Goal: Information Seeking & Learning: Find specific fact

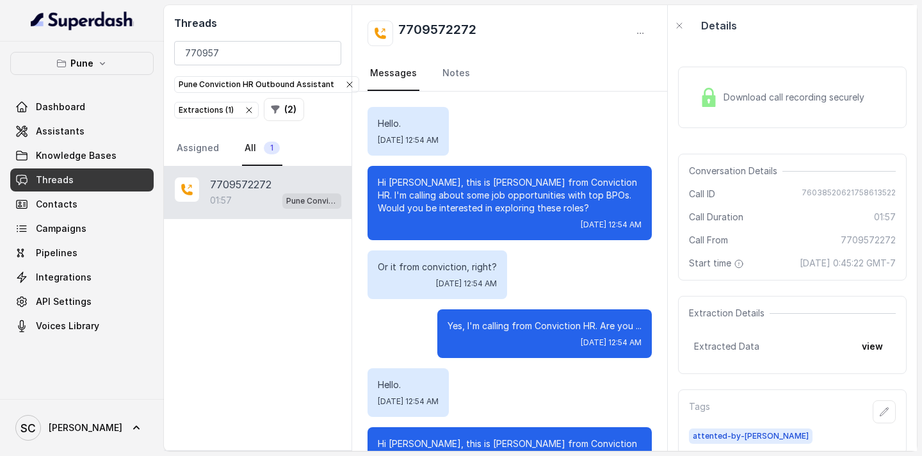
scroll to position [1452, 0]
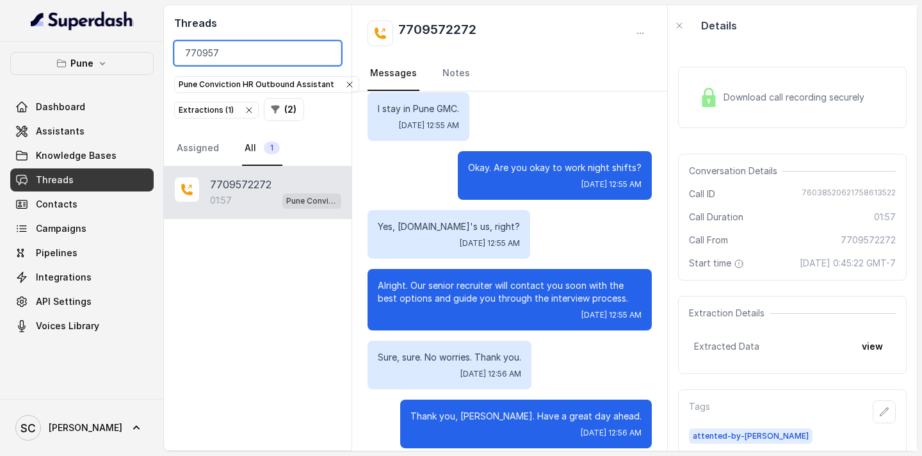
click at [325, 54] on input "770957" at bounding box center [257, 53] width 167 height 24
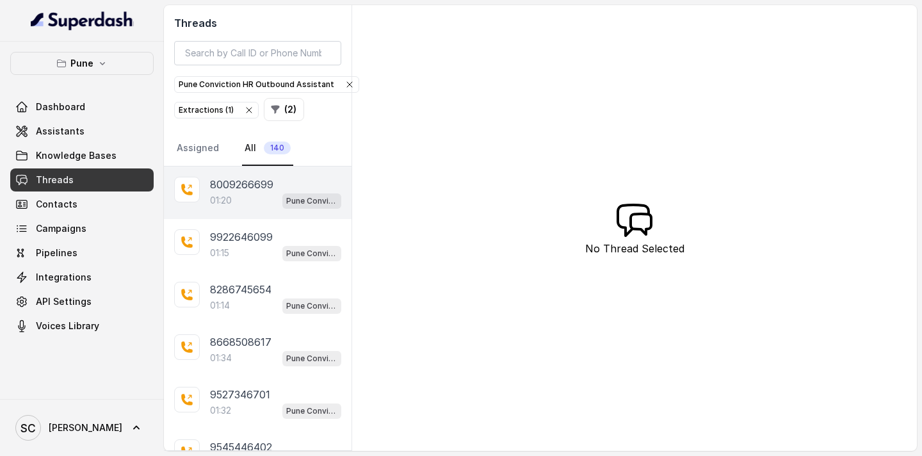
click at [257, 184] on p "8009266699" at bounding box center [241, 184] width 63 height 15
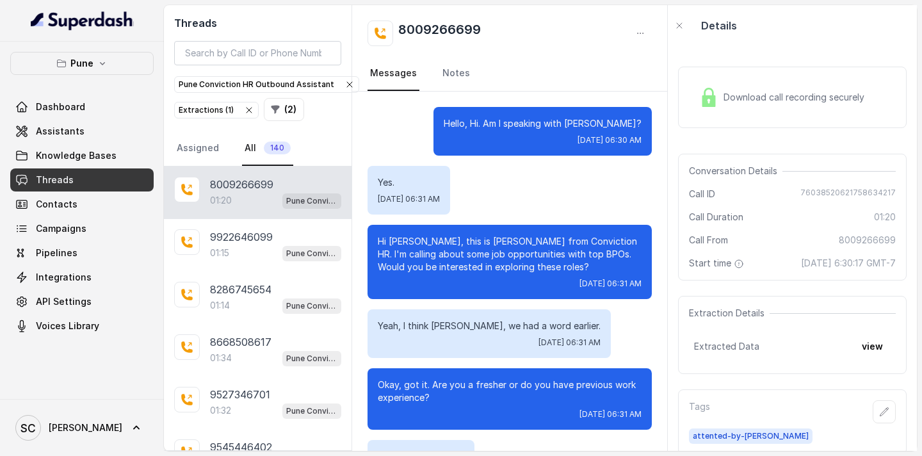
scroll to position [1080, 0]
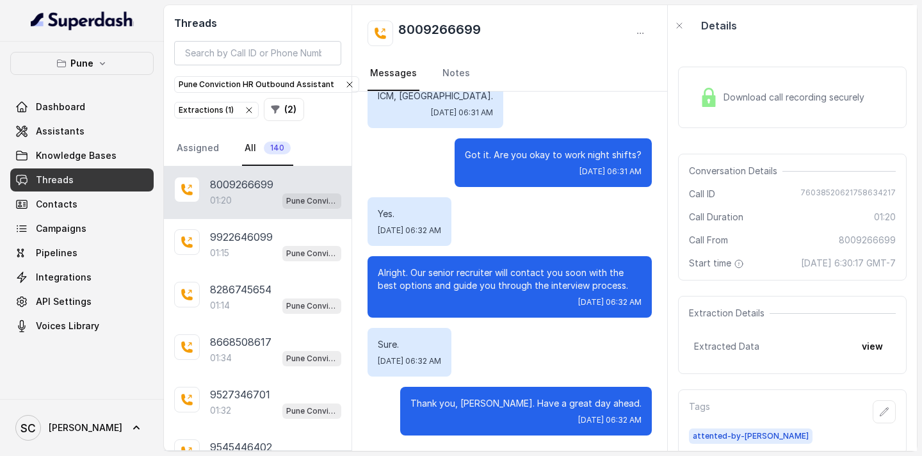
click at [271, 191] on p "8009266699" at bounding box center [241, 184] width 63 height 15
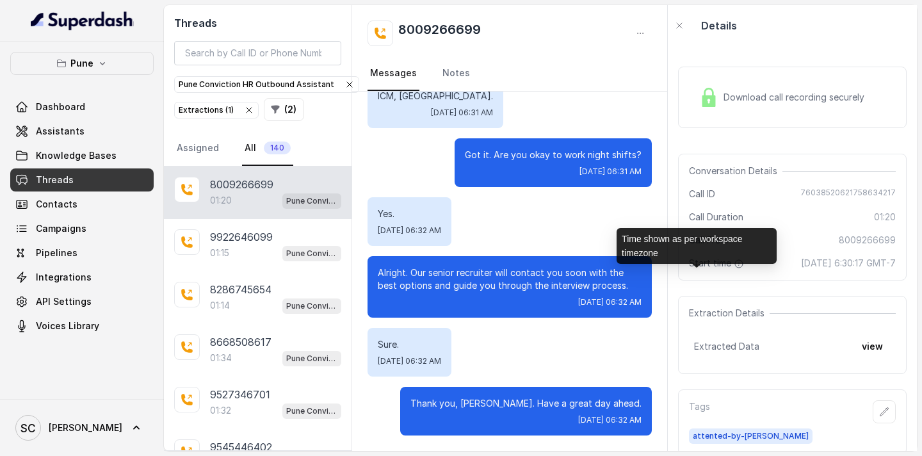
scroll to position [27, 0]
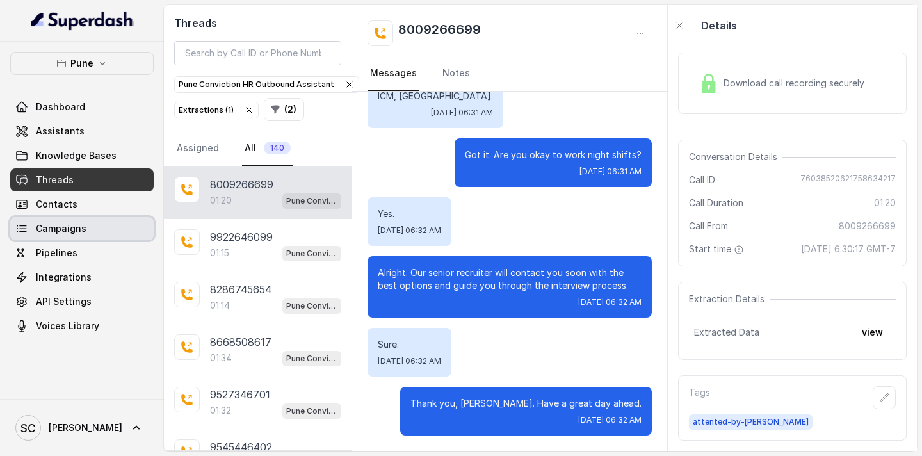
click at [69, 236] on link "Campaigns" at bounding box center [81, 228] width 143 height 23
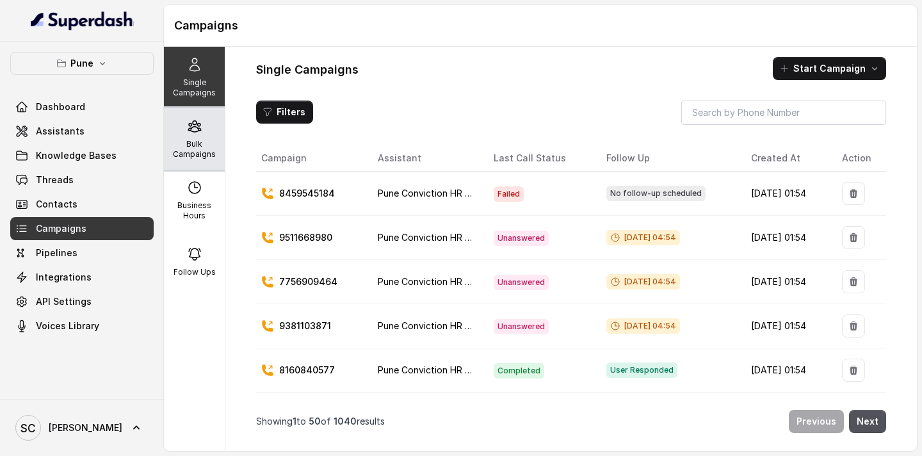
click at [200, 136] on div "Bulk Campaigns" at bounding box center [194, 138] width 61 height 61
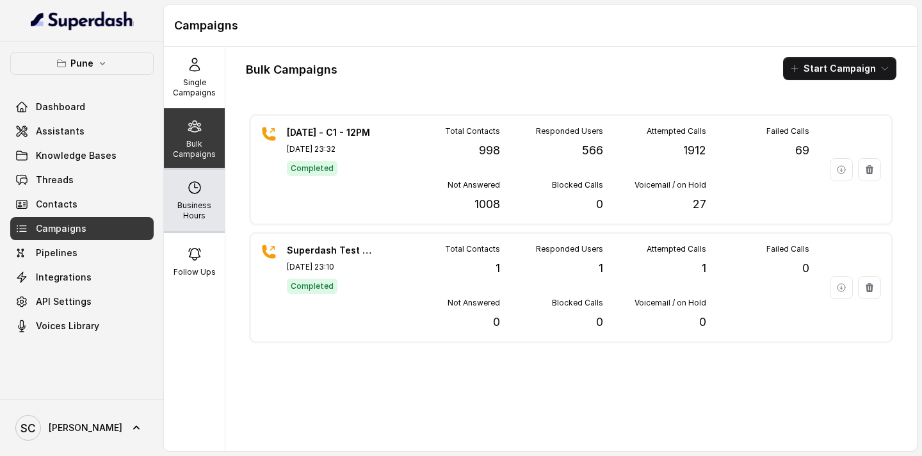
click at [205, 218] on p "Business Hours" at bounding box center [194, 210] width 51 height 20
select select "[GEOGRAPHIC_DATA]/[GEOGRAPHIC_DATA]"
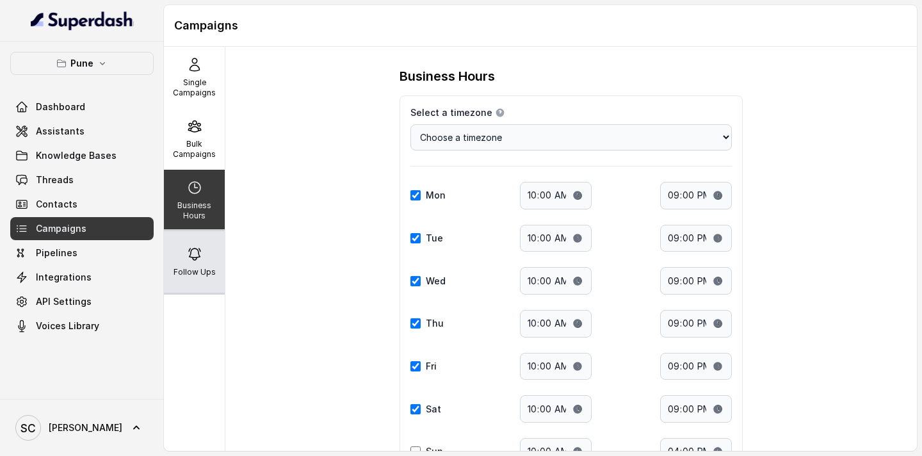
click at [205, 247] on div "Follow Ups" at bounding box center [194, 261] width 61 height 61
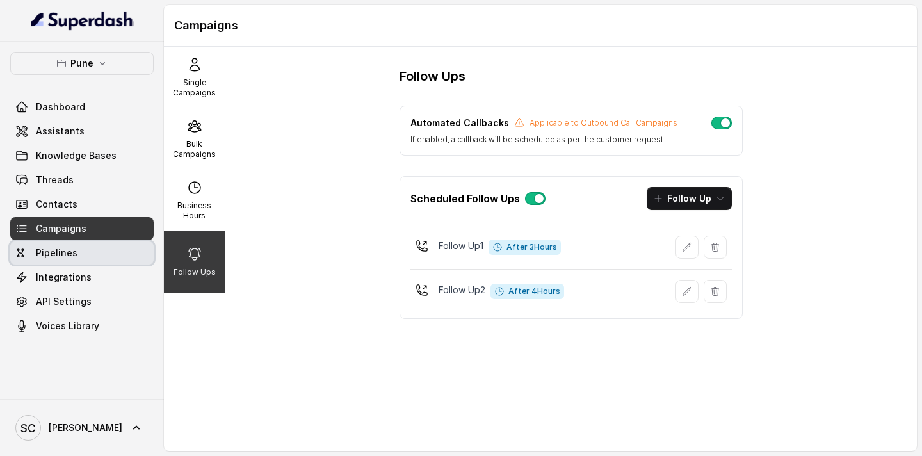
click at [92, 250] on link "Pipelines" at bounding box center [81, 252] width 143 height 23
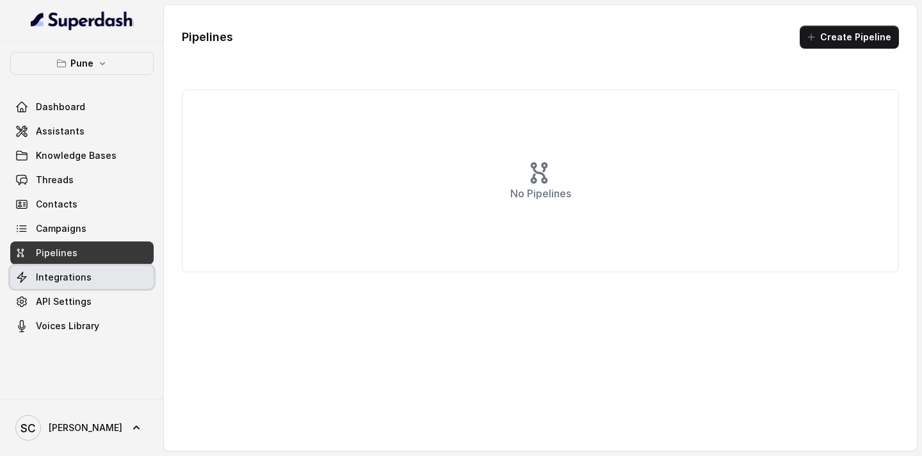
click at [81, 273] on span "Integrations" at bounding box center [64, 277] width 56 height 13
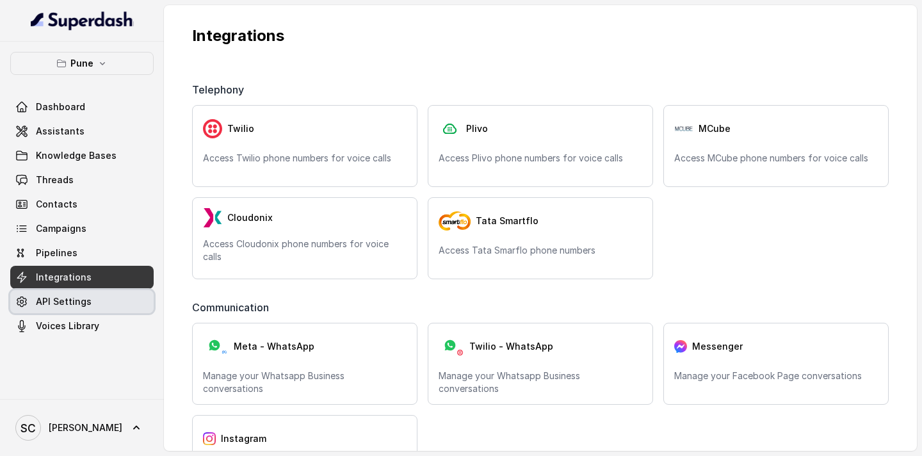
click at [73, 301] on span "API Settings" at bounding box center [64, 301] width 56 height 13
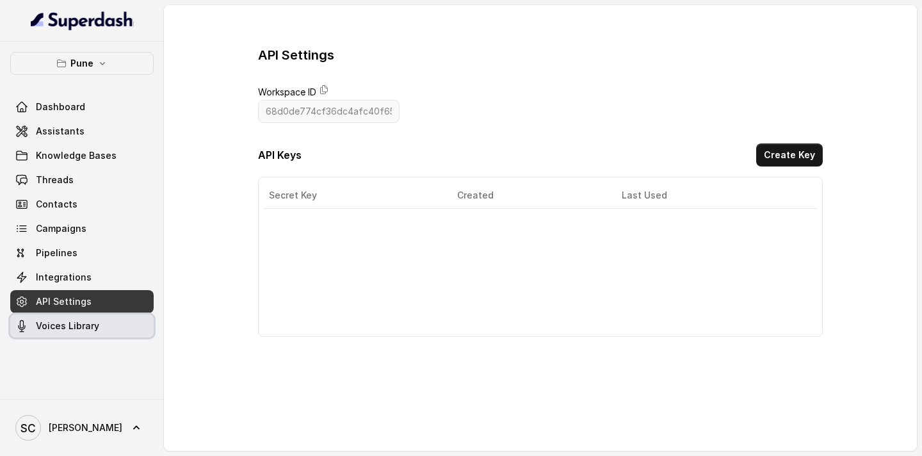
click at [73, 323] on span "Voices Library" at bounding box center [67, 326] width 63 height 13
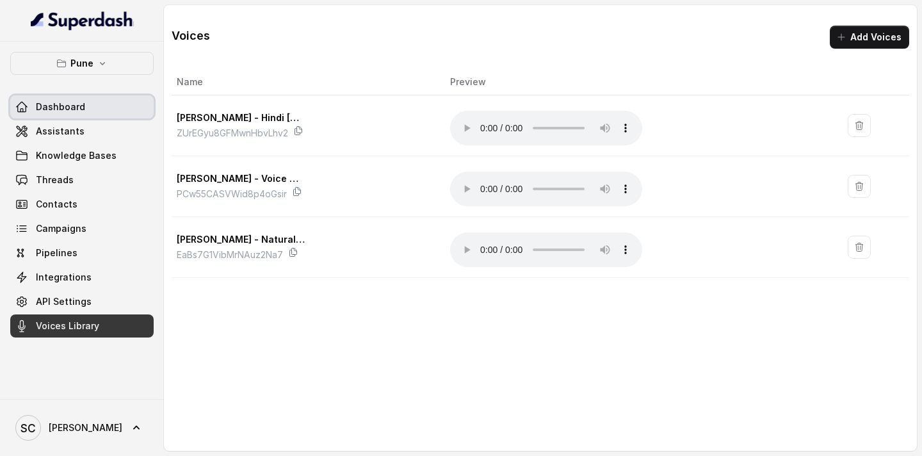
click at [86, 117] on link "Dashboard" at bounding box center [81, 106] width 143 height 23
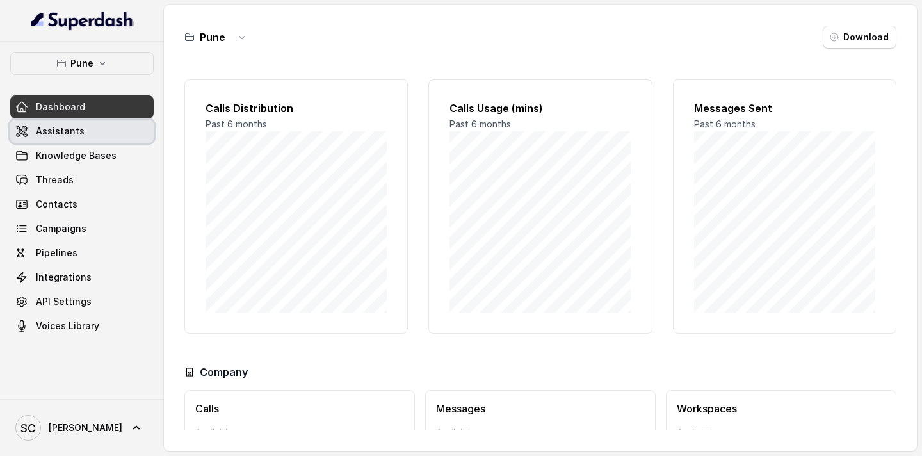
click at [83, 135] on link "Assistants" at bounding box center [81, 131] width 143 height 23
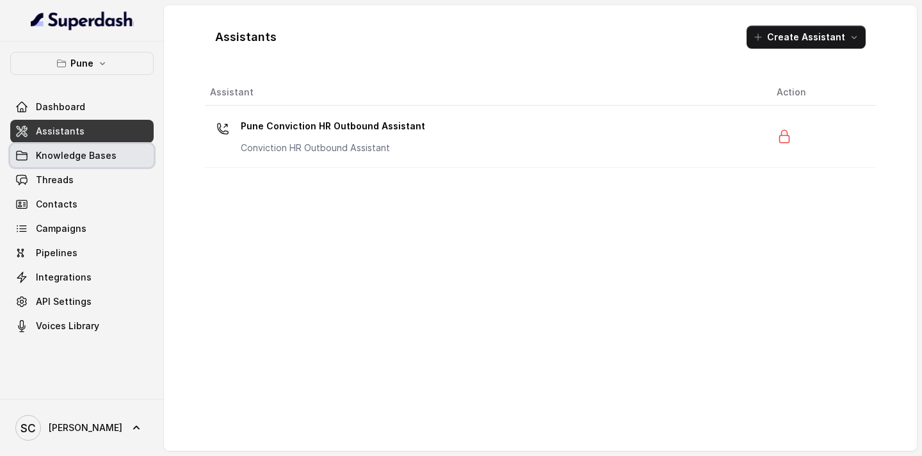
click at [83, 151] on span "Knowledge Bases" at bounding box center [76, 155] width 81 height 13
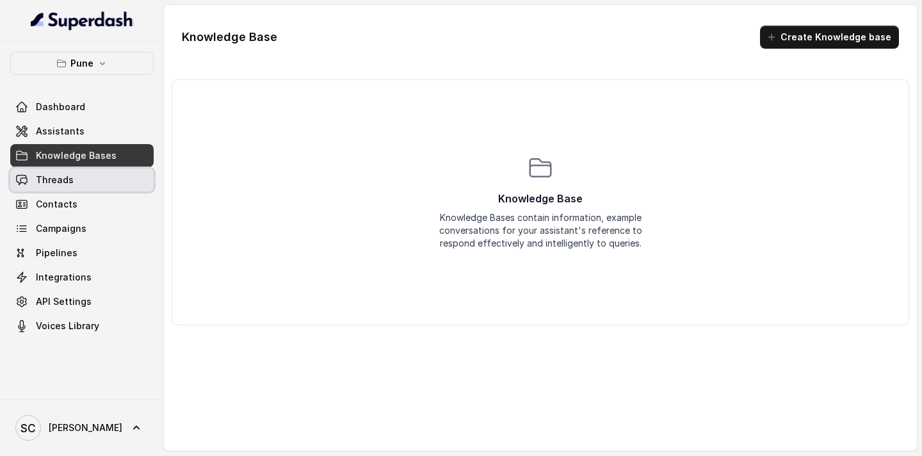
click at [77, 181] on link "Threads" at bounding box center [81, 179] width 143 height 23
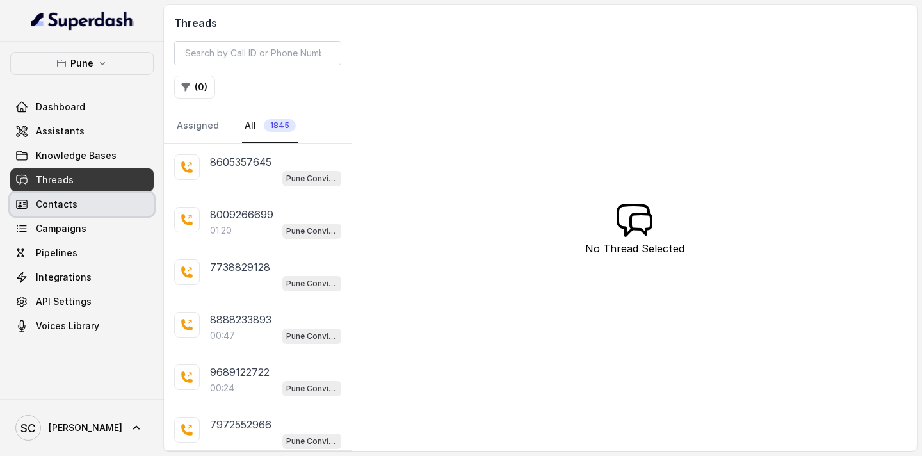
click at [68, 202] on span "Contacts" at bounding box center [57, 204] width 42 height 13
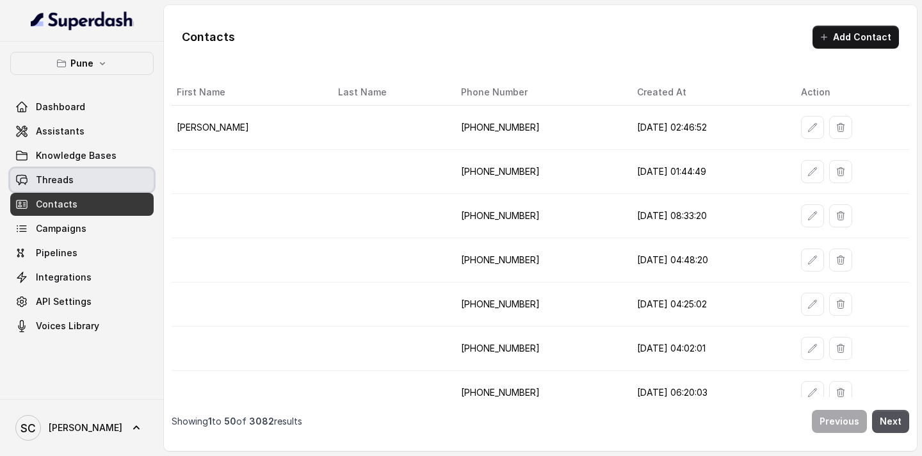
click at [70, 182] on span "Threads" at bounding box center [55, 180] width 38 height 13
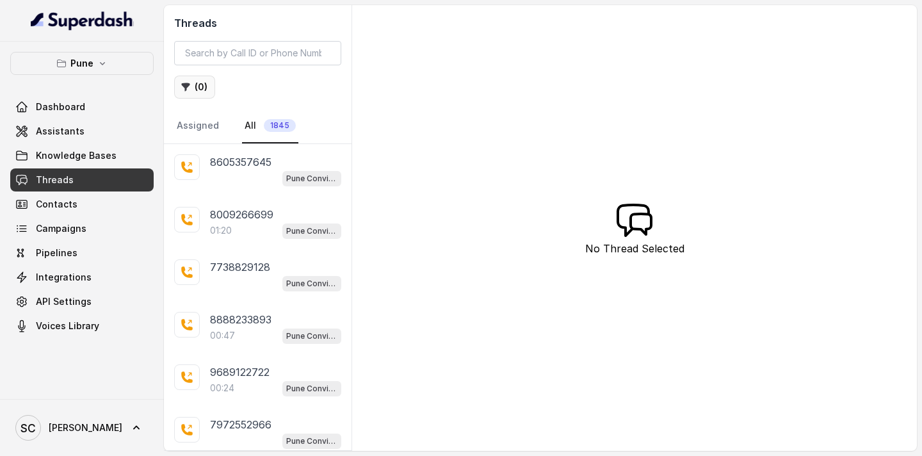
click at [205, 87] on button "( 0 )" at bounding box center [194, 87] width 41 height 23
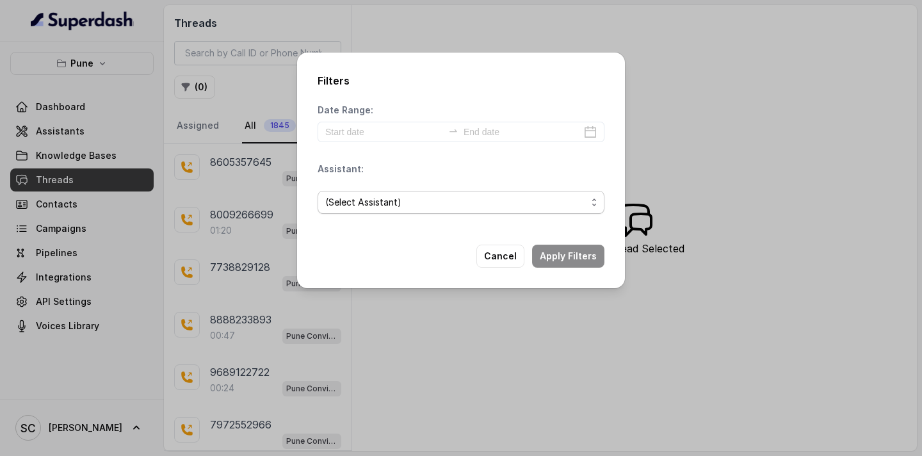
click at [392, 204] on span "(Select Assistant)" at bounding box center [455, 202] width 261 height 15
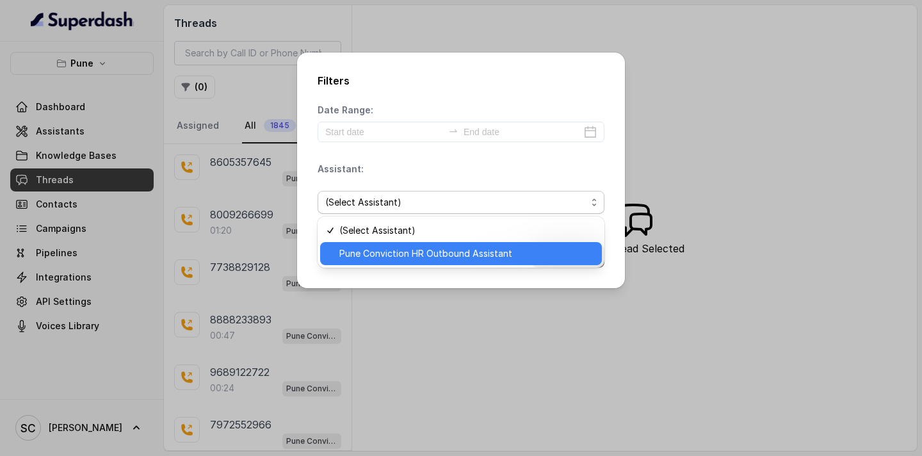
click at [384, 254] on span "Pune Conviction HR Outbound Assistant" at bounding box center [466, 253] width 255 height 15
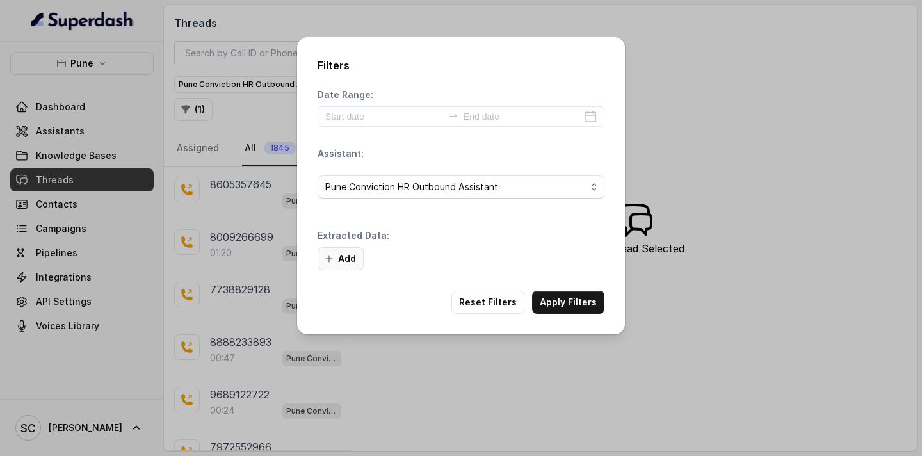
click at [337, 254] on button "Add" at bounding box center [341, 258] width 46 height 23
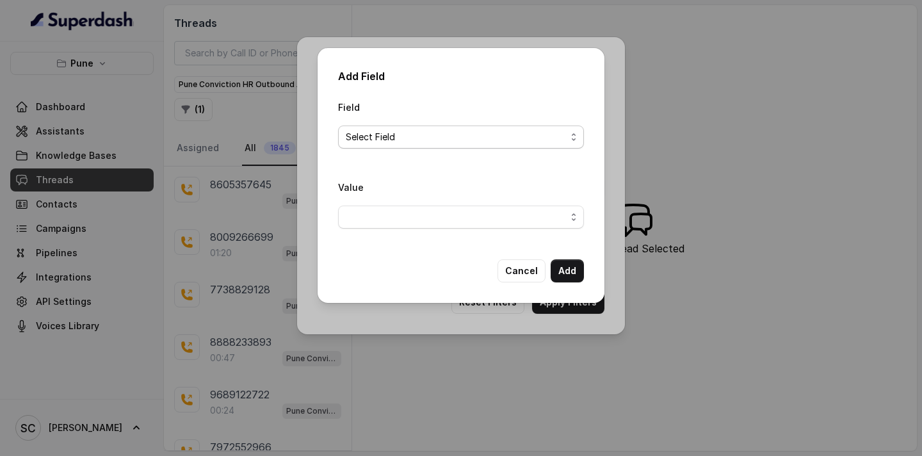
click at [401, 140] on span "Select Field" at bounding box center [456, 136] width 220 height 15
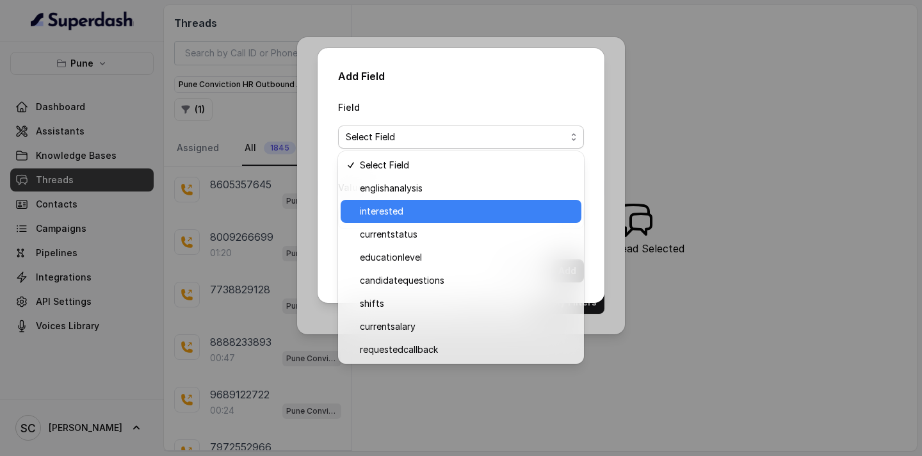
click at [389, 209] on span "interested" at bounding box center [467, 211] width 214 height 15
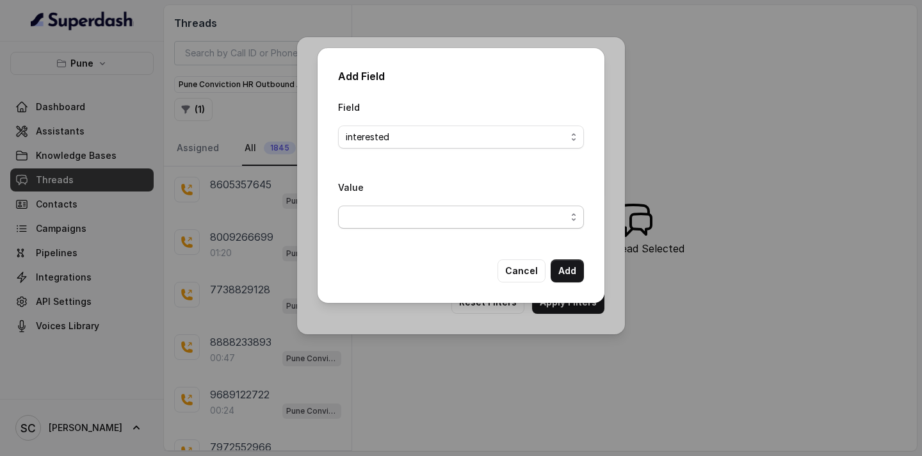
click at [494, 216] on span "button" at bounding box center [461, 217] width 246 height 23
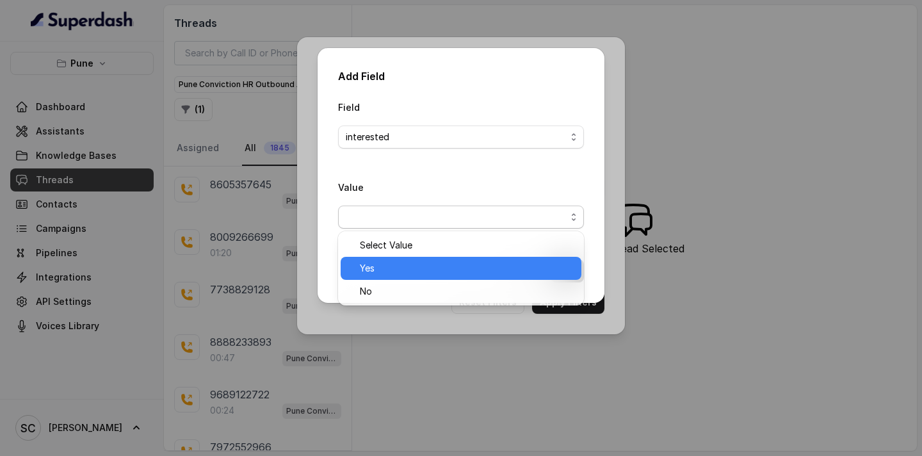
click at [442, 268] on span "Yes" at bounding box center [467, 268] width 214 height 15
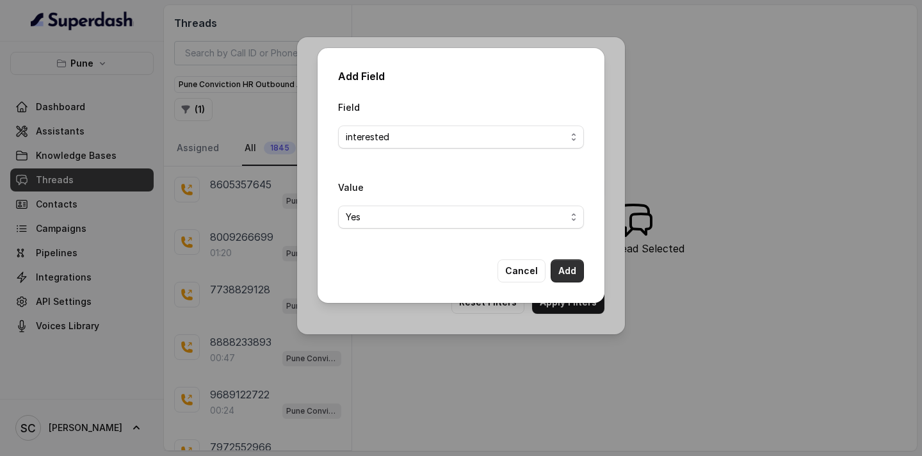
click at [567, 269] on button "Add" at bounding box center [567, 270] width 33 height 23
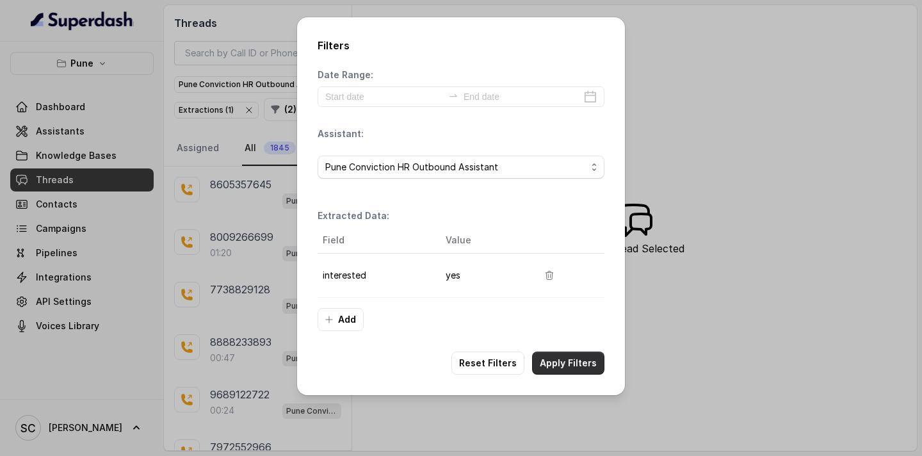
click at [567, 355] on button "Apply Filters" at bounding box center [568, 363] width 72 height 23
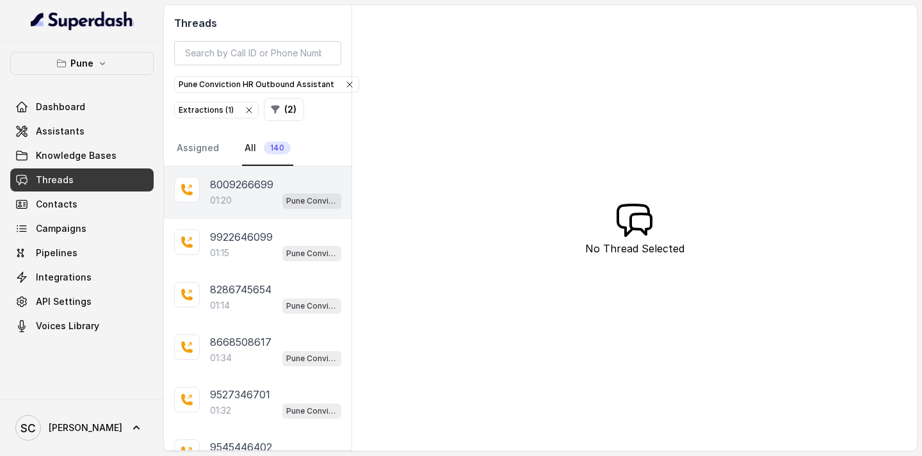
click at [271, 200] on div "01:20 Pune Conviction HR Outbound Assistant" at bounding box center [275, 200] width 131 height 17
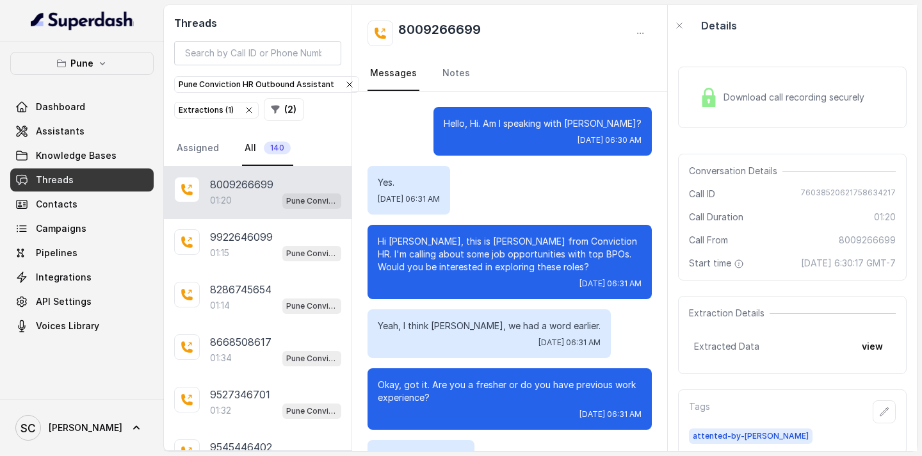
scroll to position [1080, 0]
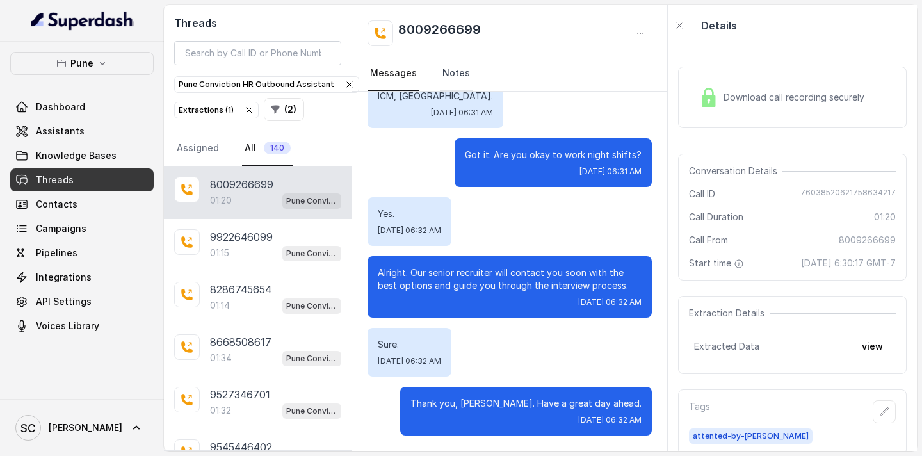
click at [442, 73] on link "Notes" at bounding box center [456, 73] width 33 height 35
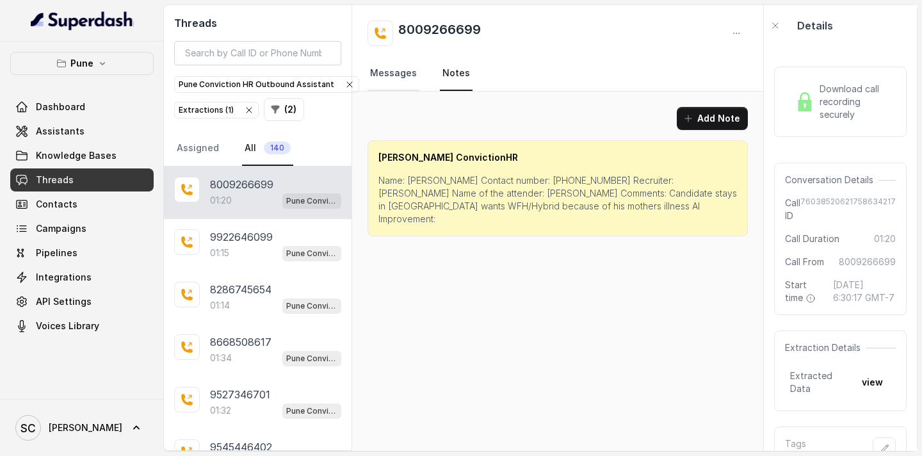
click at [389, 63] on link "Messages" at bounding box center [394, 73] width 52 height 35
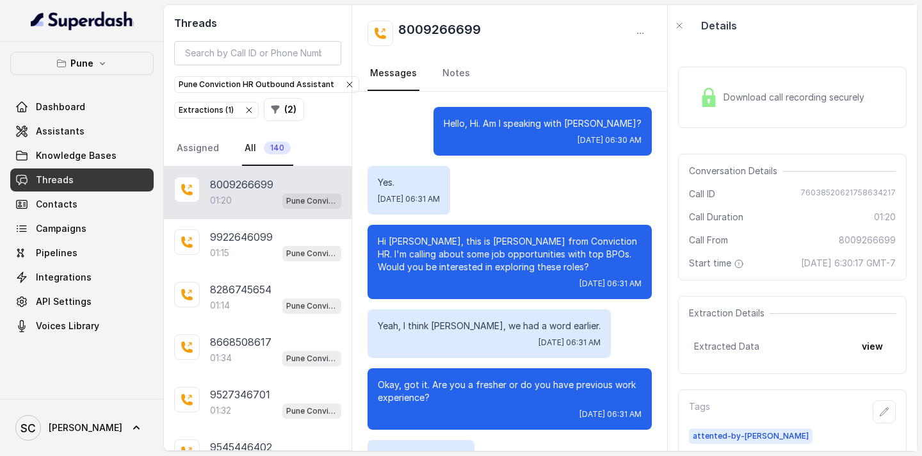
scroll to position [27, 0]
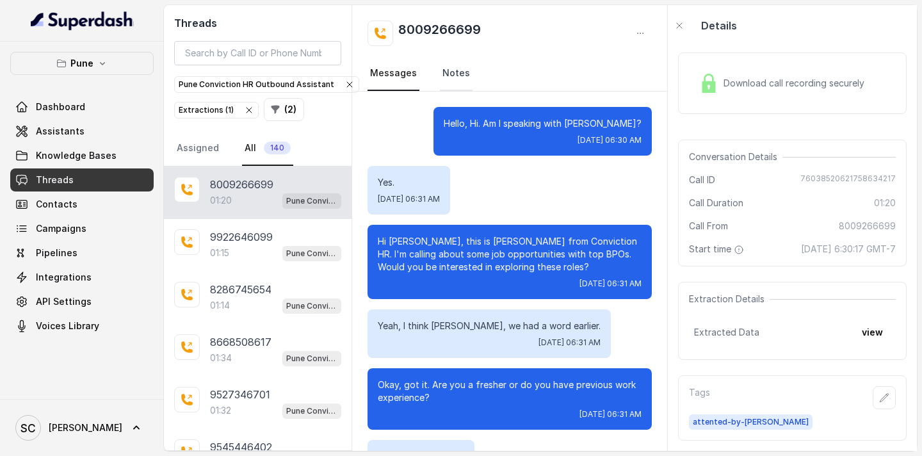
click at [446, 74] on link "Notes" at bounding box center [456, 73] width 33 height 35
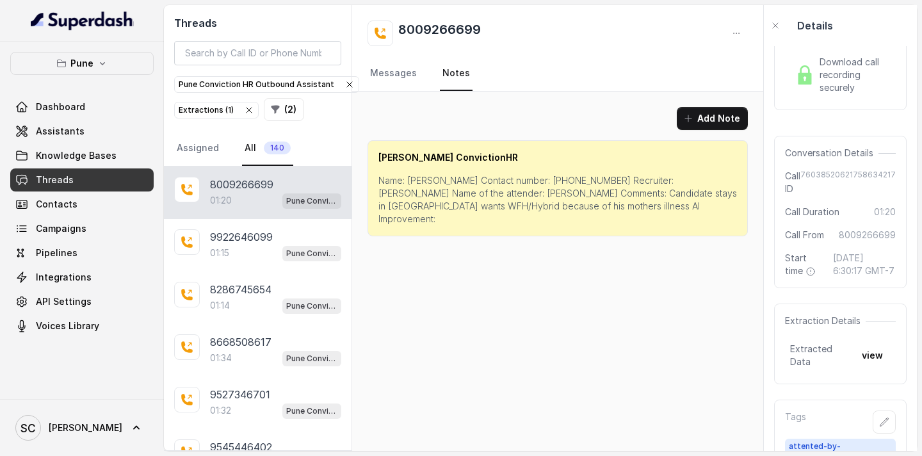
click at [418, 177] on p "Name: [PERSON_NAME] Contact number: [PHONE_NUMBER] Recruiter: [PERSON_NAME] Nam…" at bounding box center [557, 199] width 359 height 51
copy p "Aman"
click at [530, 180] on p "Name: [PERSON_NAME] Contact number: [PHONE_NUMBER] Recruiter: [PERSON_NAME] Nam…" at bounding box center [557, 199] width 359 height 51
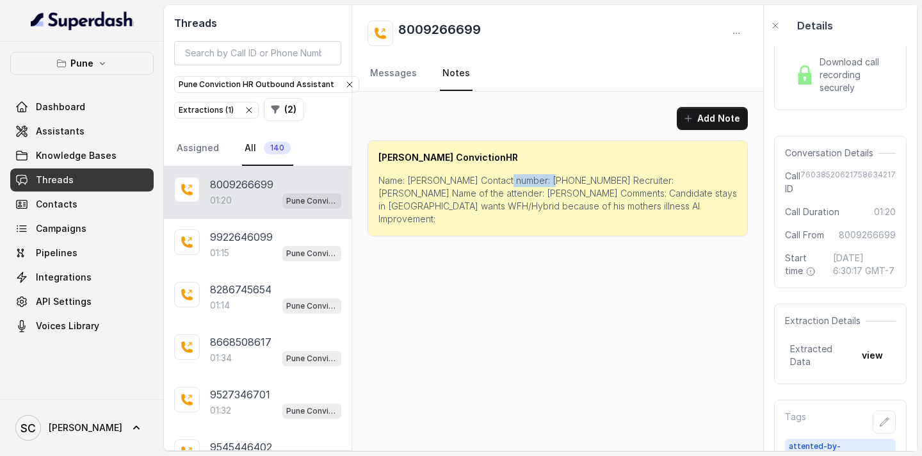
copy p "8009266699"
click at [617, 181] on p "Name: [PERSON_NAME] Contact number: [PHONE_NUMBER] Recruiter: [PERSON_NAME] Nam…" at bounding box center [557, 199] width 359 height 51
copy p "[PERSON_NAME]"
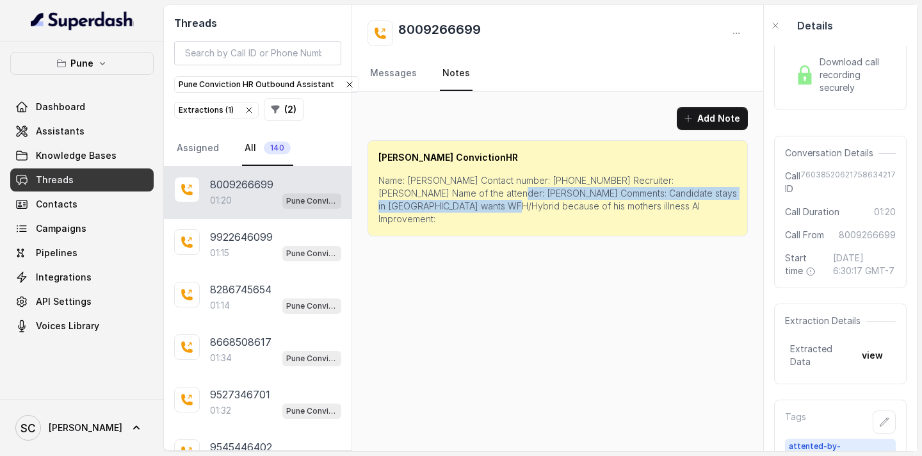
drag, startPoint x: 456, startPoint y: 195, endPoint x: 441, endPoint y: 209, distance: 20.8
click at [441, 209] on p "Name: [PERSON_NAME] Contact number: [PHONE_NUMBER] Recruiter: [PERSON_NAME] Nam…" at bounding box center [557, 199] width 359 height 51
copy p "Candidate stays in [GEOGRAPHIC_DATA] wants WFH/Hybrid because of his mothers il…"
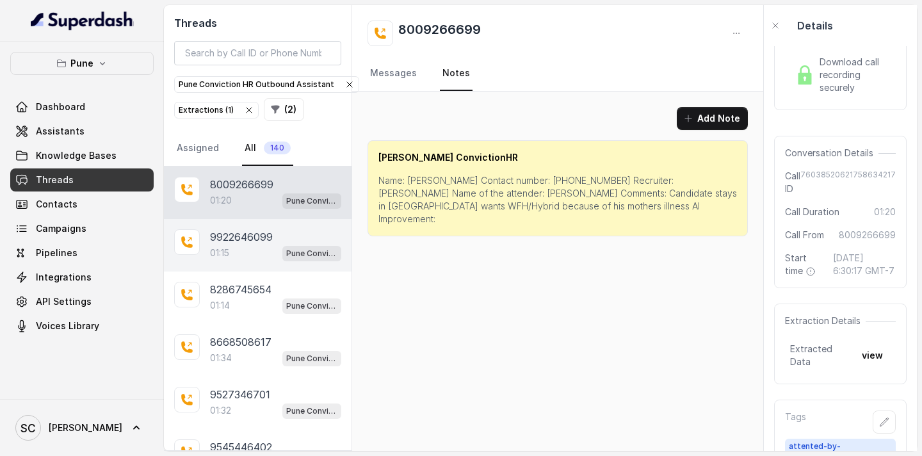
click at [266, 240] on p "9922646099" at bounding box center [241, 236] width 63 height 15
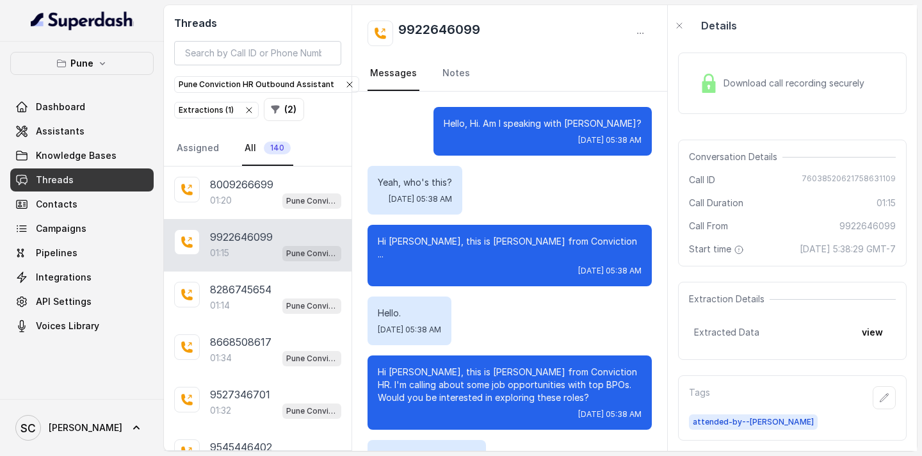
scroll to position [1067, 0]
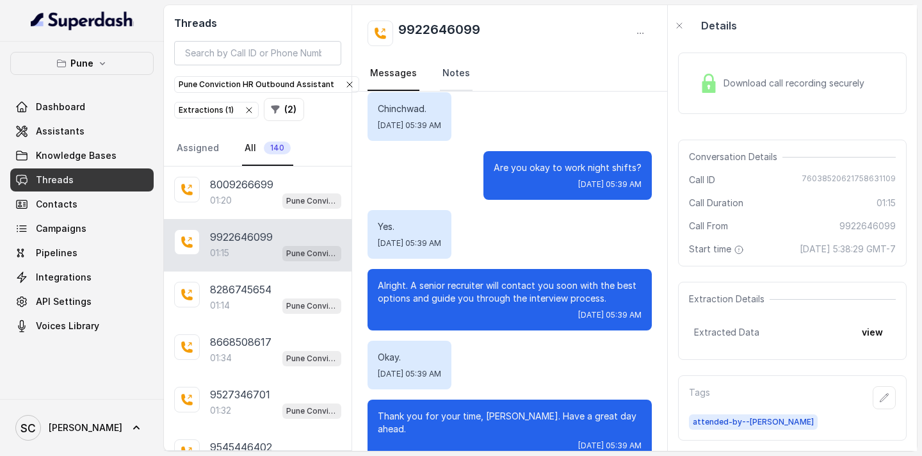
click at [457, 79] on link "Notes" at bounding box center [456, 73] width 33 height 35
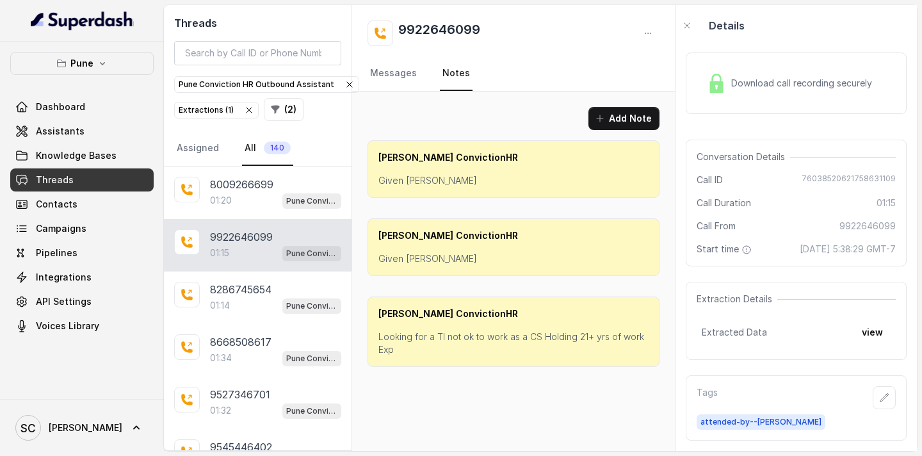
scroll to position [0, 0]
click at [405, 80] on link "Messages" at bounding box center [394, 73] width 52 height 35
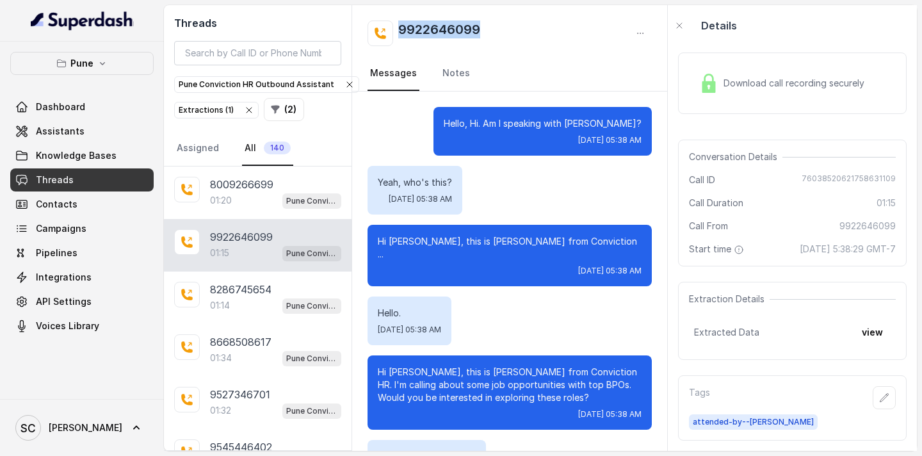
drag, startPoint x: 488, startPoint y: 33, endPoint x: 401, endPoint y: 29, distance: 87.2
click at [401, 29] on div "9922646099" at bounding box center [510, 33] width 284 height 26
copy h2 "9922646099"
click at [463, 78] on link "Notes" at bounding box center [456, 73] width 33 height 35
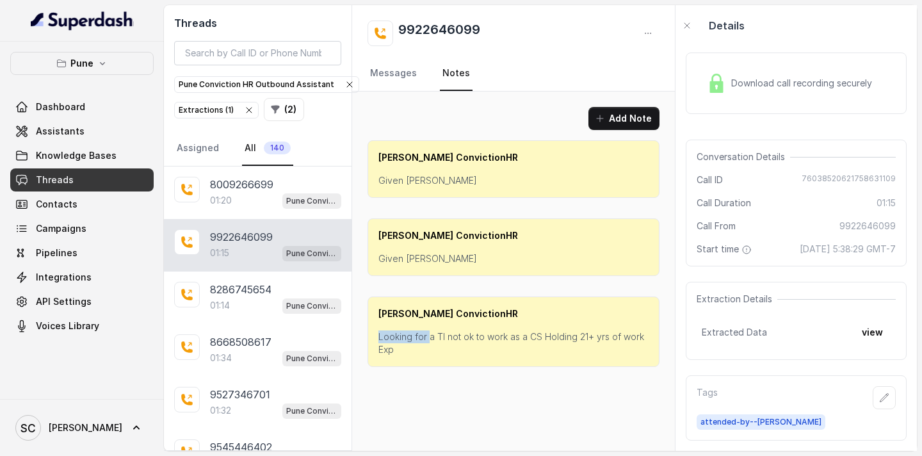
click at [428, 332] on p "Looking for a Tl not ok to work as a CS Holding 21+ yrs of work Exp" at bounding box center [513, 343] width 270 height 26
click at [425, 342] on p "Looking for a Tl not ok to work as a CS Holding 21+ yrs of work Exp" at bounding box center [513, 343] width 270 height 26
copy div "Looking for a Tl not ok to work as a CS Holding 21+ yrs of work Exp"
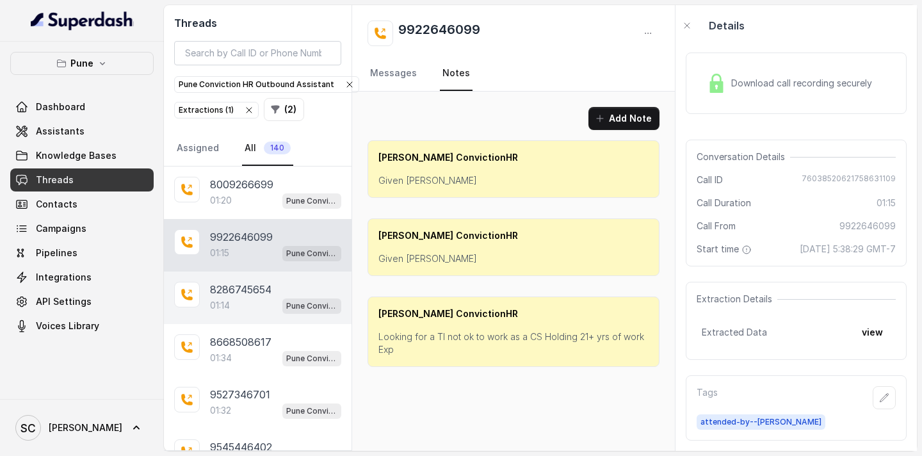
click at [259, 293] on p "8286745654" at bounding box center [240, 289] width 61 height 15
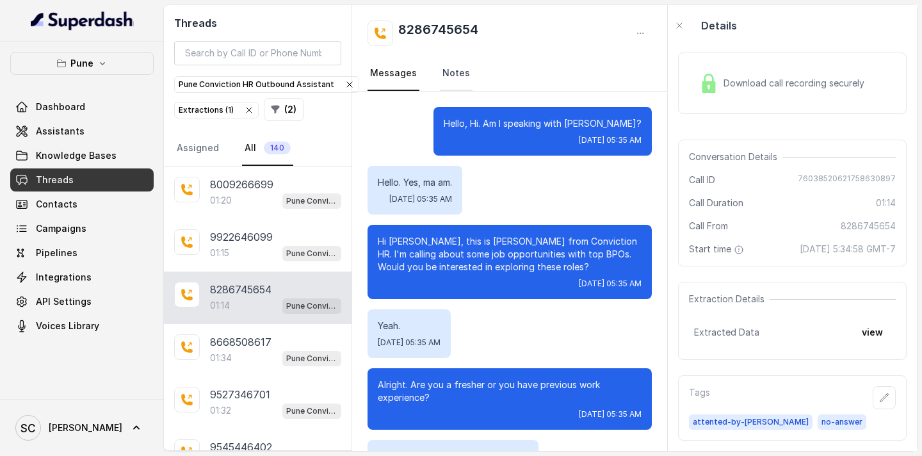
click at [459, 76] on link "Notes" at bounding box center [456, 73] width 33 height 35
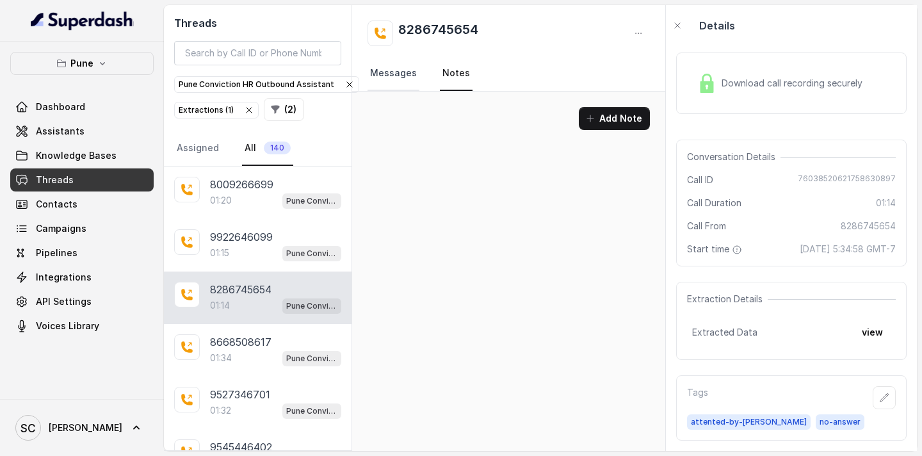
click at [411, 74] on link "Messages" at bounding box center [394, 73] width 52 height 35
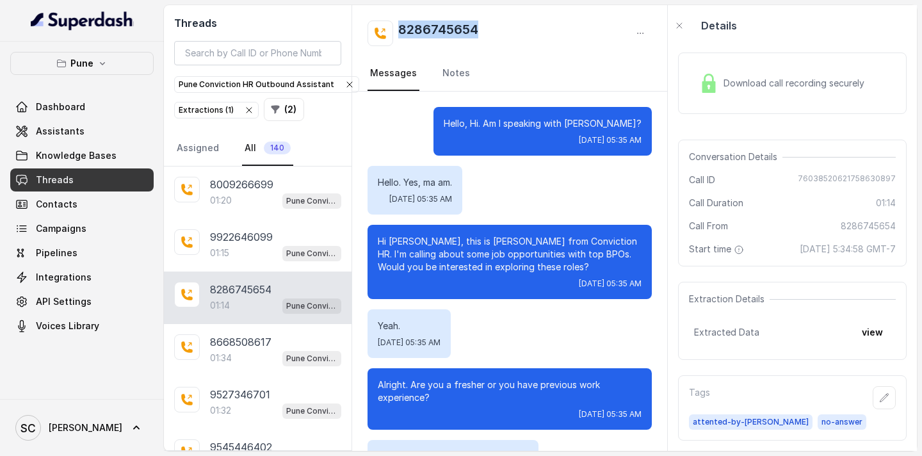
drag, startPoint x: 487, startPoint y: 33, endPoint x: 402, endPoint y: 31, distance: 85.2
click at [402, 31] on div "8286745654" at bounding box center [510, 33] width 284 height 26
copy h2 "8286745654"
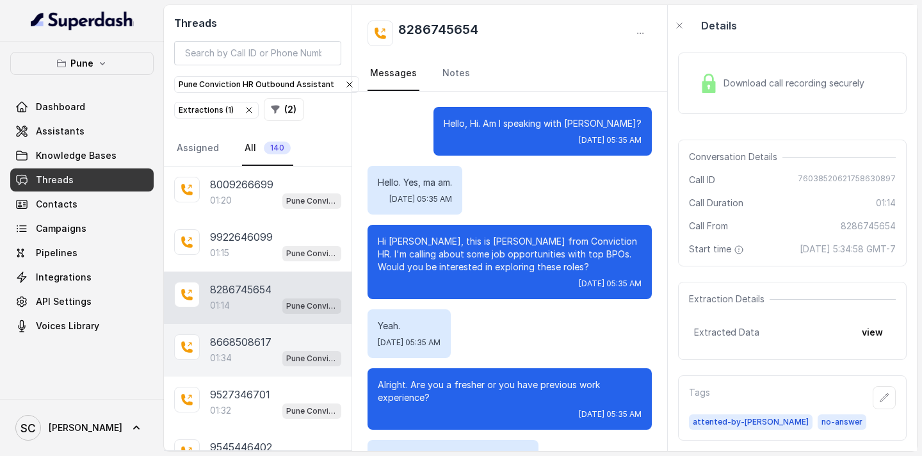
click at [257, 350] on div "01:34 Pune Conviction HR Outbound Assistant" at bounding box center [275, 358] width 131 height 17
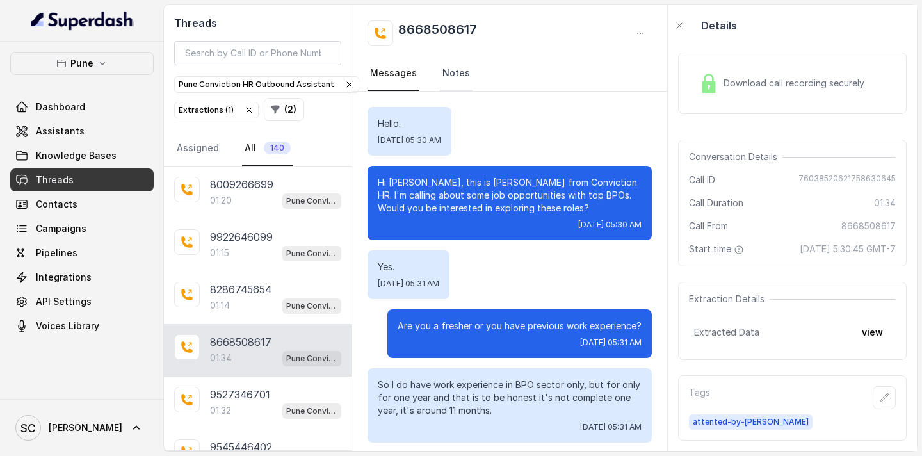
click at [456, 76] on link "Notes" at bounding box center [456, 73] width 33 height 35
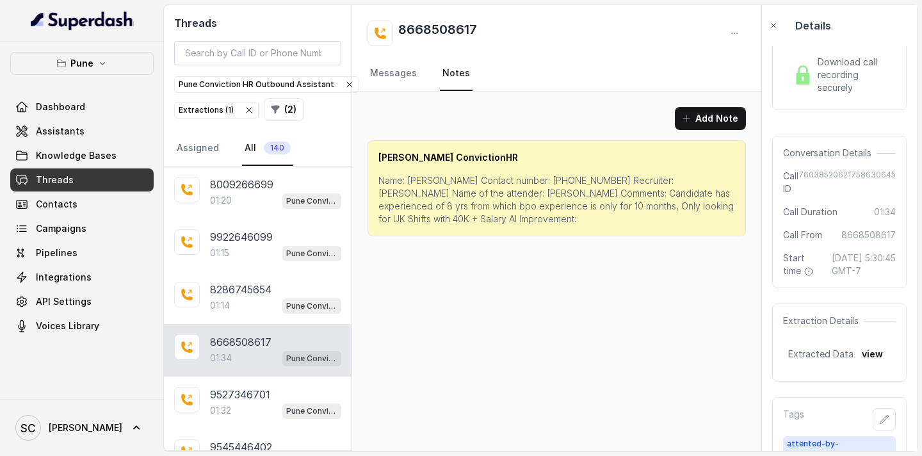
click at [423, 182] on p "Name: [PERSON_NAME] Contact number: [PHONE_NUMBER] Recruiter: [PERSON_NAME] Nam…" at bounding box center [556, 199] width 357 height 51
copy p "[PERSON_NAME]"
click at [514, 180] on p "Name: [PERSON_NAME] Contact number: [PHONE_NUMBER] Recruiter: [PERSON_NAME] Nam…" at bounding box center [556, 199] width 357 height 51
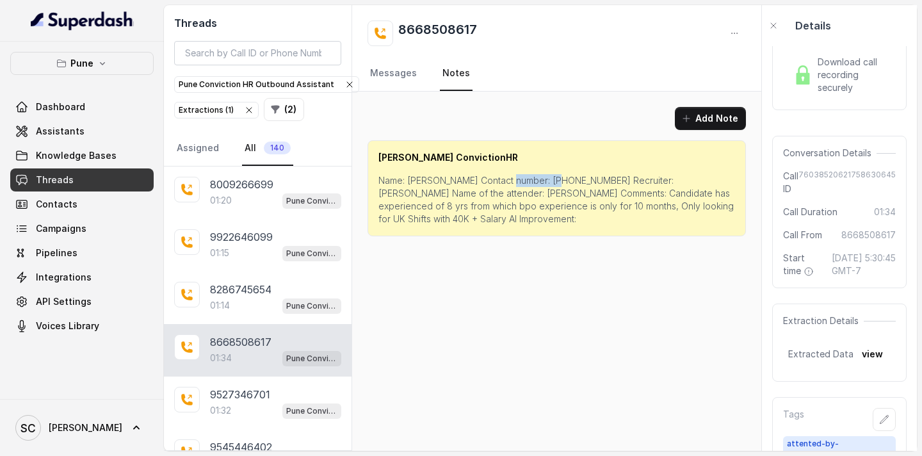
copy p "8668508671"
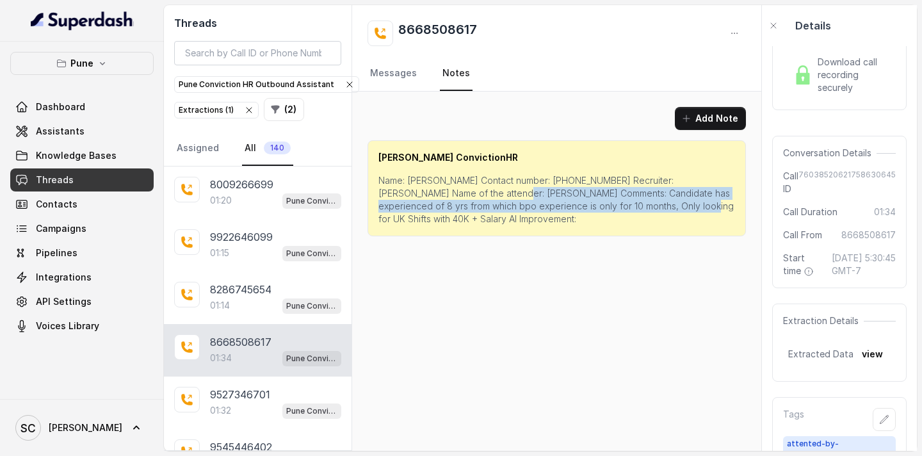
drag, startPoint x: 456, startPoint y: 195, endPoint x: 614, endPoint y: 209, distance: 158.8
click at [614, 209] on p "Name: [PERSON_NAME] Contact number: [PHONE_NUMBER] Recruiter: [PERSON_NAME] Nam…" at bounding box center [556, 199] width 357 height 51
copy p "Candidate has experienced of 8 yrs from which bpo experience is only for 10 mon…"
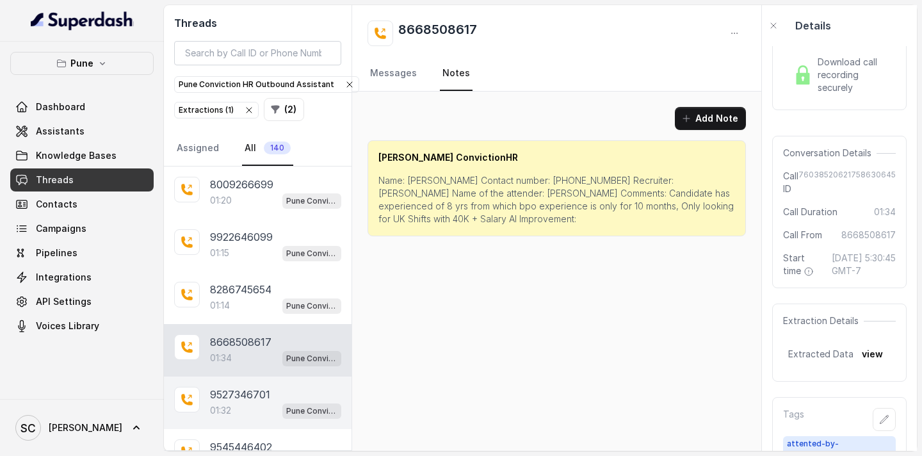
click at [258, 385] on div "9527346701 01:32 Pune Conviction HR Outbound Assistant" at bounding box center [258, 402] width 188 height 53
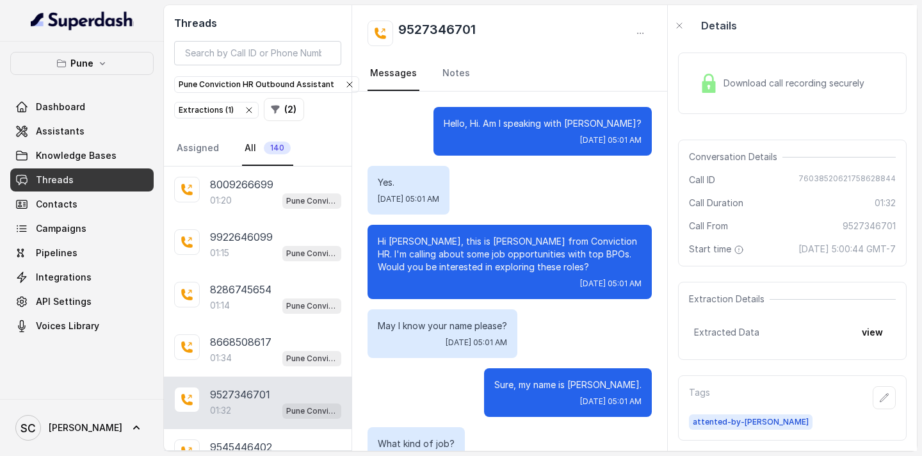
scroll to position [1090, 0]
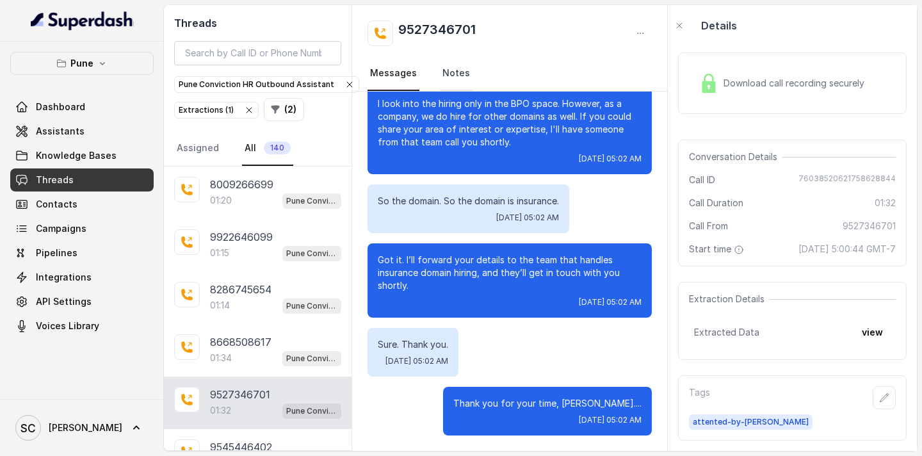
click at [454, 81] on link "Notes" at bounding box center [456, 73] width 33 height 35
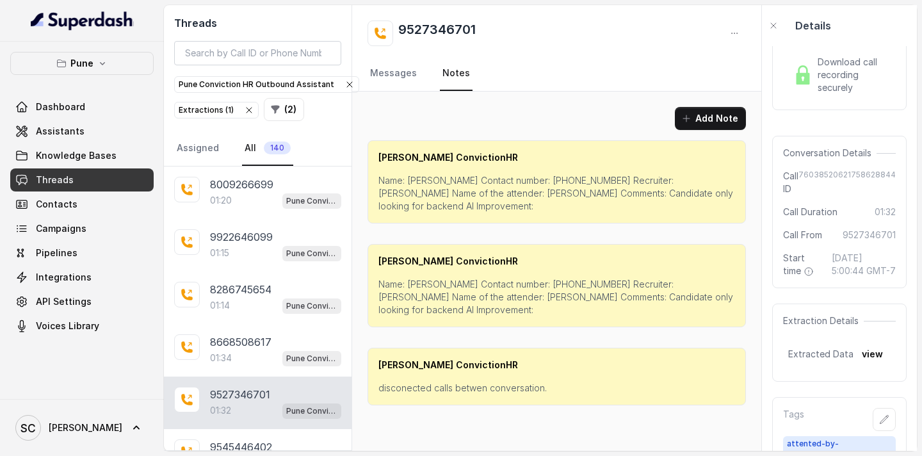
click at [423, 278] on p "Name: [PERSON_NAME] Contact number: [PHONE_NUMBER] Recruiter: [PERSON_NAME] Nam…" at bounding box center [556, 297] width 357 height 38
click at [409, 78] on link "Messages" at bounding box center [394, 73] width 52 height 35
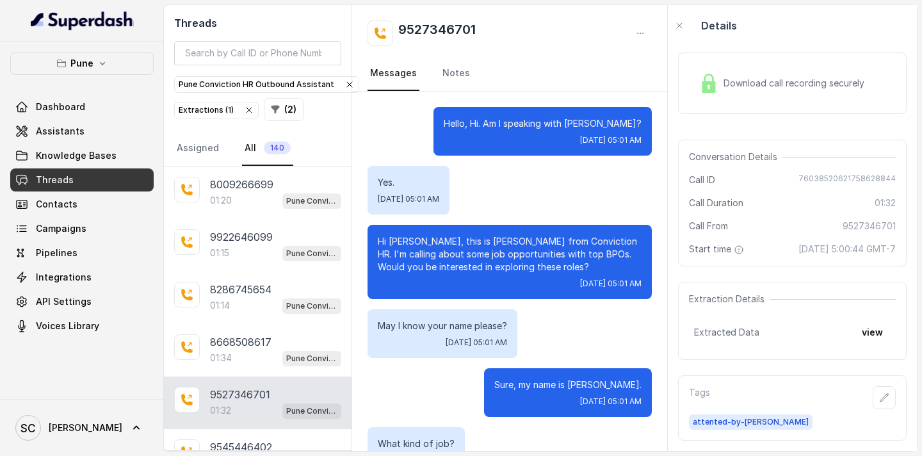
scroll to position [24, 0]
click at [440, 74] on link "Notes" at bounding box center [456, 73] width 33 height 35
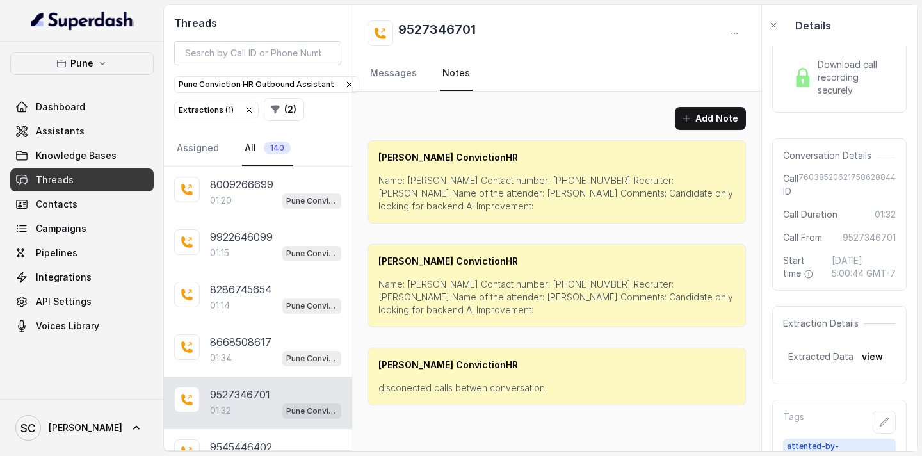
click at [429, 182] on p "Name: [PERSON_NAME] Contact number: [PHONE_NUMBER] Recruiter: [PERSON_NAME] Nam…" at bounding box center [556, 193] width 357 height 38
click at [524, 182] on p "Name: [PERSON_NAME] Contact number: [PHONE_NUMBER] Recruiter: [PERSON_NAME] Nam…" at bounding box center [556, 193] width 357 height 38
drag, startPoint x: 455, startPoint y: 190, endPoint x: 601, endPoint y: 195, distance: 145.4
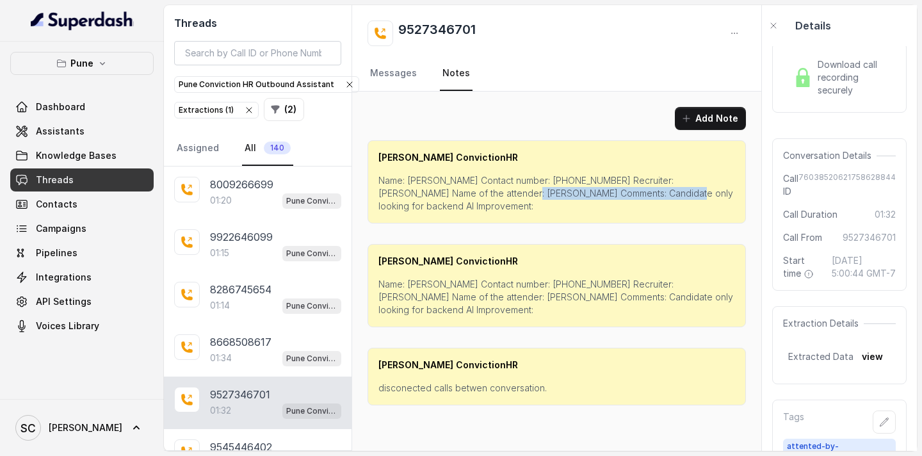
click at [601, 195] on p "Name: [PERSON_NAME] Contact number: [PHONE_NUMBER] Recruiter: [PERSON_NAME] Nam…" at bounding box center [556, 193] width 357 height 38
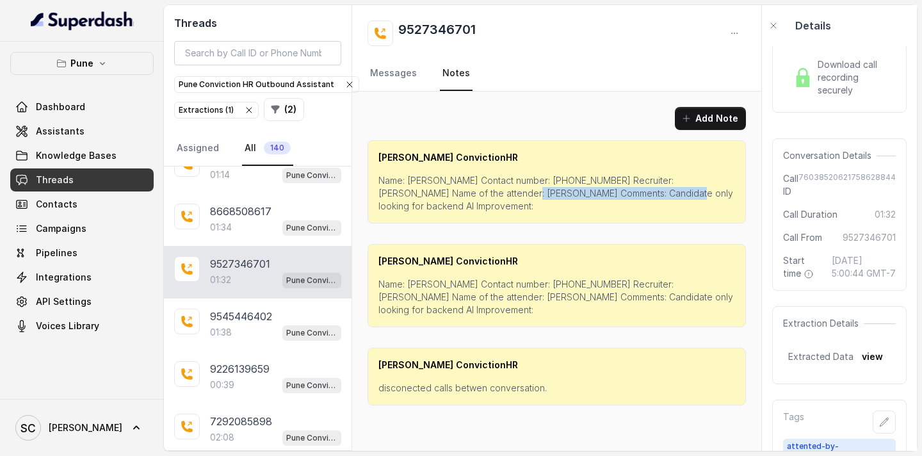
scroll to position [134, 0]
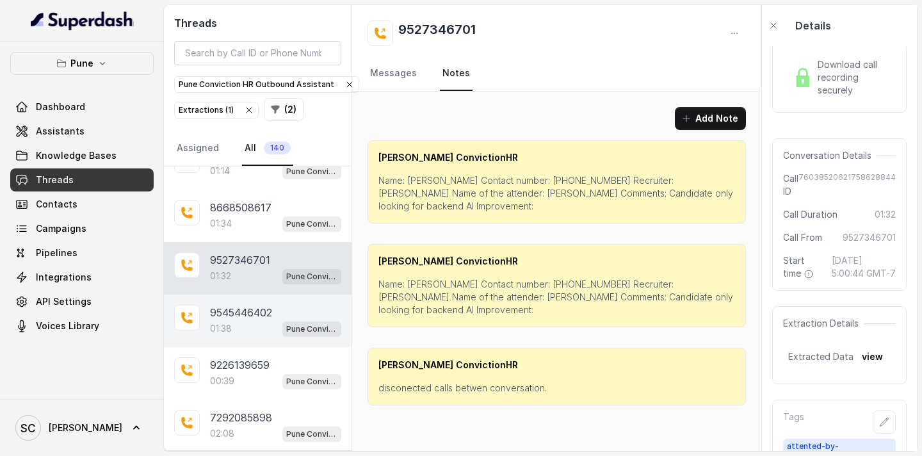
click at [244, 323] on div "01:38 Pune Conviction HR Outbound Assistant" at bounding box center [275, 328] width 131 height 17
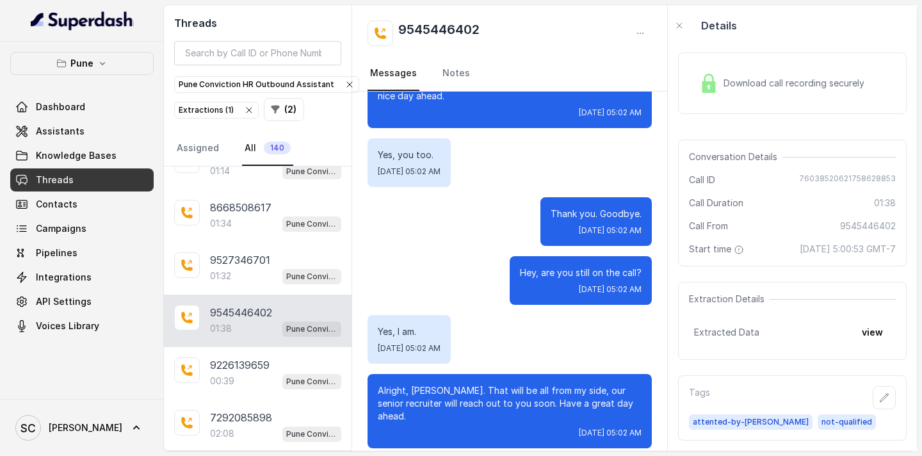
scroll to position [973, 0]
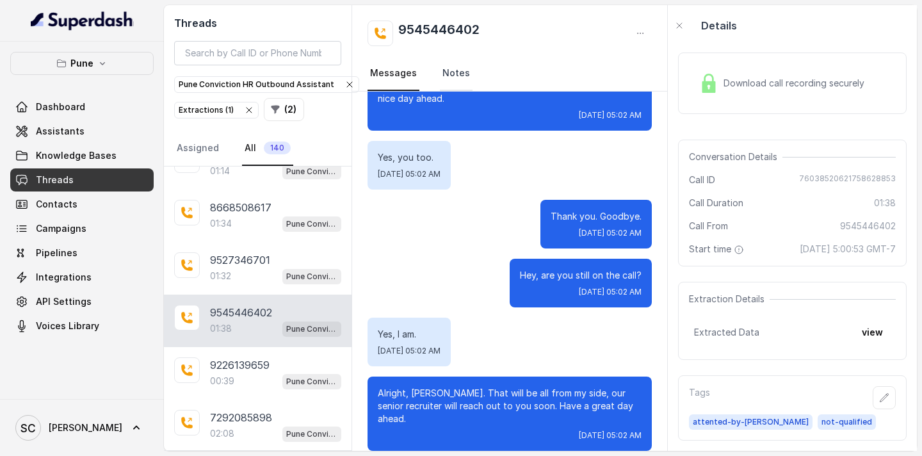
click at [446, 64] on link "Notes" at bounding box center [456, 73] width 33 height 35
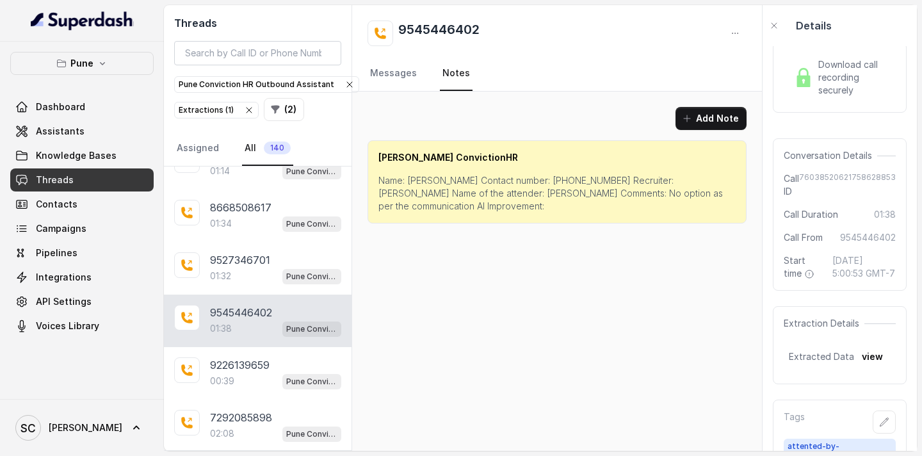
scroll to position [0, 0]
click at [421, 182] on p "Name: [PERSON_NAME] Contact number: [PHONE_NUMBER] Recruiter: [PERSON_NAME] Nam…" at bounding box center [556, 193] width 357 height 38
click at [538, 177] on p "Name: [PERSON_NAME] Contact number: [PHONE_NUMBER] Recruiter: [PERSON_NAME] Nam…" at bounding box center [556, 193] width 357 height 38
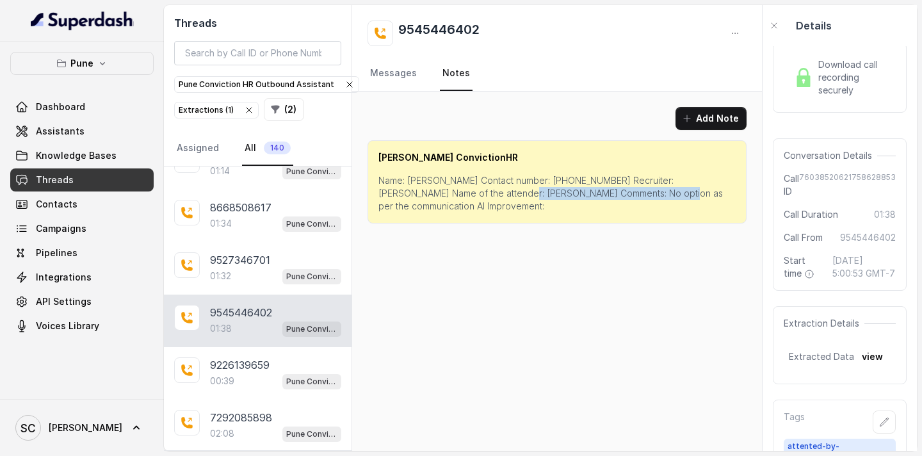
drag, startPoint x: 456, startPoint y: 194, endPoint x: 603, endPoint y: 197, distance: 147.3
click at [603, 197] on p "Name: [PERSON_NAME] Contact number: [PHONE_NUMBER] Recruiter: [PERSON_NAME] Nam…" at bounding box center [556, 193] width 357 height 38
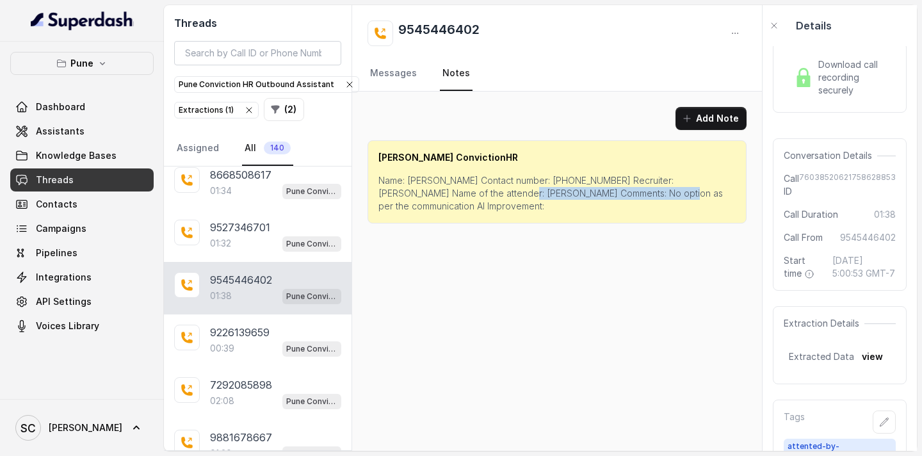
scroll to position [168, 0]
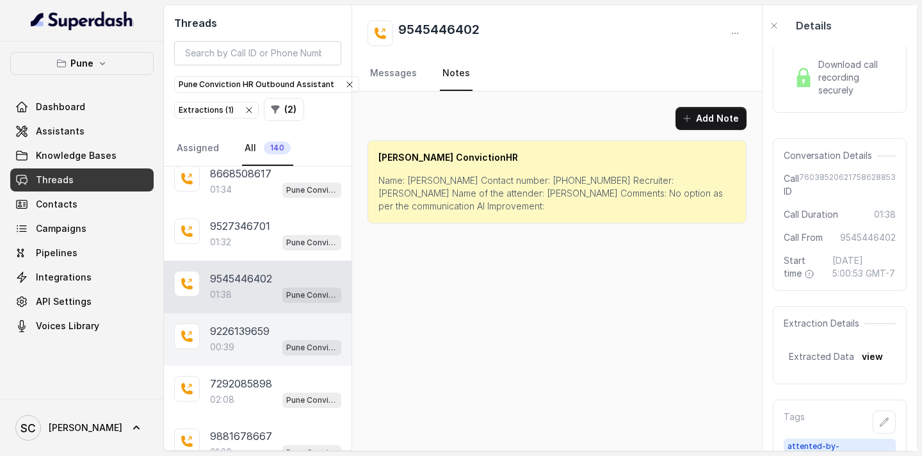
click at [247, 344] on div "00:39 Pune Conviction HR Outbound Assistant" at bounding box center [275, 347] width 131 height 17
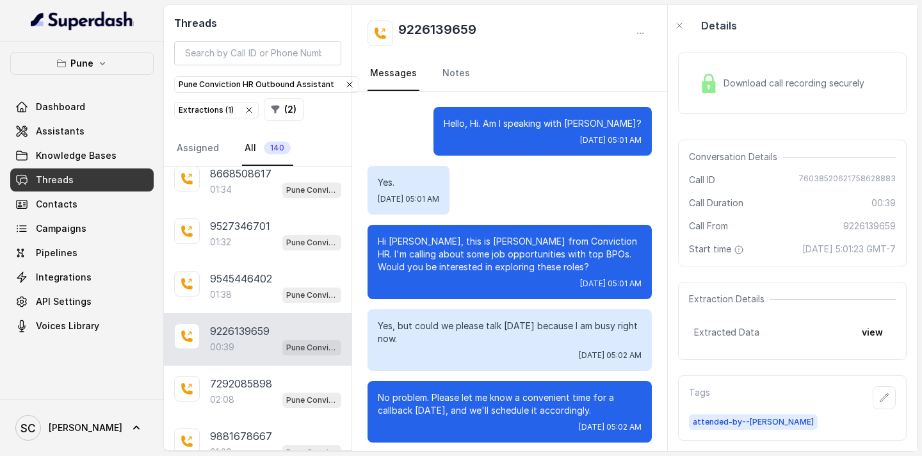
scroll to position [138, 0]
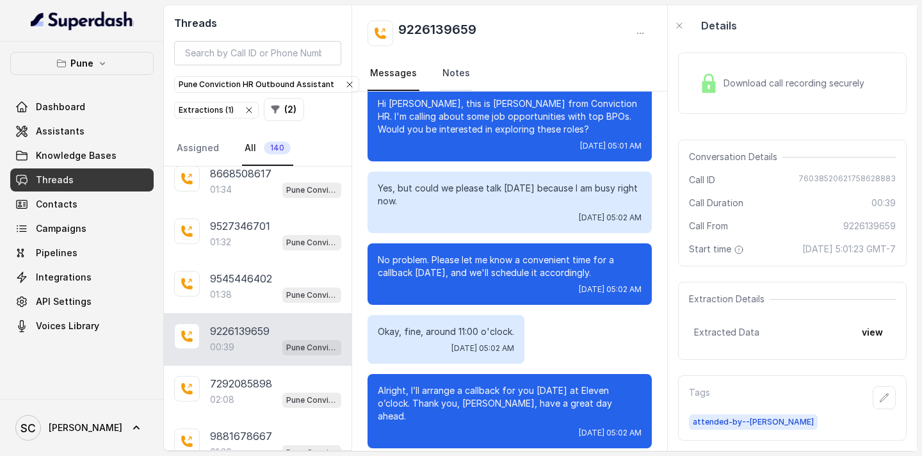
click at [457, 76] on link "Notes" at bounding box center [456, 73] width 33 height 35
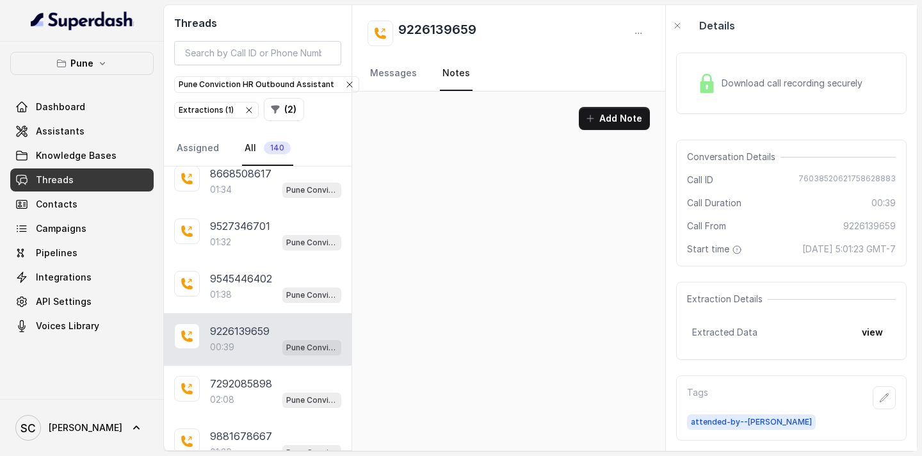
scroll to position [0, 0]
click at [398, 73] on link "Messages" at bounding box center [394, 73] width 52 height 35
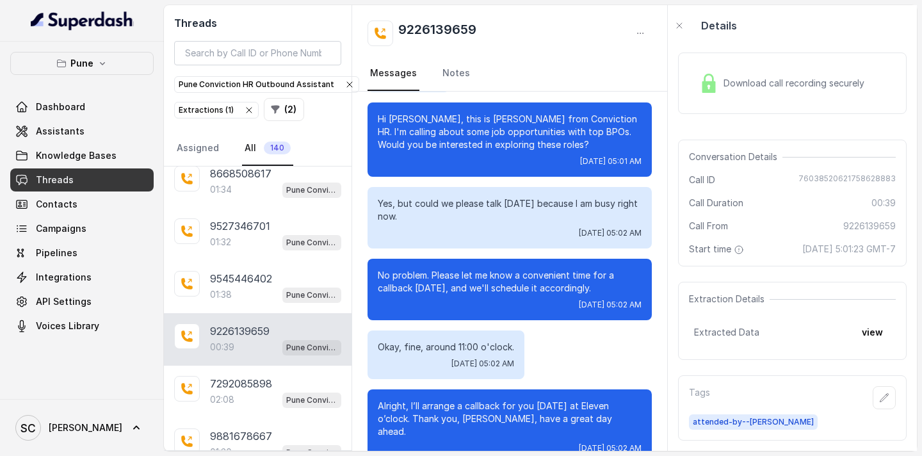
scroll to position [138, 0]
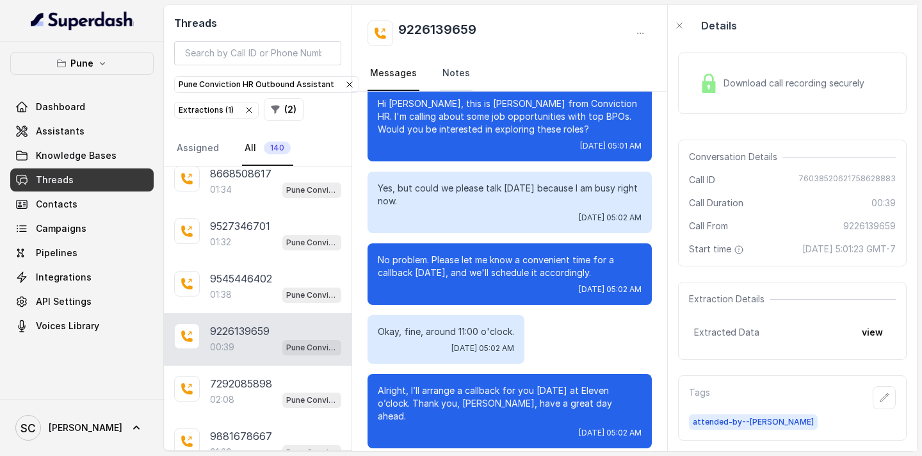
click at [457, 79] on link "Notes" at bounding box center [456, 73] width 33 height 35
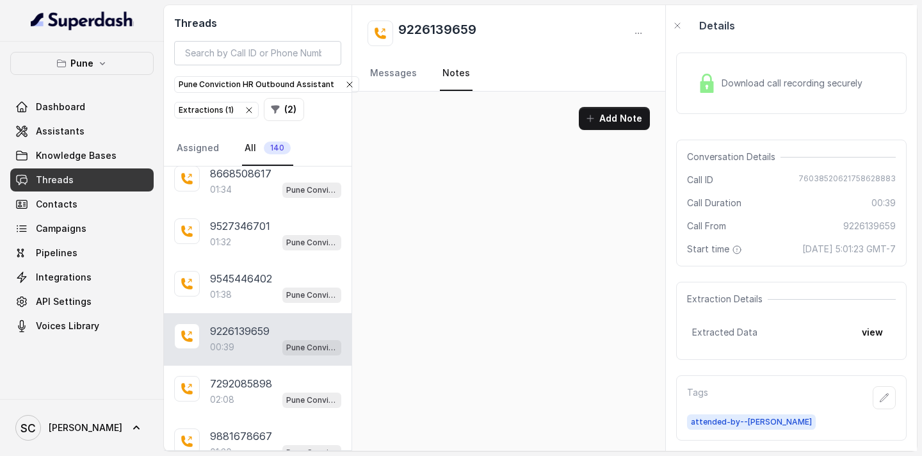
scroll to position [0, 0]
click at [403, 81] on link "Messages" at bounding box center [394, 73] width 52 height 35
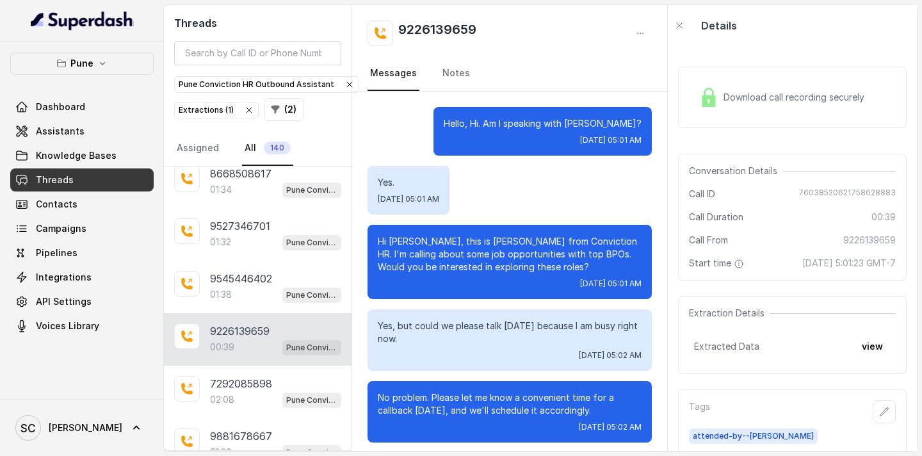
scroll to position [36, 0]
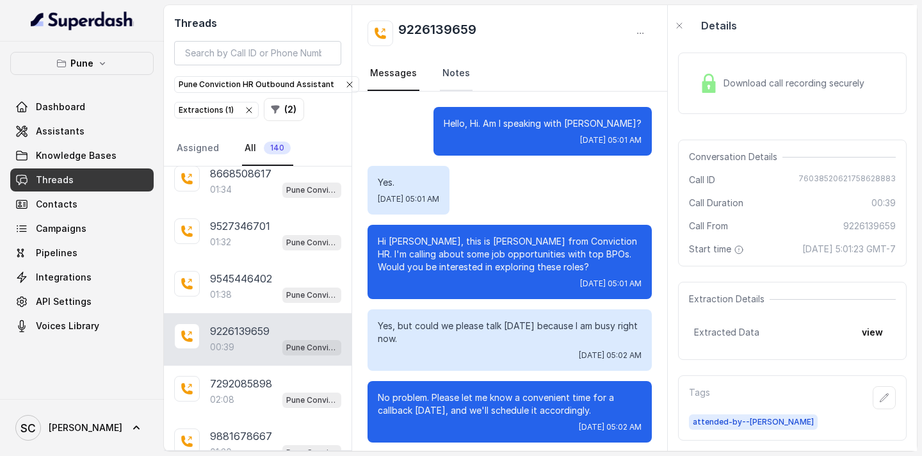
click at [444, 70] on link "Notes" at bounding box center [456, 73] width 33 height 35
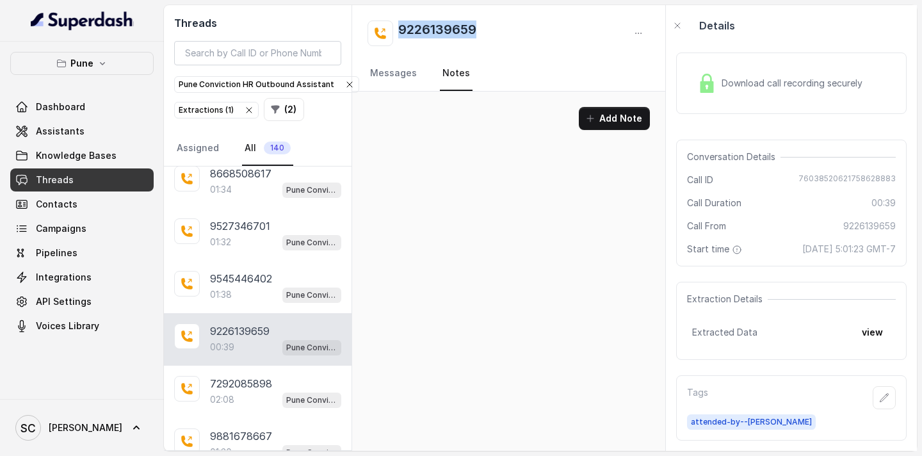
drag, startPoint x: 486, startPoint y: 35, endPoint x: 396, endPoint y: 33, distance: 90.3
click at [396, 33] on div "9226139659" at bounding box center [509, 33] width 282 height 26
click at [401, 76] on link "Messages" at bounding box center [394, 73] width 52 height 35
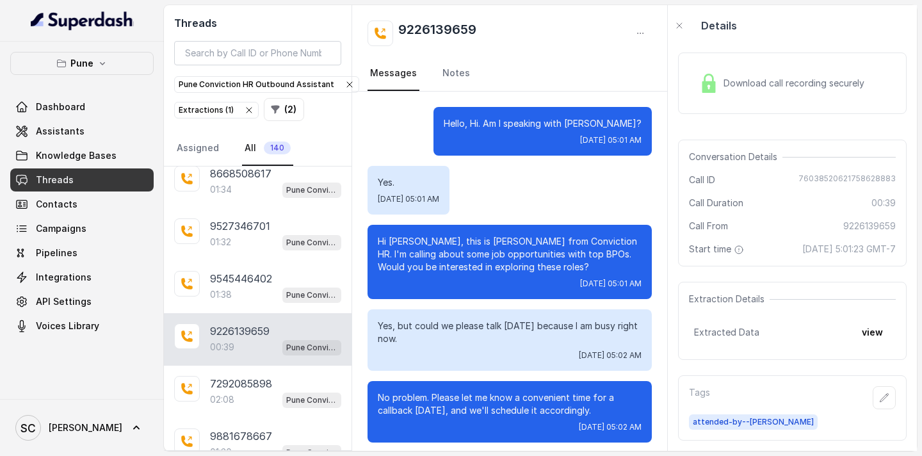
click at [420, 241] on p "Hi [PERSON_NAME], this is [PERSON_NAME] from Conviction HR. I'm calling about s…" at bounding box center [510, 254] width 264 height 38
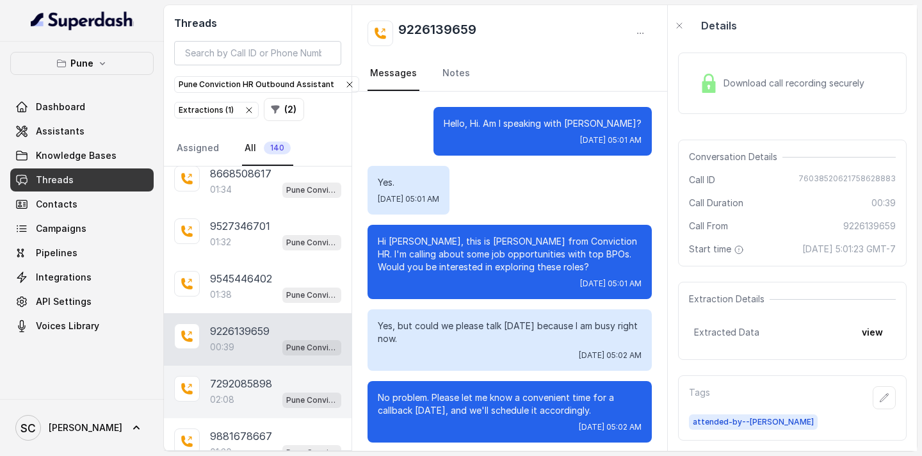
click at [271, 371] on div "7292085898 02:08 Pune Conviction HR Outbound Assistant" at bounding box center [258, 392] width 188 height 53
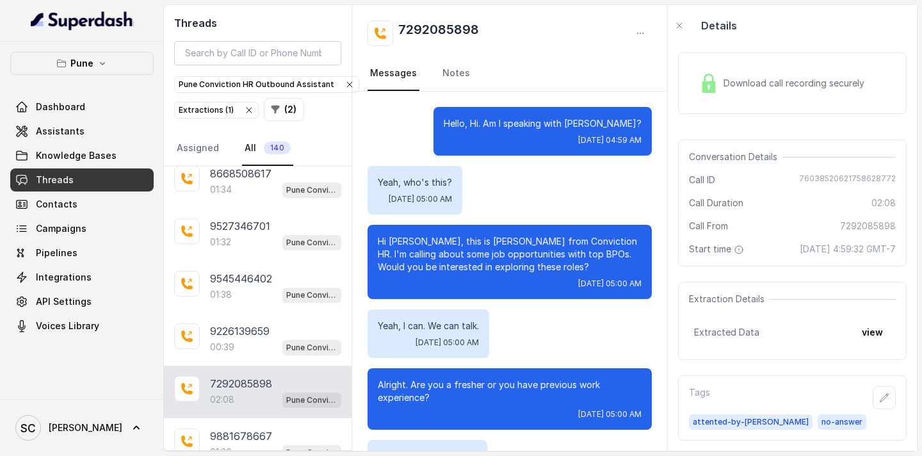
scroll to position [1615, 0]
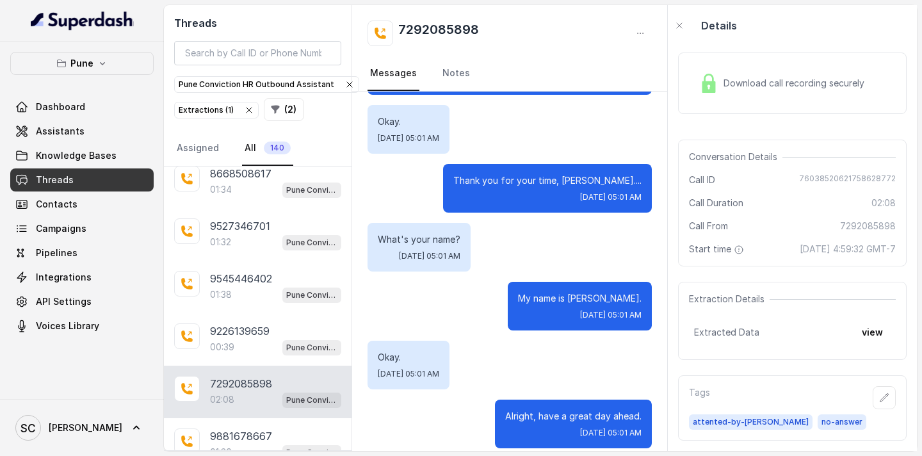
click at [271, 376] on p "7292085898" at bounding box center [241, 383] width 62 height 15
click at [457, 74] on link "Notes" at bounding box center [456, 73] width 33 height 35
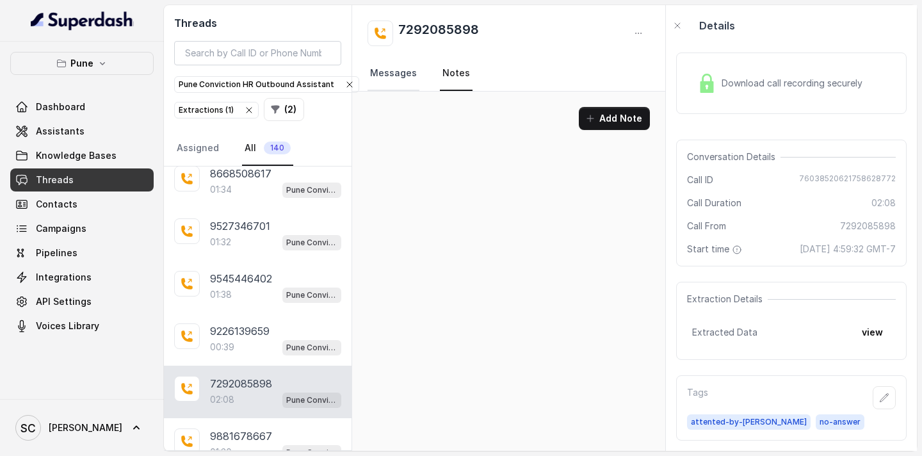
click at [398, 71] on link "Messages" at bounding box center [394, 73] width 52 height 35
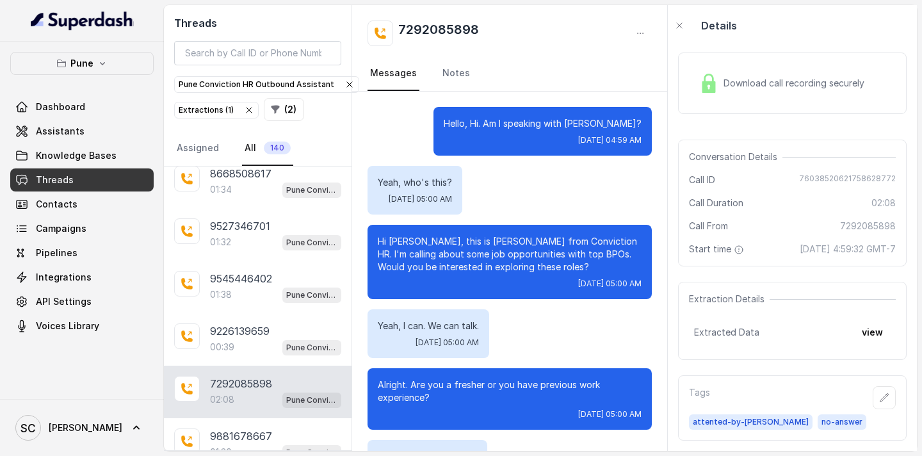
click at [622, 125] on p "Hello, Hi. Am I speaking with [PERSON_NAME]?" at bounding box center [543, 123] width 198 height 13
drag, startPoint x: 480, startPoint y: 32, endPoint x: 401, endPoint y: 28, distance: 78.9
click at [401, 28] on div "7292085898" at bounding box center [510, 33] width 284 height 26
click at [403, 61] on link "Messages" at bounding box center [394, 73] width 52 height 35
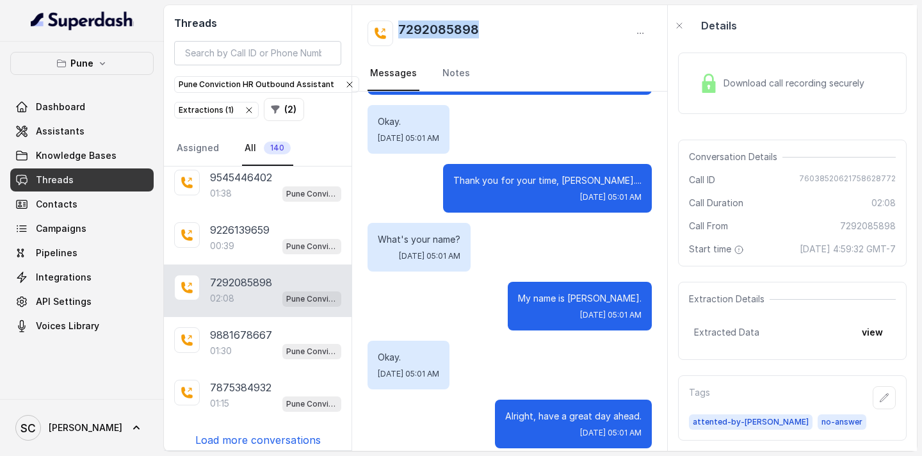
scroll to position [272, 0]
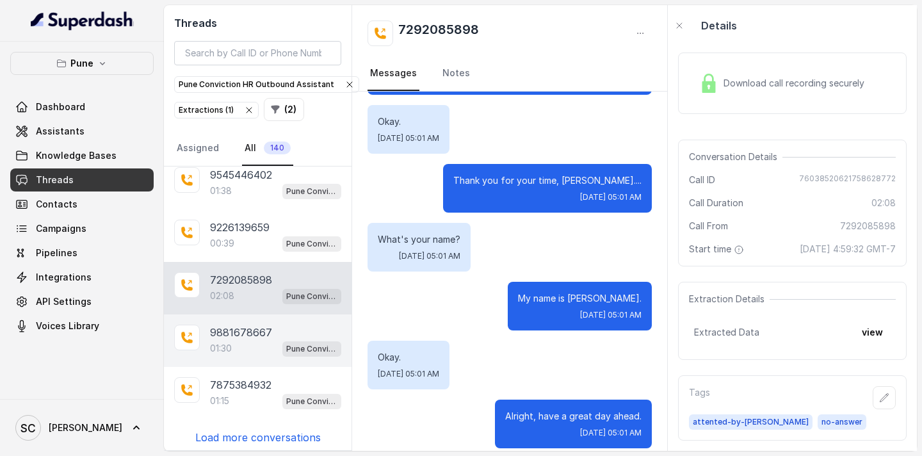
click at [266, 337] on p "9881678667" at bounding box center [241, 332] width 62 height 15
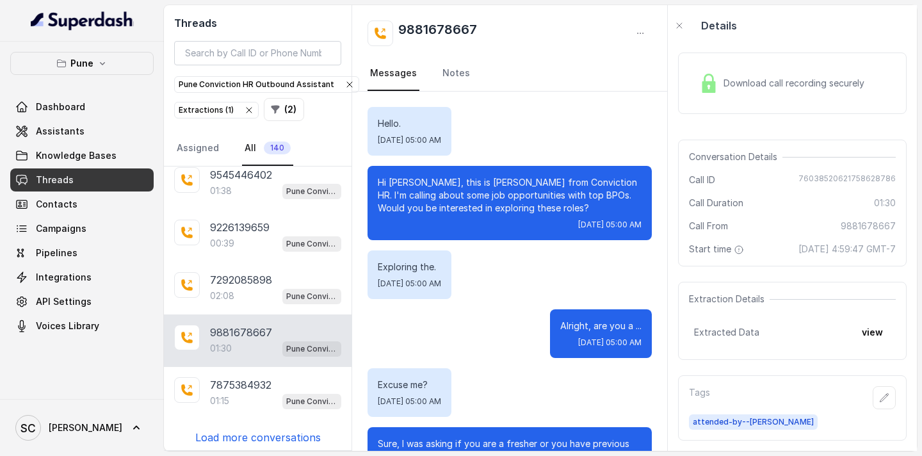
scroll to position [1380, 0]
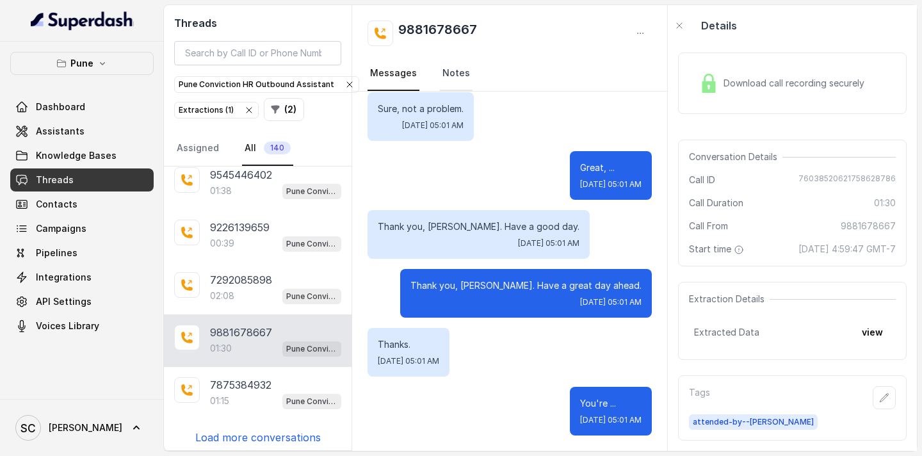
click at [460, 77] on link "Notes" at bounding box center [456, 73] width 33 height 35
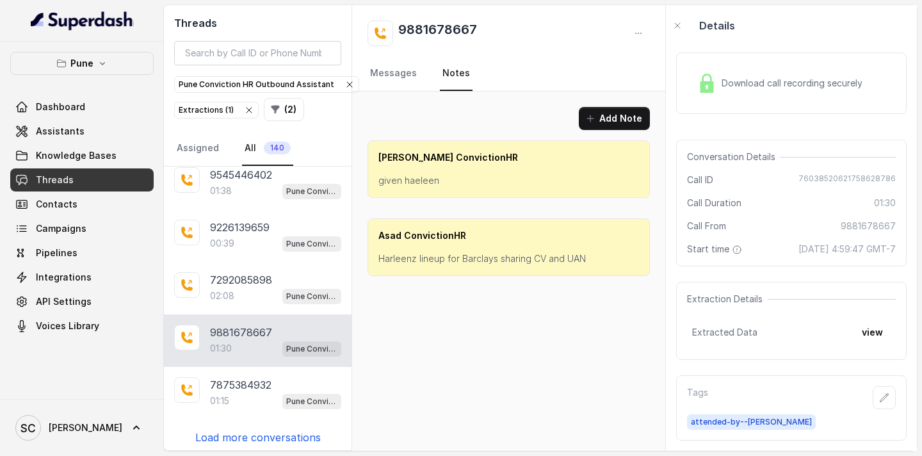
scroll to position [0, 0]
click at [412, 73] on link "Messages" at bounding box center [394, 73] width 52 height 35
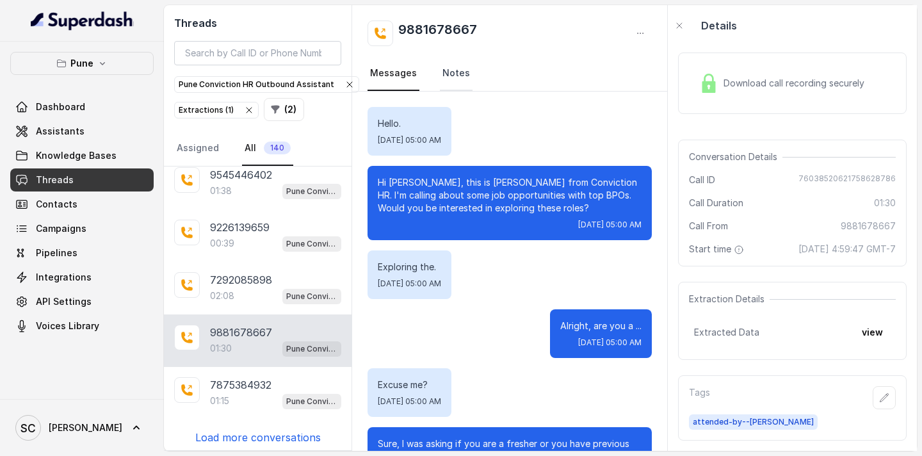
click at [451, 83] on link "Notes" at bounding box center [456, 73] width 33 height 35
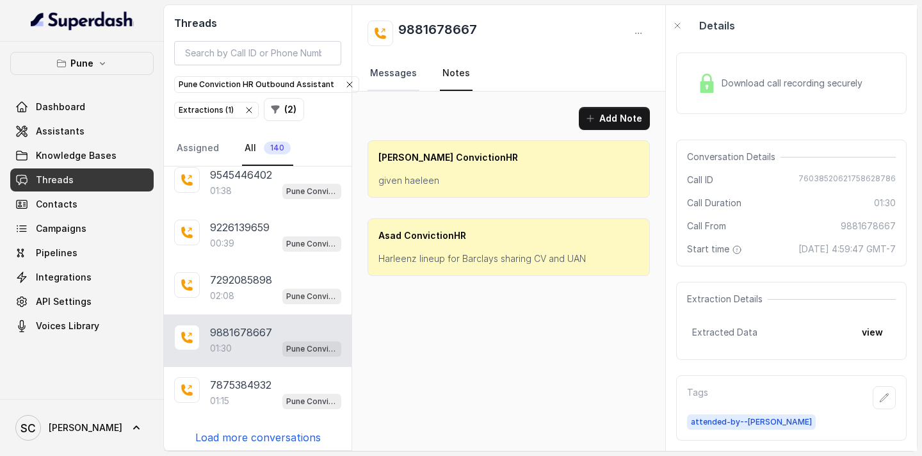
click at [402, 76] on link "Messages" at bounding box center [394, 73] width 52 height 35
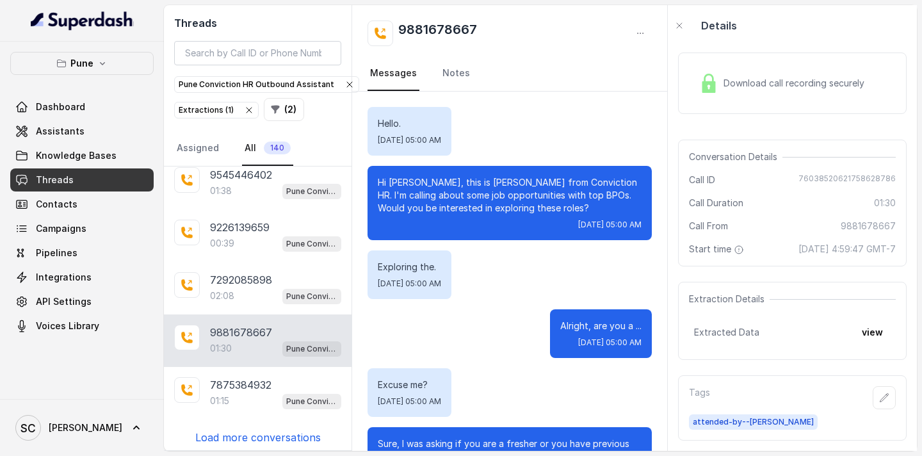
click at [408, 183] on p "Hi [PERSON_NAME], this is [PERSON_NAME] from Conviction HR. I'm calling about s…" at bounding box center [510, 195] width 264 height 38
click at [409, 183] on p "Hi [PERSON_NAME], this is [PERSON_NAME] from Conviction HR. I'm calling about s…" at bounding box center [510, 195] width 264 height 38
drag, startPoint x: 485, startPoint y: 34, endPoint x: 401, endPoint y: 31, distance: 83.9
click at [401, 31] on div "9881678667" at bounding box center [510, 33] width 284 height 26
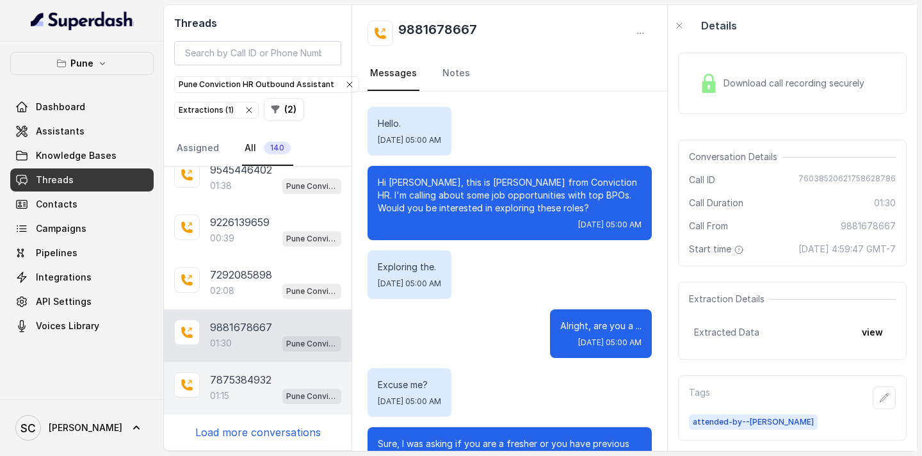
click at [282, 387] on div "Pune Conviction HR Outbound Assistant" at bounding box center [311, 395] width 59 height 17
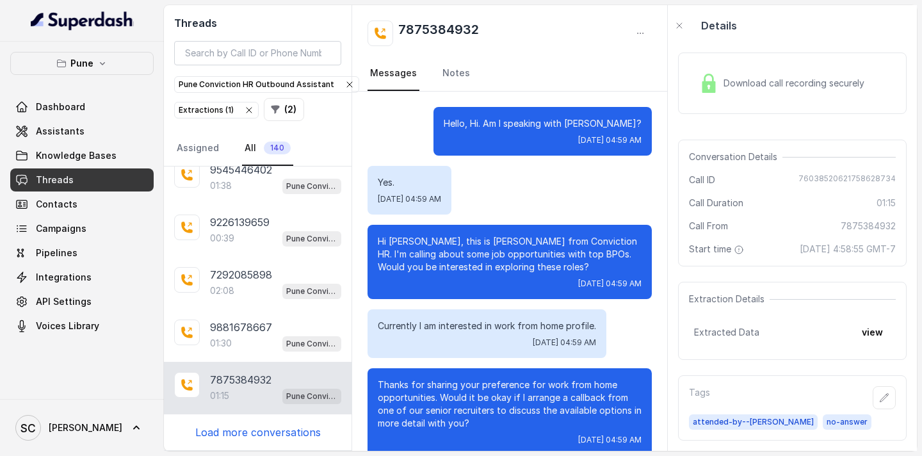
click at [412, 241] on p "Hi [PERSON_NAME], this is [PERSON_NAME] from Conviction HR. I'm calling about s…" at bounding box center [510, 254] width 264 height 38
click at [448, 72] on link "Notes" at bounding box center [456, 73] width 33 height 35
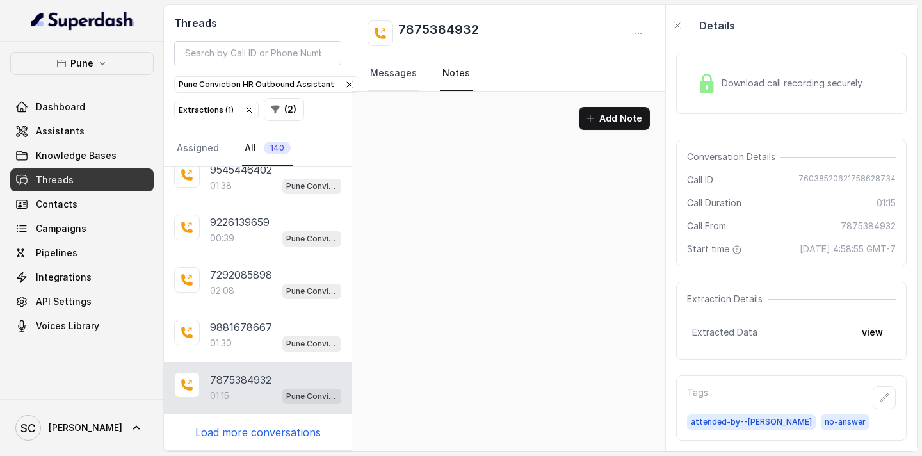
click at [389, 68] on link "Messages" at bounding box center [394, 73] width 52 height 35
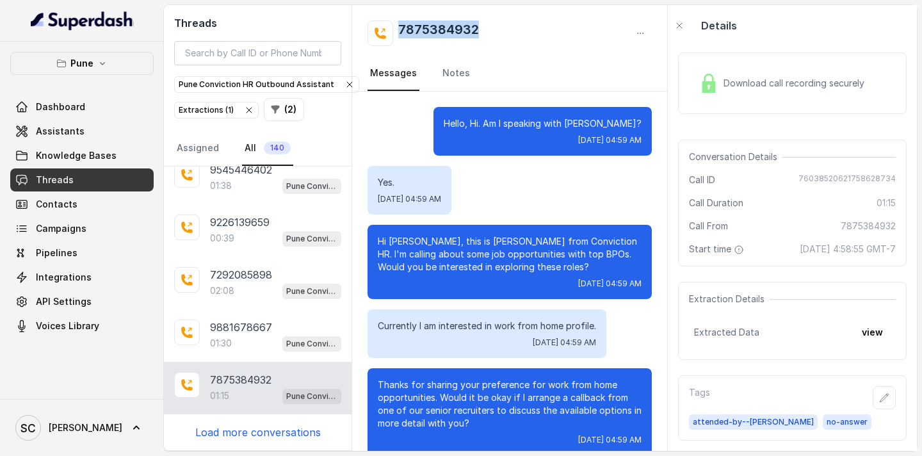
drag, startPoint x: 487, startPoint y: 27, endPoint x: 400, endPoint y: 27, distance: 87.7
click at [400, 27] on div "7875384932" at bounding box center [510, 33] width 284 height 26
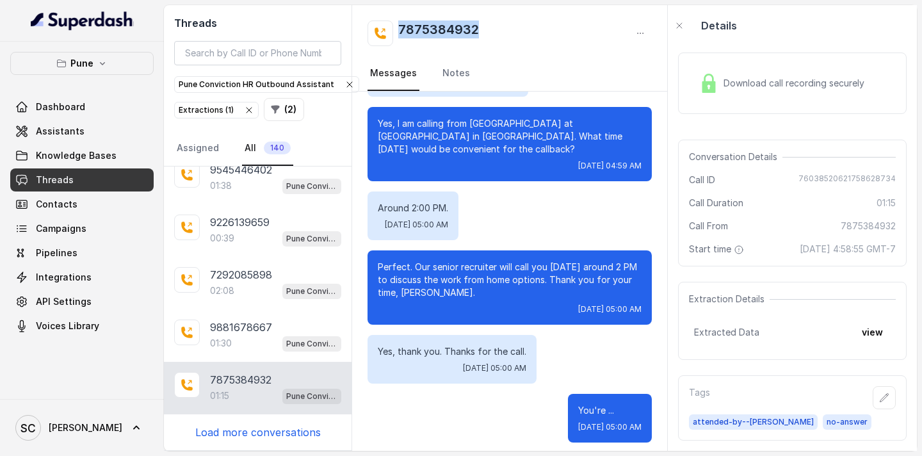
scroll to position [660, 0]
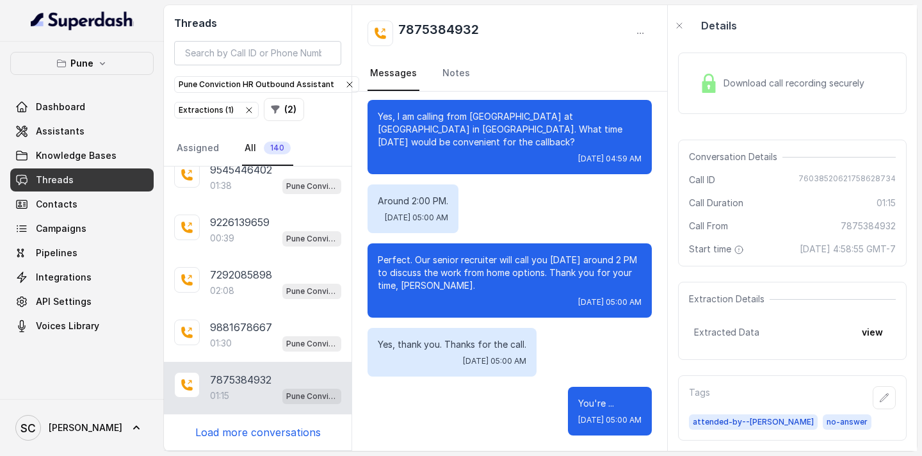
click at [288, 430] on p "Load more conversations" at bounding box center [257, 432] width 125 height 15
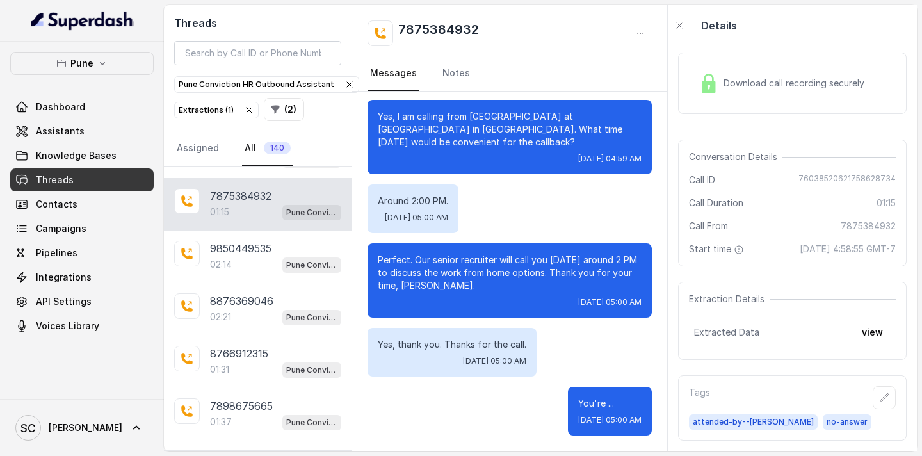
scroll to position [464, 0]
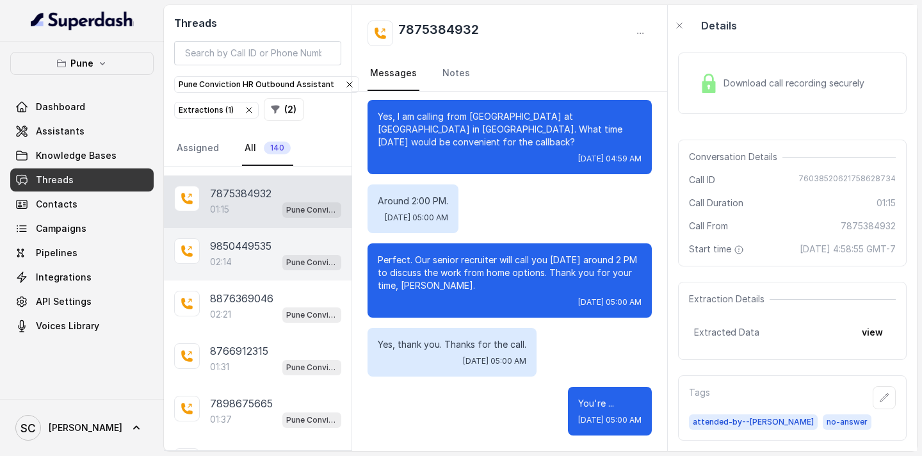
click at [255, 260] on div "02:14 Pune Conviction HR Outbound Assistant" at bounding box center [275, 262] width 131 height 17
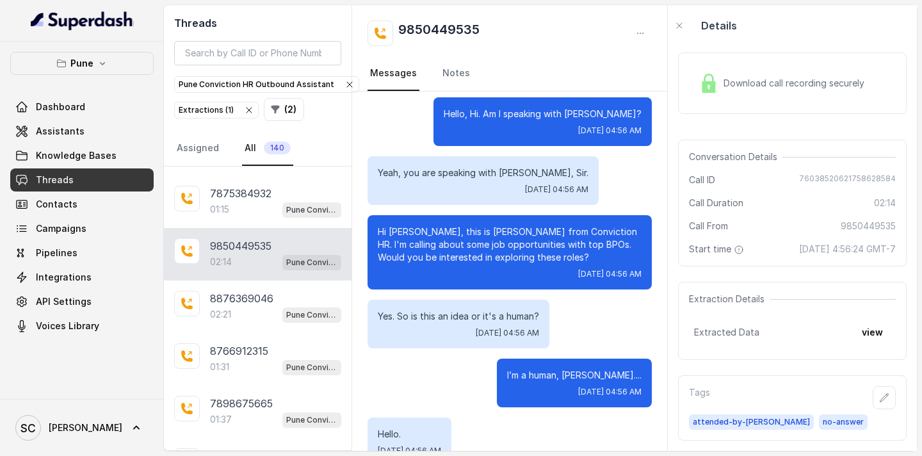
scroll to position [8, 0]
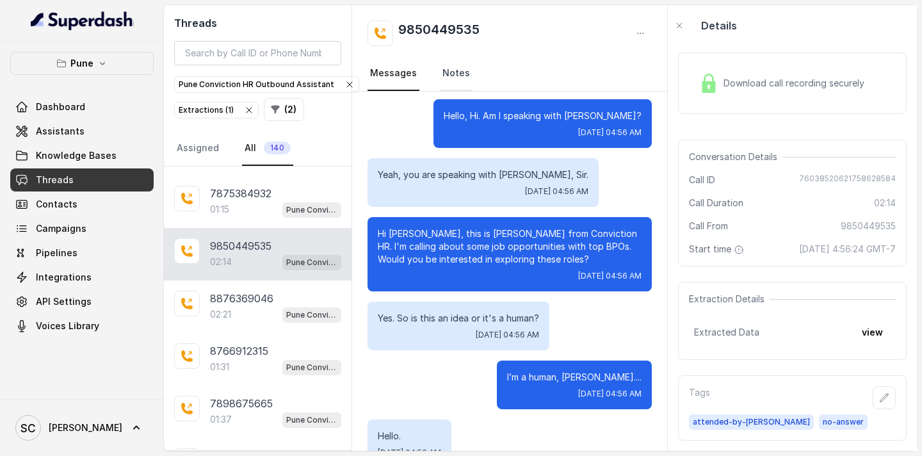
click at [444, 74] on link "Notes" at bounding box center [456, 73] width 33 height 35
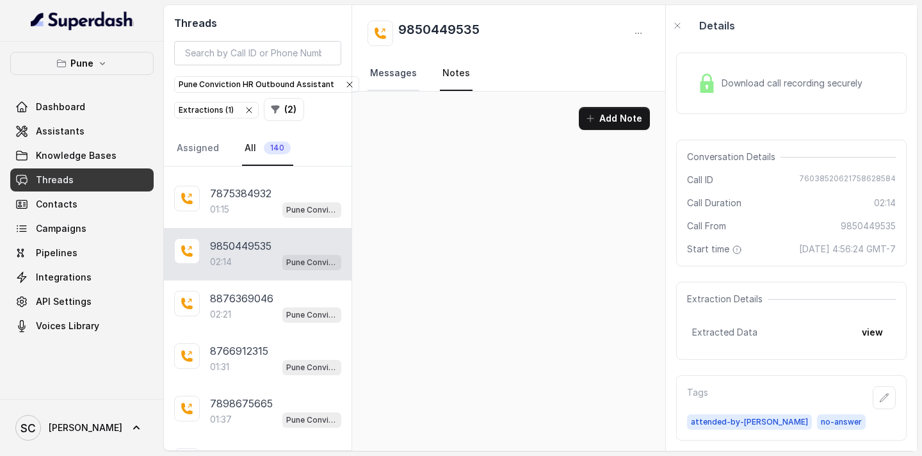
click at [400, 73] on link "Messages" at bounding box center [394, 73] width 52 height 35
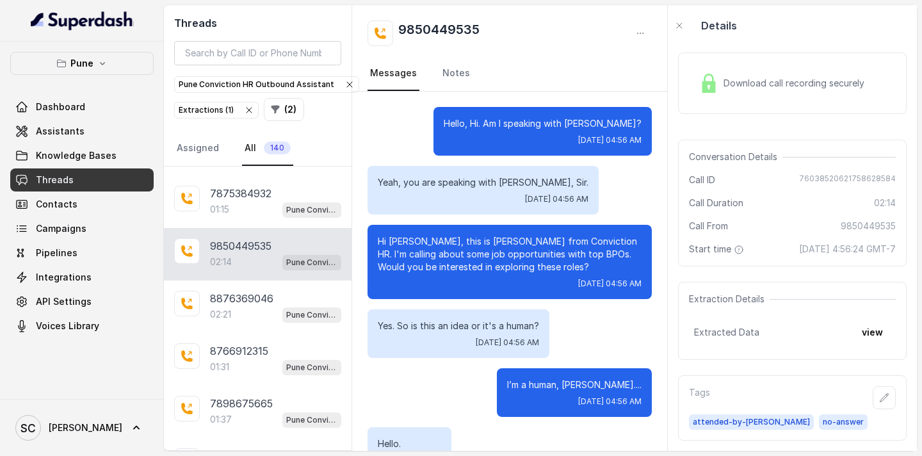
click at [405, 241] on p "Hi [PERSON_NAME], this is [PERSON_NAME] from Conviction HR. I'm calling about s…" at bounding box center [510, 254] width 264 height 38
drag, startPoint x: 490, startPoint y: 28, endPoint x: 400, endPoint y: 24, distance: 89.7
click at [400, 24] on div "9850449535" at bounding box center [510, 33] width 284 height 26
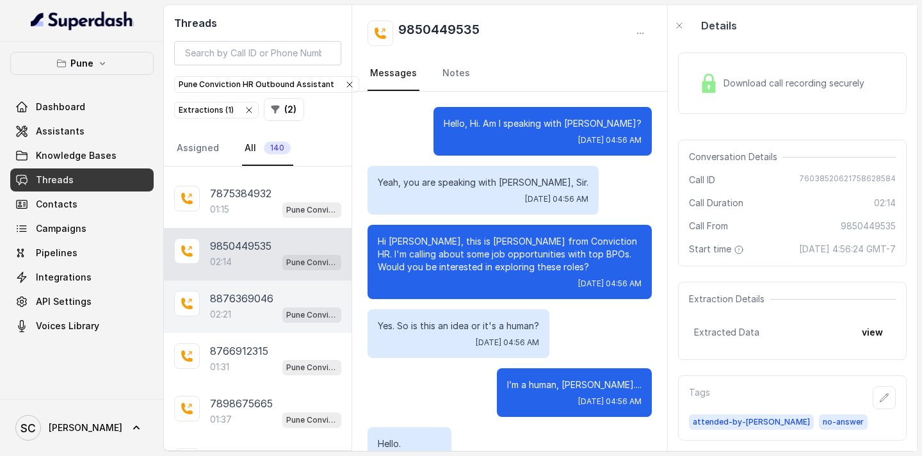
click at [254, 300] on p "8876369046" at bounding box center [241, 298] width 63 height 15
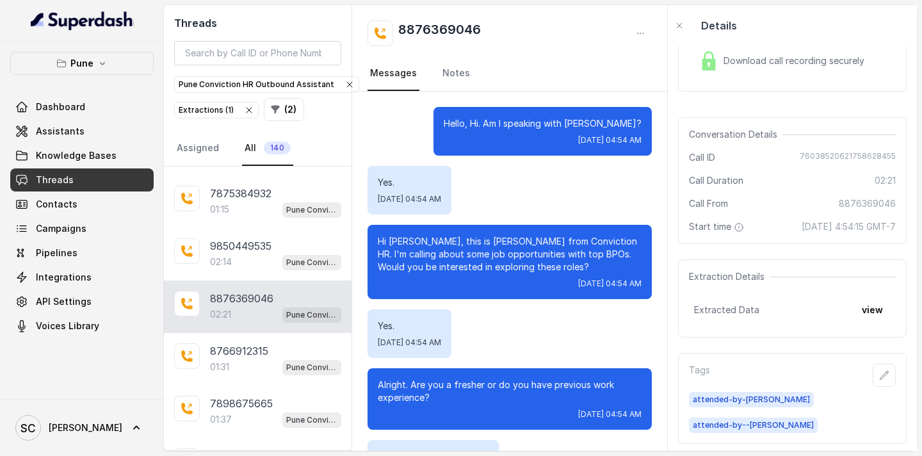
scroll to position [1856, 0]
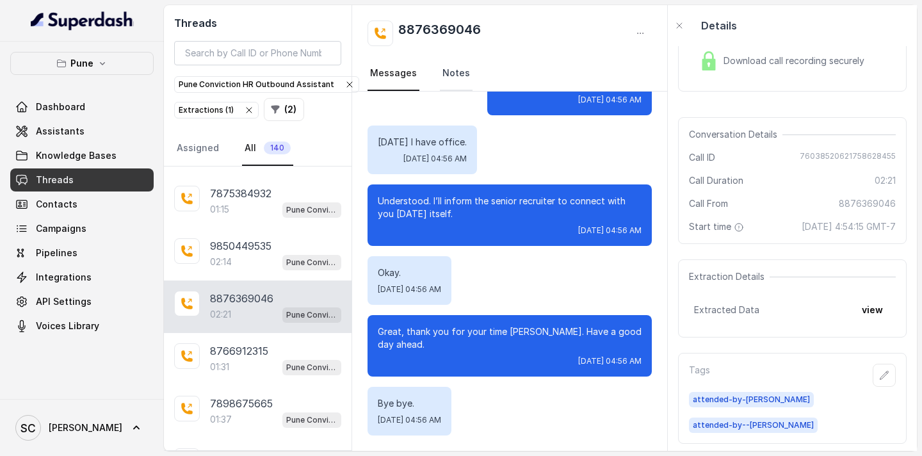
click at [455, 78] on link "Notes" at bounding box center [456, 73] width 33 height 35
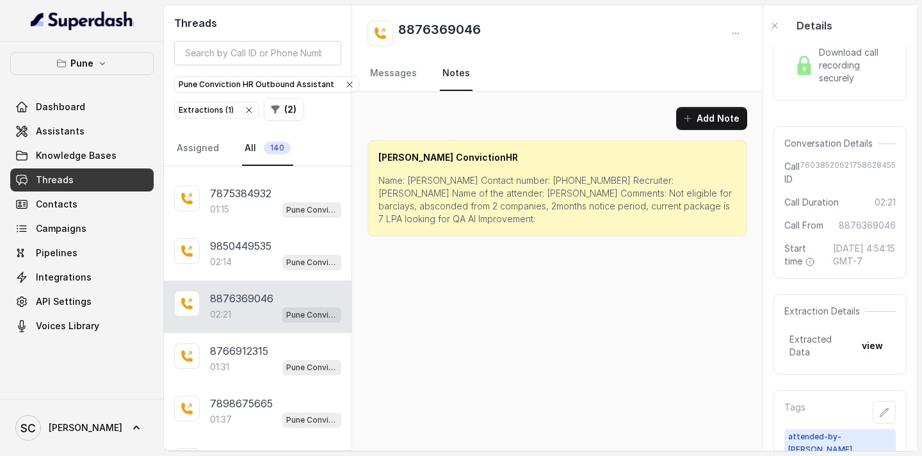
click at [415, 179] on p "Name: [PERSON_NAME] Contact number: [PHONE_NUMBER] Recruiter: [PERSON_NAME] Nam…" at bounding box center [557, 199] width 358 height 51
click at [535, 180] on p "Name: [PERSON_NAME] Contact number: [PHONE_NUMBER] Recruiter: [PERSON_NAME] Nam…" at bounding box center [557, 199] width 358 height 51
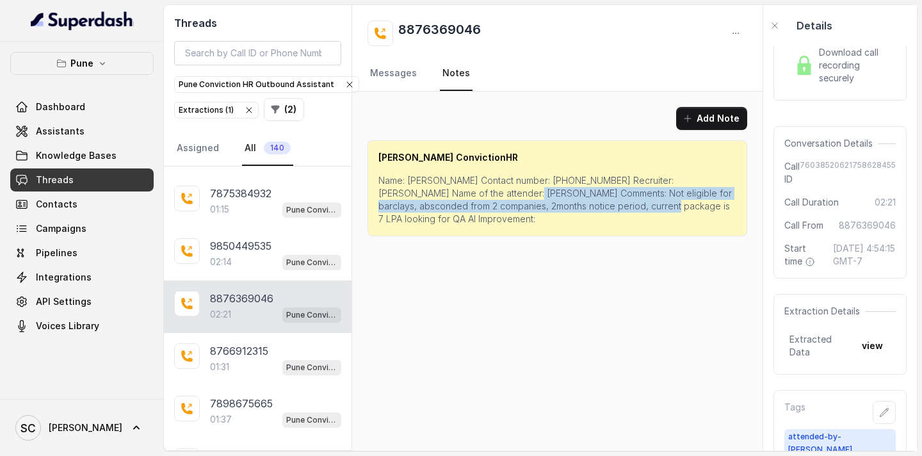
drag, startPoint x: 501, startPoint y: 191, endPoint x: 614, endPoint y: 208, distance: 113.9
click at [614, 208] on p "Name: [PERSON_NAME] Contact number: [PHONE_NUMBER] Recruiter: [PERSON_NAME] Nam…" at bounding box center [557, 199] width 358 height 51
drag, startPoint x: 642, startPoint y: 204, endPoint x: 502, endPoint y: 198, distance: 139.7
click at [502, 198] on p "Name: [PERSON_NAME] Contact number: [PHONE_NUMBER] Recruiter: [PERSON_NAME] Nam…" at bounding box center [557, 199] width 358 height 51
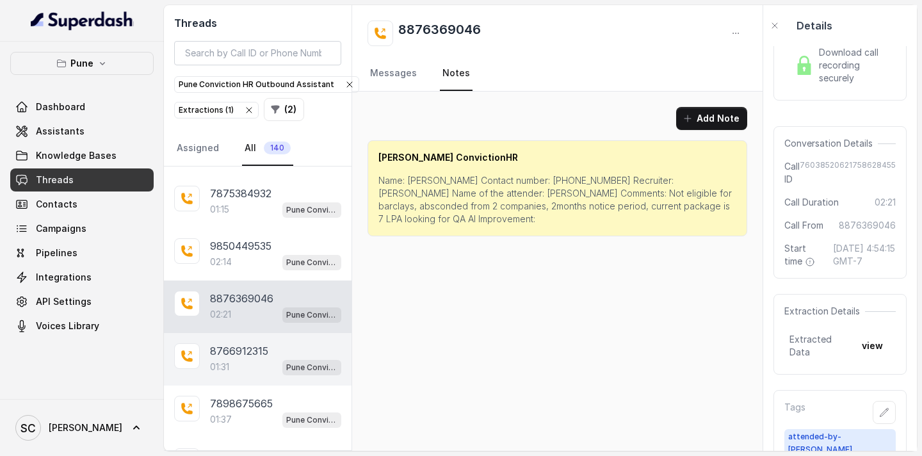
click at [261, 355] on p "8766912315" at bounding box center [239, 350] width 58 height 15
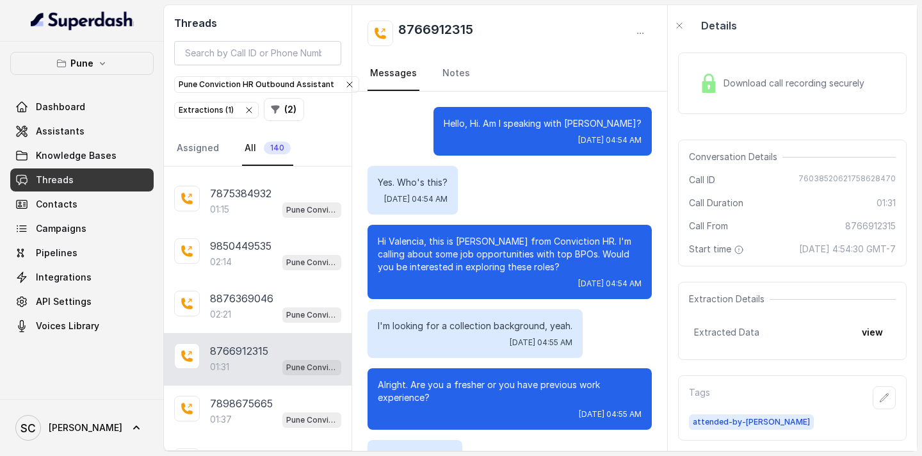
scroll to position [883, 0]
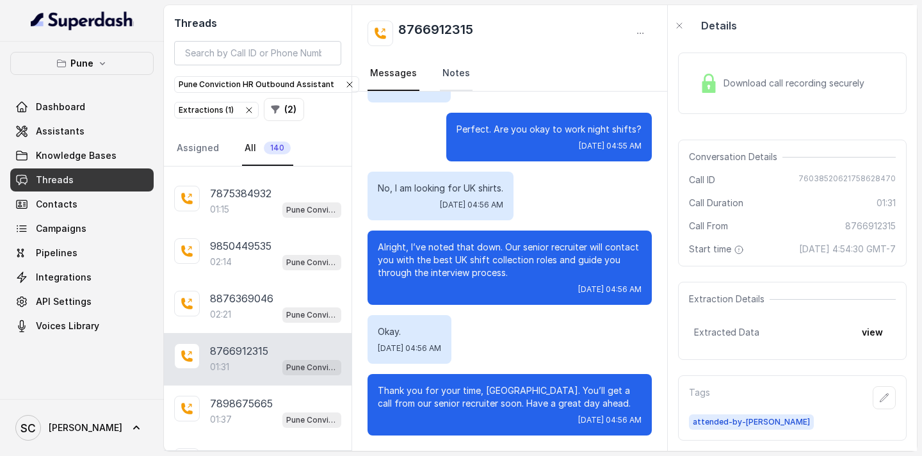
click at [458, 73] on link "Notes" at bounding box center [456, 73] width 33 height 35
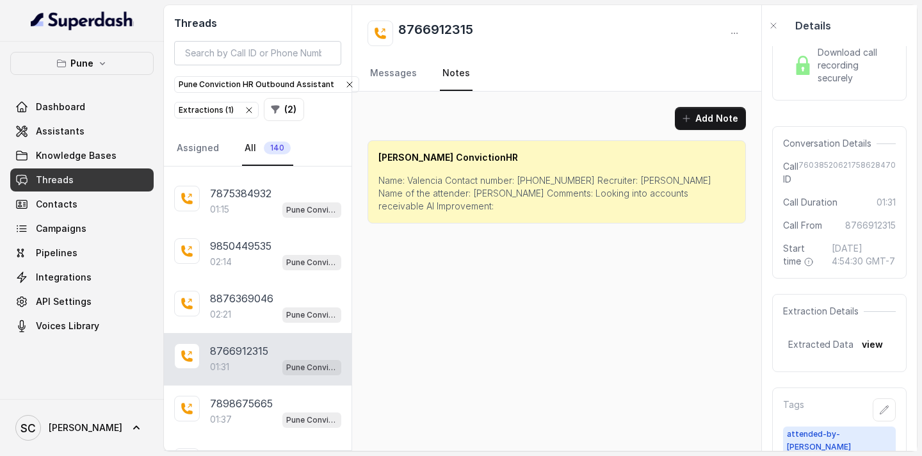
click at [423, 180] on p "Name: Valencia Contact number: [PHONE_NUMBER] Recruiter: [PERSON_NAME] Name of …" at bounding box center [556, 193] width 357 height 38
click at [556, 179] on p "Name: Valencia Contact number: [PHONE_NUMBER] Recruiter: [PERSON_NAME] Name of …" at bounding box center [556, 193] width 357 height 38
drag, startPoint x: 501, startPoint y: 194, endPoint x: 636, endPoint y: 195, distance: 135.7
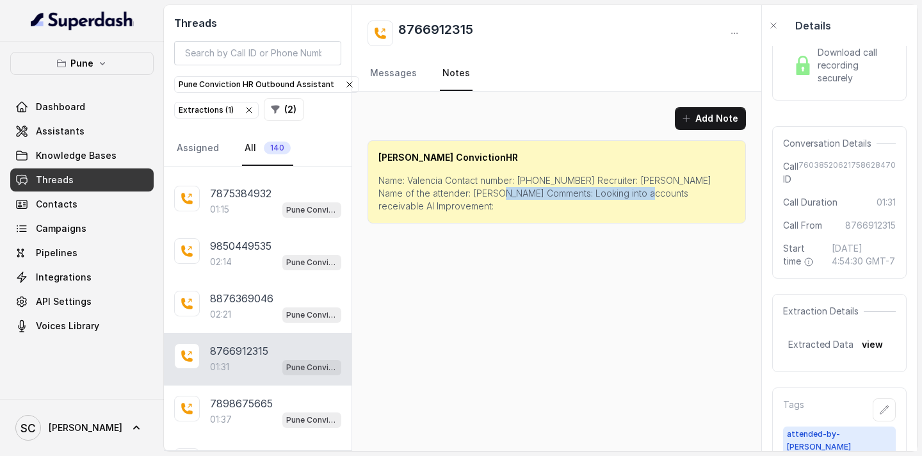
click at [636, 195] on p "Name: Valencia Contact number: [PHONE_NUMBER] Recruiter: [PERSON_NAME] Name of …" at bounding box center [556, 193] width 357 height 38
click at [579, 172] on div "[PERSON_NAME] ConvictionHR Name: Valencia Contact number: [PHONE_NUMBER] Recrui…" at bounding box center [557, 181] width 378 height 83
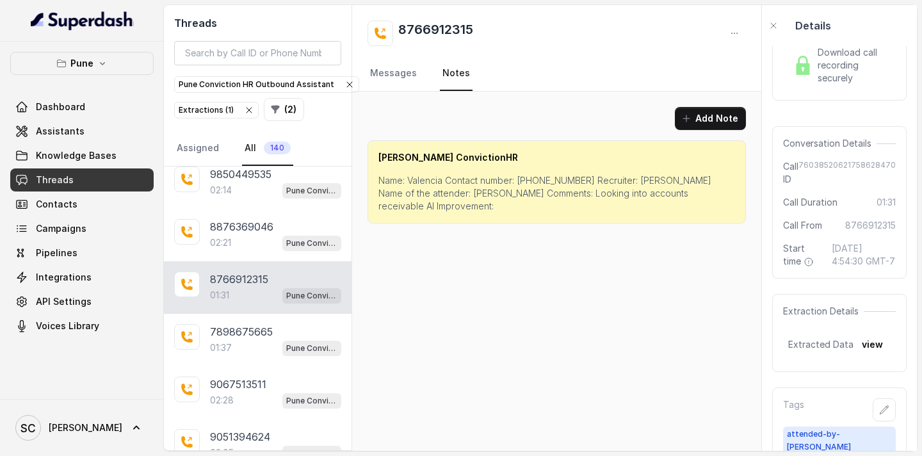
scroll to position [538, 0]
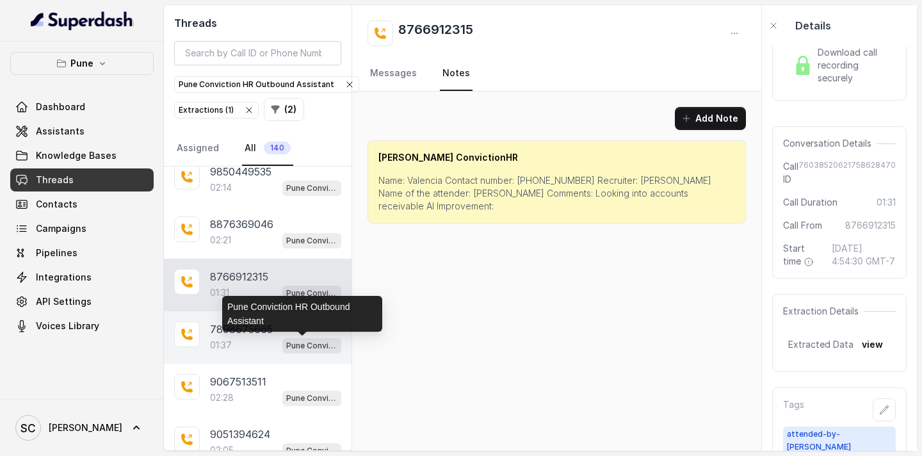
click at [286, 346] on p "Pune Conviction HR Outbound Assistant" at bounding box center [311, 345] width 51 height 13
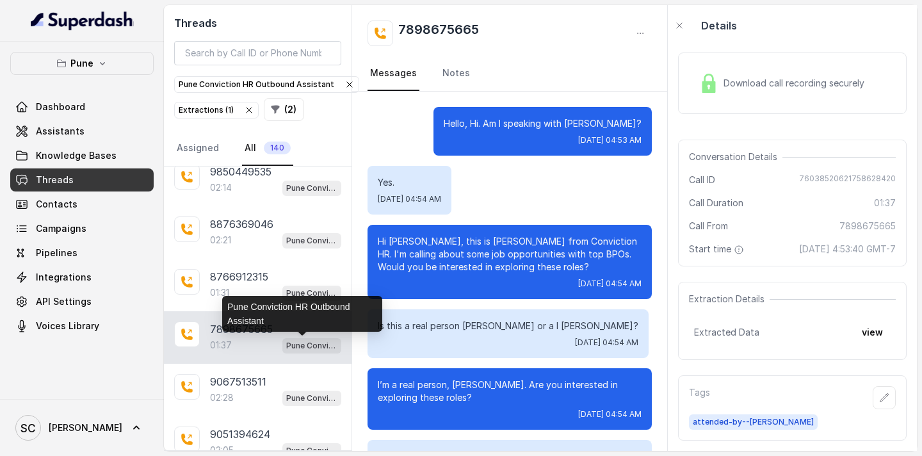
scroll to position [1026, 0]
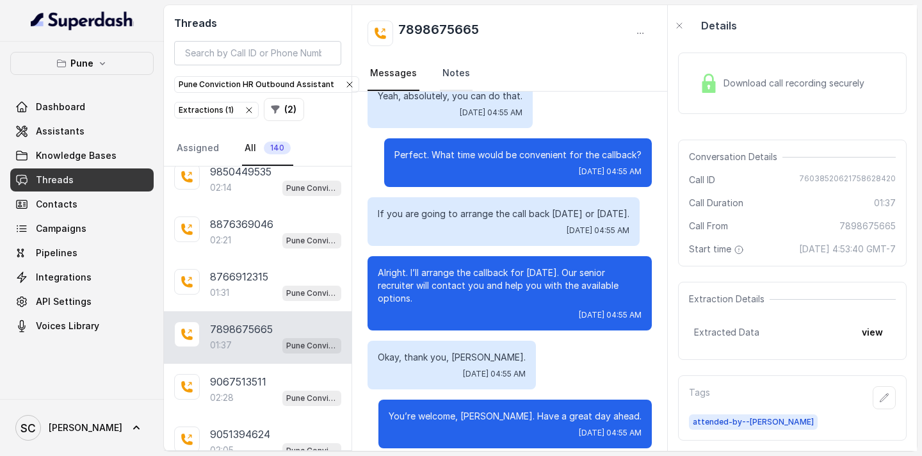
click at [449, 74] on link "Notes" at bounding box center [456, 73] width 33 height 35
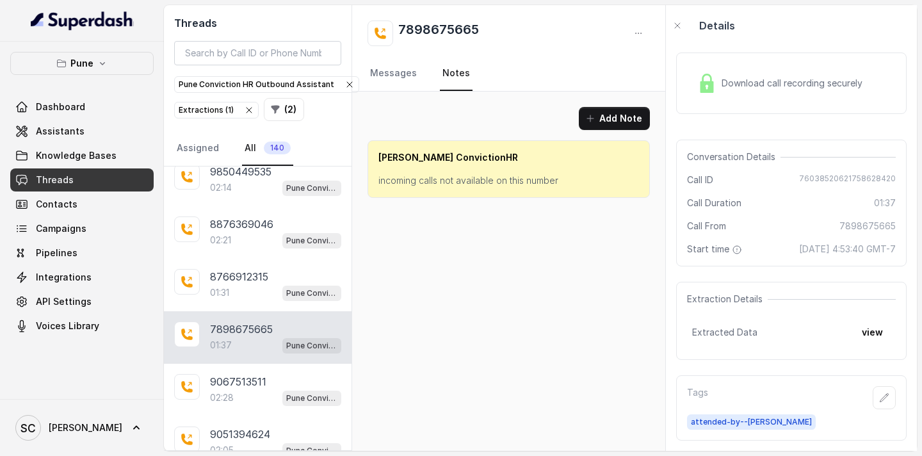
scroll to position [0, 0]
click at [389, 73] on link "Messages" at bounding box center [394, 73] width 52 height 35
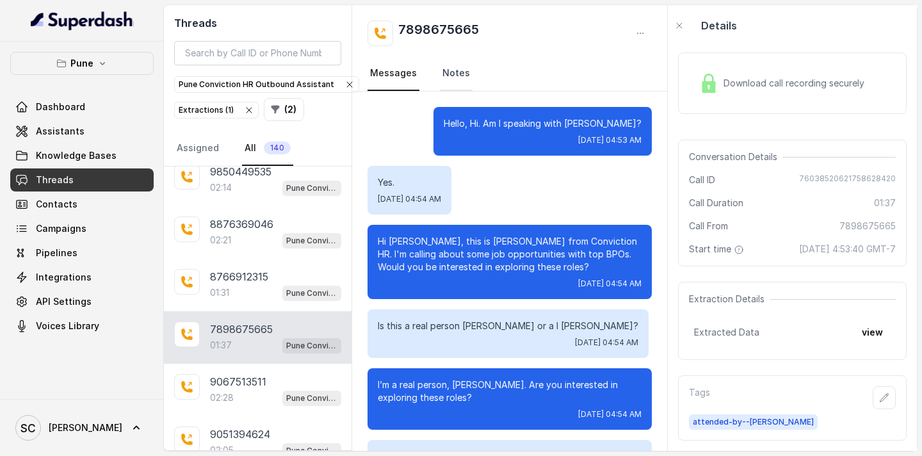
click at [460, 75] on link "Notes" at bounding box center [456, 73] width 33 height 35
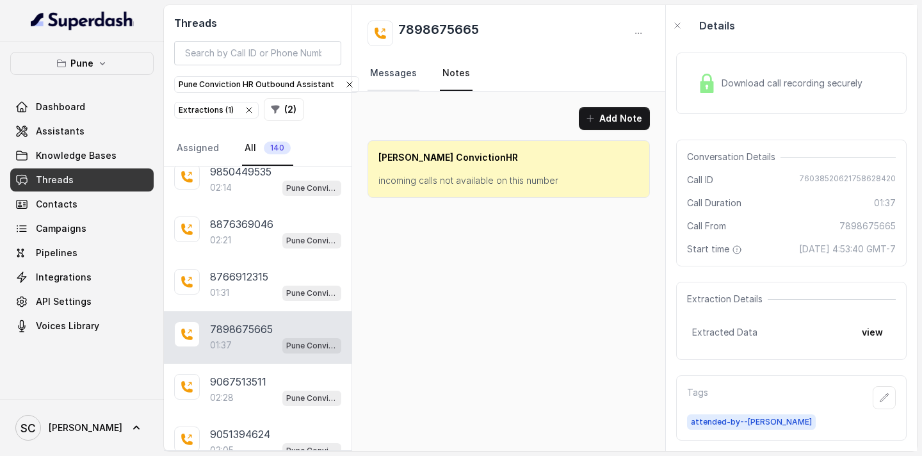
click at [396, 75] on link "Messages" at bounding box center [394, 73] width 52 height 35
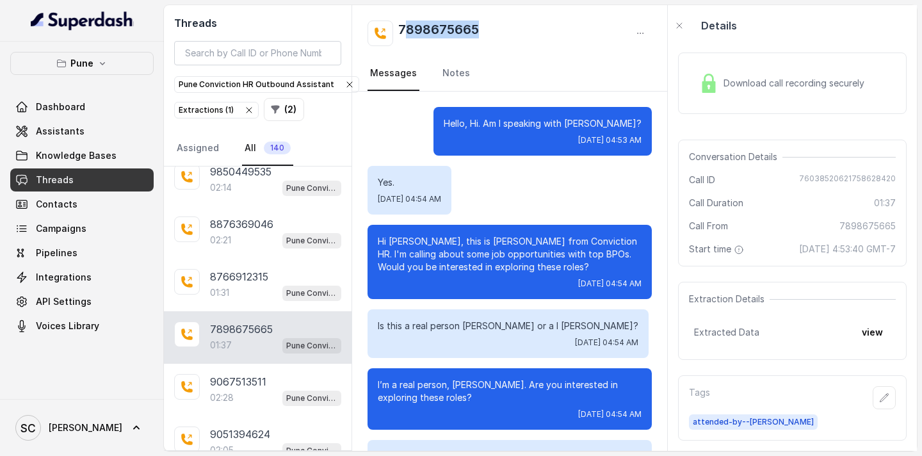
drag, startPoint x: 489, startPoint y: 31, endPoint x: 401, endPoint y: 32, distance: 87.7
click at [401, 32] on div "7898675665" at bounding box center [510, 33] width 284 height 26
click at [499, 26] on div "7898675665" at bounding box center [510, 33] width 284 height 26
drag, startPoint x: 470, startPoint y: 28, endPoint x: 398, endPoint y: 28, distance: 72.4
click at [398, 28] on div "7898675665" at bounding box center [510, 33] width 284 height 26
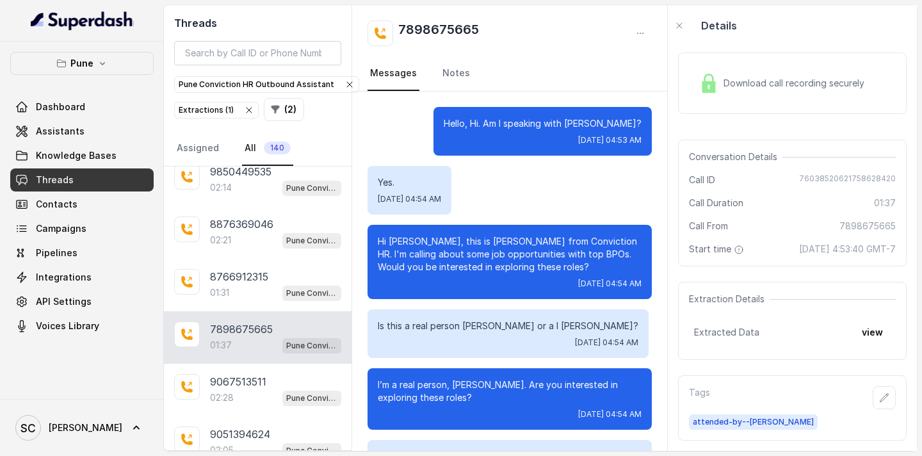
click at [622, 124] on p "Hello, Hi. Am I speaking with [PERSON_NAME]?" at bounding box center [543, 123] width 198 height 13
click at [435, 74] on nav "Messages Notes" at bounding box center [510, 73] width 284 height 35
click at [441, 74] on link "Notes" at bounding box center [456, 73] width 33 height 35
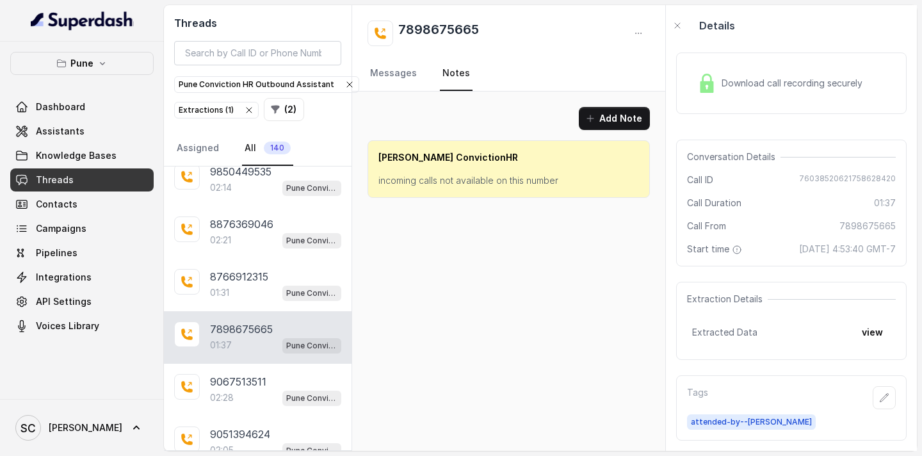
click at [461, 179] on p "incoming calls not available on this number" at bounding box center [508, 180] width 261 height 13
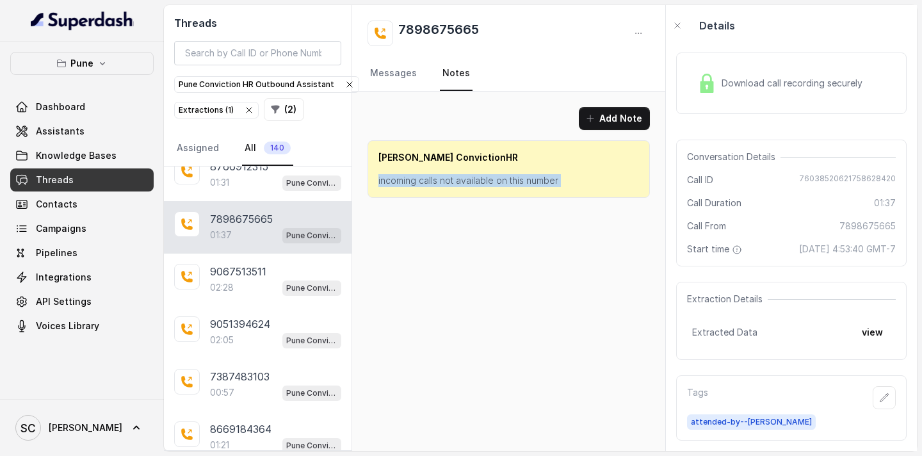
scroll to position [665, 0]
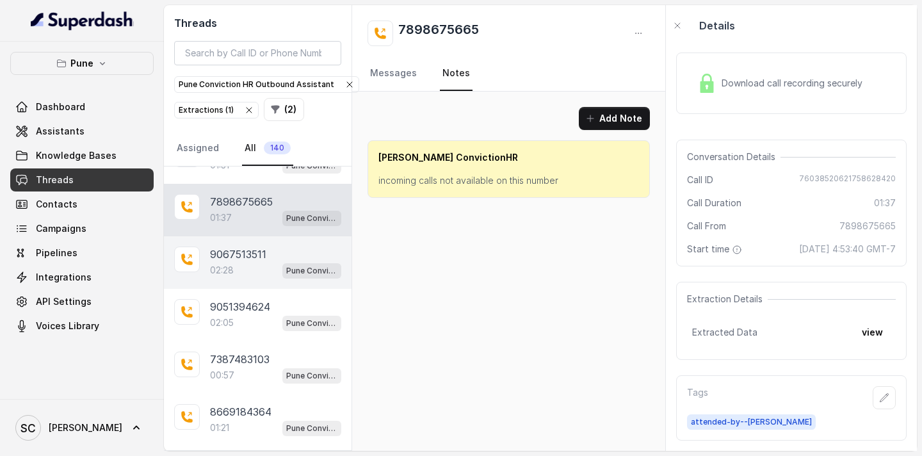
click at [259, 267] on div "02:28 Pune Conviction HR Outbound Assistant" at bounding box center [275, 270] width 131 height 17
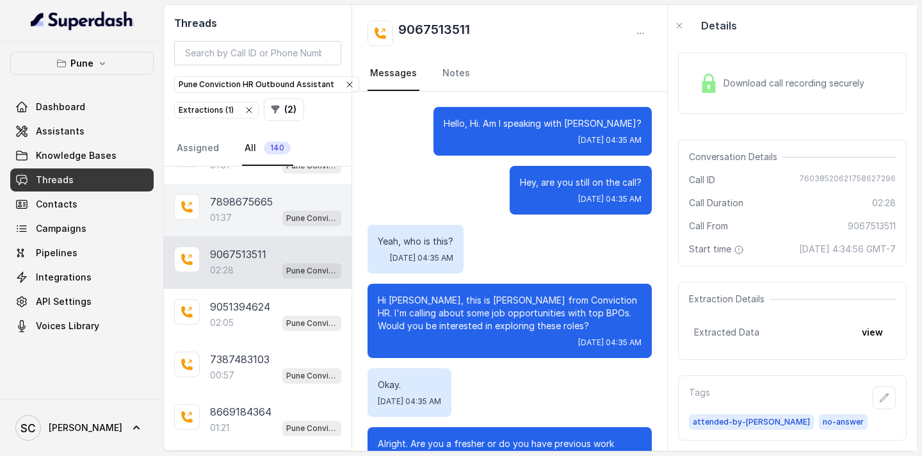
scroll to position [1477, 0]
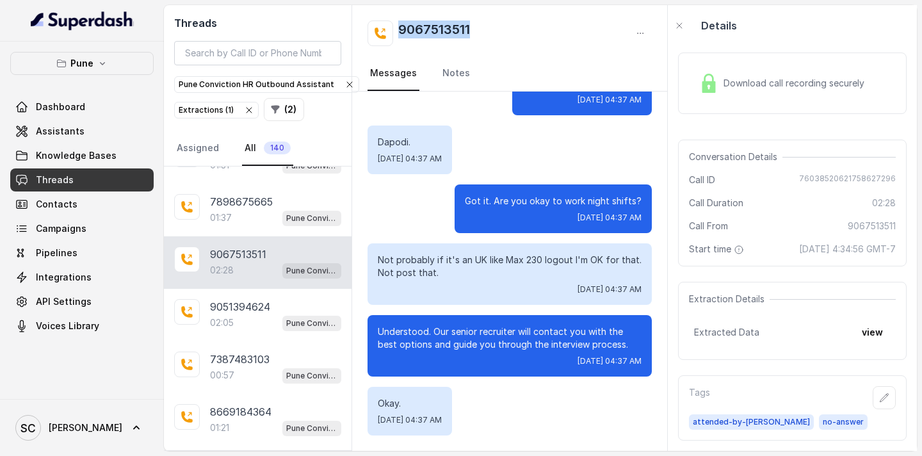
drag, startPoint x: 479, startPoint y: 33, endPoint x: 401, endPoint y: 33, distance: 78.1
click at [401, 33] on div "9067513511" at bounding box center [510, 33] width 284 height 26
click at [444, 78] on link "Notes" at bounding box center [456, 73] width 33 height 35
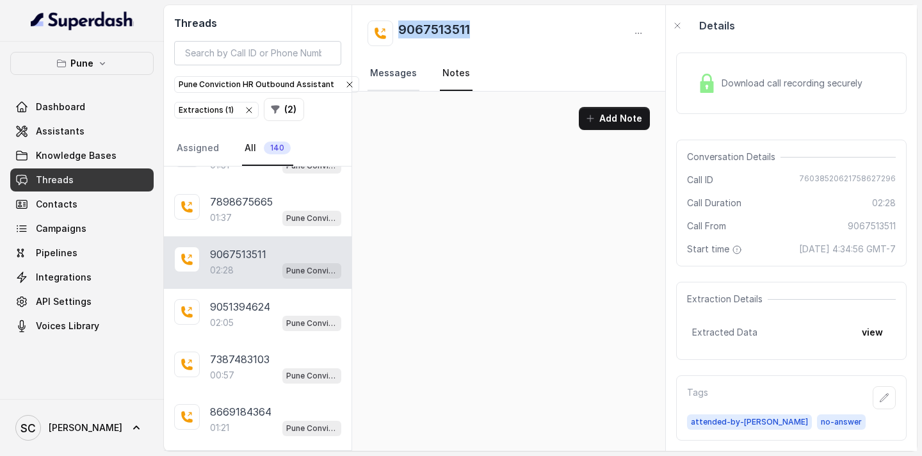
click at [413, 74] on link "Messages" at bounding box center [394, 73] width 52 height 35
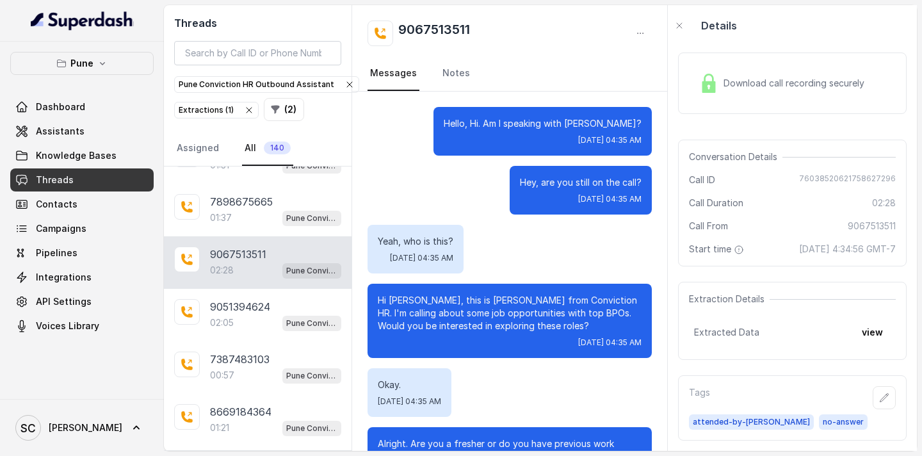
click at [606, 121] on p "Hello, Hi. Am I speaking with [PERSON_NAME]?" at bounding box center [543, 123] width 198 height 13
click at [440, 82] on link "Notes" at bounding box center [456, 73] width 33 height 35
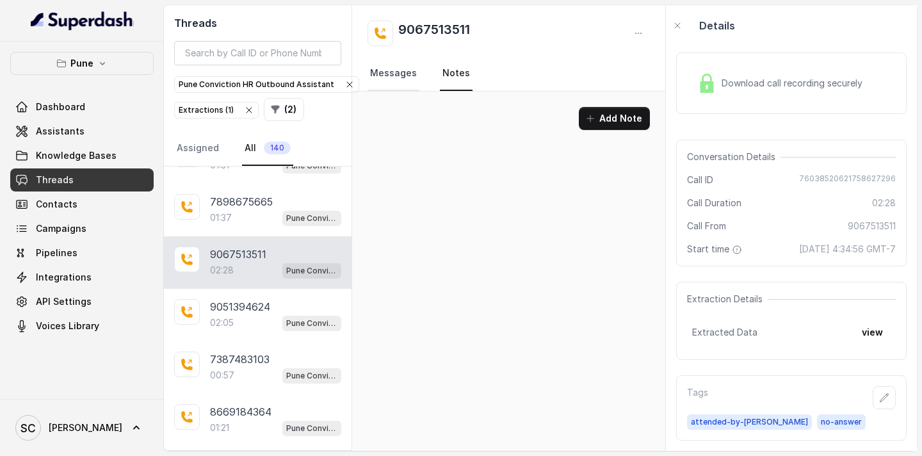
click at [395, 75] on link "Messages" at bounding box center [394, 73] width 52 height 35
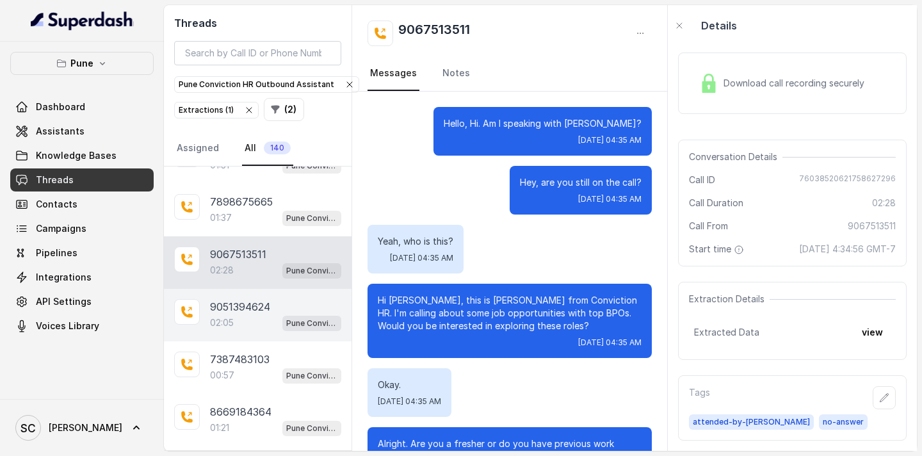
click at [255, 313] on p "9051394624" at bounding box center [240, 306] width 60 height 15
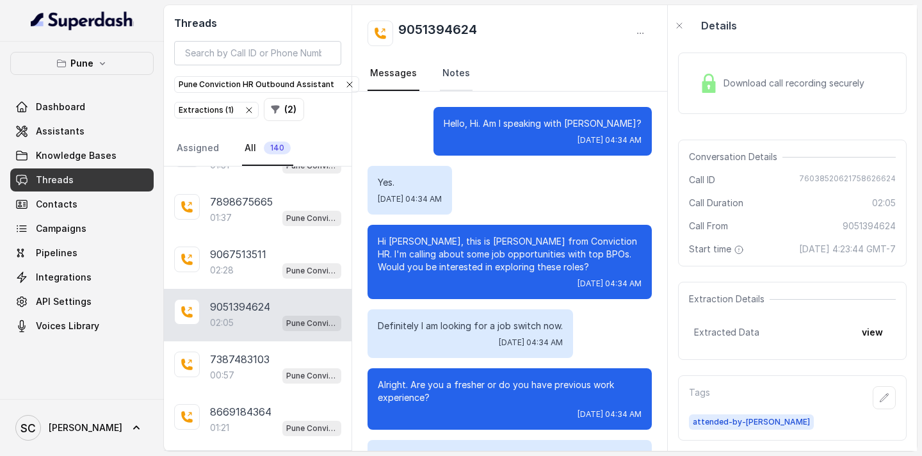
click at [443, 72] on link "Notes" at bounding box center [456, 73] width 33 height 35
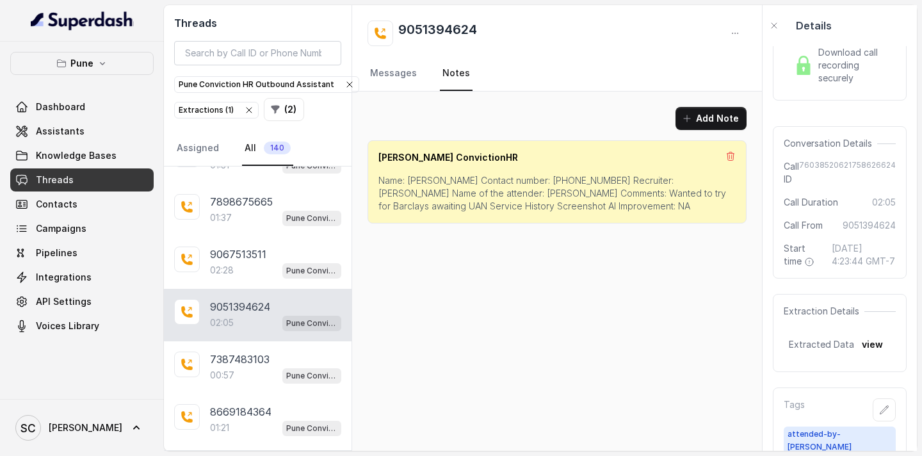
click at [419, 181] on p "Name: [PERSON_NAME] Contact number: [PHONE_NUMBER] Recruiter: [PERSON_NAME] Nam…" at bounding box center [556, 193] width 357 height 38
click at [526, 179] on p "Name: [PERSON_NAME] Contact number: [PHONE_NUMBER] Recruiter: [PERSON_NAME] Nam…" at bounding box center [556, 193] width 357 height 38
click at [629, 179] on p "Name: [PERSON_NAME] Contact number: [PHONE_NUMBER] Recruiter: [PERSON_NAME] Nam…" at bounding box center [556, 193] width 357 height 38
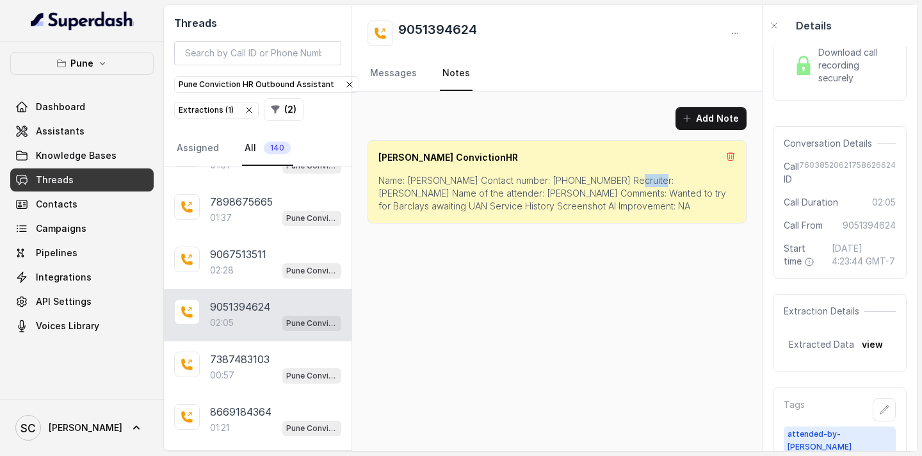
click at [629, 179] on p "Name: [PERSON_NAME] Contact number: [PHONE_NUMBER] Recruiter: [PERSON_NAME] Nam…" at bounding box center [556, 193] width 357 height 38
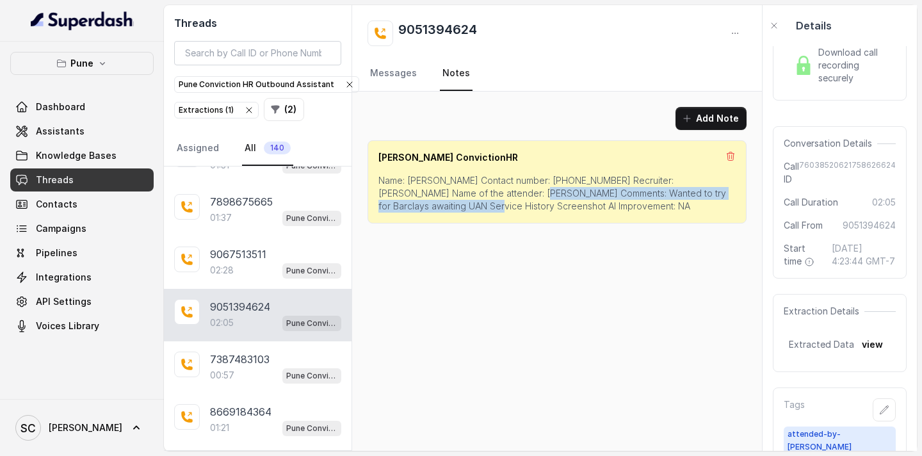
drag, startPoint x: 497, startPoint y: 194, endPoint x: 425, endPoint y: 204, distance: 72.4
click at [425, 204] on p "Name: [PERSON_NAME] Contact number: [PHONE_NUMBER] Recruiter: [PERSON_NAME] Nam…" at bounding box center [556, 193] width 357 height 38
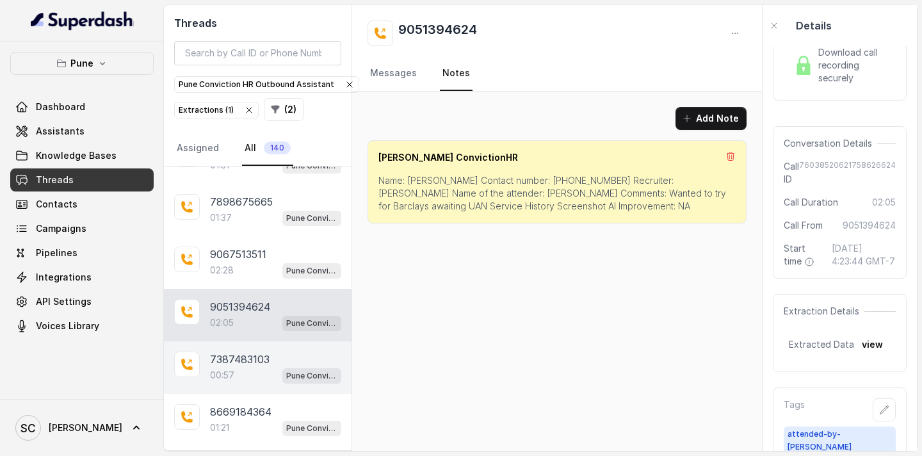
click at [267, 356] on p "7387483103" at bounding box center [240, 359] width 60 height 15
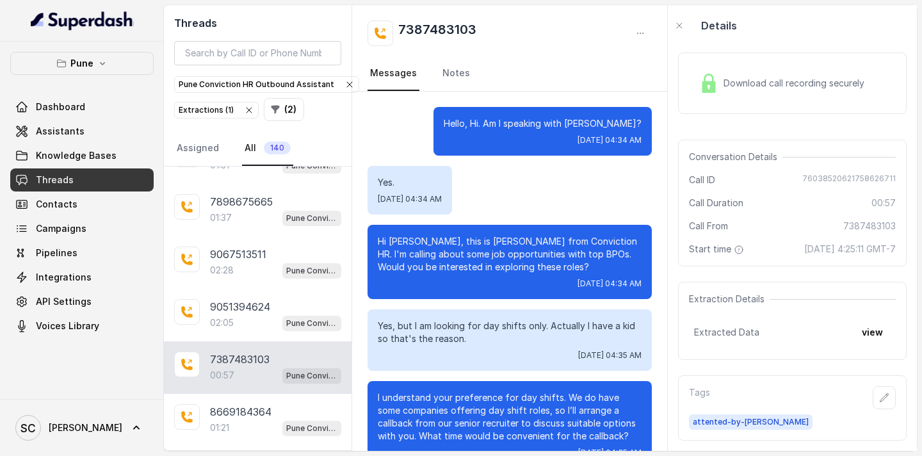
click at [611, 120] on p "Hello, Hi. Am I speaking with [PERSON_NAME]?" at bounding box center [543, 123] width 198 height 13
click at [442, 66] on link "Notes" at bounding box center [456, 73] width 33 height 35
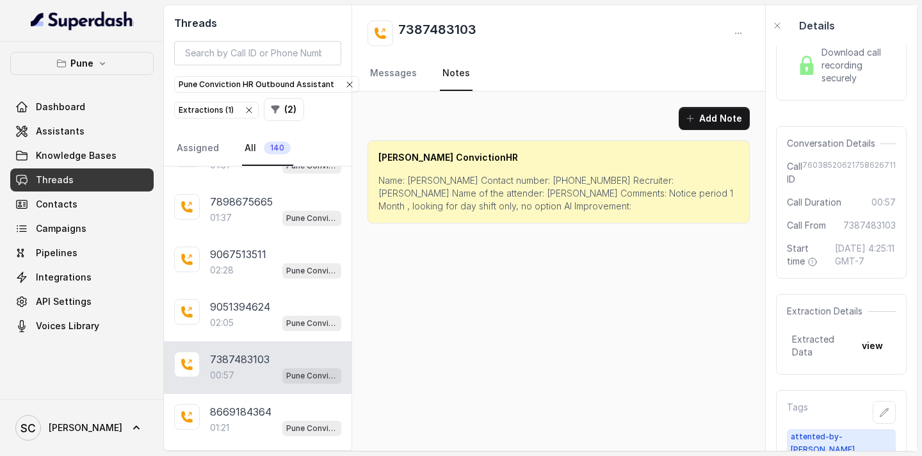
click at [425, 183] on p "Name: [PERSON_NAME] Contact number: [PHONE_NUMBER] Recruiter: [PERSON_NAME] Nam…" at bounding box center [558, 193] width 360 height 38
click at [546, 177] on p "Name: [PERSON_NAME] Contact number: [PHONE_NUMBER] Recruiter: [PERSON_NAME] Nam…" at bounding box center [558, 193] width 360 height 38
drag, startPoint x: 455, startPoint y: 194, endPoint x: 698, endPoint y: 197, distance: 242.7
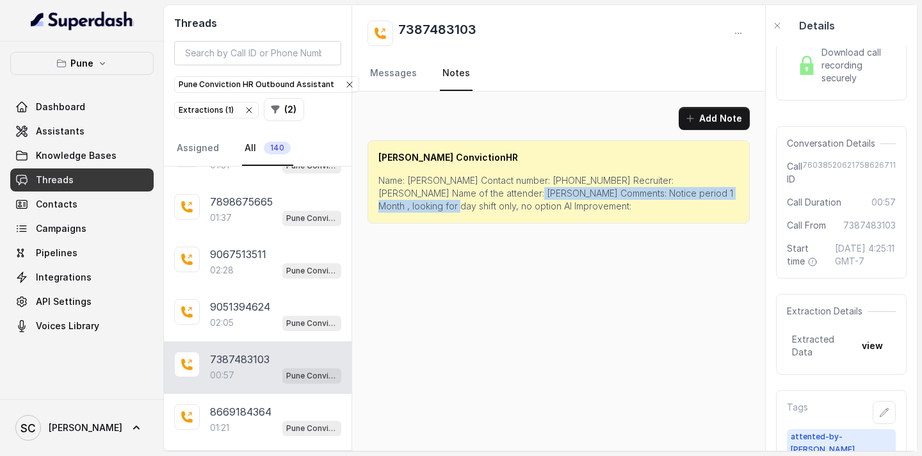
click at [698, 197] on p "Name: [PERSON_NAME] Contact number: [PHONE_NUMBER] Recruiter: [PERSON_NAME] Nam…" at bounding box center [558, 193] width 360 height 38
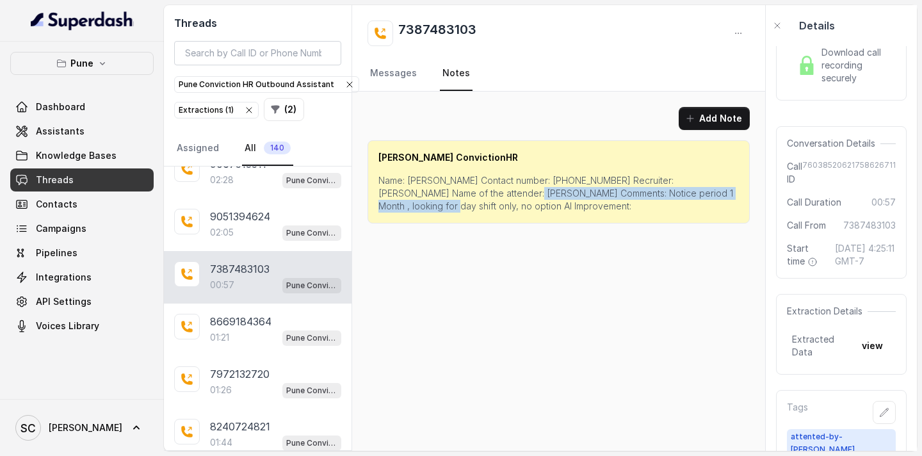
scroll to position [761, 0]
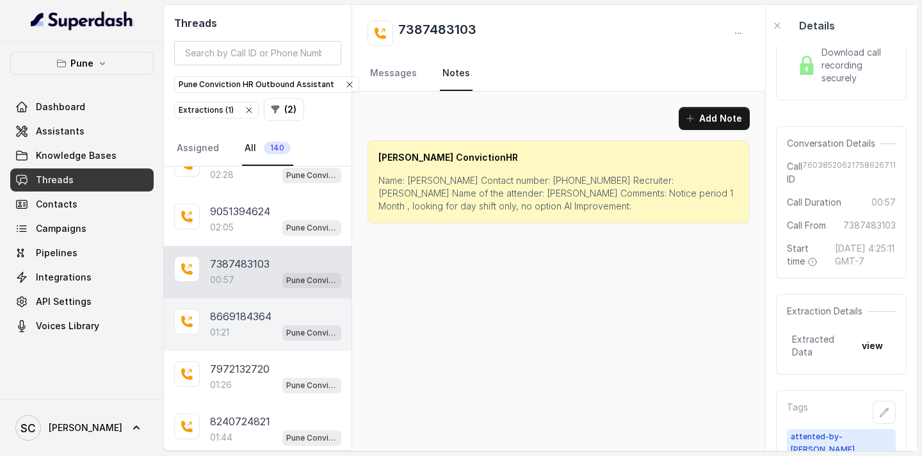
click at [256, 331] on div "01:21 Pune Conviction HR Outbound Assistant" at bounding box center [275, 332] width 131 height 17
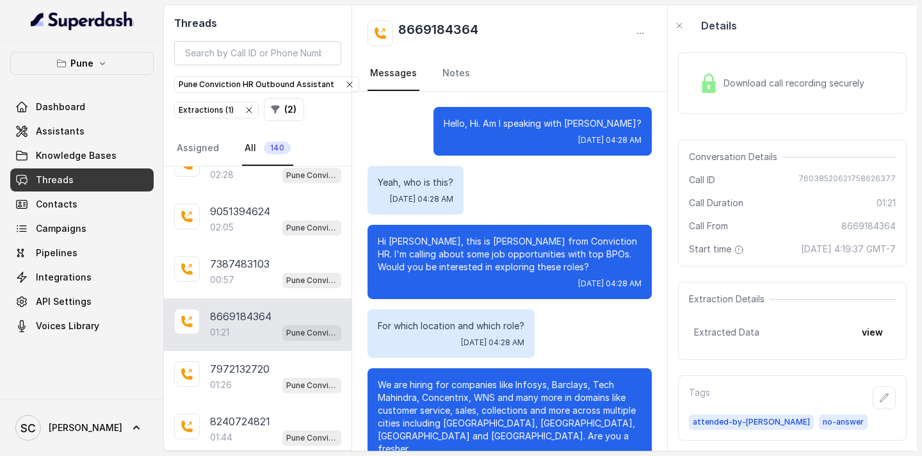
scroll to position [980, 0]
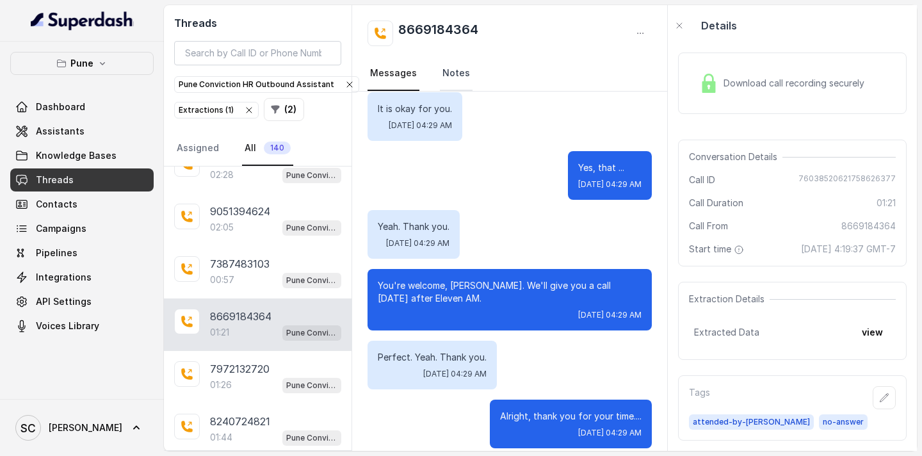
click at [453, 75] on link "Notes" at bounding box center [456, 73] width 33 height 35
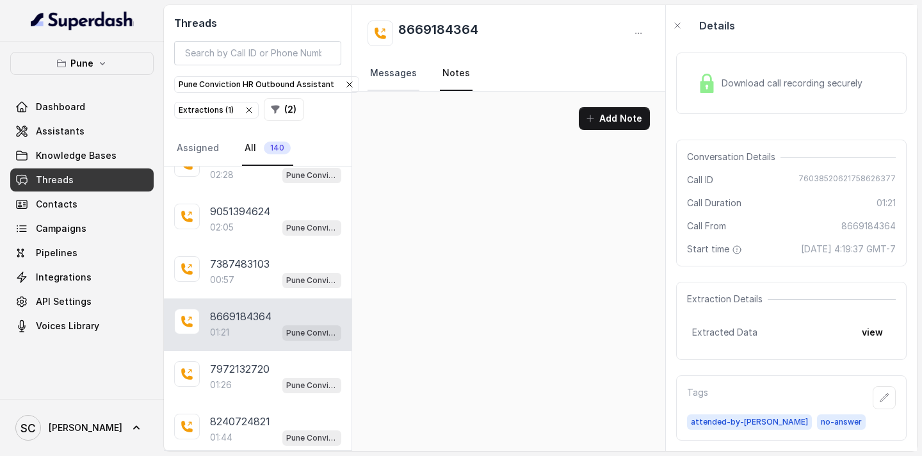
click at [405, 81] on link "Messages" at bounding box center [394, 73] width 52 height 35
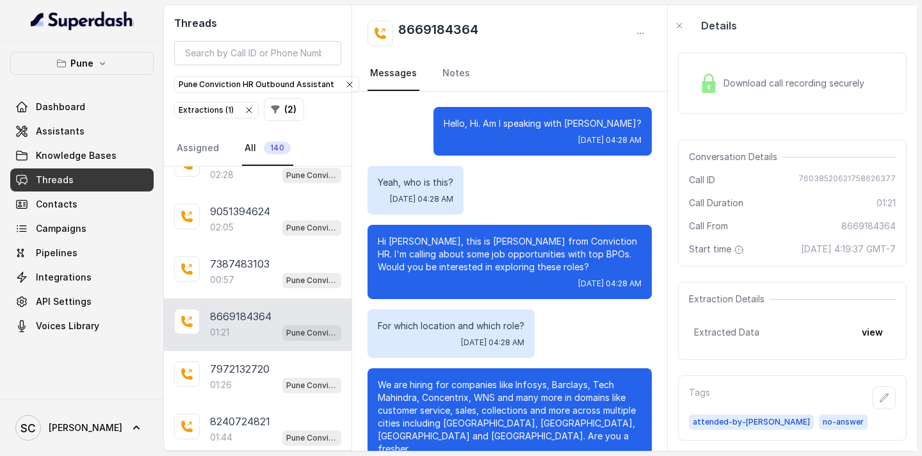
click at [615, 127] on p "Hello, Hi. Am I speaking with [PERSON_NAME]?" at bounding box center [543, 123] width 198 height 13
drag, startPoint x: 482, startPoint y: 33, endPoint x: 401, endPoint y: 29, distance: 80.1
click at [401, 29] on div "8669184364" at bounding box center [510, 33] width 284 height 26
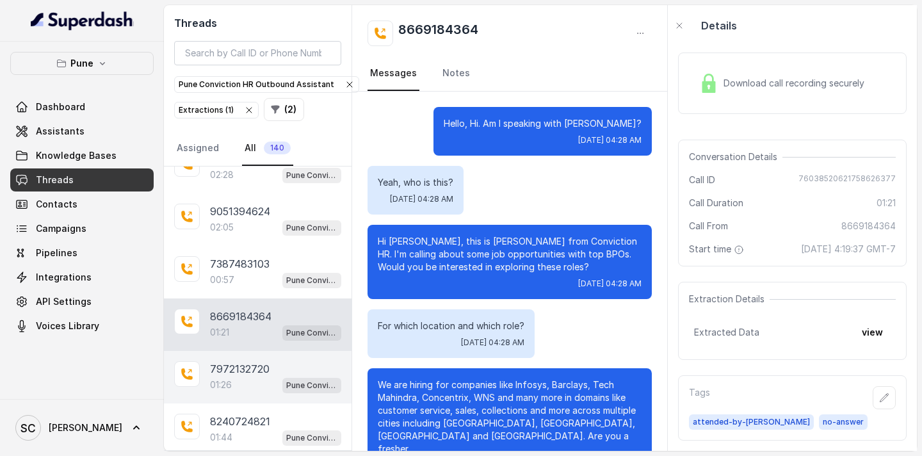
click at [278, 365] on div "7972132720" at bounding box center [275, 368] width 131 height 15
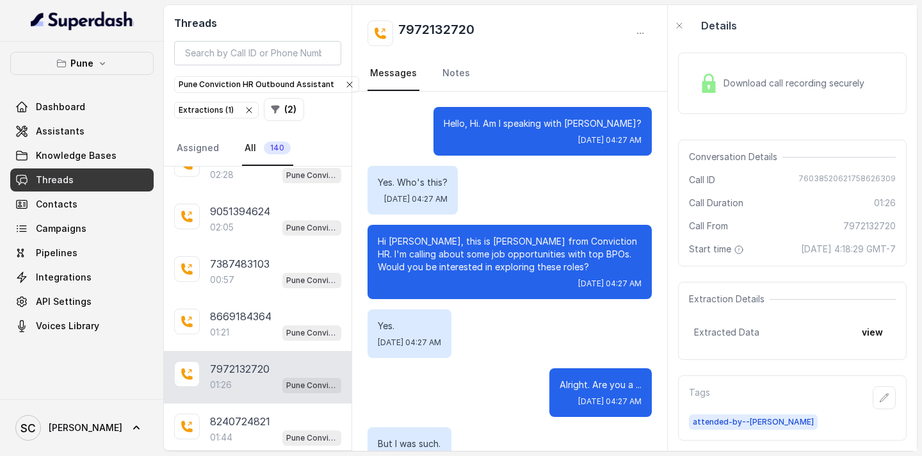
scroll to position [921, 0]
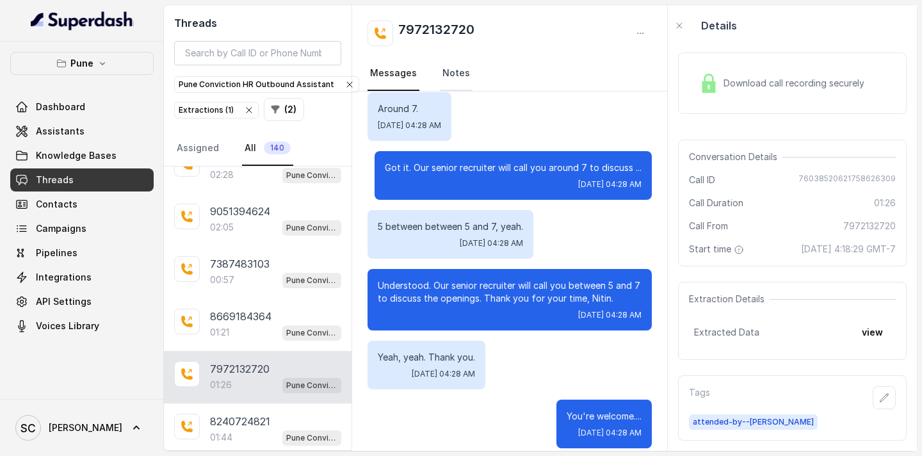
click at [454, 75] on link "Notes" at bounding box center [456, 73] width 33 height 35
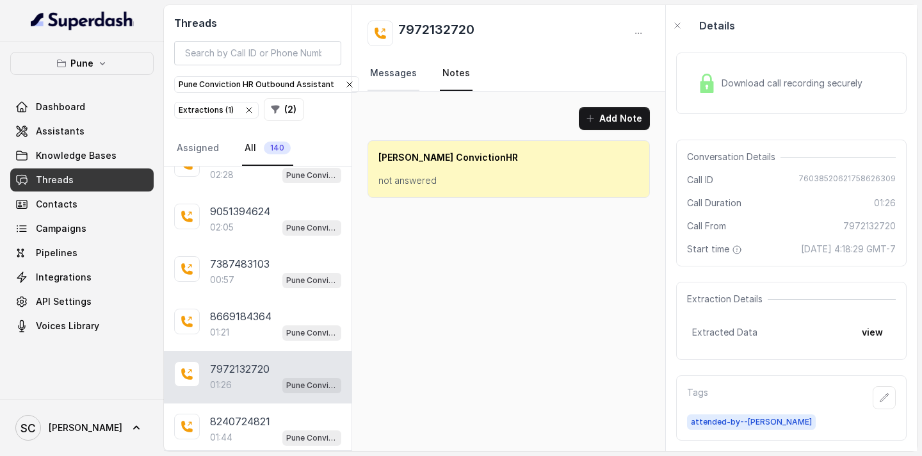
click at [400, 69] on link "Messages" at bounding box center [394, 73] width 52 height 35
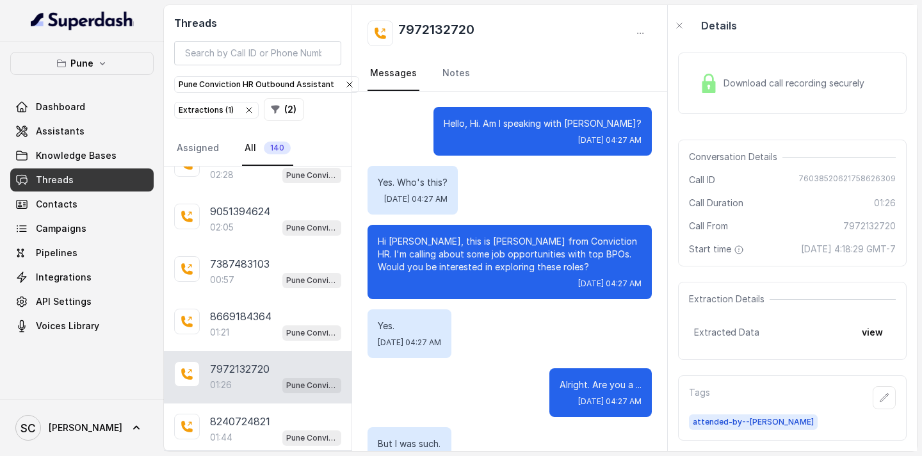
drag, startPoint x: 484, startPoint y: 26, endPoint x: 471, endPoint y: 28, distance: 13.6
click at [471, 28] on div "7972132720" at bounding box center [510, 33] width 284 height 26
click at [626, 125] on p "Hello, Hi. Am I speaking with [PERSON_NAME]?" at bounding box center [543, 123] width 198 height 13
drag, startPoint x: 498, startPoint y: 28, endPoint x: 399, endPoint y: 29, distance: 98.6
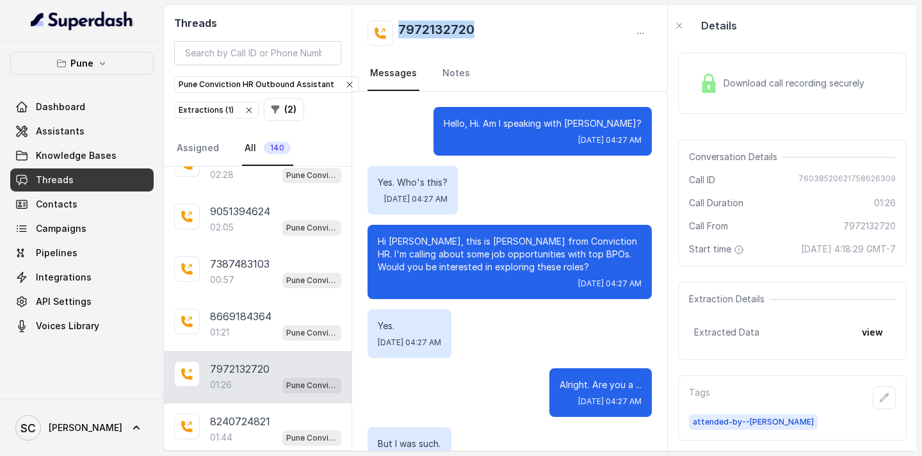
click at [399, 29] on div "7972132720" at bounding box center [510, 33] width 284 height 26
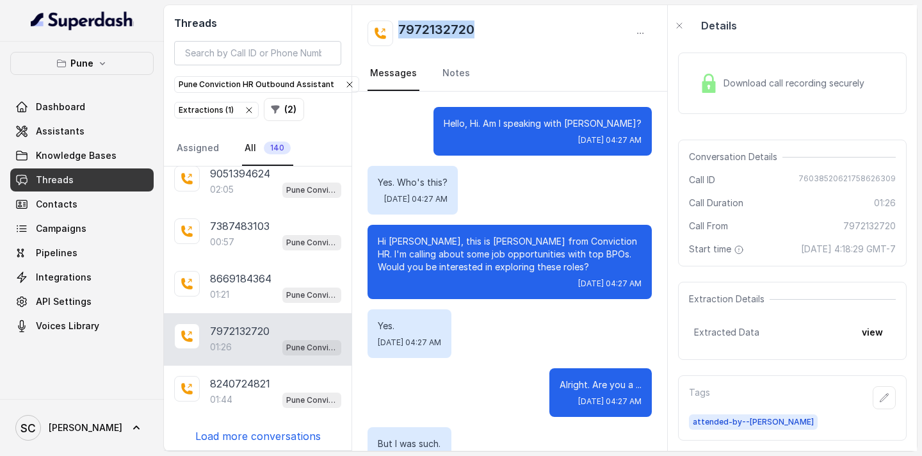
scroll to position [802, 0]
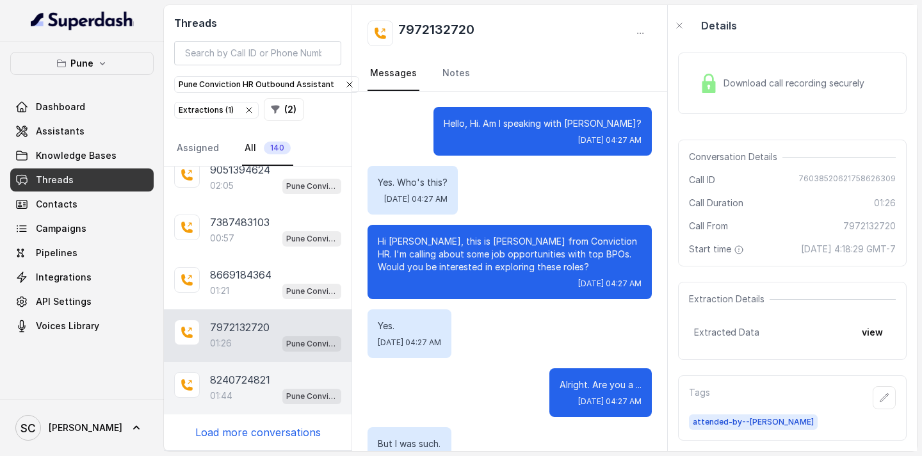
click at [252, 383] on p "8240724821" at bounding box center [240, 379] width 60 height 15
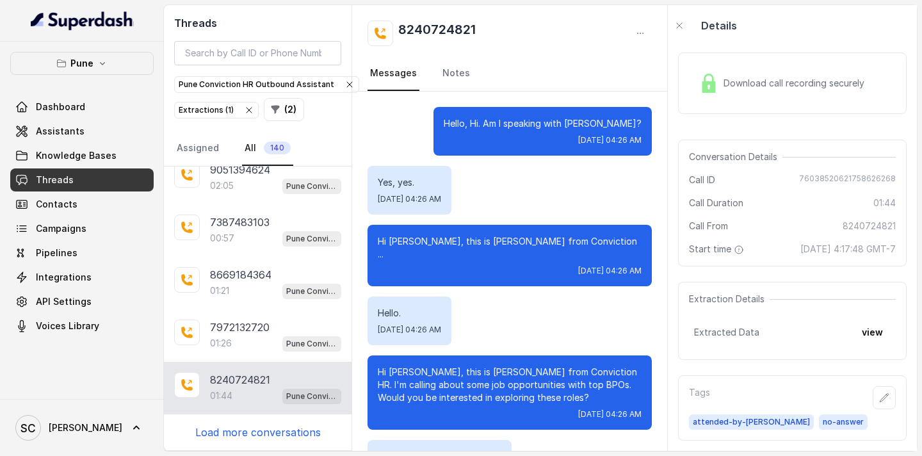
scroll to position [934, 0]
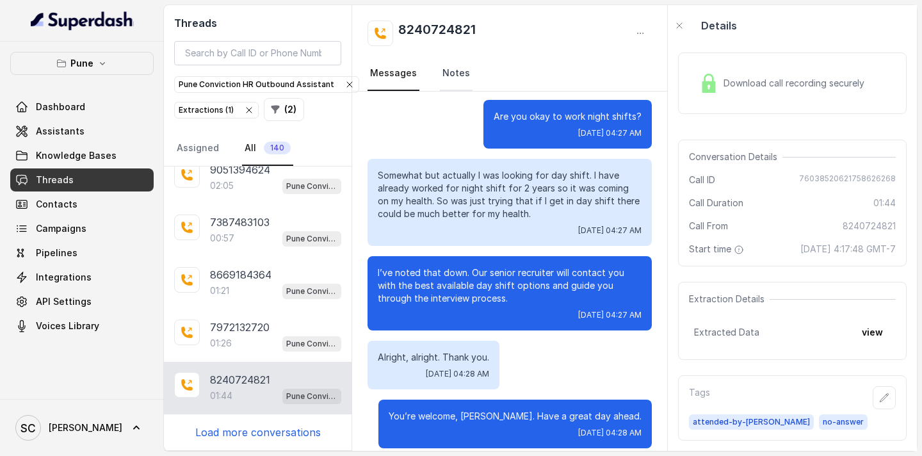
click at [448, 73] on link "Notes" at bounding box center [456, 73] width 33 height 35
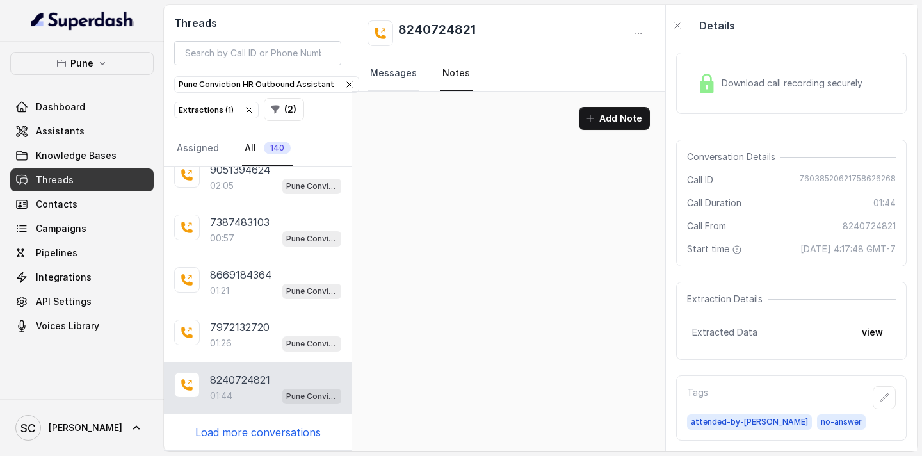
click at [411, 74] on link "Messages" at bounding box center [394, 73] width 52 height 35
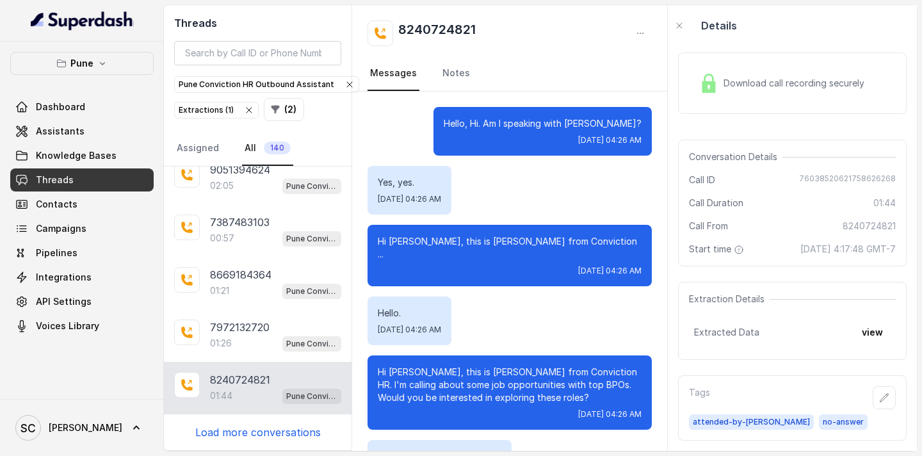
click at [486, 243] on p "Hi [PERSON_NAME], this is [PERSON_NAME] from Conviction ..." at bounding box center [510, 248] width 264 height 26
drag, startPoint x: 481, startPoint y: 29, endPoint x: 400, endPoint y: 29, distance: 80.7
click at [400, 29] on div "8240724821" at bounding box center [510, 33] width 284 height 26
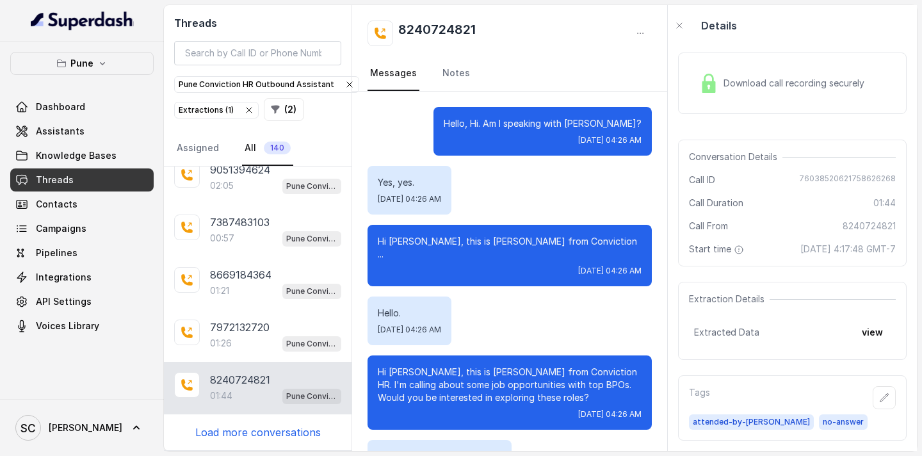
click at [286, 431] on p "Load more conversations" at bounding box center [257, 432] width 125 height 15
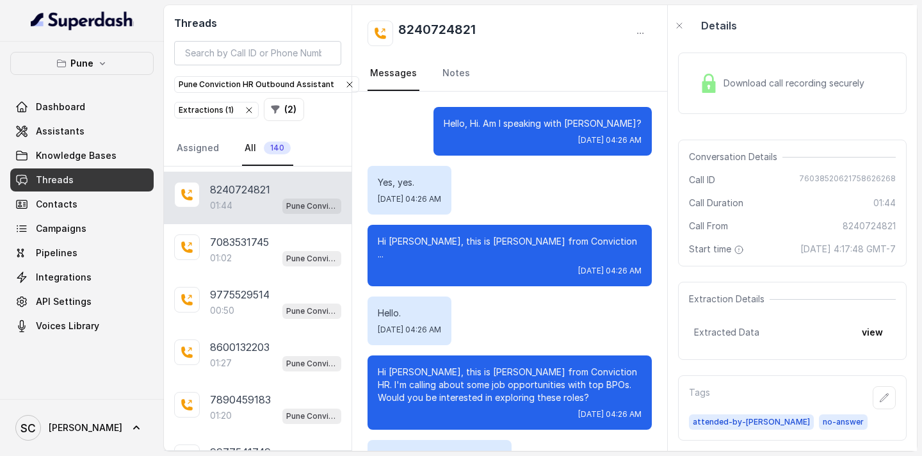
scroll to position [1003, 0]
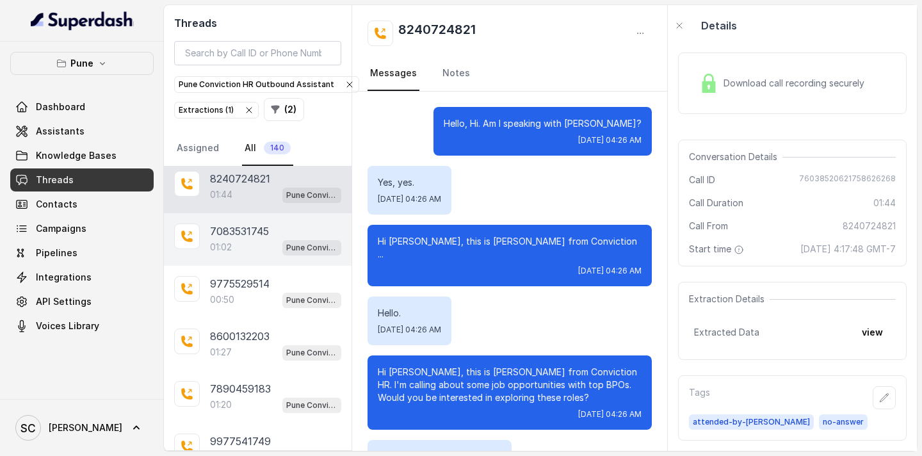
click at [255, 239] on div "01:02 Pune Conviction HR Outbound Assistant" at bounding box center [275, 247] width 131 height 17
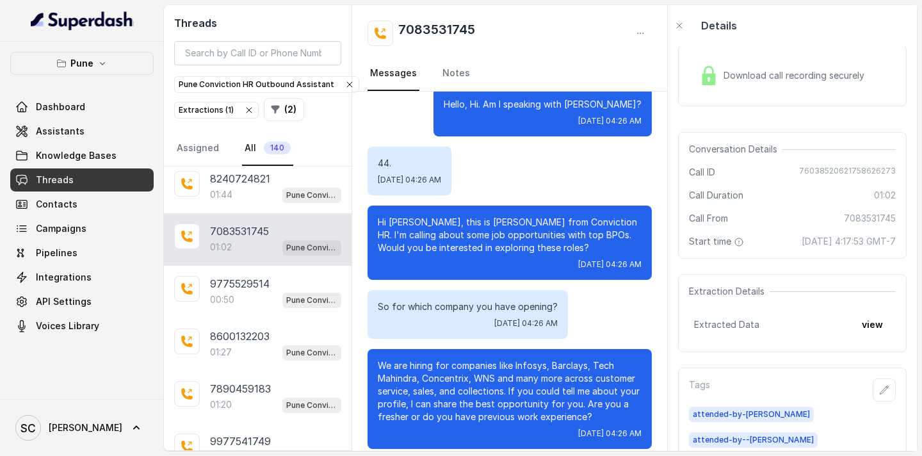
scroll to position [11, 0]
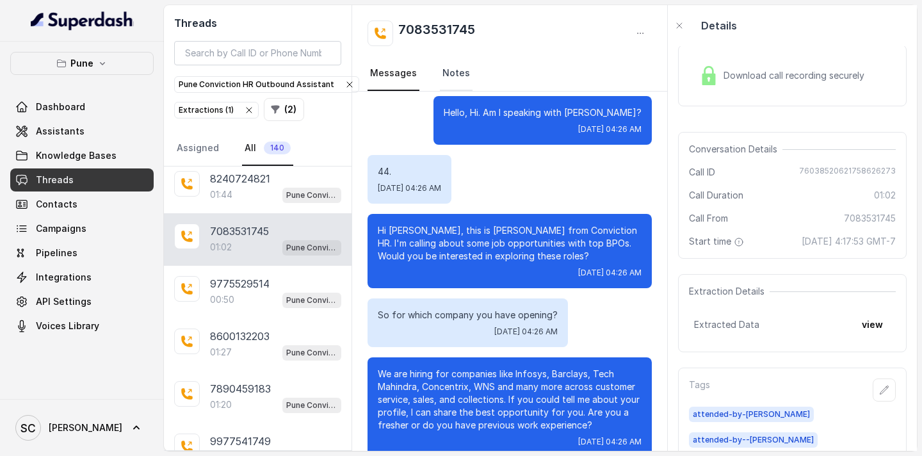
click at [457, 81] on link "Notes" at bounding box center [456, 73] width 33 height 35
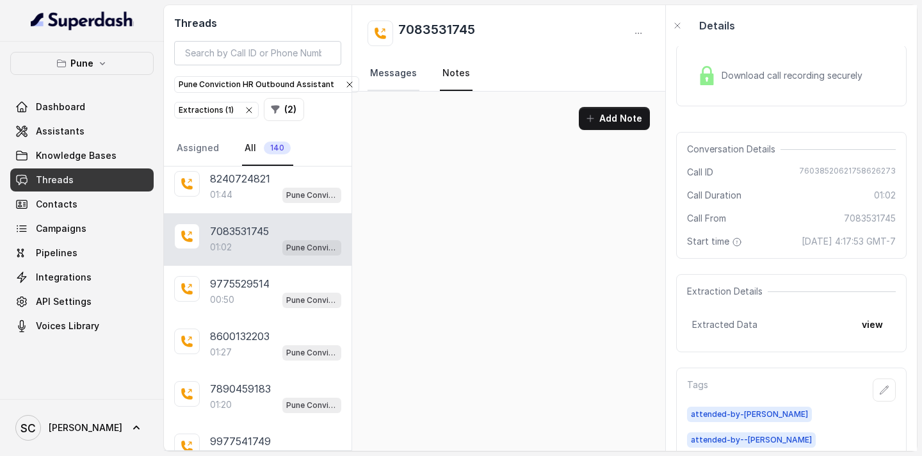
click at [390, 77] on link "Messages" at bounding box center [394, 73] width 52 height 35
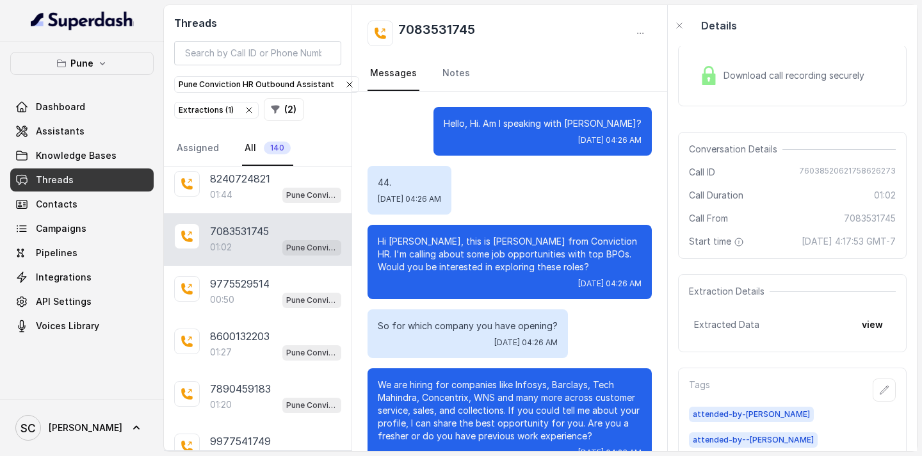
click at [393, 241] on p "Hi [PERSON_NAME], this is [PERSON_NAME] from Conviction HR. I'm calling about s…" at bounding box center [510, 254] width 264 height 38
drag, startPoint x: 484, startPoint y: 24, endPoint x: 401, endPoint y: 28, distance: 83.4
click at [401, 28] on div "7083531745" at bounding box center [510, 33] width 284 height 26
click at [493, 32] on div "7083531745" at bounding box center [510, 33] width 284 height 26
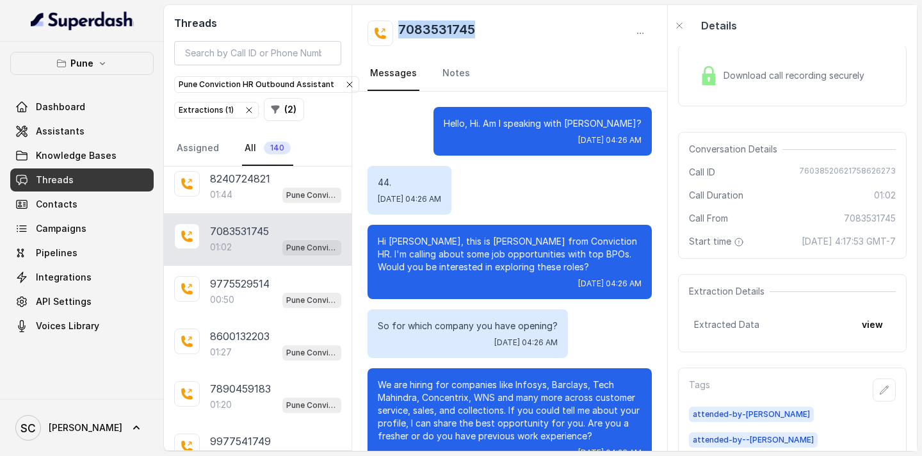
drag, startPoint x: 492, startPoint y: 28, endPoint x: 400, endPoint y: 28, distance: 92.2
click at [400, 28] on div "7083531745" at bounding box center [510, 33] width 284 height 26
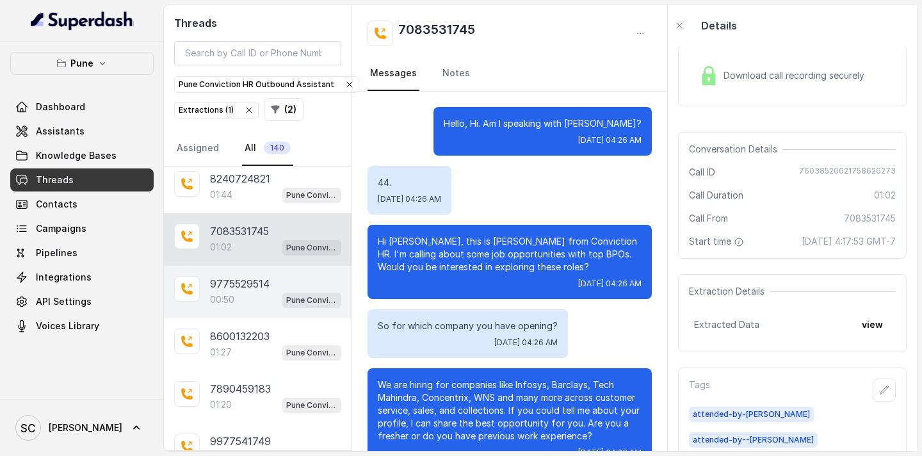
click at [242, 281] on p "9775529514" at bounding box center [240, 283] width 60 height 15
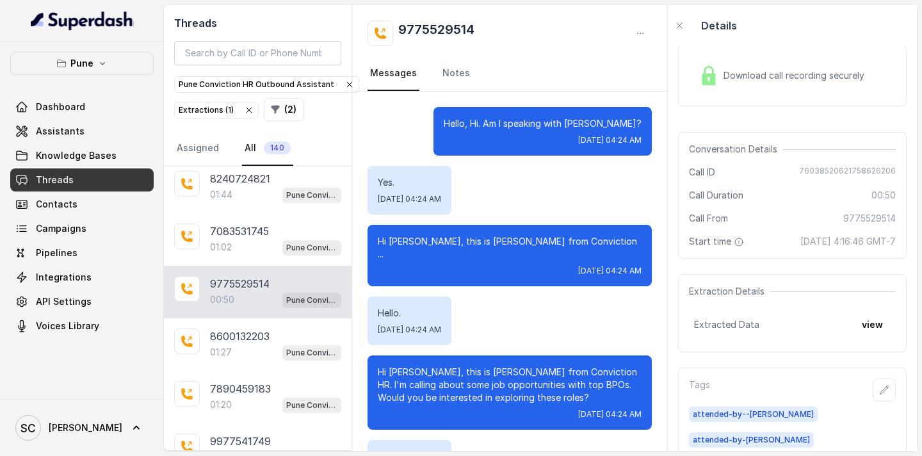
scroll to position [289, 0]
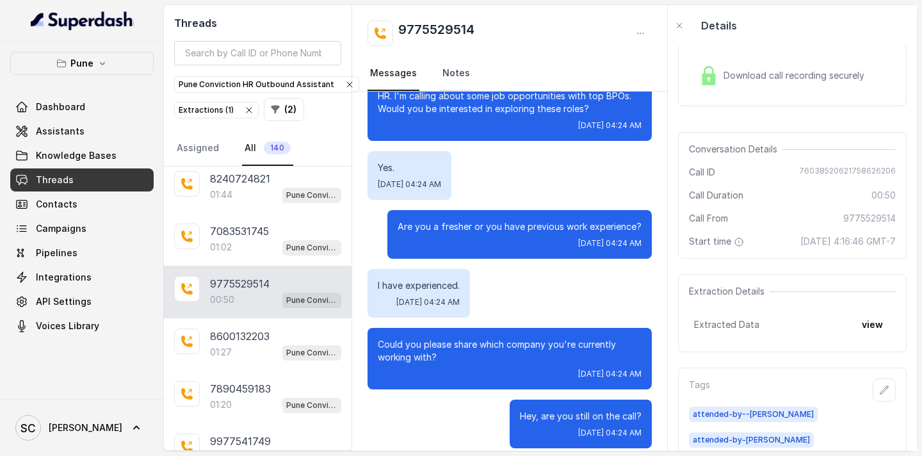
click at [458, 65] on link "Notes" at bounding box center [456, 73] width 33 height 35
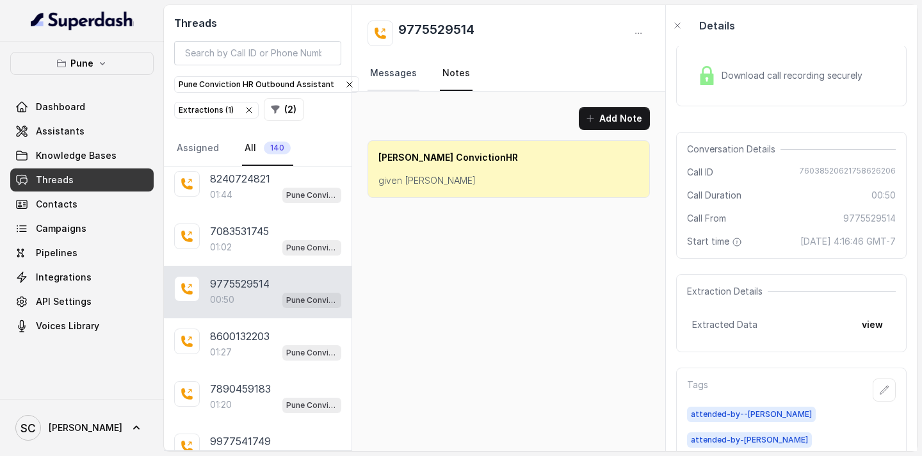
click at [401, 70] on link "Messages" at bounding box center [394, 73] width 52 height 35
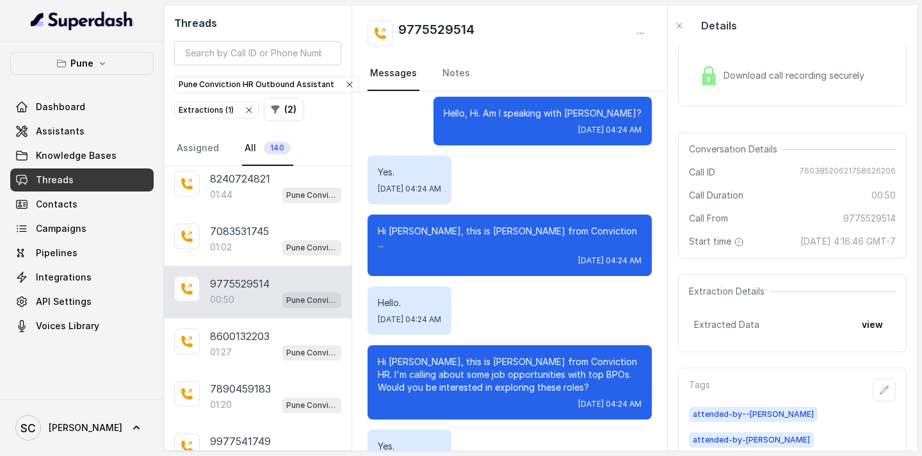
scroll to position [12, 0]
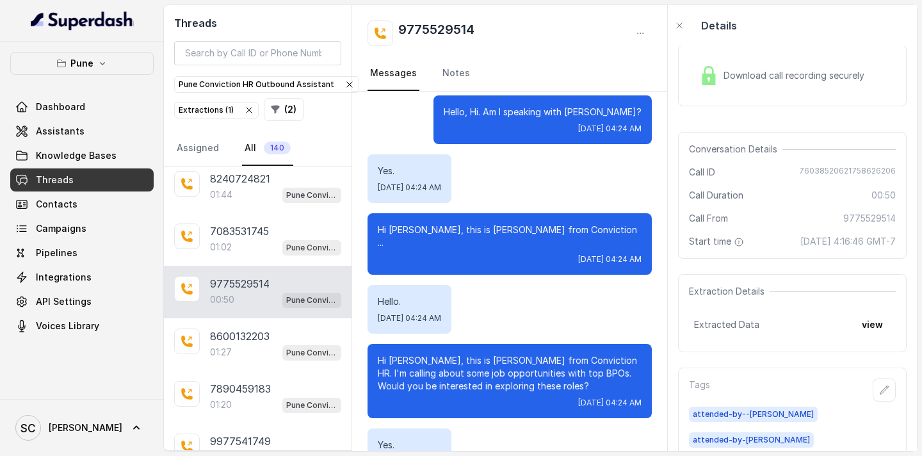
click at [624, 112] on p "Hello, Hi. Am I speaking with [PERSON_NAME]?" at bounding box center [543, 112] width 198 height 13
drag, startPoint x: 482, startPoint y: 34, endPoint x: 401, endPoint y: 32, distance: 80.1
click at [401, 32] on div "9775529514" at bounding box center [510, 33] width 284 height 26
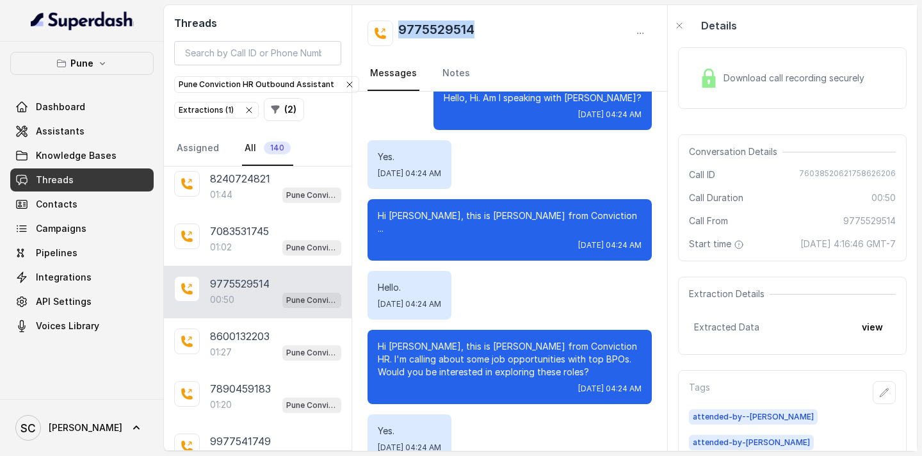
scroll to position [0, 0]
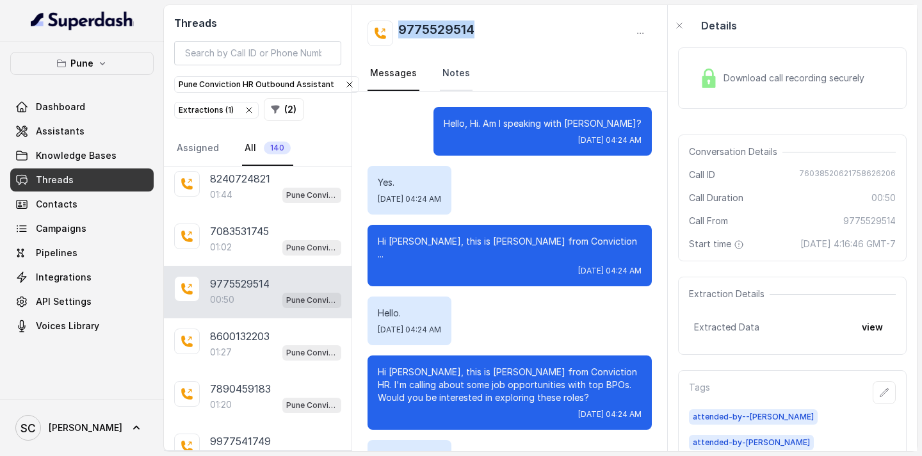
click at [448, 73] on link "Notes" at bounding box center [456, 73] width 33 height 35
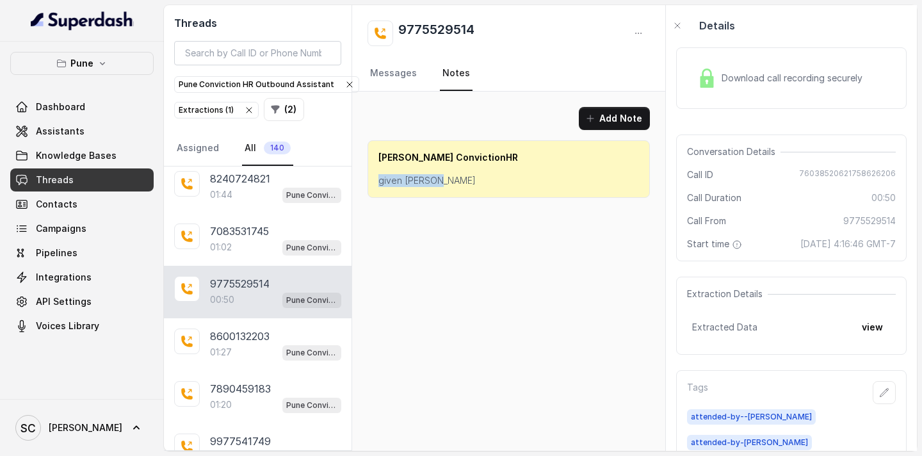
drag, startPoint x: 441, startPoint y: 181, endPoint x: 371, endPoint y: 179, distance: 70.5
click at [371, 179] on div "[PERSON_NAME] ConvictionHR given [PERSON_NAME]" at bounding box center [509, 169] width 282 height 58
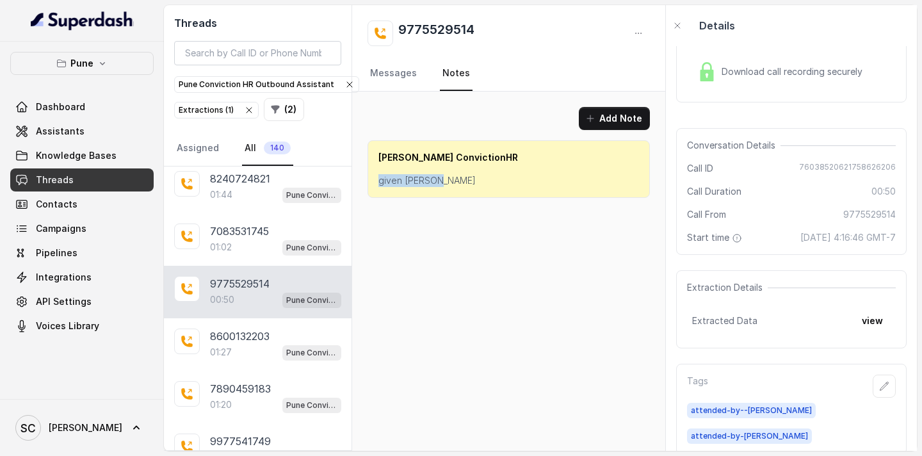
scroll to position [36, 0]
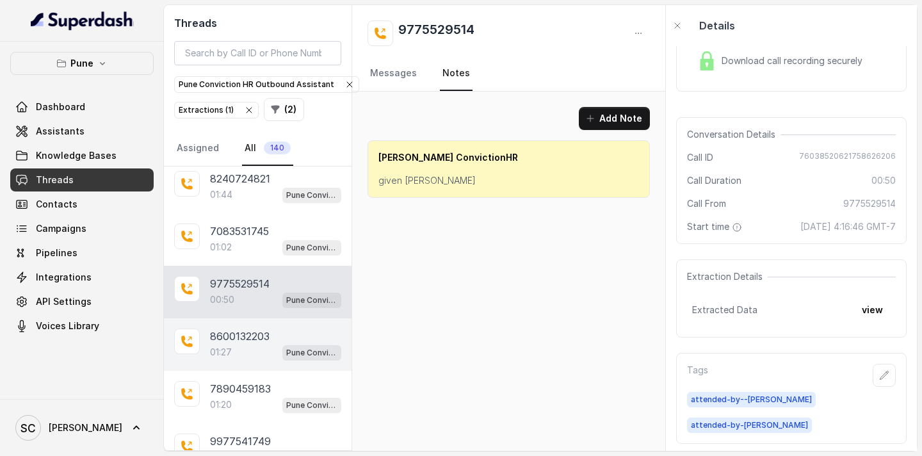
click at [233, 341] on p "8600132203" at bounding box center [240, 335] width 60 height 15
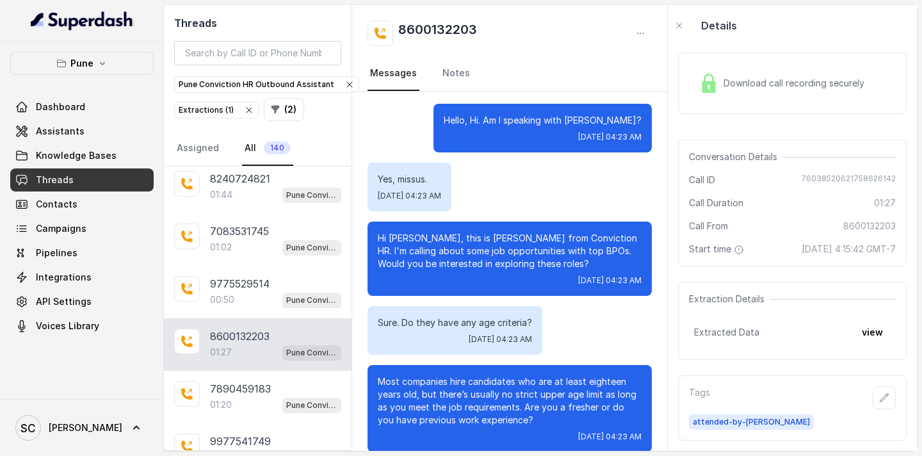
scroll to position [1, 0]
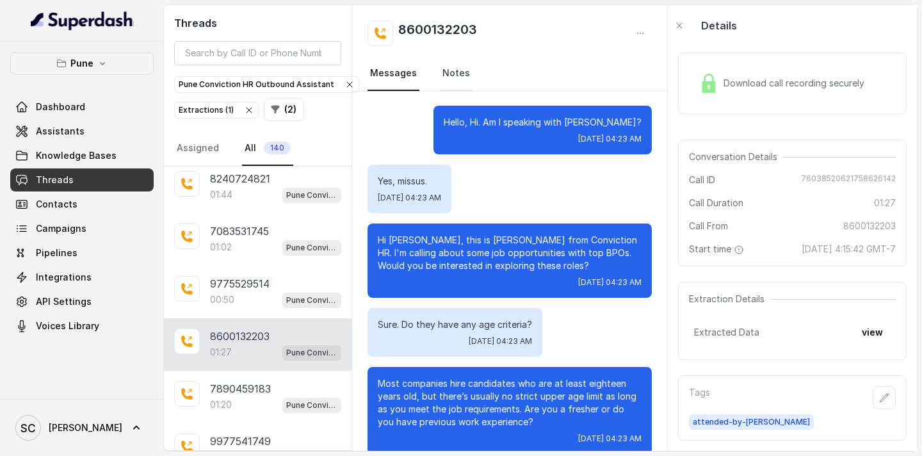
click at [451, 74] on link "Notes" at bounding box center [456, 73] width 33 height 35
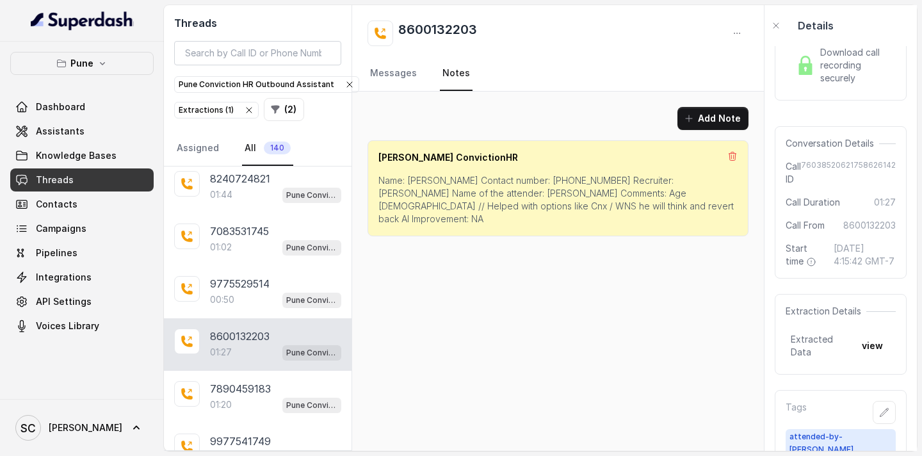
scroll to position [0, 0]
click at [419, 177] on p "Name: [PERSON_NAME] Contact number: [PHONE_NUMBER] Recruiter: [PERSON_NAME] Nam…" at bounding box center [557, 199] width 359 height 51
click at [532, 179] on p "Name: [PERSON_NAME] Contact number: [PHONE_NUMBER] Recruiter: [PERSON_NAME] Nam…" at bounding box center [557, 199] width 359 height 51
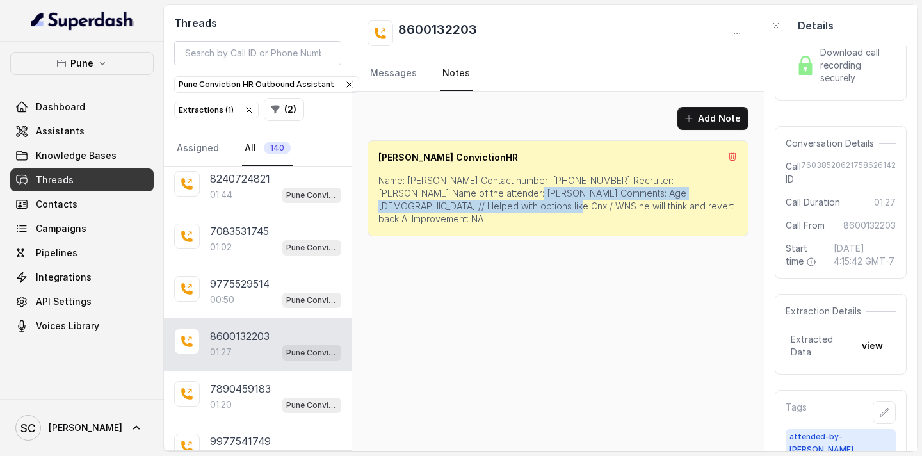
drag, startPoint x: 457, startPoint y: 194, endPoint x: 425, endPoint y: 202, distance: 33.5
click at [425, 202] on p "Name: [PERSON_NAME] Contact number: [PHONE_NUMBER] Recruiter: [PERSON_NAME] Nam…" at bounding box center [557, 199] width 359 height 51
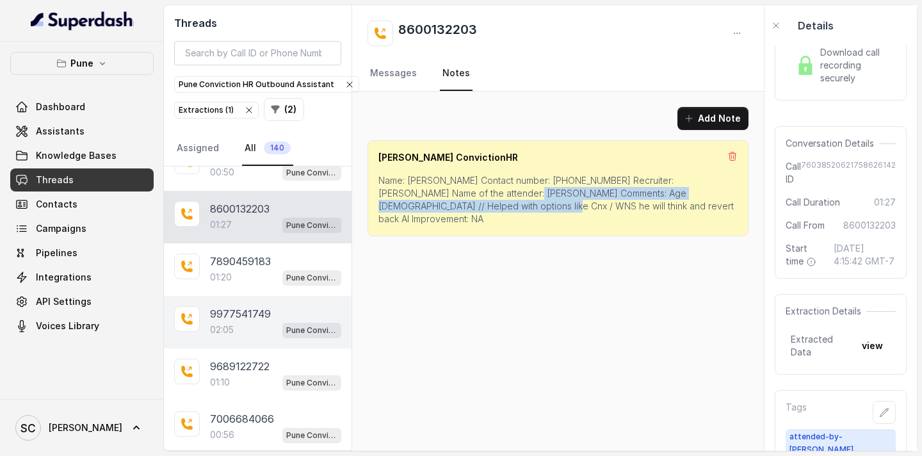
scroll to position [1127, 0]
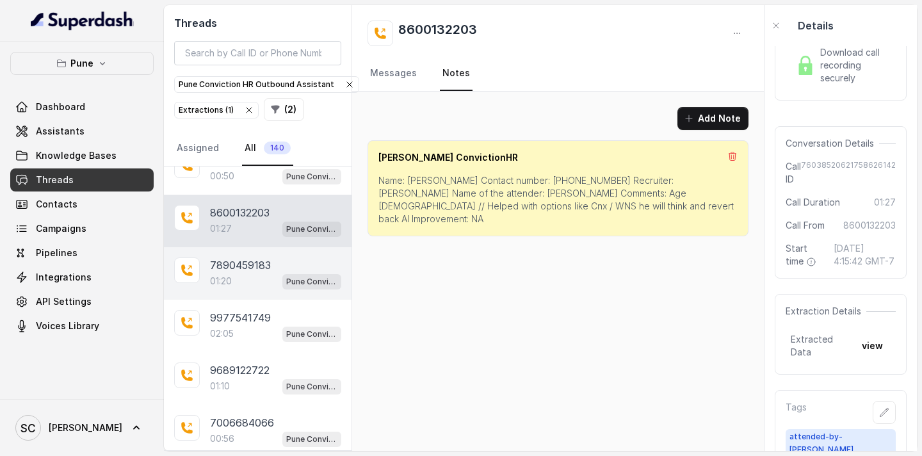
click at [264, 263] on p "7890459183" at bounding box center [240, 264] width 61 height 15
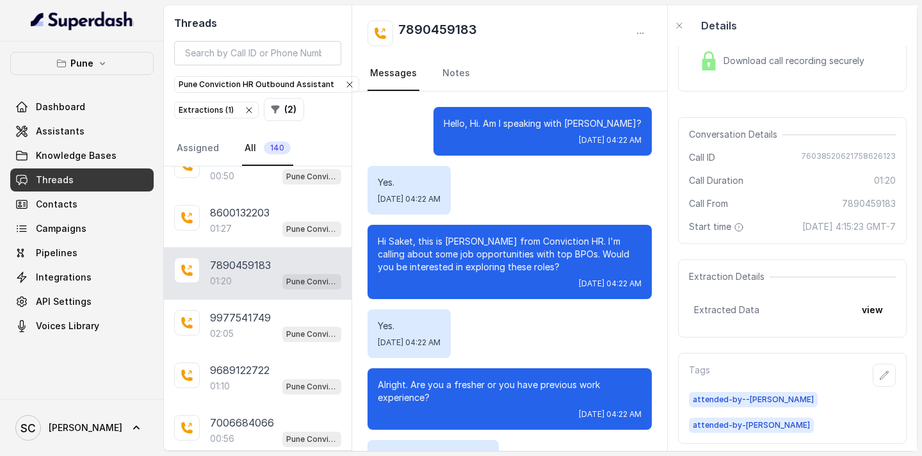
scroll to position [857, 0]
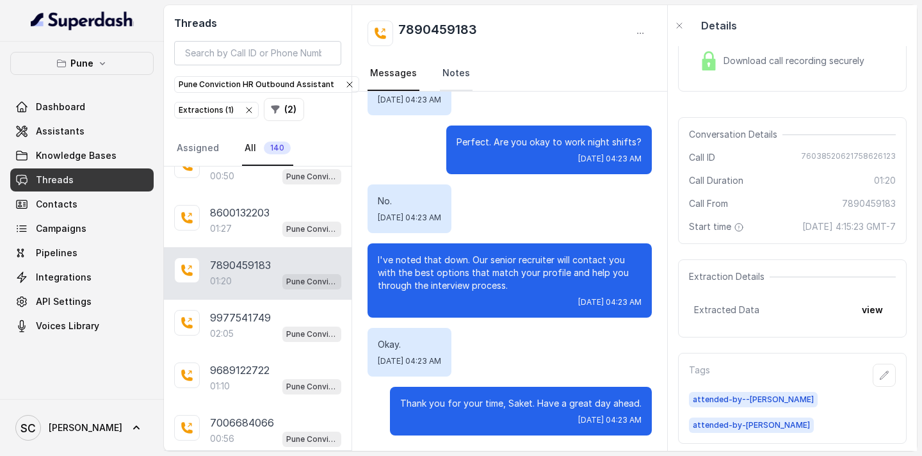
click at [459, 72] on link "Notes" at bounding box center [456, 73] width 33 height 35
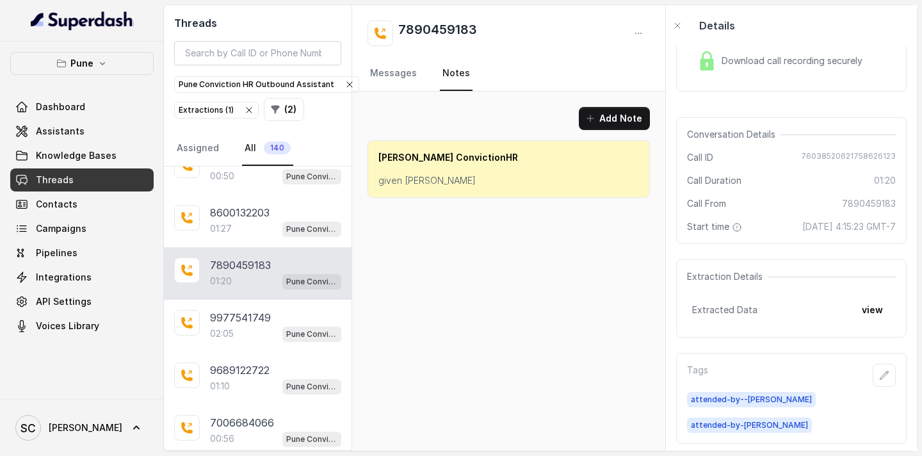
scroll to position [0, 0]
drag, startPoint x: 481, startPoint y: 26, endPoint x: 400, endPoint y: 31, distance: 80.8
click at [400, 31] on div "7890459183" at bounding box center [509, 33] width 282 height 26
click at [399, 71] on link "Messages" at bounding box center [394, 73] width 52 height 35
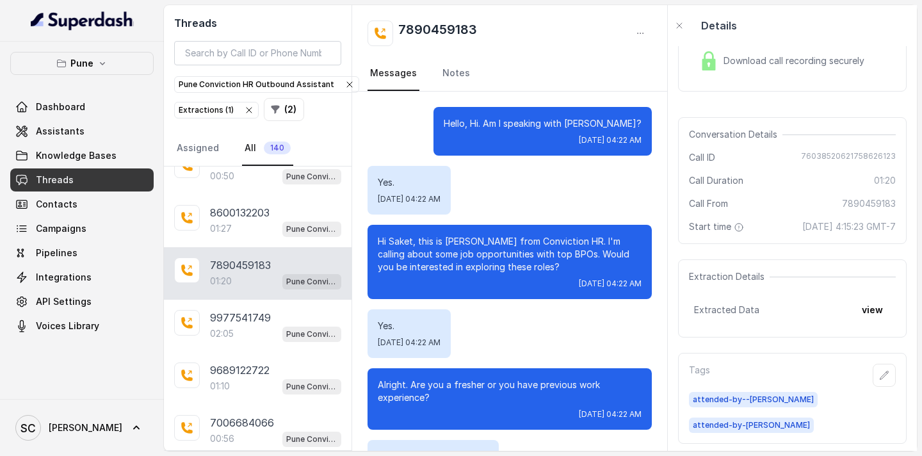
click at [626, 123] on p "Hello, Hi. Am I speaking with [PERSON_NAME]?" at bounding box center [543, 123] width 198 height 13
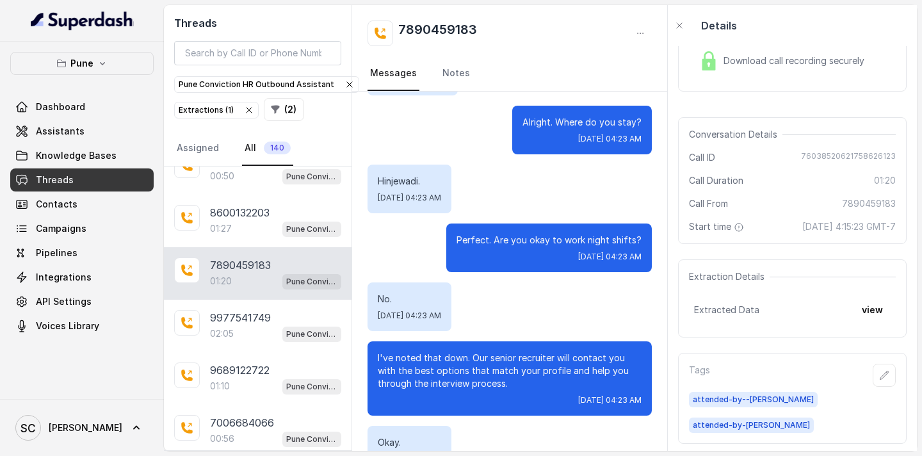
scroll to position [857, 0]
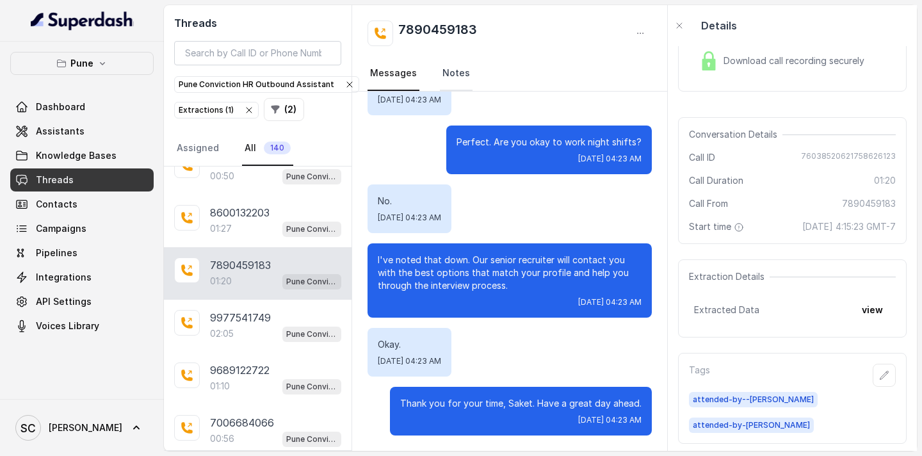
click at [460, 76] on link "Notes" at bounding box center [456, 73] width 33 height 35
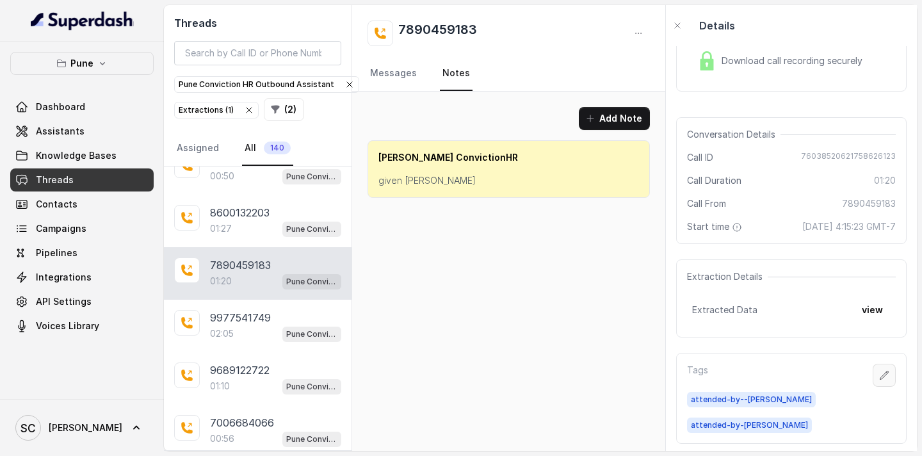
click at [879, 380] on icon "button" at bounding box center [884, 375] width 10 height 10
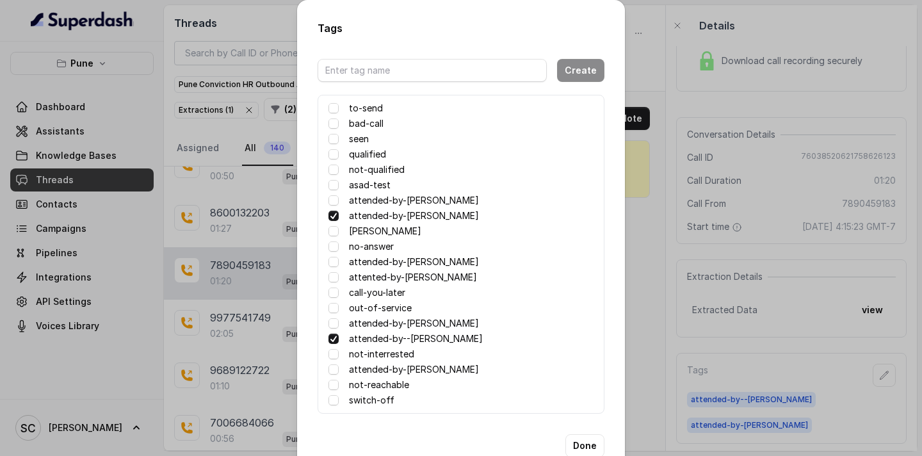
click at [328, 217] on span at bounding box center [333, 216] width 10 height 10
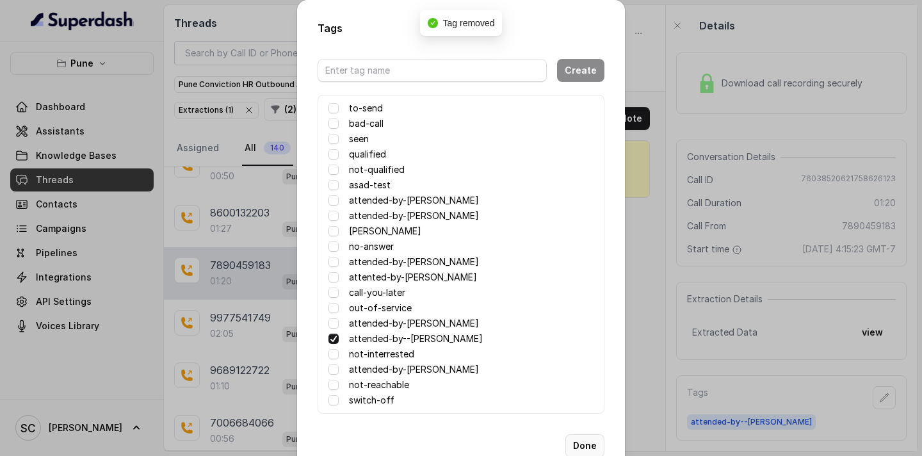
click at [578, 440] on button "Done" at bounding box center [584, 445] width 39 height 23
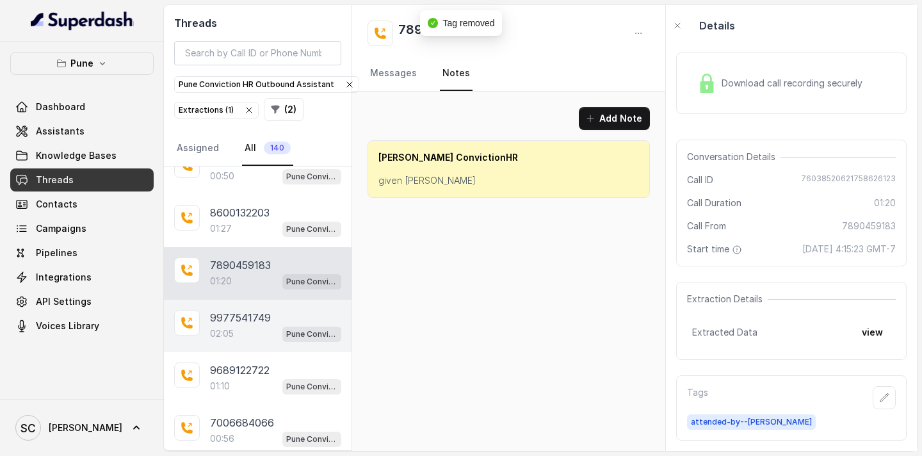
click at [254, 325] on div "02:05 Pune Conviction HR Outbound Assistant" at bounding box center [275, 333] width 131 height 17
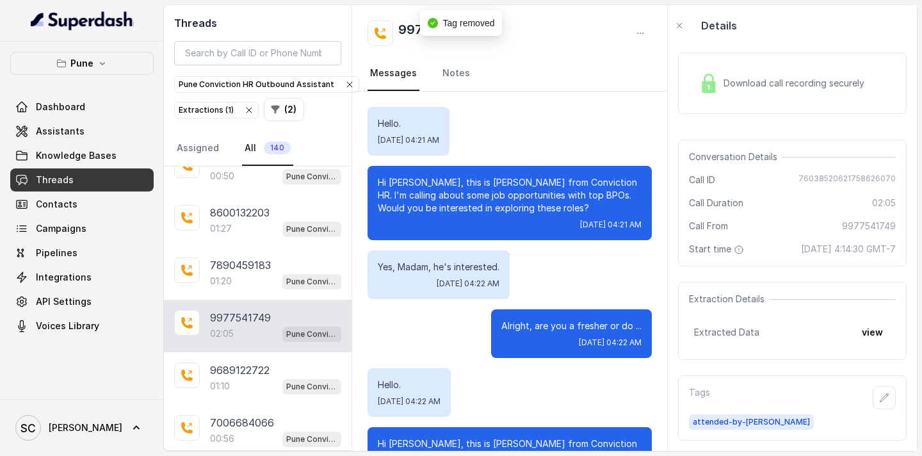
scroll to position [1674, 0]
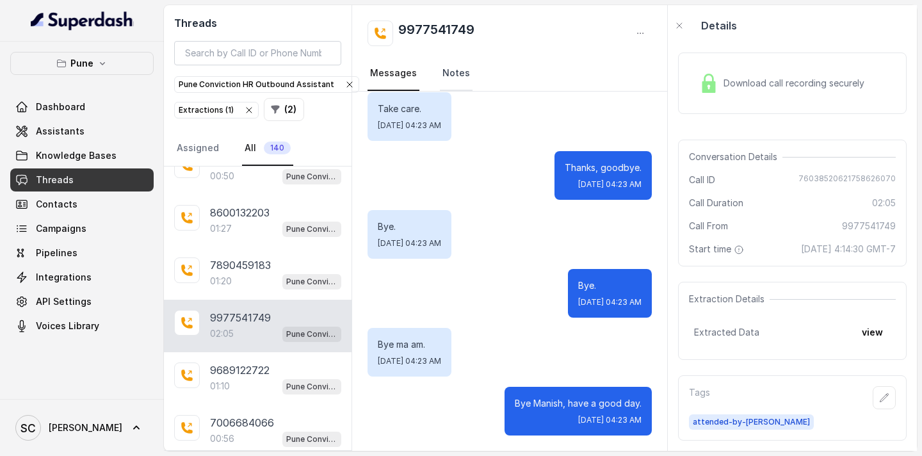
click at [448, 70] on link "Notes" at bounding box center [456, 73] width 33 height 35
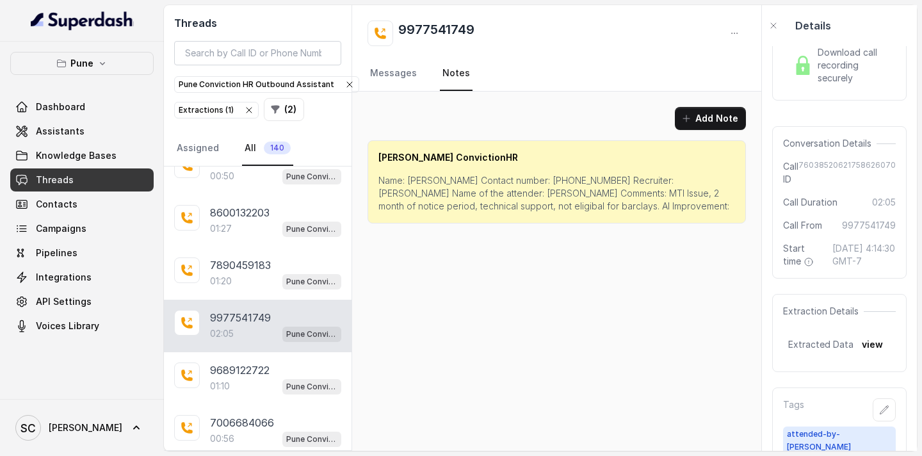
click at [418, 181] on p "Name: [PERSON_NAME] Contact number: [PHONE_NUMBER] Recruiter: [PERSON_NAME] Nam…" at bounding box center [556, 193] width 357 height 38
click at [543, 182] on p "Name: [PERSON_NAME] Contact number: [PHONE_NUMBER] Recruiter: [PERSON_NAME] Nam…" at bounding box center [556, 193] width 357 height 38
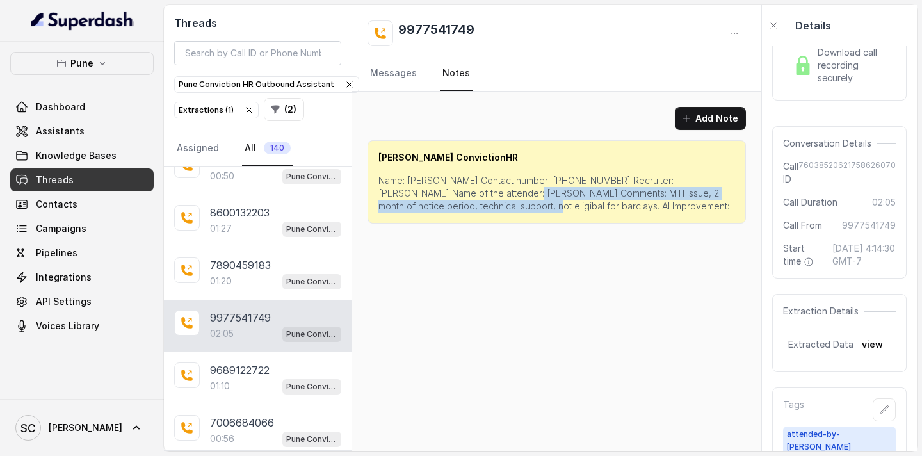
drag, startPoint x: 502, startPoint y: 195, endPoint x: 476, endPoint y: 205, distance: 27.6
click at [476, 205] on p "Name: [PERSON_NAME] Contact number: [PHONE_NUMBER] Recruiter: [PERSON_NAME] Nam…" at bounding box center [556, 193] width 357 height 38
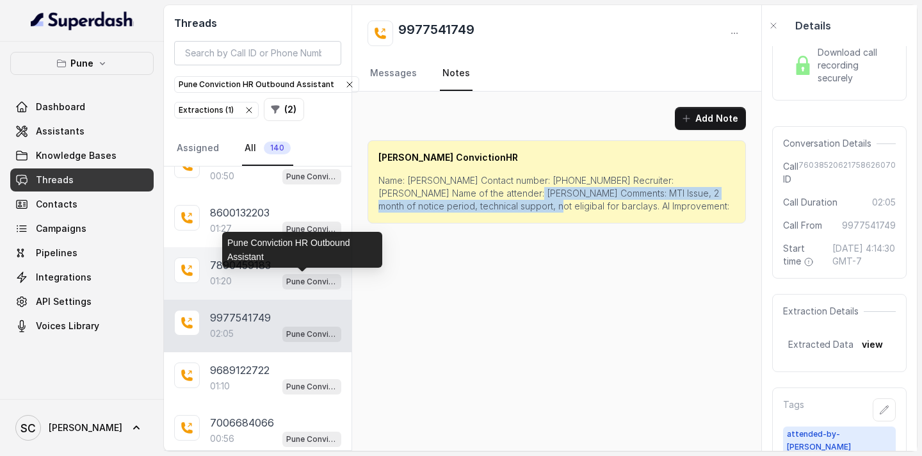
scroll to position [1115, 0]
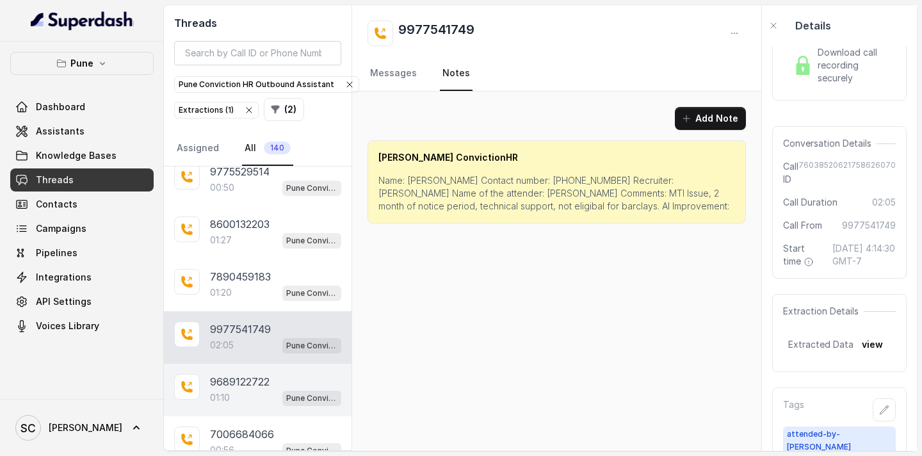
click at [264, 386] on p "9689122722" at bounding box center [240, 381] width 60 height 15
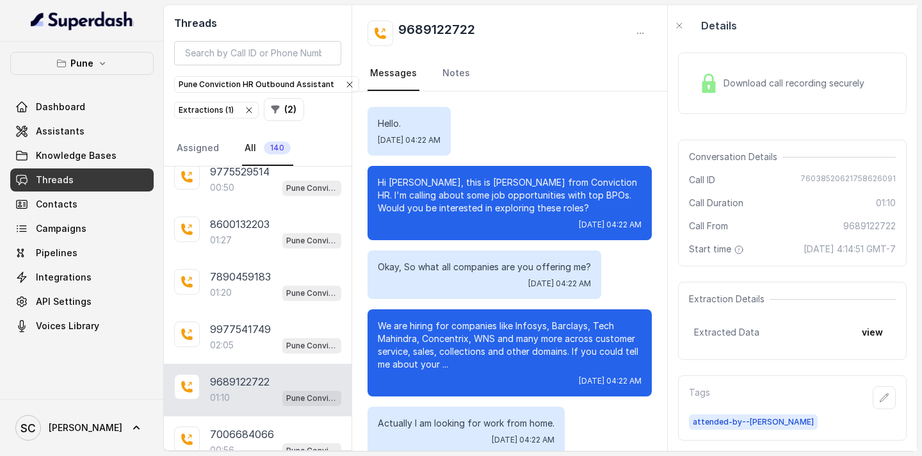
scroll to position [509, 0]
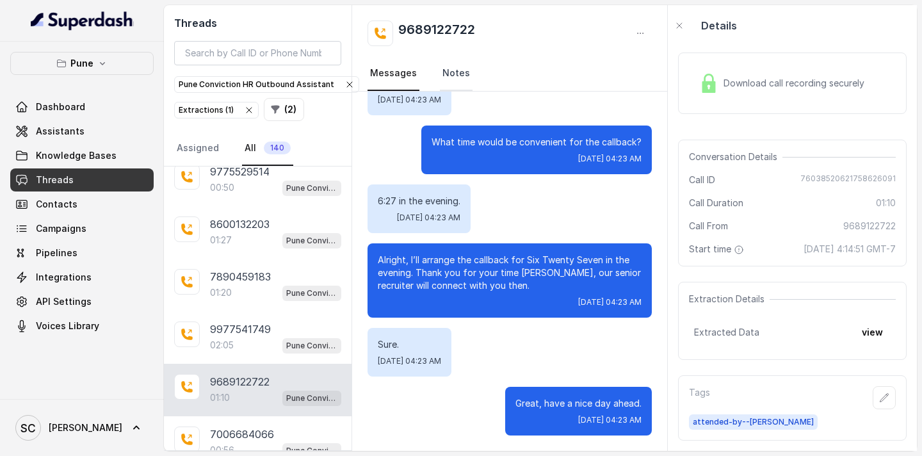
click at [455, 76] on link "Notes" at bounding box center [456, 73] width 33 height 35
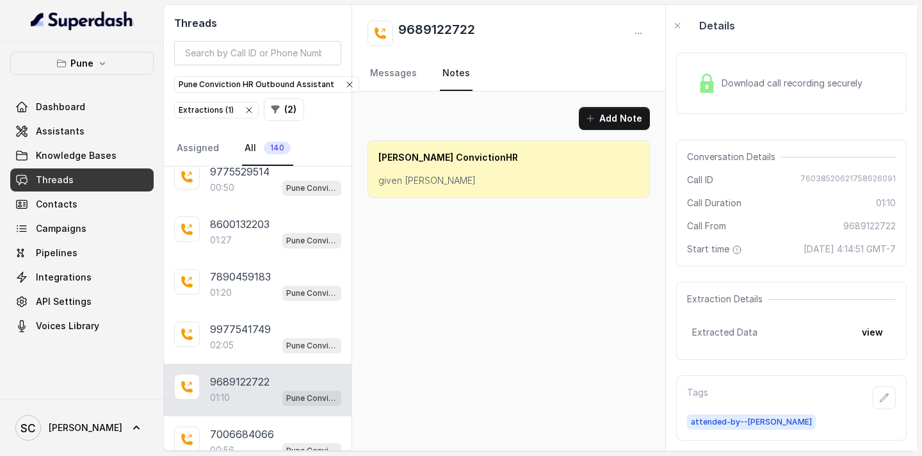
scroll to position [0, 0]
click at [394, 67] on link "Messages" at bounding box center [394, 73] width 52 height 35
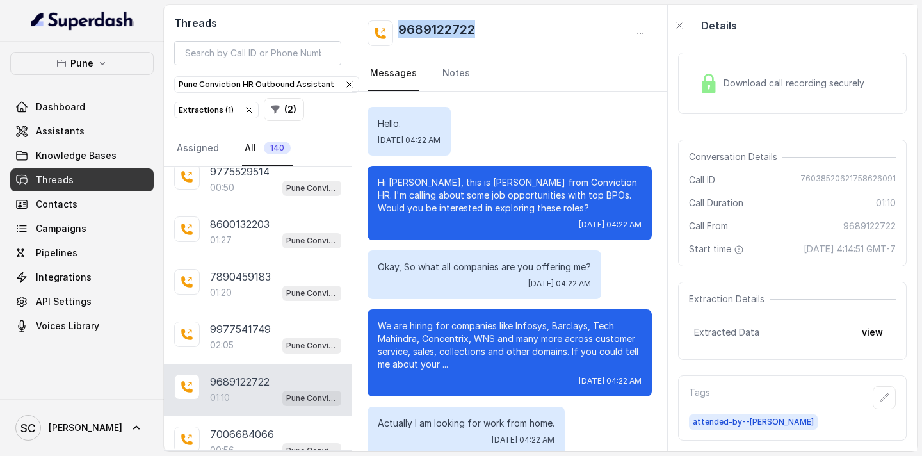
drag, startPoint x: 484, startPoint y: 30, endPoint x: 401, endPoint y: 32, distance: 83.3
click at [401, 32] on div "9689122722" at bounding box center [510, 33] width 284 height 26
click at [405, 181] on p "Hi [PERSON_NAME], this is [PERSON_NAME] from Conviction HR. I'm calling about s…" at bounding box center [510, 195] width 264 height 38
drag, startPoint x: 489, startPoint y: 29, endPoint x: 397, endPoint y: 30, distance: 92.2
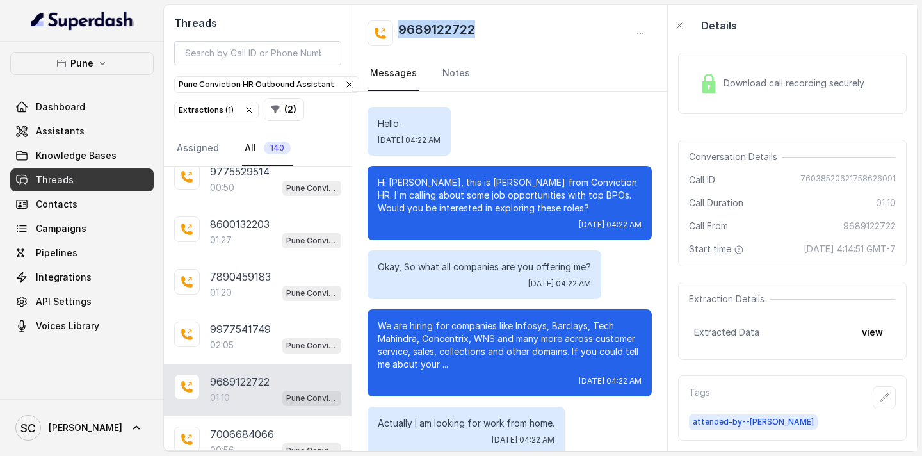
click at [397, 30] on div "9689122722" at bounding box center [510, 33] width 284 height 26
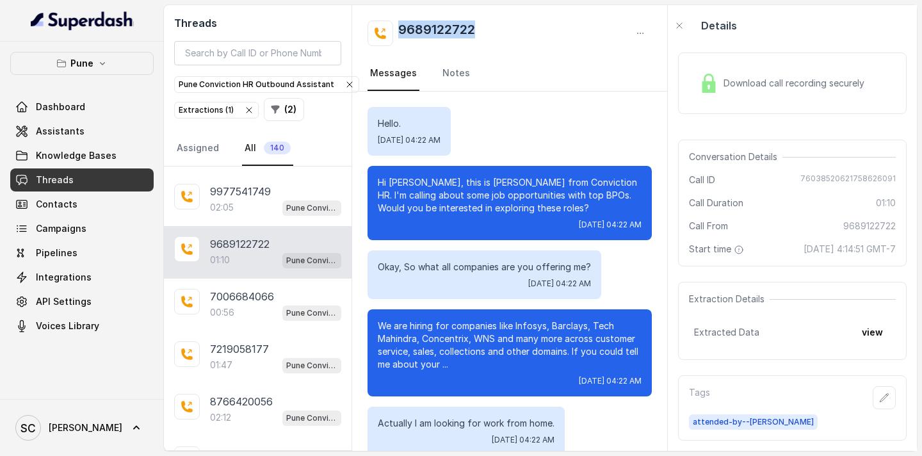
scroll to position [1267, 0]
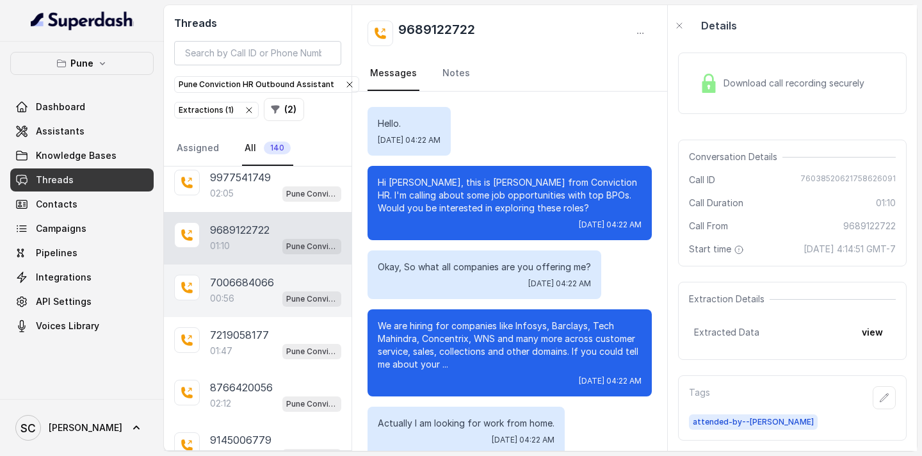
click at [260, 298] on div "00:56 Pune Conviction HR Outbound Assistant" at bounding box center [275, 298] width 131 height 17
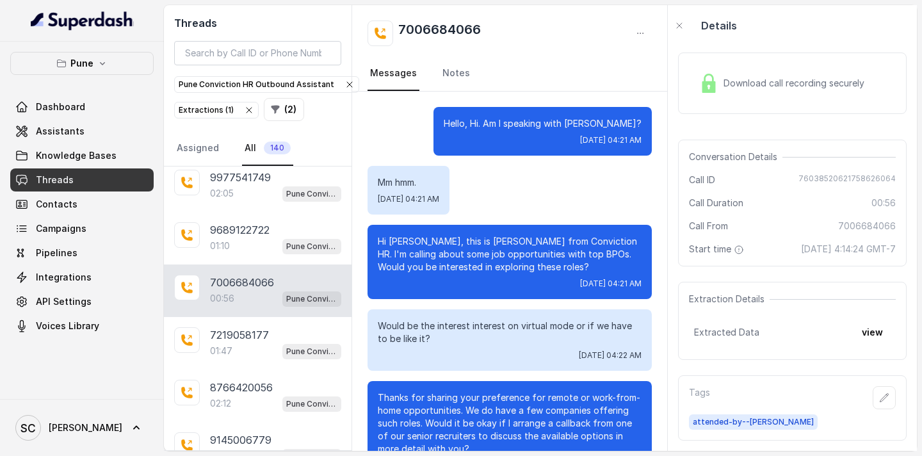
scroll to position [307, 0]
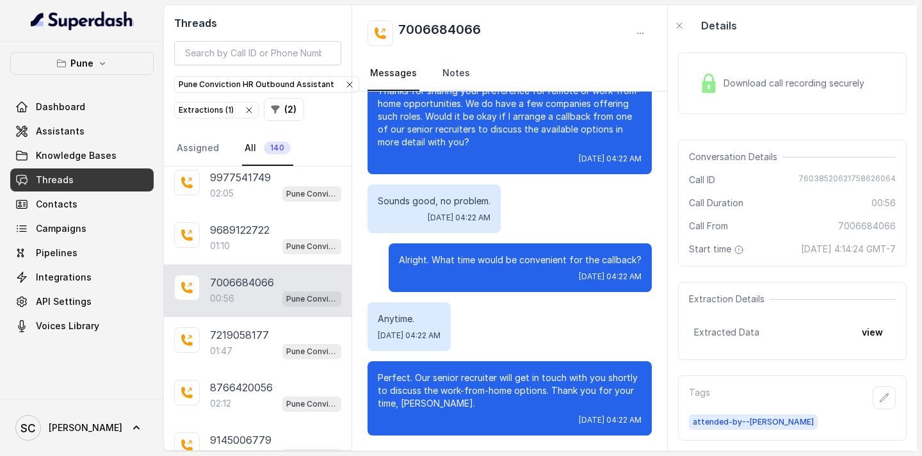
click at [449, 74] on link "Notes" at bounding box center [456, 73] width 33 height 35
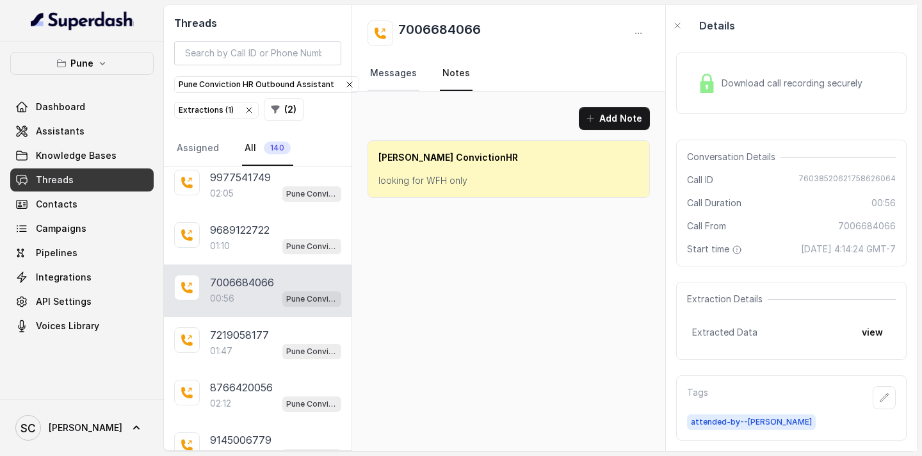
click at [403, 72] on link "Messages" at bounding box center [394, 73] width 52 height 35
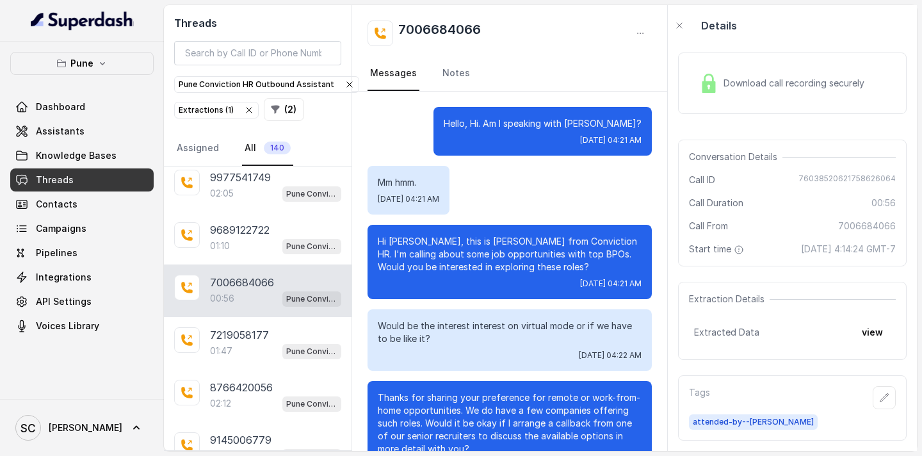
click at [614, 126] on p "Hello, Hi. Am I speaking with [PERSON_NAME]?" at bounding box center [543, 123] width 198 height 13
drag, startPoint x: 485, startPoint y: 33, endPoint x: 391, endPoint y: 26, distance: 94.4
click at [391, 26] on div "7006684066" at bounding box center [510, 33] width 284 height 26
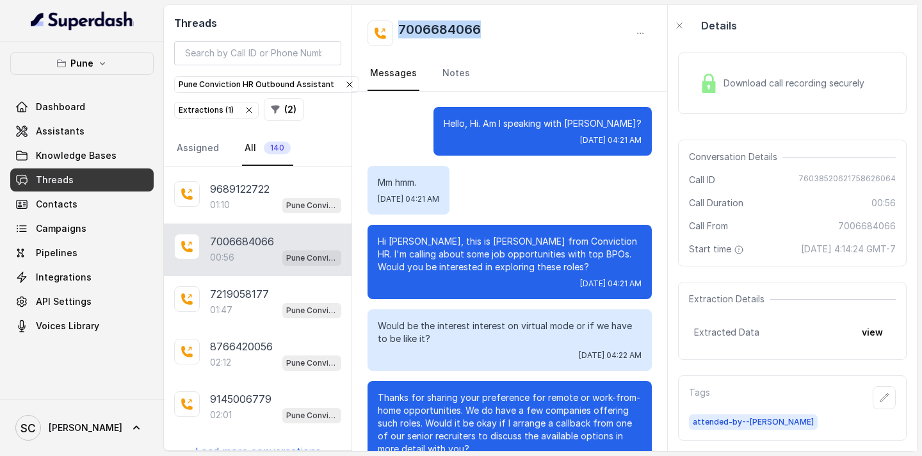
scroll to position [1319, 0]
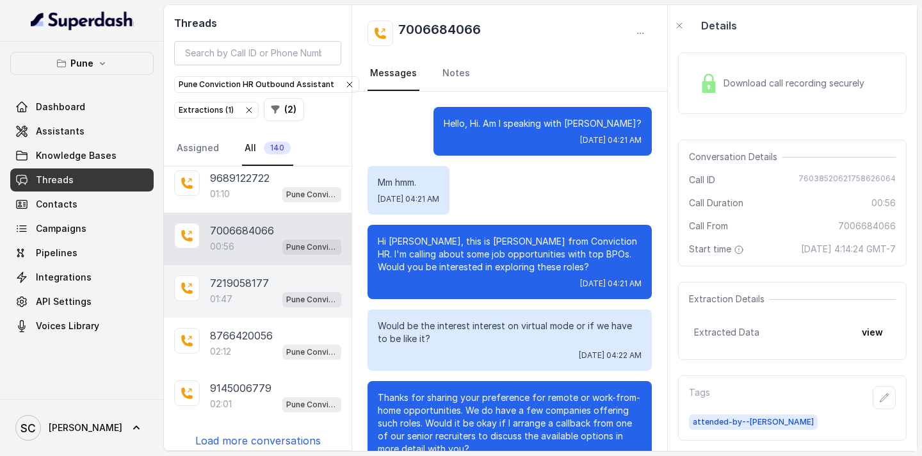
click at [245, 279] on p "7219058177" at bounding box center [239, 282] width 59 height 15
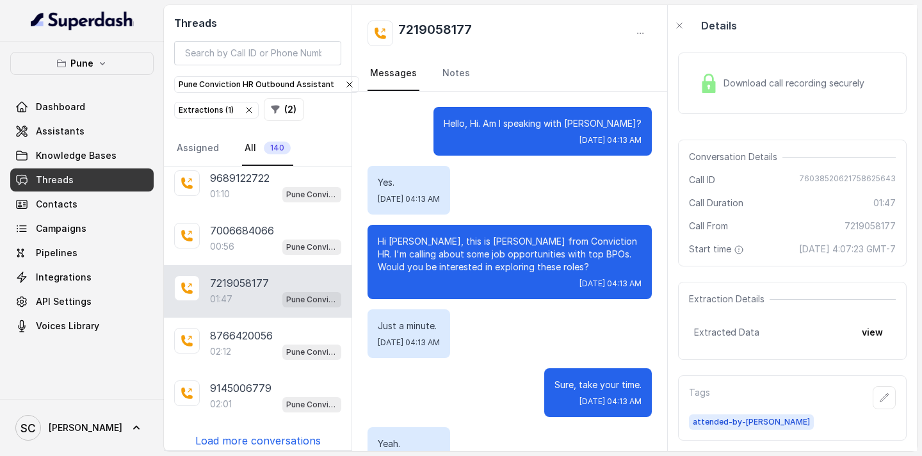
scroll to position [1119, 0]
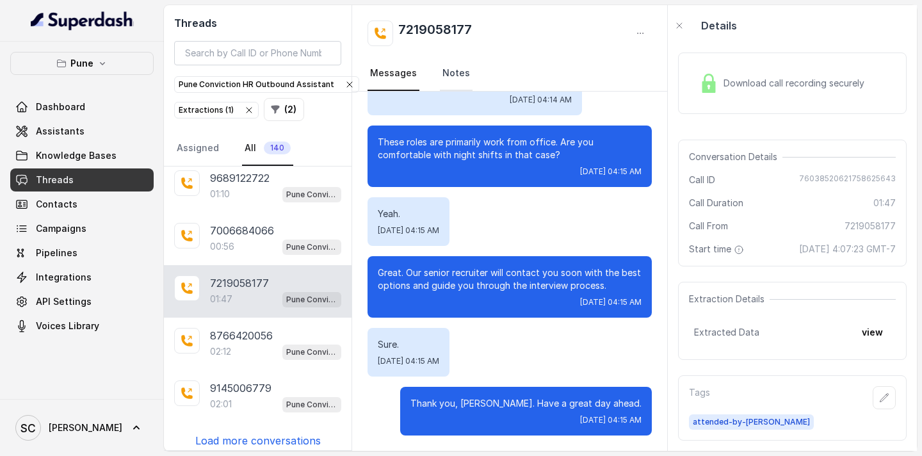
click at [450, 68] on link "Notes" at bounding box center [456, 73] width 33 height 35
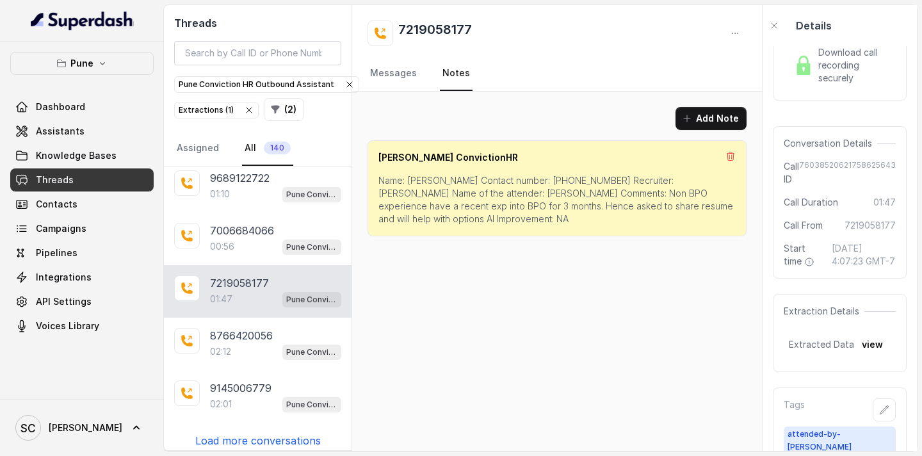
click at [421, 180] on p "Name: [PERSON_NAME] Contact number: [PHONE_NUMBER] Recruiter: [PERSON_NAME] Nam…" at bounding box center [556, 199] width 357 height 51
click at [540, 176] on p "Name: [PERSON_NAME] Contact number: [PHONE_NUMBER] Recruiter: [PERSON_NAME] Nam…" at bounding box center [556, 199] width 357 height 51
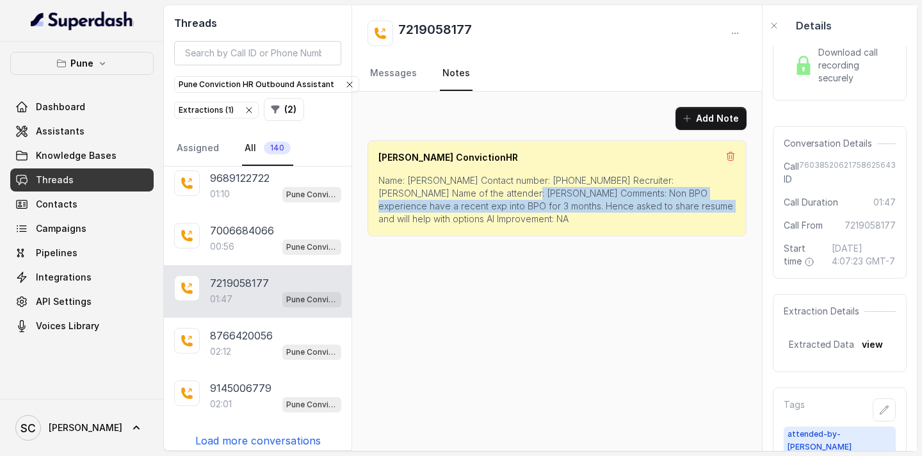
drag, startPoint x: 458, startPoint y: 193, endPoint x: 608, endPoint y: 210, distance: 151.4
click at [608, 210] on p "Name: [PERSON_NAME] Contact number: [PHONE_NUMBER] Recruiter: [PERSON_NAME] Nam…" at bounding box center [556, 199] width 357 height 51
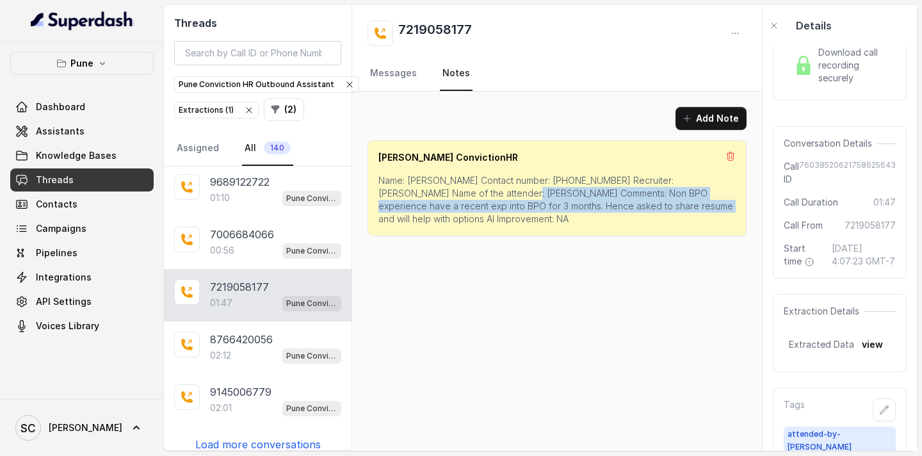
scroll to position [1327, 0]
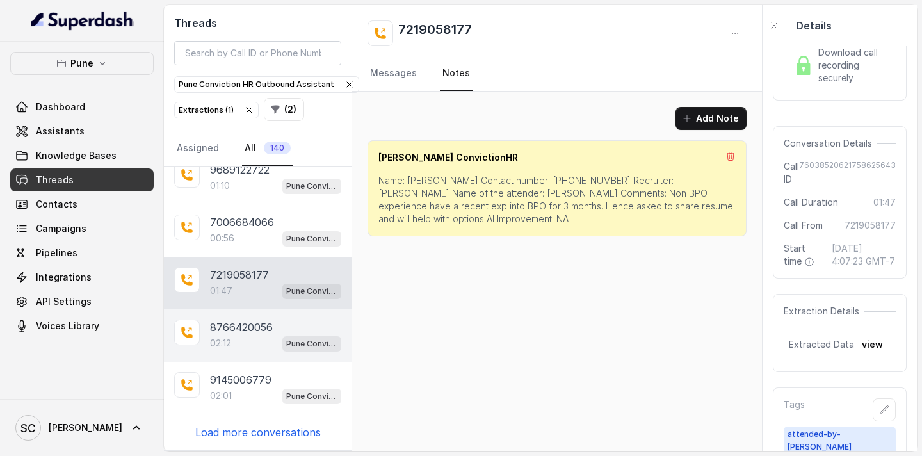
click at [254, 340] on div "02:12 Pune Conviction HR Outbound Assistant" at bounding box center [275, 343] width 131 height 17
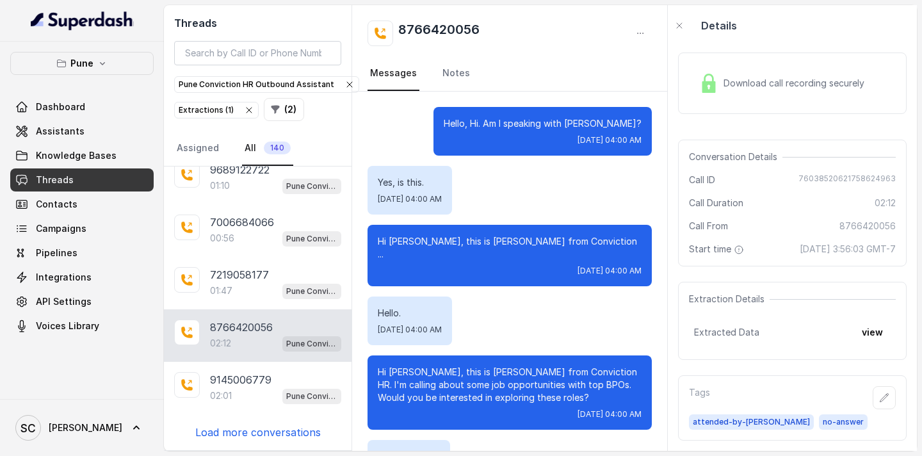
scroll to position [1902, 0]
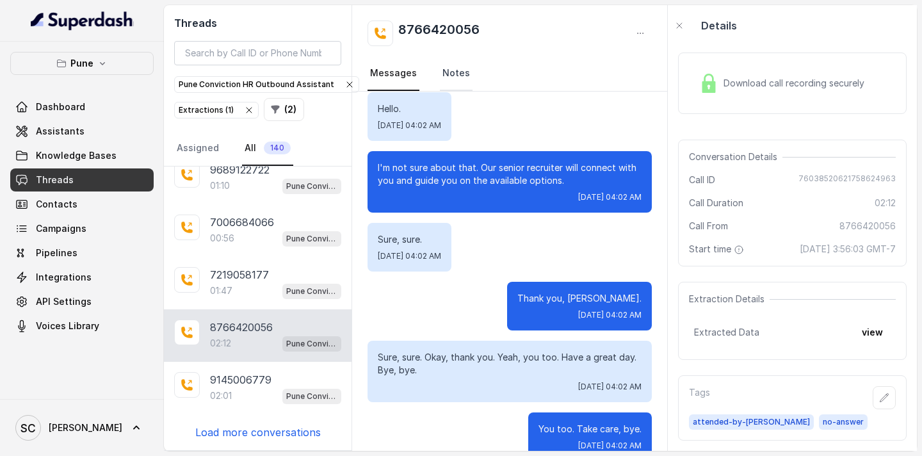
click at [451, 76] on link "Notes" at bounding box center [456, 73] width 33 height 35
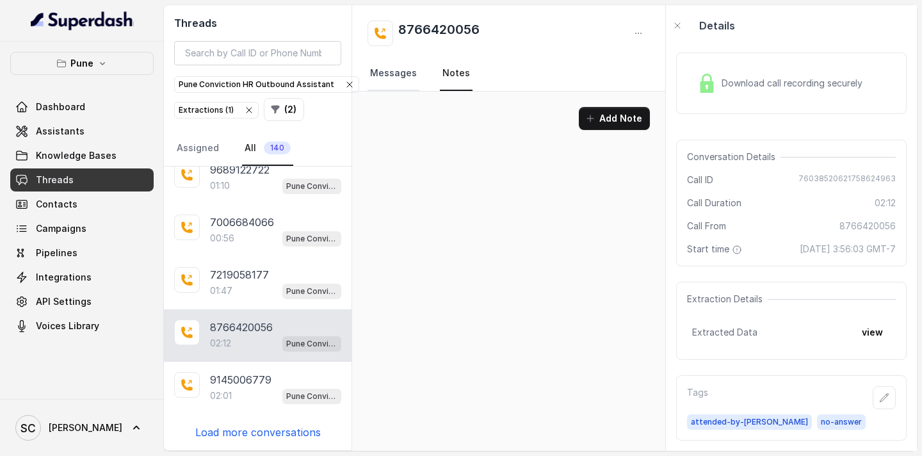
click at [408, 77] on link "Messages" at bounding box center [394, 73] width 52 height 35
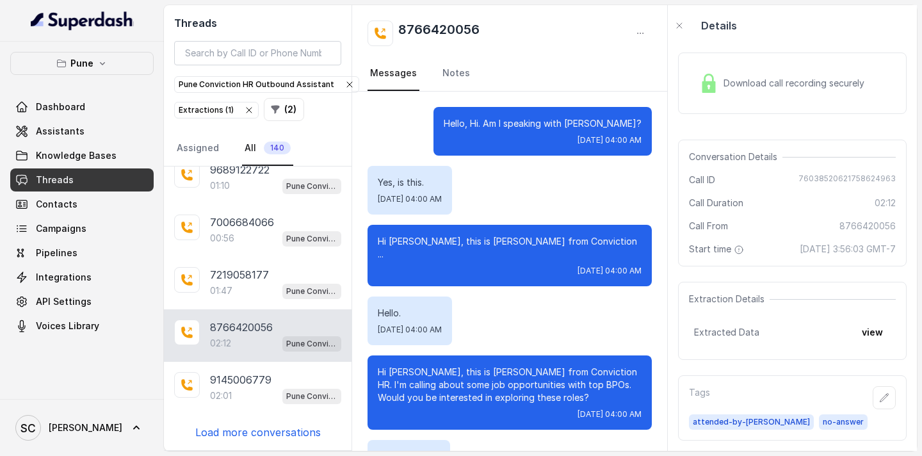
click at [611, 126] on p "Hello, Hi. Am I speaking with [PERSON_NAME]?" at bounding box center [543, 123] width 198 height 13
drag, startPoint x: 486, startPoint y: 24, endPoint x: 401, endPoint y: 26, distance: 84.5
click at [401, 26] on div "8766420056" at bounding box center [510, 33] width 284 height 26
click at [247, 394] on div "02:01 Pune Conviction HR Outbound Assistant" at bounding box center [275, 395] width 131 height 17
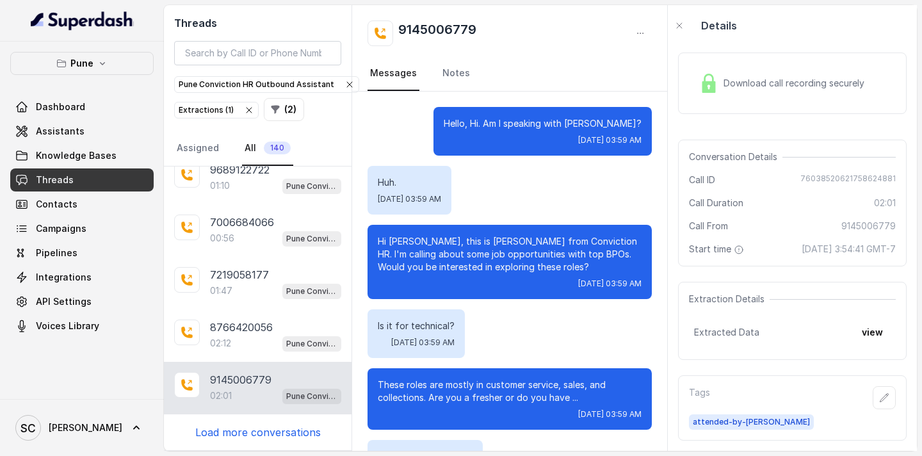
scroll to position [1654, 0]
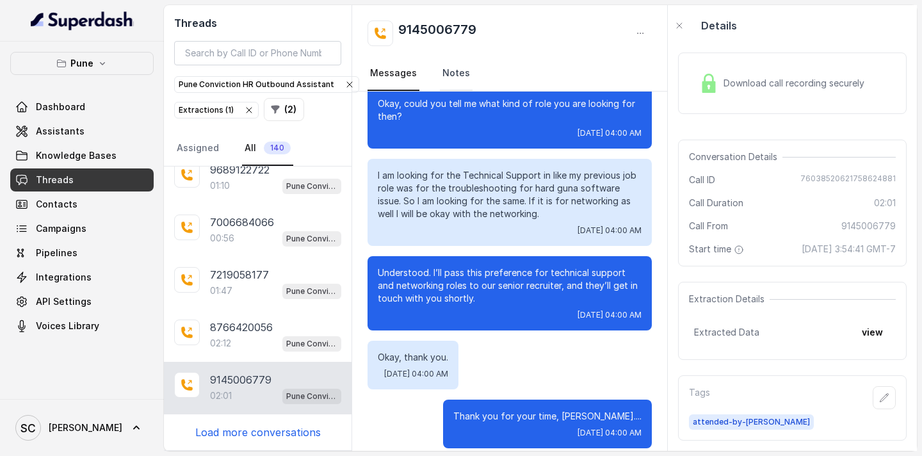
click at [447, 75] on link "Notes" at bounding box center [456, 73] width 33 height 35
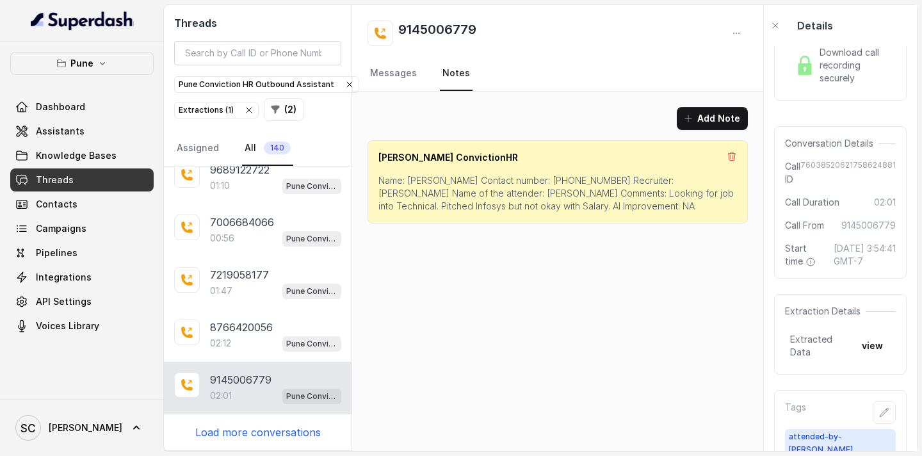
scroll to position [0, 0]
click at [425, 180] on p "Name: [PERSON_NAME] Contact number: [PHONE_NUMBER] Recruiter: [PERSON_NAME] Nam…" at bounding box center [557, 193] width 359 height 38
click at [522, 181] on p "Name: [PERSON_NAME] Contact number: [PHONE_NUMBER] Recruiter: [PERSON_NAME] Nam…" at bounding box center [557, 193] width 359 height 38
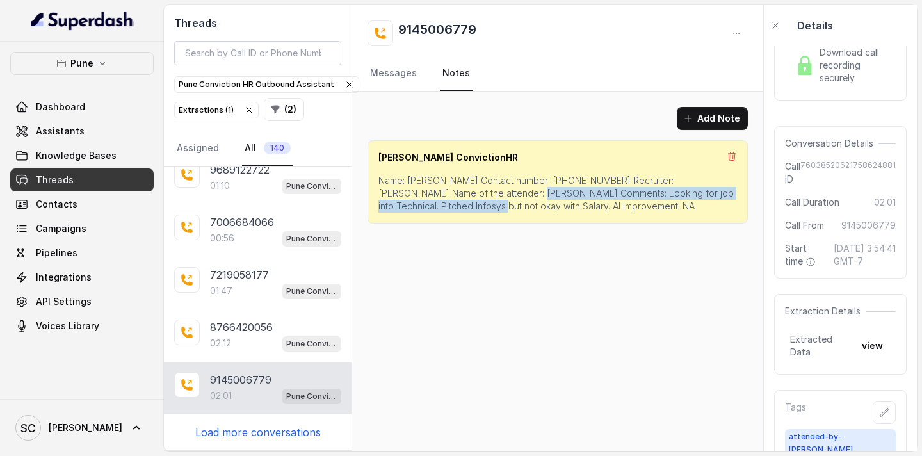
drag, startPoint x: 457, startPoint y: 194, endPoint x: 406, endPoint y: 203, distance: 52.0
click at [406, 203] on p "Name: [PERSON_NAME] Contact number: [PHONE_NUMBER] Recruiter: [PERSON_NAME] Nam…" at bounding box center [557, 193] width 359 height 38
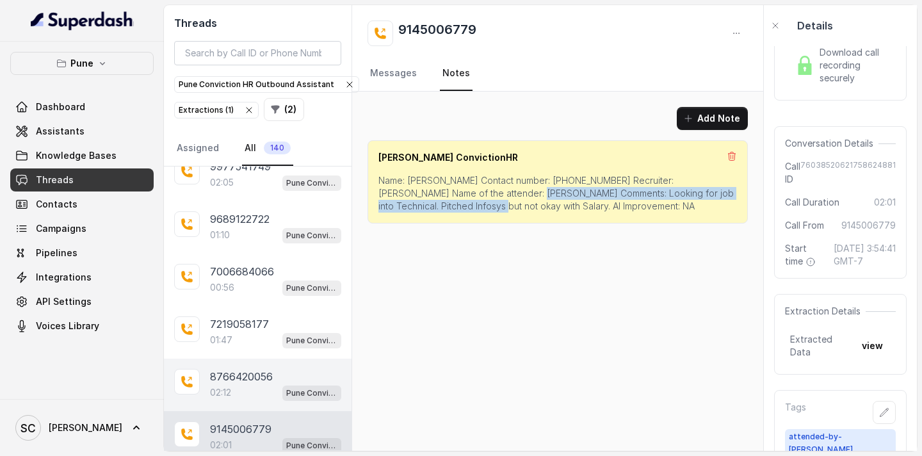
scroll to position [1327, 0]
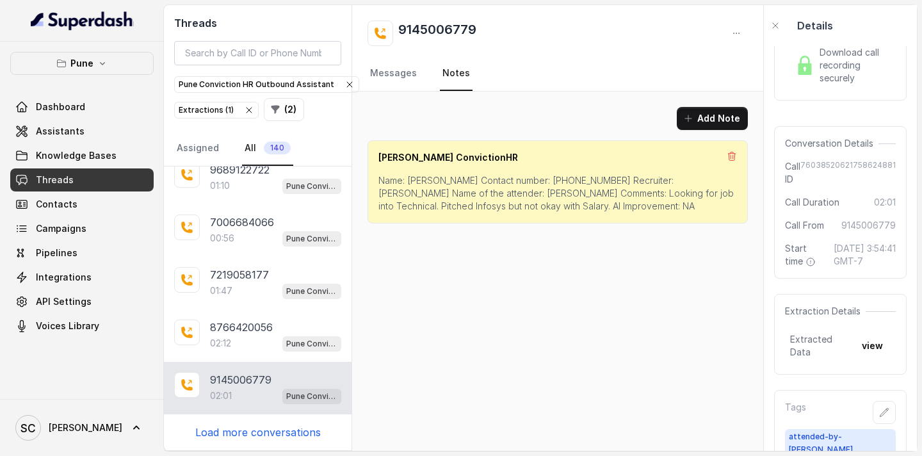
click at [263, 430] on p "Load more conversations" at bounding box center [257, 432] width 125 height 15
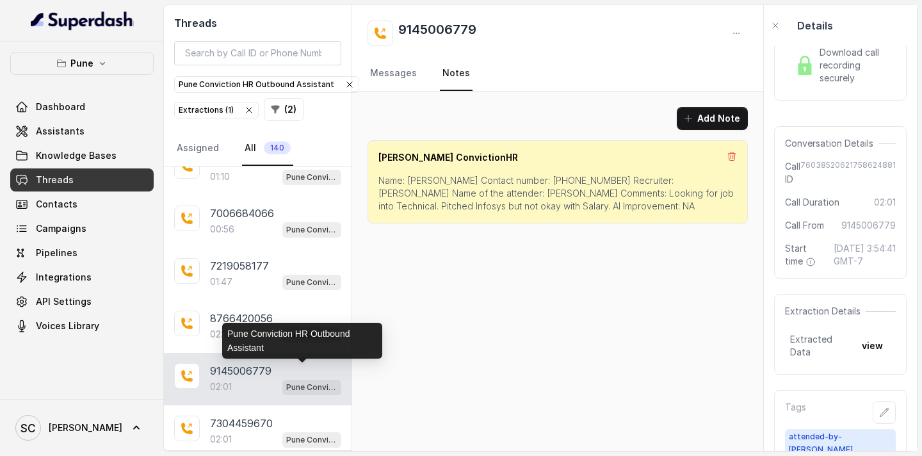
scroll to position [1398, 0]
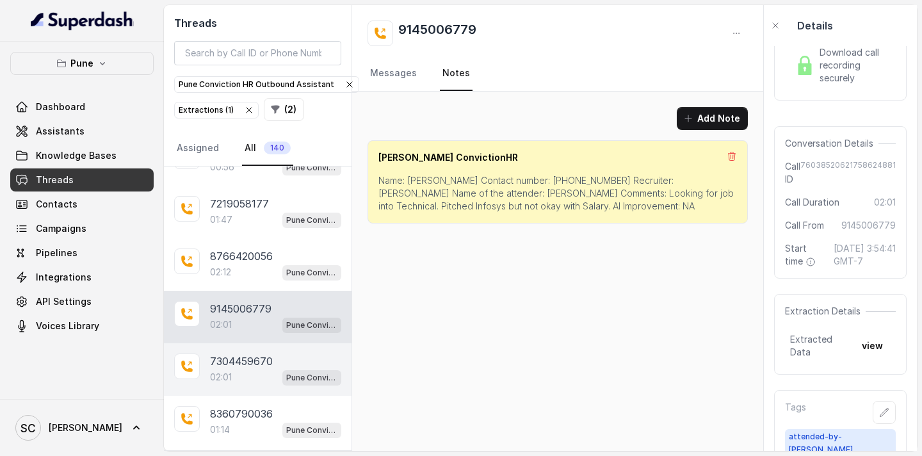
click at [249, 366] on p "7304459670" at bounding box center [241, 360] width 63 height 15
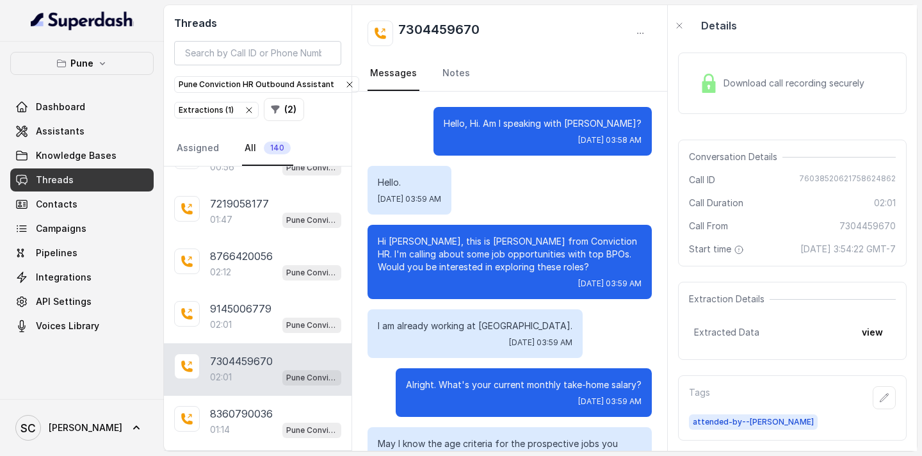
scroll to position [1065, 0]
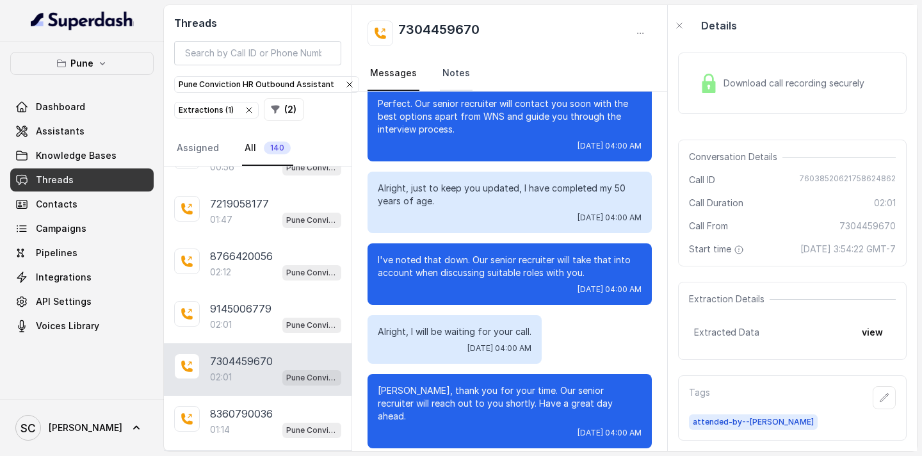
click at [455, 77] on link "Notes" at bounding box center [456, 73] width 33 height 35
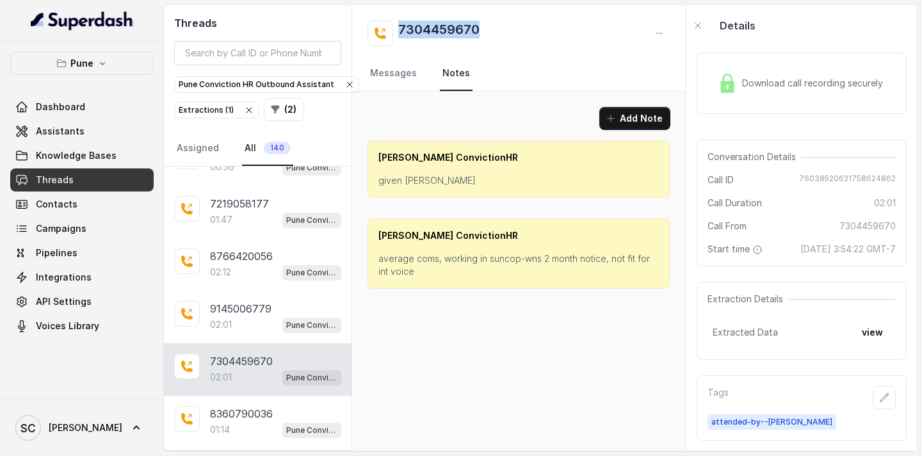
drag, startPoint x: 496, startPoint y: 31, endPoint x: 399, endPoint y: 33, distance: 96.7
click at [399, 33] on div "7304459670" at bounding box center [519, 33] width 303 height 26
click at [383, 79] on link "Messages" at bounding box center [394, 73] width 52 height 35
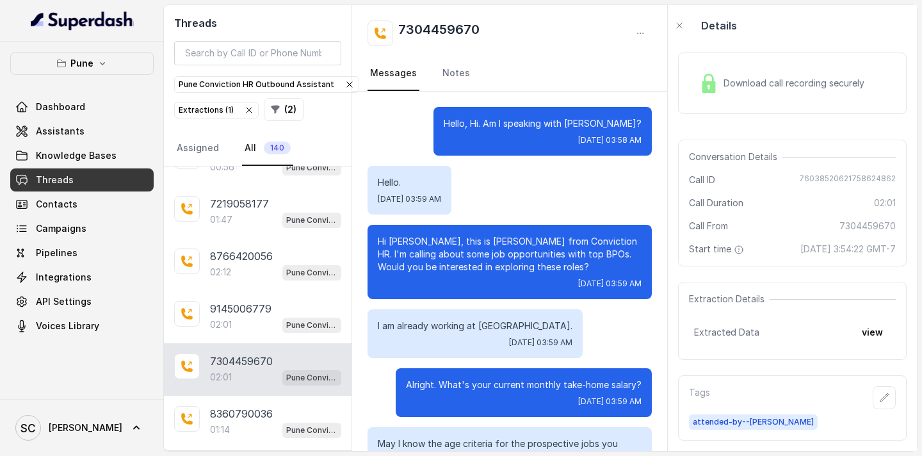
click at [614, 124] on p "Hello, Hi. Am I speaking with [PERSON_NAME]?" at bounding box center [543, 123] width 198 height 13
click at [456, 76] on link "Notes" at bounding box center [456, 73] width 33 height 35
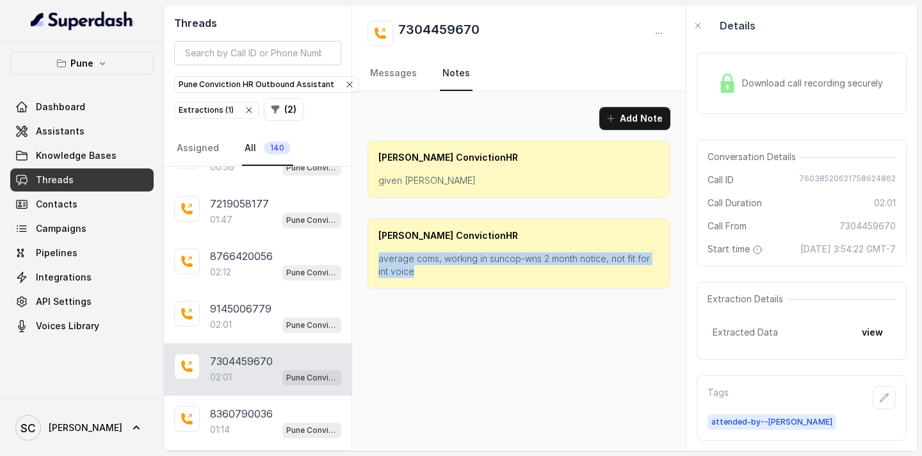
drag, startPoint x: 376, startPoint y: 257, endPoint x: 414, endPoint y: 271, distance: 40.1
click at [414, 271] on div "[PERSON_NAME] ConvictionHR average coms, working in suncop-wns 2 month notice, …" at bounding box center [519, 253] width 303 height 70
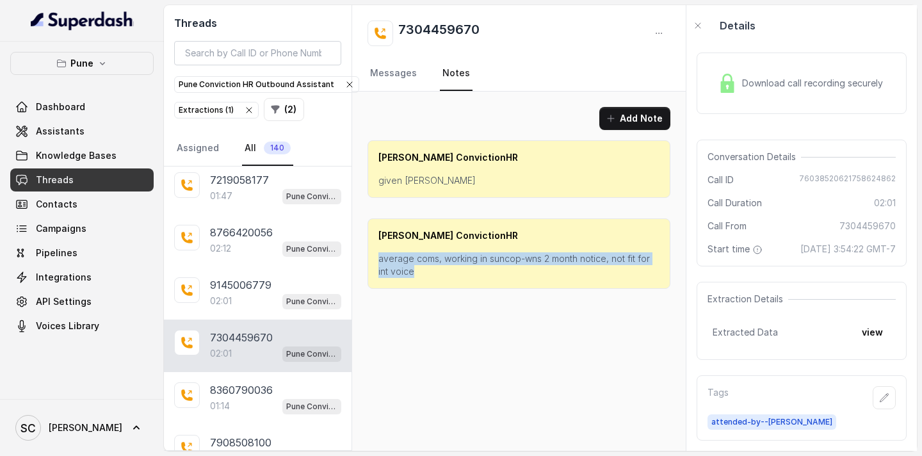
scroll to position [1461, 0]
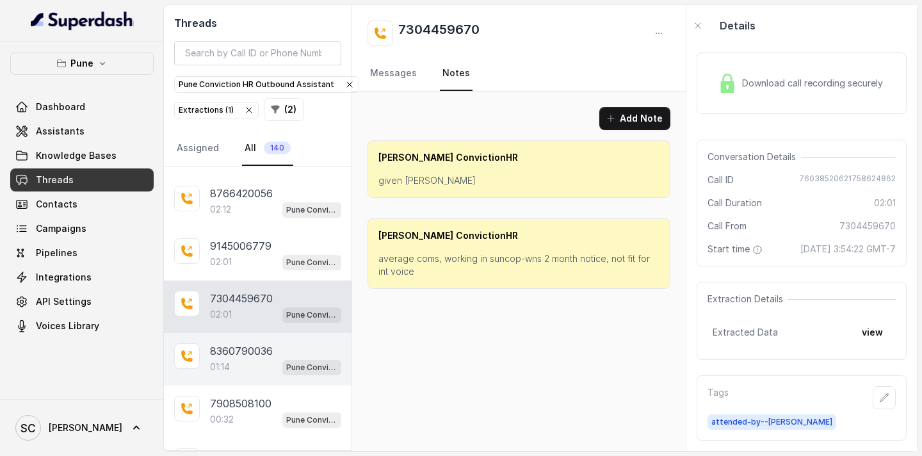
click at [245, 368] on div "01:14 Pune Conviction HR Outbound Assistant" at bounding box center [275, 367] width 131 height 17
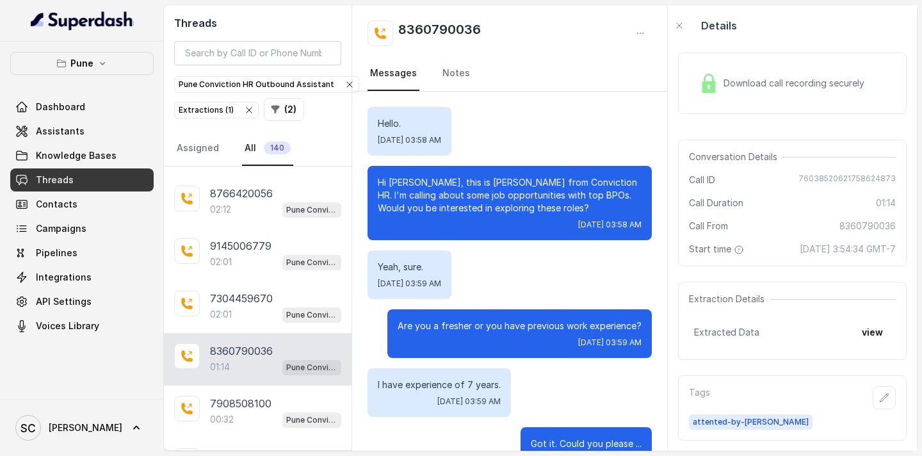
scroll to position [798, 0]
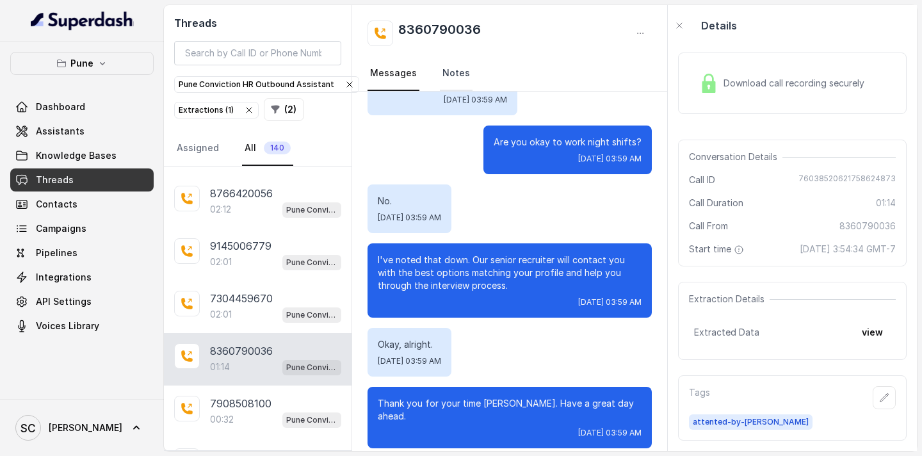
click at [457, 71] on link "Notes" at bounding box center [456, 73] width 33 height 35
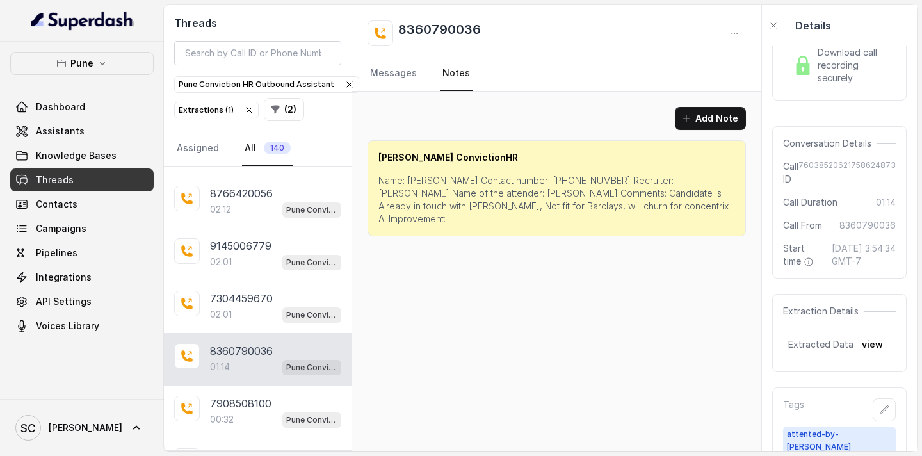
scroll to position [0, 0]
drag, startPoint x: 409, startPoint y: 181, endPoint x: 464, endPoint y: 183, distance: 54.5
click at [464, 183] on p "Name: [PERSON_NAME] Contact number: [PHONE_NUMBER] Recruiter: [PERSON_NAME] Nam…" at bounding box center [556, 199] width 357 height 51
click at [557, 179] on p "Name: [PERSON_NAME] Contact number: [PHONE_NUMBER] Recruiter: [PERSON_NAME] Nam…" at bounding box center [556, 199] width 357 height 51
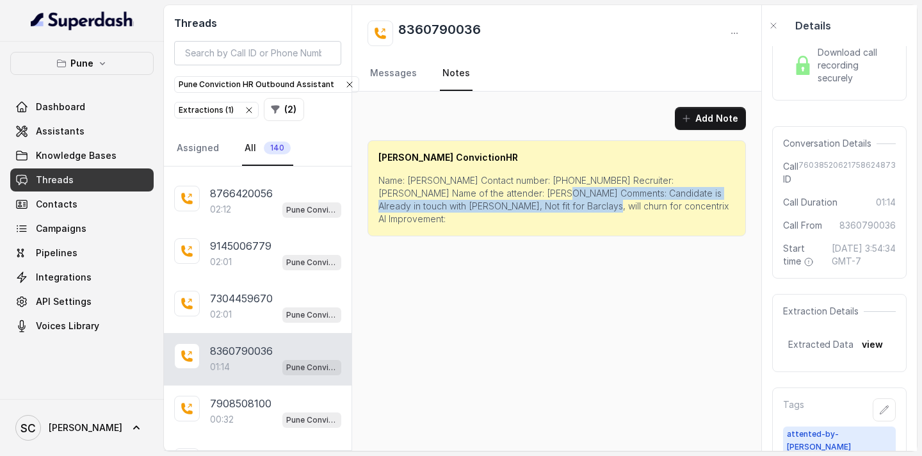
drag, startPoint x: 495, startPoint y: 194, endPoint x: 520, endPoint y: 208, distance: 28.7
click at [520, 208] on p "Name: [PERSON_NAME] Contact number: [PHONE_NUMBER] Recruiter: [PERSON_NAME] Nam…" at bounding box center [556, 199] width 357 height 51
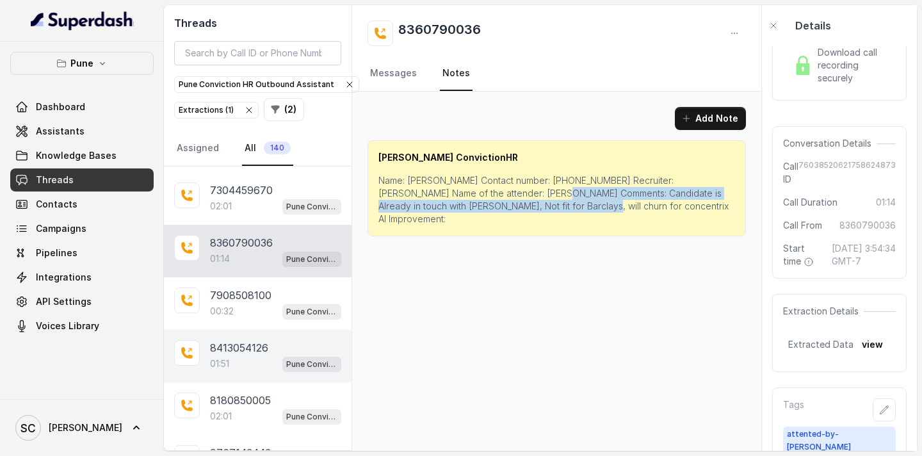
scroll to position [1560, 0]
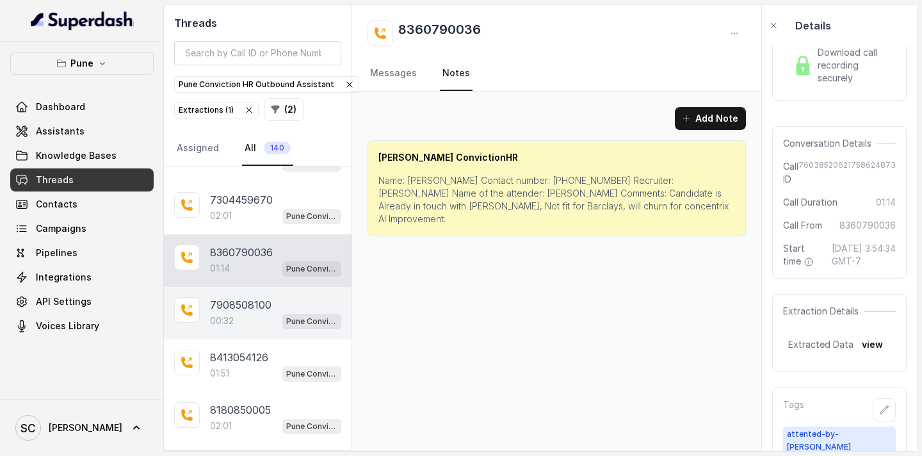
click at [254, 322] on div "00:32 Pune Conviction HR Outbound Assistant" at bounding box center [275, 320] width 131 height 17
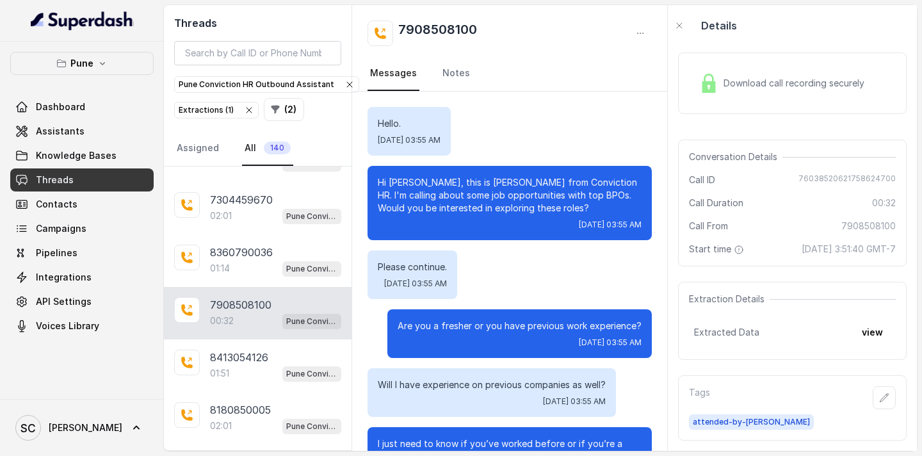
scroll to position [66, 0]
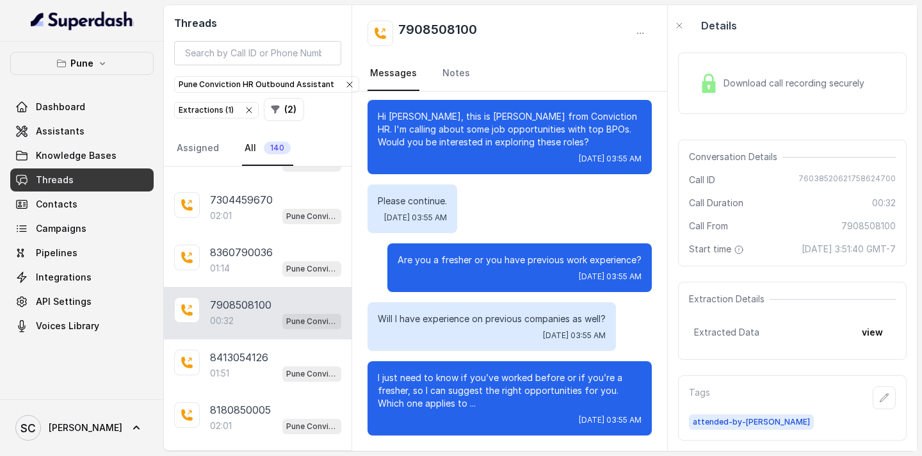
click at [434, 75] on nav "Messages Notes" at bounding box center [510, 73] width 284 height 35
click at [453, 73] on link "Notes" at bounding box center [456, 73] width 33 height 35
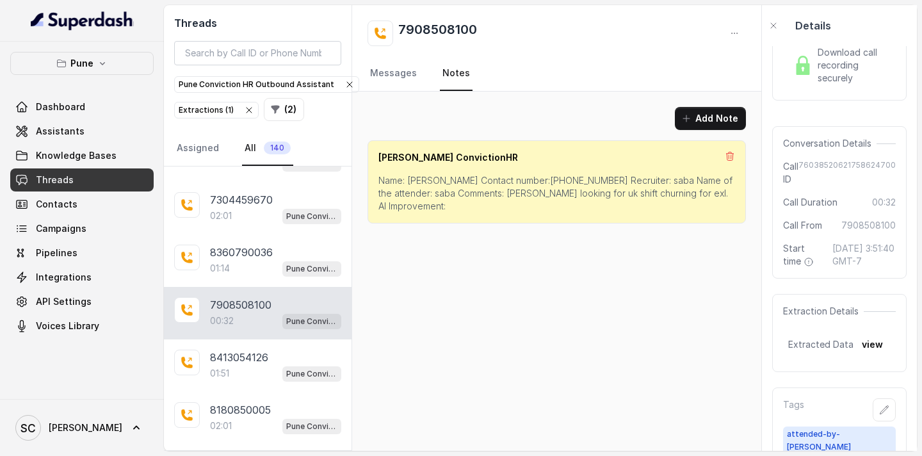
click at [417, 181] on p "Name: [PERSON_NAME] Contact number:[PHONE_NUMBER] Recruiter: saba Name of the a…" at bounding box center [556, 193] width 357 height 38
click at [534, 177] on p "Name: [PERSON_NAME] Contact number:[PHONE_NUMBER] Recruiter: saba Name of the a…" at bounding box center [556, 193] width 357 height 38
drag, startPoint x: 452, startPoint y: 195, endPoint x: 584, endPoint y: 193, distance: 131.9
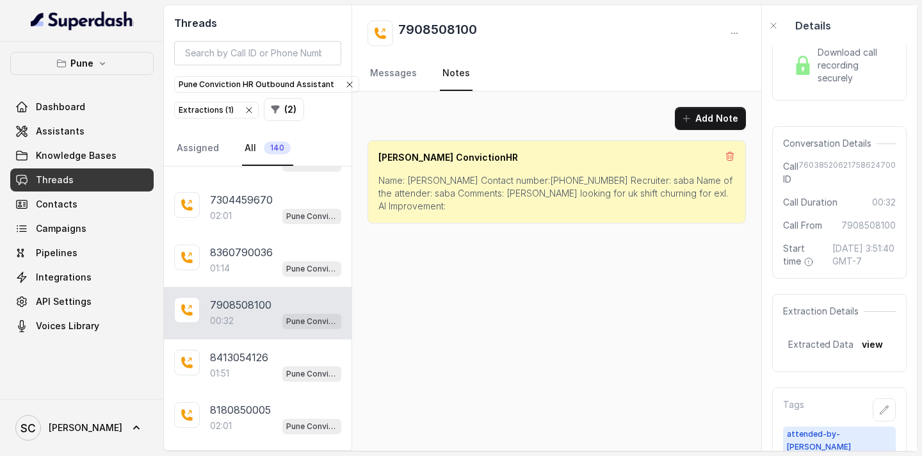
click at [579, 193] on p "Name: [PERSON_NAME] Contact number:[PHONE_NUMBER] Recruiter: saba Name of the a…" at bounding box center [556, 193] width 357 height 38
drag, startPoint x: 622, startPoint y: 193, endPoint x: 451, endPoint y: 195, distance: 170.3
click at [451, 193] on p "Name: [PERSON_NAME] Contact number:[PHONE_NUMBER] Recruiter: saba Name of the a…" at bounding box center [556, 193] width 357 height 38
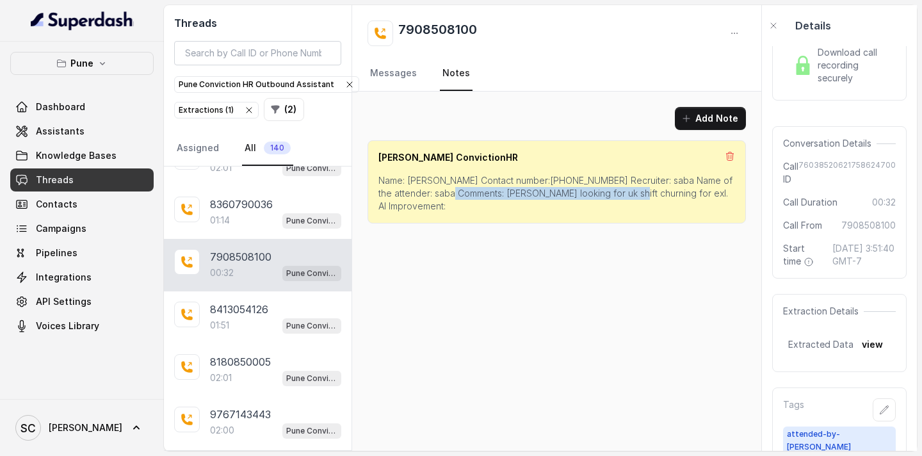
scroll to position [1622, 0]
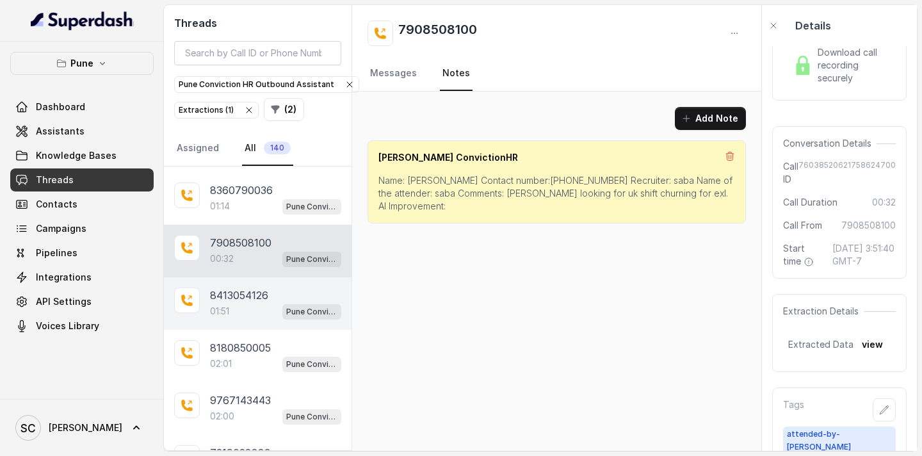
click at [268, 295] on p "8413054126" at bounding box center [239, 294] width 58 height 15
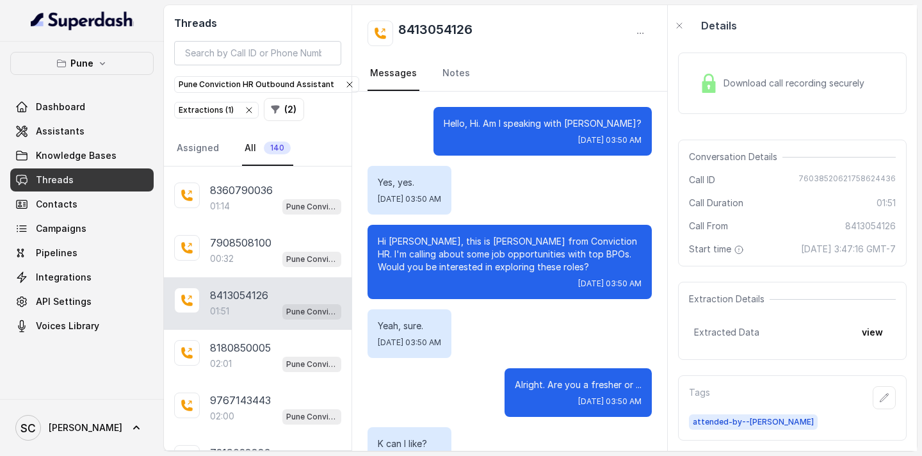
scroll to position [1157, 0]
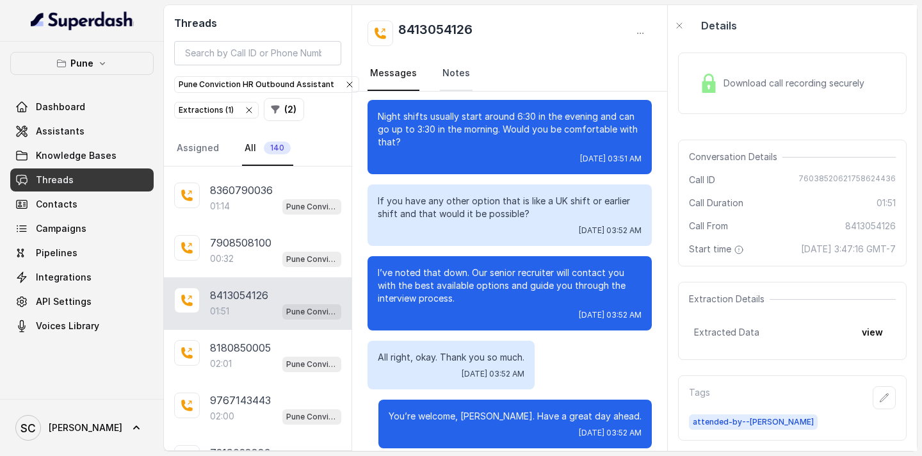
click at [444, 72] on link "Notes" at bounding box center [456, 73] width 33 height 35
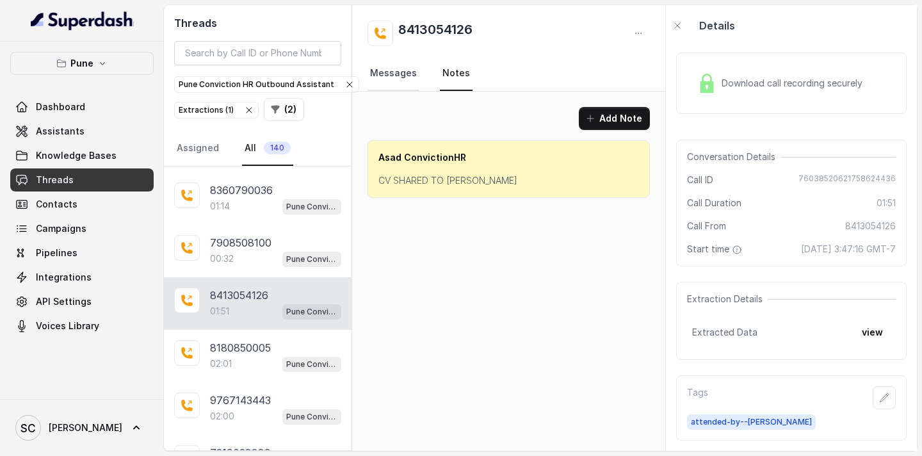
click at [405, 69] on link "Messages" at bounding box center [394, 73] width 52 height 35
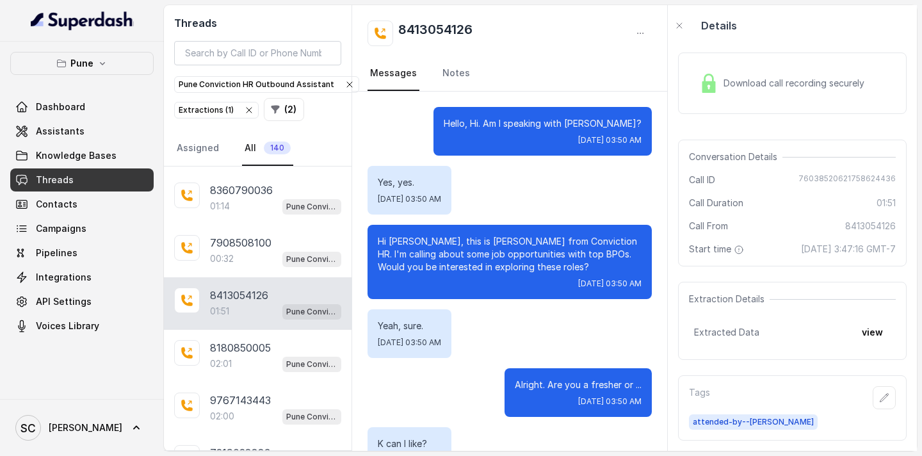
click at [402, 241] on p "Hi [PERSON_NAME], this is [PERSON_NAME] from Conviction HR. I'm calling about s…" at bounding box center [510, 254] width 264 height 38
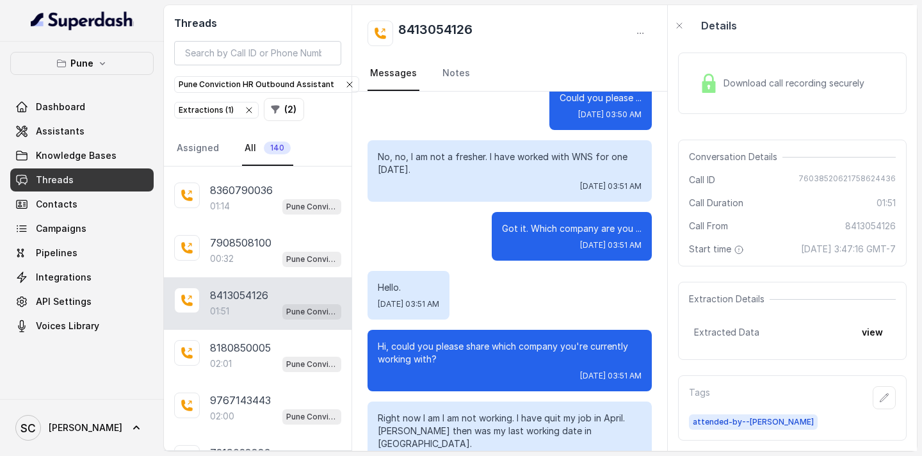
scroll to position [125, 0]
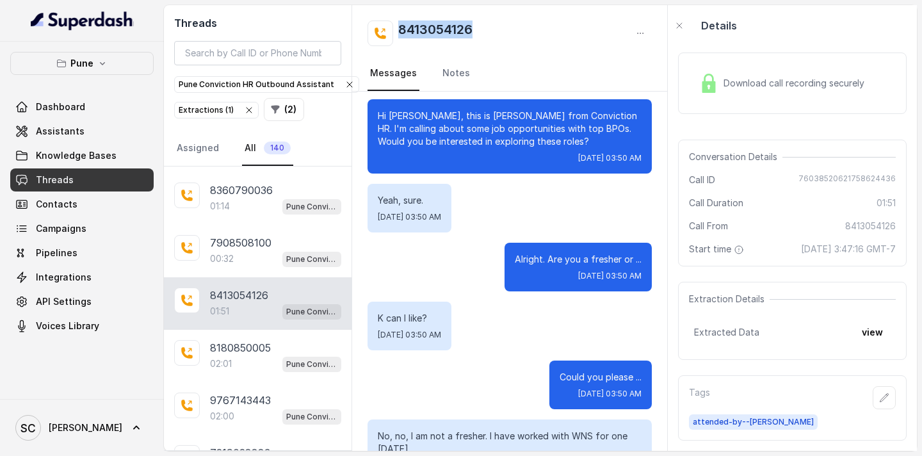
drag, startPoint x: 481, startPoint y: 33, endPoint x: 400, endPoint y: 33, distance: 81.3
click at [400, 33] on div "8413054126" at bounding box center [510, 33] width 284 height 26
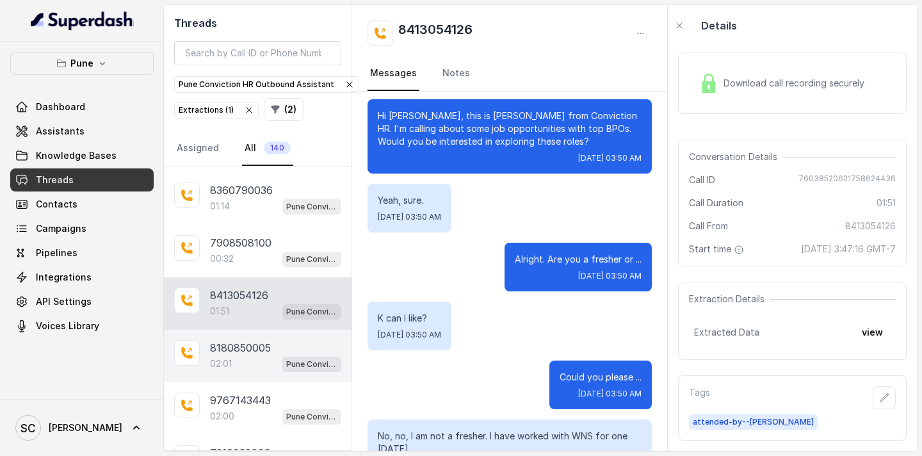
click at [262, 359] on div "02:01 Pune Conviction HR Outbound Assistant" at bounding box center [275, 363] width 131 height 17
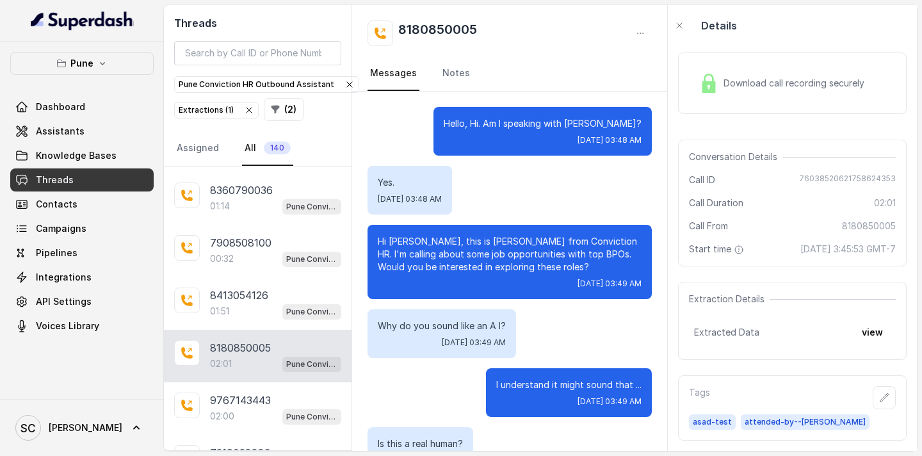
scroll to position [1641, 0]
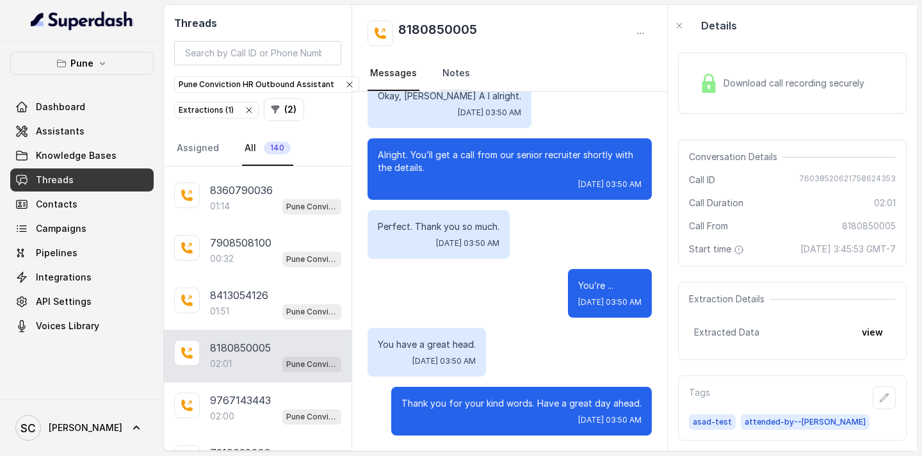
click at [448, 72] on link "Notes" at bounding box center [456, 73] width 33 height 35
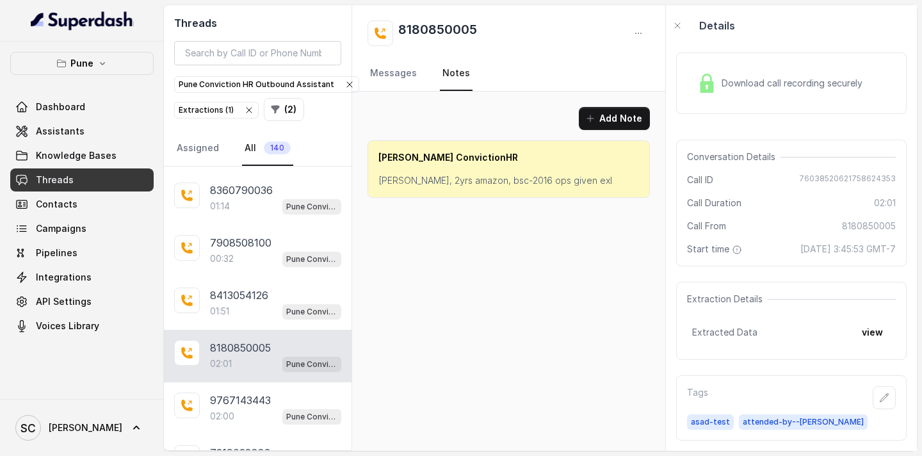
scroll to position [0, 0]
click at [409, 75] on link "Messages" at bounding box center [394, 73] width 52 height 35
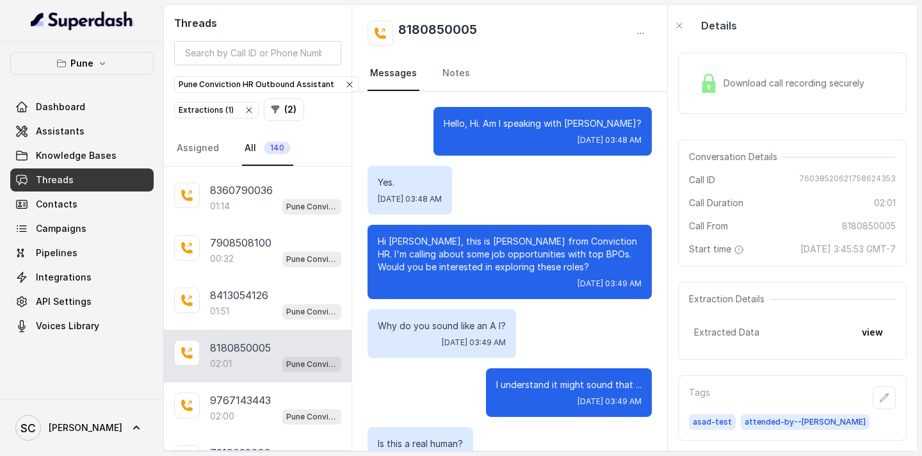
click at [622, 125] on p "Hello, Hi. Am I speaking with [PERSON_NAME]?" at bounding box center [543, 123] width 198 height 13
drag, startPoint x: 487, startPoint y: 31, endPoint x: 401, endPoint y: 31, distance: 86.4
click at [401, 31] on div "8180850005" at bounding box center [510, 33] width 284 height 26
click at [449, 79] on link "Notes" at bounding box center [456, 73] width 33 height 35
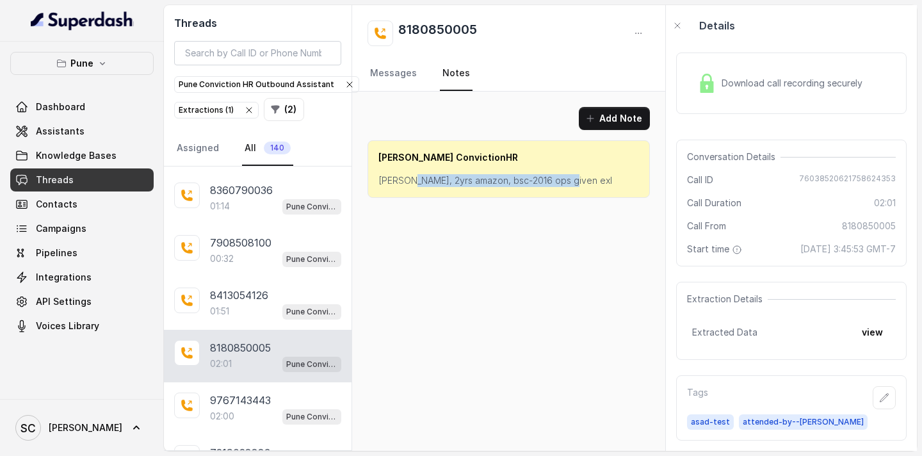
drag, startPoint x: 567, startPoint y: 184, endPoint x: 406, endPoint y: 184, distance: 160.7
click at [406, 184] on p "[PERSON_NAME], 2yrs amazon, bsc-2016 ops given exl" at bounding box center [508, 180] width 261 height 13
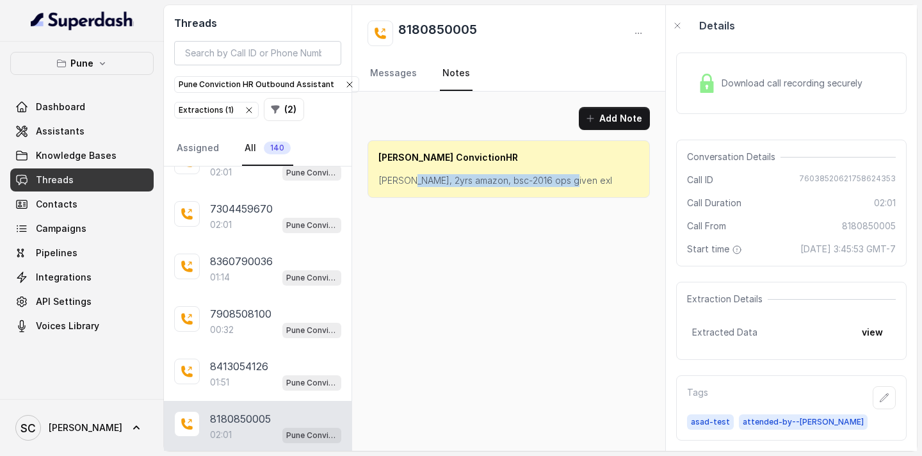
scroll to position [1769, 0]
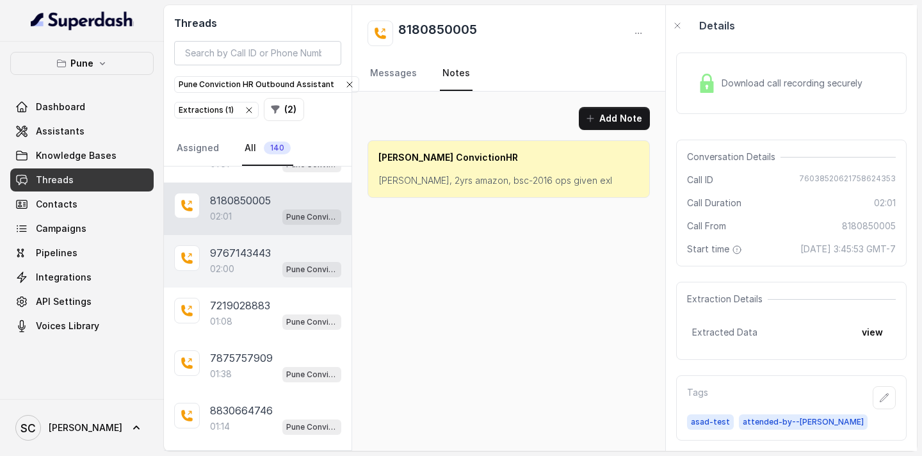
click at [264, 252] on p "9767143443" at bounding box center [240, 252] width 61 height 15
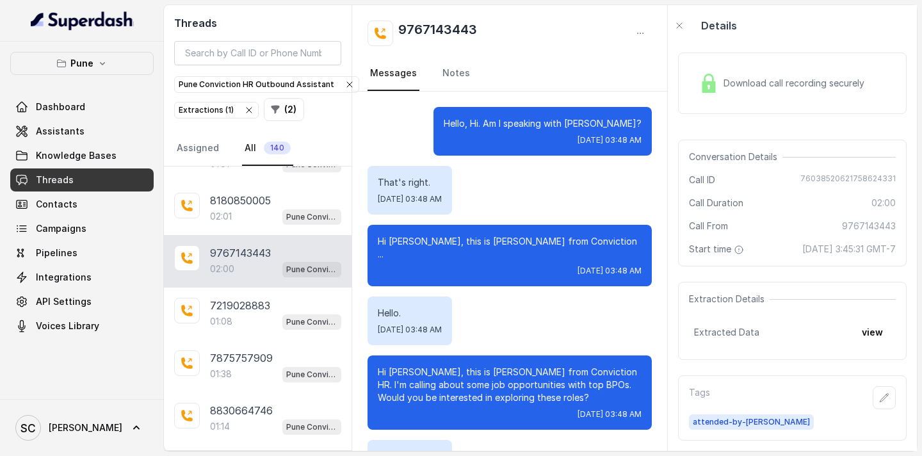
scroll to position [1641, 0]
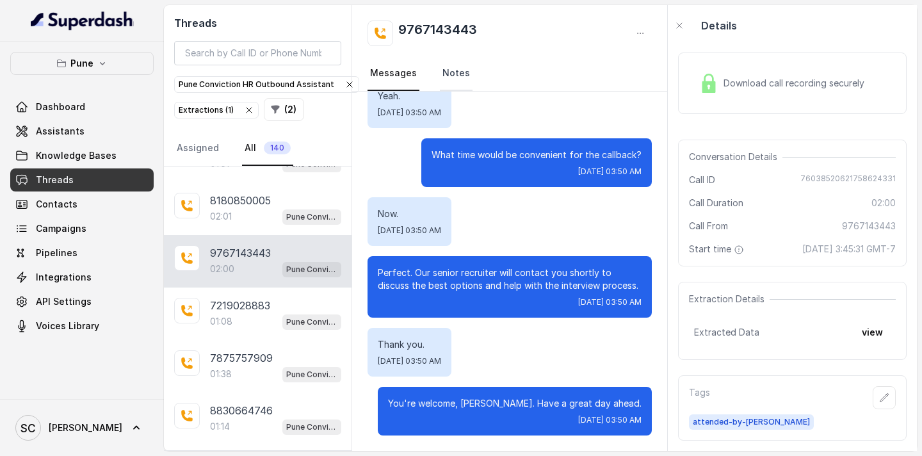
click at [442, 76] on link "Notes" at bounding box center [456, 73] width 33 height 35
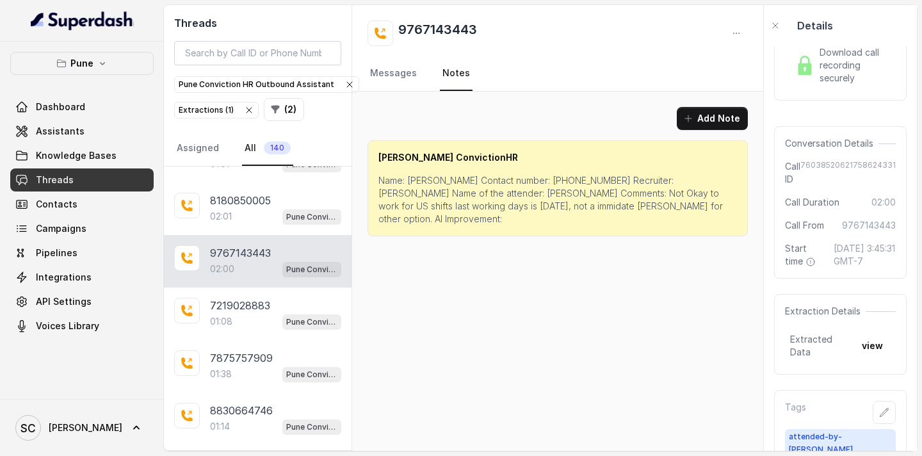
scroll to position [0, 0]
click at [426, 179] on p "Name: [PERSON_NAME] Contact number: [PHONE_NUMBER] Recruiter: [PERSON_NAME] Nam…" at bounding box center [557, 199] width 359 height 51
click at [541, 177] on p "Name: [PERSON_NAME] Contact number: [PHONE_NUMBER] Recruiter: [PERSON_NAME] Nam…" at bounding box center [557, 199] width 359 height 51
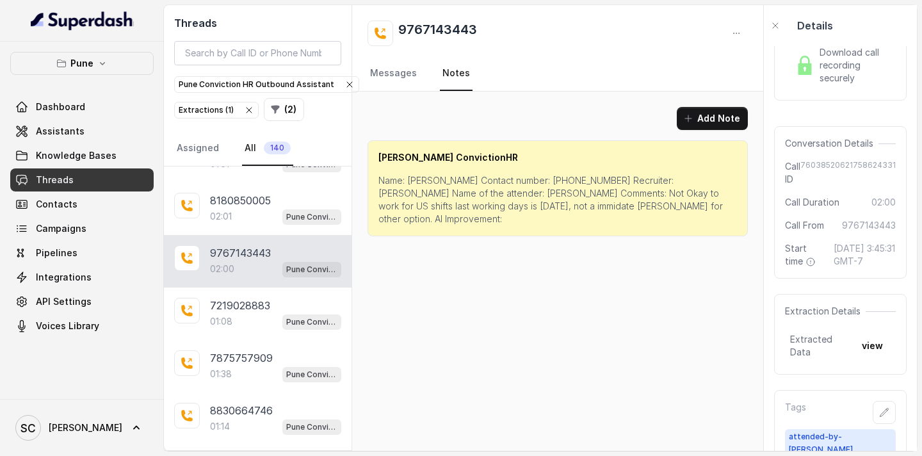
click at [617, 181] on p "Name: [PERSON_NAME] Contact number: [PHONE_NUMBER] Recruiter: [PERSON_NAME] Nam…" at bounding box center [557, 199] width 359 height 51
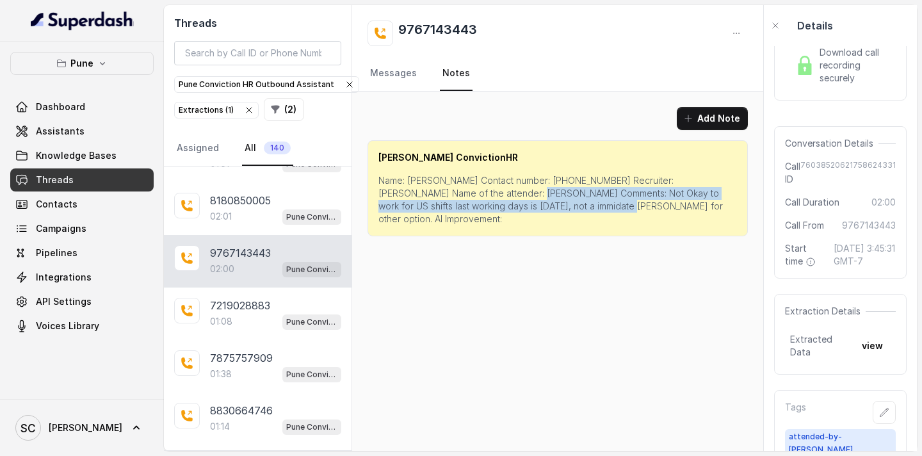
drag, startPoint x: 501, startPoint y: 193, endPoint x: 554, endPoint y: 207, distance: 54.2
click at [554, 207] on p "Name: [PERSON_NAME] Contact number: [PHONE_NUMBER] Recruiter: [PERSON_NAME] Nam…" at bounding box center [557, 199] width 359 height 51
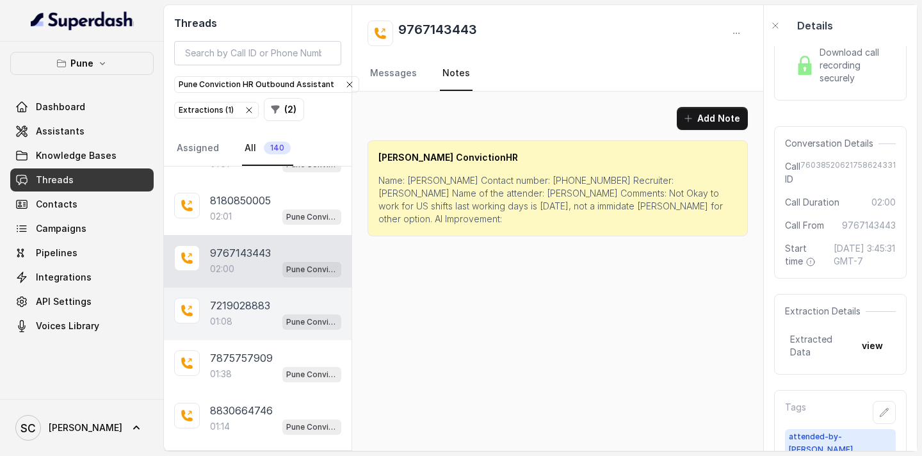
click at [241, 309] on p "7219028883" at bounding box center [240, 305] width 60 height 15
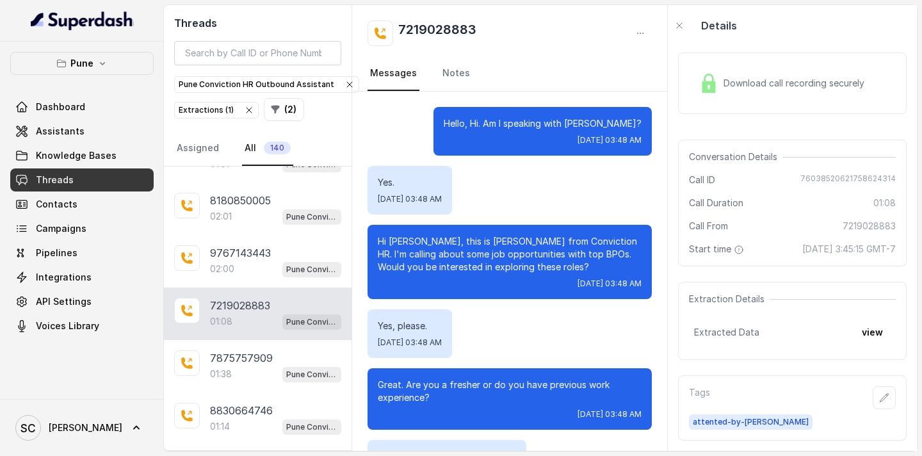
scroll to position [857, 0]
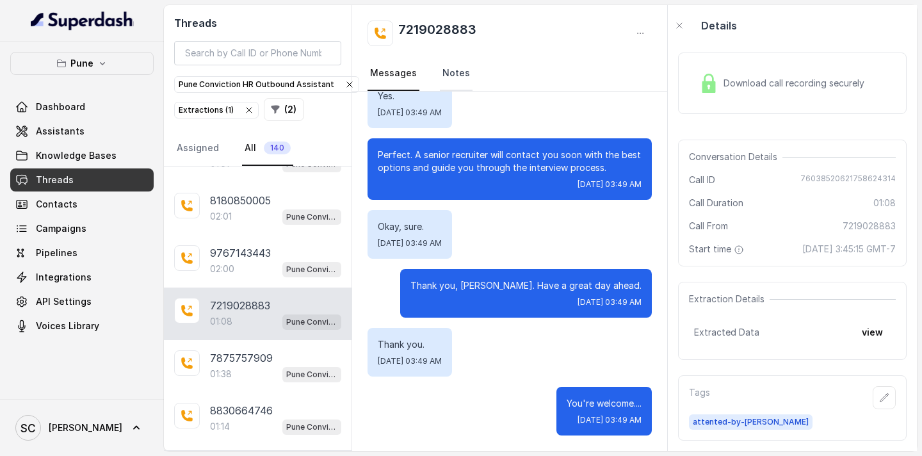
click at [440, 76] on link "Notes" at bounding box center [456, 73] width 33 height 35
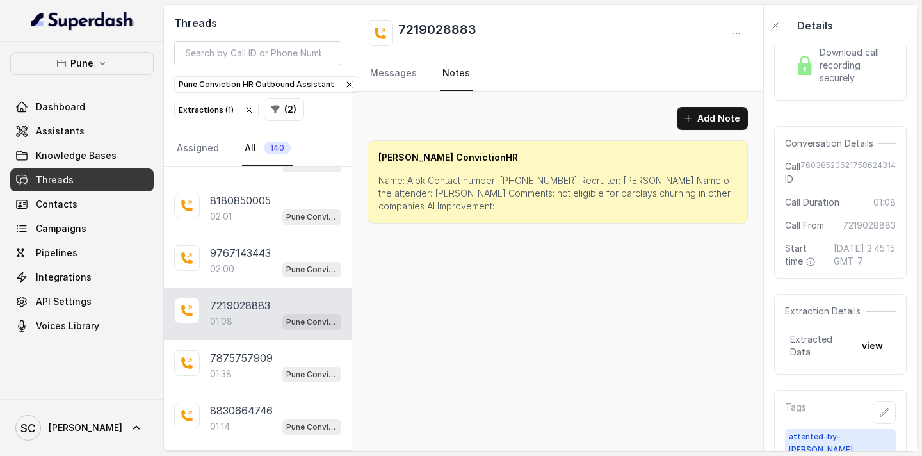
scroll to position [0, 0]
click at [422, 182] on p "Name: Alok Contact number: [PHONE_NUMBER] Recruiter: [PERSON_NAME] Name of the …" at bounding box center [557, 193] width 359 height 38
click at [398, 82] on link "Messages" at bounding box center [394, 73] width 52 height 35
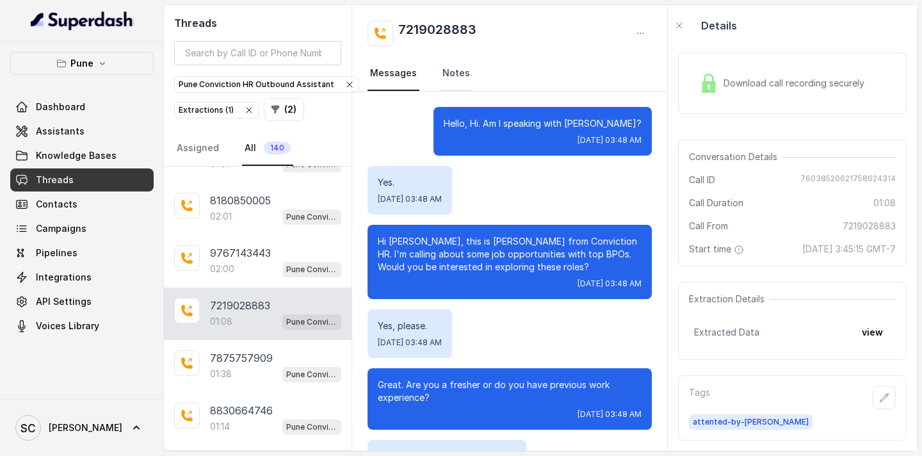
click at [461, 79] on link "Notes" at bounding box center [456, 73] width 33 height 35
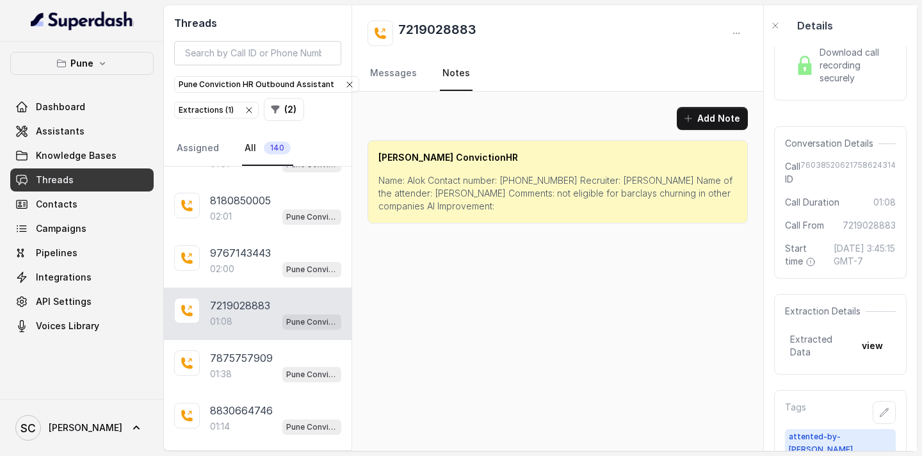
click at [414, 183] on p "Name: Alok Contact number: [PHONE_NUMBER] Recruiter: [PERSON_NAME] Name of the …" at bounding box center [557, 193] width 359 height 38
click at [517, 181] on p "Name: Alok Contact number: [PHONE_NUMBER] Recruiter: [PERSON_NAME] Name of the …" at bounding box center [557, 193] width 359 height 38
drag, startPoint x: 453, startPoint y: 195, endPoint x: 668, endPoint y: 195, distance: 215.1
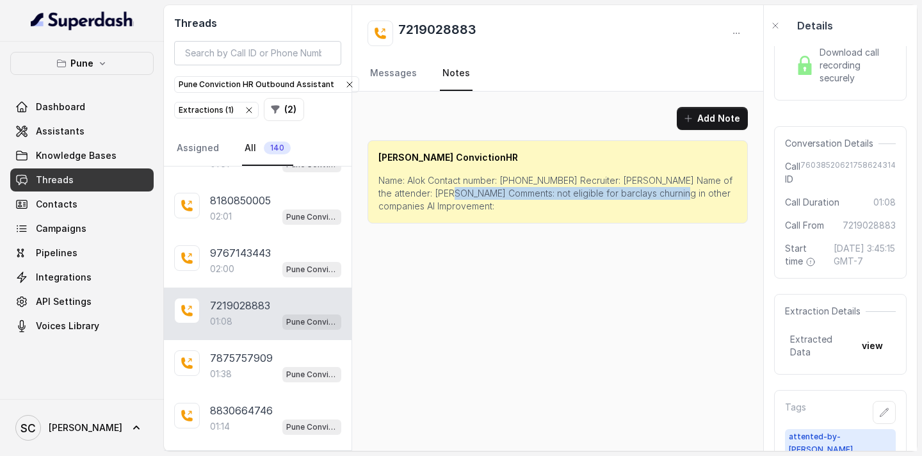
click at [668, 195] on p "Name: Alok Contact number: [PHONE_NUMBER] Recruiter: [PERSON_NAME] Name of the …" at bounding box center [557, 193] width 359 height 38
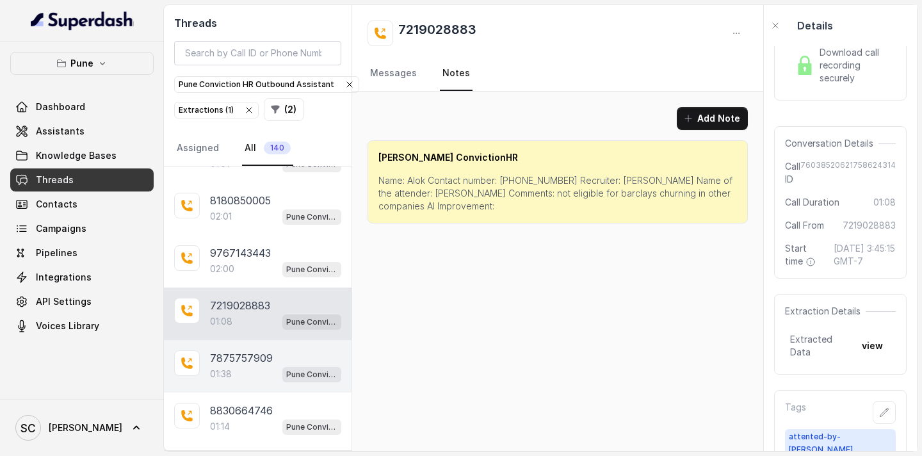
click at [245, 367] on div "01:38 Pune Conviction HR Outbound Assistant" at bounding box center [275, 374] width 131 height 17
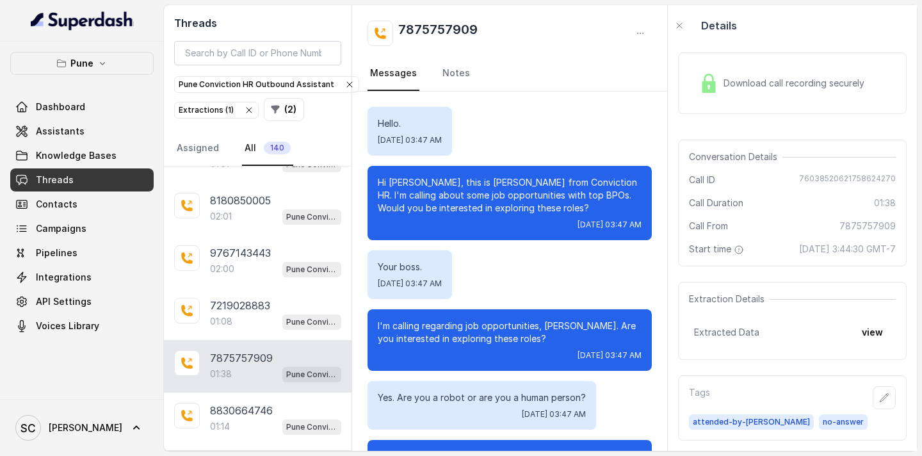
scroll to position [1111, 0]
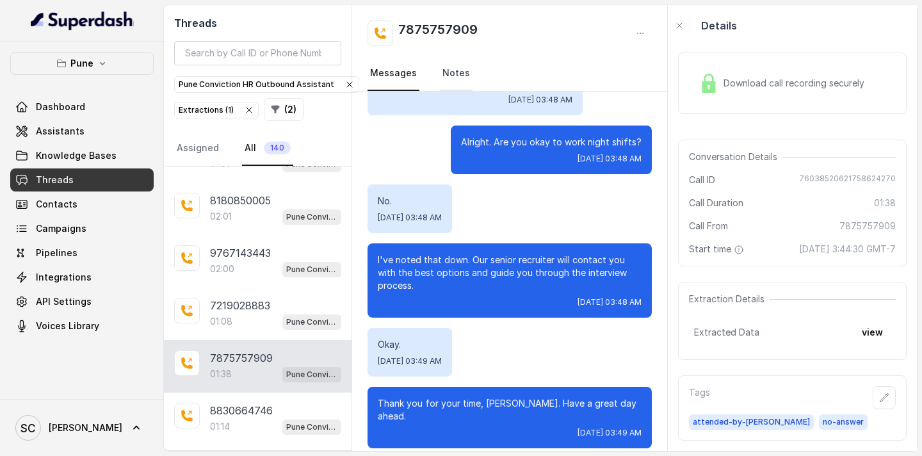
click at [446, 67] on link "Notes" at bounding box center [456, 73] width 33 height 35
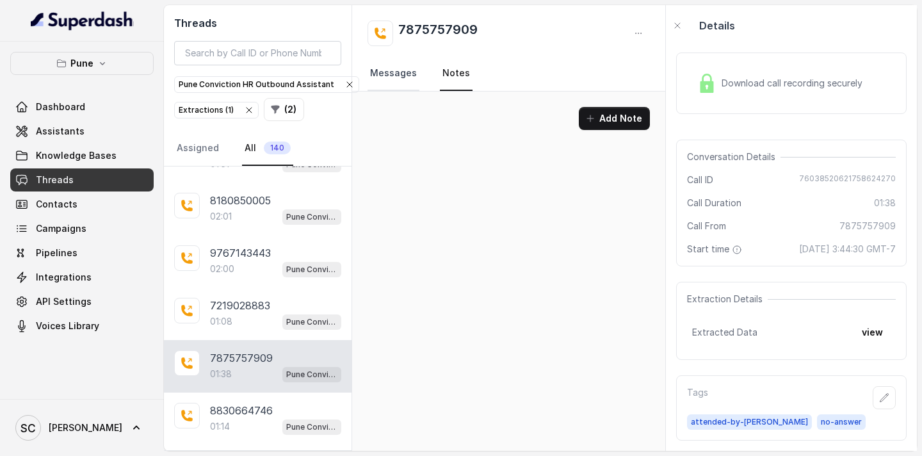
click at [408, 67] on link "Messages" at bounding box center [394, 73] width 52 height 35
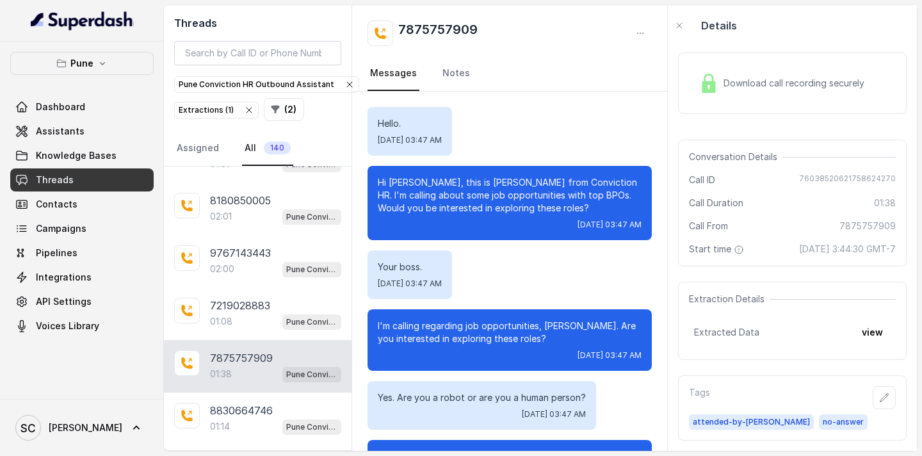
click at [409, 180] on p "Hi [PERSON_NAME], this is [PERSON_NAME] from Conviction HR. I'm calling about s…" at bounding box center [510, 195] width 264 height 38
drag, startPoint x: 485, startPoint y: 30, endPoint x: 397, endPoint y: 32, distance: 87.7
click at [397, 32] on div "7875757909" at bounding box center [510, 33] width 284 height 26
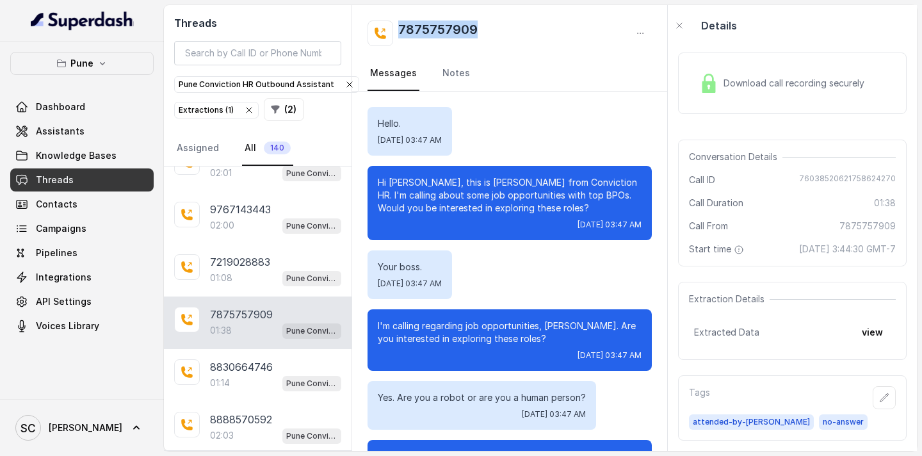
scroll to position [1852, 0]
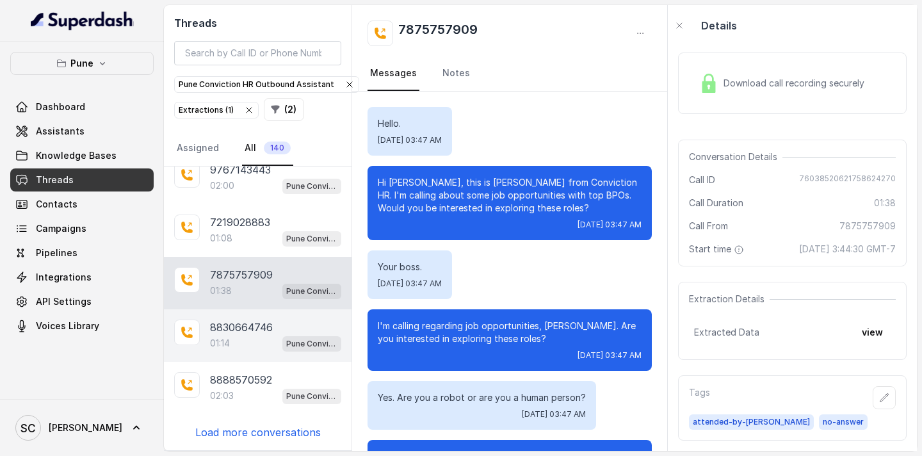
click at [253, 328] on p "8830664746" at bounding box center [241, 327] width 63 height 15
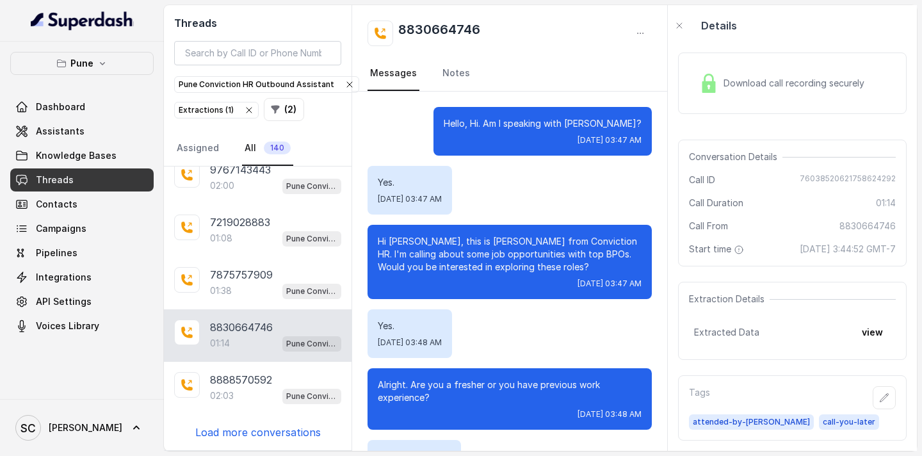
scroll to position [845, 0]
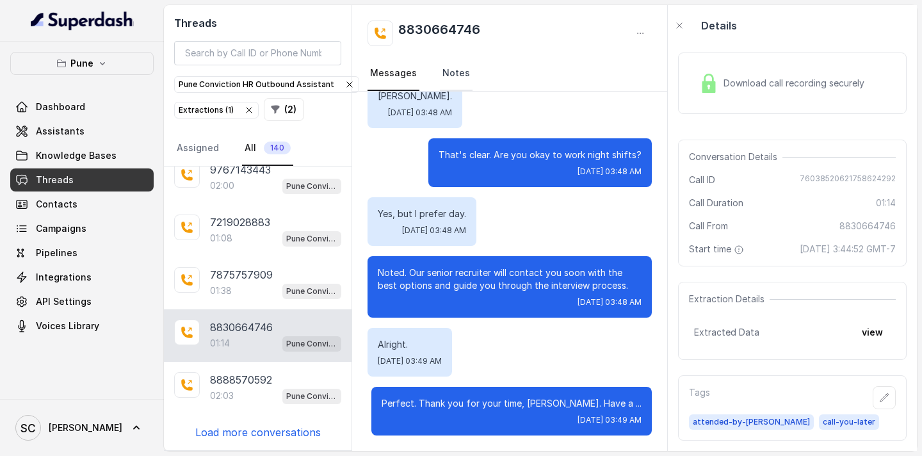
click at [447, 77] on link "Notes" at bounding box center [456, 73] width 33 height 35
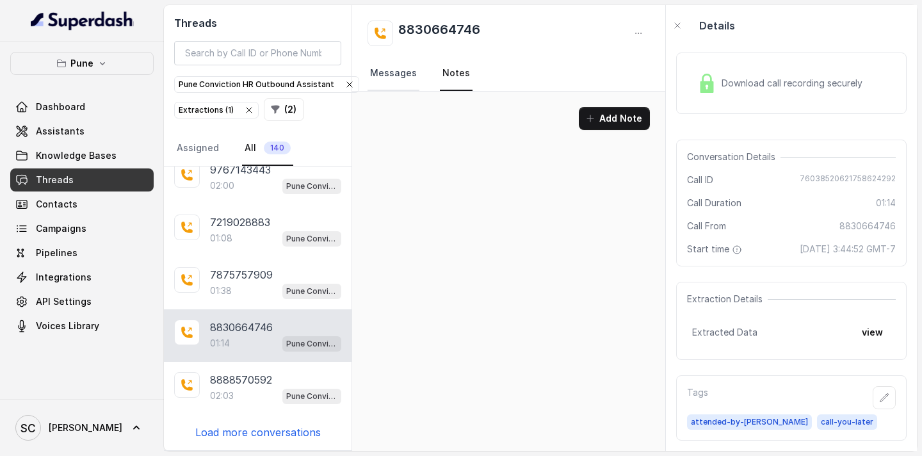
click at [398, 73] on link "Messages" at bounding box center [394, 73] width 52 height 35
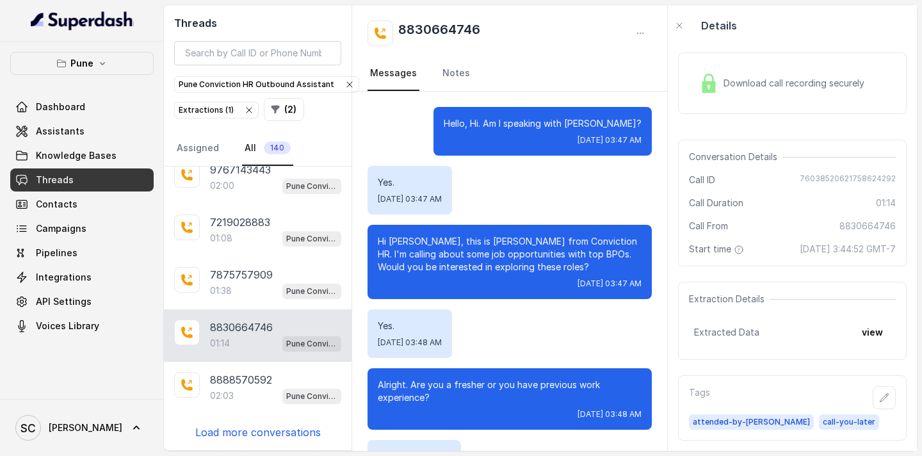
click at [407, 241] on p "Hi [PERSON_NAME], this is [PERSON_NAME] from Conviction HR. I'm calling about s…" at bounding box center [510, 254] width 264 height 38
drag, startPoint x: 492, startPoint y: 32, endPoint x: 399, endPoint y: 32, distance: 92.8
click at [399, 32] on div "8830664746" at bounding box center [510, 33] width 284 height 26
click at [453, 74] on link "Notes" at bounding box center [456, 73] width 33 height 35
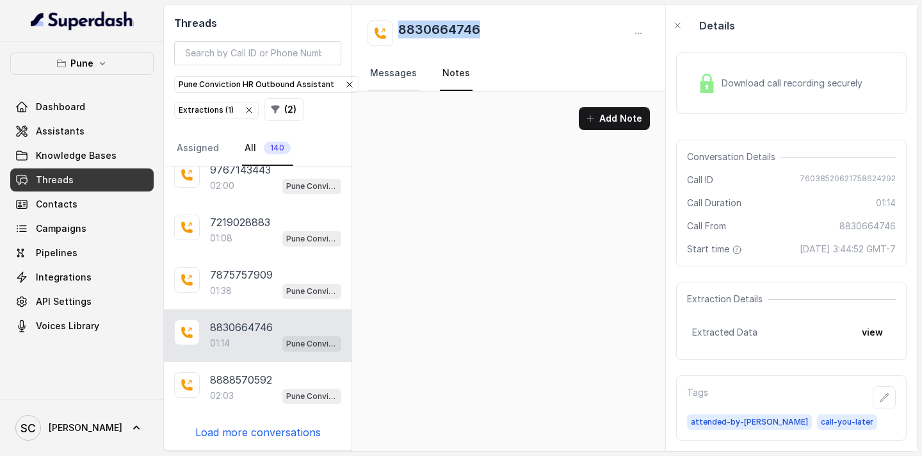
click at [403, 74] on link "Messages" at bounding box center [394, 73] width 52 height 35
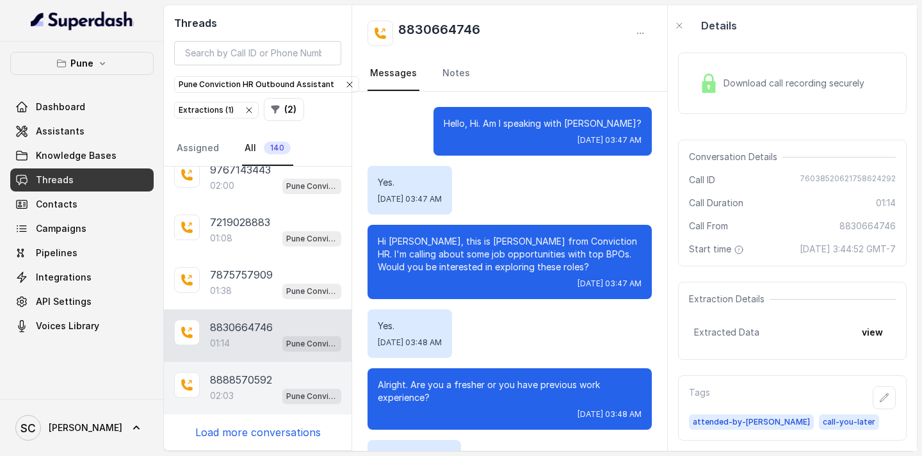
click at [261, 383] on p "8888570592" at bounding box center [241, 379] width 62 height 15
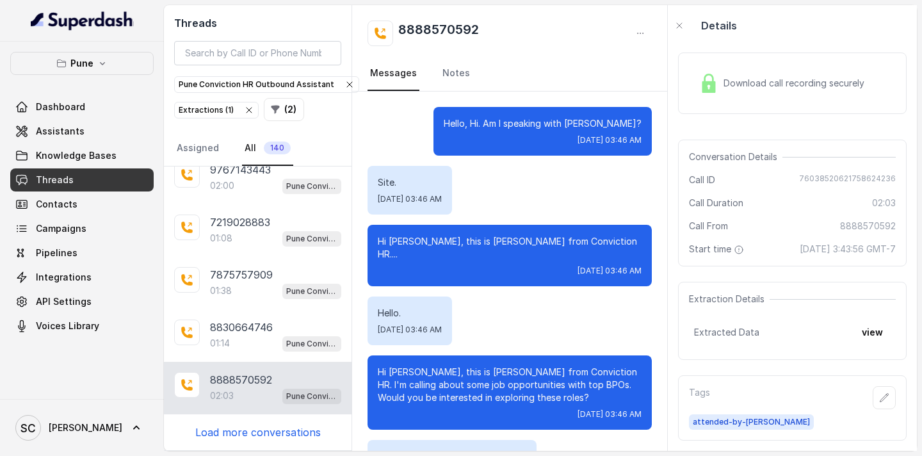
click at [464, 243] on p "Hi [PERSON_NAME], this is [PERSON_NAME] from Conviction HR...." at bounding box center [510, 248] width 264 height 26
click at [443, 74] on link "Notes" at bounding box center [456, 73] width 33 height 35
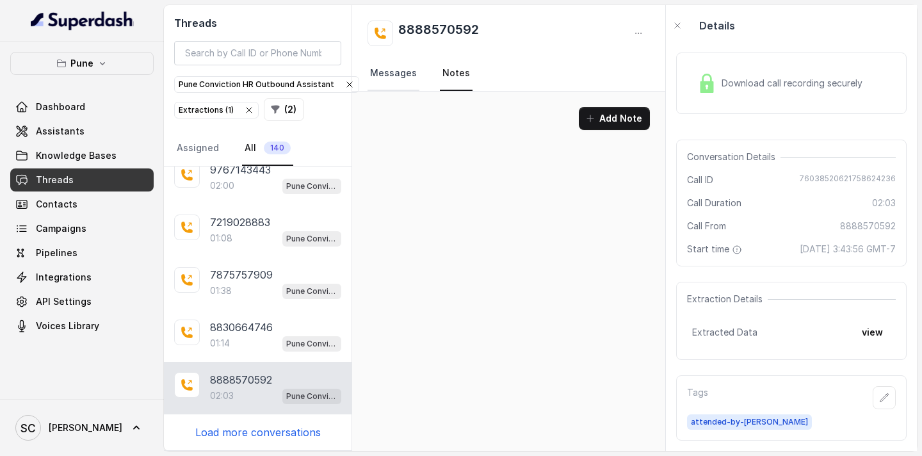
click at [405, 76] on link "Messages" at bounding box center [394, 73] width 52 height 35
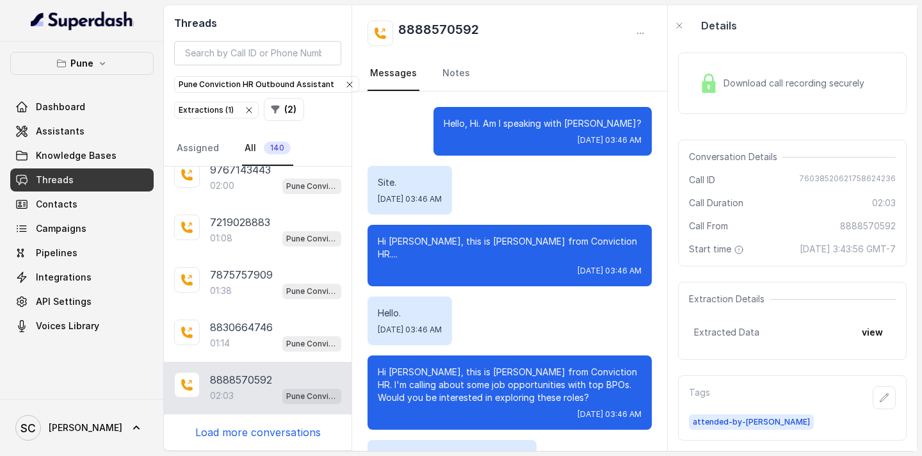
click at [453, 241] on p "Hi [PERSON_NAME], this is [PERSON_NAME] from Conviction HR...." at bounding box center [510, 248] width 264 height 26
drag, startPoint x: 492, startPoint y: 26, endPoint x: 392, endPoint y: 28, distance: 99.9
click at [392, 28] on div "8888570592" at bounding box center [510, 33] width 284 height 26
click at [273, 428] on p "Load more conversations" at bounding box center [257, 432] width 125 height 15
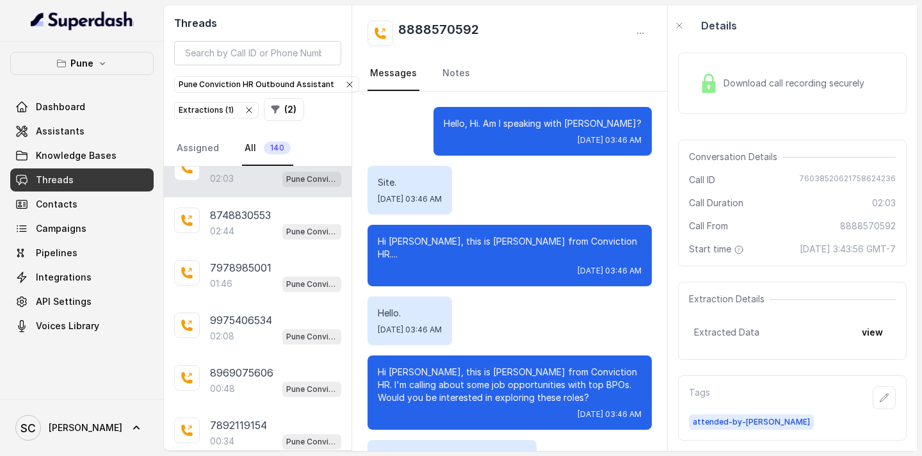
scroll to position [2076, 0]
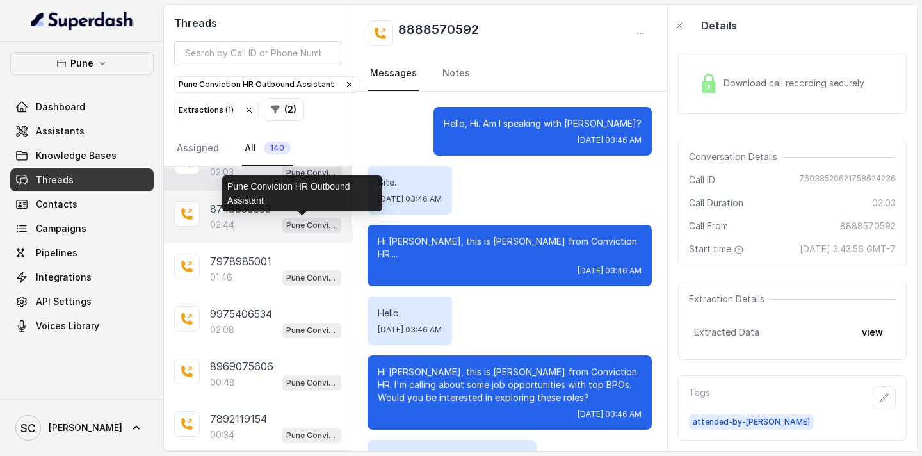
click at [286, 224] on p "Pune Conviction HR Outbound Assistant" at bounding box center [311, 225] width 51 height 13
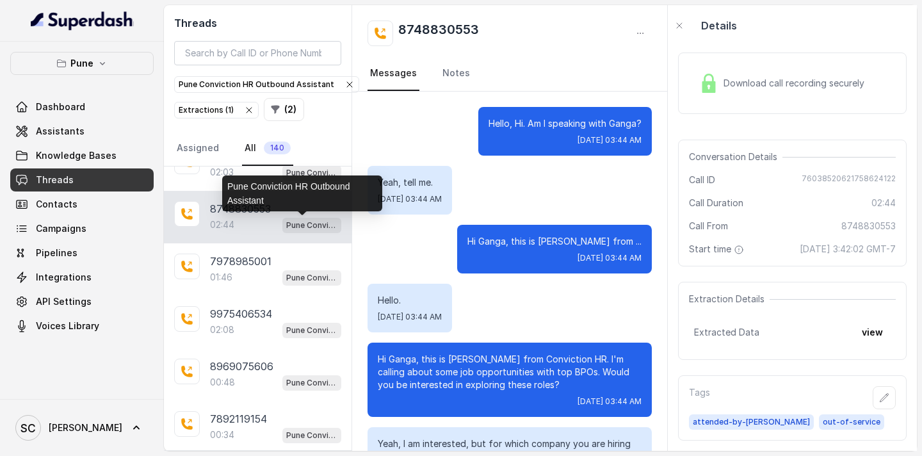
scroll to position [1534, 0]
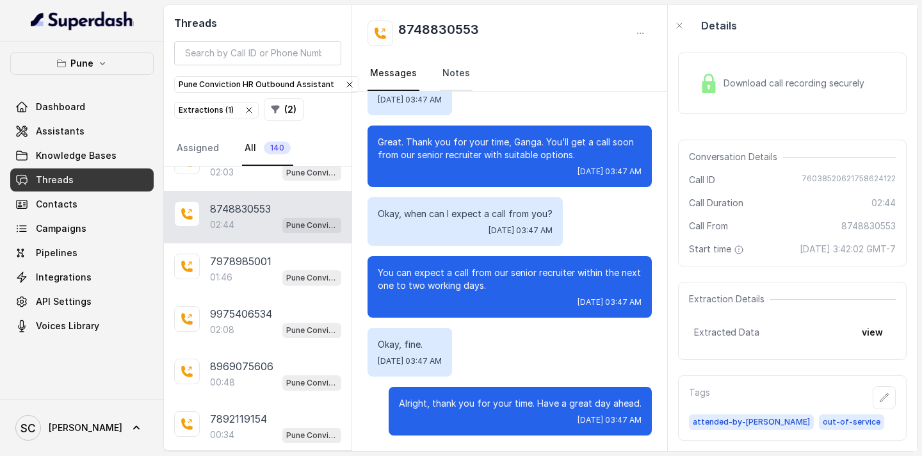
click at [455, 67] on link "Notes" at bounding box center [456, 73] width 33 height 35
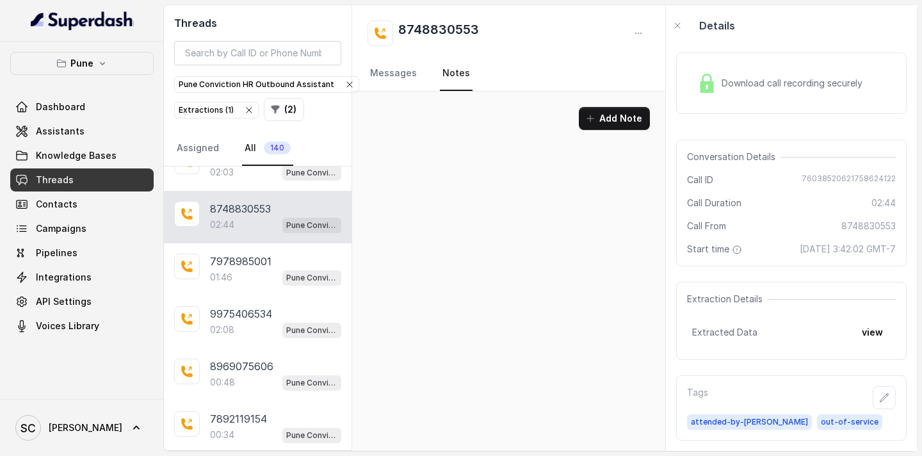
scroll to position [0, 0]
click at [396, 69] on link "Messages" at bounding box center [394, 73] width 52 height 35
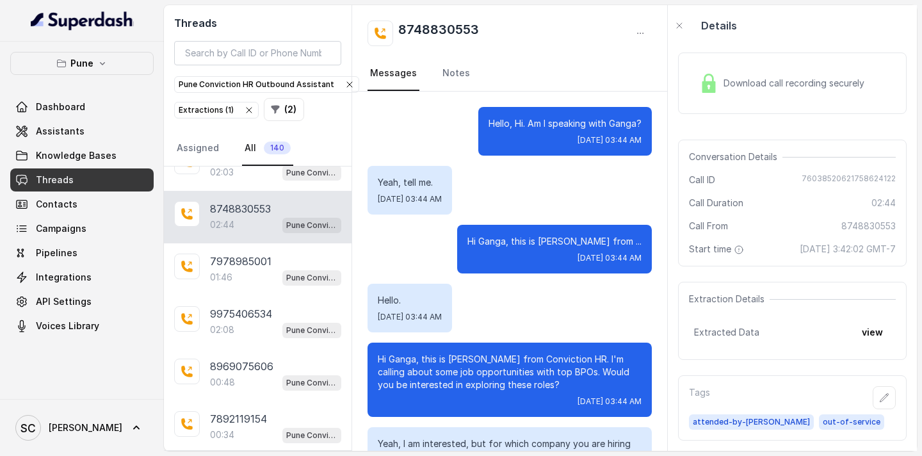
click at [618, 125] on p "Hello, Hi. Am I speaking with Ganga?" at bounding box center [565, 123] width 153 height 13
click at [393, 362] on p "Hi Ganga, this is [PERSON_NAME] from Conviction HR. I'm calling about some job …" at bounding box center [510, 372] width 264 height 38
drag, startPoint x: 497, startPoint y: 33, endPoint x: 400, endPoint y: 33, distance: 97.3
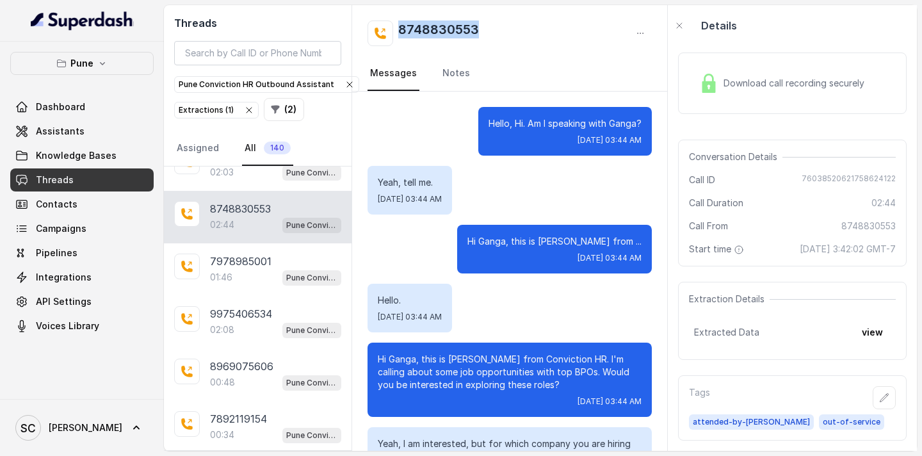
click at [400, 33] on div "8748830553" at bounding box center [510, 33] width 284 height 26
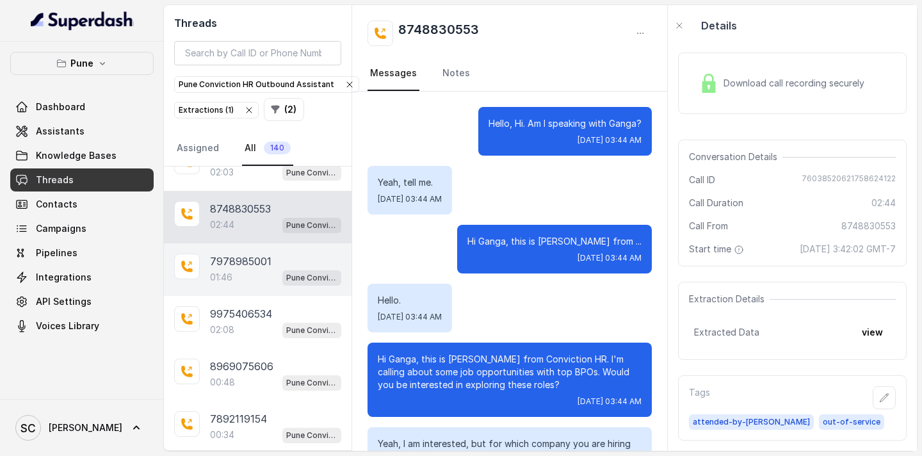
click at [247, 269] on div "01:46 Pune Conviction HR Outbound Assistant" at bounding box center [275, 277] width 131 height 17
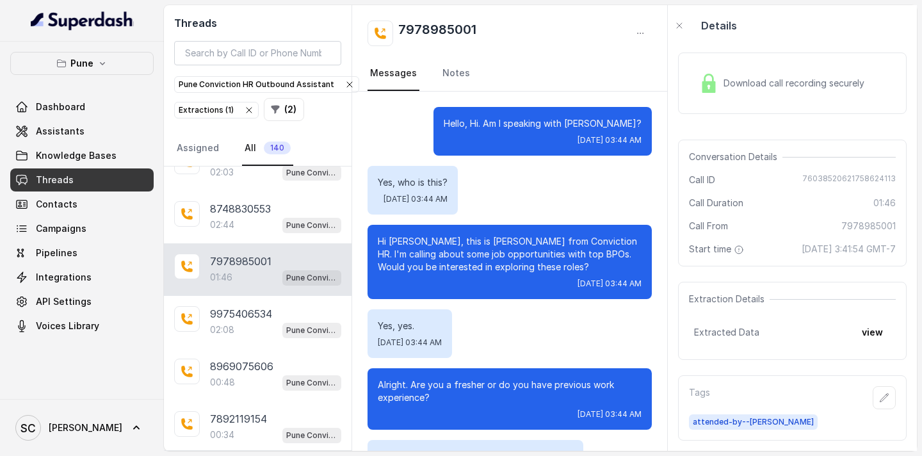
scroll to position [1131, 0]
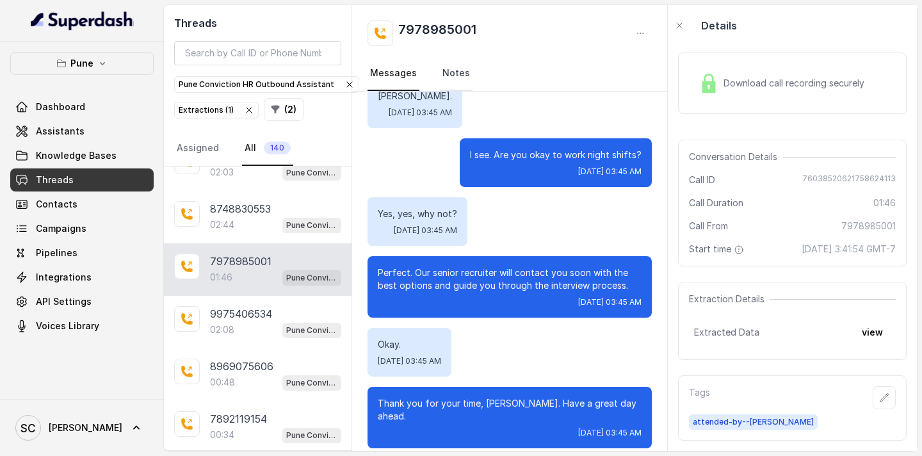
click at [457, 74] on link "Notes" at bounding box center [456, 73] width 33 height 35
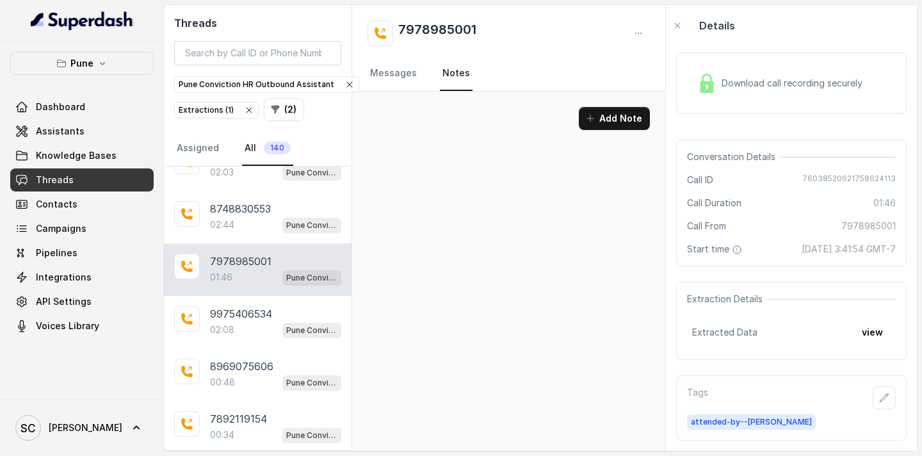
scroll to position [0, 0]
click at [402, 77] on link "Messages" at bounding box center [394, 73] width 52 height 35
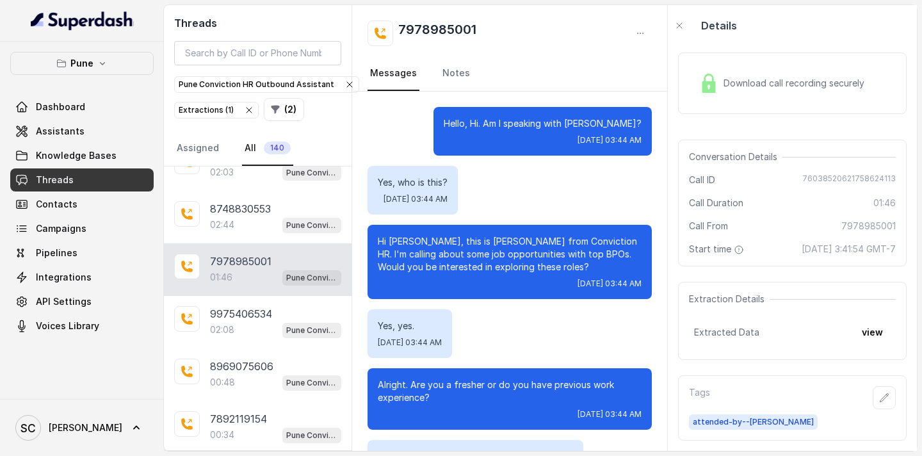
click at [675, 169] on div "Download call recording securely Conversation Details Call ID [PHONE_NUMBER] Ca…" at bounding box center [792, 248] width 249 height 405
click at [609, 124] on p "Hello, Hi. Am I speaking with [PERSON_NAME]?" at bounding box center [543, 123] width 198 height 13
click at [611, 127] on p "Hello, Hi. Am I speaking with [PERSON_NAME]?" at bounding box center [543, 123] width 198 height 13
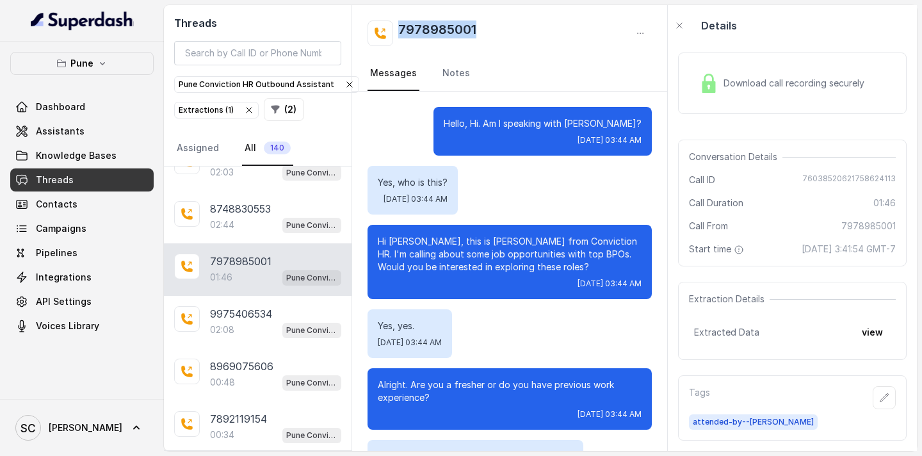
drag, startPoint x: 490, startPoint y: 29, endPoint x: 396, endPoint y: 29, distance: 94.1
click at [396, 29] on div "7978985001" at bounding box center [510, 33] width 284 height 26
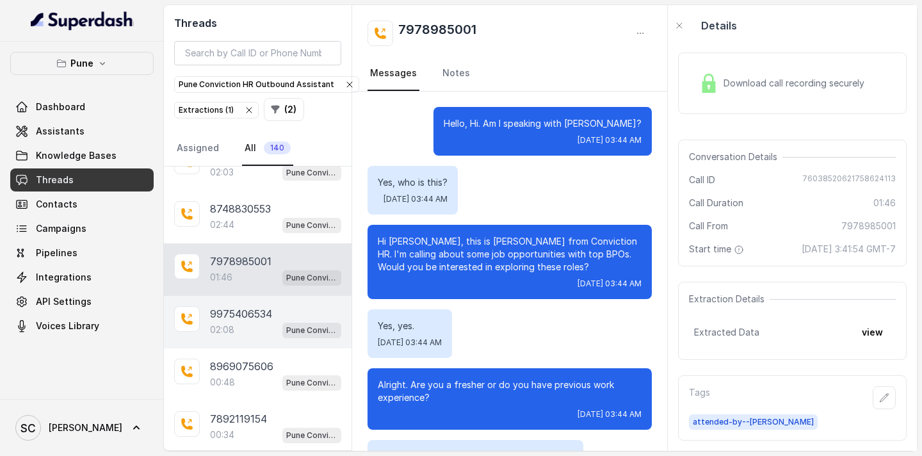
click at [258, 316] on p "9975406534" at bounding box center [241, 313] width 62 height 15
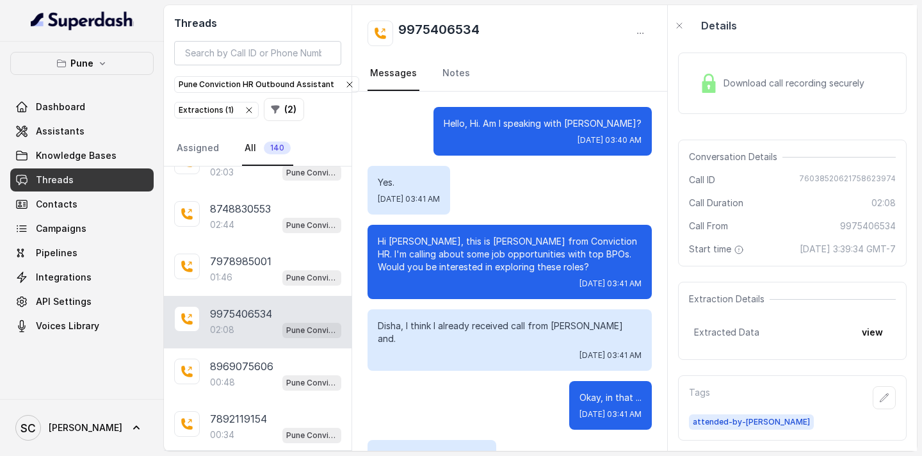
scroll to position [1569, 0]
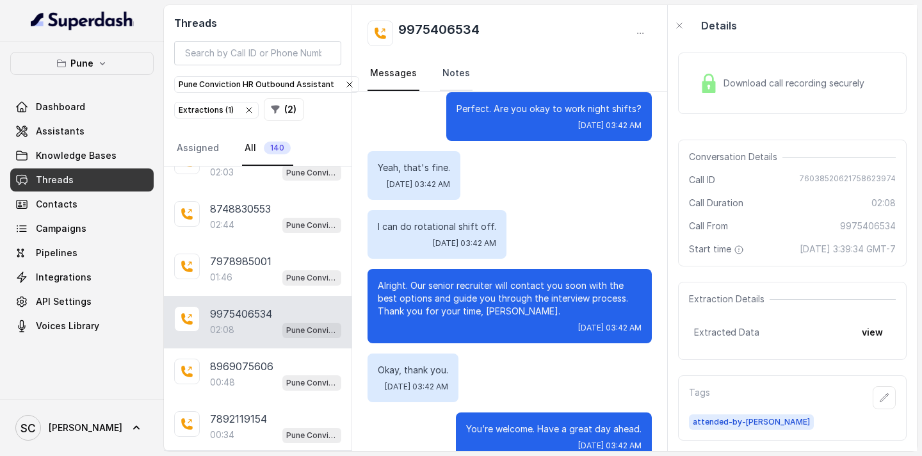
click at [457, 77] on link "Notes" at bounding box center [456, 73] width 33 height 35
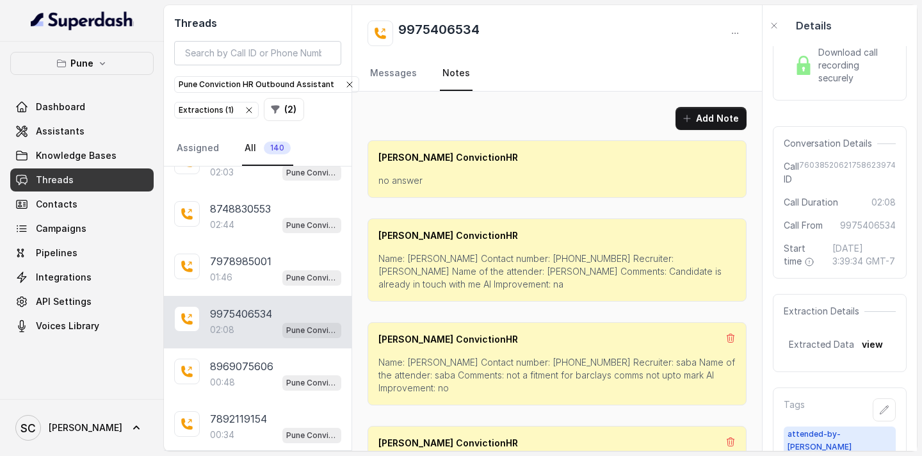
scroll to position [74, 0]
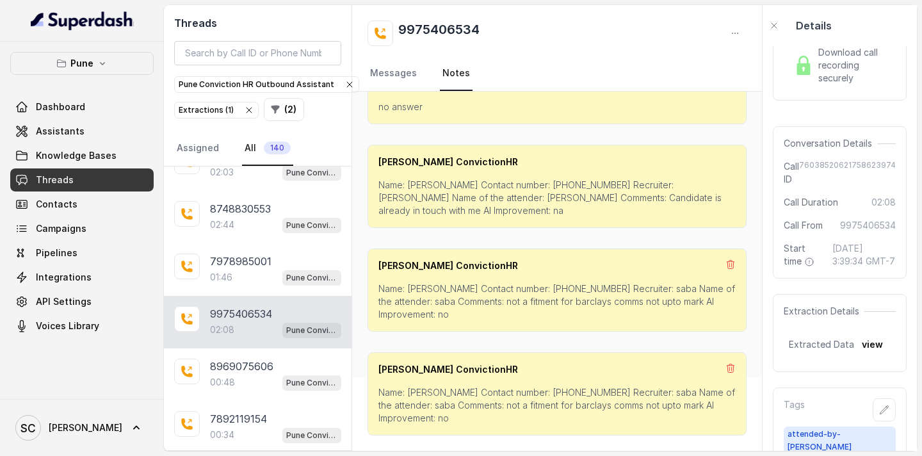
click at [425, 391] on p "Name: [PERSON_NAME] Contact number: [PHONE_NUMBER] Recruiter: saba Name of the …" at bounding box center [556, 405] width 357 height 38
drag, startPoint x: 489, startPoint y: 30, endPoint x: 390, endPoint y: 29, distance: 99.3
click at [390, 29] on div "9975406534" at bounding box center [557, 33] width 379 height 26
drag, startPoint x: 453, startPoint y: 302, endPoint x: 645, endPoint y: 305, distance: 192.1
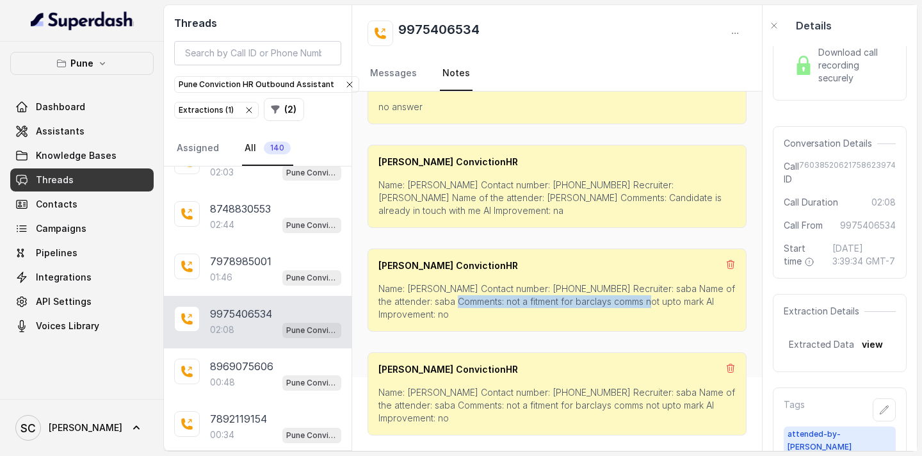
click at [646, 304] on p "Name: [PERSON_NAME] Contact number: [PHONE_NUMBER] Recruiter: saba Name of the …" at bounding box center [556, 301] width 357 height 38
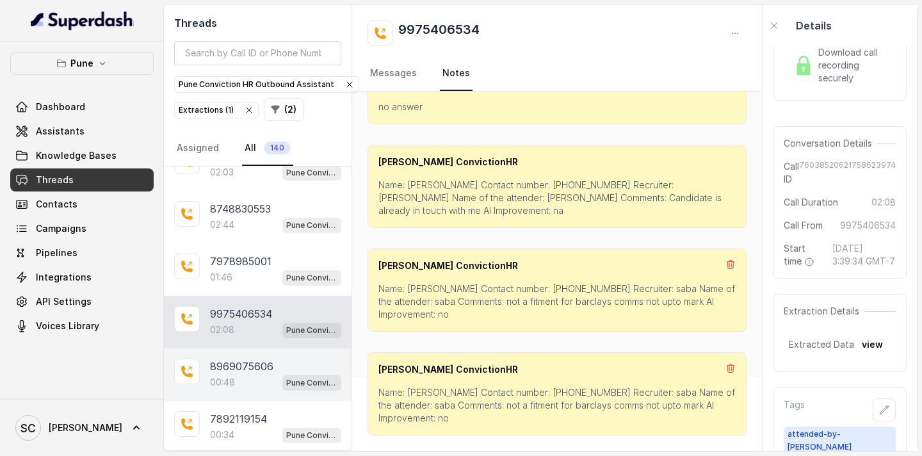
click at [260, 366] on p "8969075606" at bounding box center [241, 366] width 63 height 15
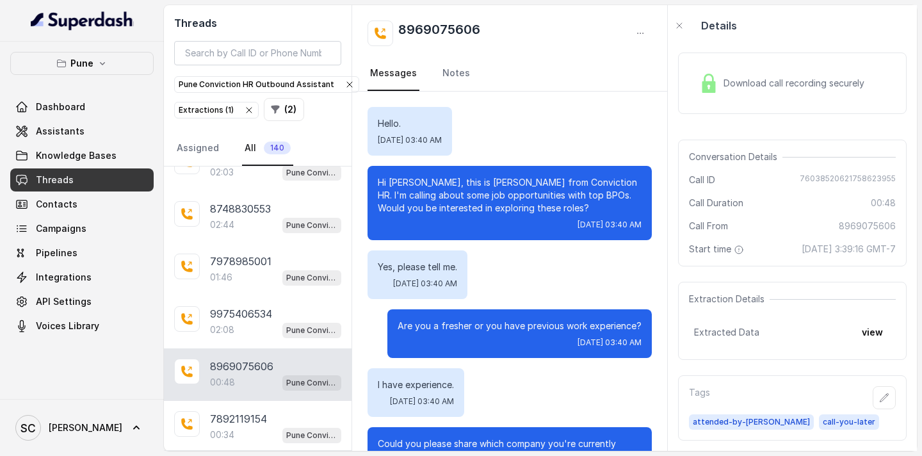
scroll to position [112, 0]
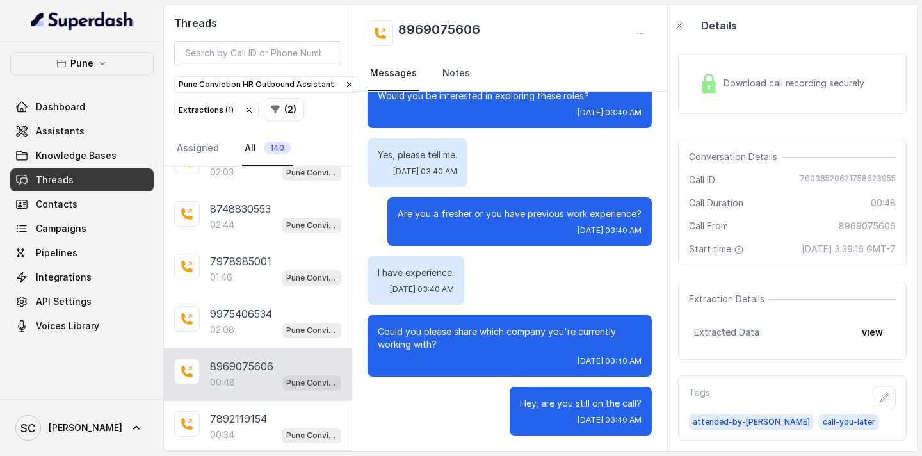
click at [453, 74] on link "Notes" at bounding box center [456, 73] width 33 height 35
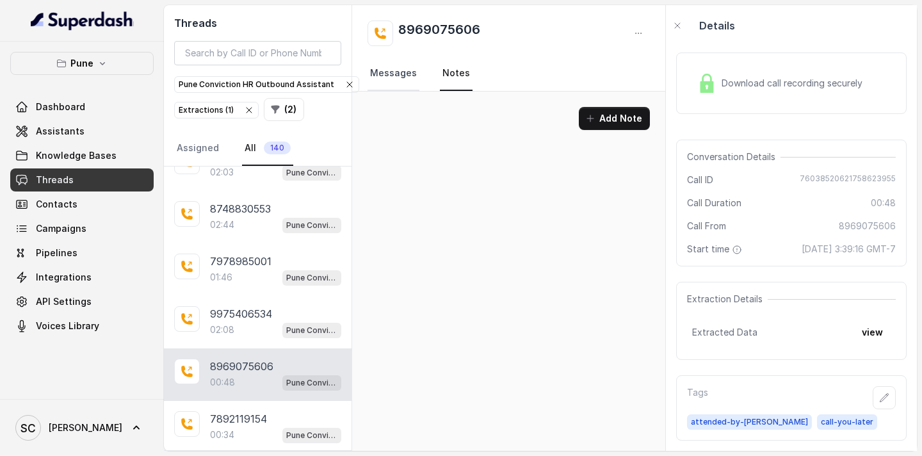
click at [388, 71] on link "Messages" at bounding box center [394, 73] width 52 height 35
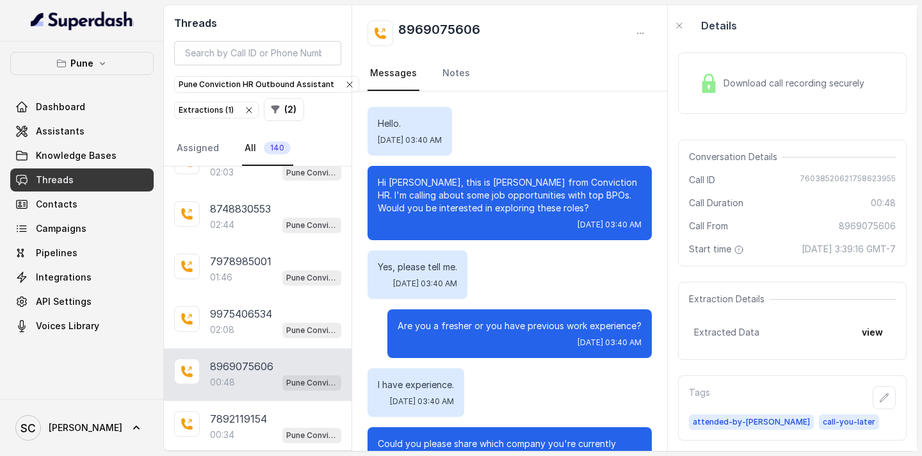
click at [464, 182] on p "Hi [PERSON_NAME], this is [PERSON_NAME] from Conviction HR. I'm calling about s…" at bounding box center [510, 195] width 264 height 38
click at [405, 183] on p "Hi [PERSON_NAME], this is [PERSON_NAME] from Conviction HR. I'm calling about s…" at bounding box center [510, 195] width 264 height 38
drag, startPoint x: 501, startPoint y: 27, endPoint x: 398, endPoint y: 28, distance: 103.1
click at [398, 28] on div "8969075606" at bounding box center [510, 33] width 284 height 26
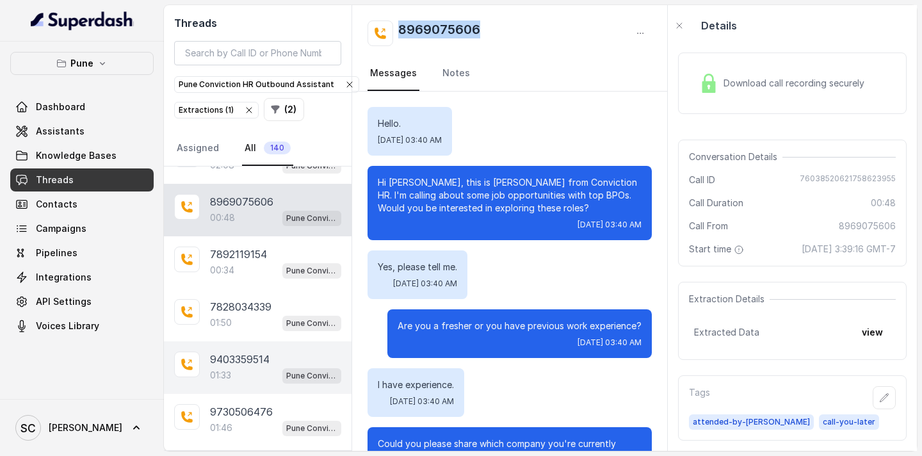
scroll to position [2247, 0]
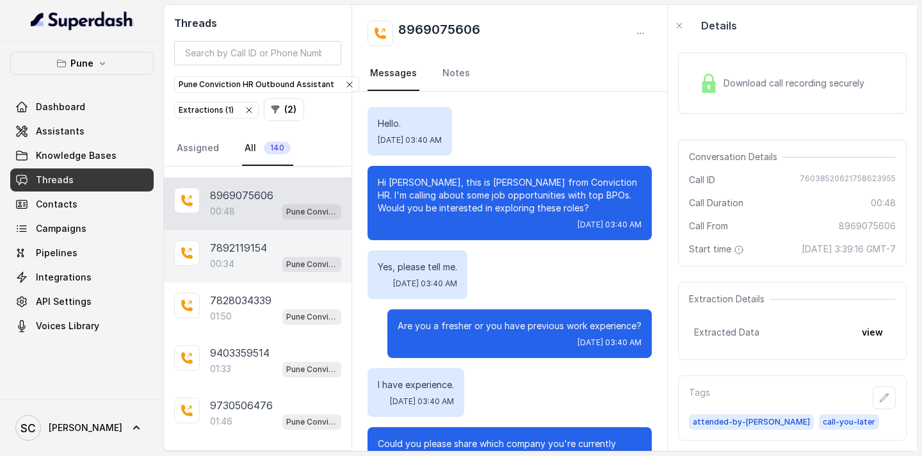
click at [257, 248] on p "7892119154" at bounding box center [238, 247] width 57 height 15
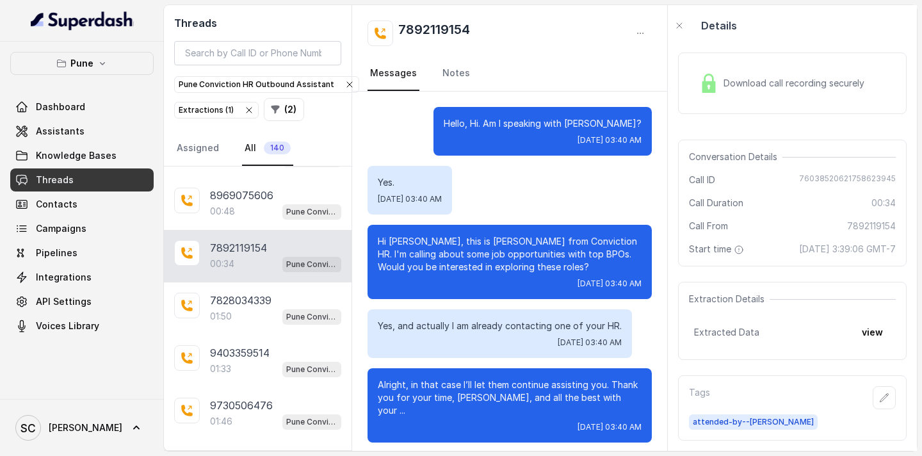
scroll to position [112, 0]
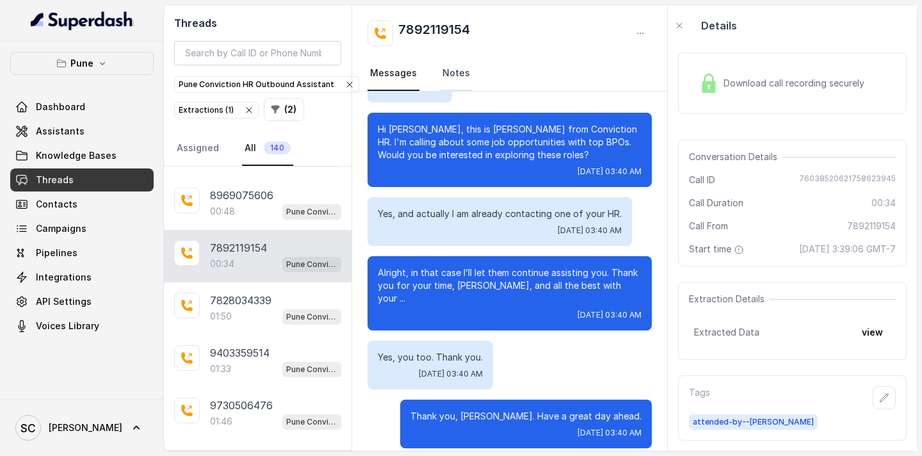
click at [452, 69] on link "Notes" at bounding box center [456, 73] width 33 height 35
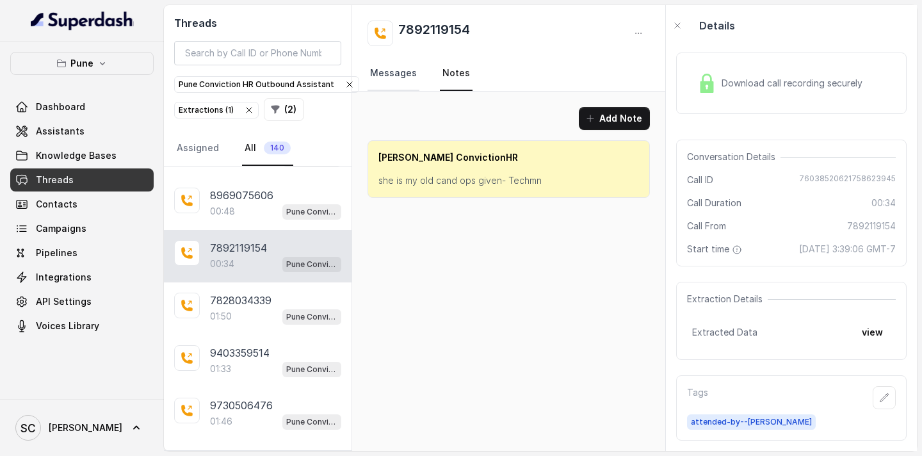
click at [401, 69] on link "Messages" at bounding box center [394, 73] width 52 height 35
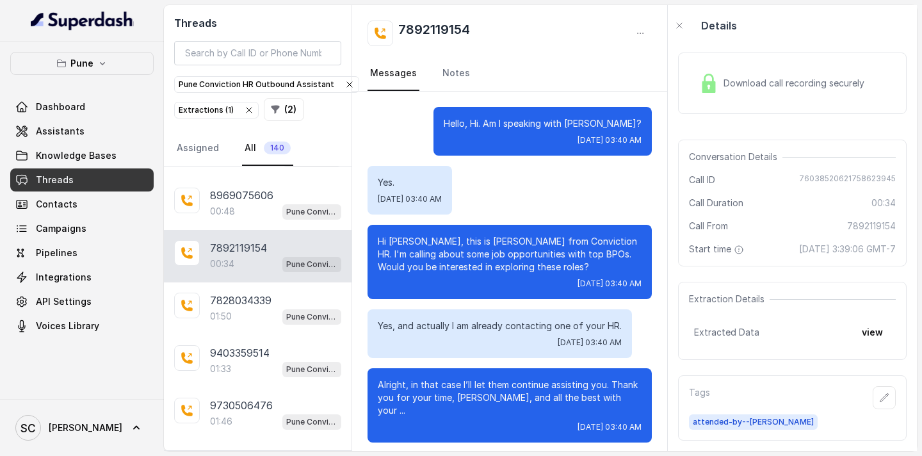
click at [620, 125] on p "Hello, Hi. Am I speaking with [PERSON_NAME]?" at bounding box center [543, 123] width 198 height 13
drag, startPoint x: 514, startPoint y: 32, endPoint x: 399, endPoint y: 31, distance: 114.6
click at [399, 31] on div "7892119154" at bounding box center [510, 33] width 284 height 26
click at [442, 66] on link "Notes" at bounding box center [456, 73] width 33 height 35
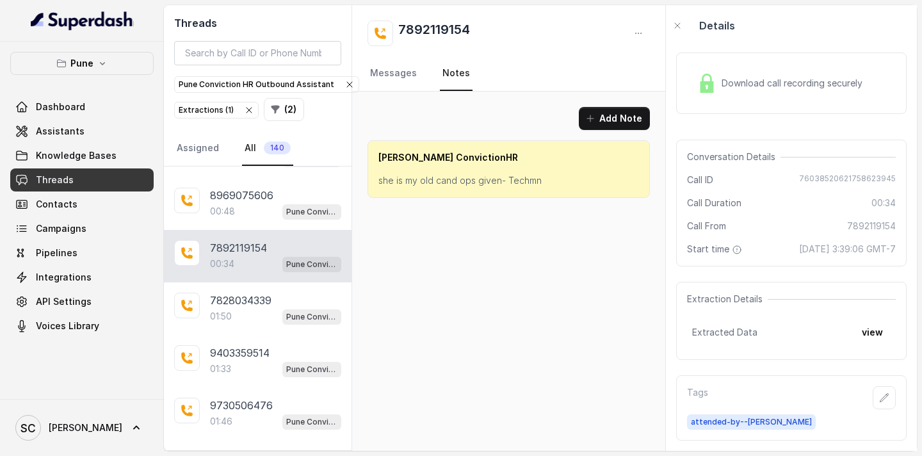
click at [433, 179] on p "she is my old cand ops given- Techmn" at bounding box center [508, 180] width 261 height 13
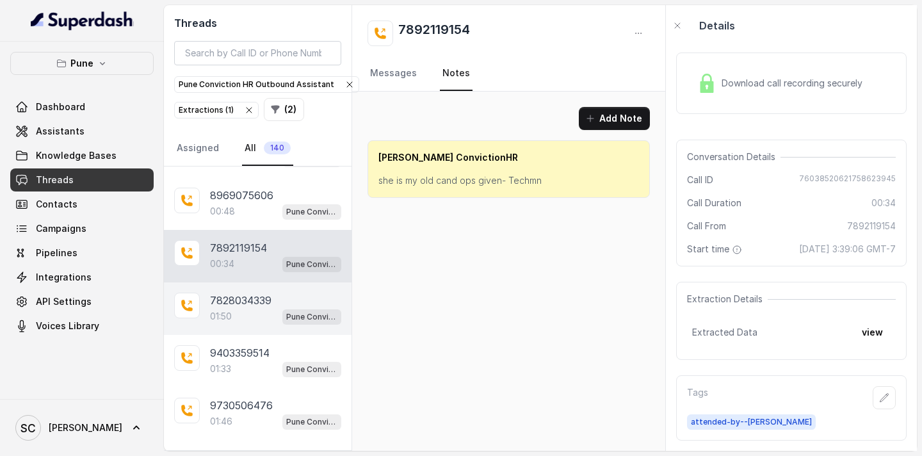
click at [263, 305] on p "7828034339" at bounding box center [240, 300] width 61 height 15
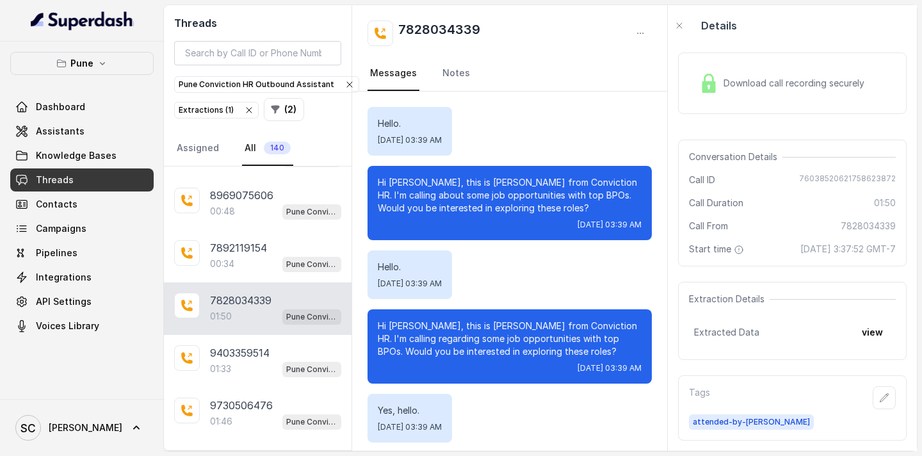
scroll to position [1060, 0]
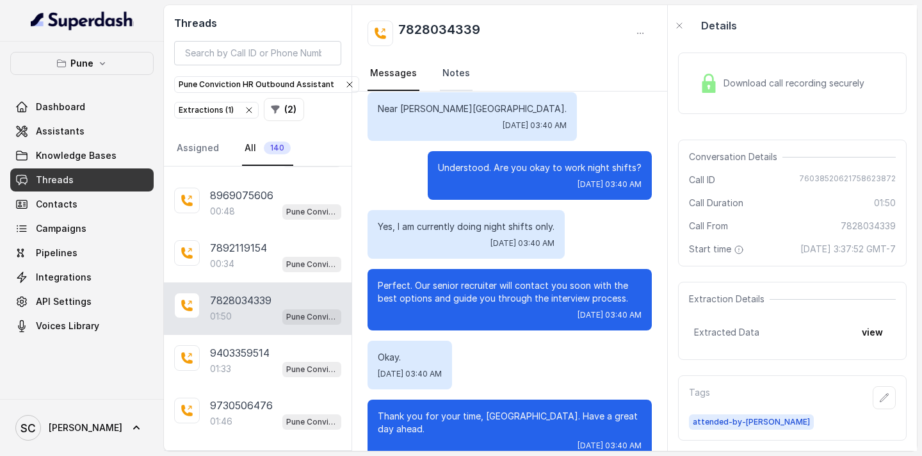
click at [458, 72] on link "Notes" at bounding box center [456, 73] width 33 height 35
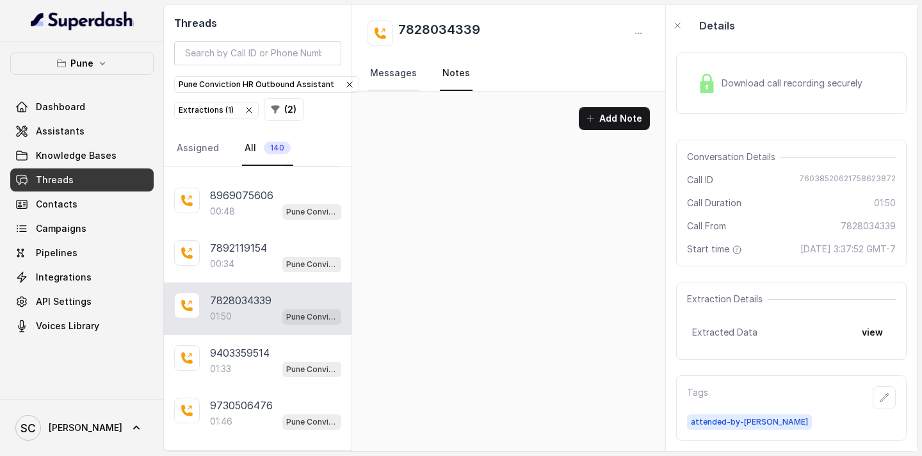
click at [398, 70] on link "Messages" at bounding box center [394, 73] width 52 height 35
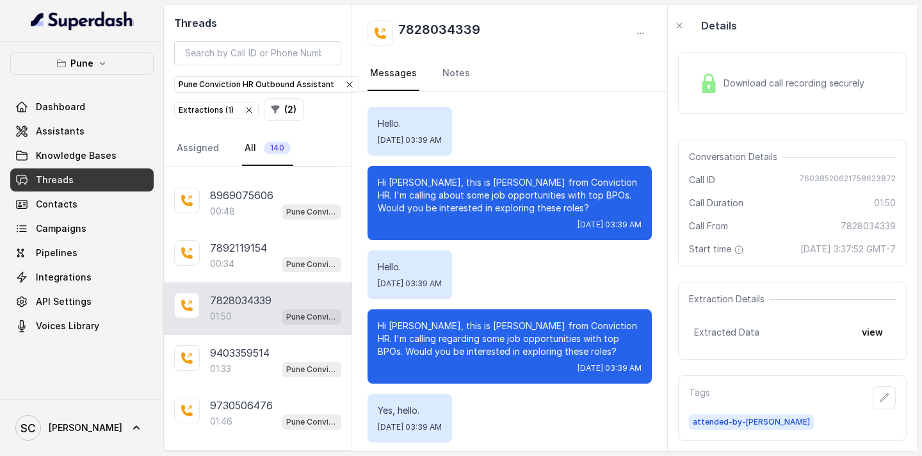
click at [401, 183] on p "Hi [PERSON_NAME], this is [PERSON_NAME] from Conviction HR. I'm calling about s…" at bounding box center [510, 195] width 264 height 38
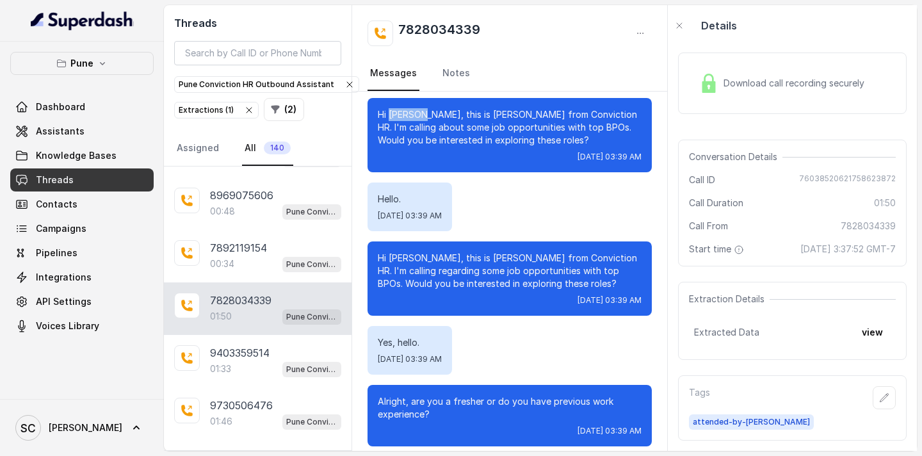
scroll to position [63, 0]
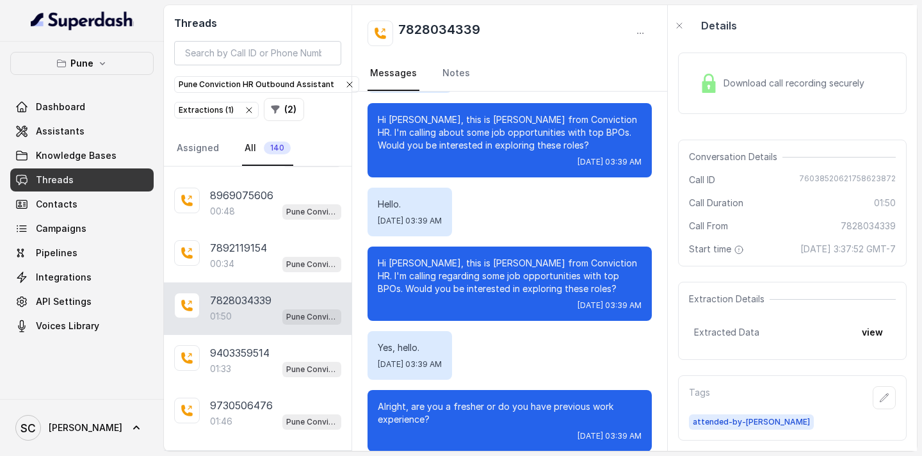
click at [408, 265] on p "Hi [PERSON_NAME], this is [PERSON_NAME] from Conviction HR. I'm calling regardi…" at bounding box center [510, 276] width 264 height 38
drag, startPoint x: 505, startPoint y: 28, endPoint x: 398, endPoint y: 28, distance: 107.6
click at [398, 28] on div "7828034339" at bounding box center [510, 33] width 284 height 26
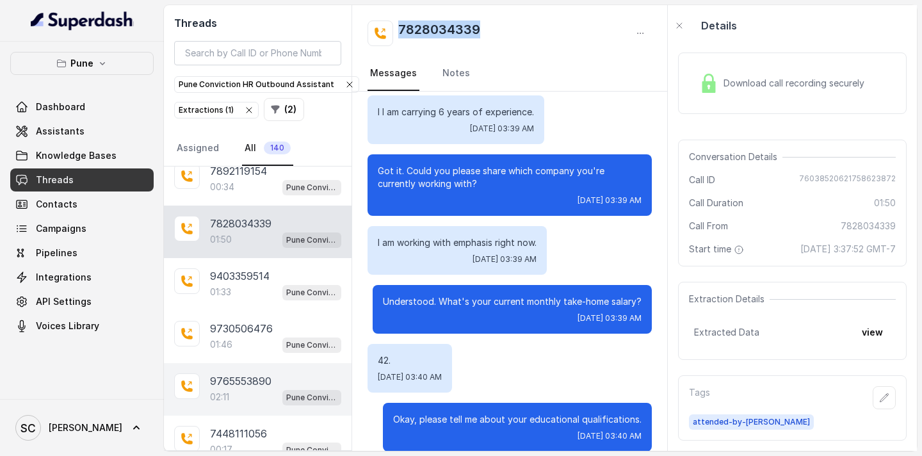
scroll to position [2324, 0]
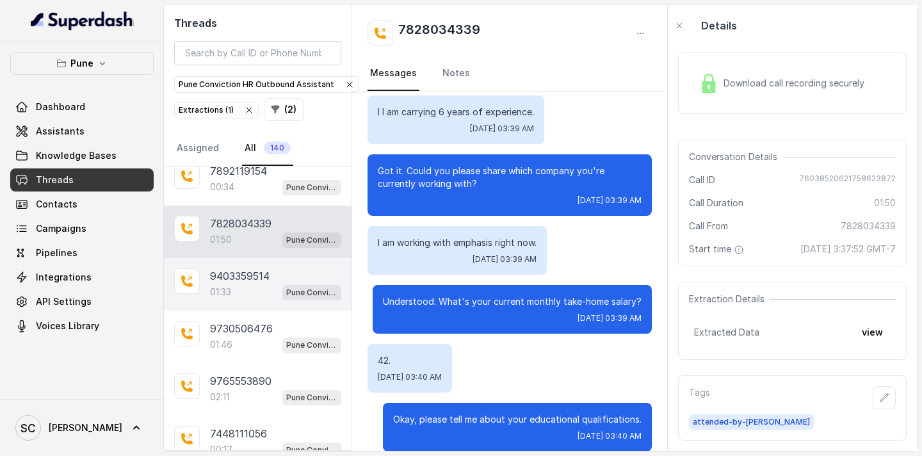
click at [264, 286] on div "01:33 Pune Conviction HR Outbound Assistant" at bounding box center [275, 292] width 131 height 17
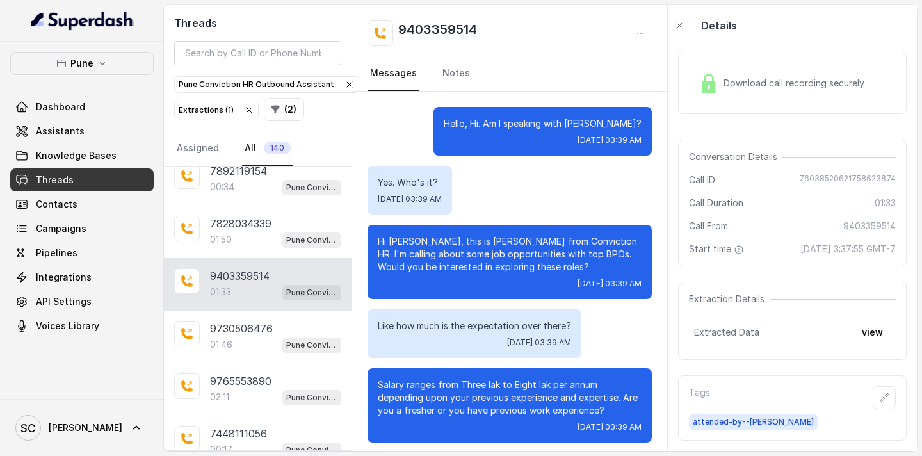
scroll to position [1014, 0]
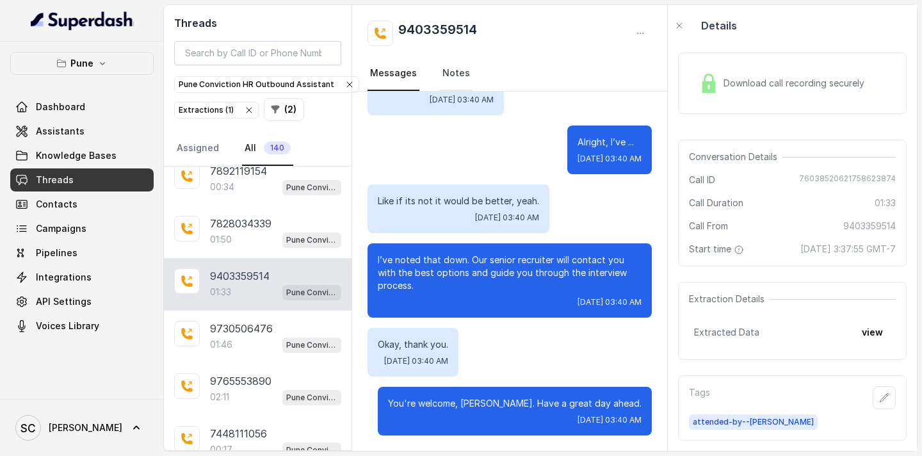
click at [460, 75] on link "Notes" at bounding box center [456, 73] width 33 height 35
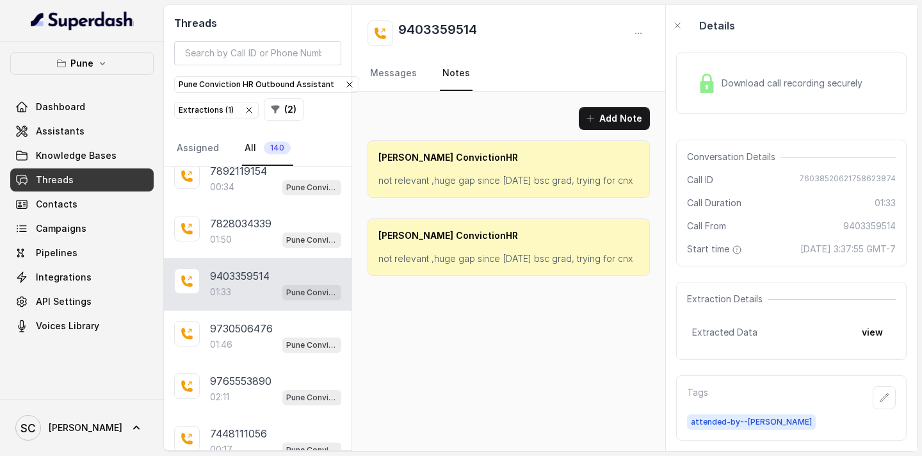
scroll to position [0, 0]
click at [385, 74] on link "Messages" at bounding box center [394, 73] width 52 height 35
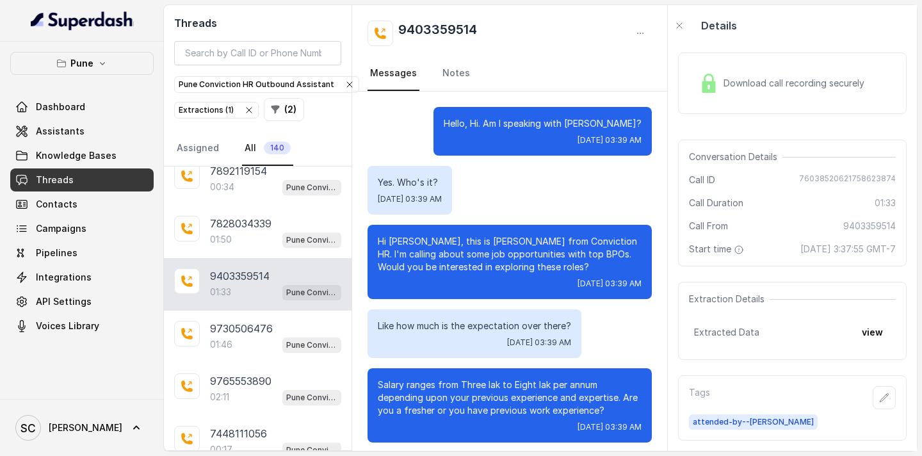
click at [614, 124] on p "Hello, Hi. Am I speaking with [PERSON_NAME]?" at bounding box center [543, 123] width 198 height 13
drag, startPoint x: 488, startPoint y: 26, endPoint x: 401, endPoint y: 29, distance: 86.5
click at [401, 29] on div "9403359514" at bounding box center [510, 33] width 284 height 26
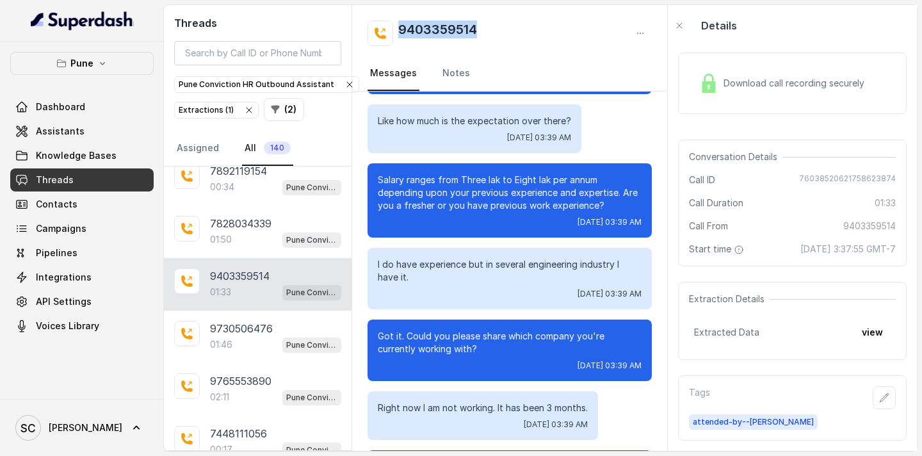
scroll to position [195, 0]
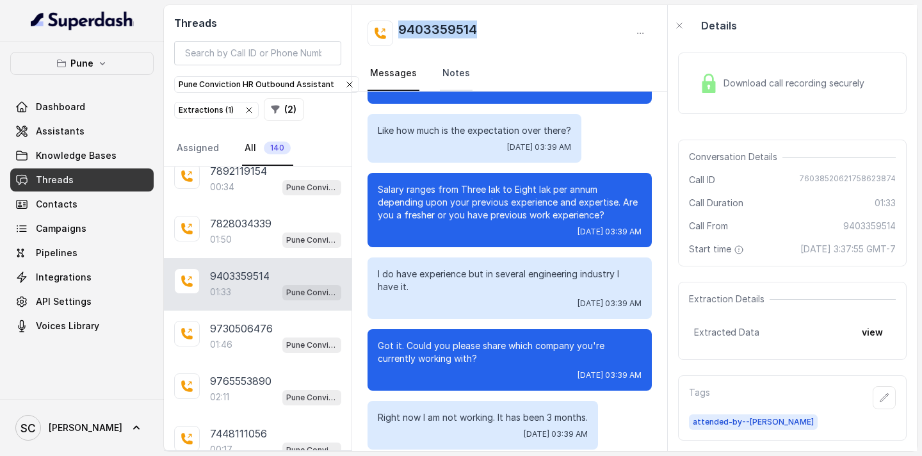
click at [457, 79] on link "Notes" at bounding box center [456, 73] width 33 height 35
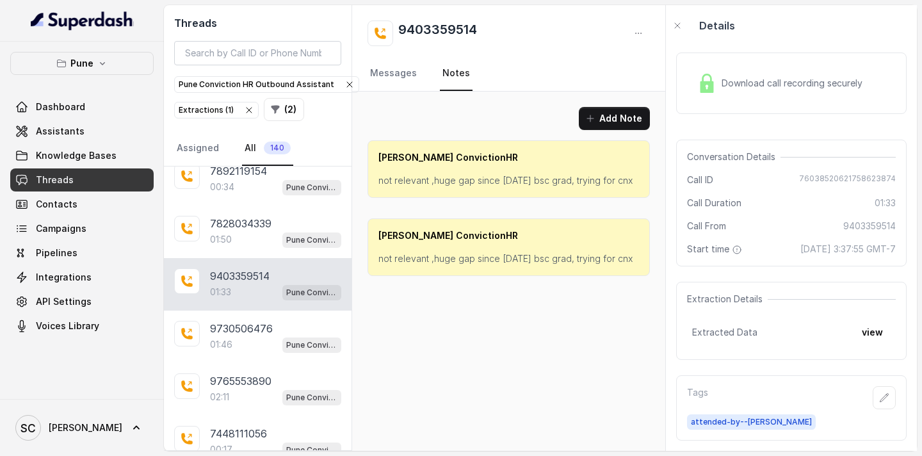
click at [445, 178] on p "not relevant ,huge gap since [DATE] bsc grad, trying for cnx" at bounding box center [508, 180] width 261 height 13
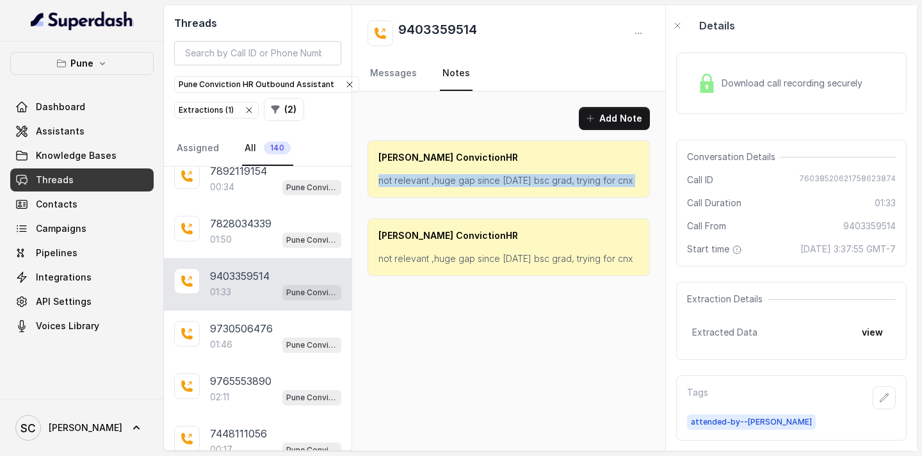
click at [445, 178] on p "not relevant ,huge gap since [DATE] bsc grad, trying for cnx" at bounding box center [508, 180] width 261 height 13
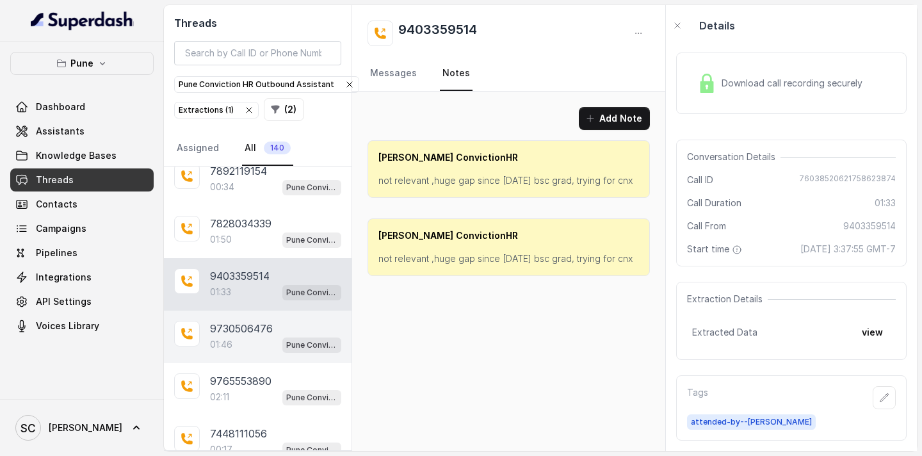
click at [223, 325] on p "9730506476" at bounding box center [241, 328] width 63 height 15
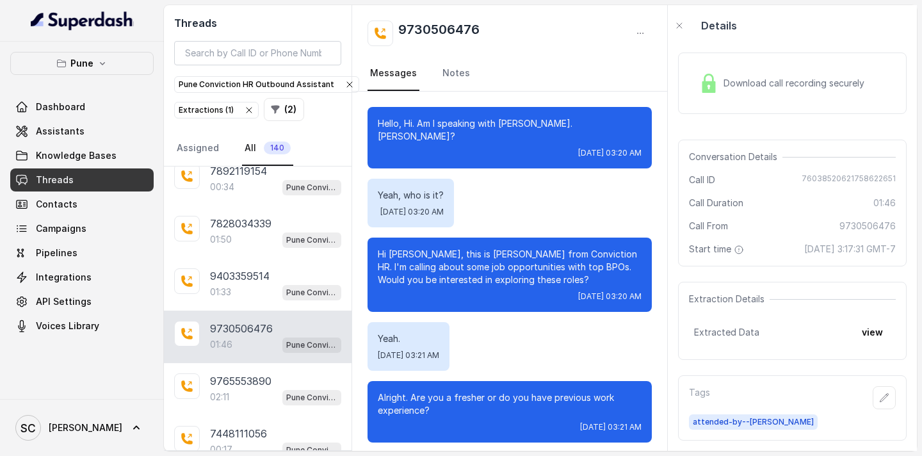
scroll to position [1157, 0]
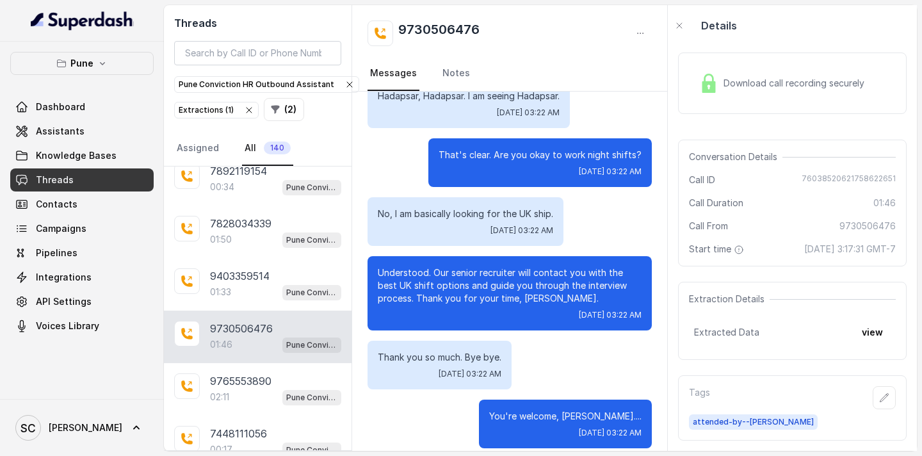
click at [434, 72] on nav "Messages Notes" at bounding box center [510, 73] width 284 height 35
click at [440, 74] on link "Notes" at bounding box center [456, 73] width 33 height 35
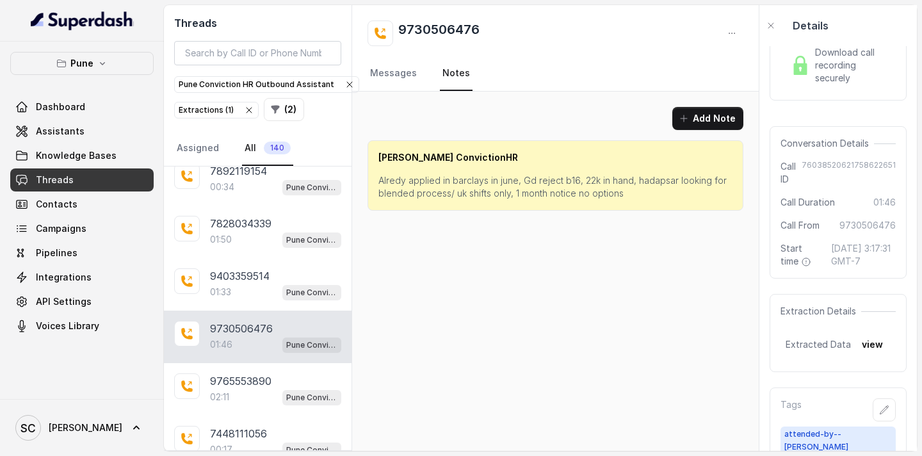
scroll to position [0, 0]
click at [381, 72] on link "Messages" at bounding box center [394, 73] width 52 height 35
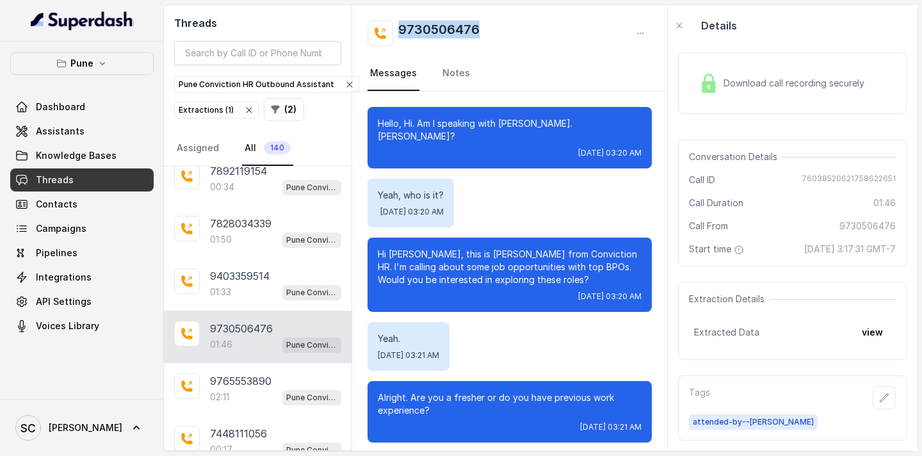
drag, startPoint x: 480, startPoint y: 33, endPoint x: 401, endPoint y: 35, distance: 79.4
click at [401, 35] on div "9730506476" at bounding box center [510, 33] width 284 height 26
click at [405, 248] on p "Hi [PERSON_NAME], this is [PERSON_NAME] from Conviction HR. I'm calling about s…" at bounding box center [510, 267] width 264 height 38
click at [440, 73] on link "Notes" at bounding box center [456, 73] width 33 height 35
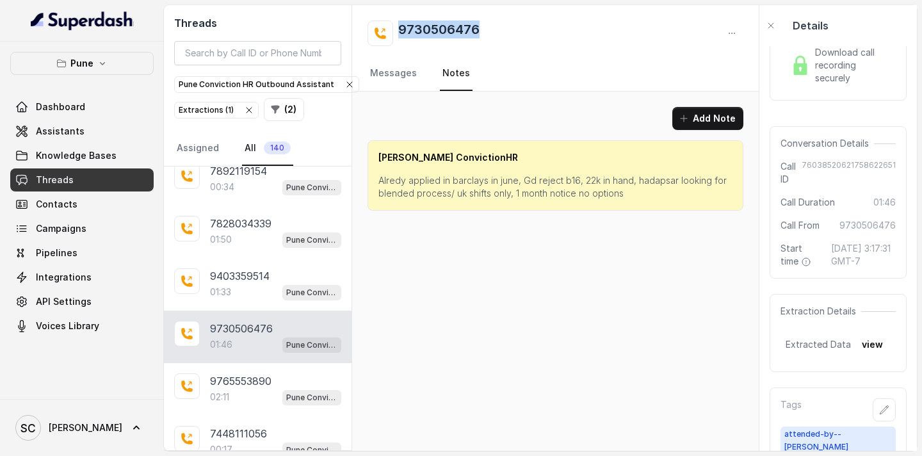
drag, startPoint x: 496, startPoint y: 28, endPoint x: 400, endPoint y: 28, distance: 95.4
click at [400, 28] on div "9730506476" at bounding box center [556, 33] width 376 height 26
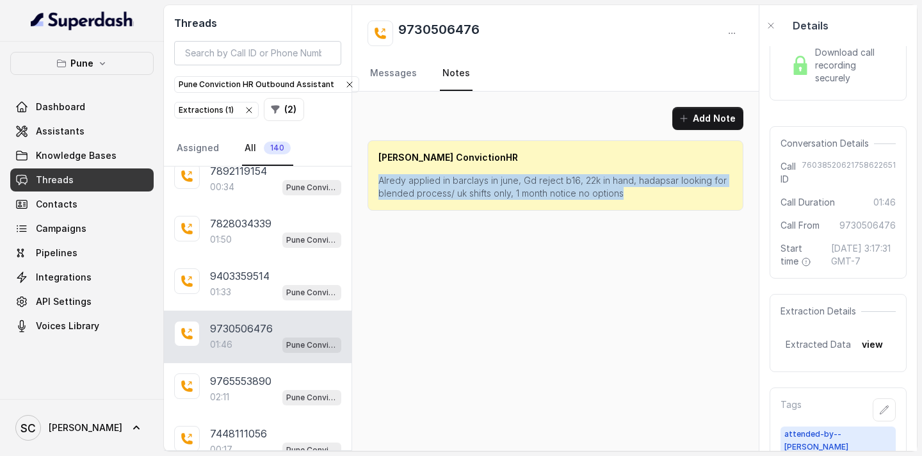
drag, startPoint x: 628, startPoint y: 195, endPoint x: 378, endPoint y: 182, distance: 250.6
click at [378, 182] on p "Alredy applied in barclays in june, Gd reject b16, 22k in hand, hadapsar lookin…" at bounding box center [555, 187] width 354 height 26
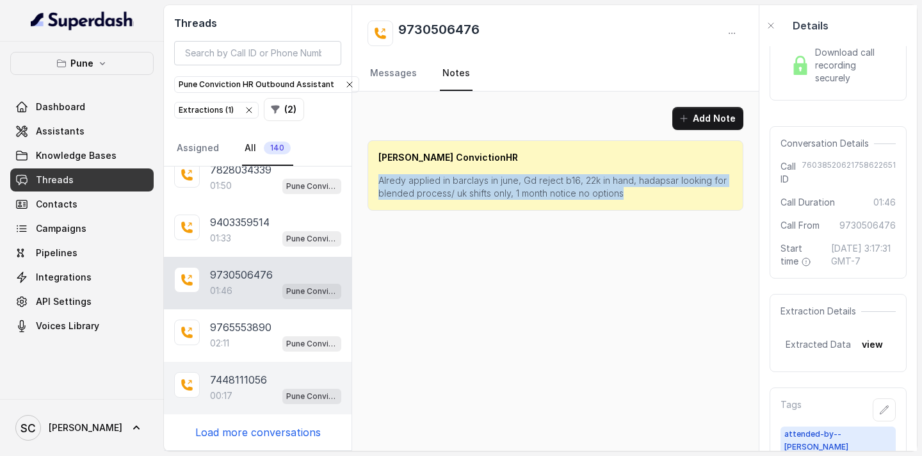
scroll to position [2372, 0]
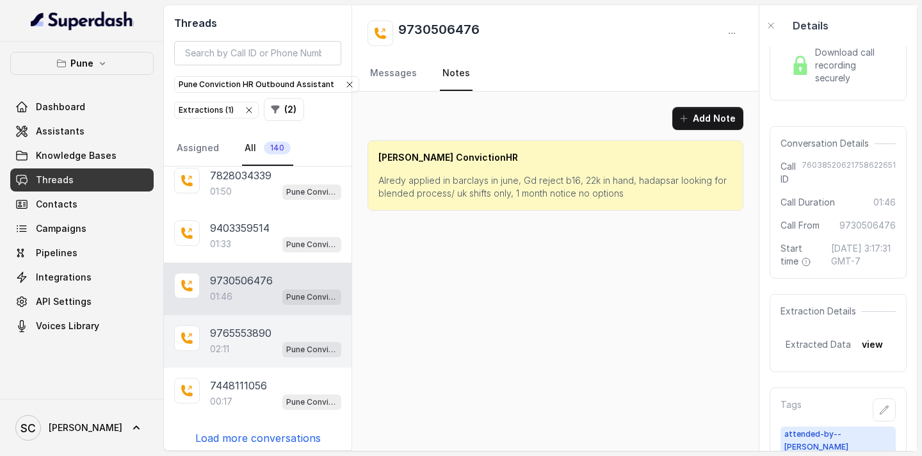
click at [268, 336] on p "9765553890" at bounding box center [240, 332] width 61 height 15
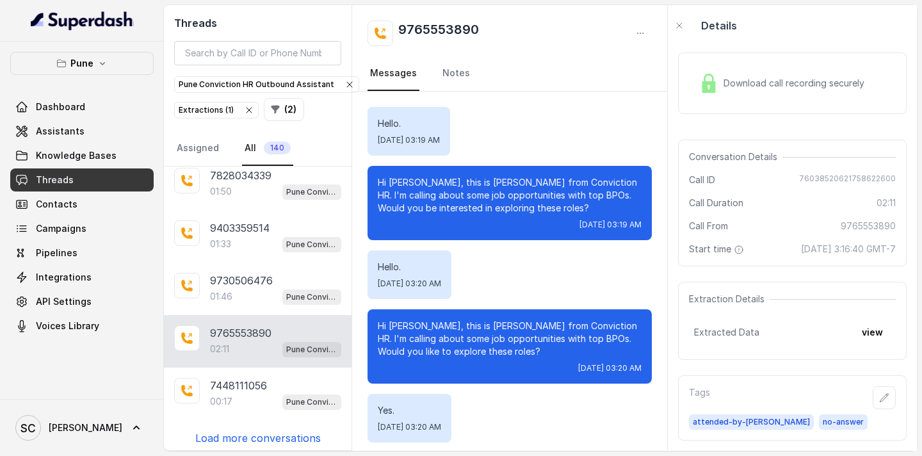
scroll to position [1490, 0]
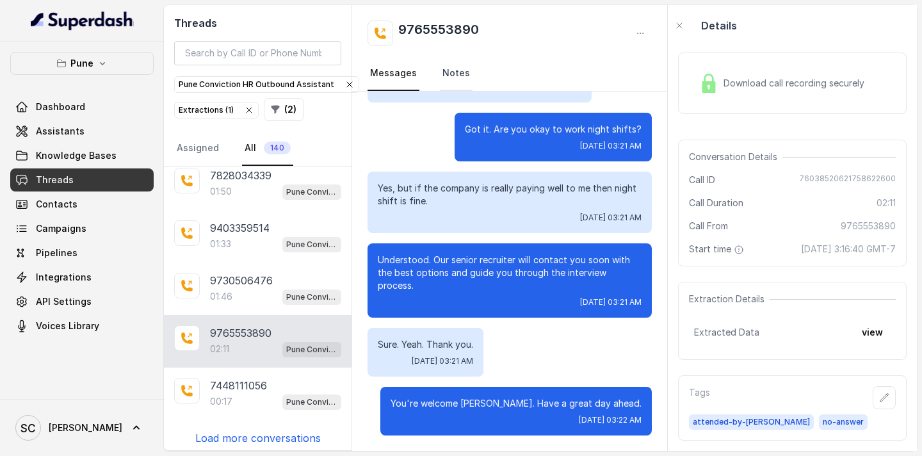
click at [449, 69] on link "Notes" at bounding box center [456, 73] width 33 height 35
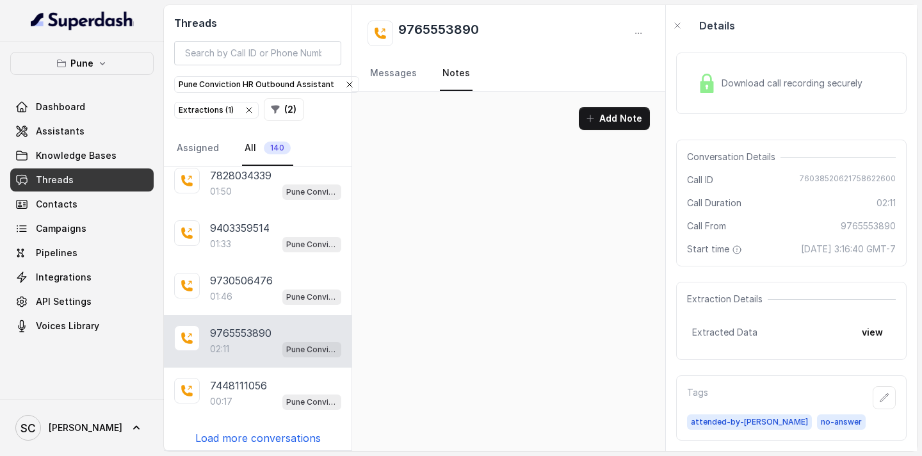
scroll to position [0, 0]
click at [385, 69] on link "Messages" at bounding box center [394, 73] width 52 height 35
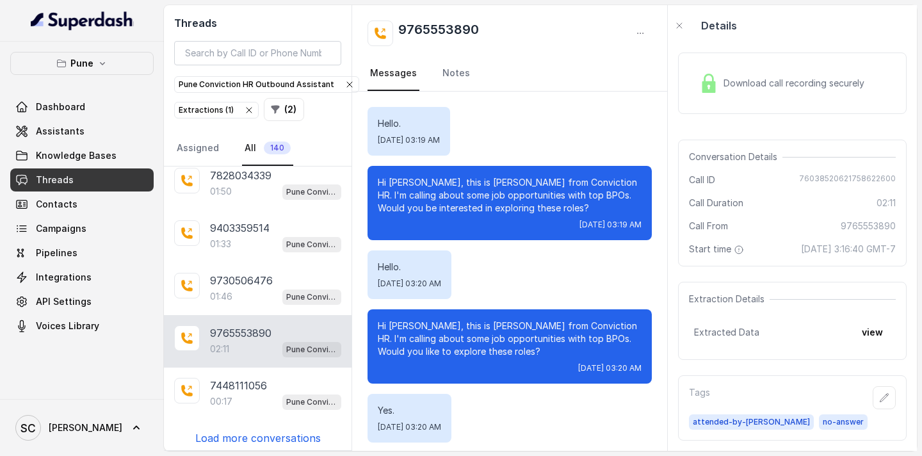
click at [416, 181] on p "Hi [PERSON_NAME], this is [PERSON_NAME] from Conviction HR. I'm calling about s…" at bounding box center [510, 195] width 264 height 38
drag, startPoint x: 487, startPoint y: 30, endPoint x: 392, endPoint y: 30, distance: 94.8
click at [392, 30] on div "9765553890" at bounding box center [510, 33] width 284 height 26
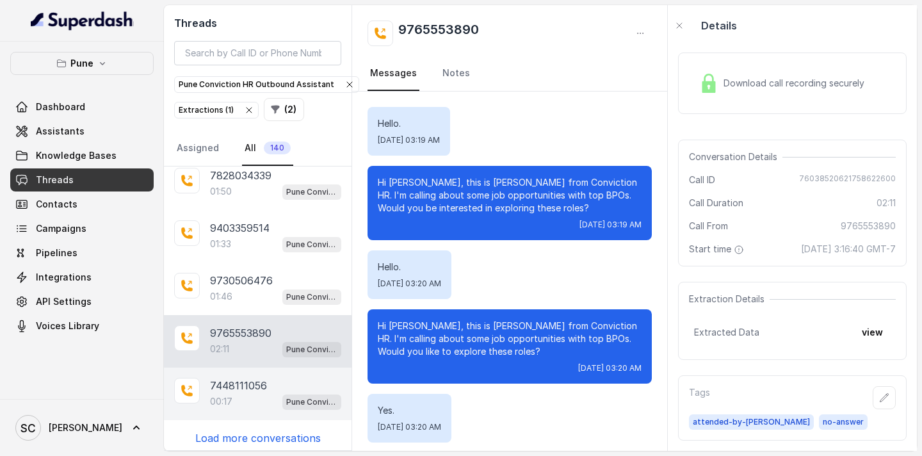
click at [238, 385] on p "7448111056" at bounding box center [238, 385] width 57 height 15
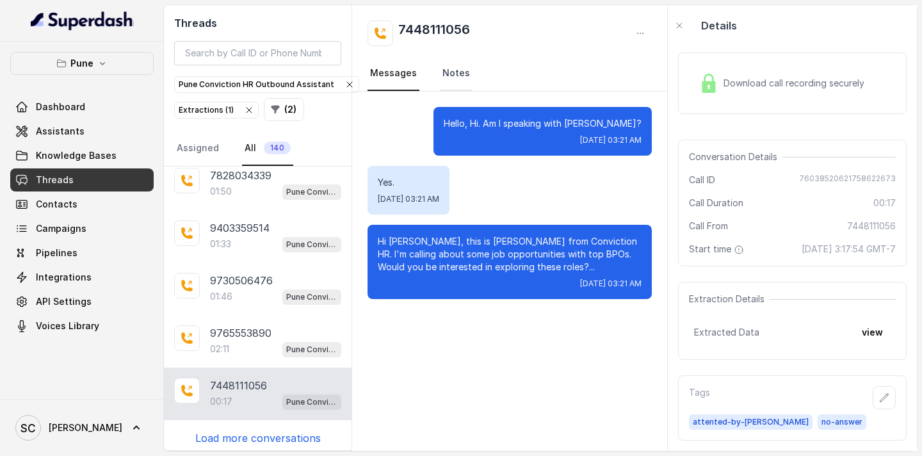
click at [442, 81] on link "Notes" at bounding box center [456, 73] width 33 height 35
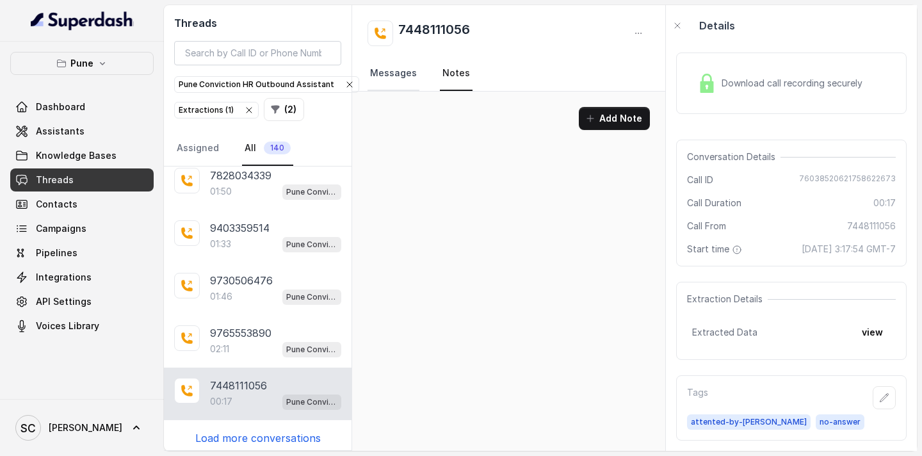
click at [403, 82] on link "Messages" at bounding box center [394, 73] width 52 height 35
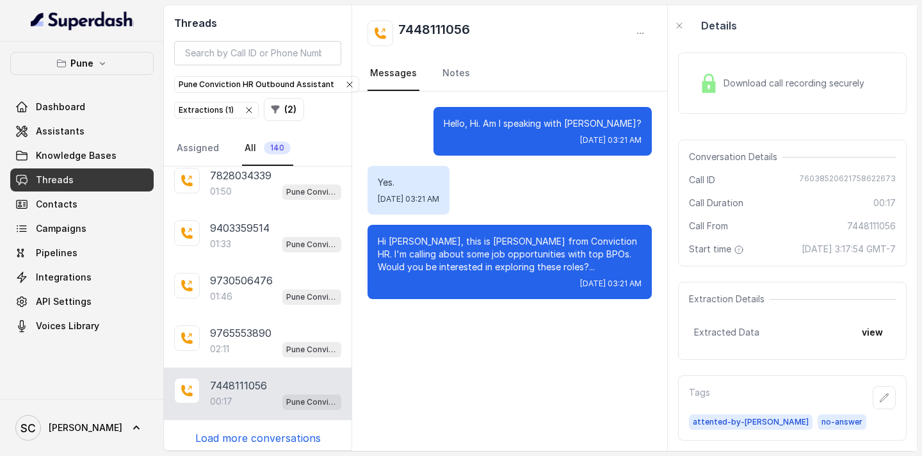
click at [407, 241] on p "Hi [PERSON_NAME], this is [PERSON_NAME] from Conviction HR. I'm calling about s…" at bounding box center [510, 254] width 264 height 38
drag, startPoint x: 478, startPoint y: 27, endPoint x: 390, endPoint y: 26, distance: 88.4
click at [390, 26] on div "7448111056" at bounding box center [510, 33] width 284 height 26
click at [262, 434] on p "Load more conversations" at bounding box center [257, 437] width 125 height 15
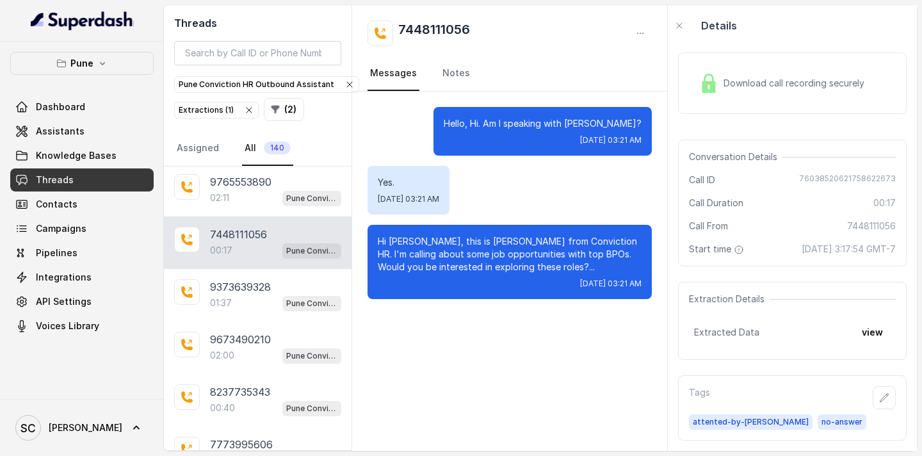
scroll to position [2530, 0]
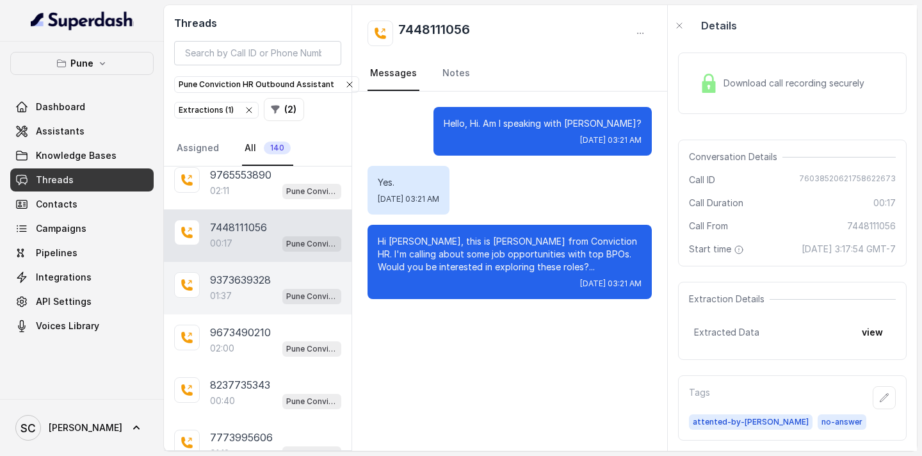
click at [247, 281] on p "9373639328" at bounding box center [240, 279] width 61 height 15
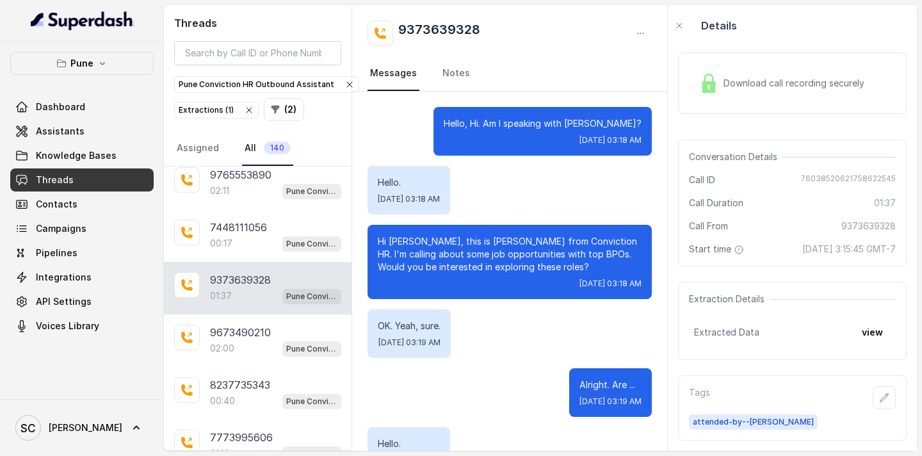
scroll to position [1001, 0]
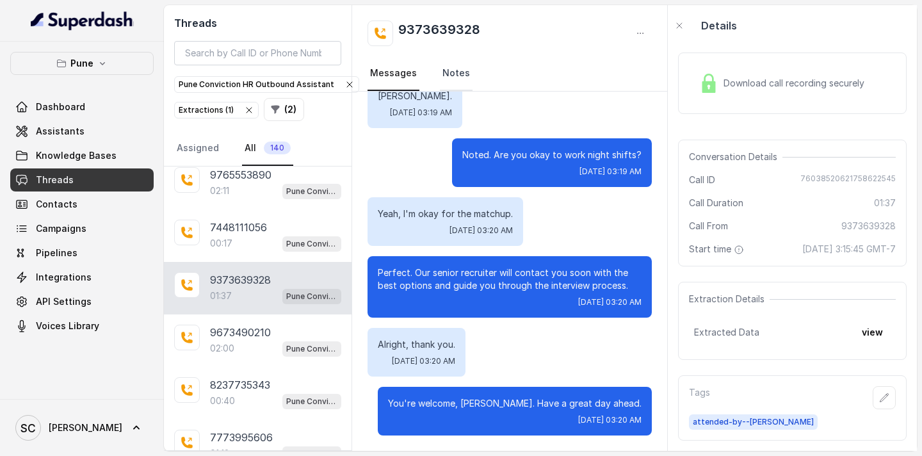
click at [460, 70] on link "Notes" at bounding box center [456, 73] width 33 height 35
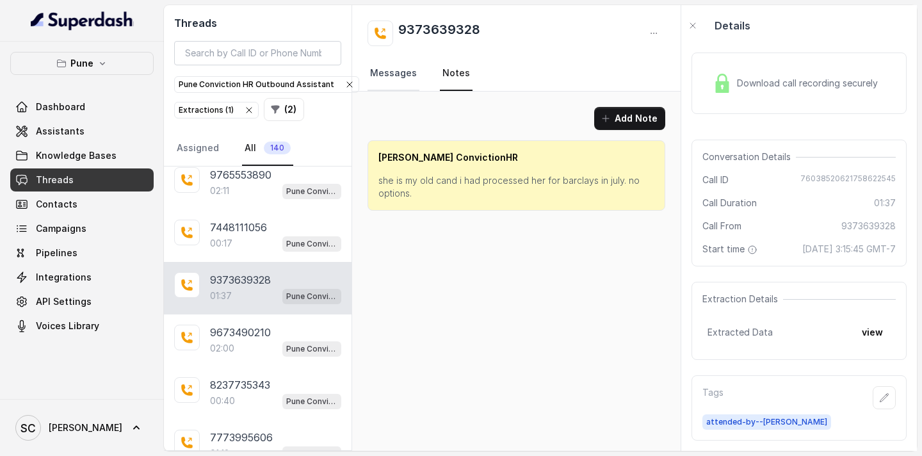
click at [394, 82] on link "Messages" at bounding box center [394, 73] width 52 height 35
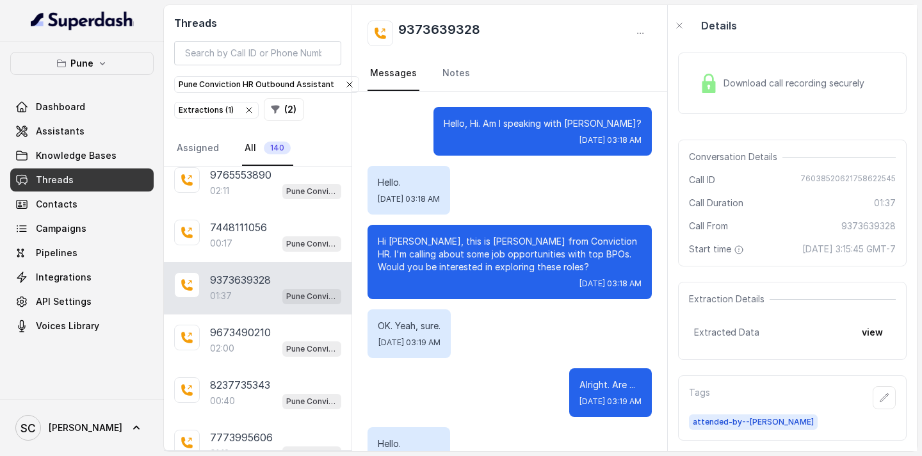
click at [407, 240] on p "Hi [PERSON_NAME], this is [PERSON_NAME] from Conviction HR. I'm calling about s…" at bounding box center [510, 254] width 264 height 38
drag, startPoint x: 495, startPoint y: 33, endPoint x: 394, endPoint y: 36, distance: 100.6
click at [394, 36] on div "9373639328" at bounding box center [510, 33] width 284 height 26
click at [442, 72] on link "Notes" at bounding box center [456, 73] width 33 height 35
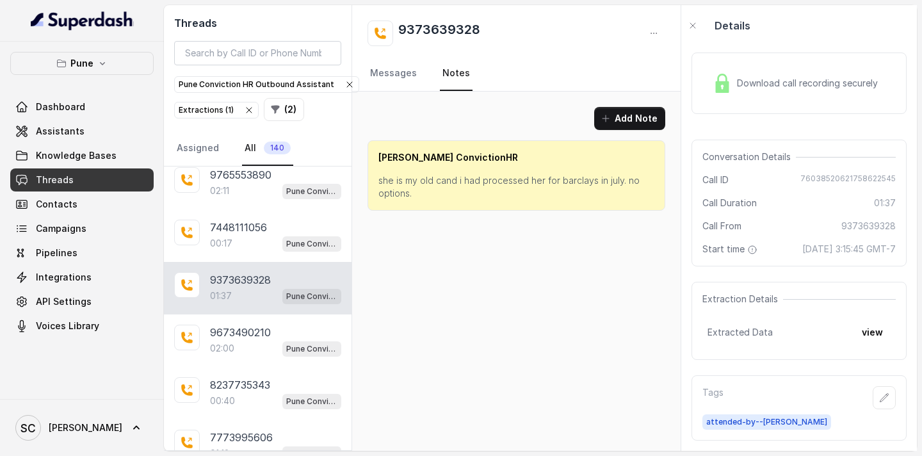
click at [418, 187] on p "she is my old cand i had processed her for barclays in july. no options." at bounding box center [516, 187] width 276 height 26
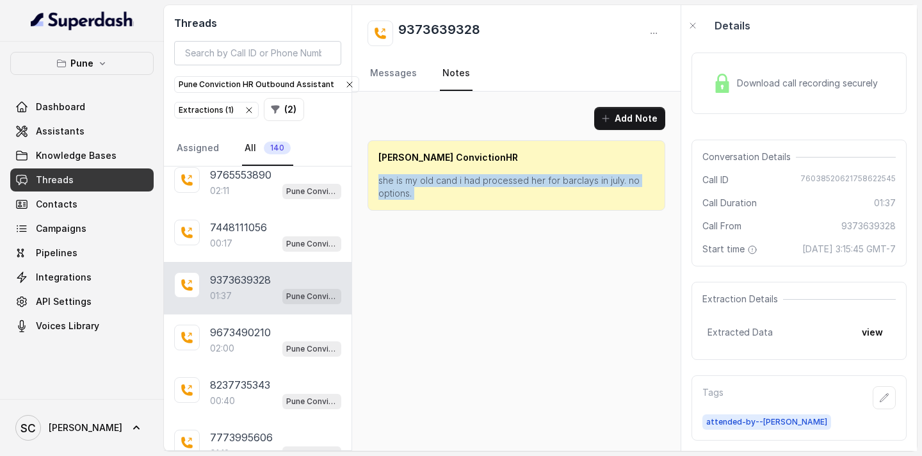
click at [418, 187] on p "she is my old cand i had processed her for barclays in july. no options." at bounding box center [516, 187] width 276 height 26
click at [423, 185] on p "she is my old cand i had processed her for barclays in july. no options." at bounding box center [516, 187] width 276 height 26
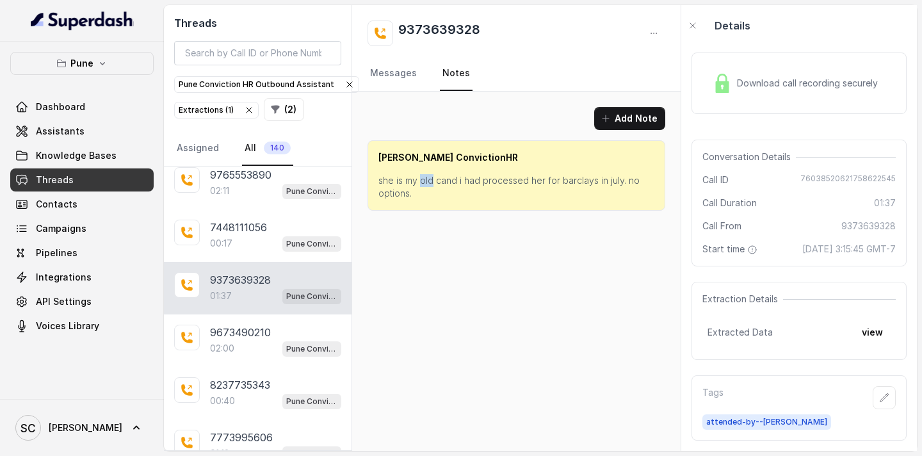
click at [423, 185] on p "she is my old cand i had processed her for barclays in july. no options." at bounding box center [516, 187] width 276 height 26
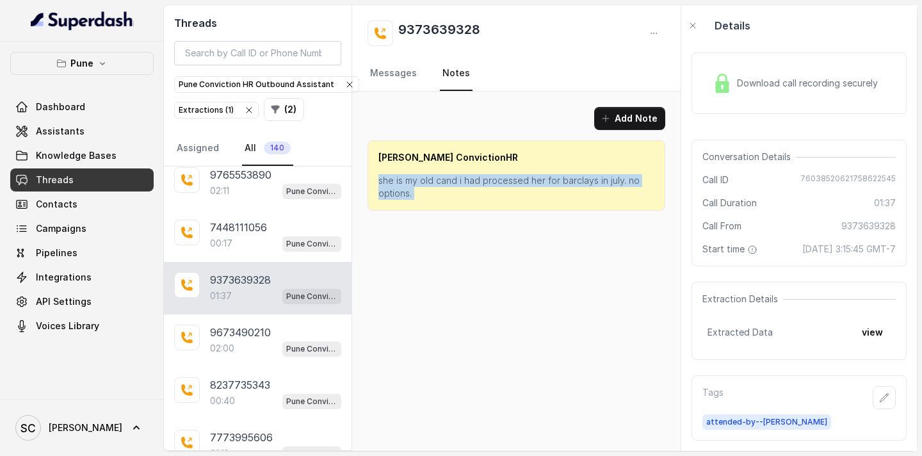
click at [423, 185] on p "she is my old cand i had processed her for barclays in july. no options." at bounding box center [516, 187] width 276 height 26
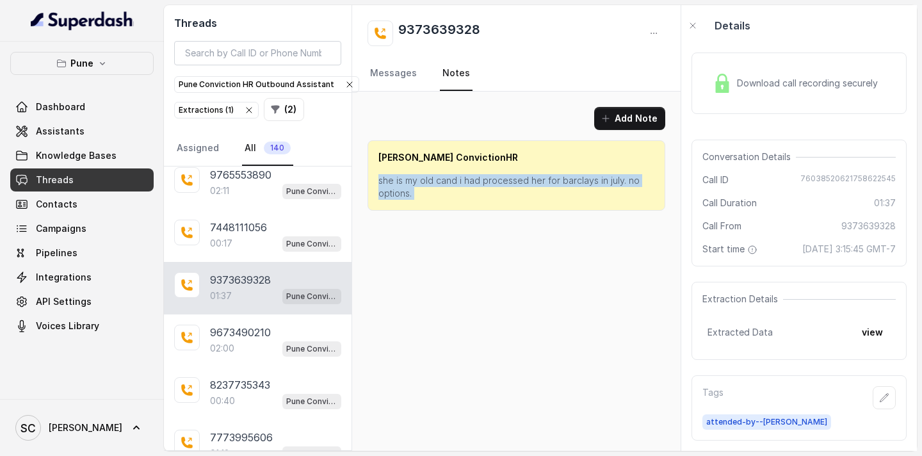
click at [423, 185] on p "she is my old cand i had processed her for barclays in july. no options." at bounding box center [516, 187] width 276 height 26
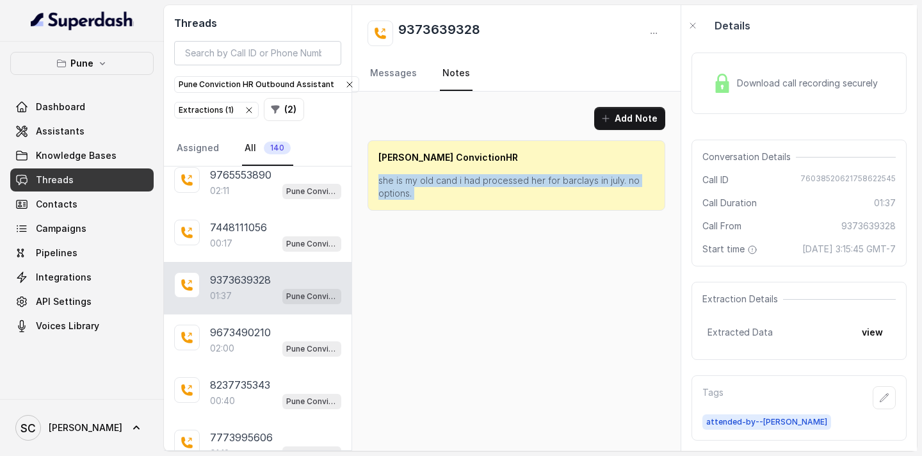
click at [423, 185] on p "she is my old cand i had processed her for barclays in july. no options." at bounding box center [516, 187] width 276 height 26
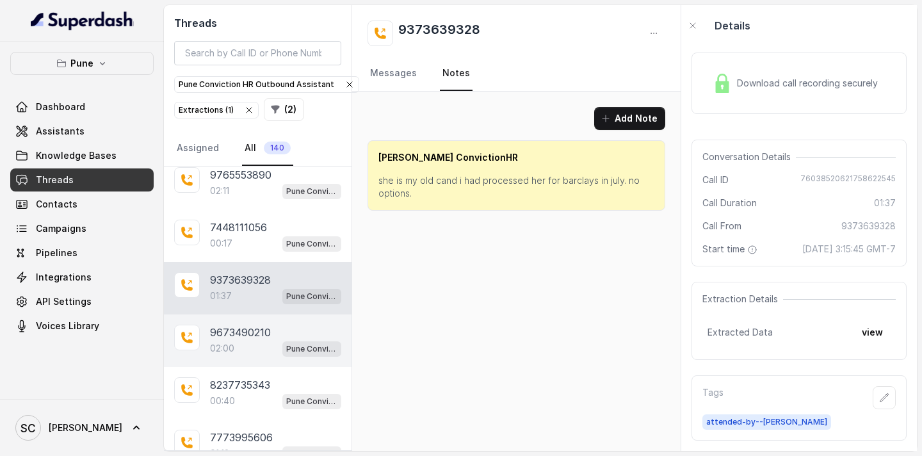
click at [238, 337] on p "9673490210" at bounding box center [240, 332] width 61 height 15
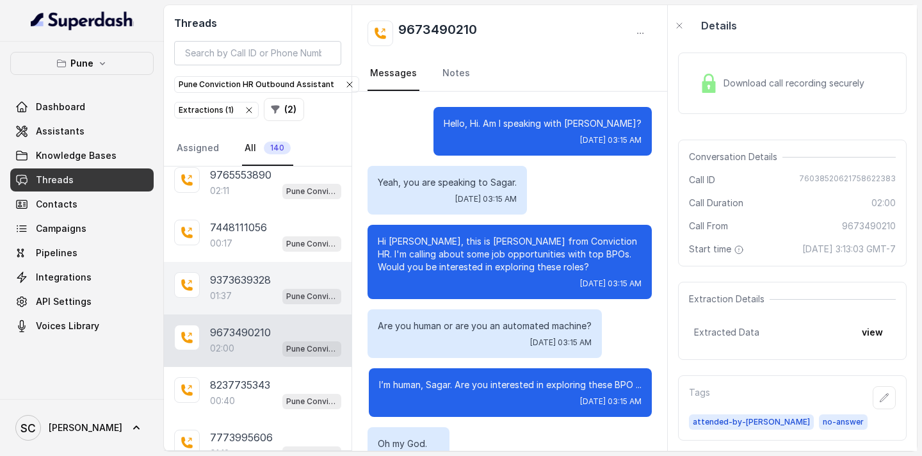
scroll to position [1418, 0]
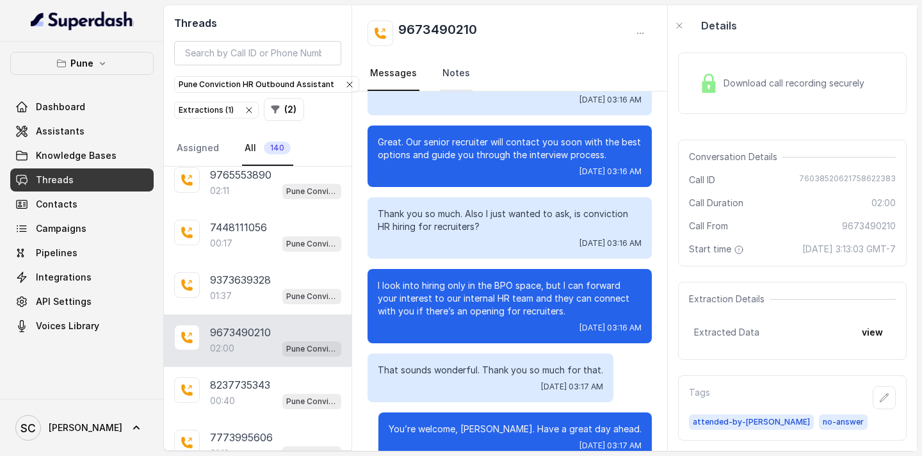
click at [459, 67] on link "Notes" at bounding box center [456, 73] width 33 height 35
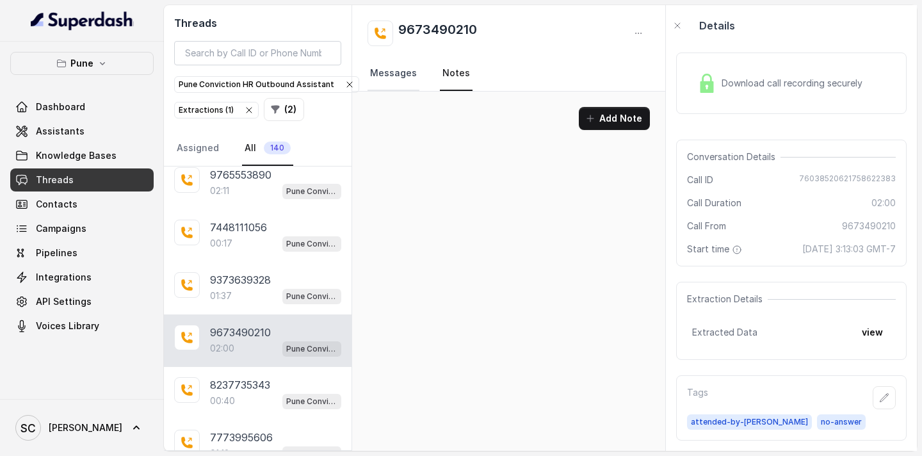
click at [401, 66] on link "Messages" at bounding box center [394, 73] width 52 height 35
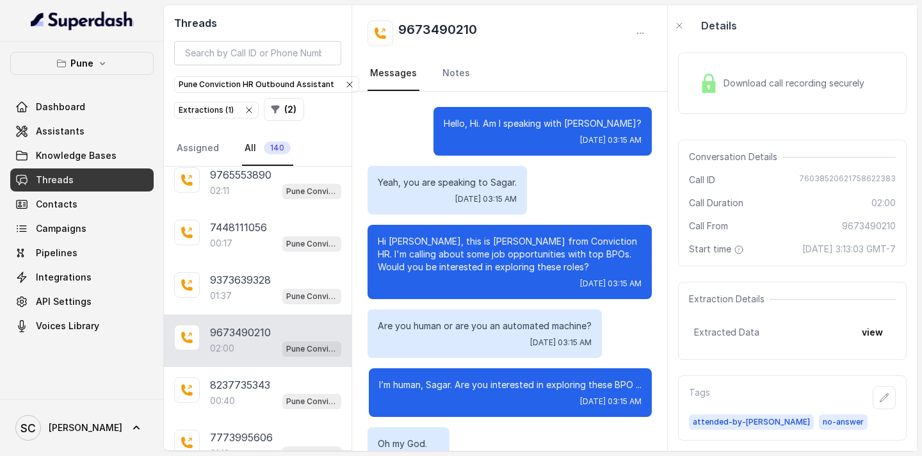
click at [489, 28] on div "9673490210" at bounding box center [510, 33] width 284 height 26
click at [400, 242] on p "Hi [PERSON_NAME], this is [PERSON_NAME] from Conviction HR. I'm calling about s…" at bounding box center [510, 254] width 264 height 38
drag, startPoint x: 501, startPoint y: 29, endPoint x: 382, endPoint y: 29, distance: 118.5
click at [382, 29] on div "9673490210" at bounding box center [510, 33] width 284 height 26
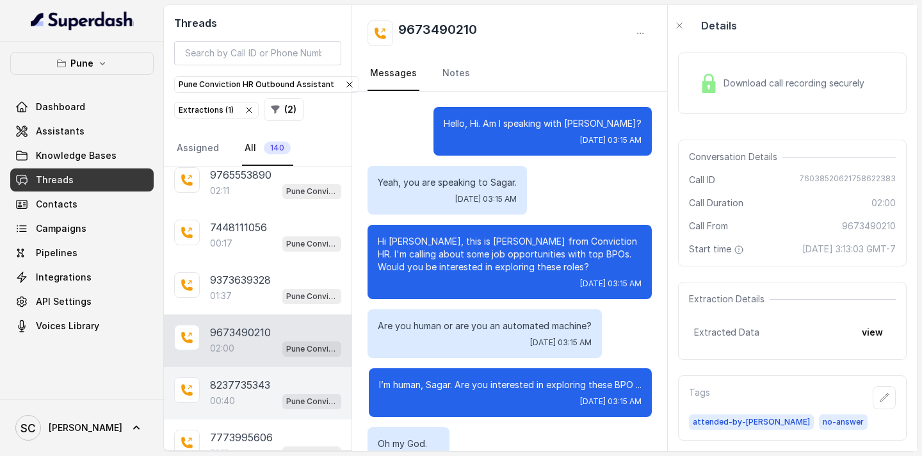
click at [259, 391] on p "8237735343" at bounding box center [240, 384] width 60 height 15
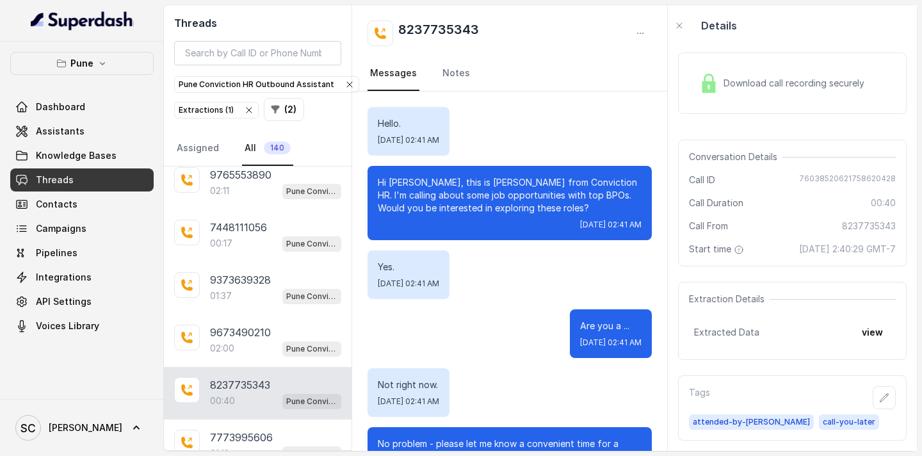
scroll to position [314, 0]
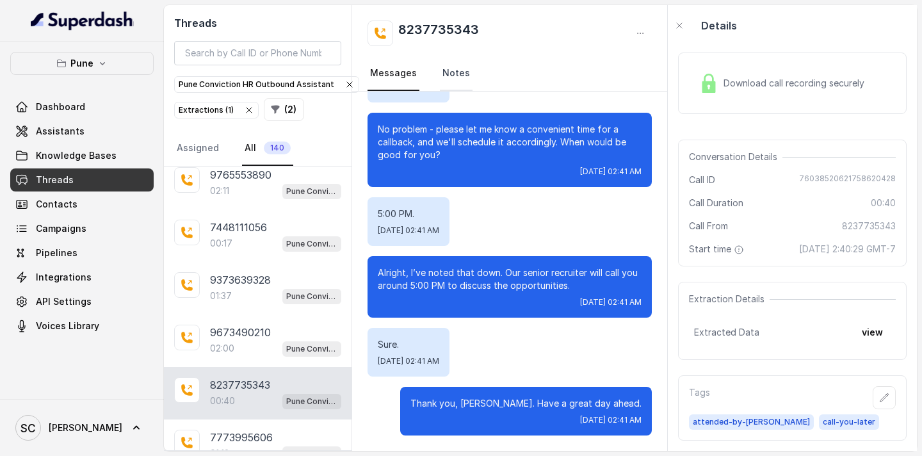
click at [442, 70] on link "Notes" at bounding box center [456, 73] width 33 height 35
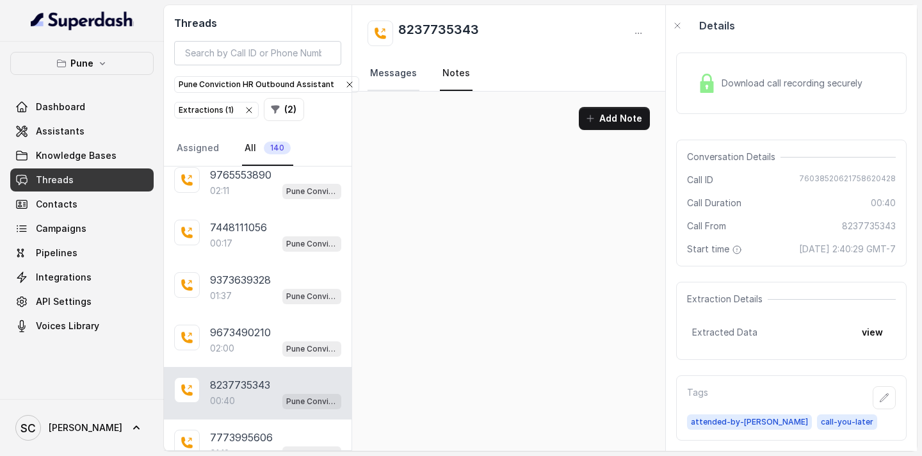
click at [410, 68] on link "Messages" at bounding box center [394, 73] width 52 height 35
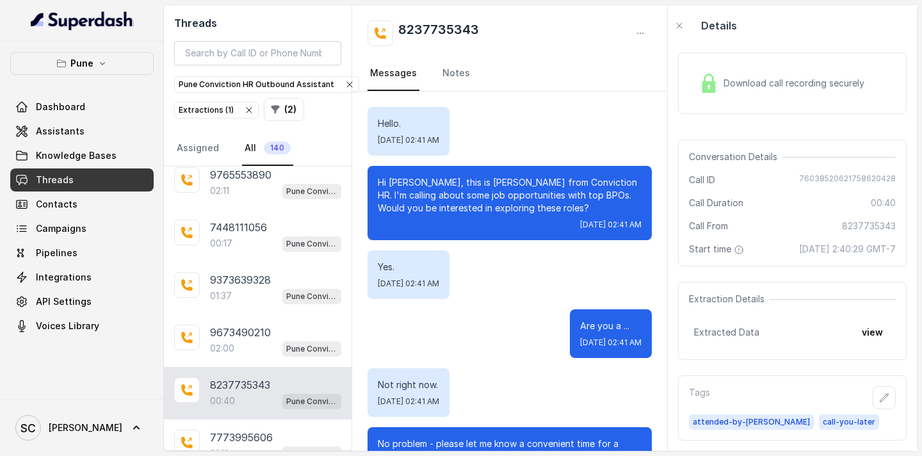
click at [401, 184] on p "Hi [PERSON_NAME], this is [PERSON_NAME] from Conviction HR. I'm calling about s…" at bounding box center [510, 195] width 264 height 38
click at [450, 72] on link "Notes" at bounding box center [456, 73] width 33 height 35
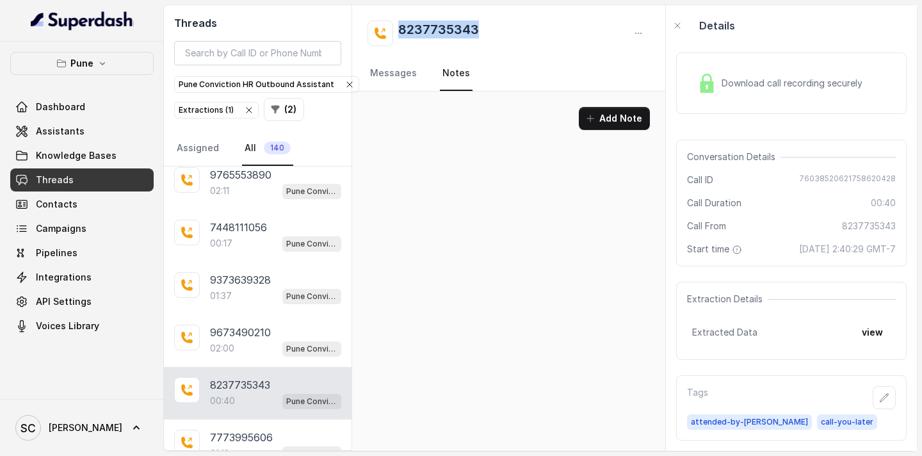
drag, startPoint x: 499, startPoint y: 35, endPoint x: 400, endPoint y: 36, distance: 99.9
click at [400, 36] on div "8237735343" at bounding box center [509, 33] width 282 height 26
click at [389, 71] on link "Messages" at bounding box center [394, 73] width 52 height 35
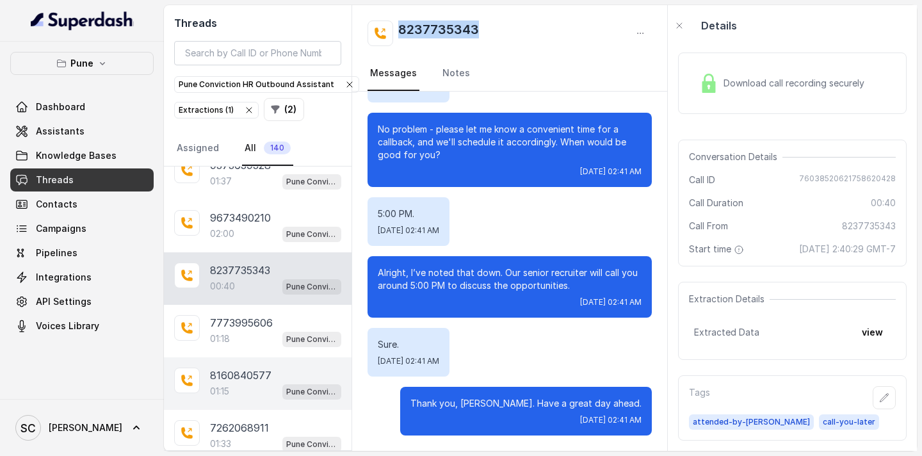
scroll to position [2644, 0]
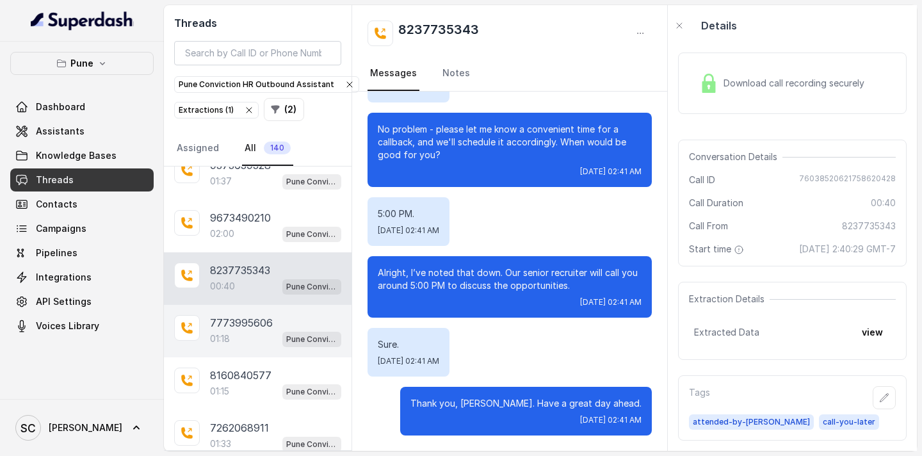
click at [236, 331] on div "01:18 Pune Conviction HR Outbound Assistant" at bounding box center [275, 338] width 131 height 17
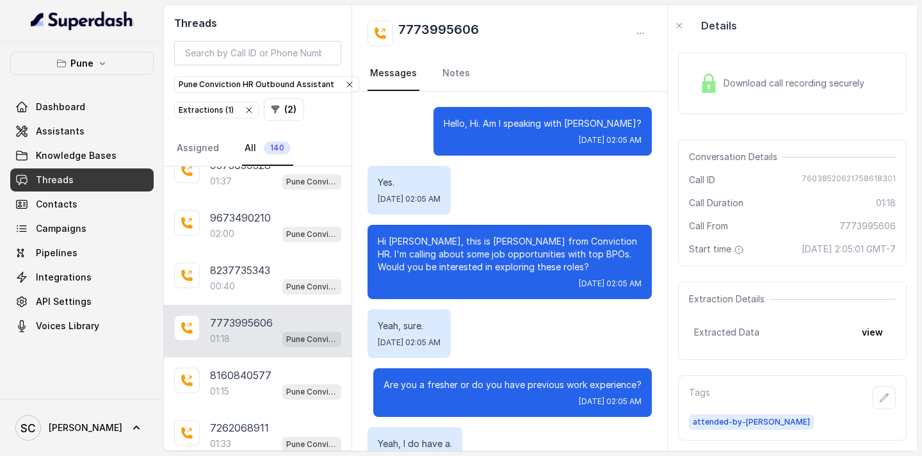
scroll to position [988, 0]
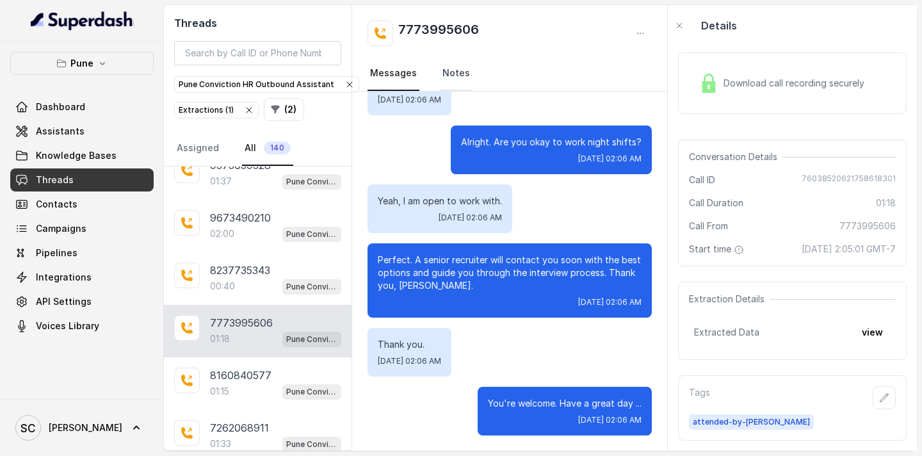
click at [440, 75] on link "Notes" at bounding box center [456, 73] width 33 height 35
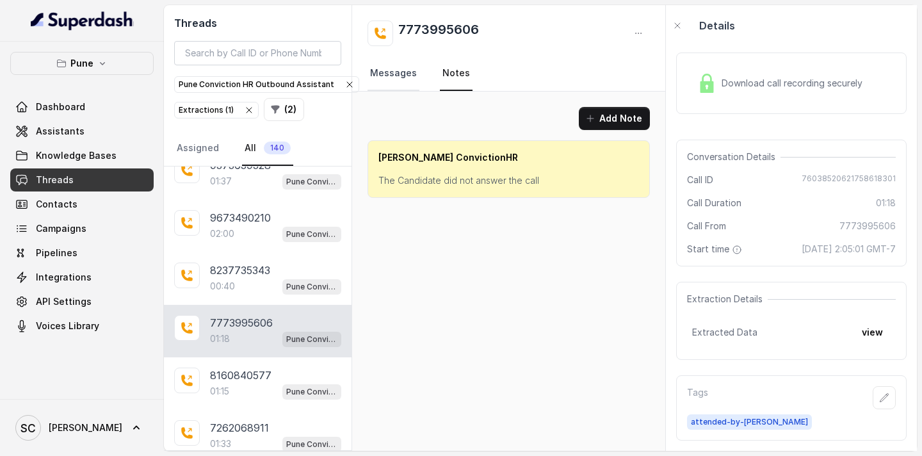
click at [401, 74] on link "Messages" at bounding box center [394, 73] width 52 height 35
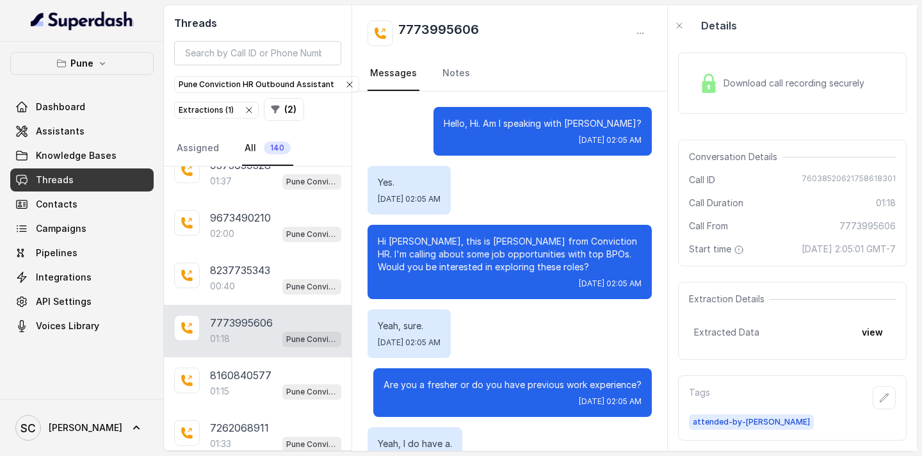
click at [411, 242] on p "Hi [PERSON_NAME], this is [PERSON_NAME] from Conviction HR. I'm calling about s…" at bounding box center [510, 254] width 264 height 38
drag, startPoint x: 489, startPoint y: 29, endPoint x: 384, endPoint y: 29, distance: 105.0
click at [384, 29] on div "7773995606" at bounding box center [510, 33] width 284 height 26
click at [451, 76] on link "Notes" at bounding box center [456, 73] width 33 height 35
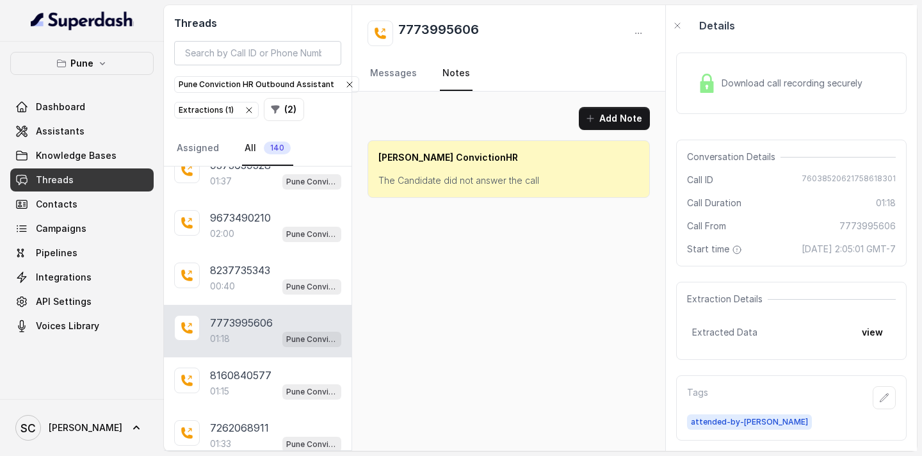
click at [530, 184] on p "The Candidate did not answer the call" at bounding box center [508, 180] width 261 height 13
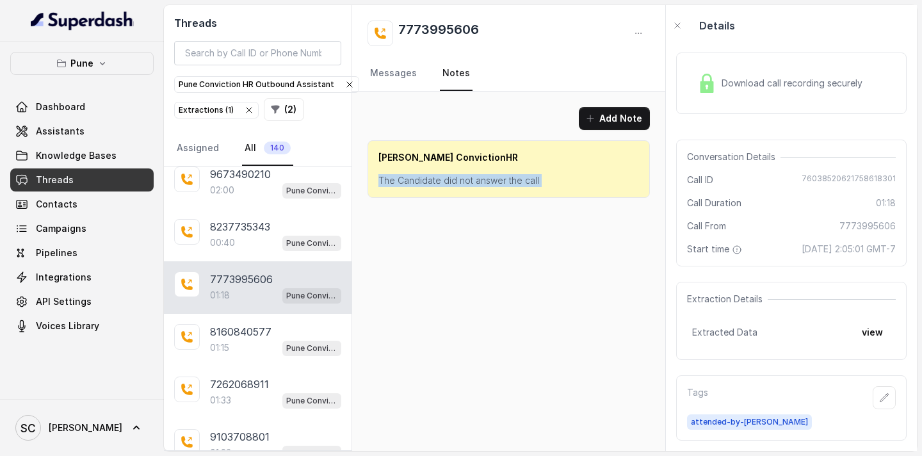
scroll to position [2695, 0]
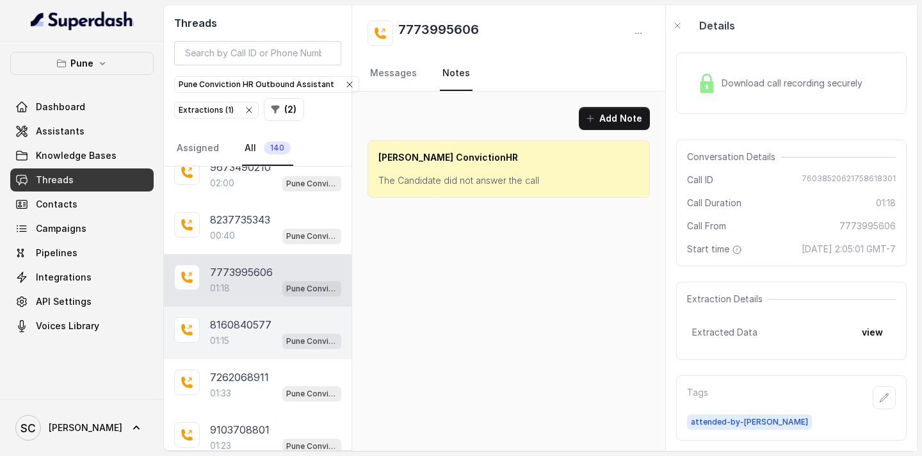
click at [272, 322] on div "8160840577" at bounding box center [275, 324] width 131 height 15
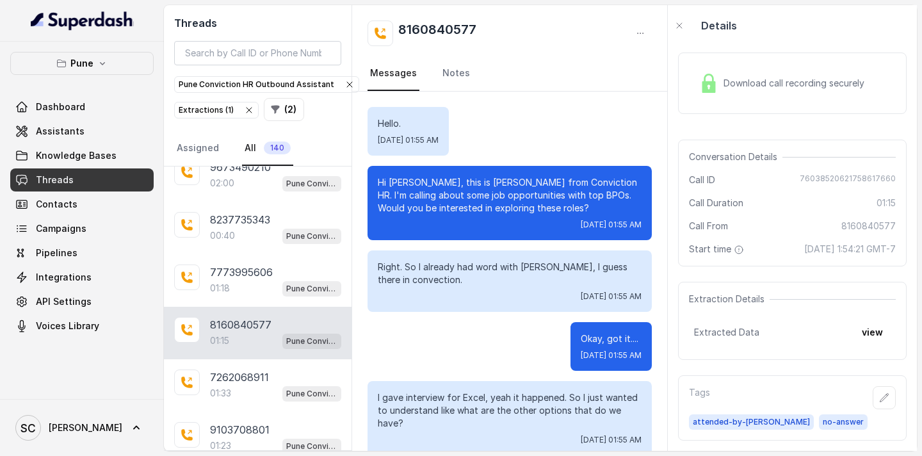
scroll to position [312, 0]
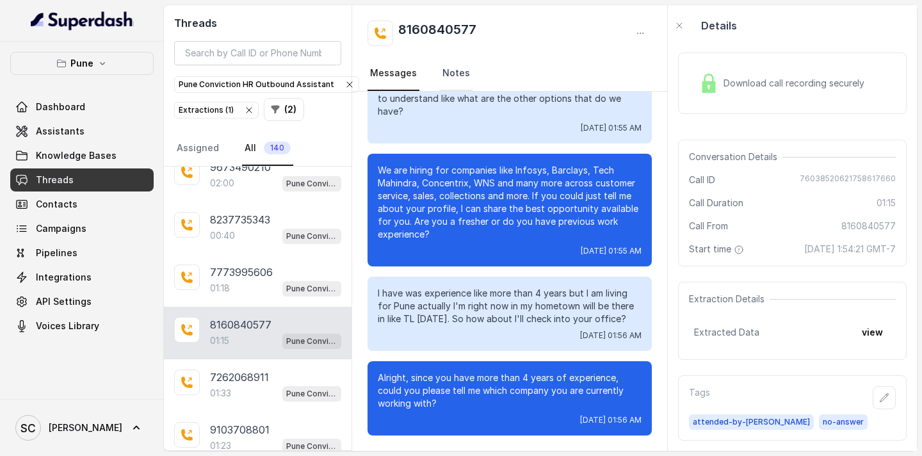
click at [449, 72] on link "Notes" at bounding box center [456, 73] width 33 height 35
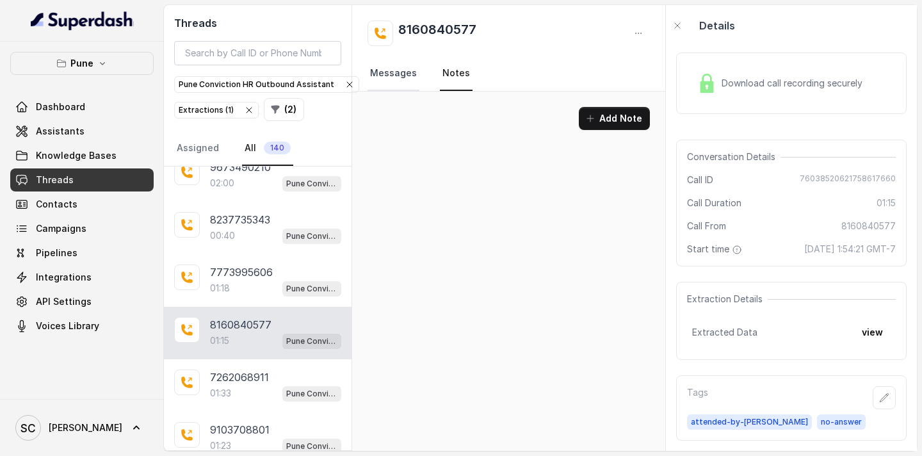
click at [405, 70] on link "Messages" at bounding box center [394, 73] width 52 height 35
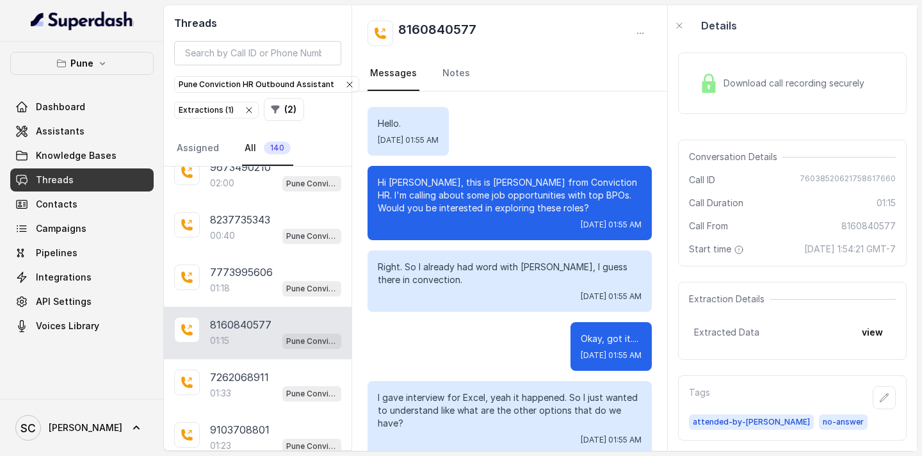
click at [406, 181] on p "Hi [PERSON_NAME], this is [PERSON_NAME] from Conviction HR. I'm calling about s…" at bounding box center [510, 195] width 264 height 38
click at [444, 60] on link "Notes" at bounding box center [456, 73] width 33 height 35
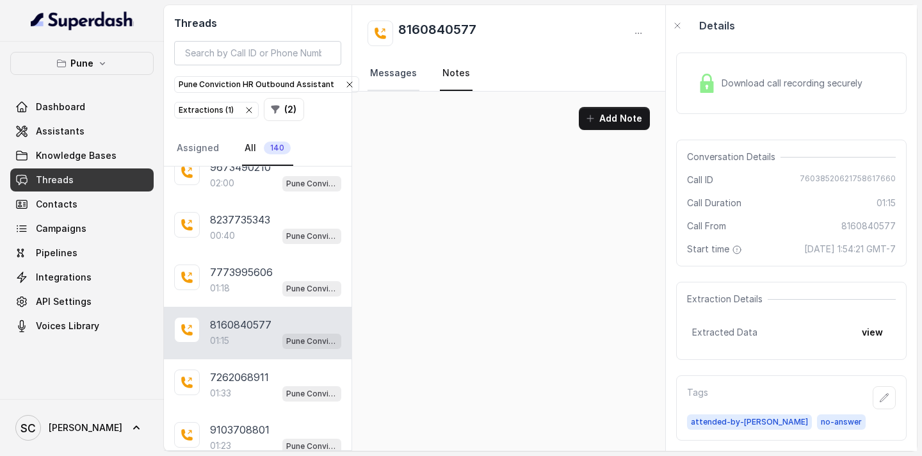
click at [396, 72] on link "Messages" at bounding box center [394, 73] width 52 height 35
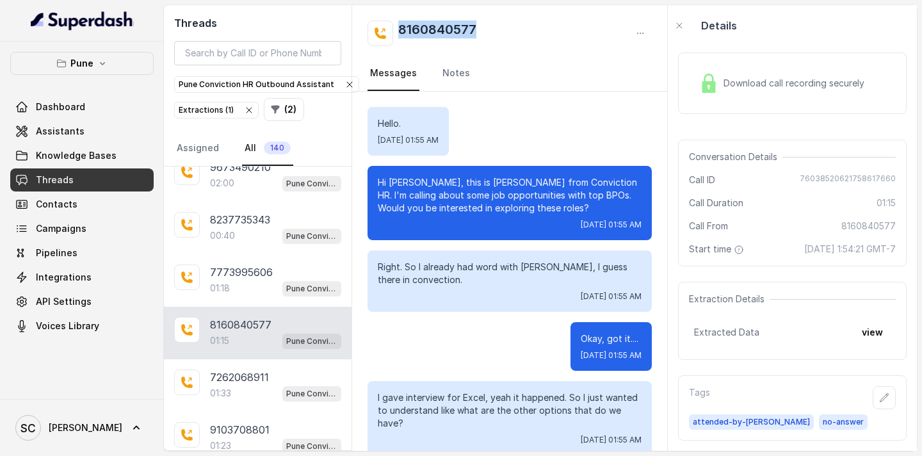
drag, startPoint x: 491, startPoint y: 33, endPoint x: 378, endPoint y: 31, distance: 112.7
click at [378, 31] on div "8160840577" at bounding box center [510, 33] width 284 height 26
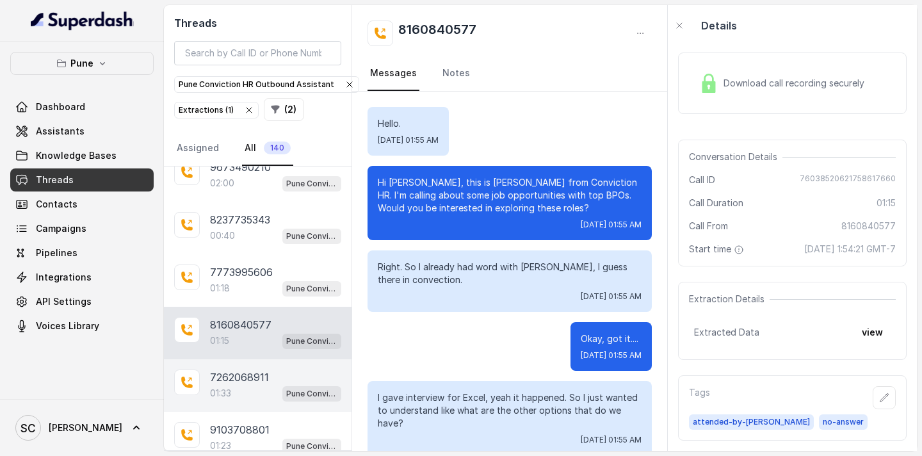
click at [264, 378] on p "7262068911" at bounding box center [239, 376] width 59 height 15
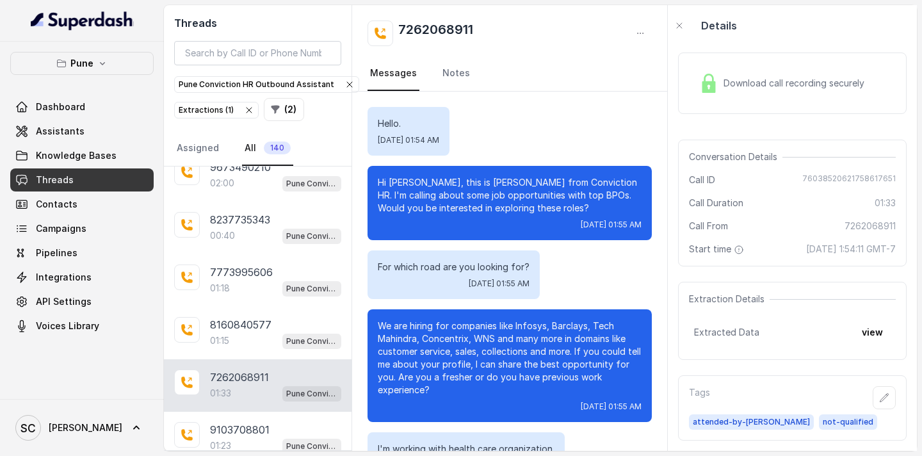
scroll to position [837, 0]
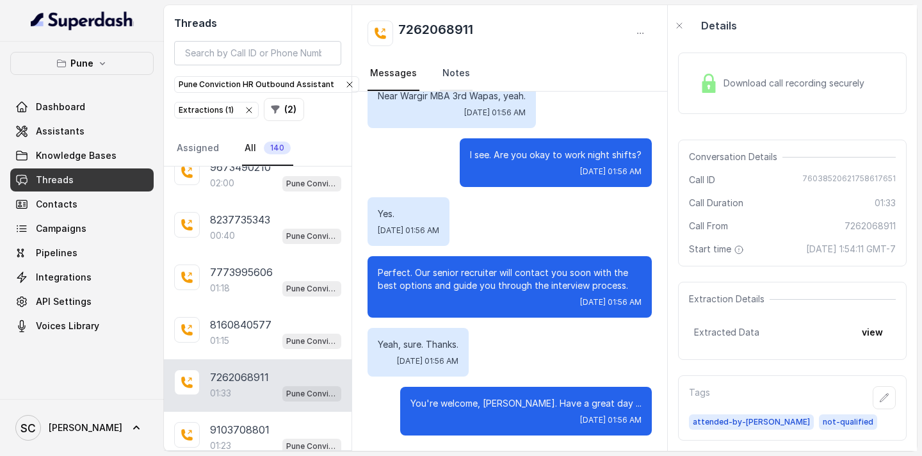
click at [460, 79] on link "Notes" at bounding box center [456, 73] width 33 height 35
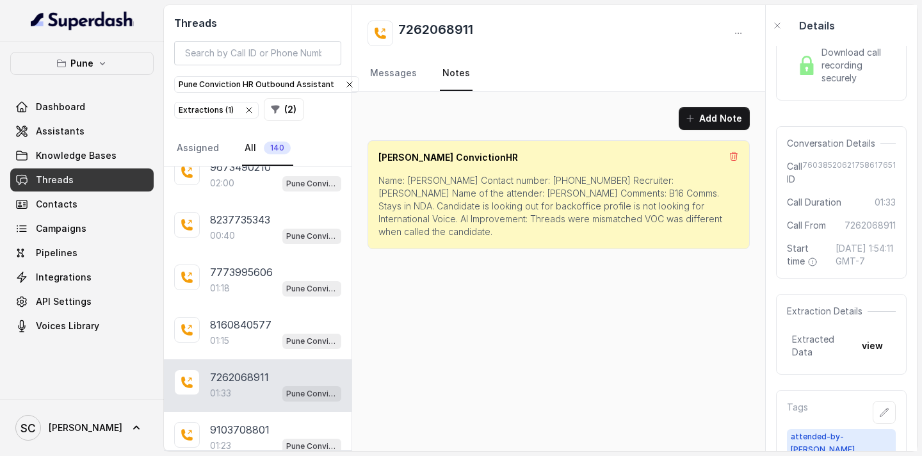
scroll to position [0, 0]
click at [423, 181] on p "Name: [PERSON_NAME] Contact number: [PHONE_NUMBER] Recruiter: [PERSON_NAME] Nam…" at bounding box center [558, 206] width 360 height 64
click at [528, 179] on p "Name: [PERSON_NAME] Contact number: [PHONE_NUMBER] Recruiter: [PERSON_NAME] Nam…" at bounding box center [558, 206] width 360 height 64
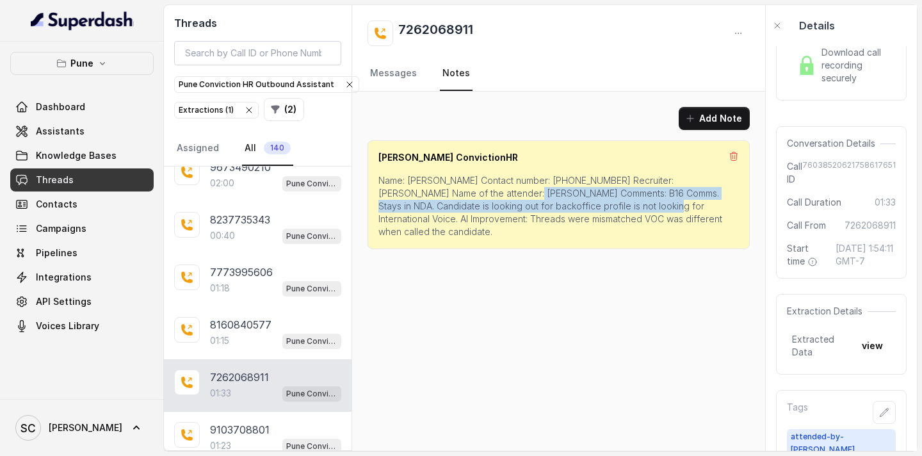
drag, startPoint x: 456, startPoint y: 195, endPoint x: 556, endPoint y: 206, distance: 100.5
click at [556, 206] on p "Name: [PERSON_NAME] Contact number: [PHONE_NUMBER] Recruiter: [PERSON_NAME] Nam…" at bounding box center [558, 206] width 360 height 64
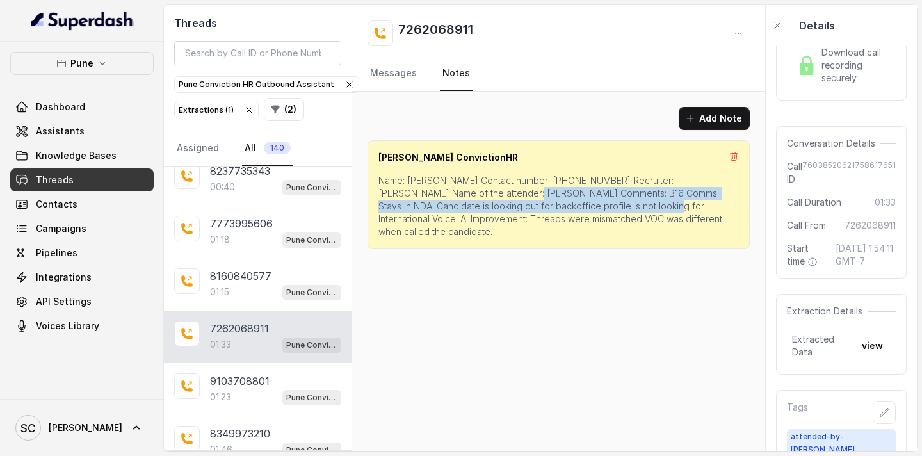
scroll to position [2737, 0]
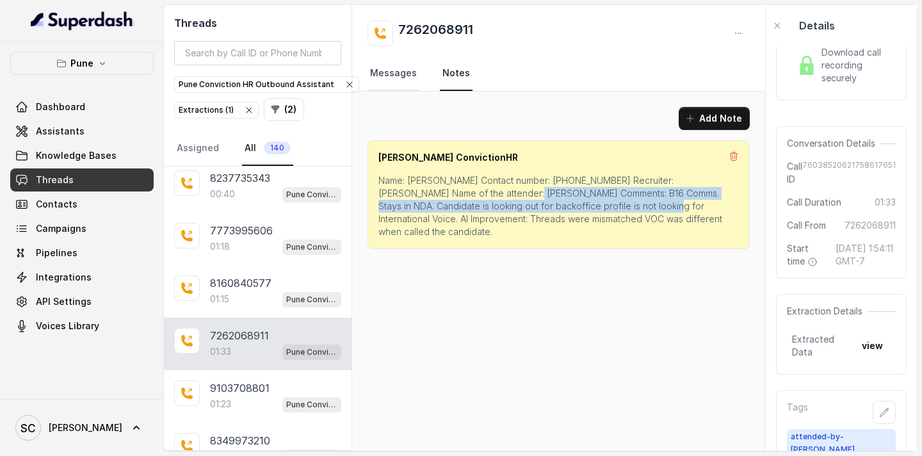
click at [398, 74] on link "Messages" at bounding box center [394, 73] width 52 height 35
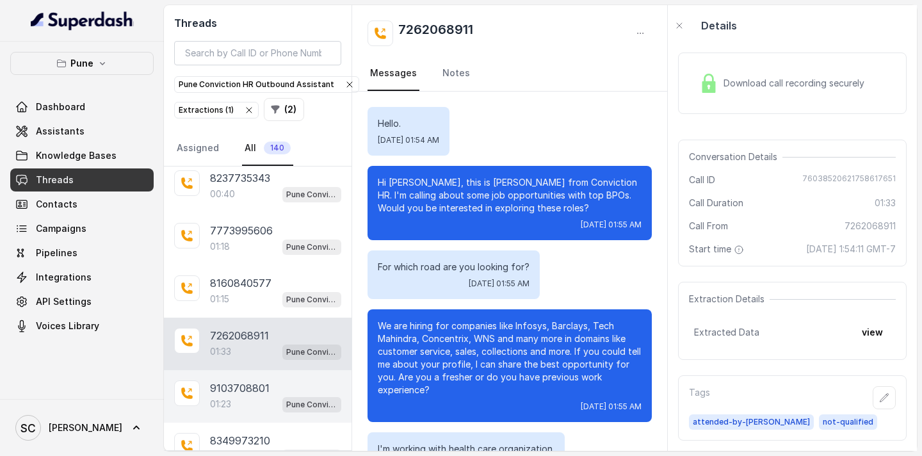
click at [274, 392] on div "9103708801" at bounding box center [275, 387] width 131 height 15
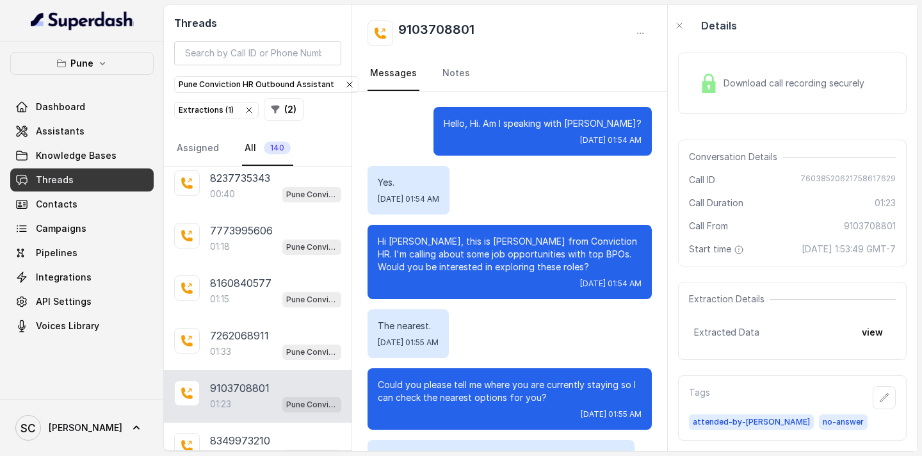
scroll to position [622, 0]
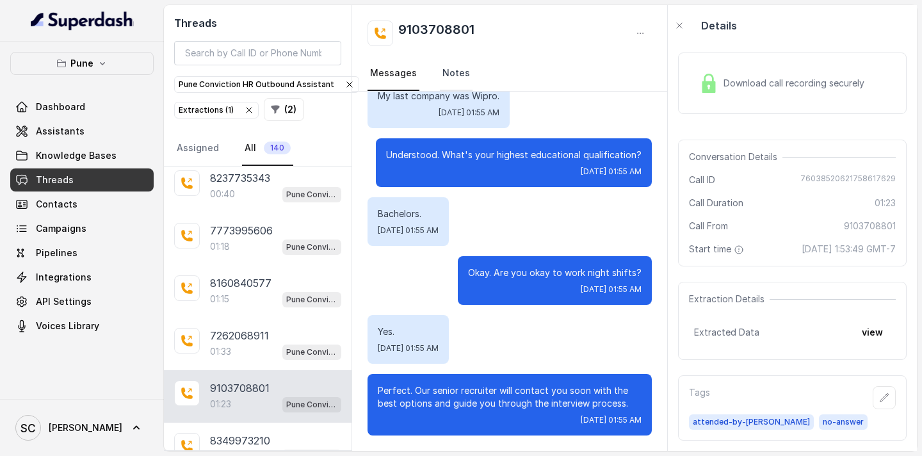
click at [444, 80] on link "Notes" at bounding box center [456, 73] width 33 height 35
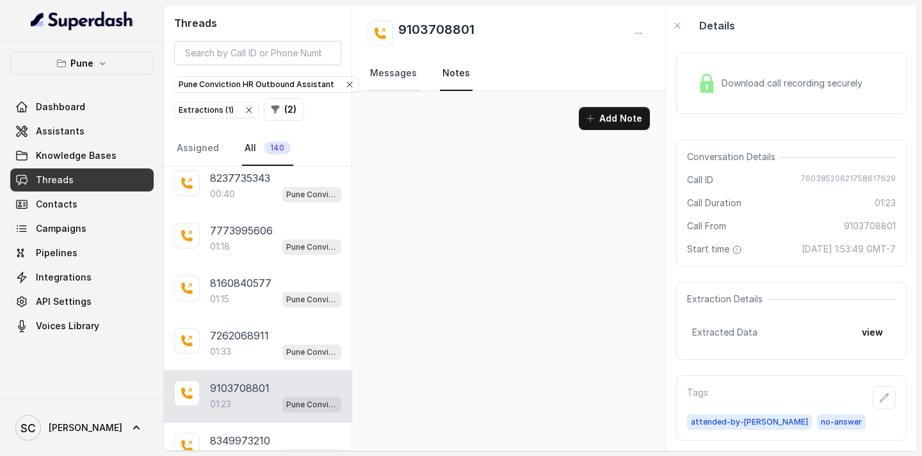
click at [392, 73] on link "Messages" at bounding box center [394, 73] width 52 height 35
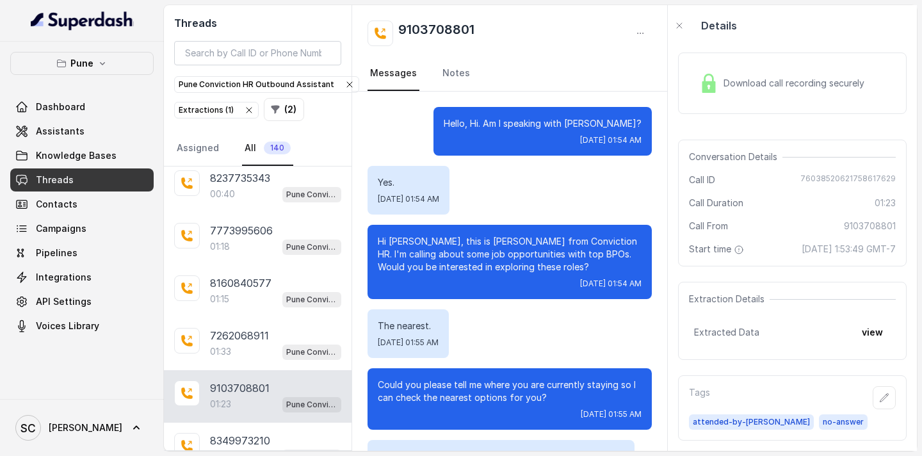
click at [747, 77] on span "Download call recording securely" at bounding box center [797, 83] width 146 height 13
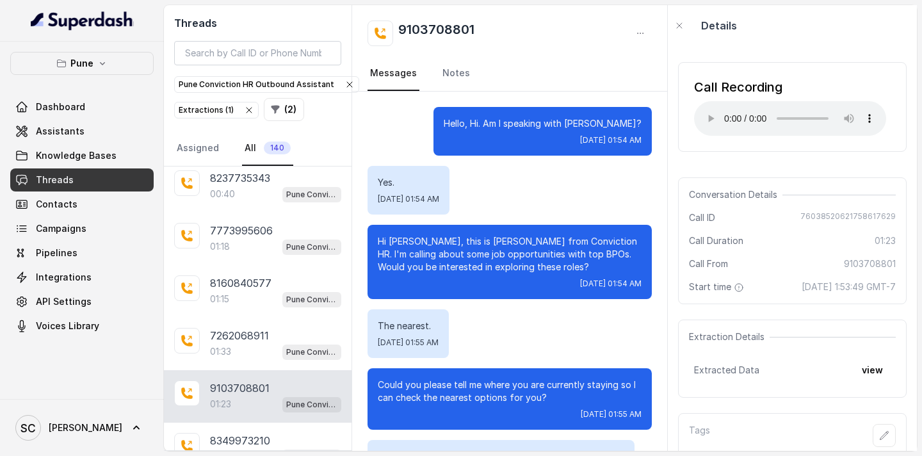
click at [400, 243] on p "Hi [PERSON_NAME], this is [PERSON_NAME] from Conviction HR. I'm calling about s…" at bounding box center [510, 254] width 264 height 38
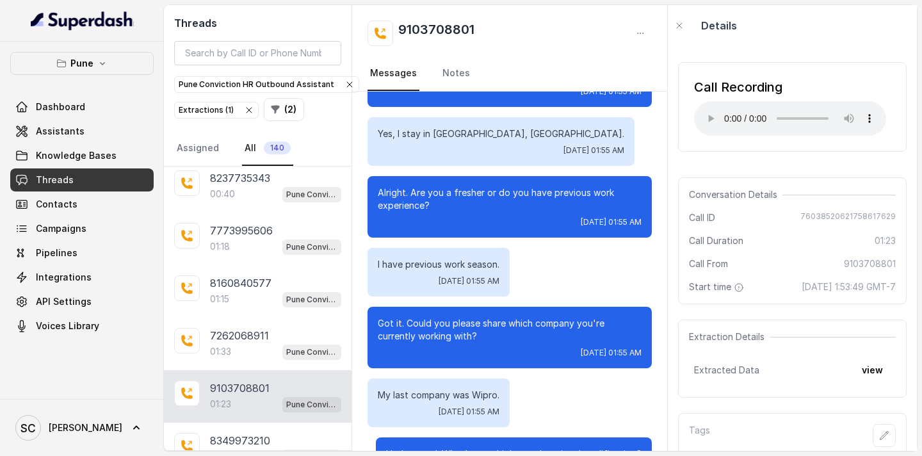
scroll to position [324, 0]
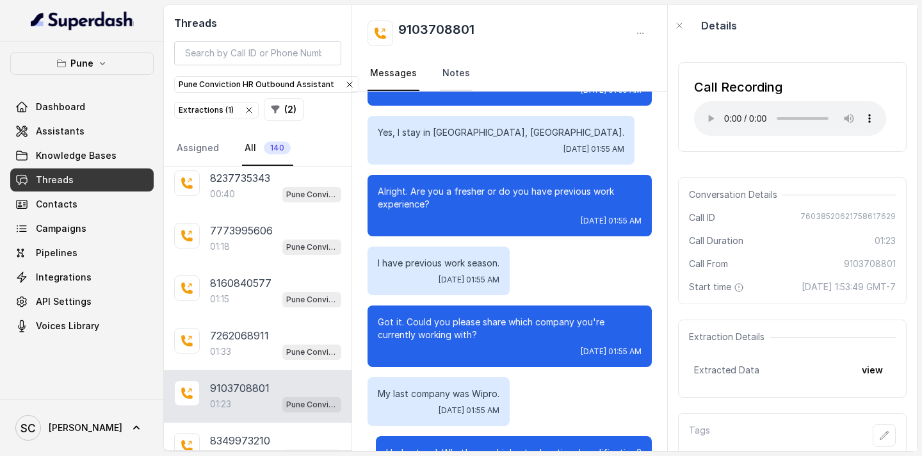
click at [453, 72] on link "Notes" at bounding box center [456, 73] width 33 height 35
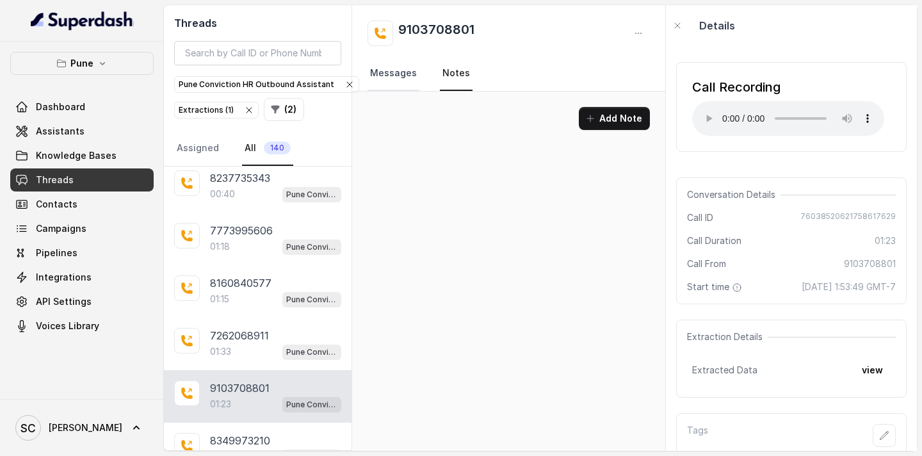
click at [380, 81] on link "Messages" at bounding box center [394, 73] width 52 height 35
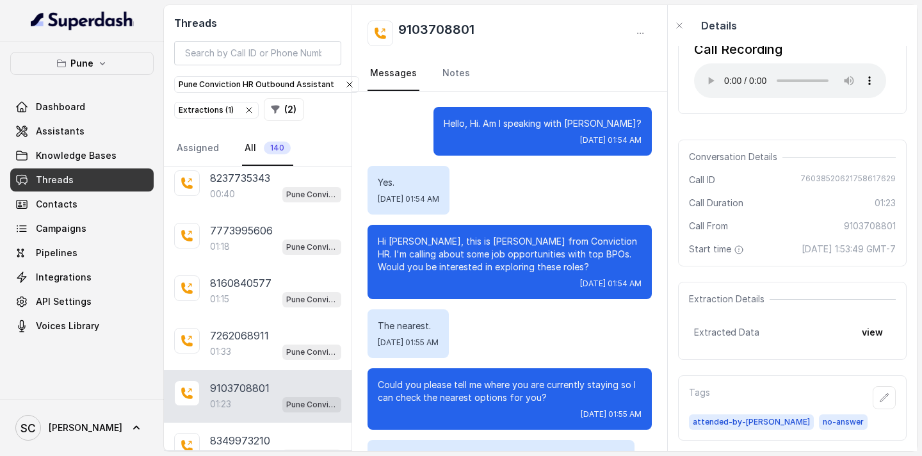
scroll to position [65, 0]
click at [622, 124] on p "Hello, Hi. Am I speaking with [PERSON_NAME]?" at bounding box center [543, 123] width 198 height 13
drag, startPoint x: 479, startPoint y: 30, endPoint x: 399, endPoint y: 33, distance: 80.1
click at [399, 33] on div "9103708801" at bounding box center [510, 33] width 284 height 26
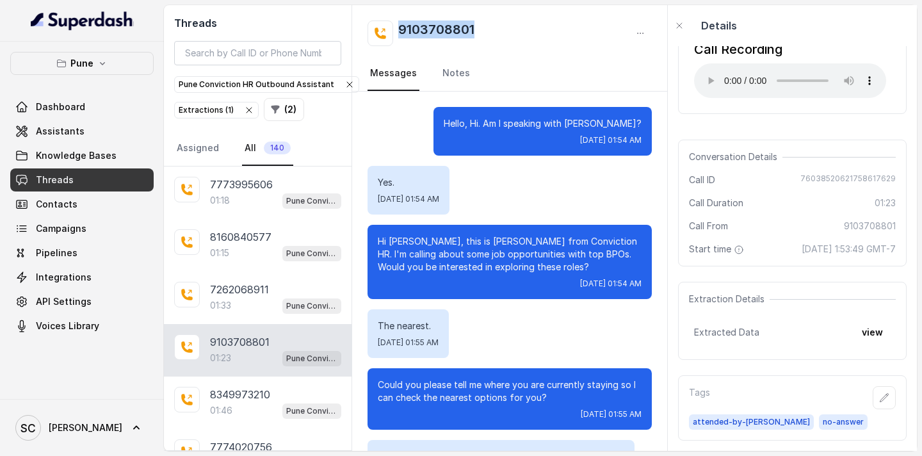
scroll to position [2819, 0]
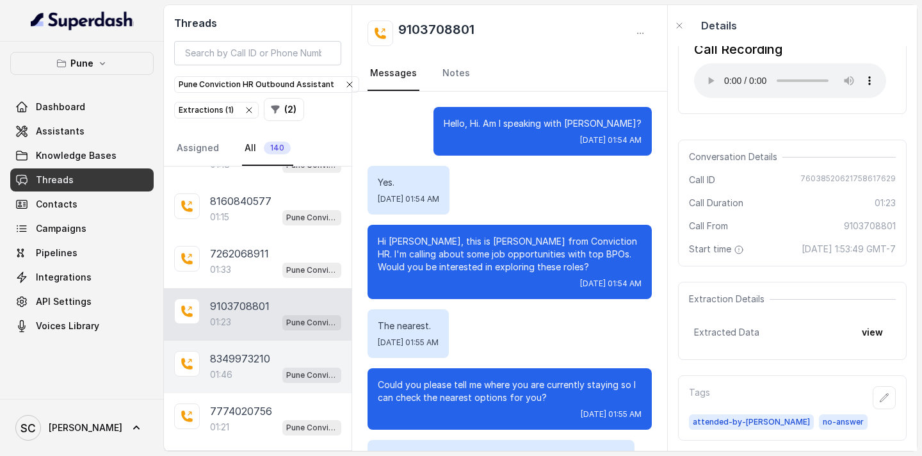
click at [261, 375] on div "01:46 Pune Conviction HR Outbound Assistant" at bounding box center [275, 374] width 131 height 17
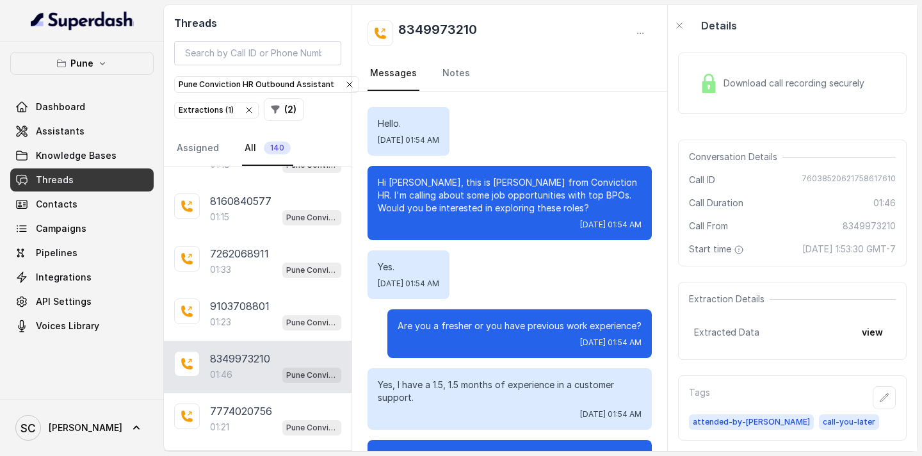
click at [403, 181] on p "Hi [PERSON_NAME], this is [PERSON_NAME] from Conviction HR. I'm calling about s…" at bounding box center [510, 195] width 264 height 38
click at [449, 77] on link "Notes" at bounding box center [456, 73] width 33 height 35
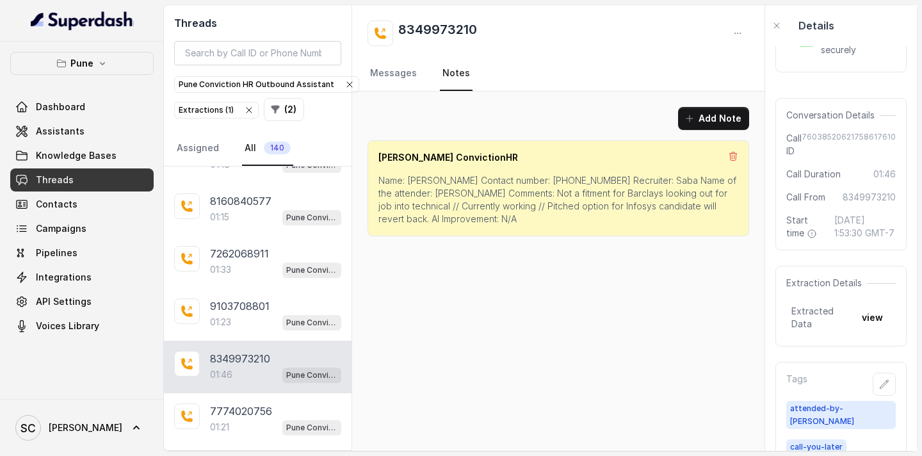
click at [421, 182] on p "Name: [PERSON_NAME] Contact number: [PHONE_NUMBER] Recruiter: Saba Name of the …" at bounding box center [558, 199] width 360 height 51
click at [546, 179] on p "Name: [PERSON_NAME] Contact number: [PHONE_NUMBER] Recruiter: Saba Name of the …" at bounding box center [558, 199] width 360 height 51
click at [620, 178] on p "Name: [PERSON_NAME] Contact number: [PHONE_NUMBER] Recruiter: Saba Name of the …" at bounding box center [558, 199] width 360 height 51
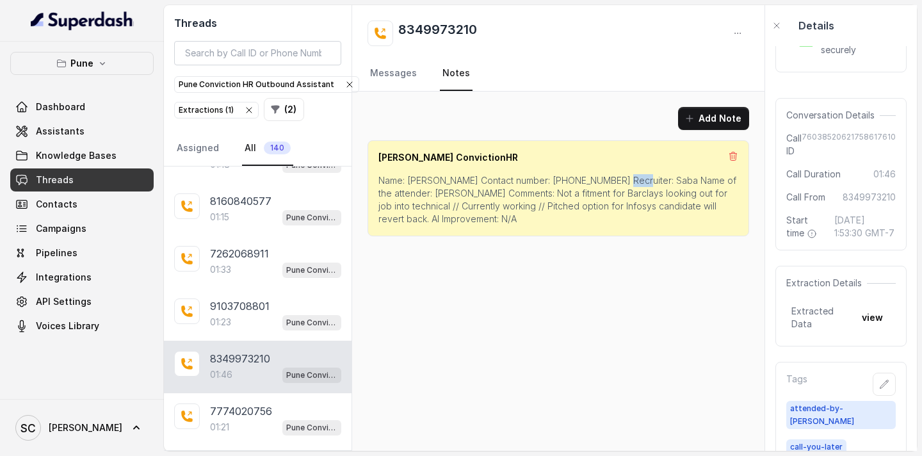
click at [620, 178] on p "Name: [PERSON_NAME] Contact number: [PHONE_NUMBER] Recruiter: Saba Name of the …" at bounding box center [558, 199] width 360 height 51
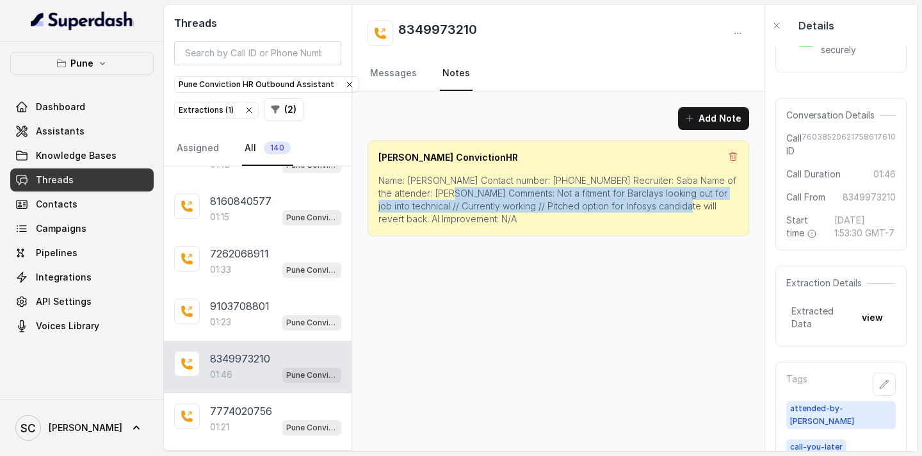
drag, startPoint x: 453, startPoint y: 193, endPoint x: 681, endPoint y: 203, distance: 227.5
click at [681, 203] on p "Name: [PERSON_NAME] Contact number: [PHONE_NUMBER] Recruiter: Saba Name of the …" at bounding box center [558, 199] width 360 height 51
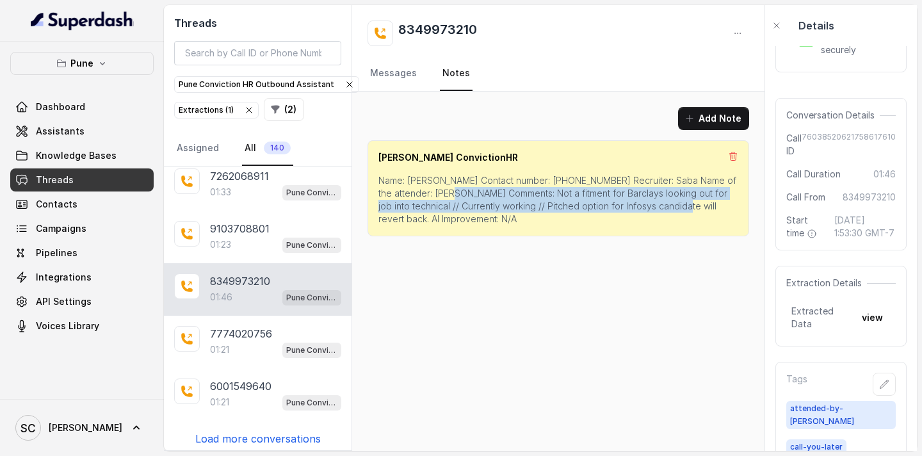
scroll to position [2902, 0]
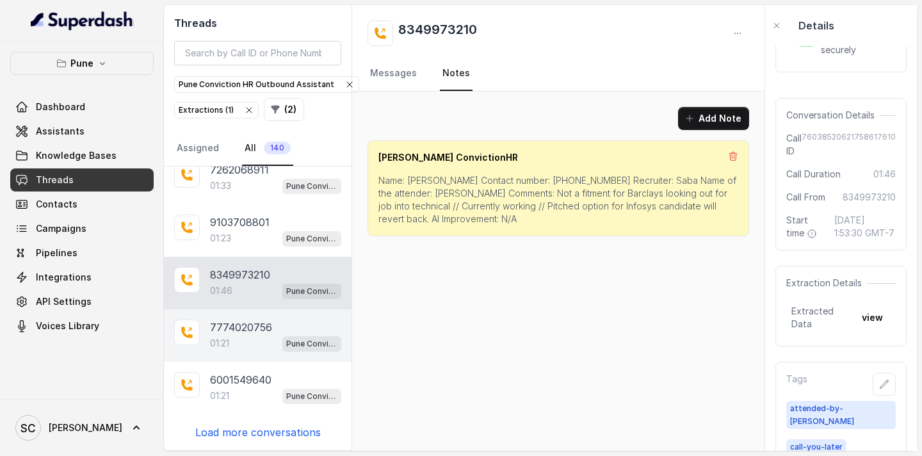
click at [234, 333] on p "7774020756" at bounding box center [241, 327] width 62 height 15
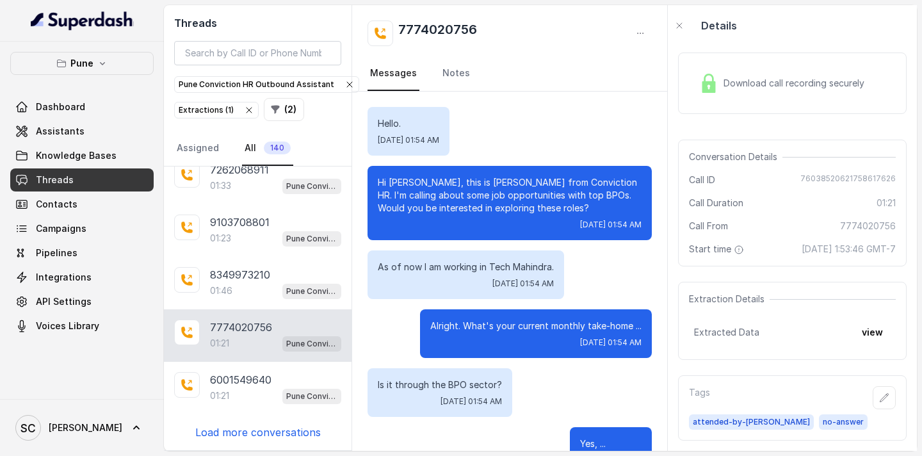
scroll to position [1034, 0]
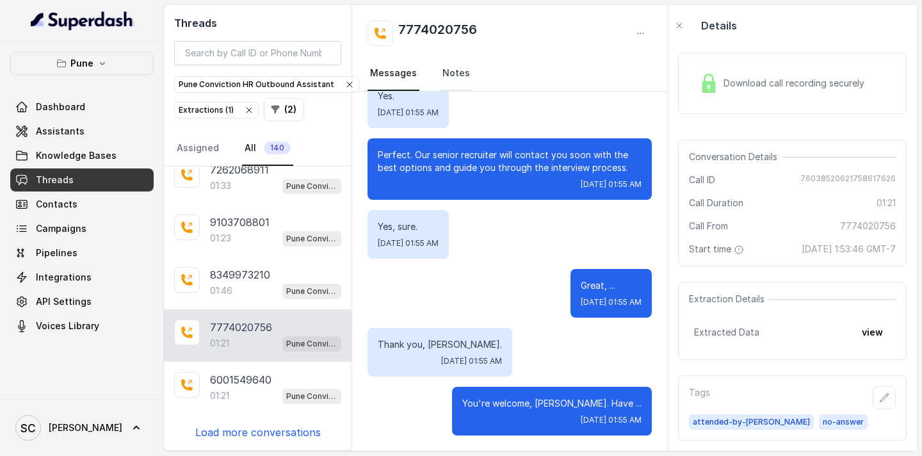
click at [453, 71] on link "Notes" at bounding box center [456, 73] width 33 height 35
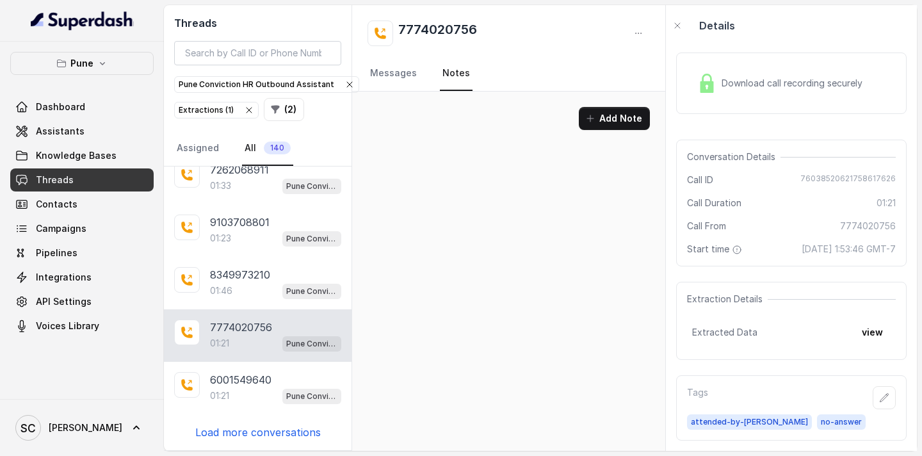
click at [421, 72] on nav "Messages Notes" at bounding box center [509, 73] width 282 height 35
click at [397, 73] on link "Messages" at bounding box center [394, 73] width 52 height 35
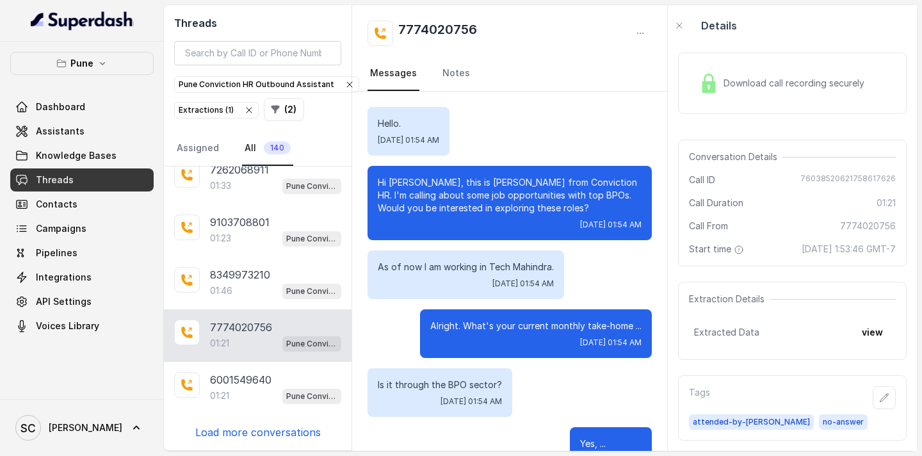
click at [405, 184] on p "Hi [PERSON_NAME], this is [PERSON_NAME] from Conviction HR. I'm calling about s…" at bounding box center [510, 195] width 264 height 38
drag, startPoint x: 484, startPoint y: 29, endPoint x: 385, endPoint y: 29, distance: 99.2
click at [385, 29] on div "7774020756" at bounding box center [510, 33] width 284 height 26
click at [456, 72] on link "Notes" at bounding box center [456, 73] width 33 height 35
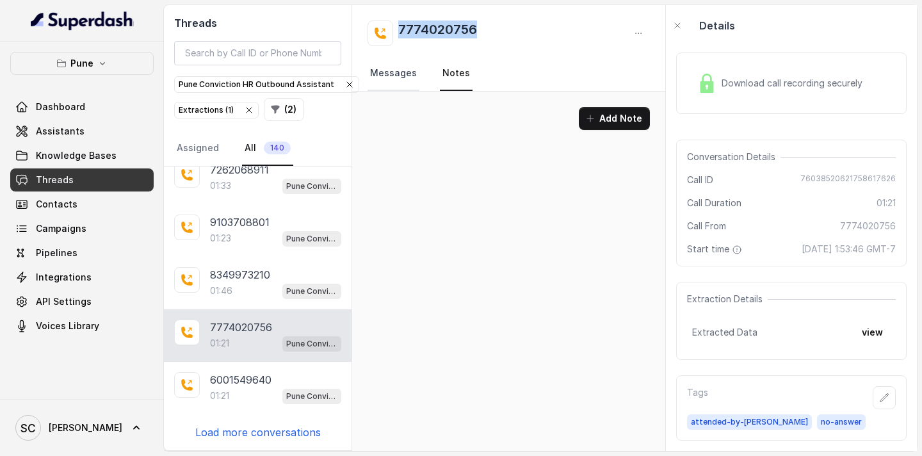
click at [410, 70] on link "Messages" at bounding box center [394, 73] width 52 height 35
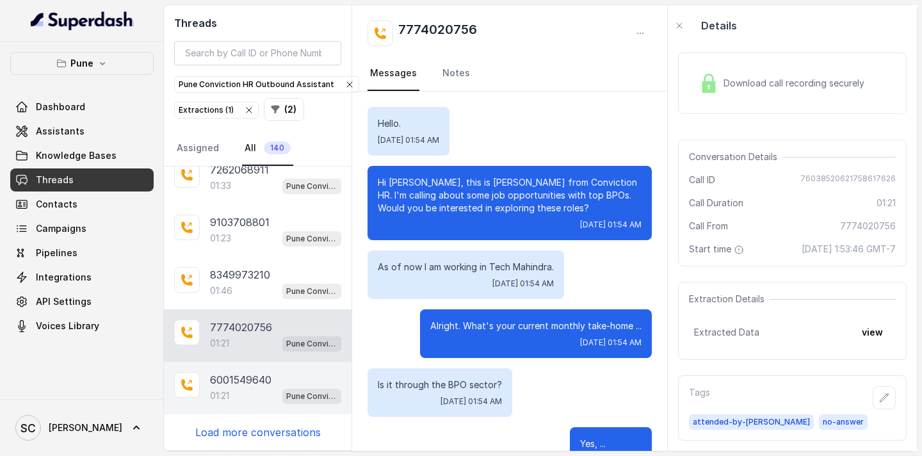
click at [263, 389] on div "01:21 Pune Conviction HR Outbound Assistant" at bounding box center [275, 395] width 131 height 17
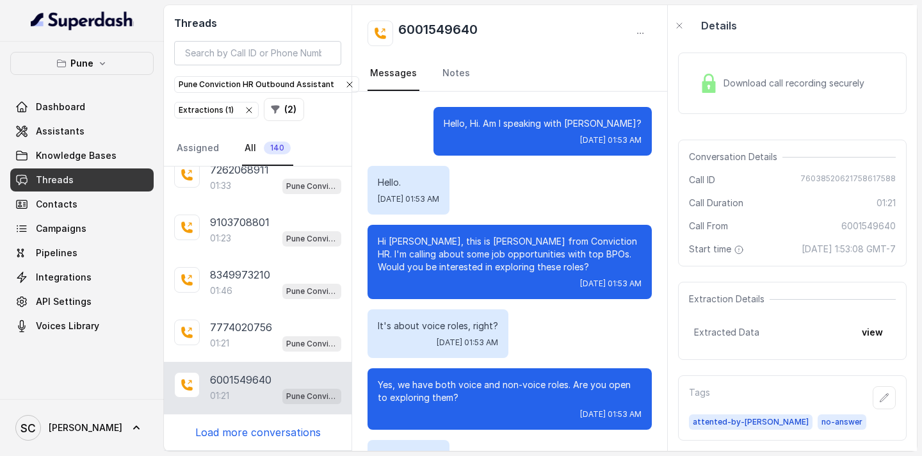
scroll to position [929, 0]
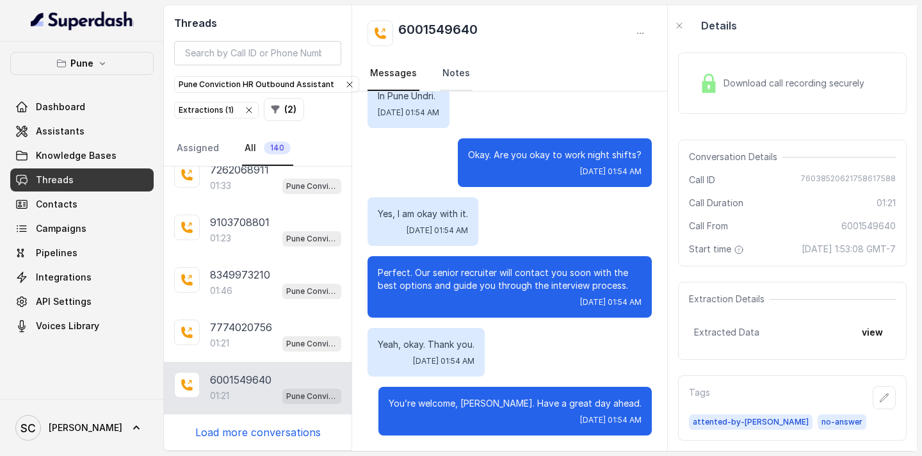
click at [448, 74] on link "Notes" at bounding box center [456, 73] width 33 height 35
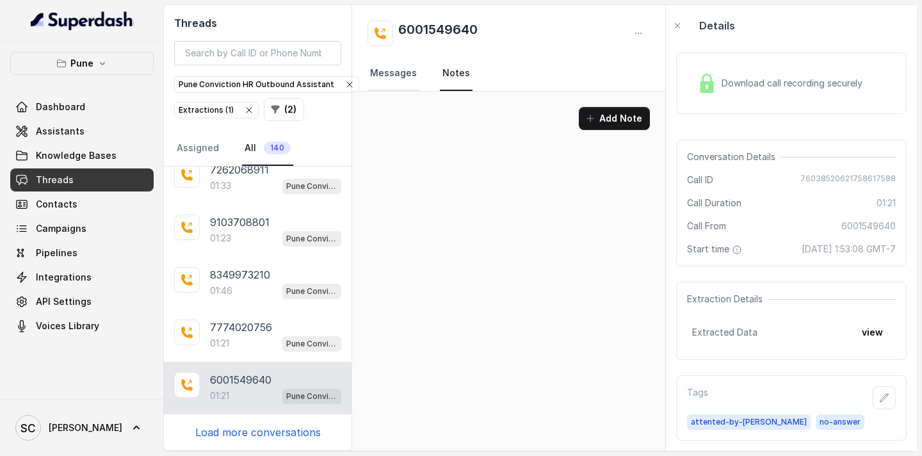
click at [412, 76] on link "Messages" at bounding box center [394, 73] width 52 height 35
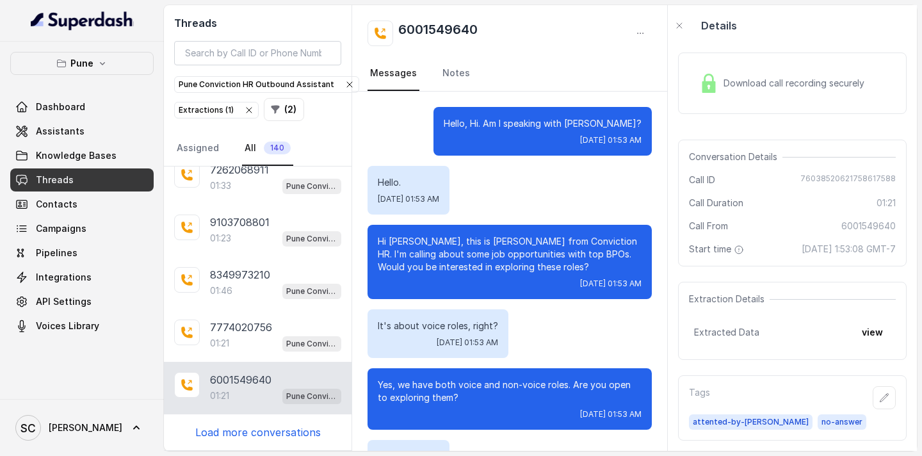
click at [403, 244] on p "Hi [PERSON_NAME], this is [PERSON_NAME] from Conviction HR. I'm calling about s…" at bounding box center [510, 254] width 264 height 38
drag, startPoint x: 491, startPoint y: 28, endPoint x: 388, endPoint y: 28, distance: 103.1
click at [388, 28] on div "6001549640" at bounding box center [510, 33] width 284 height 26
click at [278, 428] on p "Load more conversations" at bounding box center [257, 432] width 125 height 15
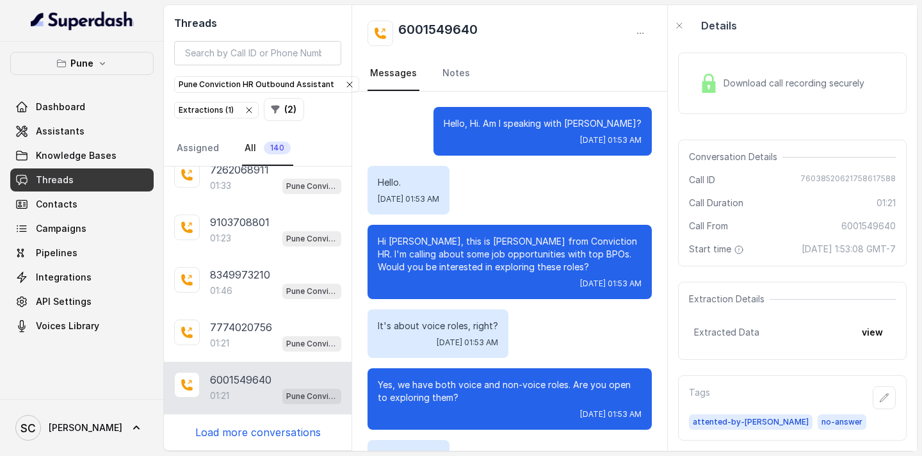
click at [295, 432] on p "Load more conversations" at bounding box center [257, 432] width 125 height 15
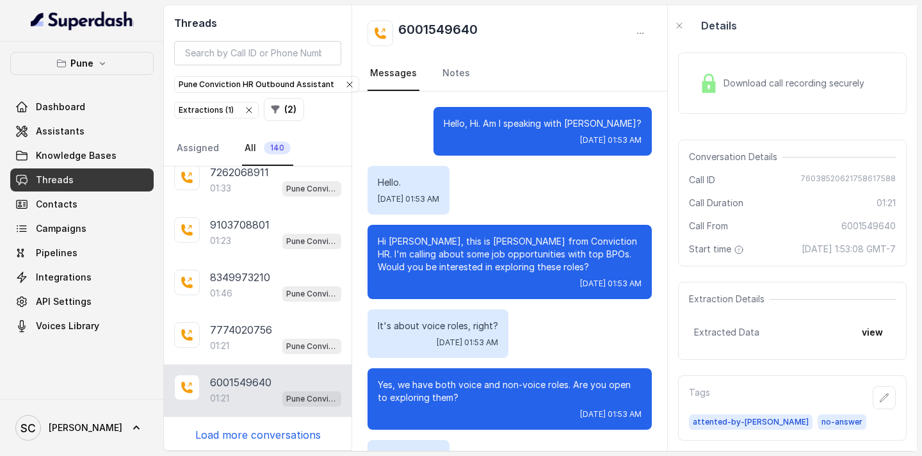
scroll to position [2902, 0]
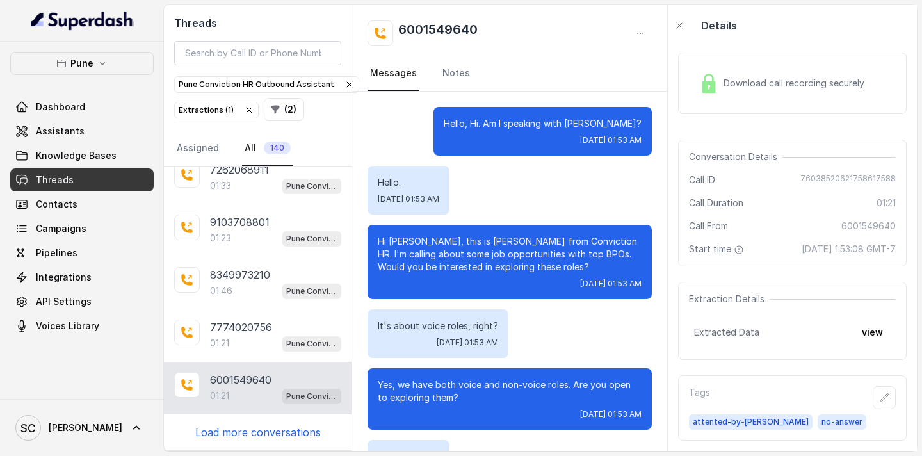
click at [279, 432] on p "Load more conversations" at bounding box center [257, 432] width 125 height 15
click at [261, 431] on p "Load more conversations" at bounding box center [257, 432] width 125 height 15
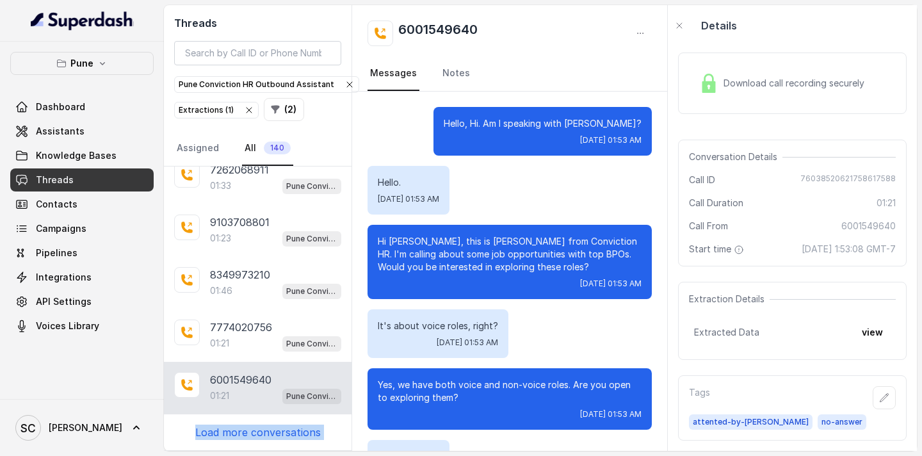
click at [268, 431] on p "Load more conversations" at bounding box center [257, 432] width 125 height 15
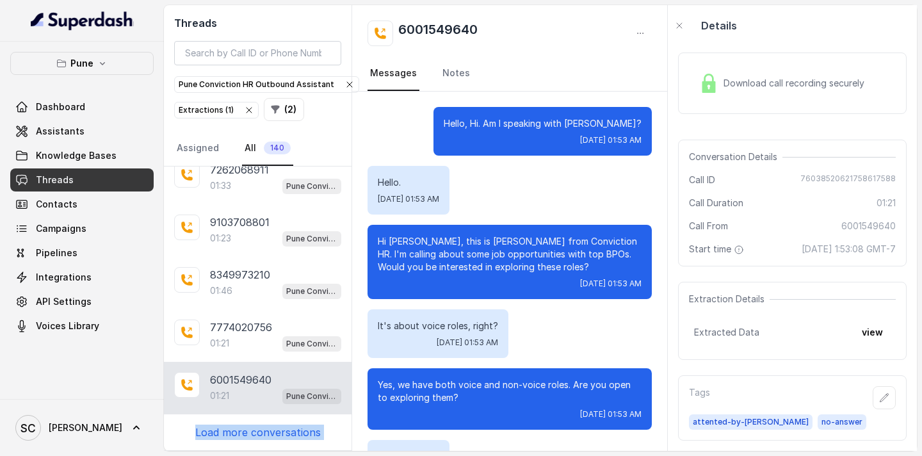
click at [268, 431] on p "Load more conversations" at bounding box center [257, 432] width 125 height 15
click at [268, 441] on div "8009266699 01:20 Pune Conviction HR Outbound Assistant 9922646099 01:15 Pune Co…" at bounding box center [258, 308] width 188 height 284
click at [270, 435] on p "Load more conversations" at bounding box center [257, 432] width 125 height 15
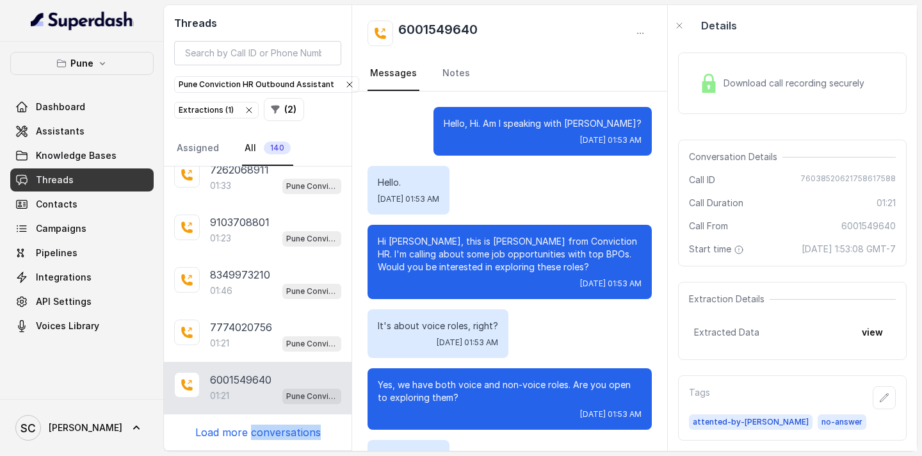
click at [270, 435] on p "Load more conversations" at bounding box center [257, 432] width 125 height 15
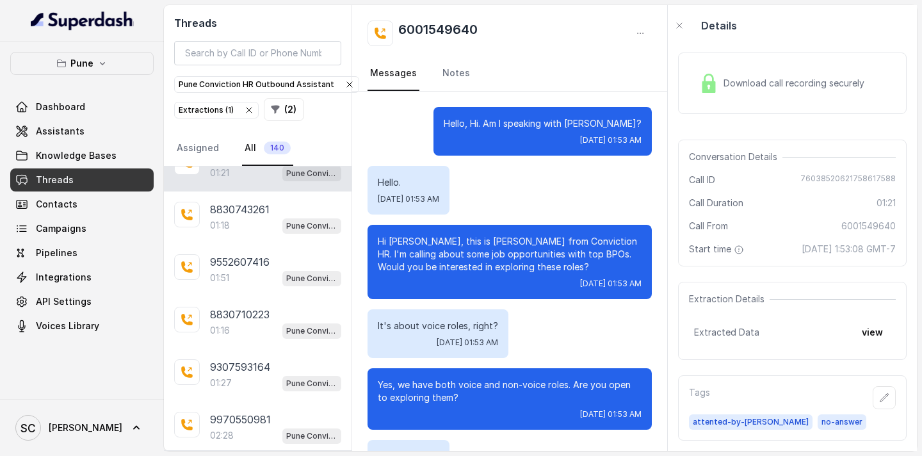
scroll to position [3056, 0]
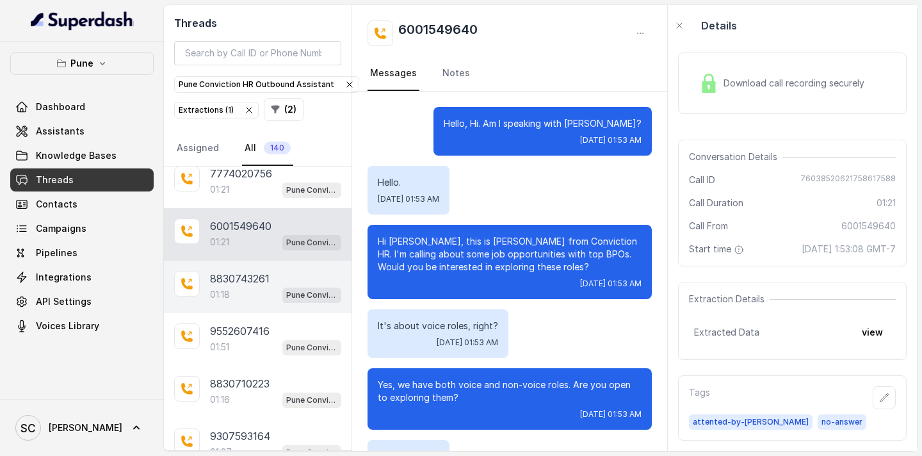
click at [253, 277] on p "8830743261" at bounding box center [240, 278] width 60 height 15
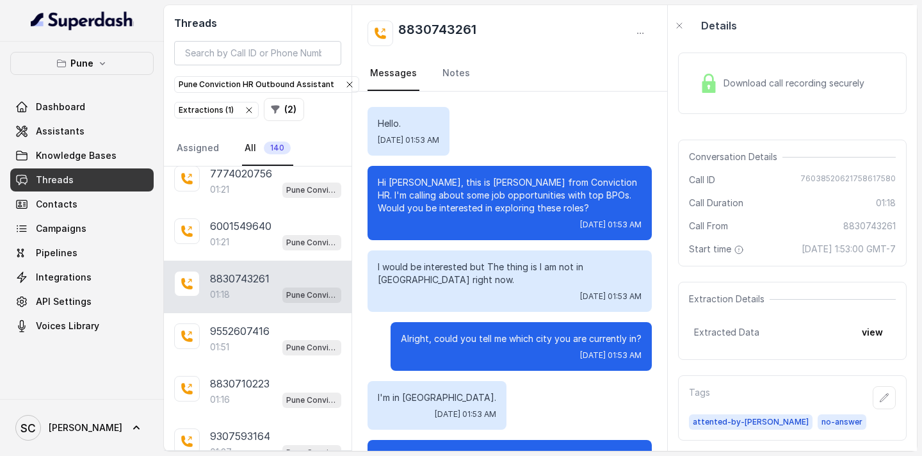
scroll to position [693, 0]
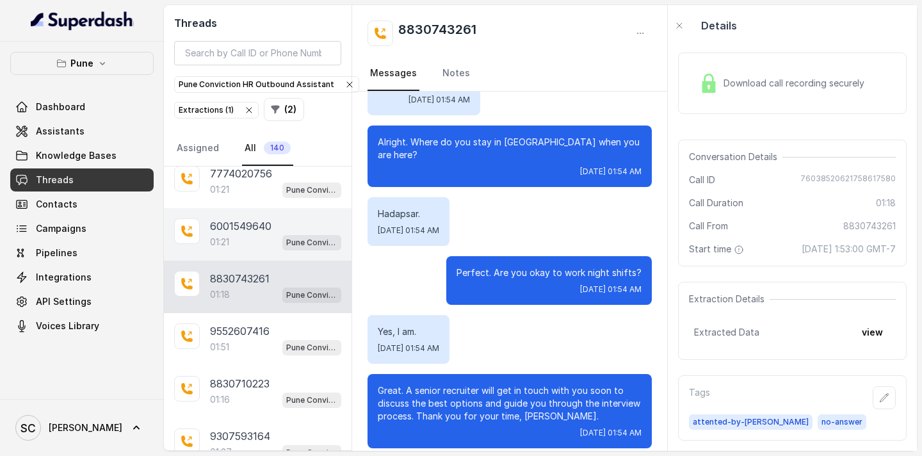
click at [249, 241] on div "01:21 Pune Conviction HR Outbound Assistant" at bounding box center [275, 242] width 131 height 17
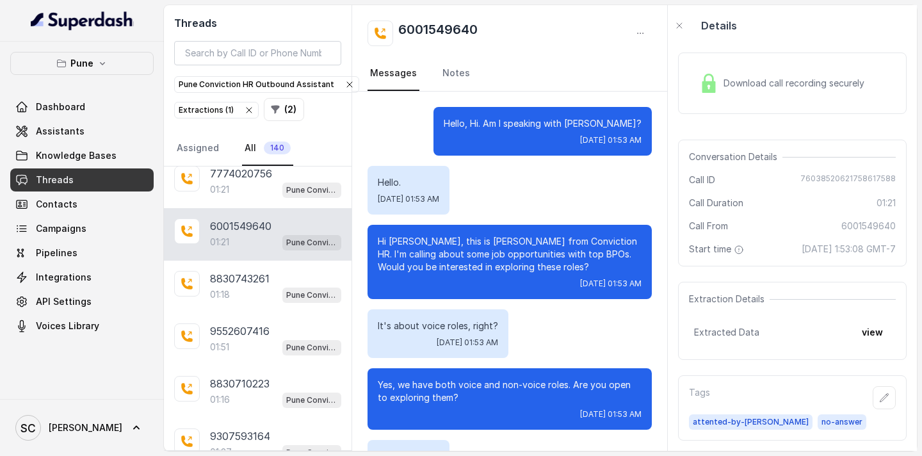
scroll to position [929, 0]
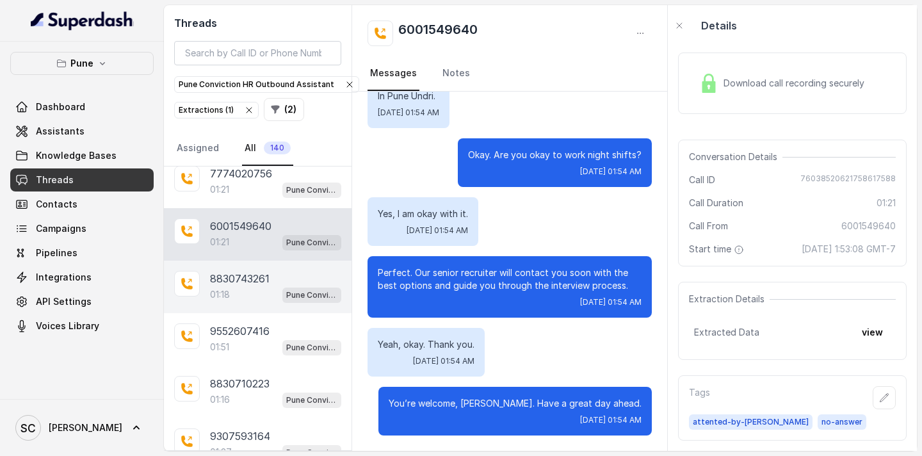
click at [255, 276] on p "8830743261" at bounding box center [240, 278] width 60 height 15
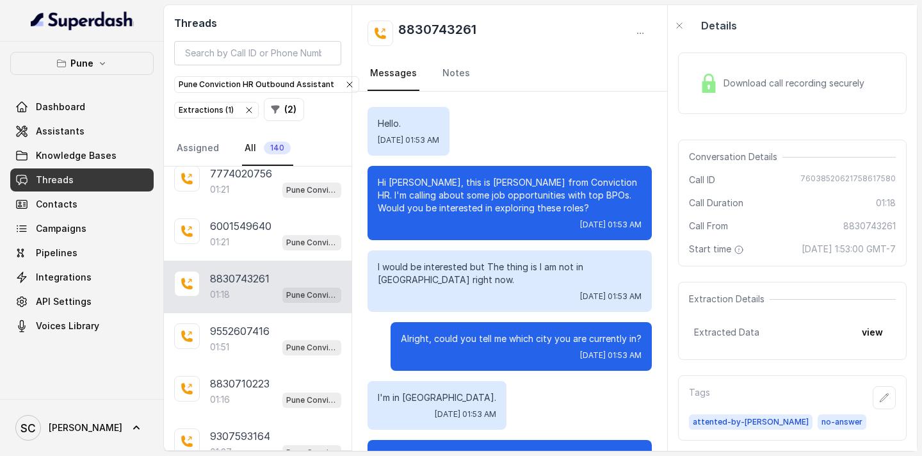
scroll to position [693, 0]
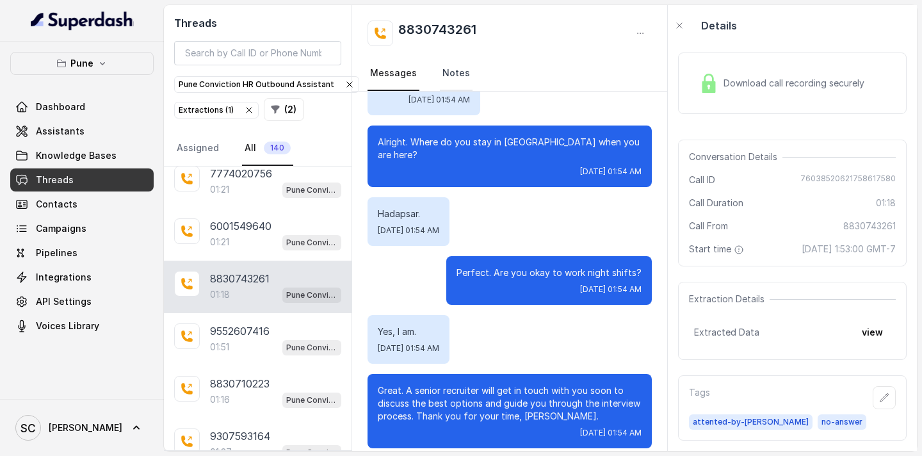
click at [446, 77] on link "Notes" at bounding box center [456, 73] width 33 height 35
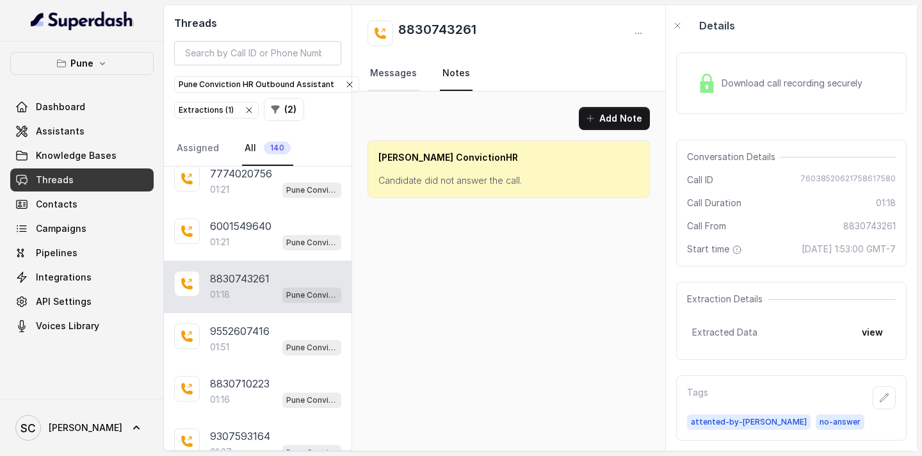
click at [390, 72] on link "Messages" at bounding box center [394, 73] width 52 height 35
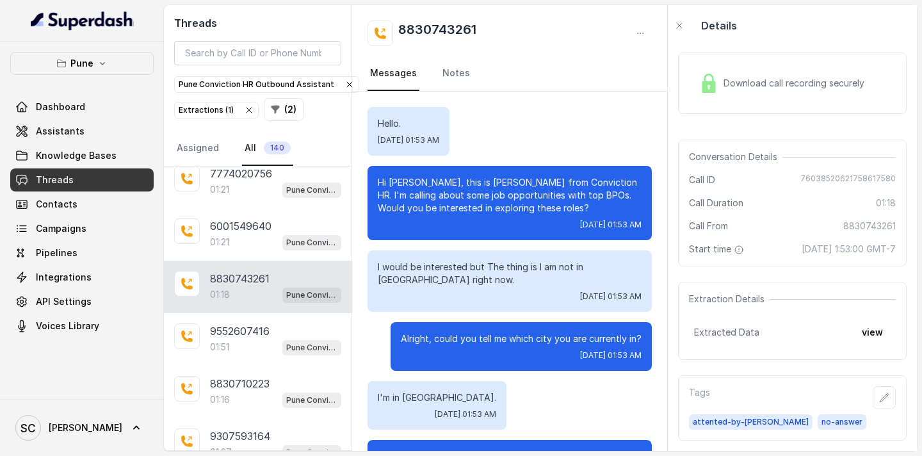
click at [407, 181] on p "Hi [PERSON_NAME], this is [PERSON_NAME] from Conviction HR. I'm calling about s…" at bounding box center [510, 195] width 264 height 38
drag, startPoint x: 486, startPoint y: 34, endPoint x: 395, endPoint y: 35, distance: 90.9
click at [395, 35] on div "8830743261" at bounding box center [510, 33] width 284 height 26
click at [235, 343] on div "01:51 Pune Conviction HR Outbound Assistant" at bounding box center [275, 347] width 131 height 17
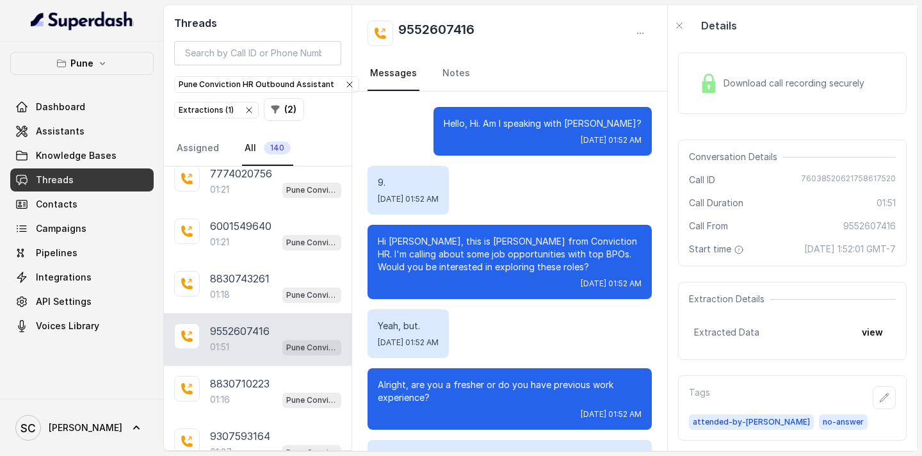
scroll to position [1203, 0]
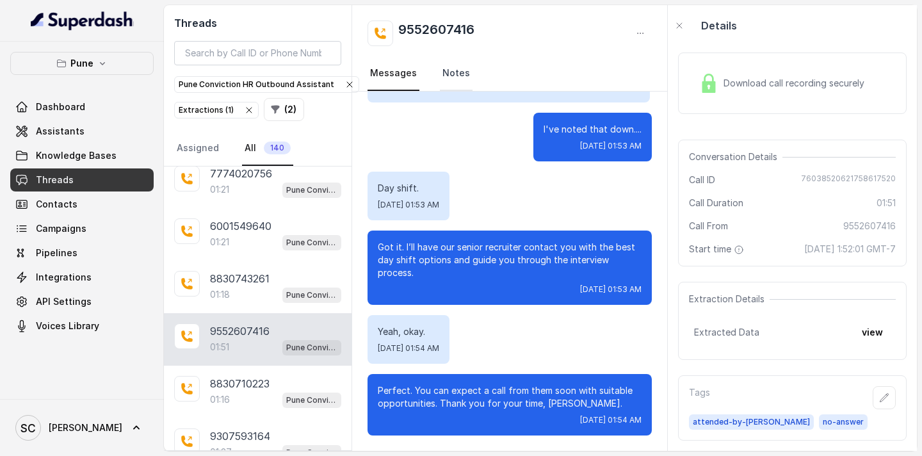
click at [448, 69] on link "Notes" at bounding box center [456, 73] width 33 height 35
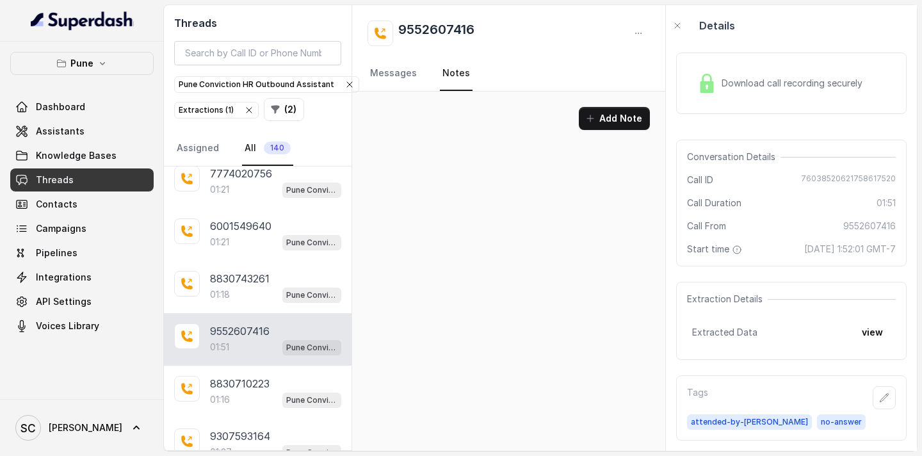
scroll to position [0, 0]
click at [394, 78] on link "Messages" at bounding box center [394, 73] width 52 height 35
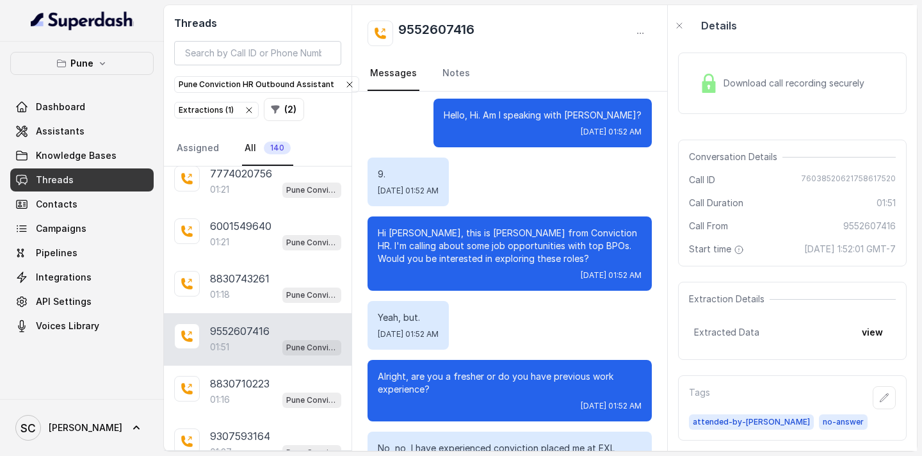
scroll to position [19, 0]
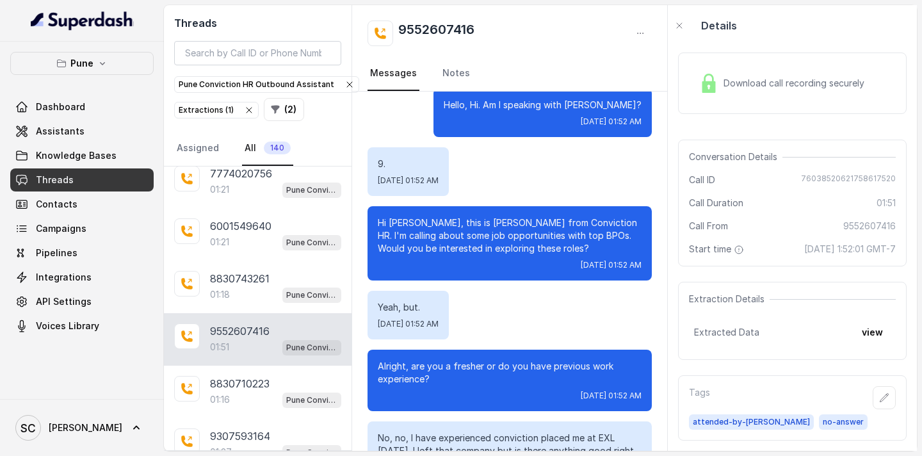
click at [626, 104] on p "Hello, Hi. Am I speaking with [PERSON_NAME]?" at bounding box center [543, 105] width 198 height 13
drag, startPoint x: 495, startPoint y: 35, endPoint x: 389, endPoint y: 31, distance: 105.7
click at [389, 31] on div "9552607416" at bounding box center [510, 33] width 284 height 26
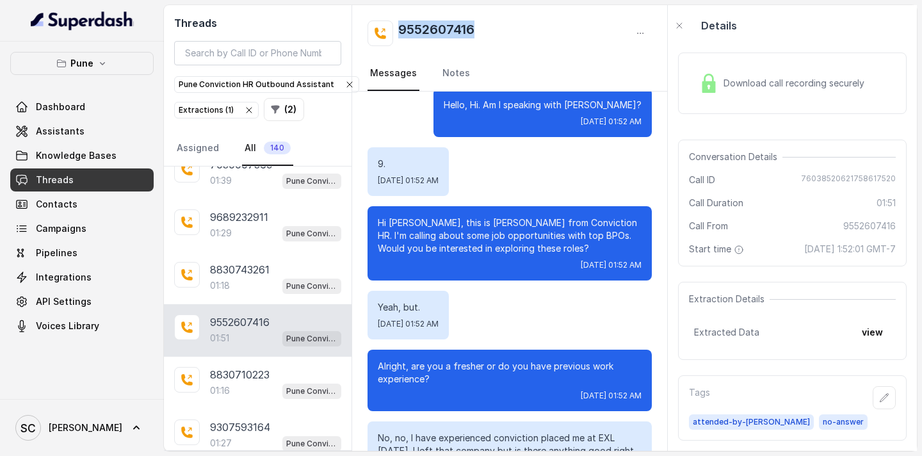
scroll to position [3636, 0]
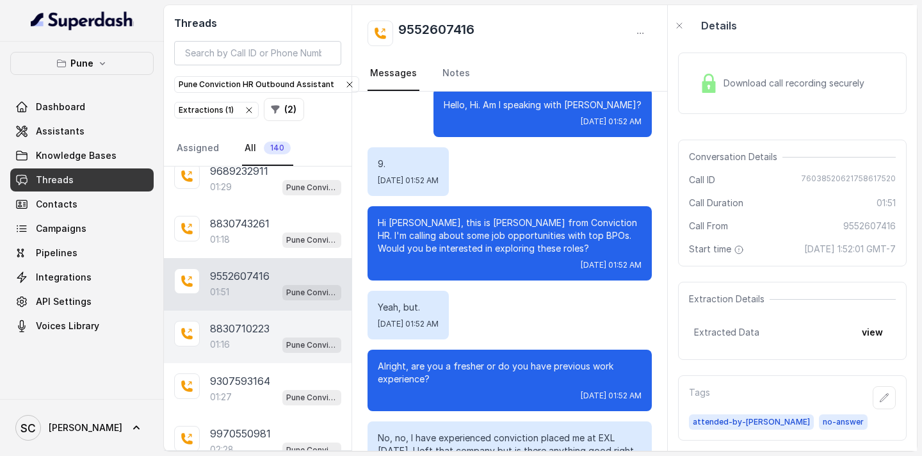
click at [266, 325] on p "8830710223" at bounding box center [240, 328] width 60 height 15
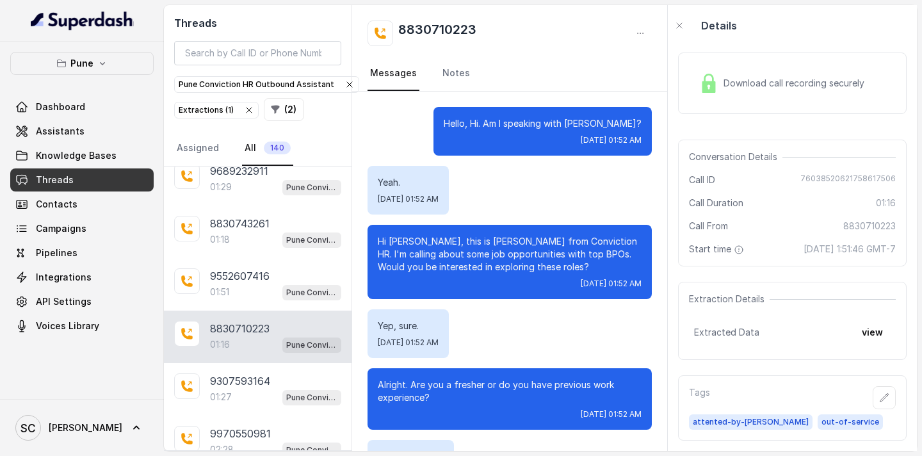
scroll to position [609, 0]
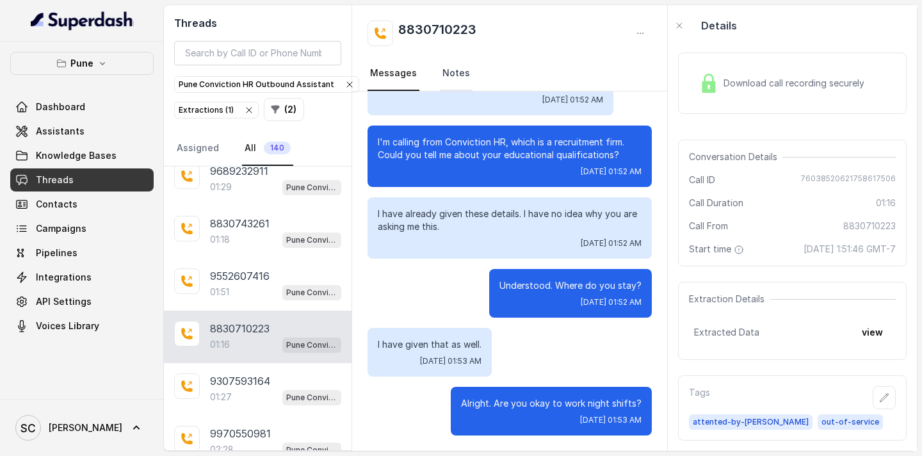
click at [444, 72] on link "Notes" at bounding box center [456, 73] width 33 height 35
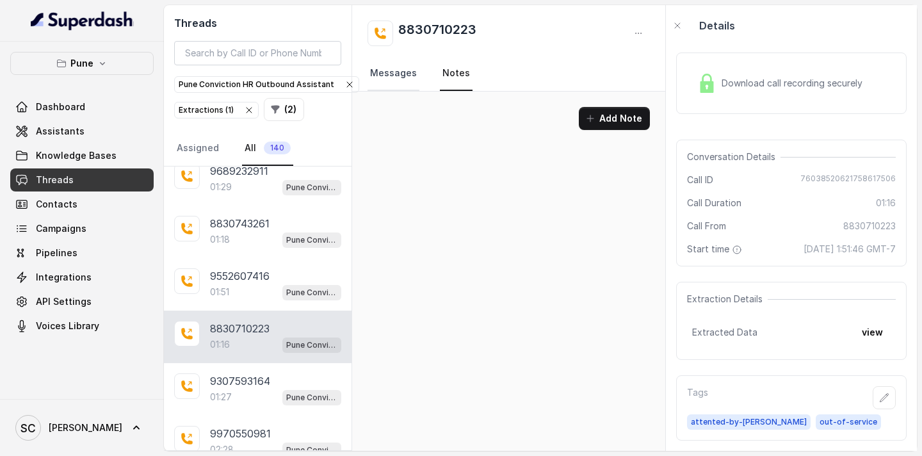
click at [390, 67] on link "Messages" at bounding box center [394, 73] width 52 height 35
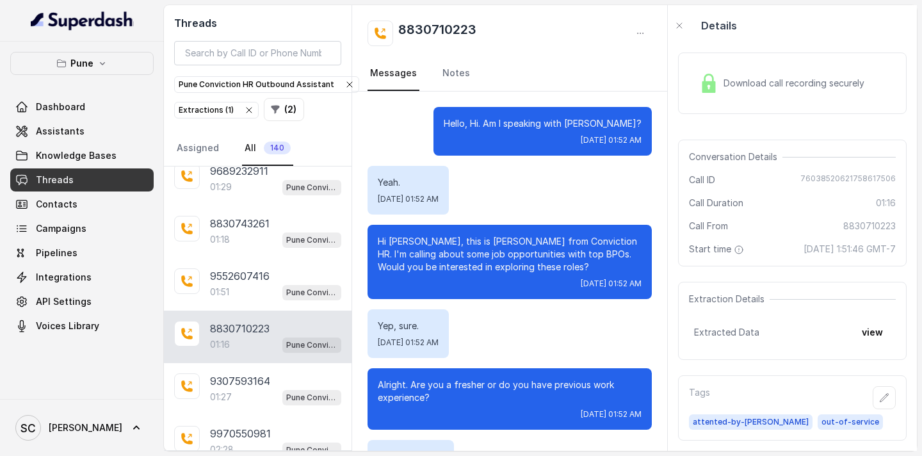
click at [400, 238] on p "Hi [PERSON_NAME], this is [PERSON_NAME] from Conviction HR. I'm calling about s…" at bounding box center [510, 254] width 264 height 38
drag, startPoint x: 483, startPoint y: 35, endPoint x: 393, endPoint y: 33, distance: 90.3
click at [393, 33] on div "8830710223" at bounding box center [510, 33] width 284 height 26
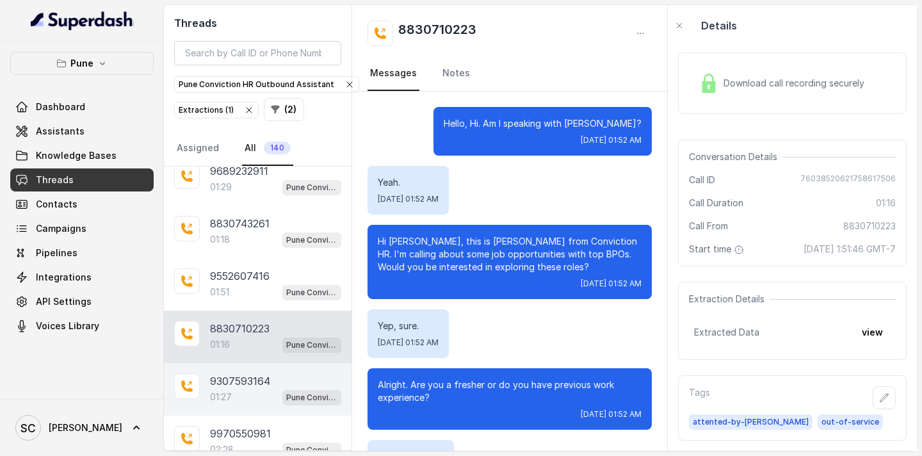
click at [251, 392] on div "01:27 Pune Conviction HR Outbound Assistant" at bounding box center [275, 397] width 131 height 17
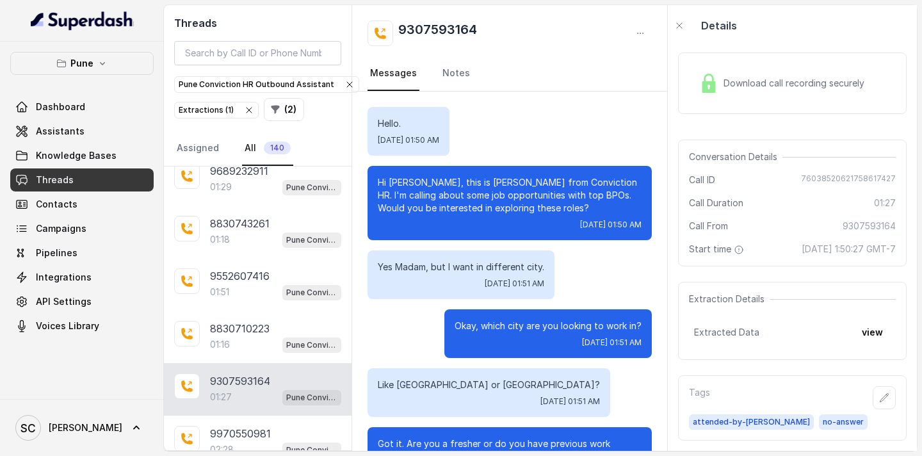
scroll to position [916, 0]
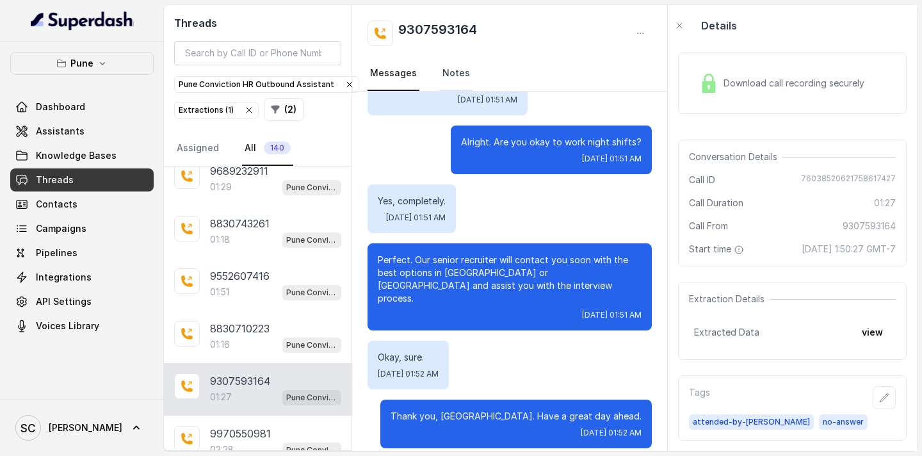
click at [443, 80] on link "Notes" at bounding box center [456, 73] width 33 height 35
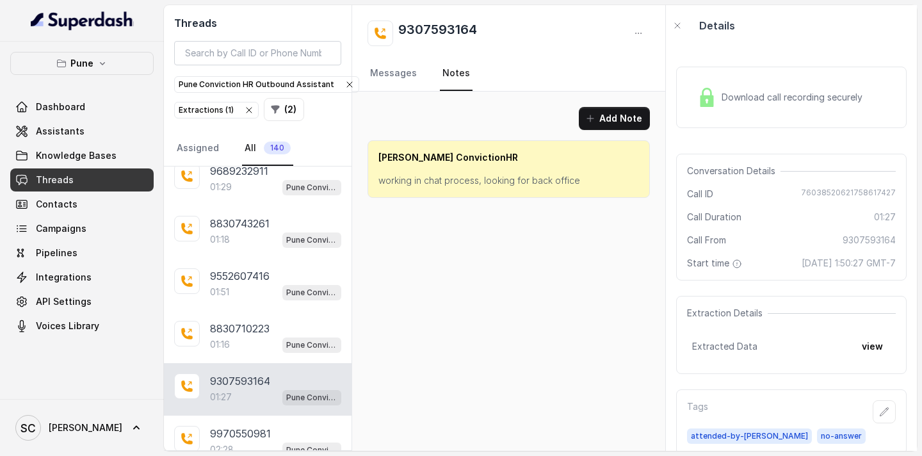
scroll to position [36, 0]
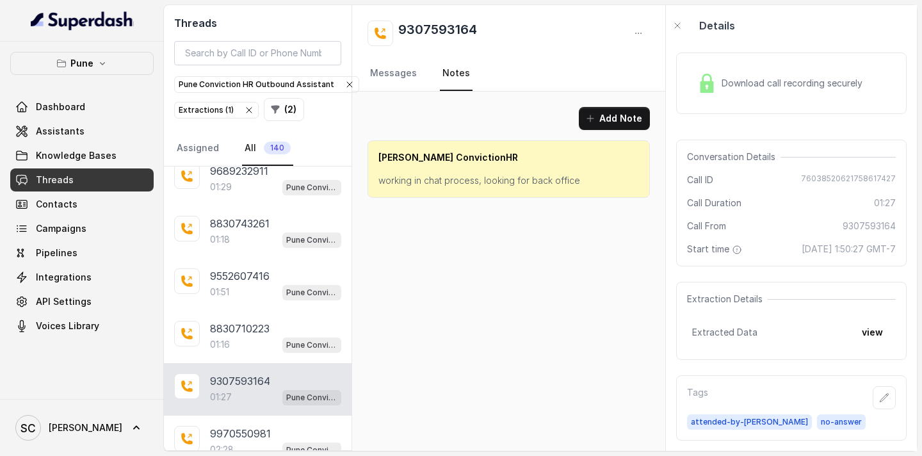
click at [474, 177] on p "working in chat process, looking for back office" at bounding box center [508, 180] width 261 height 13
click at [428, 181] on p "working in chat process, looking for back office" at bounding box center [508, 180] width 261 height 13
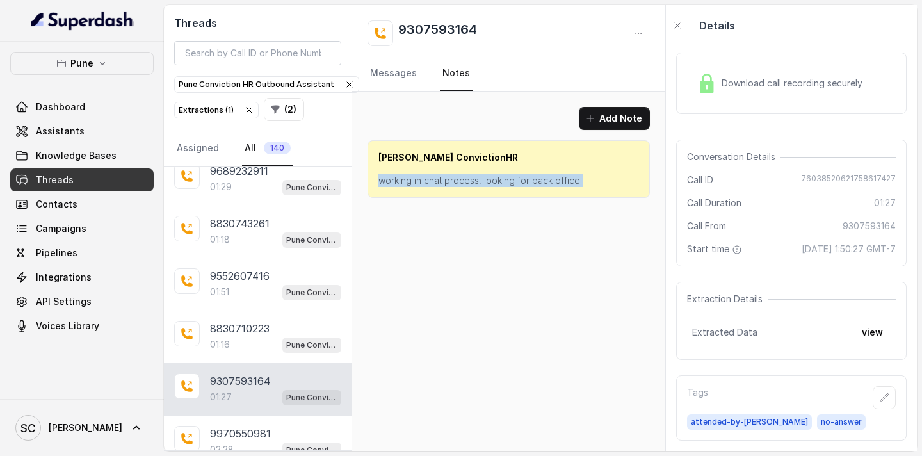
click at [428, 181] on p "working in chat process, looking for back office" at bounding box center [508, 180] width 261 height 13
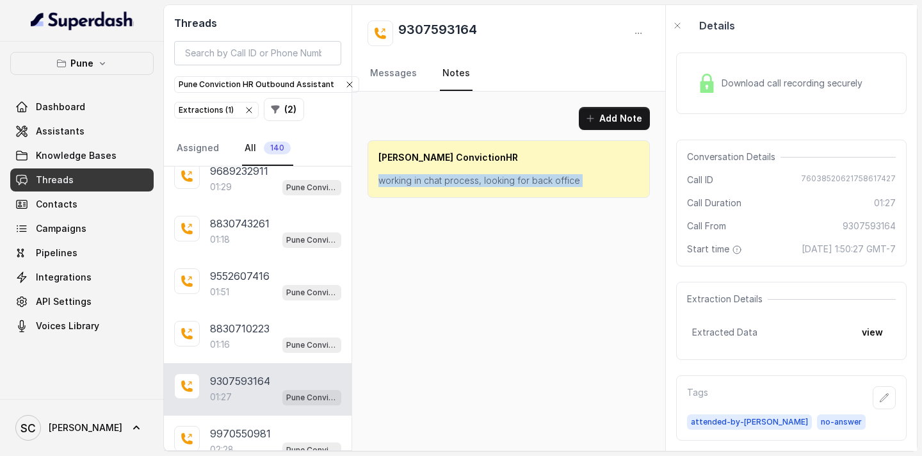
click at [428, 181] on p "working in chat process, looking for back office" at bounding box center [508, 180] width 261 height 13
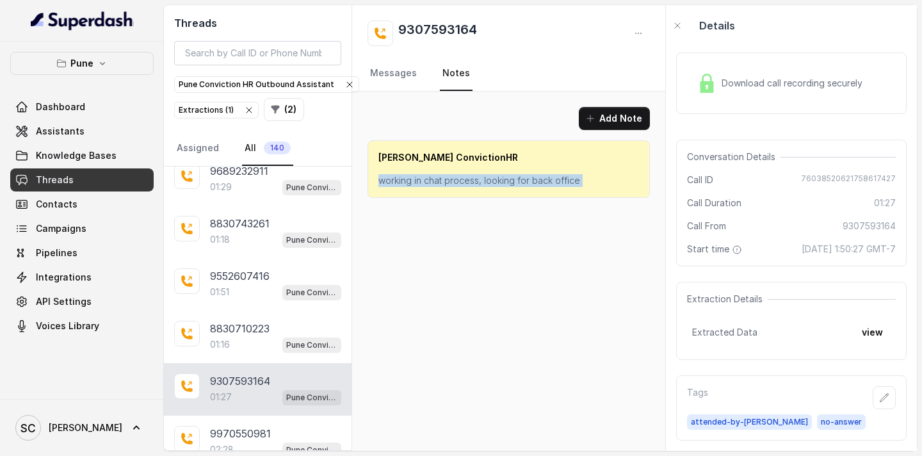
click at [428, 181] on p "working in chat process, looking for back office" at bounding box center [508, 180] width 261 height 13
click at [383, 71] on link "Messages" at bounding box center [394, 73] width 52 height 35
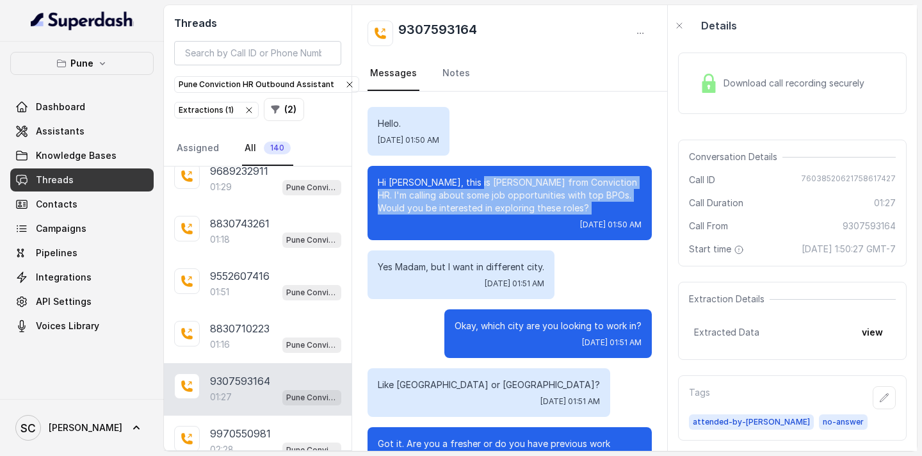
click at [473, 186] on p "Hi [PERSON_NAME], this is [PERSON_NAME] from Conviction HR. I'm calling about s…" at bounding box center [510, 195] width 264 height 38
drag, startPoint x: 473, startPoint y: 186, endPoint x: 456, endPoint y: 191, distance: 17.6
click at [473, 186] on p "Hi [PERSON_NAME], this is [PERSON_NAME] from Conviction HR. I'm calling about s…" at bounding box center [510, 195] width 264 height 38
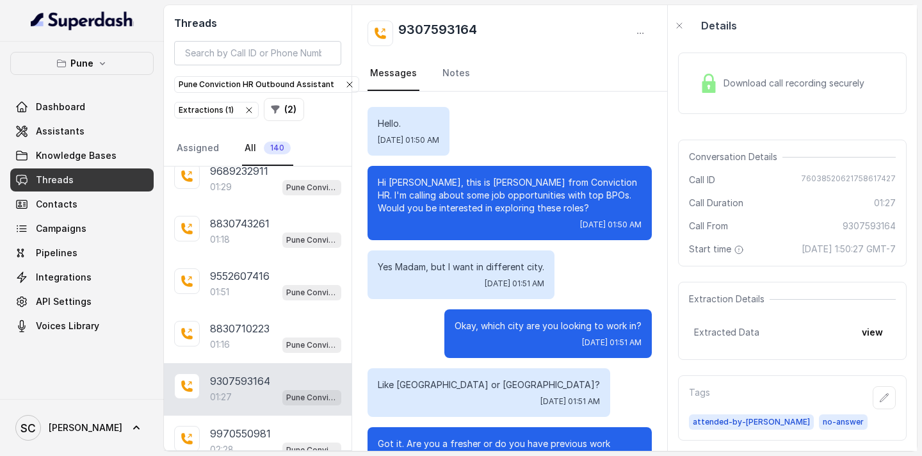
click at [406, 182] on p "Hi [PERSON_NAME], this is [PERSON_NAME] from Conviction HR. I'm calling about s…" at bounding box center [510, 195] width 264 height 38
drag, startPoint x: 492, startPoint y: 26, endPoint x: 398, endPoint y: 29, distance: 94.2
click at [398, 29] on div "9307593164" at bounding box center [510, 33] width 284 height 26
click at [497, 28] on div "9307593164" at bounding box center [510, 33] width 284 height 26
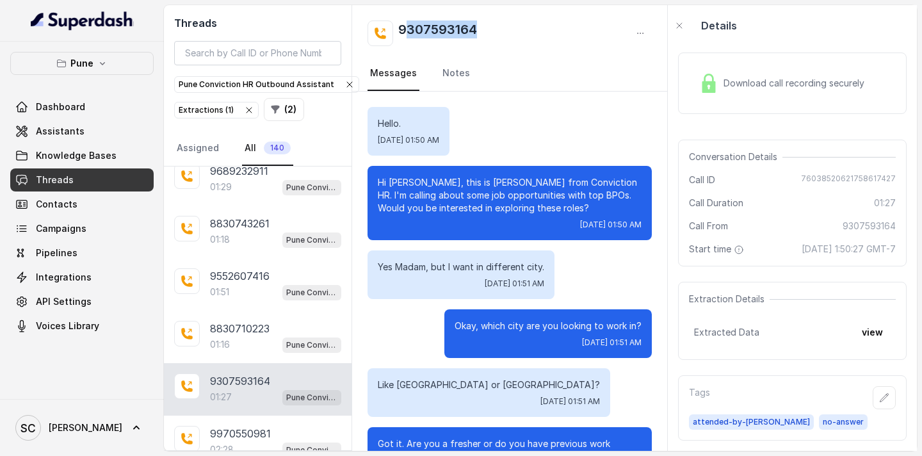
drag, startPoint x: 497, startPoint y: 28, endPoint x: 337, endPoint y: 11, distance: 160.4
click at [403, 27] on div "9307593164" at bounding box center [510, 33] width 284 height 26
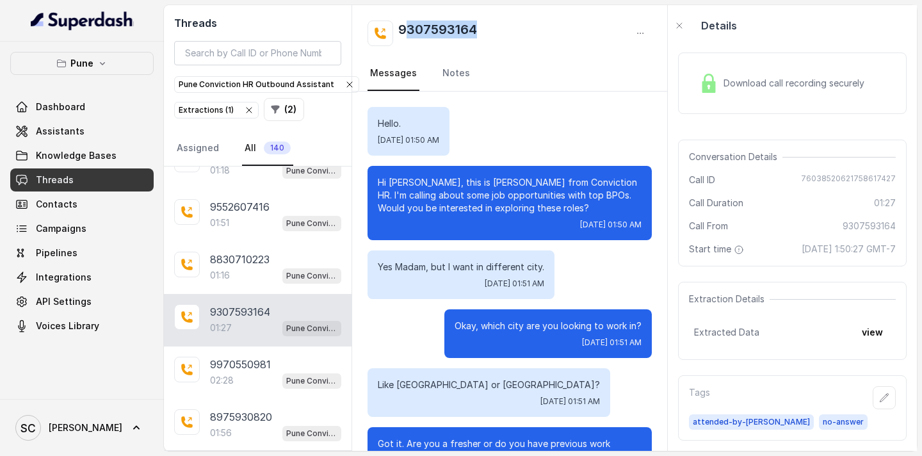
scroll to position [3751, 0]
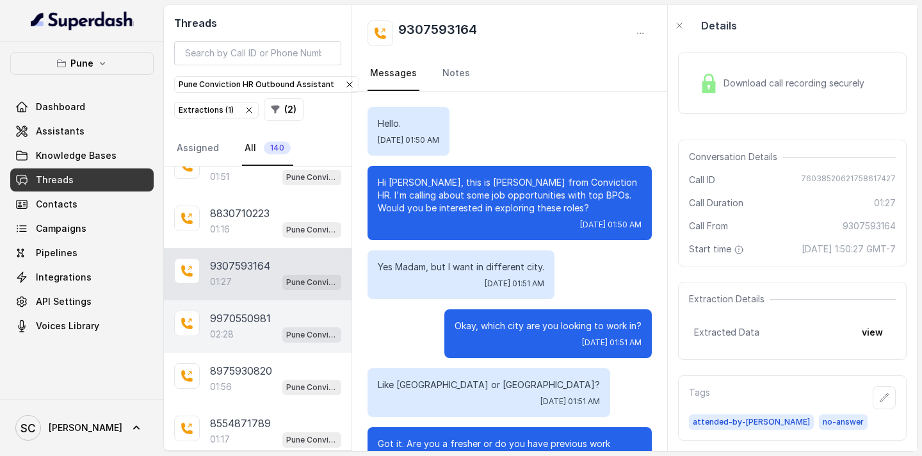
click at [261, 316] on p "9970550981" at bounding box center [240, 318] width 61 height 15
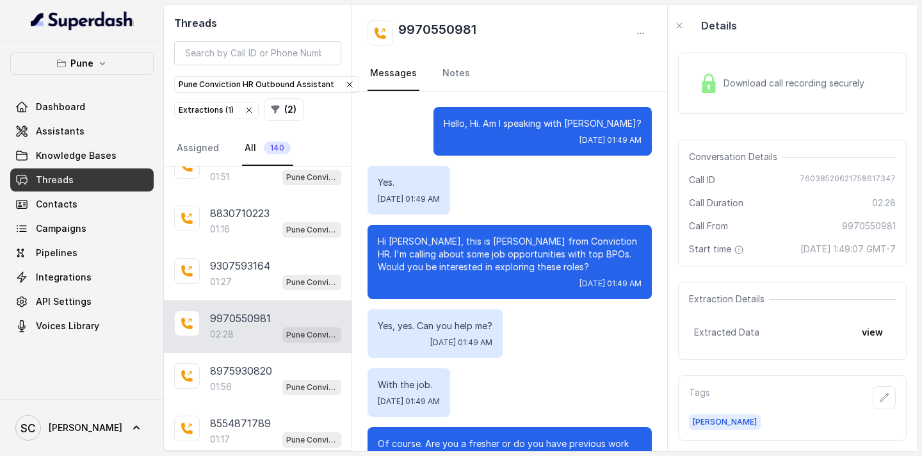
scroll to position [2184, 0]
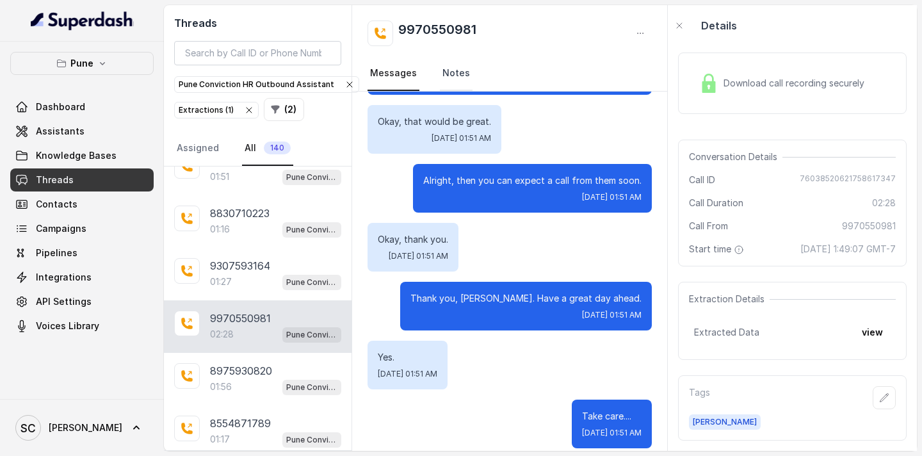
click at [449, 77] on link "Notes" at bounding box center [456, 73] width 33 height 35
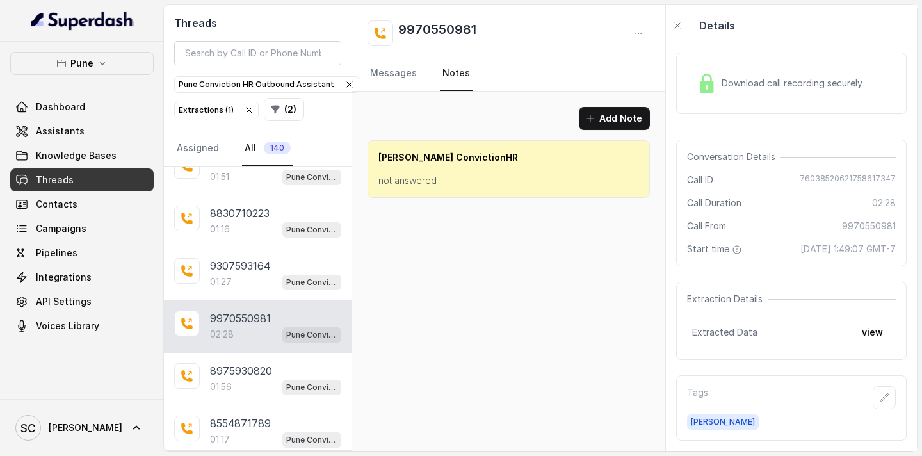
scroll to position [0, 0]
click at [409, 75] on link "Messages" at bounding box center [394, 73] width 52 height 35
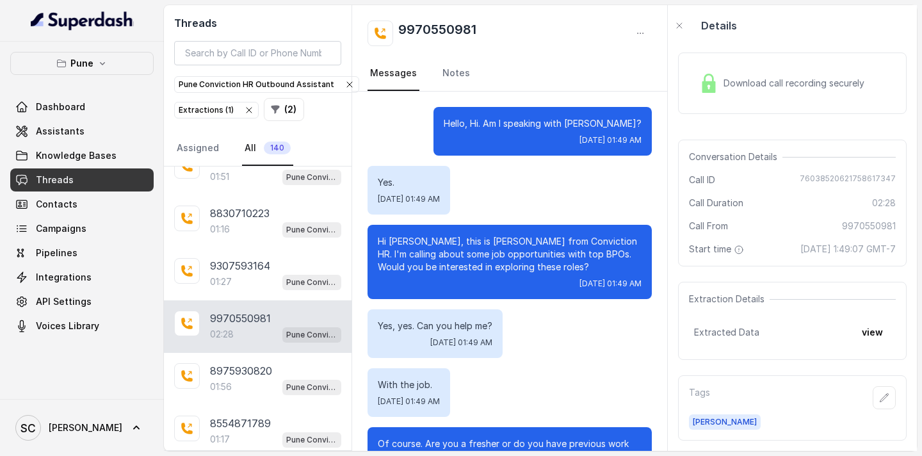
click at [607, 120] on p "Hello, Hi. Am I speaking with [PERSON_NAME]?" at bounding box center [543, 123] width 198 height 13
drag, startPoint x: 484, startPoint y: 32, endPoint x: 400, endPoint y: 31, distance: 83.9
click at [400, 31] on div "9970550981" at bounding box center [510, 33] width 284 height 26
click at [440, 76] on link "Notes" at bounding box center [456, 73] width 33 height 35
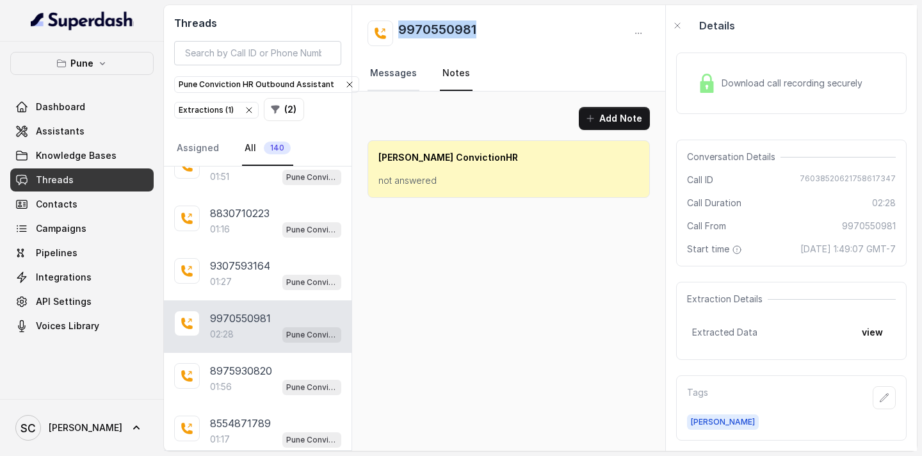
click at [392, 76] on link "Messages" at bounding box center [394, 73] width 52 height 35
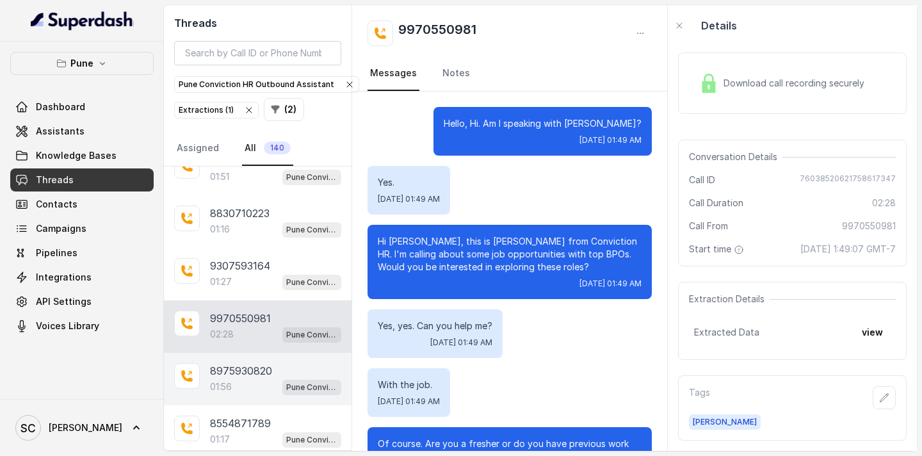
click at [258, 363] on p "8975930820" at bounding box center [241, 370] width 62 height 15
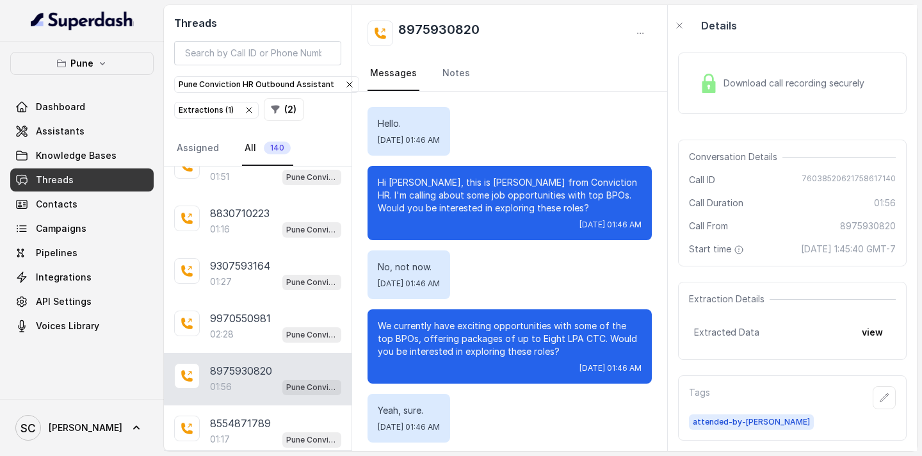
click at [399, 182] on p "Hi [PERSON_NAME], this is [PERSON_NAME] from Conviction HR. I'm calling about s…" at bounding box center [510, 195] width 264 height 38
click at [442, 79] on link "Notes" at bounding box center [456, 73] width 33 height 35
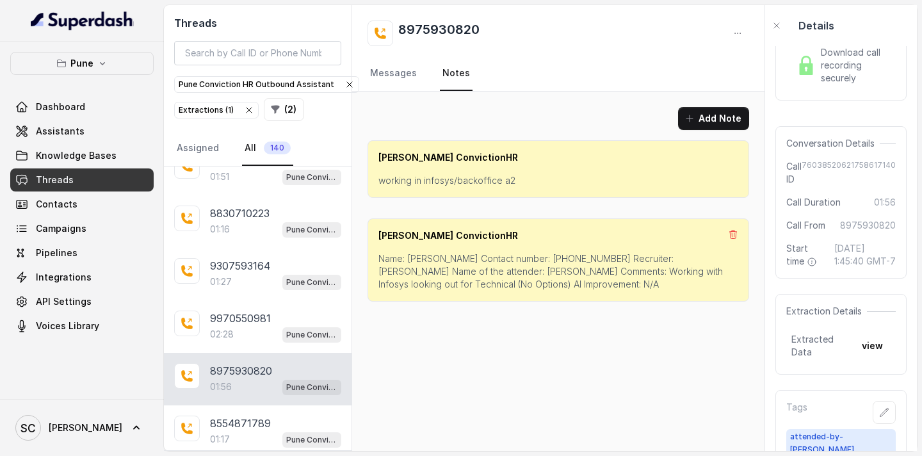
click at [426, 259] on p "Name: [PERSON_NAME] Contact number: [PHONE_NUMBER] Recruiter: [PERSON_NAME] Nam…" at bounding box center [558, 271] width 360 height 38
click at [521, 257] on p "Name: [PERSON_NAME] Contact number: [PHONE_NUMBER] Recruiter: [PERSON_NAME] Nam…" at bounding box center [558, 271] width 360 height 38
click at [613, 259] on p "Name: [PERSON_NAME] Contact number: [PHONE_NUMBER] Recruiter: [PERSON_NAME] Nam…" at bounding box center [558, 271] width 360 height 38
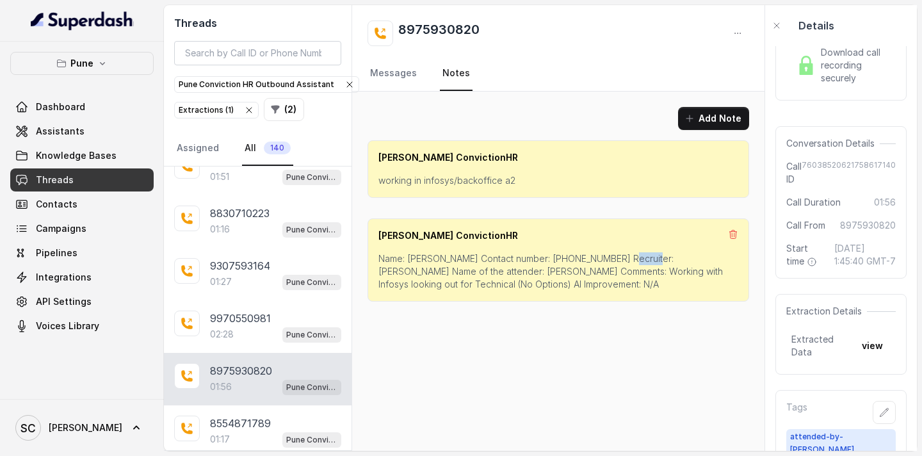
click at [613, 259] on p "Name: [PERSON_NAME] Contact number: [PHONE_NUMBER] Recruiter: [PERSON_NAME] Nam…" at bounding box center [558, 271] width 360 height 38
drag, startPoint x: 456, startPoint y: 273, endPoint x: 703, endPoint y: 272, distance: 247.2
click at [703, 272] on p "Name: [PERSON_NAME] Contact number: [PHONE_NUMBER] Recruiter: [PERSON_NAME] Nam…" at bounding box center [558, 271] width 360 height 38
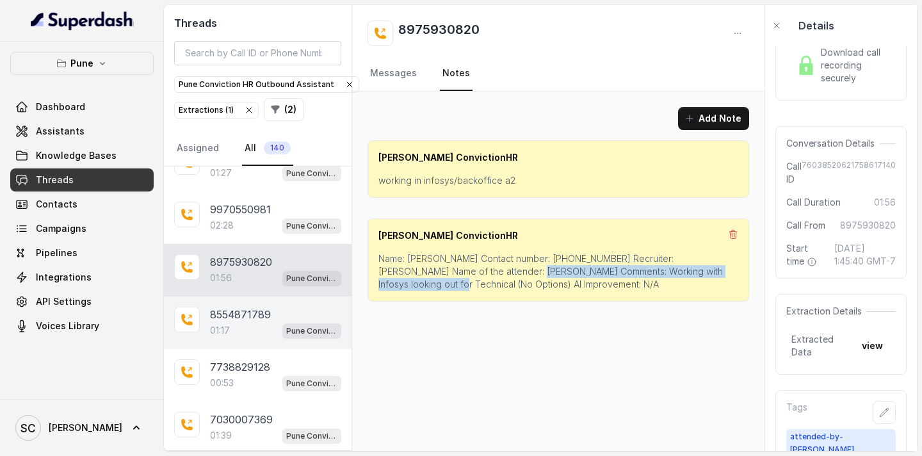
scroll to position [3883, 0]
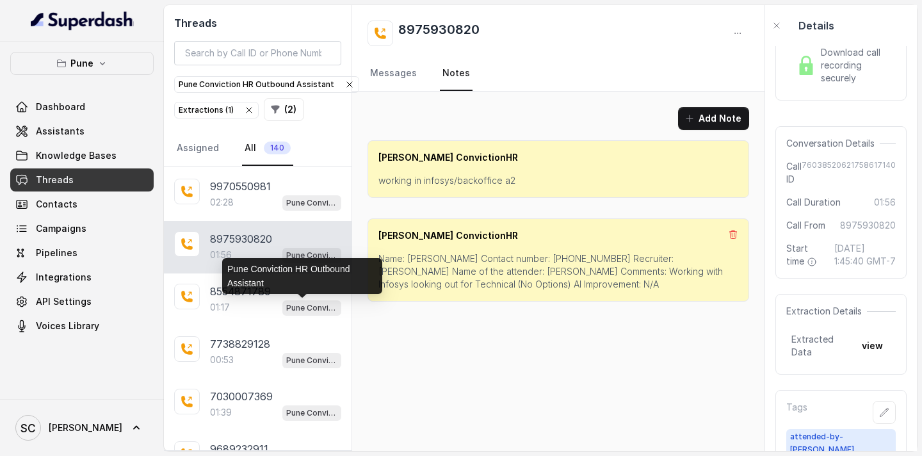
click at [250, 292] on div "Pune Conviction HR Outbound Assistant" at bounding box center [302, 276] width 160 height 36
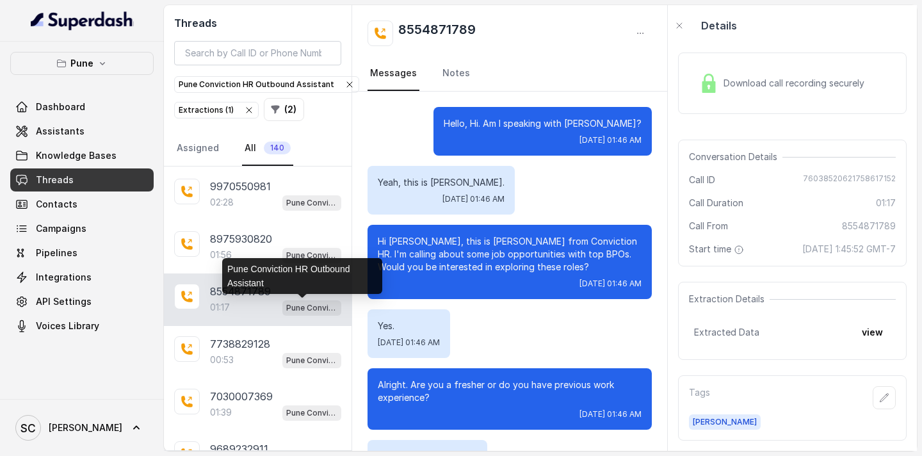
scroll to position [635, 0]
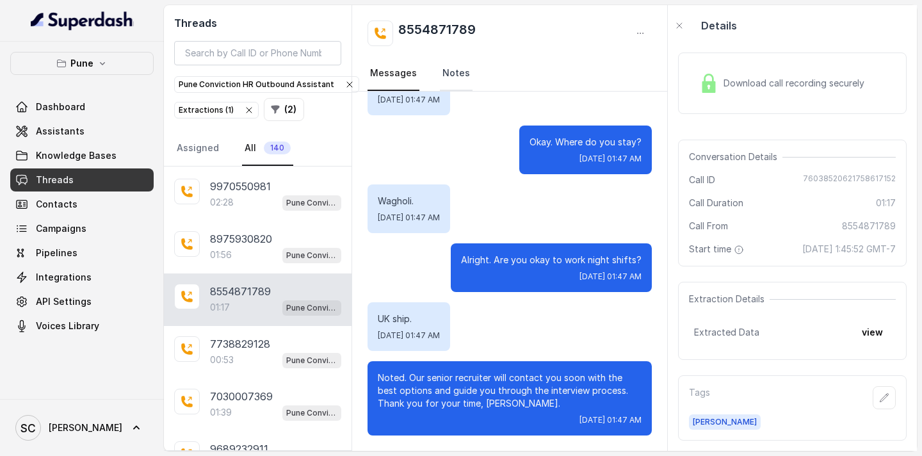
click at [460, 68] on link "Notes" at bounding box center [456, 73] width 33 height 35
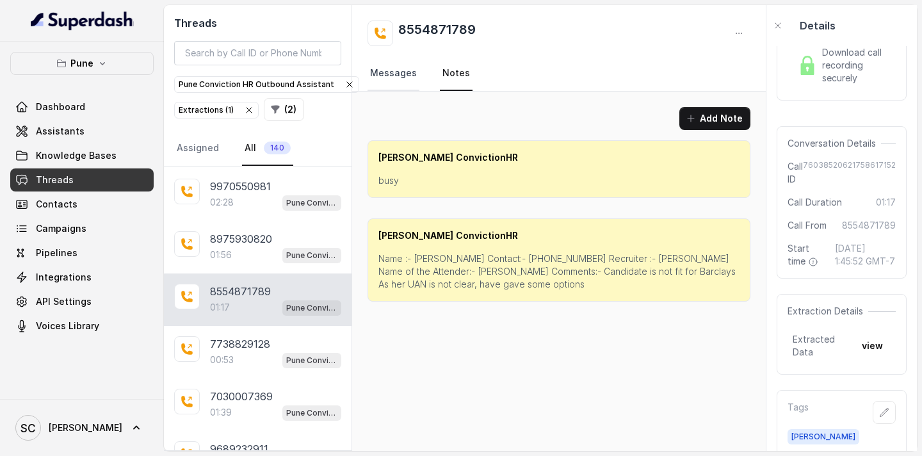
click at [401, 70] on link "Messages" at bounding box center [394, 73] width 52 height 35
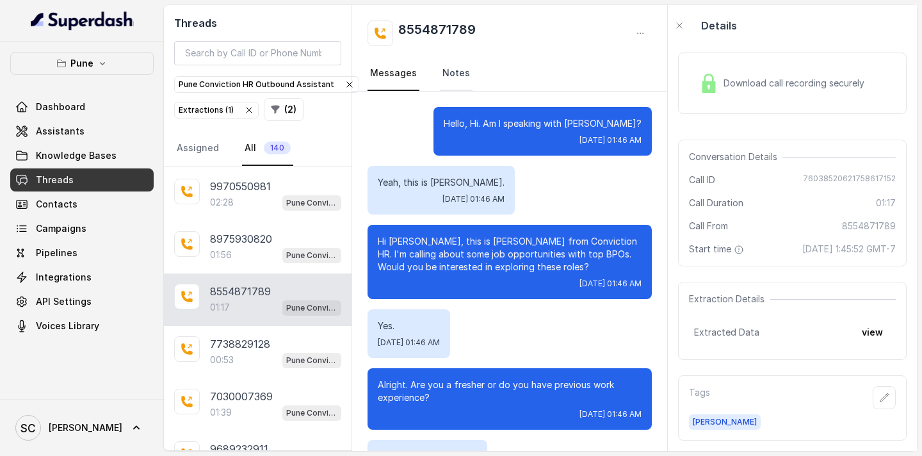
click at [446, 74] on link "Notes" at bounding box center [456, 73] width 33 height 35
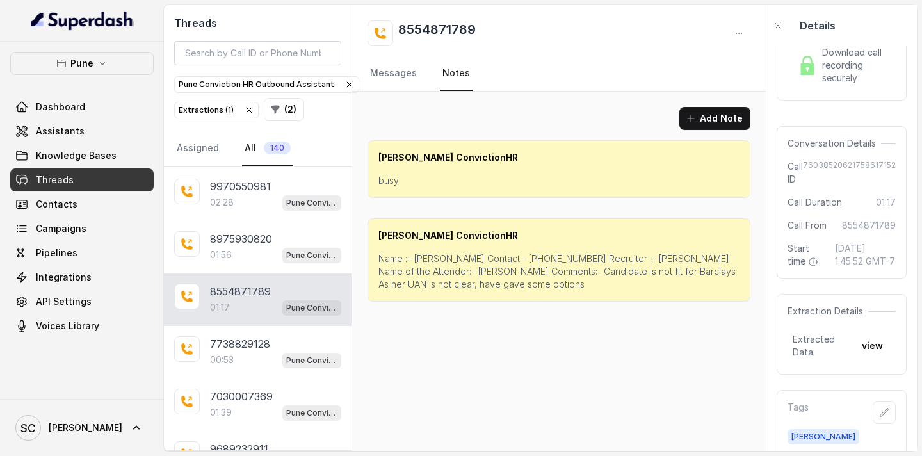
click at [425, 261] on p "Name :- [PERSON_NAME] Contact:- [PHONE_NUMBER] Recruiter :- [PERSON_NAME] Name …" at bounding box center [558, 271] width 361 height 38
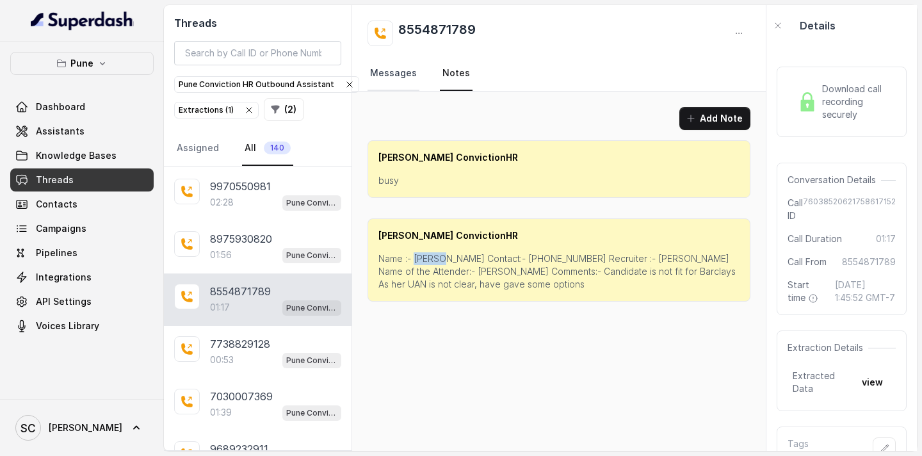
click at [394, 70] on link "Messages" at bounding box center [394, 73] width 52 height 35
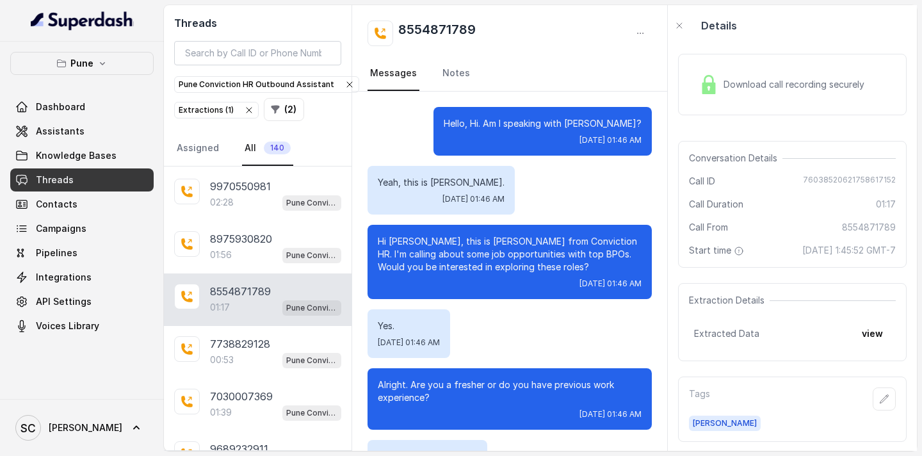
scroll to position [36, 0]
click at [451, 72] on link "Notes" at bounding box center [456, 73] width 33 height 35
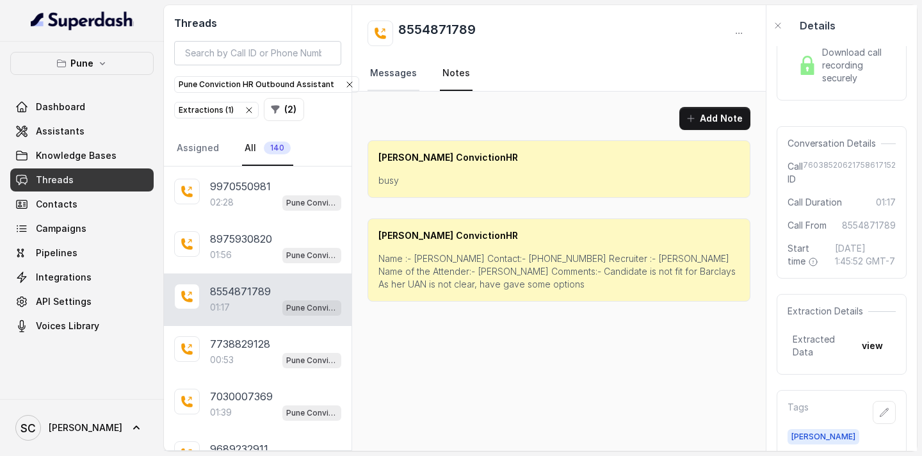
click at [410, 73] on link "Messages" at bounding box center [394, 73] width 52 height 35
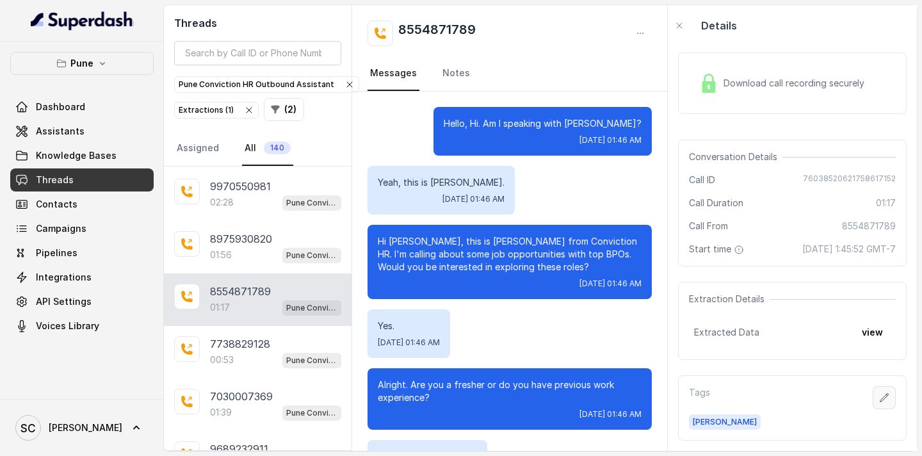
click at [879, 392] on icon "button" at bounding box center [884, 397] width 10 height 10
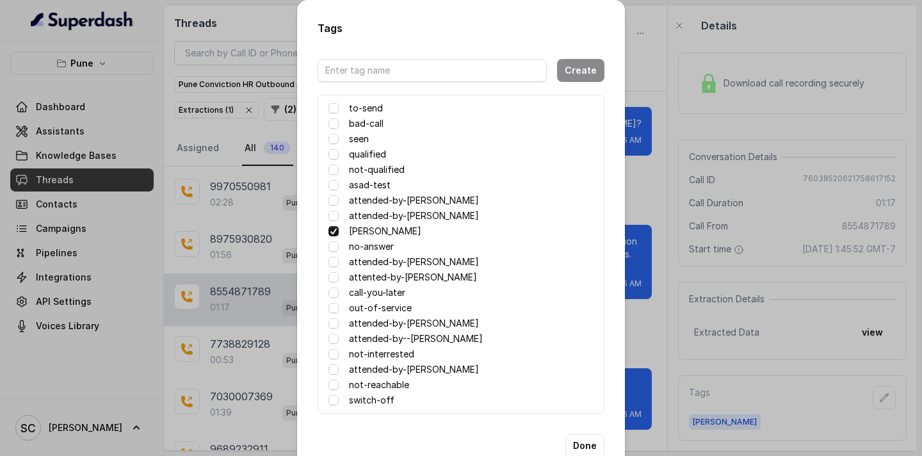
click at [329, 232] on span at bounding box center [333, 231] width 10 height 10
click at [330, 277] on span at bounding box center [333, 277] width 10 height 10
click at [579, 442] on button "Done" at bounding box center [584, 445] width 39 height 23
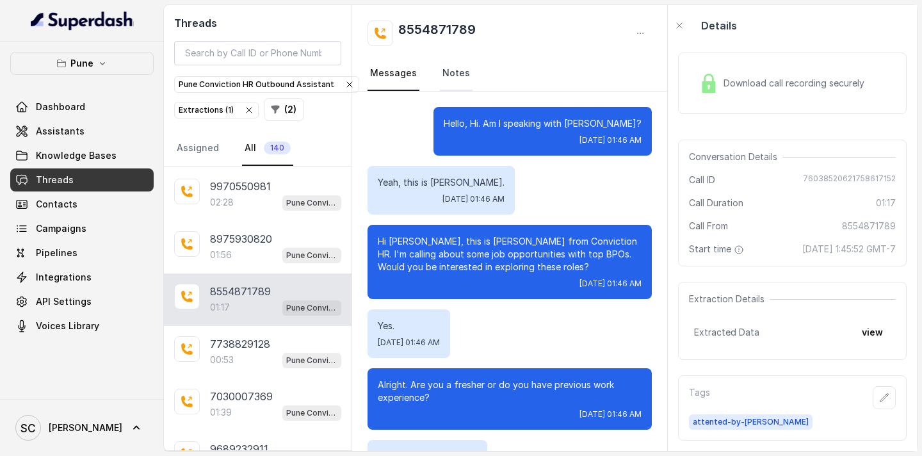
click at [460, 80] on link "Notes" at bounding box center [456, 73] width 33 height 35
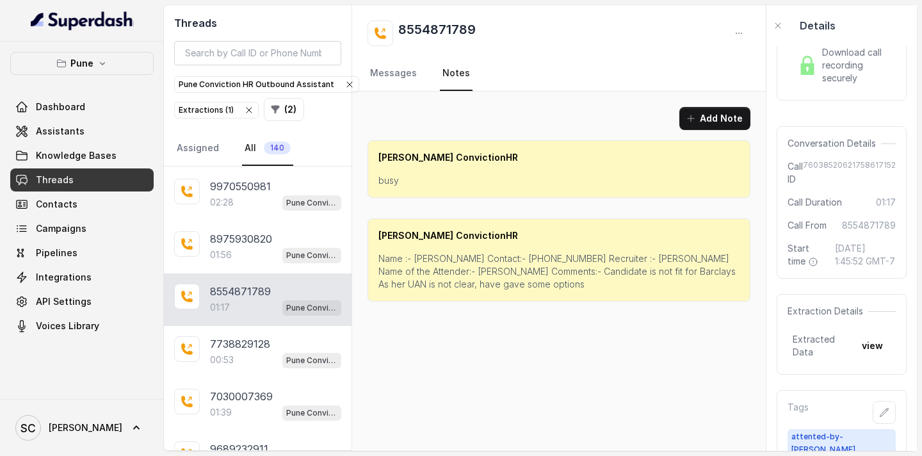
click at [421, 258] on p "Name :- [PERSON_NAME] Contact:- [PHONE_NUMBER] Recruiter :- [PERSON_NAME] Name …" at bounding box center [558, 271] width 361 height 38
click at [490, 255] on p "Name :- [PERSON_NAME] Contact:- [PHONE_NUMBER] Recruiter :- [PERSON_NAME] Name …" at bounding box center [558, 271] width 361 height 38
click at [594, 254] on p "Name :- [PERSON_NAME] Contact:- [PHONE_NUMBER] Recruiter :- [PERSON_NAME] Name …" at bounding box center [558, 271] width 361 height 38
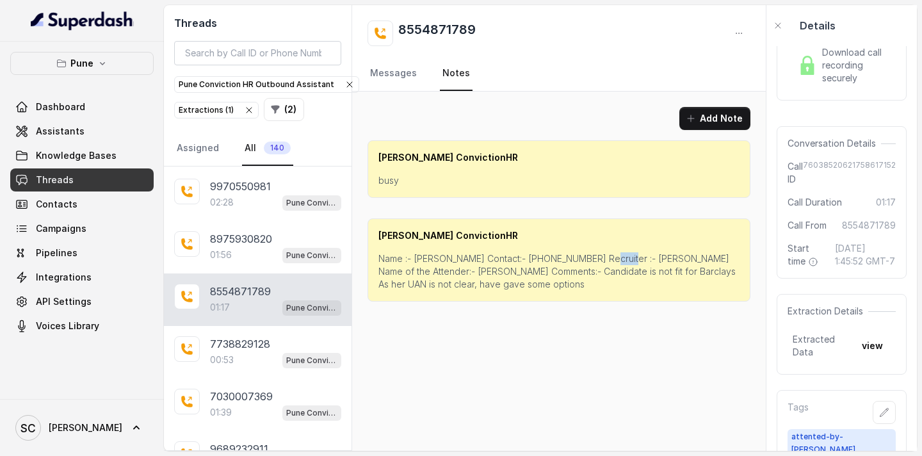
click at [594, 254] on p "Name :- [PERSON_NAME] Contact:- [PHONE_NUMBER] Recruiter :- [PERSON_NAME] Name …" at bounding box center [558, 271] width 361 height 38
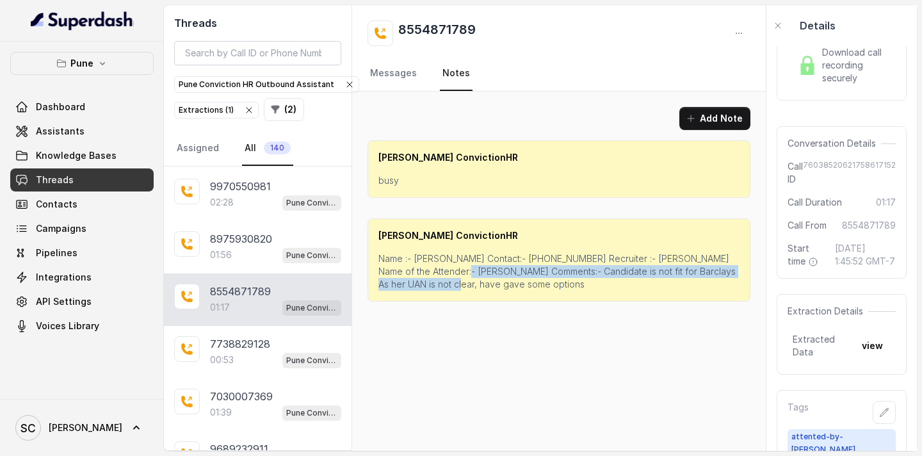
drag, startPoint x: 433, startPoint y: 272, endPoint x: 435, endPoint y: 279, distance: 7.3
click at [435, 279] on p "Name :- [PERSON_NAME] Contact:- [PHONE_NUMBER] Recruiter :- [PERSON_NAME] Name …" at bounding box center [558, 271] width 361 height 38
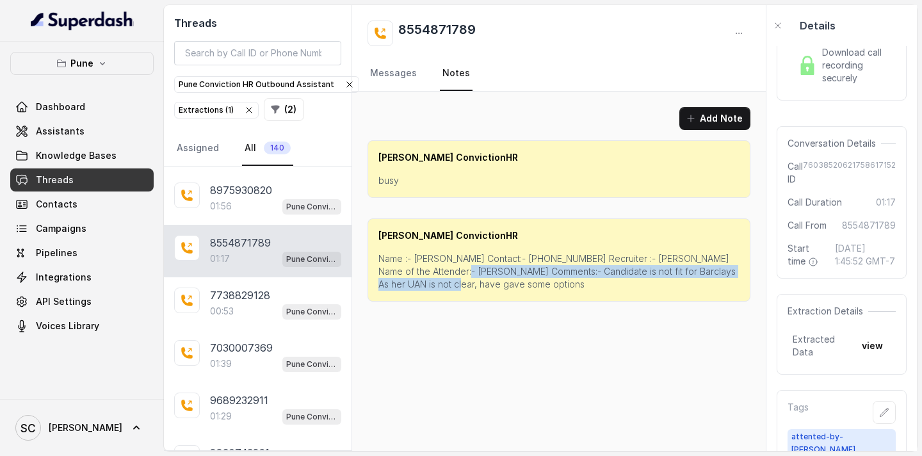
scroll to position [3955, 0]
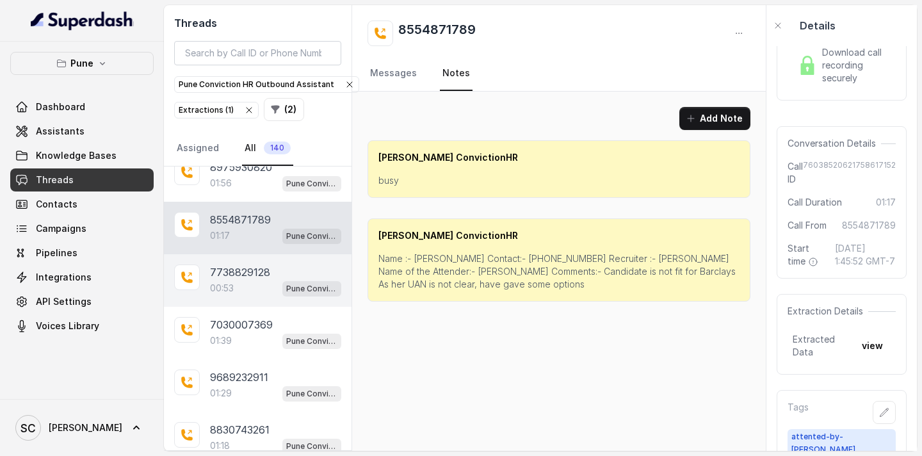
click at [271, 277] on div "7738829128" at bounding box center [275, 271] width 131 height 15
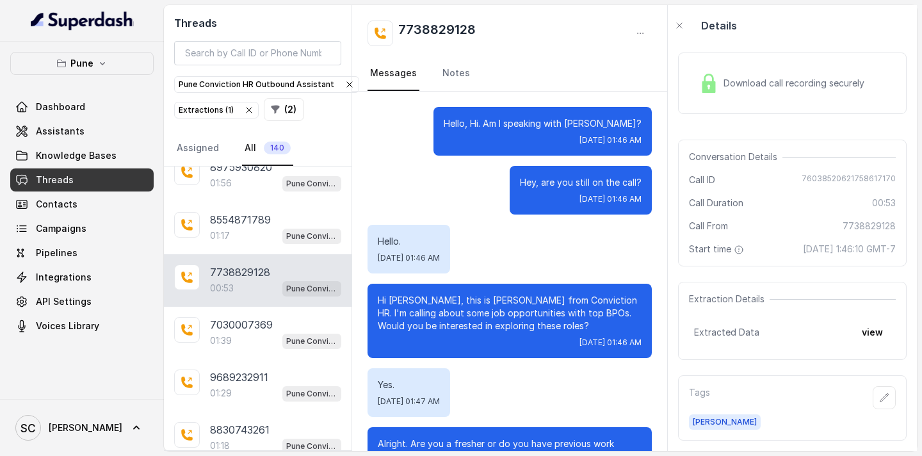
scroll to position [314, 0]
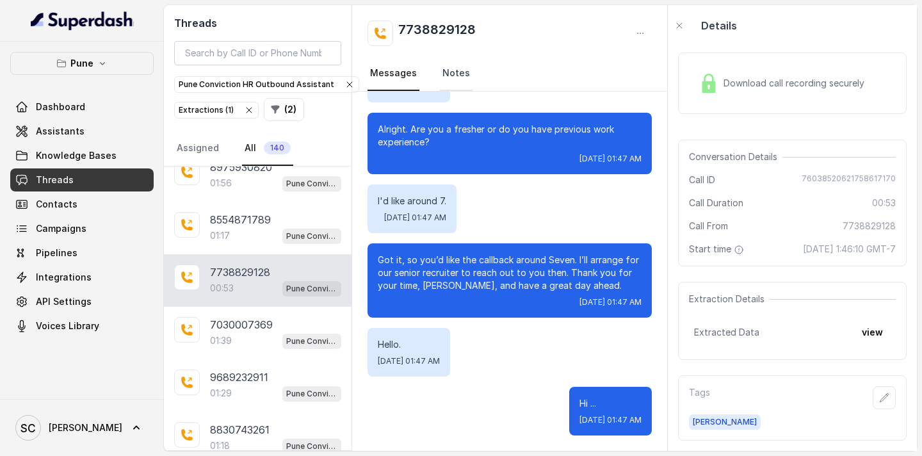
click at [464, 74] on link "Notes" at bounding box center [456, 73] width 33 height 35
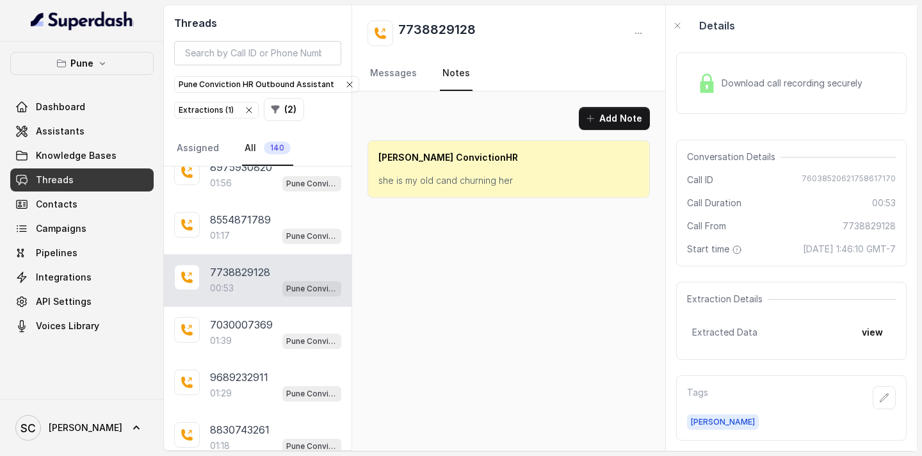
scroll to position [0, 0]
click at [401, 70] on link "Messages" at bounding box center [394, 73] width 52 height 35
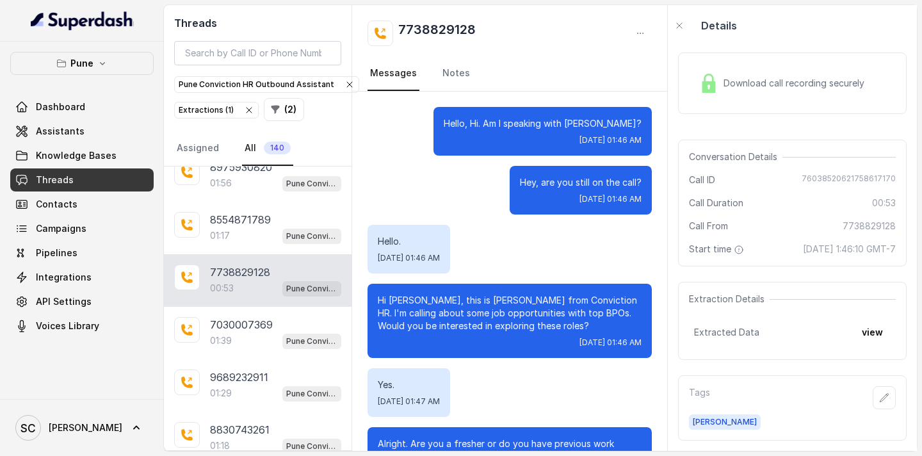
click at [412, 299] on p "Hi [PERSON_NAME], this is [PERSON_NAME] from Conviction HR. I'm calling about s…" at bounding box center [510, 313] width 264 height 38
drag, startPoint x: 483, startPoint y: 30, endPoint x: 400, endPoint y: 30, distance: 83.9
click at [400, 30] on div "7738829128" at bounding box center [510, 33] width 284 height 26
click at [454, 71] on link "Notes" at bounding box center [456, 73] width 33 height 35
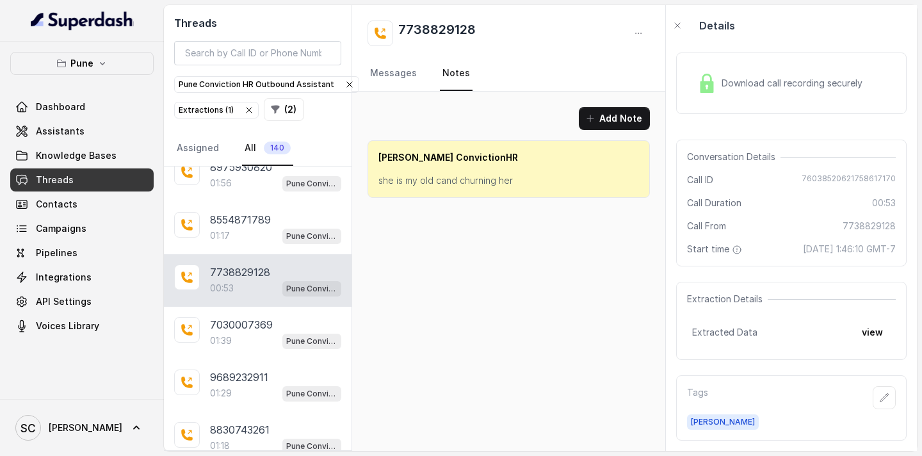
click at [455, 182] on p "she is my old cand churning her" at bounding box center [508, 180] width 261 height 13
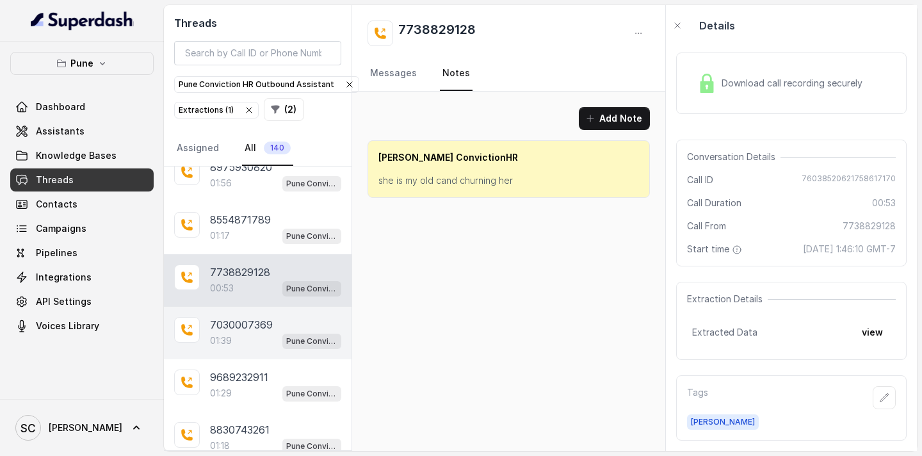
click at [246, 320] on p "7030007369" at bounding box center [241, 324] width 63 height 15
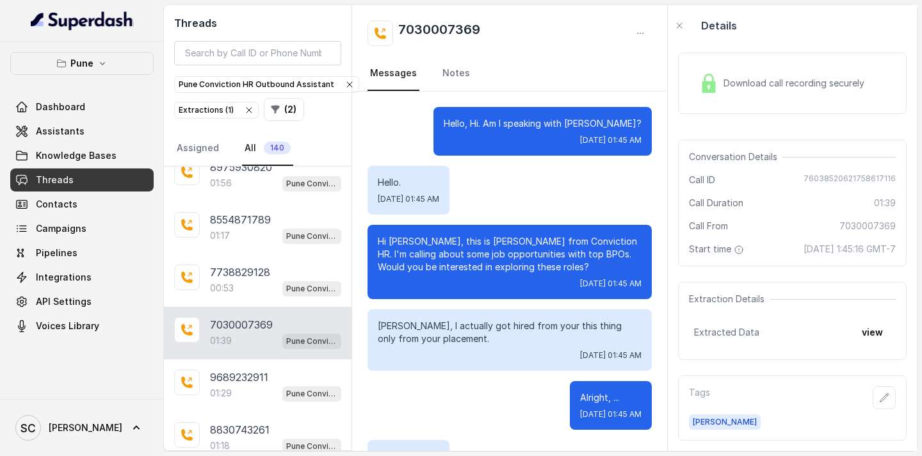
scroll to position [1236, 0]
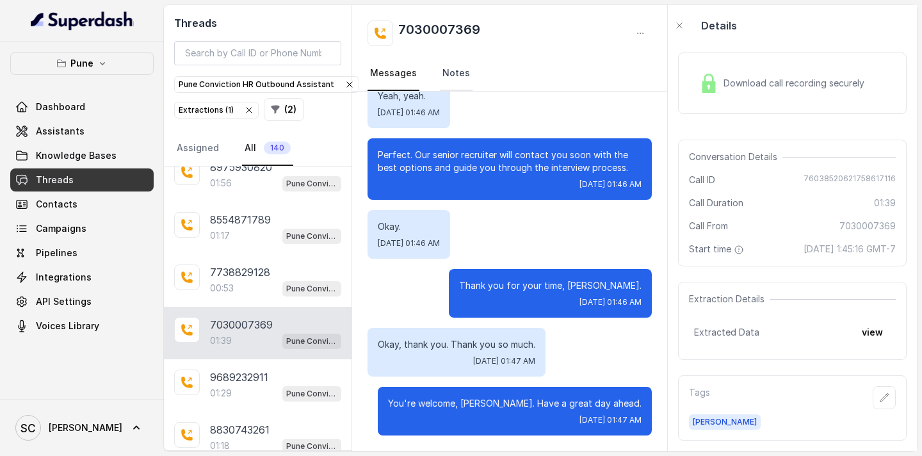
click at [448, 72] on link "Notes" at bounding box center [456, 73] width 33 height 35
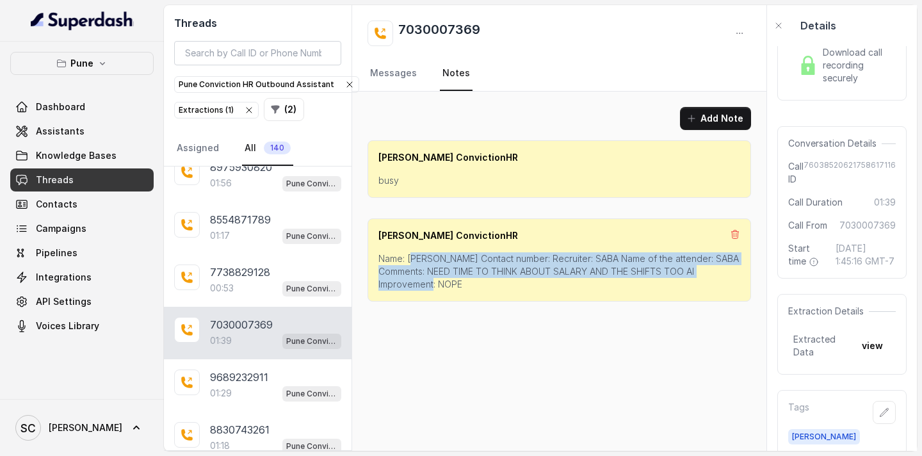
drag, startPoint x: 412, startPoint y: 256, endPoint x: 476, endPoint y: 280, distance: 67.9
click at [476, 280] on p "Name: [PERSON_NAME] Contact number: Recruiter: SABA Name of the attender: SABA …" at bounding box center [559, 271] width 362 height 38
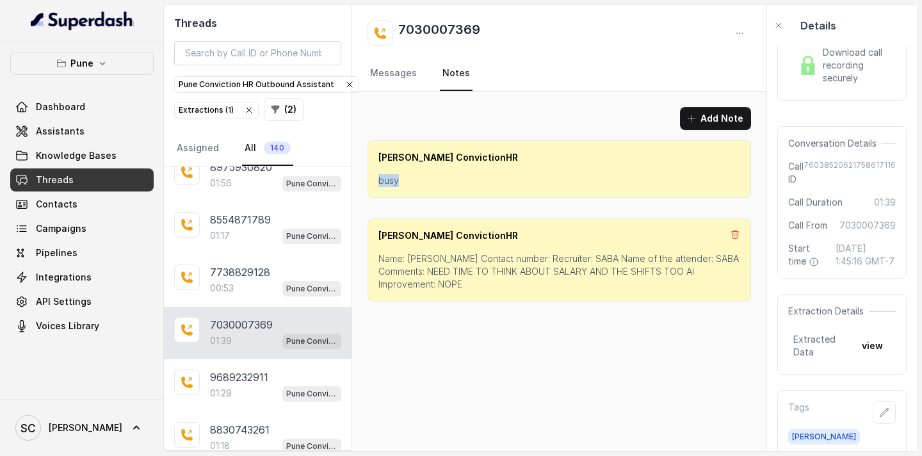
drag, startPoint x: 412, startPoint y: 181, endPoint x: 379, endPoint y: 166, distance: 36.7
click at [379, 166] on div "[PERSON_NAME] ConvictionHR busy" at bounding box center [560, 169] width 384 height 58
click at [390, 66] on link "Messages" at bounding box center [394, 73] width 52 height 35
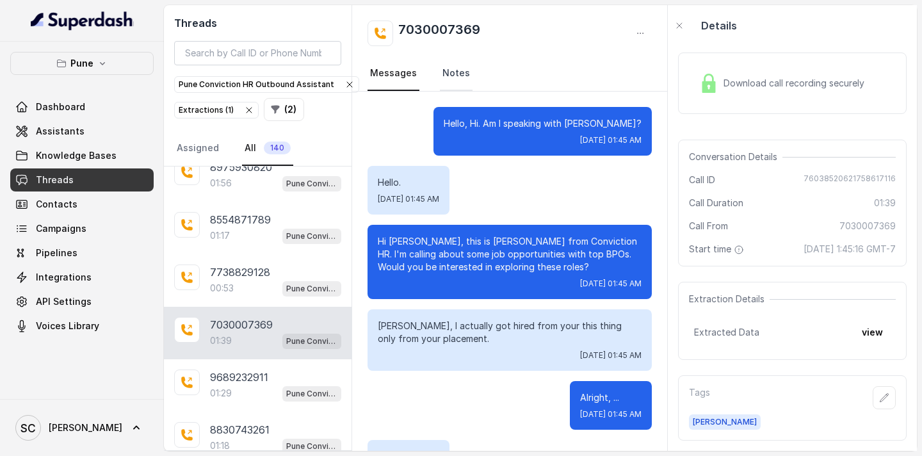
click at [441, 76] on link "Notes" at bounding box center [456, 73] width 33 height 35
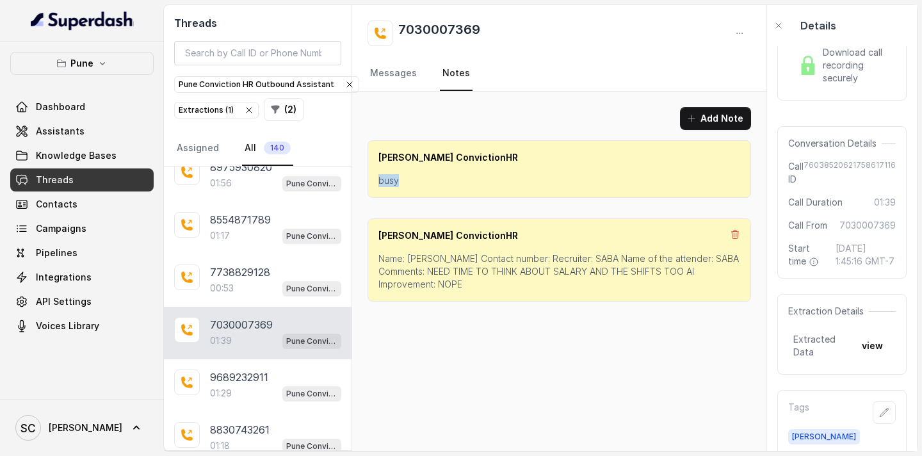
drag, startPoint x: 437, startPoint y: 200, endPoint x: 371, endPoint y: 168, distance: 73.3
click at [371, 168] on div "[PERSON_NAME] ConvictionHR busy [PERSON_NAME] ConvictionHR Name: [PERSON_NAME] …" at bounding box center [560, 220] width 384 height 161
click at [394, 67] on link "Messages" at bounding box center [394, 73] width 52 height 35
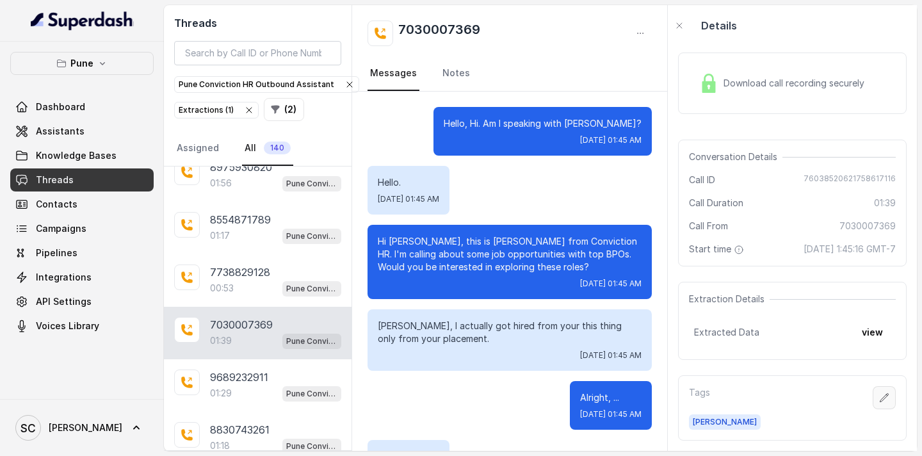
click at [881, 389] on button "button" at bounding box center [884, 397] width 23 height 23
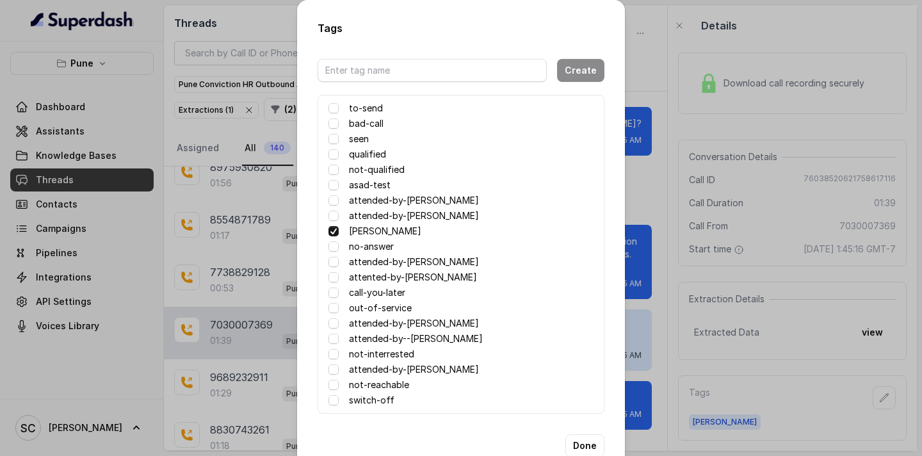
click at [330, 234] on span at bounding box center [333, 231] width 10 height 10
click at [328, 218] on span at bounding box center [333, 216] width 10 height 10
click at [565, 442] on button "Done" at bounding box center [584, 445] width 39 height 23
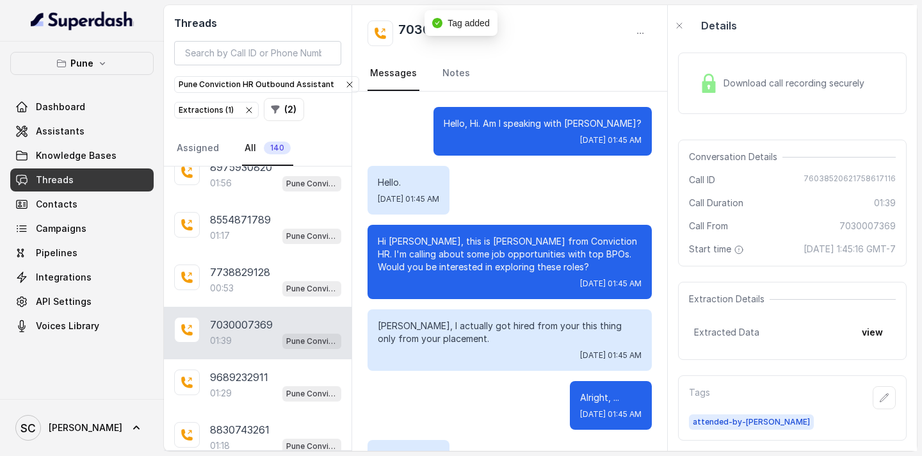
click at [403, 241] on p "Hi [PERSON_NAME], this is [PERSON_NAME] from Conviction HR. I'm calling about s…" at bounding box center [510, 254] width 264 height 38
click at [442, 71] on link "Notes" at bounding box center [456, 73] width 33 height 35
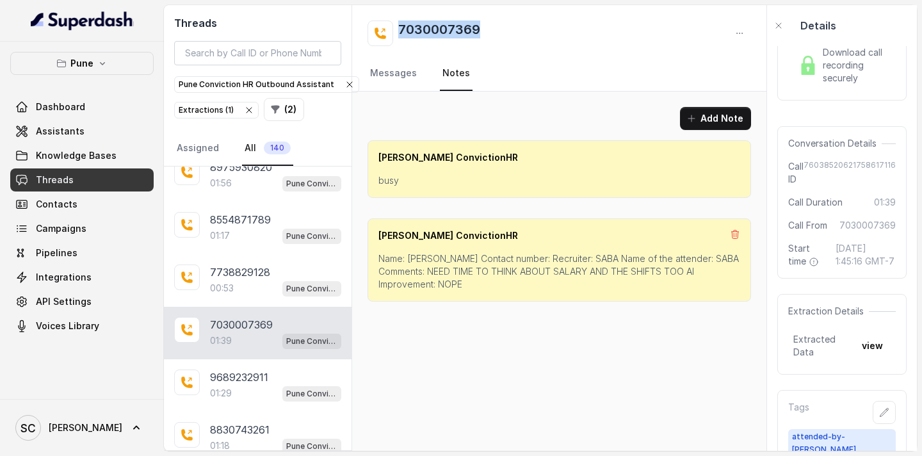
drag, startPoint x: 497, startPoint y: 23, endPoint x: 400, endPoint y: 30, distance: 97.6
click at [400, 30] on div "7030007369" at bounding box center [560, 33] width 384 height 26
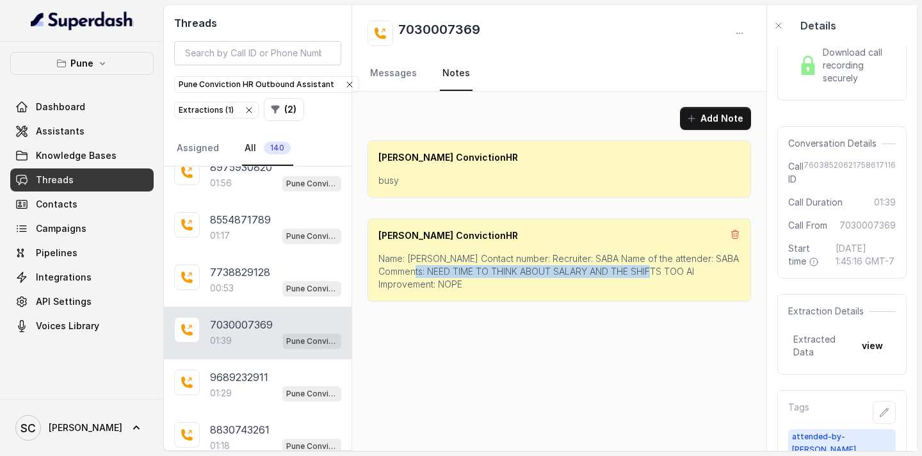
drag, startPoint x: 430, startPoint y: 273, endPoint x: 686, endPoint y: 270, distance: 256.1
click at [686, 270] on p "Name: [PERSON_NAME] Contact number: Recruiter: SABA Name of the attender: SABA …" at bounding box center [559, 271] width 362 height 38
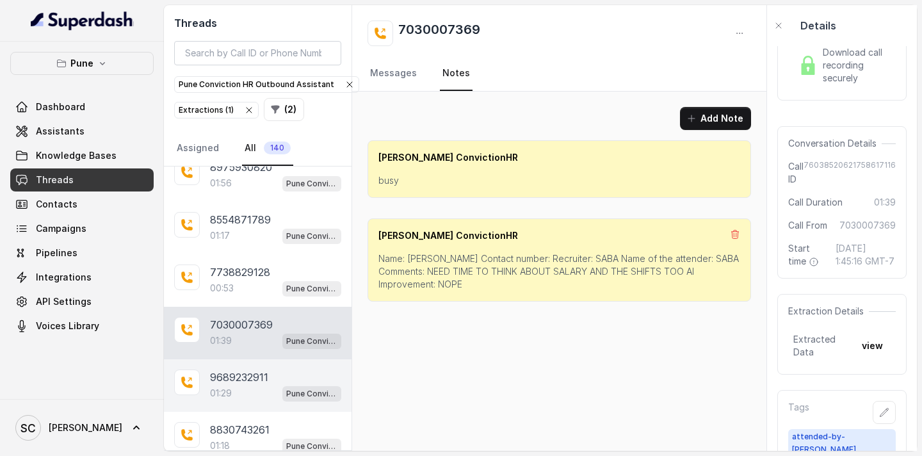
click at [257, 377] on p "9689232911" at bounding box center [239, 376] width 58 height 15
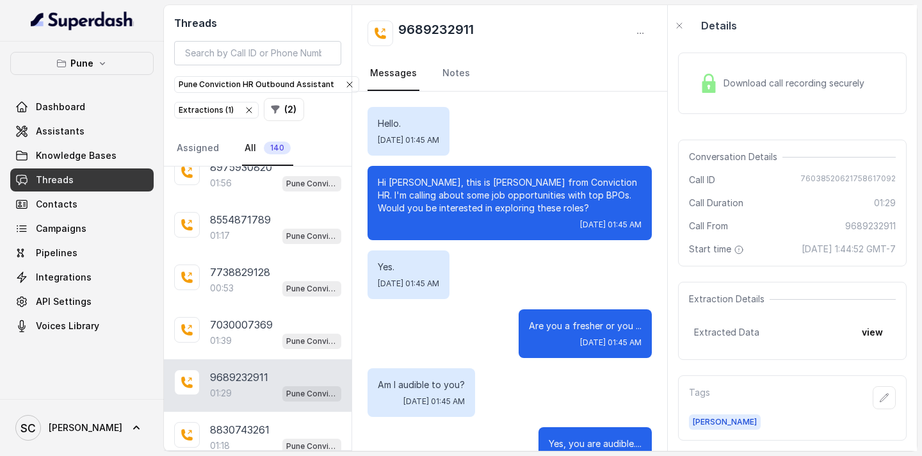
scroll to position [980, 0]
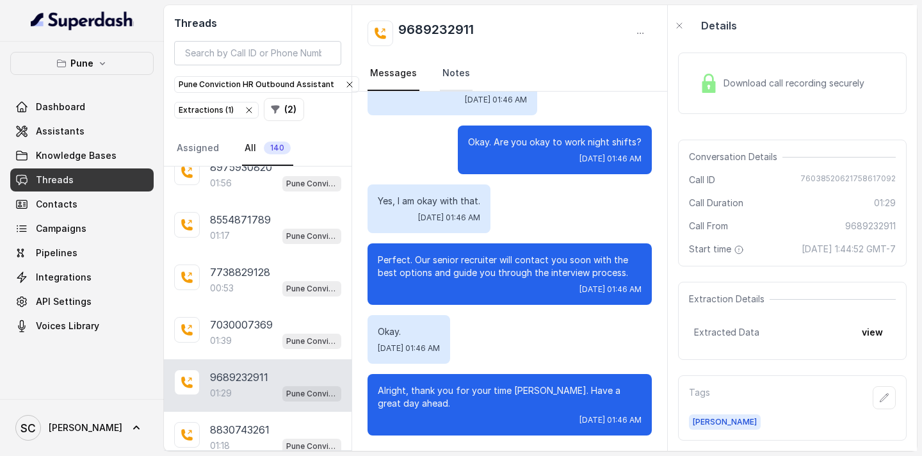
click at [444, 78] on link "Notes" at bounding box center [456, 73] width 33 height 35
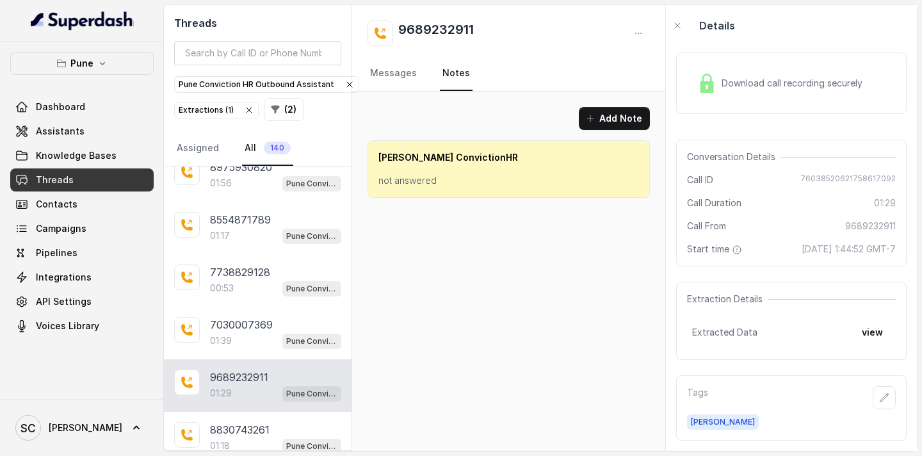
scroll to position [0, 0]
click at [406, 76] on link "Messages" at bounding box center [394, 73] width 52 height 35
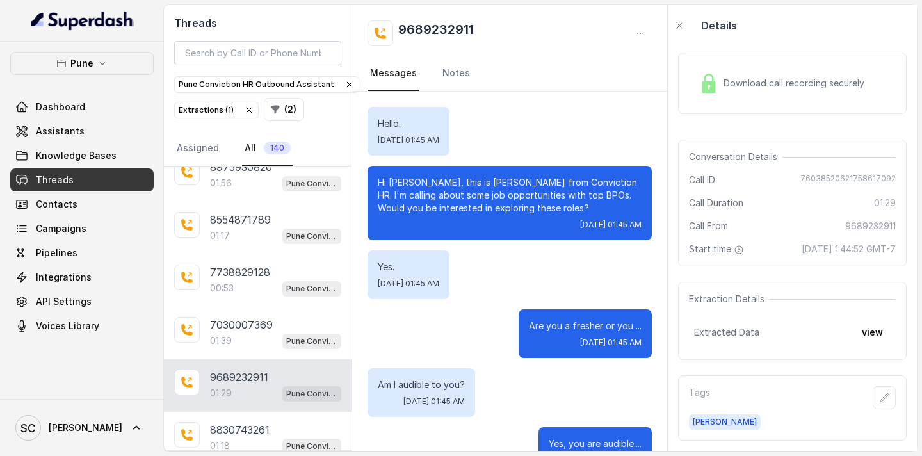
click at [402, 183] on p "Hi [PERSON_NAME], this is [PERSON_NAME] from Conviction HR. I'm calling about s…" at bounding box center [510, 195] width 264 height 38
drag, startPoint x: 499, startPoint y: 32, endPoint x: 392, endPoint y: 26, distance: 107.1
click at [392, 26] on div "9689232911" at bounding box center [510, 33] width 284 height 26
click at [441, 74] on link "Notes" at bounding box center [456, 73] width 33 height 35
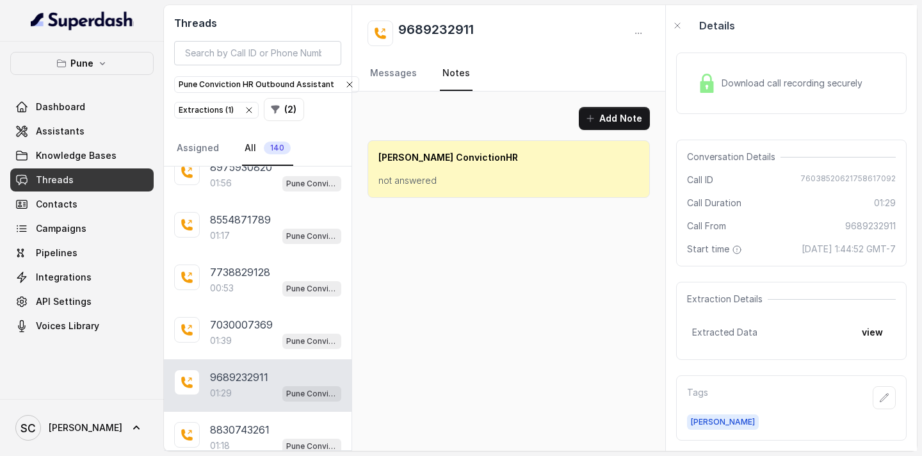
click at [416, 182] on p "not answered" at bounding box center [508, 180] width 261 height 13
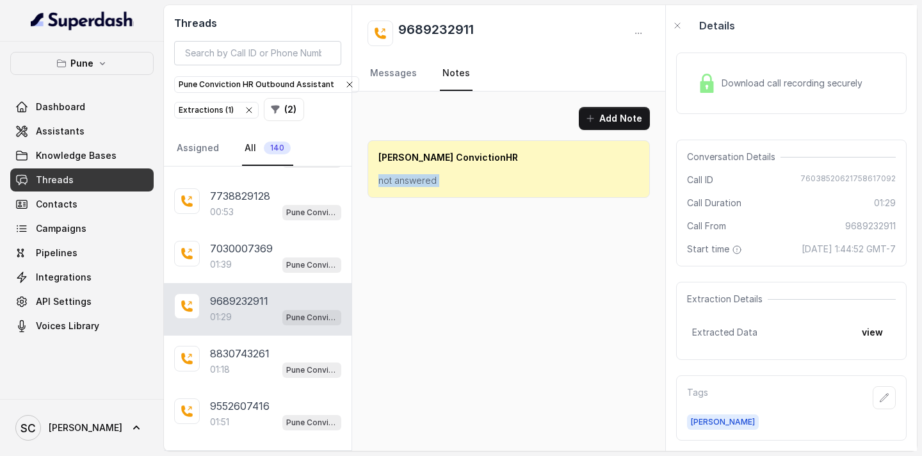
scroll to position [4077, 0]
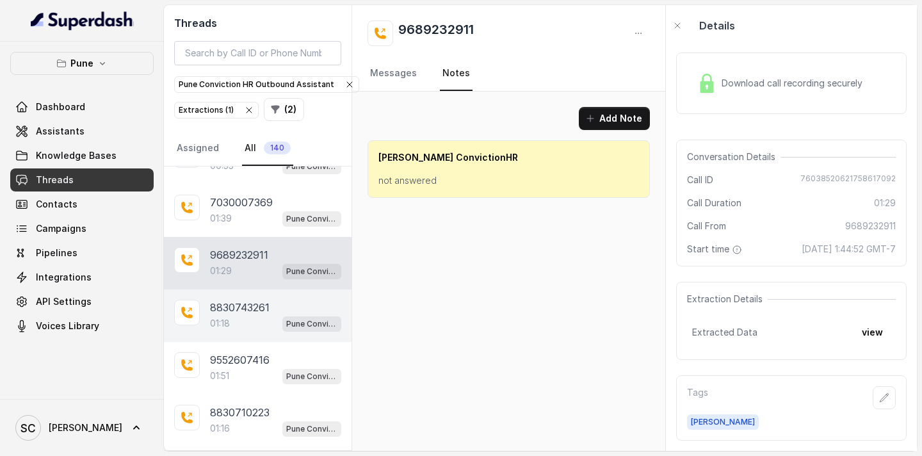
click at [264, 303] on p "8830743261" at bounding box center [240, 307] width 60 height 15
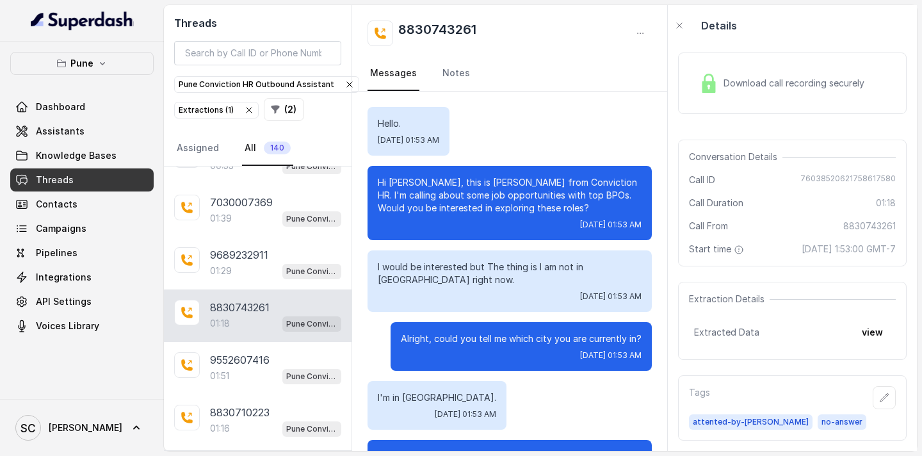
scroll to position [693, 0]
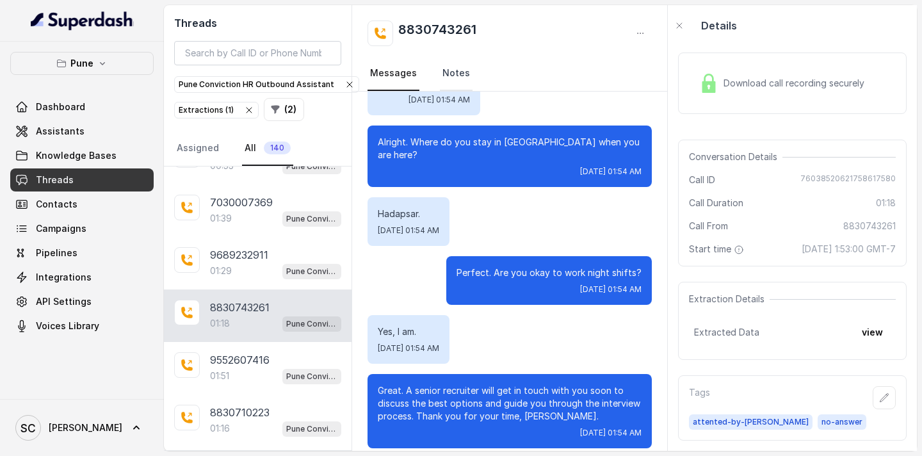
click at [446, 74] on link "Notes" at bounding box center [456, 73] width 33 height 35
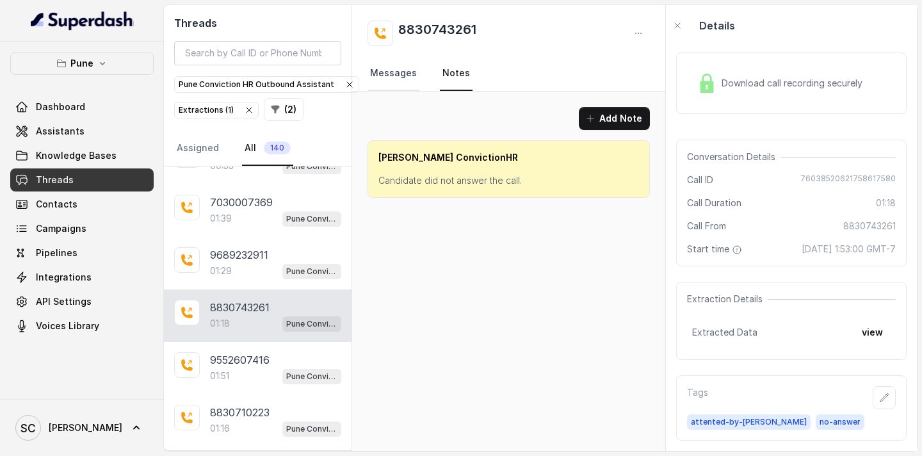
click at [404, 78] on link "Messages" at bounding box center [394, 73] width 52 height 35
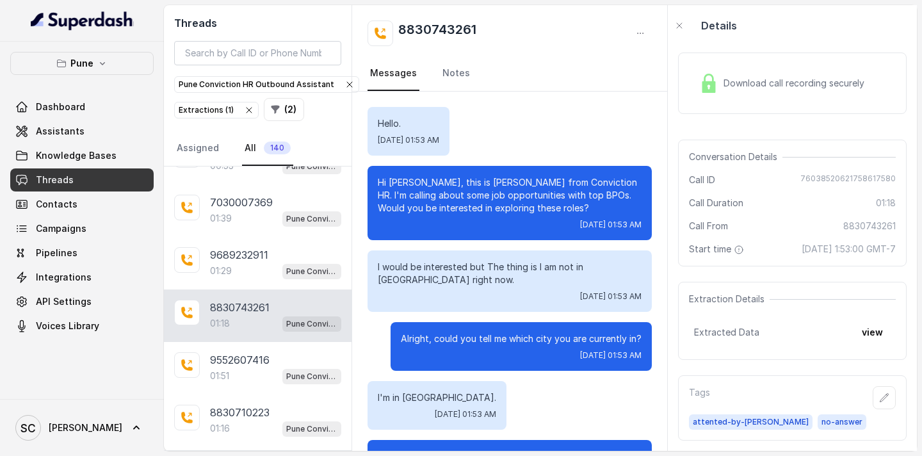
click at [414, 183] on p "Hi [PERSON_NAME], this is [PERSON_NAME] from Conviction HR. I'm calling about s…" at bounding box center [510, 195] width 264 height 38
drag, startPoint x: 487, startPoint y: 31, endPoint x: 399, endPoint y: 29, distance: 88.4
click at [399, 29] on div "8830743261" at bounding box center [510, 33] width 284 height 26
click at [454, 79] on link "Notes" at bounding box center [456, 73] width 33 height 35
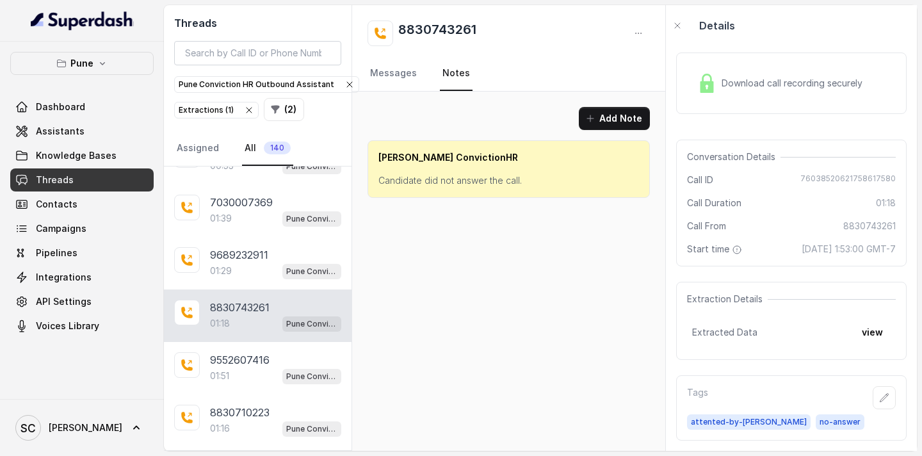
click at [425, 179] on p "Candidate did not answer the call." at bounding box center [508, 180] width 261 height 13
click at [387, 75] on link "Messages" at bounding box center [394, 73] width 52 height 35
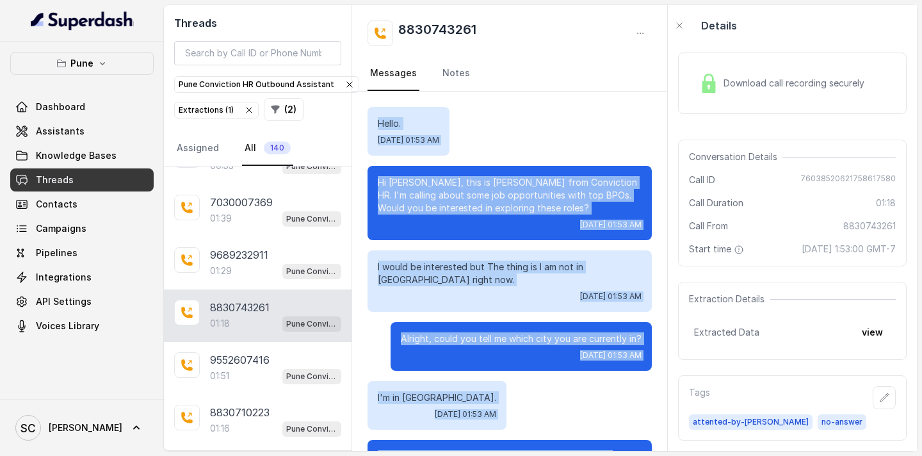
click at [547, 340] on p "Alright, could you tell me which city you are currently in?" at bounding box center [521, 338] width 241 height 13
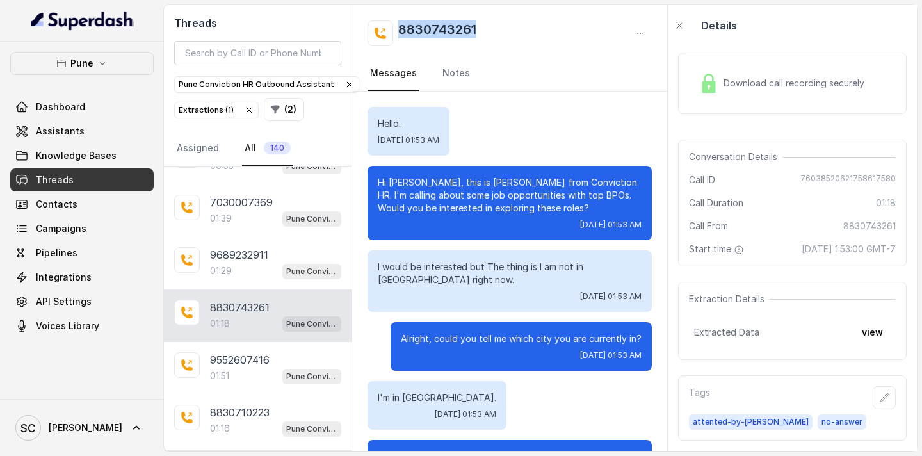
drag, startPoint x: 481, startPoint y: 33, endPoint x: 400, endPoint y: 33, distance: 80.7
click at [400, 33] on div "8830743261" at bounding box center [510, 33] width 284 height 26
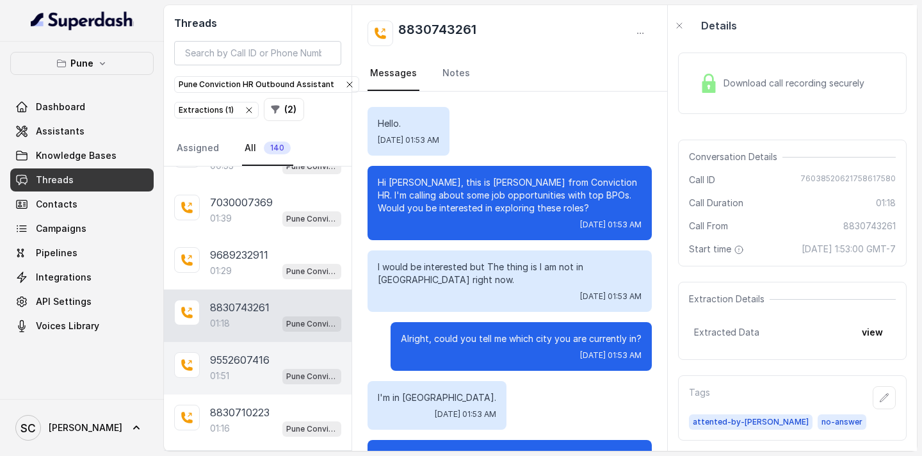
click at [261, 364] on p "9552607416" at bounding box center [240, 359] width 60 height 15
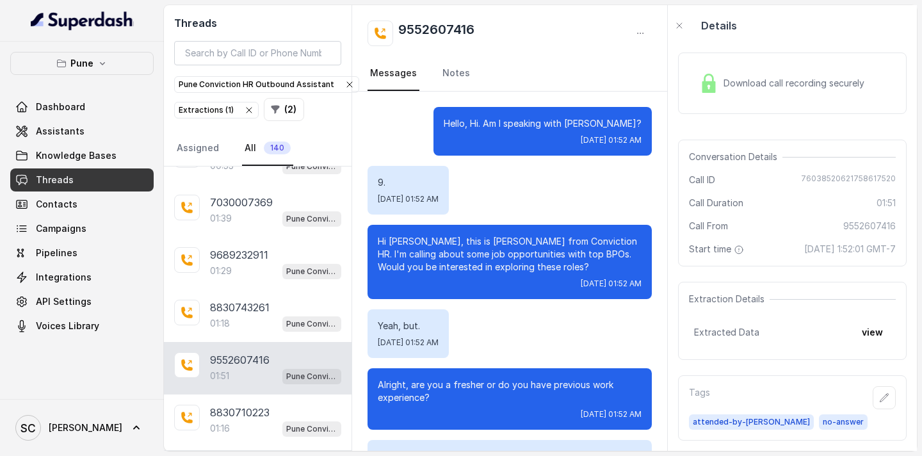
scroll to position [1203, 0]
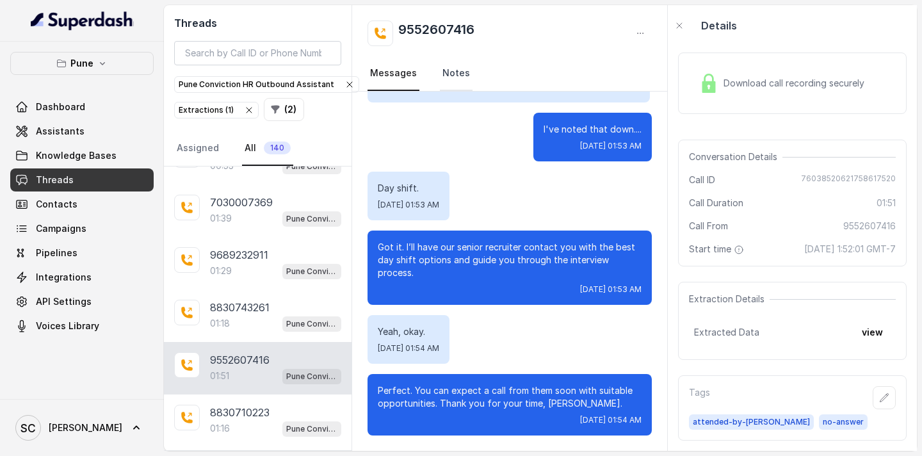
click at [444, 64] on link "Notes" at bounding box center [456, 73] width 33 height 35
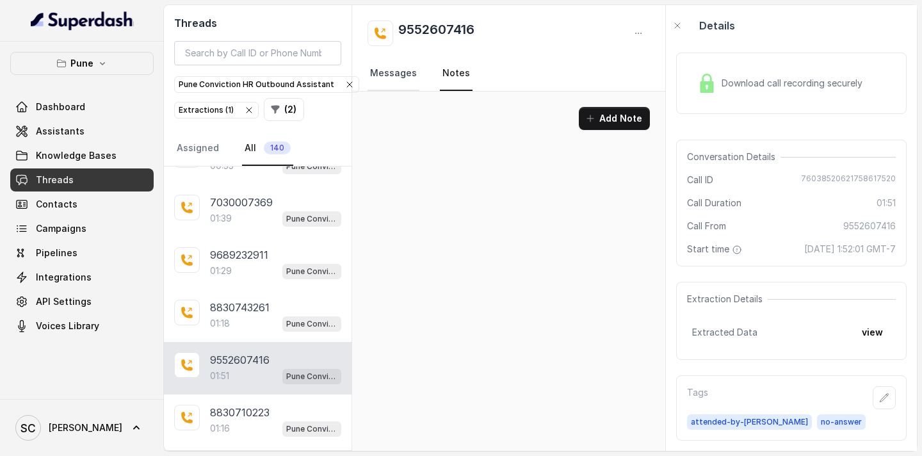
click at [398, 69] on link "Messages" at bounding box center [394, 73] width 52 height 35
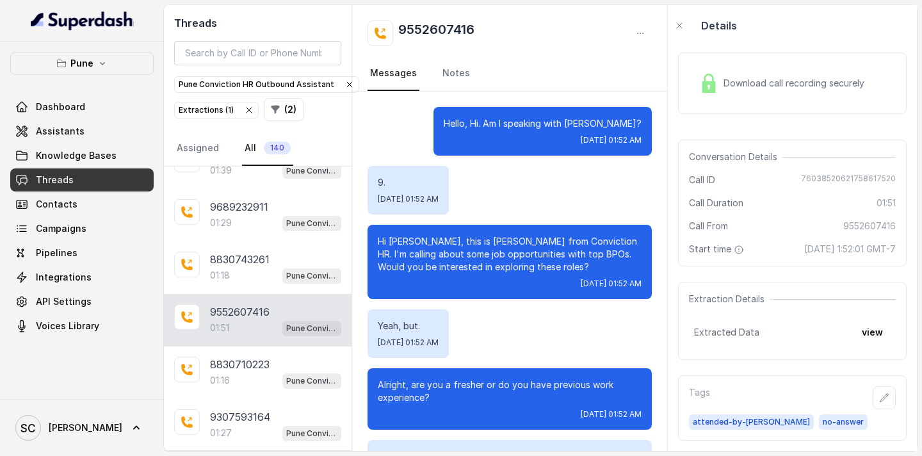
scroll to position [4148, 0]
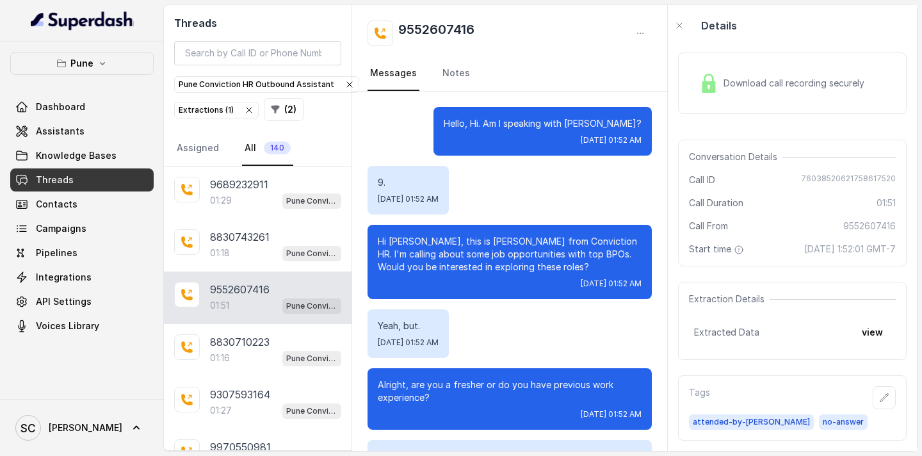
click at [251, 290] on p "9552607416" at bounding box center [240, 289] width 60 height 15
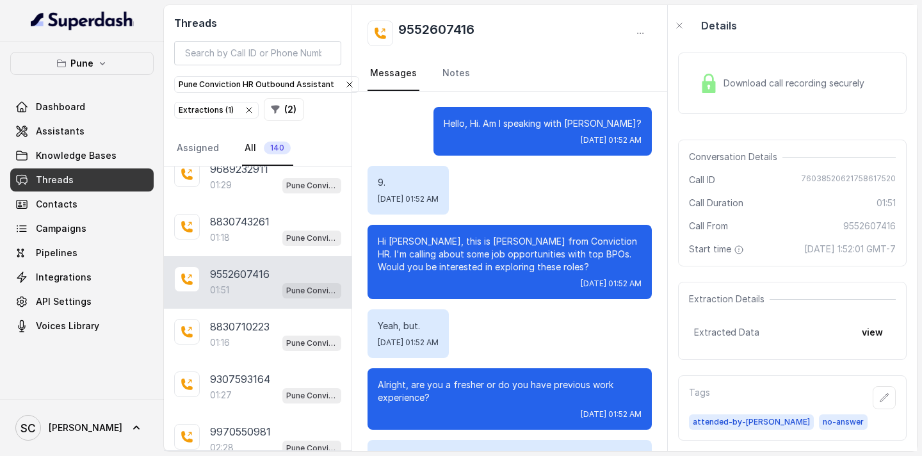
scroll to position [4186, 0]
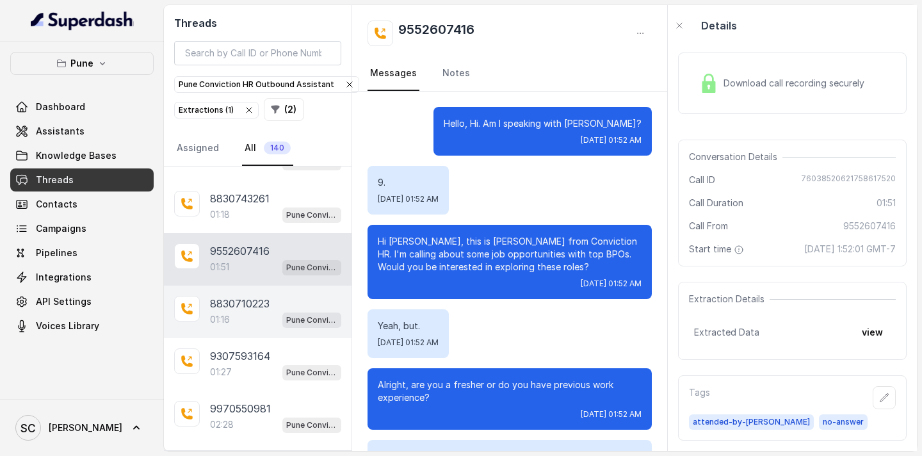
click at [229, 304] on p "8830710223" at bounding box center [240, 303] width 60 height 15
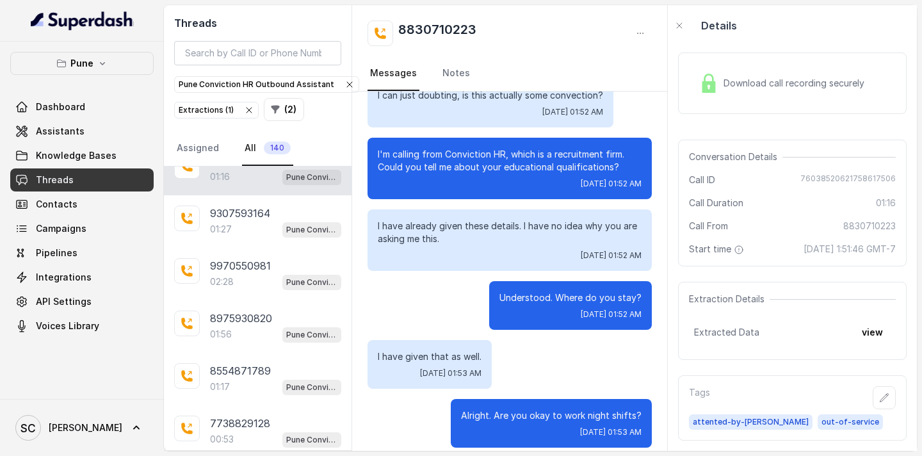
scroll to position [9534, 0]
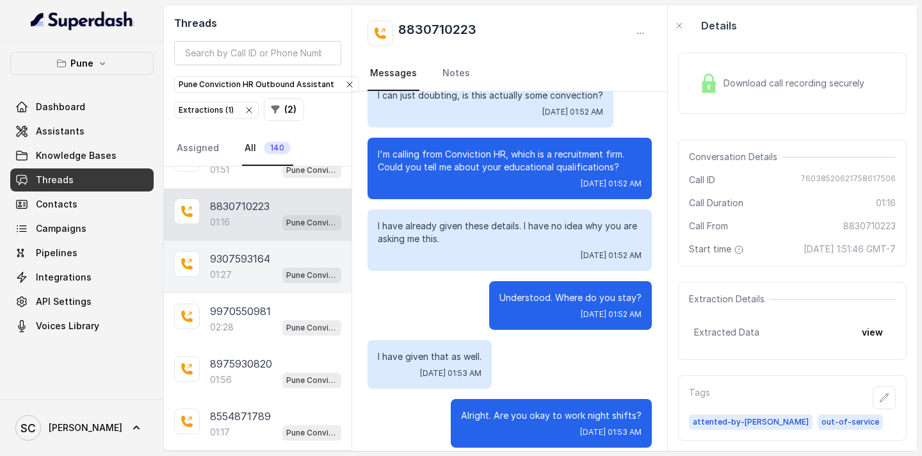
click at [243, 257] on p "9307593164" at bounding box center [240, 258] width 60 height 15
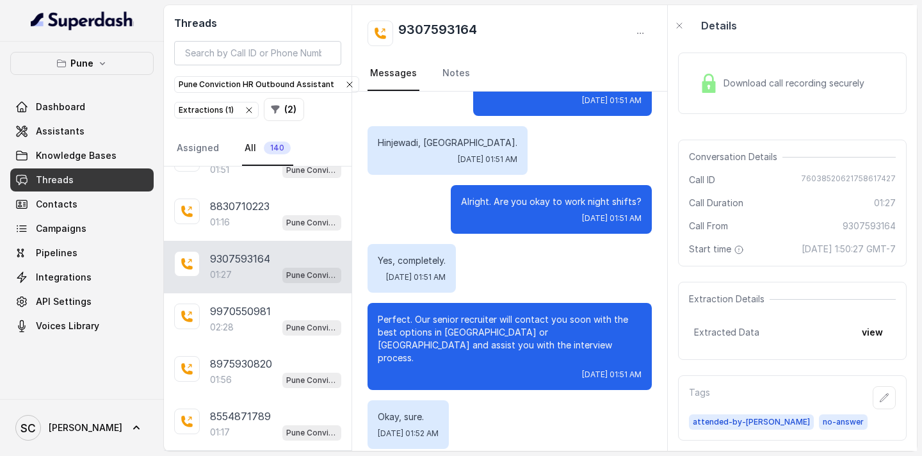
scroll to position [916, 0]
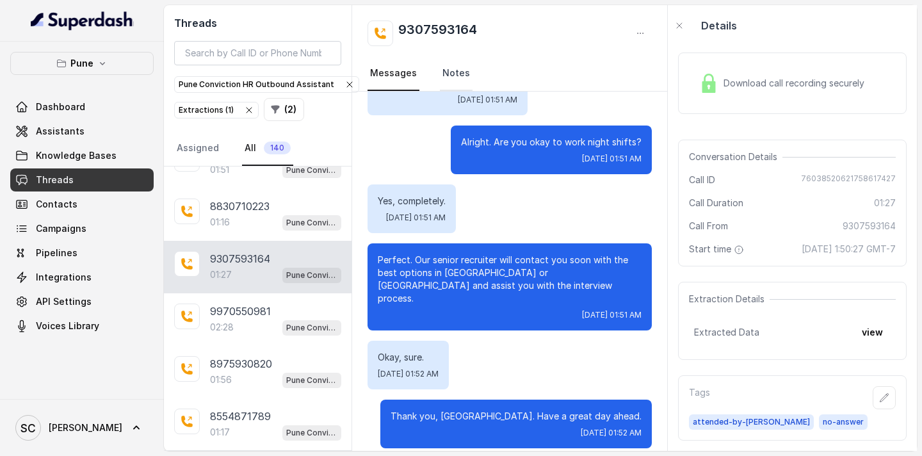
click at [458, 75] on link "Notes" at bounding box center [456, 73] width 33 height 35
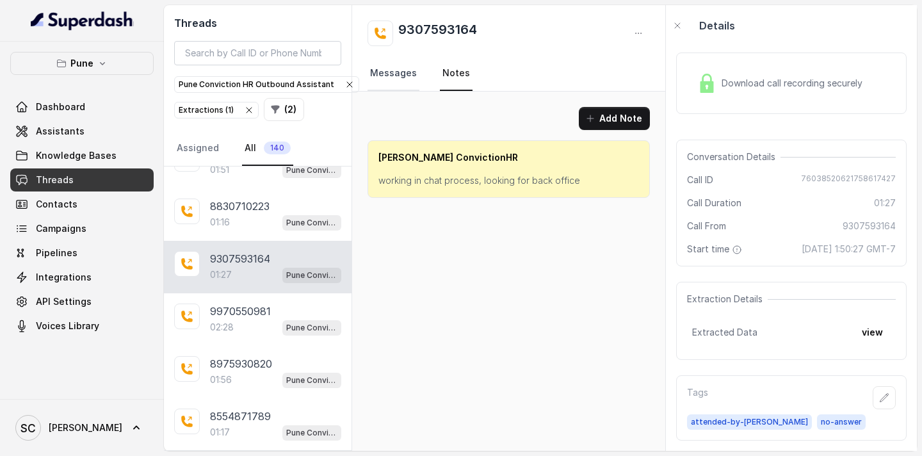
click at [394, 74] on link "Messages" at bounding box center [394, 73] width 52 height 35
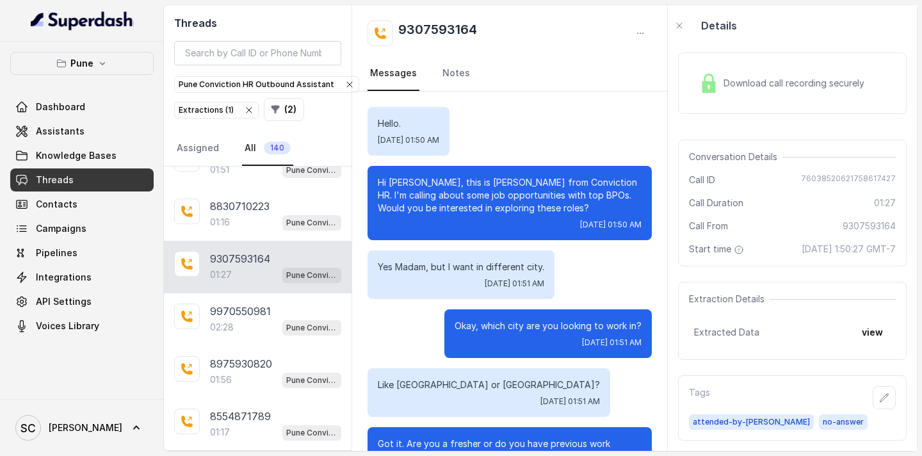
click at [409, 183] on p "Hi [PERSON_NAME], this is [PERSON_NAME] from Conviction HR. I'm calling about s…" at bounding box center [510, 195] width 264 height 38
drag, startPoint x: 480, startPoint y: 24, endPoint x: 389, endPoint y: 22, distance: 91.0
click at [389, 22] on div "9307593164" at bounding box center [510, 33] width 284 height 26
click at [261, 311] on p "9970550981" at bounding box center [240, 310] width 61 height 15
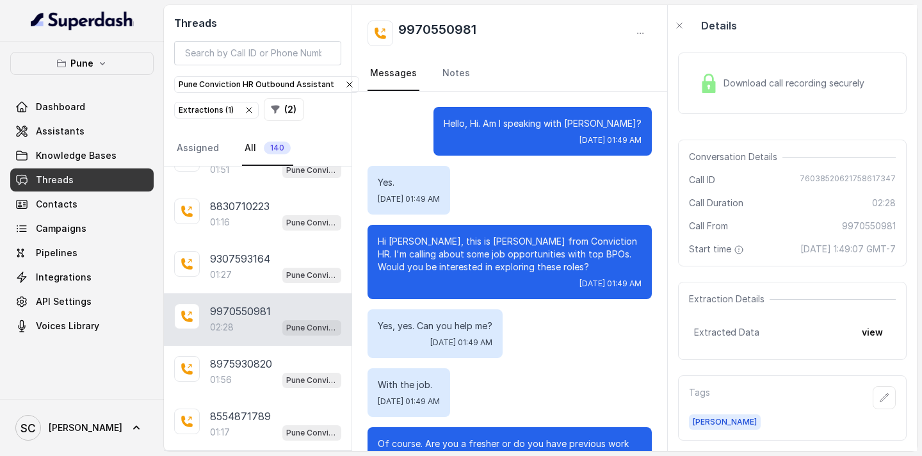
scroll to position [2184, 0]
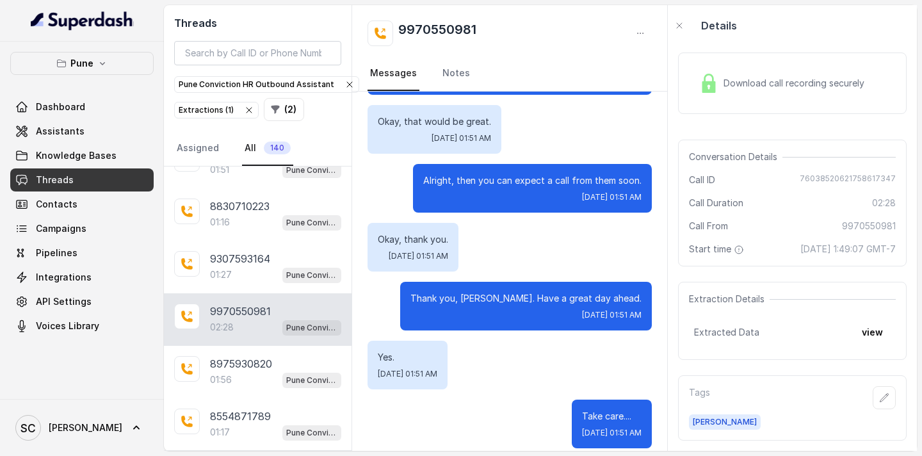
click at [498, 24] on div "9970550981" at bounding box center [510, 33] width 284 height 26
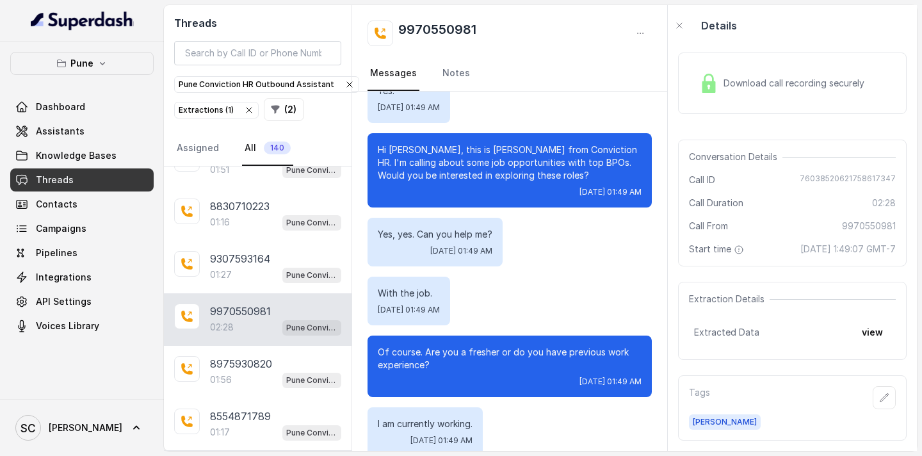
scroll to position [236, 0]
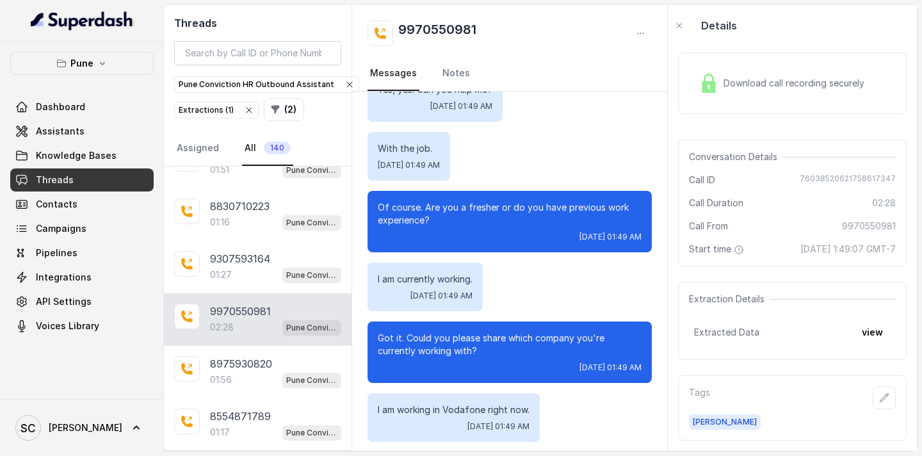
drag, startPoint x: 243, startPoint y: 367, endPoint x: 336, endPoint y: 324, distance: 102.3
click at [243, 366] on p "8975930820" at bounding box center [241, 363] width 62 height 15
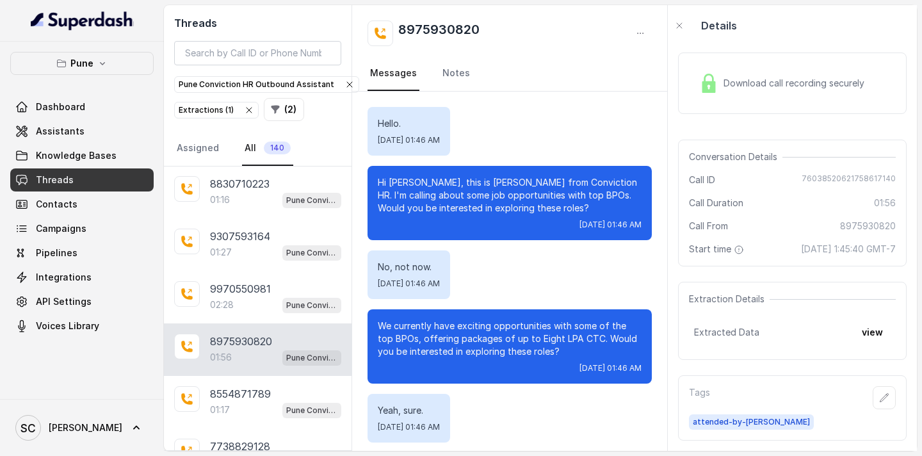
scroll to position [9579, 0]
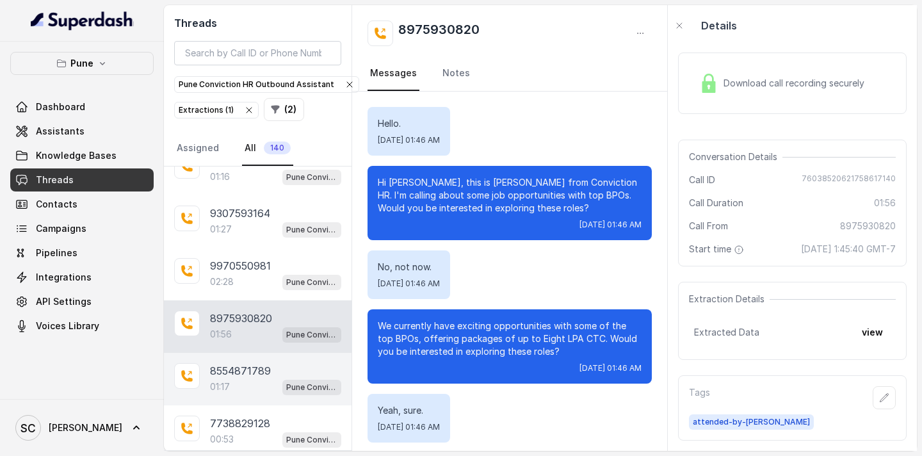
click at [254, 378] on div "01:17 Pune Conviction HR Outbound Assistant" at bounding box center [275, 386] width 131 height 17
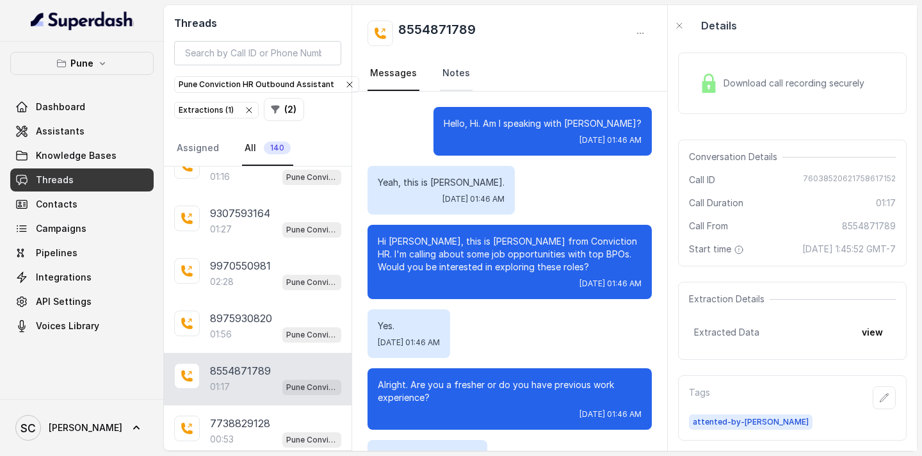
click at [460, 73] on link "Notes" at bounding box center [456, 73] width 33 height 35
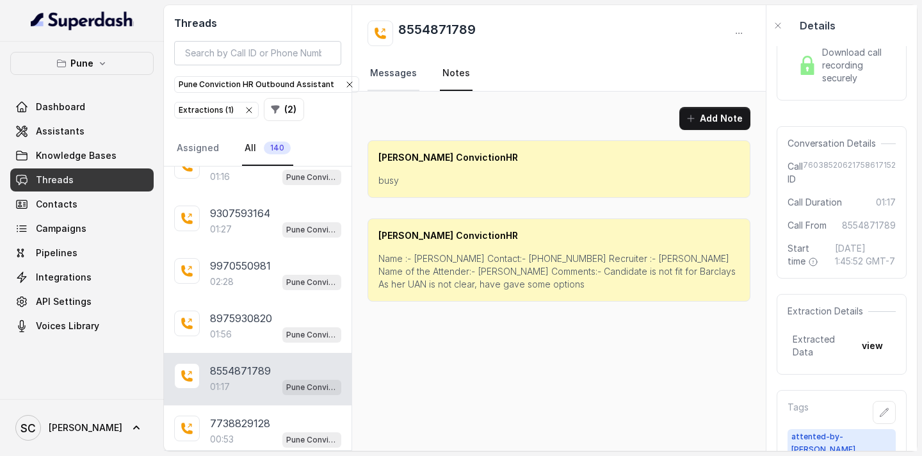
click at [400, 70] on link "Messages" at bounding box center [394, 73] width 52 height 35
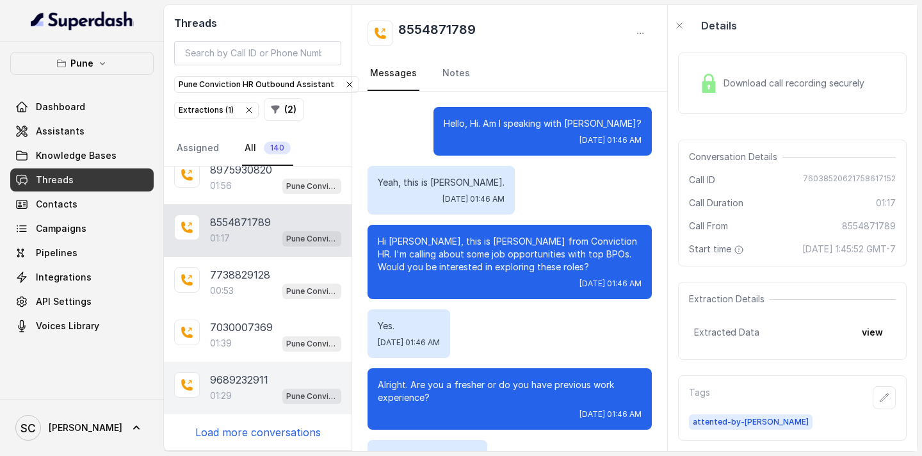
scroll to position [9708, 0]
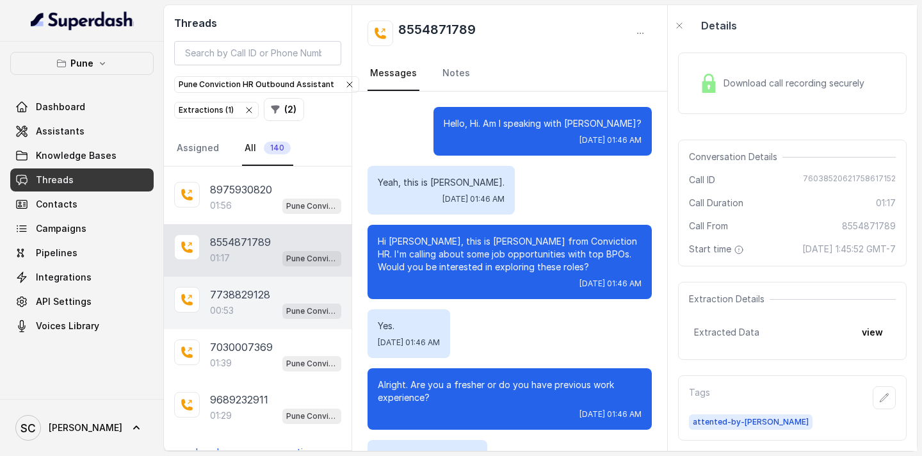
click at [243, 312] on div "00:53 Pune Conviction HR Outbound Assistant" at bounding box center [275, 310] width 131 height 17
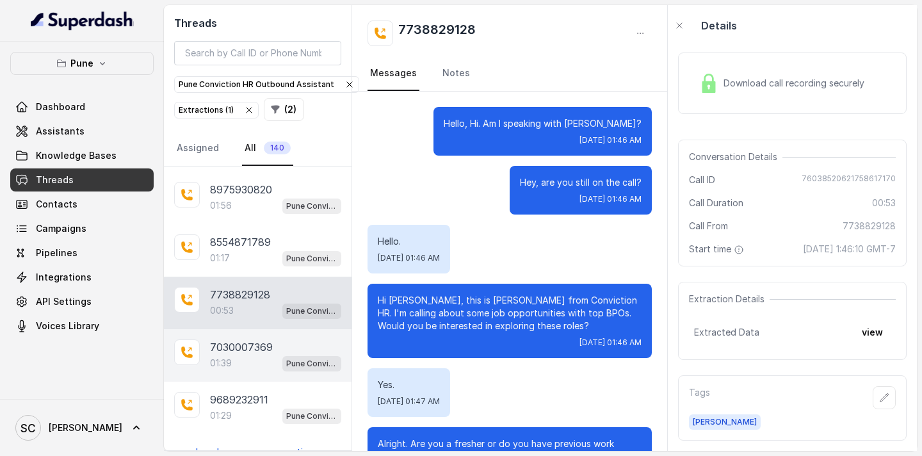
click at [242, 344] on p "7030007369" at bounding box center [241, 346] width 63 height 15
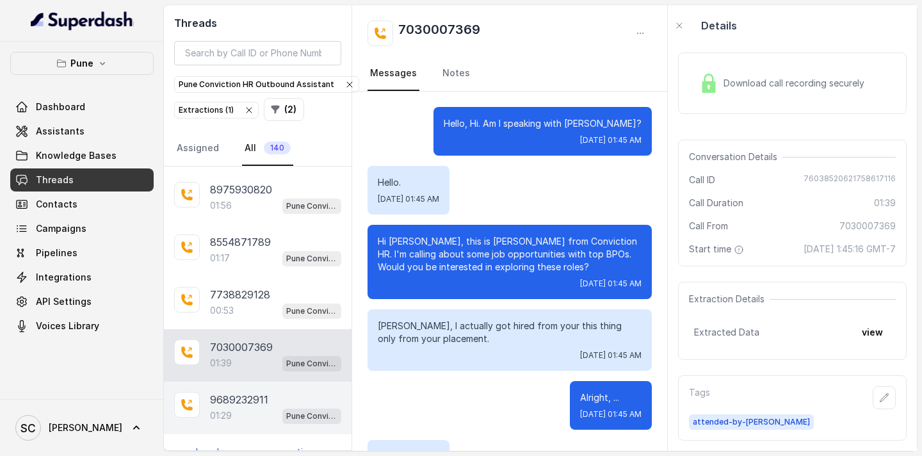
click at [228, 401] on p "9689232911" at bounding box center [239, 399] width 58 height 15
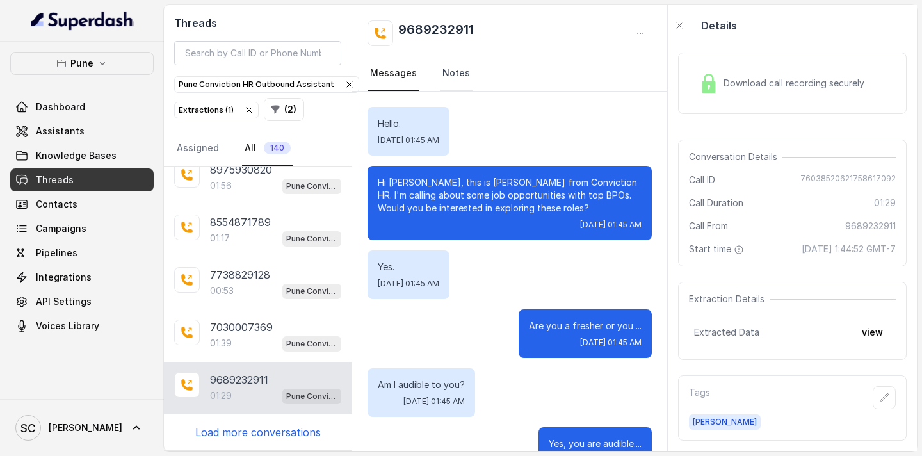
click at [448, 79] on link "Notes" at bounding box center [456, 73] width 33 height 35
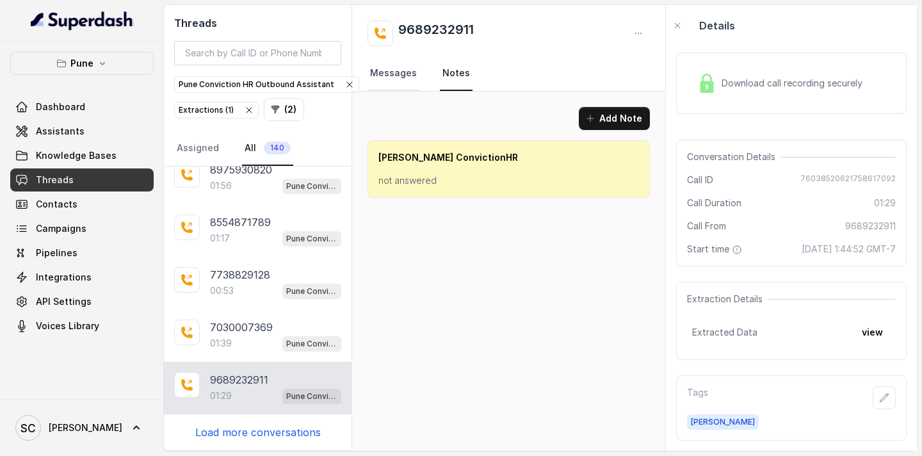
click at [404, 74] on link "Messages" at bounding box center [394, 73] width 52 height 35
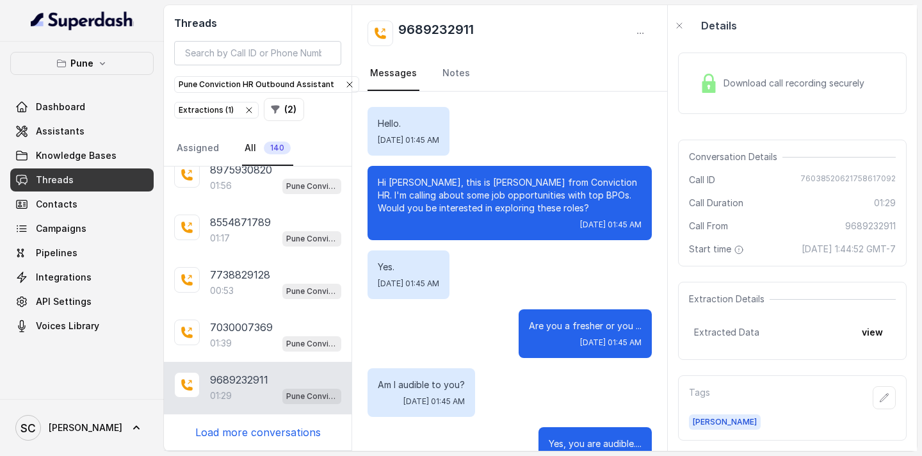
click at [267, 432] on p "Load more conversations" at bounding box center [257, 432] width 125 height 15
click at [257, 430] on p "9763438829" at bounding box center [241, 432] width 62 height 15
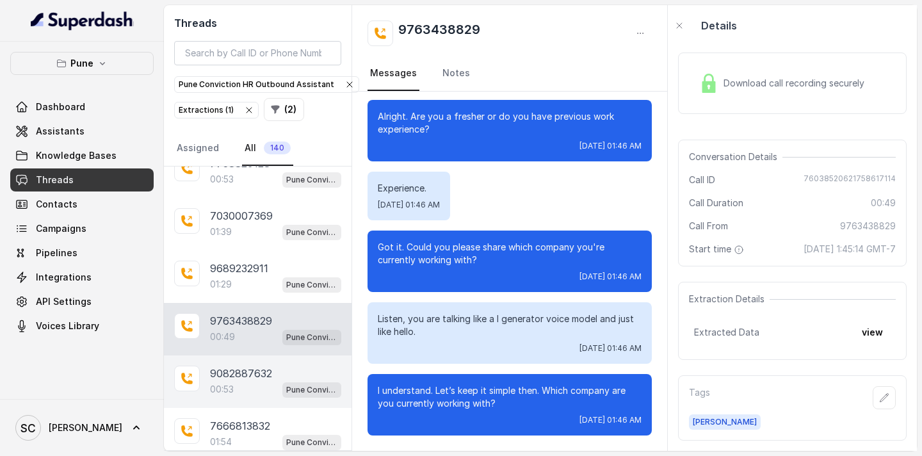
scroll to position [9815, 0]
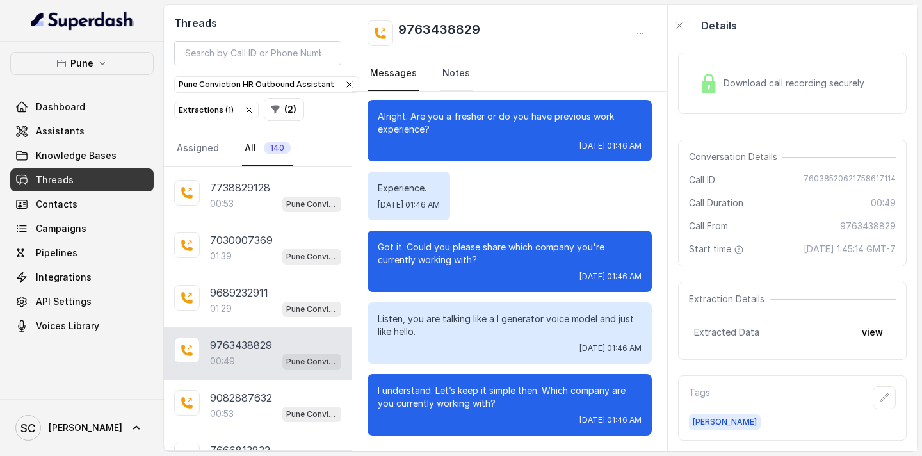
click at [457, 80] on link "Notes" at bounding box center [456, 73] width 33 height 35
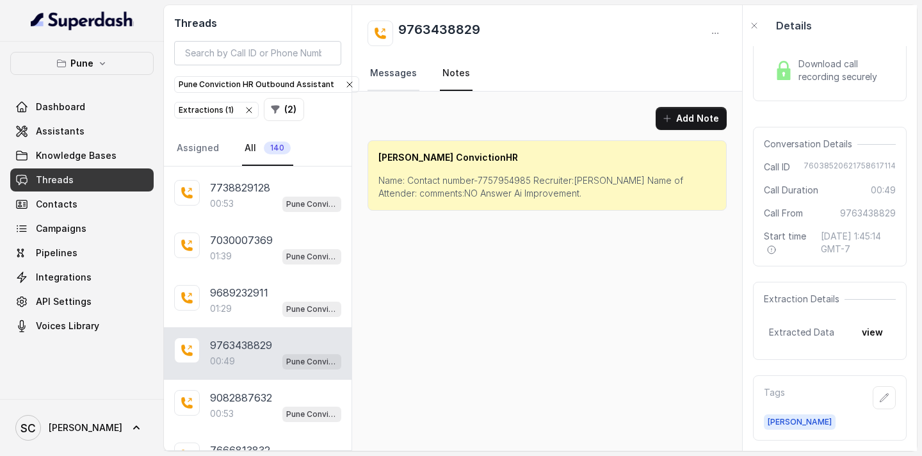
click at [403, 69] on link "Messages" at bounding box center [394, 73] width 52 height 35
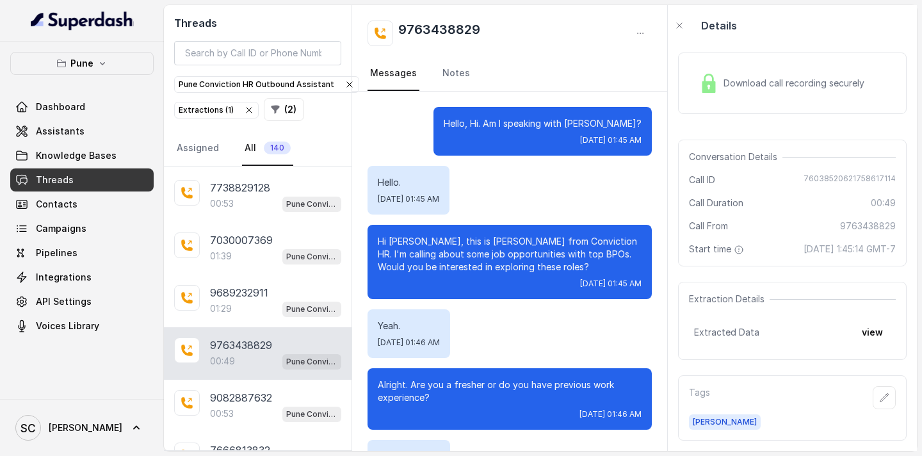
click at [400, 241] on p "Hi [PERSON_NAME], this is [PERSON_NAME] from Conviction HR. I'm calling about s…" at bounding box center [510, 254] width 264 height 38
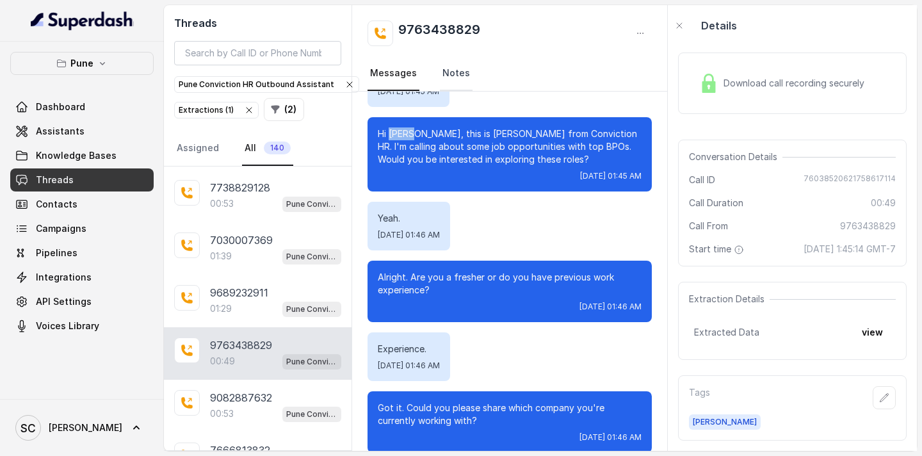
click at [444, 72] on link "Notes" at bounding box center [456, 73] width 33 height 35
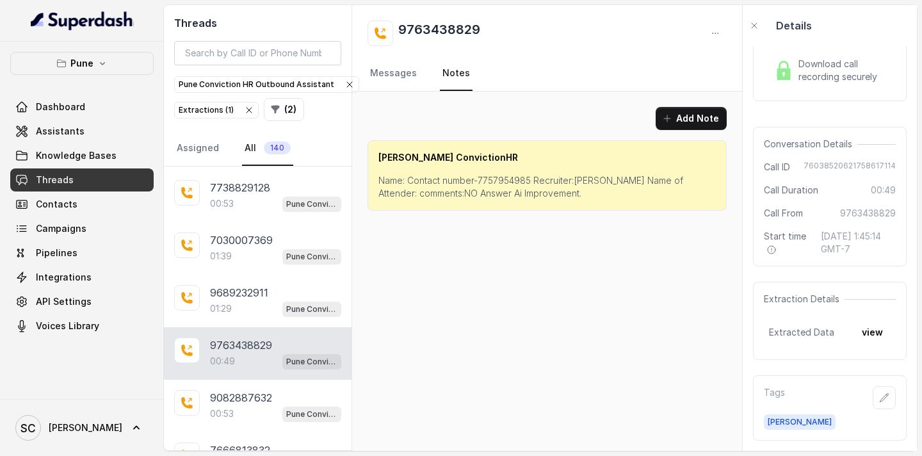
scroll to position [0, 0]
click at [506, 179] on p "Name: Contact number-7757954985 Recruiter:[PERSON_NAME] Name of Attender: comme…" at bounding box center [546, 187] width 337 height 26
click at [595, 179] on p "Name: Contact number-7757954985 Recruiter:[PERSON_NAME] Name of Attender: comme…" at bounding box center [546, 187] width 337 height 26
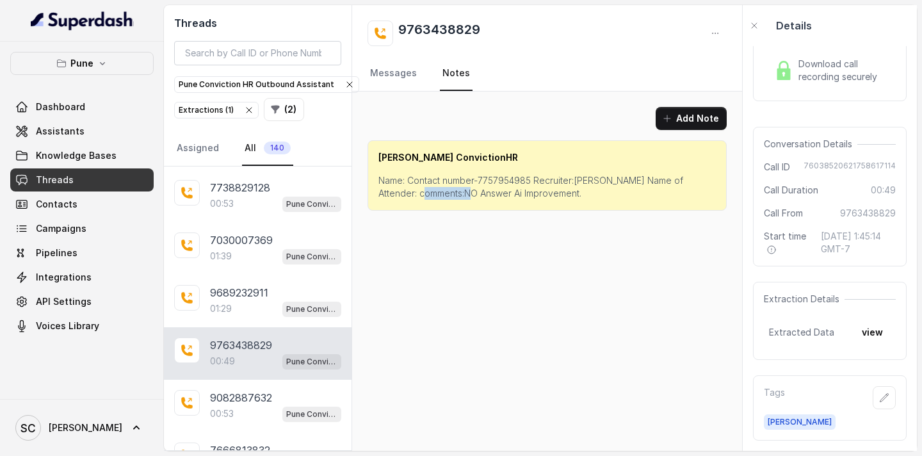
drag, startPoint x: 427, startPoint y: 193, endPoint x: 471, endPoint y: 195, distance: 44.2
click at [471, 195] on p "Name: Contact number-7757954985 Recruiter:[PERSON_NAME] Name of Attender: comme…" at bounding box center [546, 187] width 337 height 26
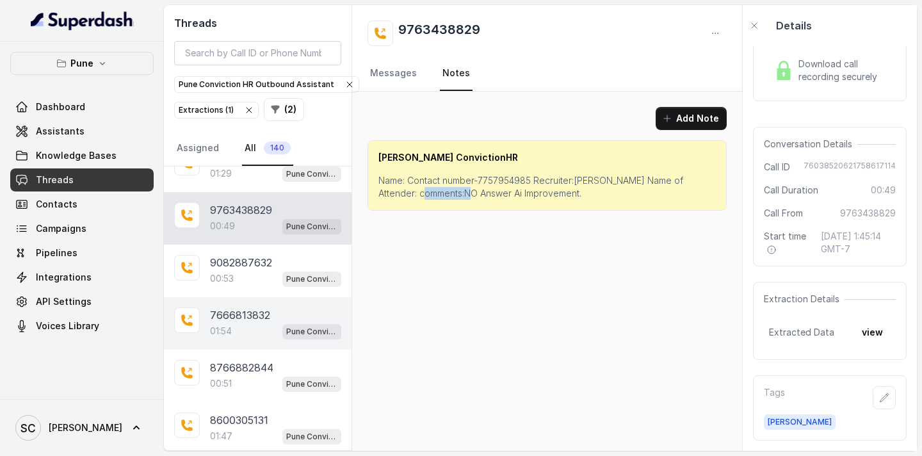
scroll to position [9946, 0]
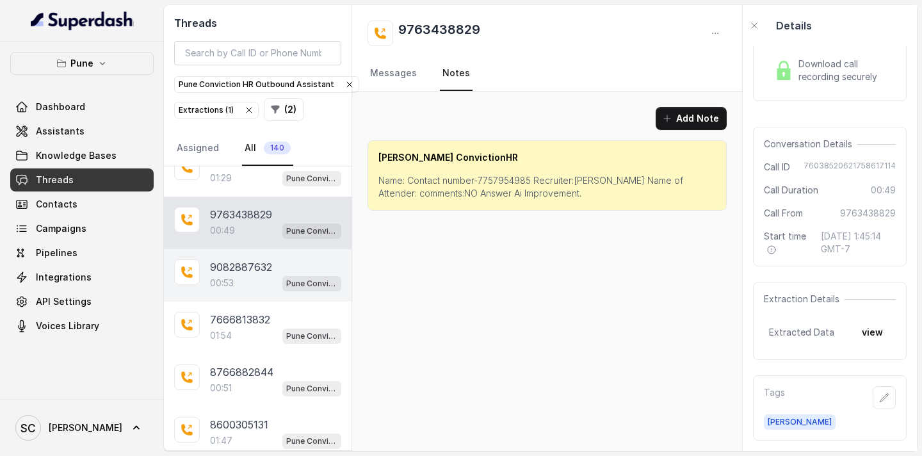
click at [232, 284] on p "00:53" at bounding box center [222, 283] width 24 height 13
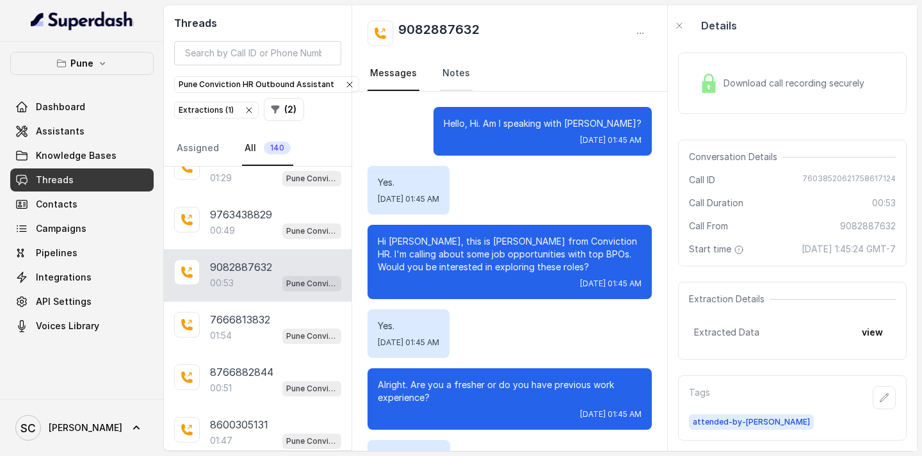
click at [449, 75] on link "Notes" at bounding box center [456, 73] width 33 height 35
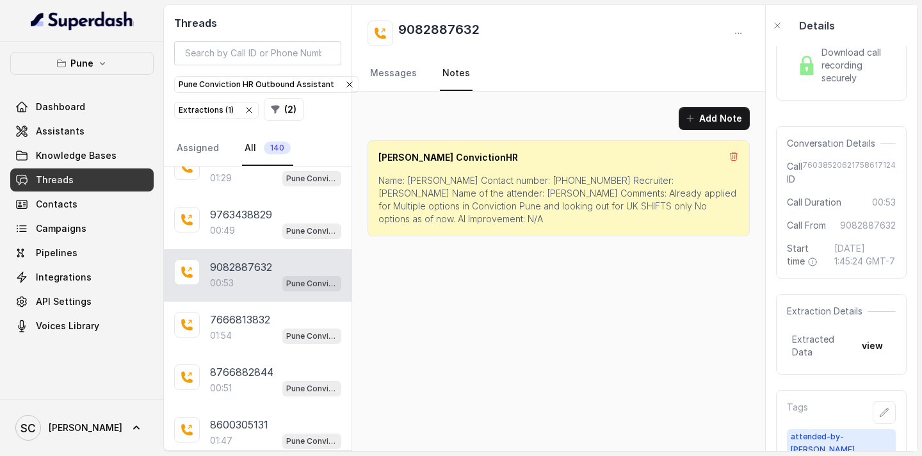
click at [423, 180] on p "Name: [PERSON_NAME] Contact number: [PHONE_NUMBER] Recruiter: [PERSON_NAME] Nam…" at bounding box center [558, 199] width 360 height 51
click at [585, 180] on p "Name: [PERSON_NAME] Contact number: [PHONE_NUMBER] Recruiter: [PERSON_NAME] Nam…" at bounding box center [558, 199] width 360 height 51
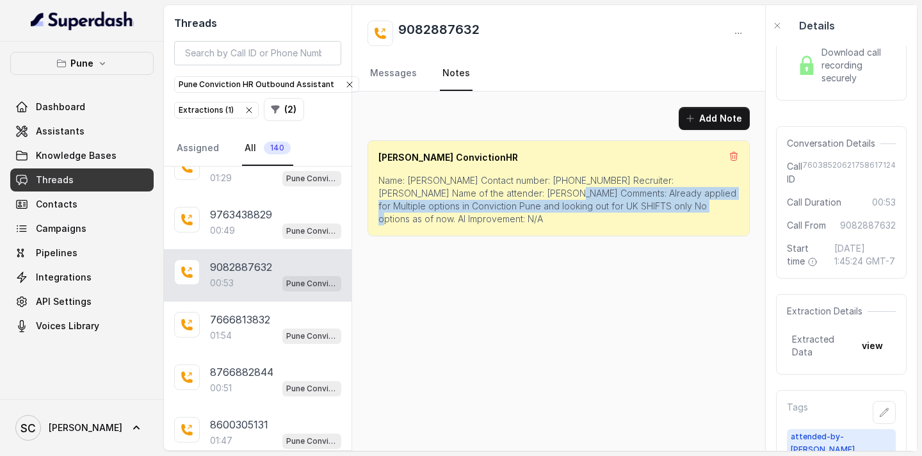
drag, startPoint x: 497, startPoint y: 194, endPoint x: 617, endPoint y: 206, distance: 121.0
click at [617, 207] on p "Name: [PERSON_NAME] Contact number: [PHONE_NUMBER] Recruiter: [PERSON_NAME] Nam…" at bounding box center [558, 199] width 360 height 51
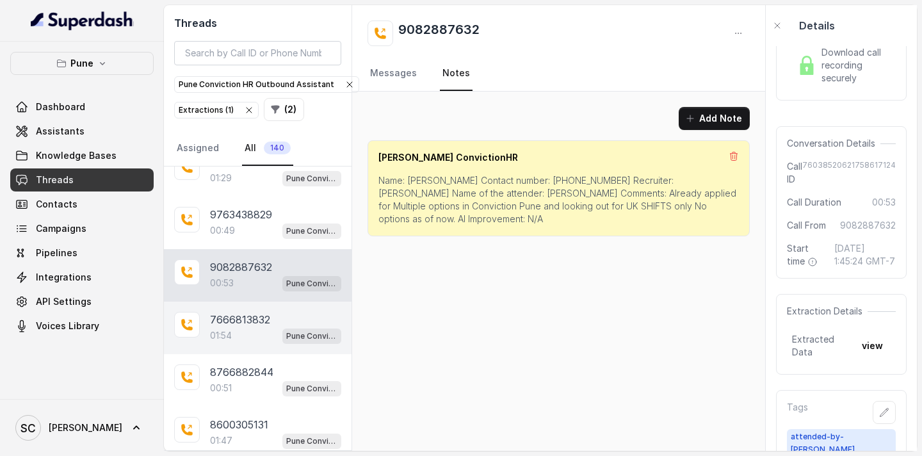
click at [282, 330] on span "Pune Conviction HR Outbound Assistant" at bounding box center [311, 335] width 59 height 15
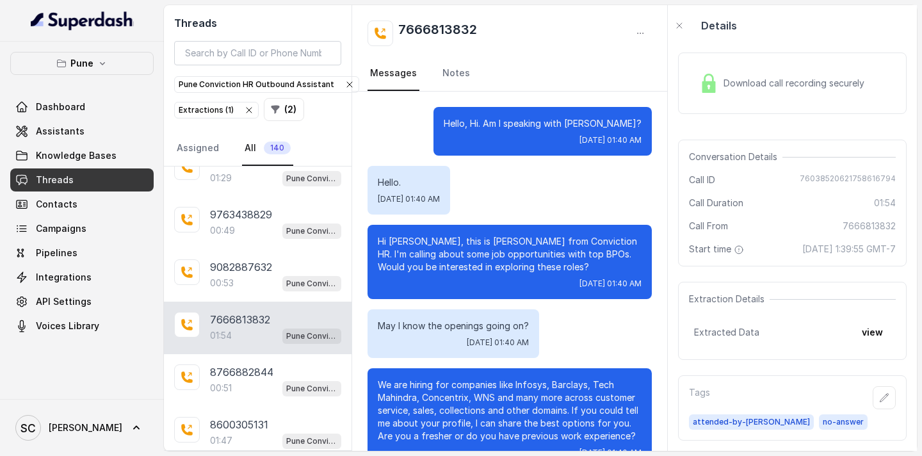
scroll to position [947, 0]
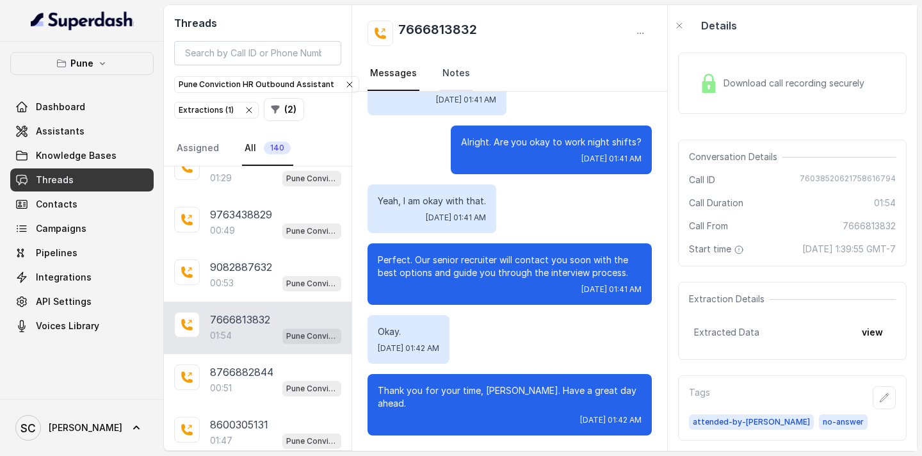
click at [449, 78] on link "Notes" at bounding box center [456, 73] width 33 height 35
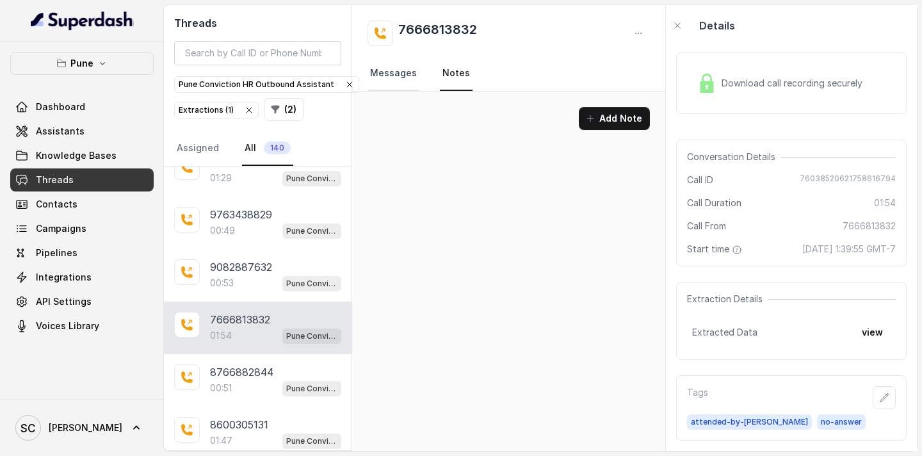
click at [411, 72] on link "Messages" at bounding box center [394, 73] width 52 height 35
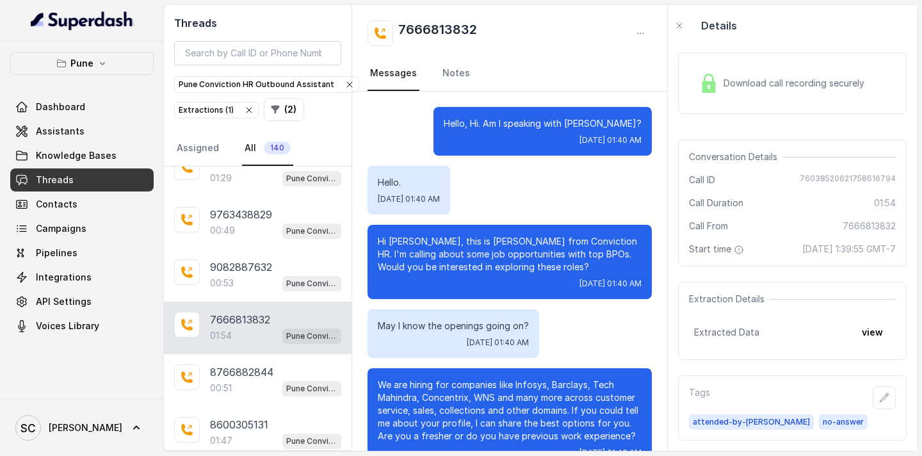
click at [612, 123] on p "Hello, Hi. Am I speaking with [PERSON_NAME]?" at bounding box center [543, 123] width 198 height 13
click at [451, 82] on link "Notes" at bounding box center [456, 73] width 33 height 35
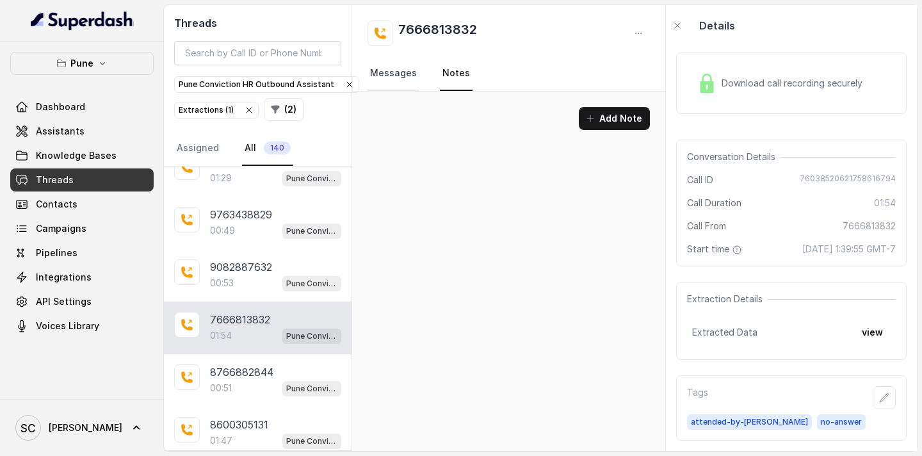
click at [401, 78] on link "Messages" at bounding box center [394, 73] width 52 height 35
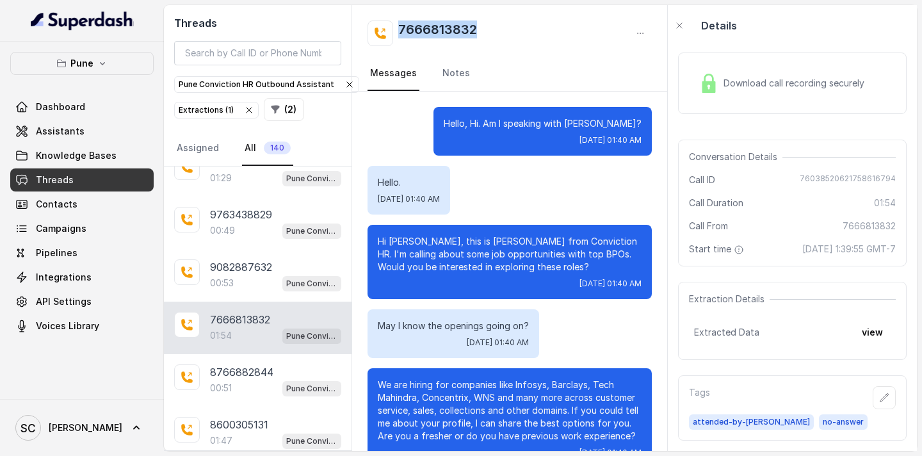
drag, startPoint x: 493, startPoint y: 29, endPoint x: 400, endPoint y: 31, distance: 92.9
click at [400, 31] on div "7666813832" at bounding box center [510, 33] width 284 height 26
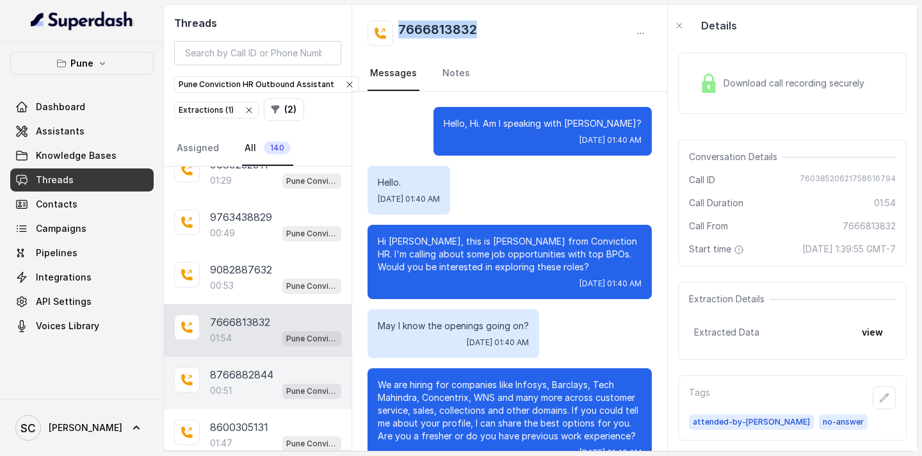
scroll to position [9941, 0]
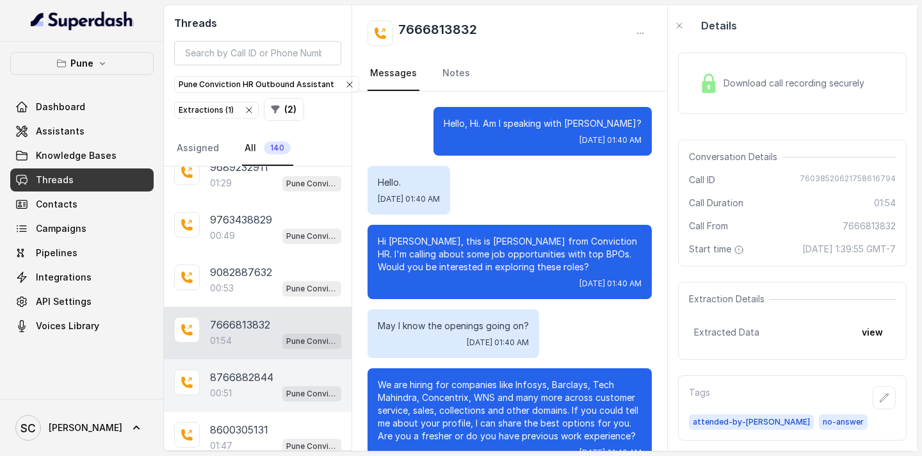
click at [225, 385] on div "00:51 Pune Conviction HR Outbound Assistant" at bounding box center [275, 393] width 131 height 17
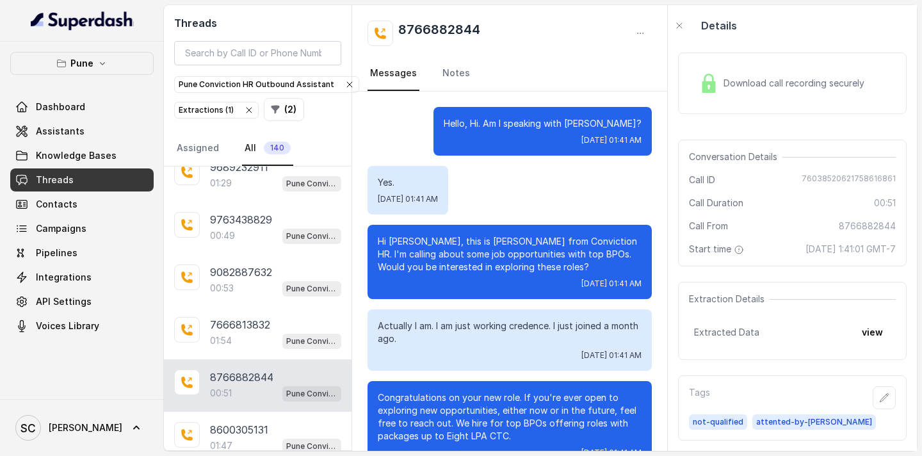
scroll to position [399, 0]
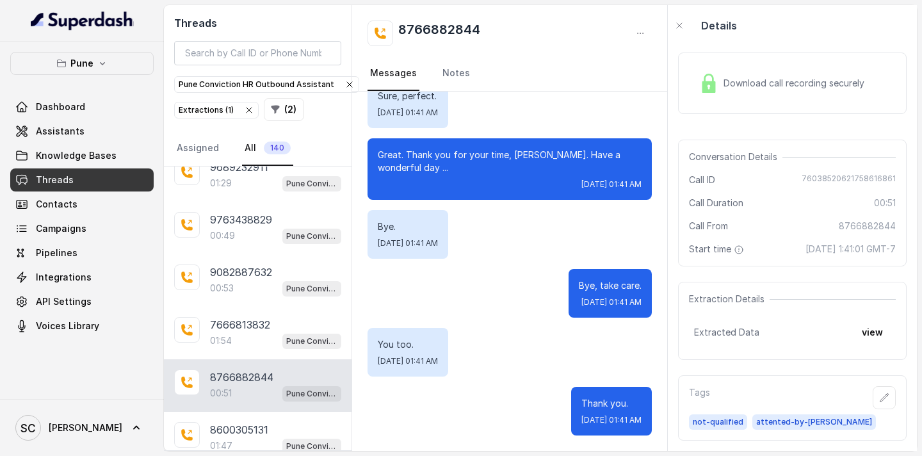
click at [435, 78] on nav "Messages Notes" at bounding box center [510, 73] width 284 height 35
click at [444, 77] on link "Notes" at bounding box center [456, 73] width 33 height 35
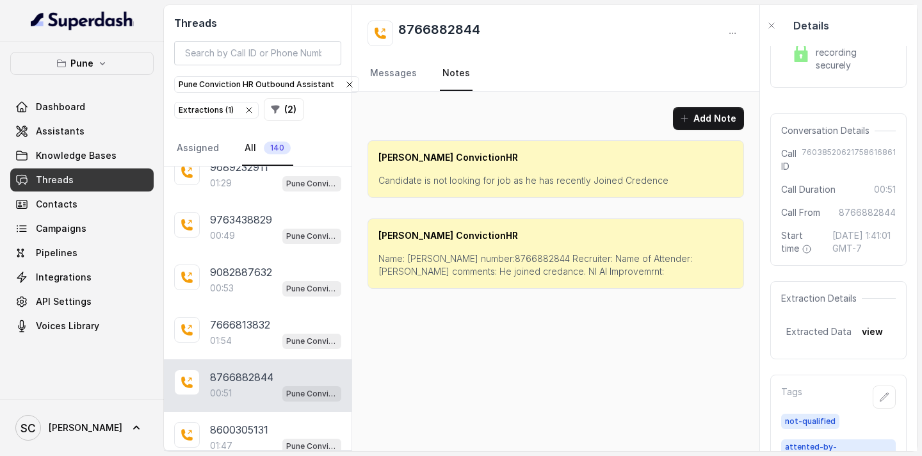
scroll to position [84, 0]
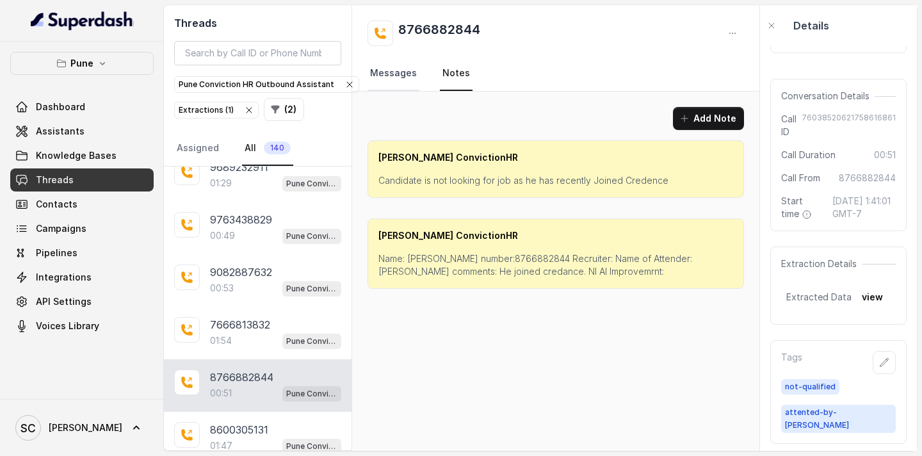
click at [389, 82] on link "Messages" at bounding box center [394, 73] width 52 height 35
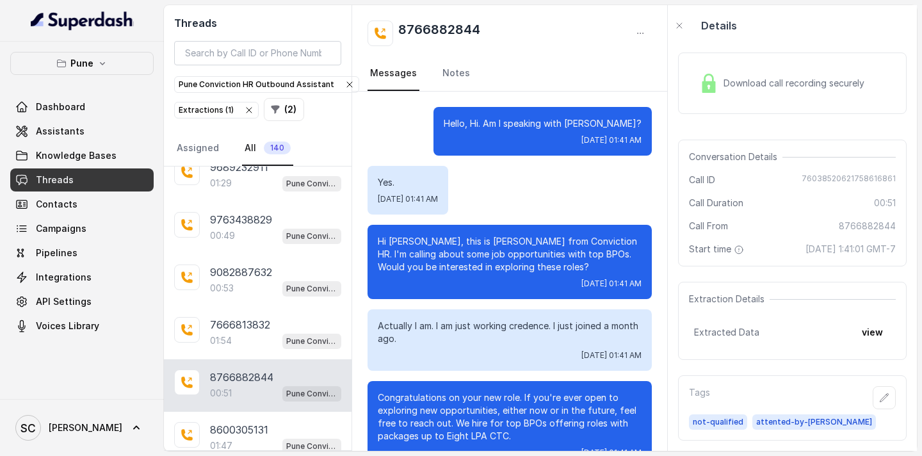
scroll to position [36, 0]
click at [462, 80] on link "Notes" at bounding box center [456, 73] width 33 height 35
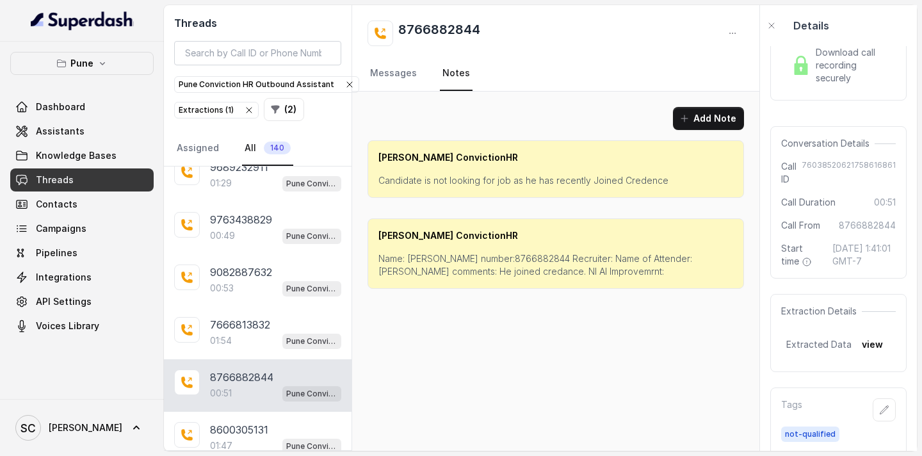
scroll to position [84, 0]
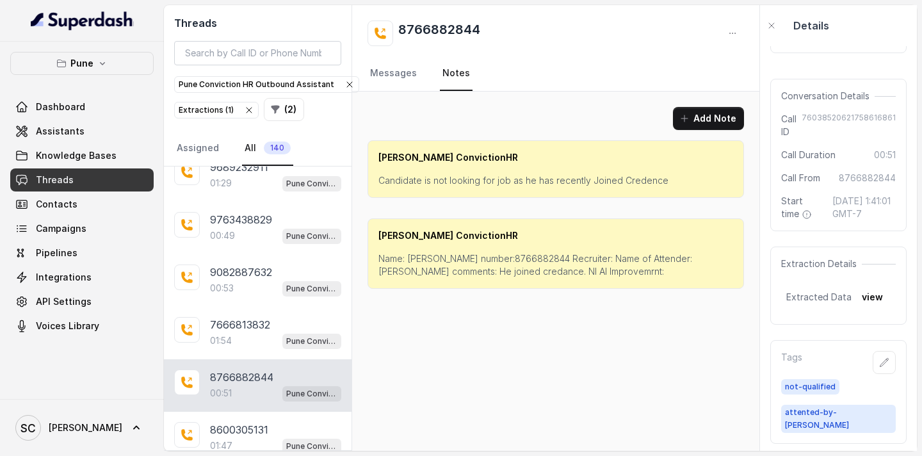
click at [425, 257] on p "Name: [PERSON_NAME] number:8766882844 Recruiter: Name of Attender:[PERSON_NAME]…" at bounding box center [555, 265] width 355 height 26
click at [491, 260] on p "Name: [PERSON_NAME] number:8766882844 Recruiter: Name of Attender:[PERSON_NAME]…" at bounding box center [555, 265] width 355 height 26
drag, startPoint x: 428, startPoint y: 272, endPoint x: 511, endPoint y: 276, distance: 83.3
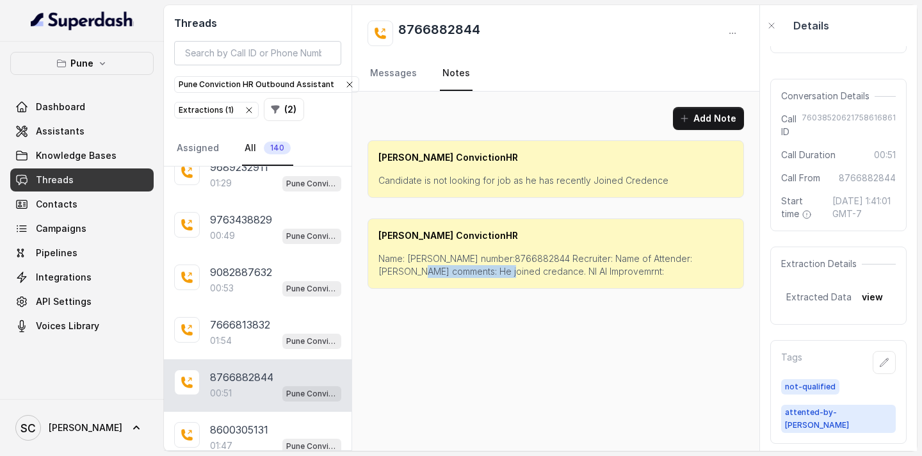
click at [511, 276] on p "Name: [PERSON_NAME] number:8766882844 Recruiter: Name of Attender:[PERSON_NAME]…" at bounding box center [555, 265] width 355 height 26
click at [406, 134] on div "Add Note [PERSON_NAME] ConvictionHR Candidate is not looking for job as he has …" at bounding box center [555, 198] width 407 height 213
drag, startPoint x: 430, startPoint y: 270, endPoint x: 503, endPoint y: 284, distance: 74.9
click at [508, 272] on p "Name: [PERSON_NAME] number:8766882844 Recruiter: Name of Attender:[PERSON_NAME]…" at bounding box center [555, 265] width 355 height 26
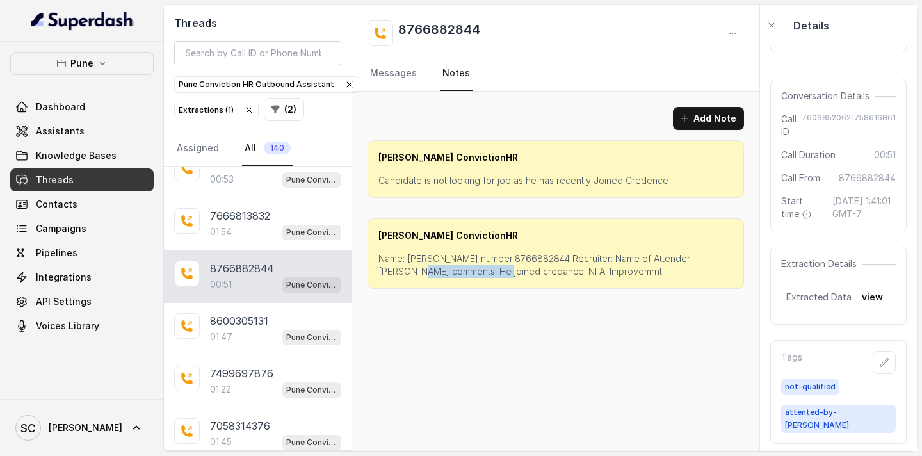
scroll to position [10074, 0]
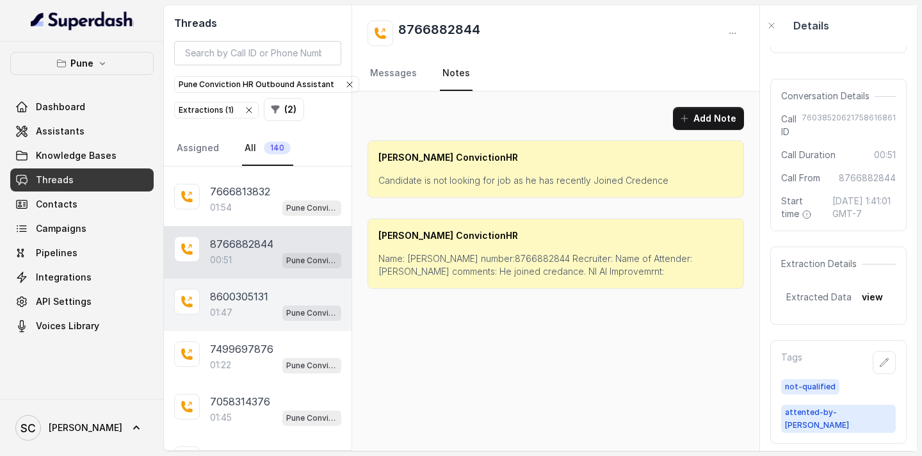
click at [248, 306] on div "01:47 Pune Conviction HR Outbound Assistant" at bounding box center [275, 312] width 131 height 17
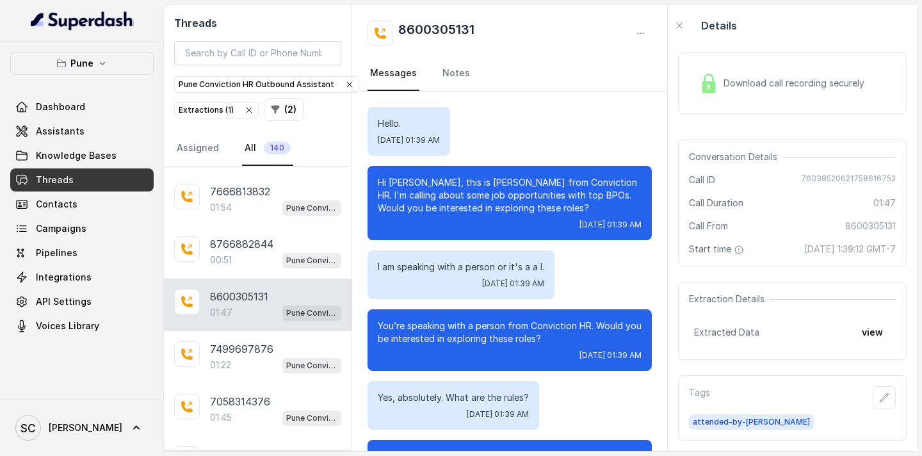
scroll to position [967, 0]
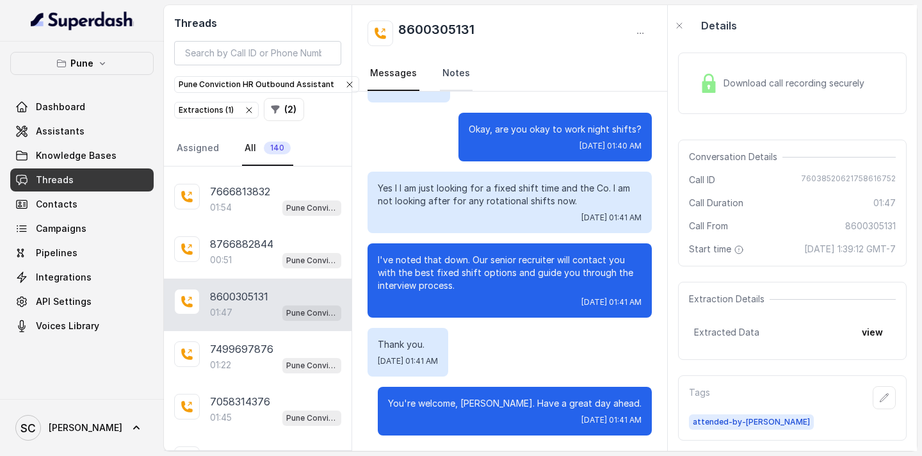
click at [447, 74] on link "Notes" at bounding box center [456, 73] width 33 height 35
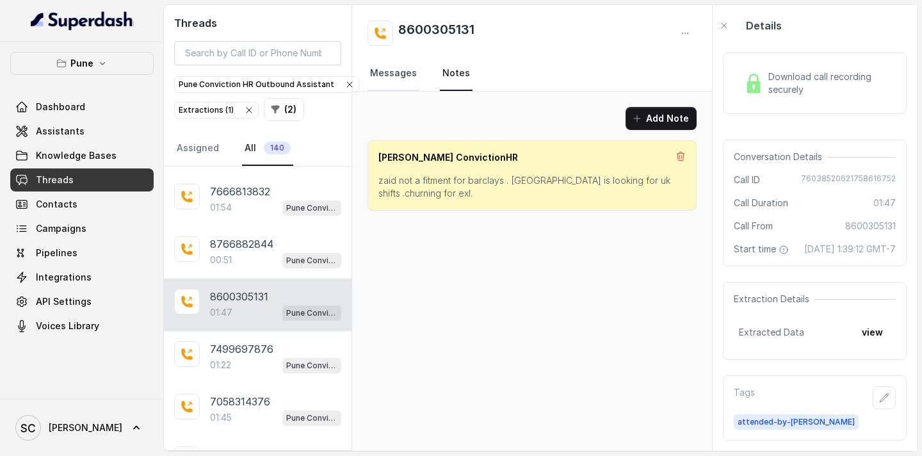
click at [407, 73] on link "Messages" at bounding box center [394, 73] width 52 height 35
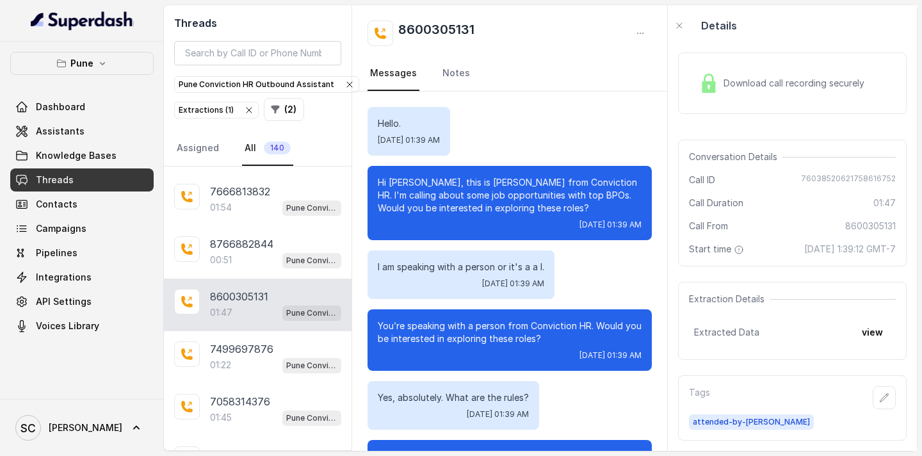
click at [403, 183] on p "Hi [PERSON_NAME], this is [PERSON_NAME] from Conviction HR. I'm calling about s…" at bounding box center [510, 195] width 264 height 38
drag, startPoint x: 488, startPoint y: 34, endPoint x: 388, endPoint y: 36, distance: 99.9
click at [388, 36] on div "8600305131" at bounding box center [510, 33] width 284 height 26
click at [464, 83] on link "Notes" at bounding box center [456, 73] width 33 height 35
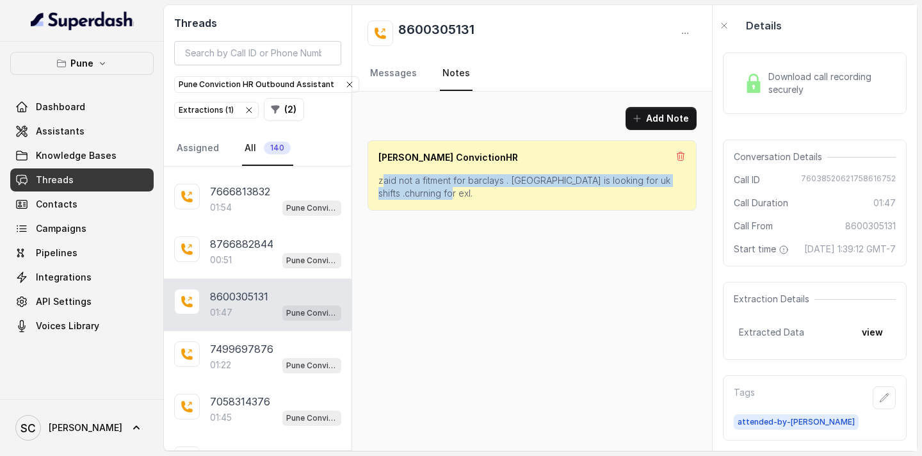
drag, startPoint x: 464, startPoint y: 197, endPoint x: 377, endPoint y: 181, distance: 87.8
click at [377, 181] on div "[PERSON_NAME] ConvictionHR zaid not a fitment for barclays . [GEOGRAPHIC_DATA] …" at bounding box center [532, 175] width 329 height 70
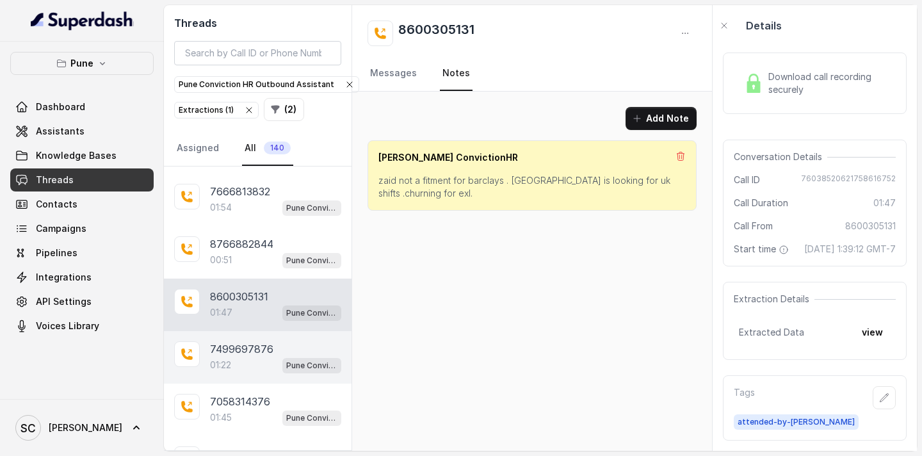
click at [239, 362] on div "01:22 Pune Conviction HR Outbound Assistant" at bounding box center [275, 365] width 131 height 17
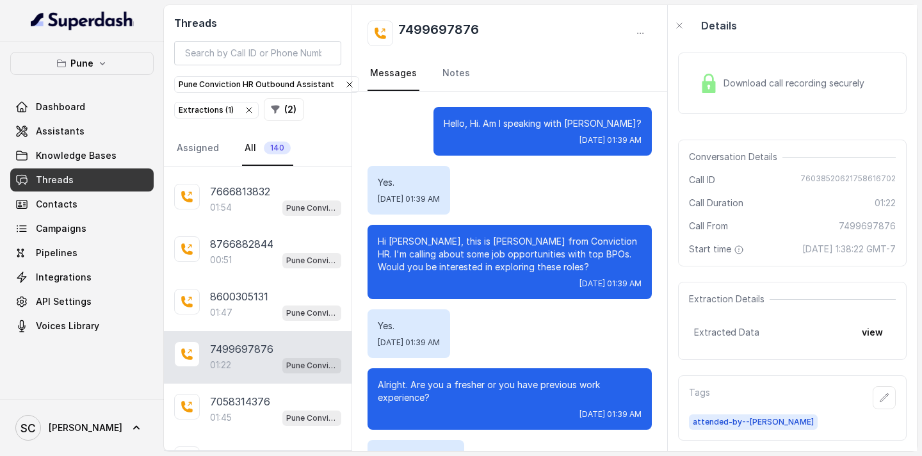
scroll to position [1001, 0]
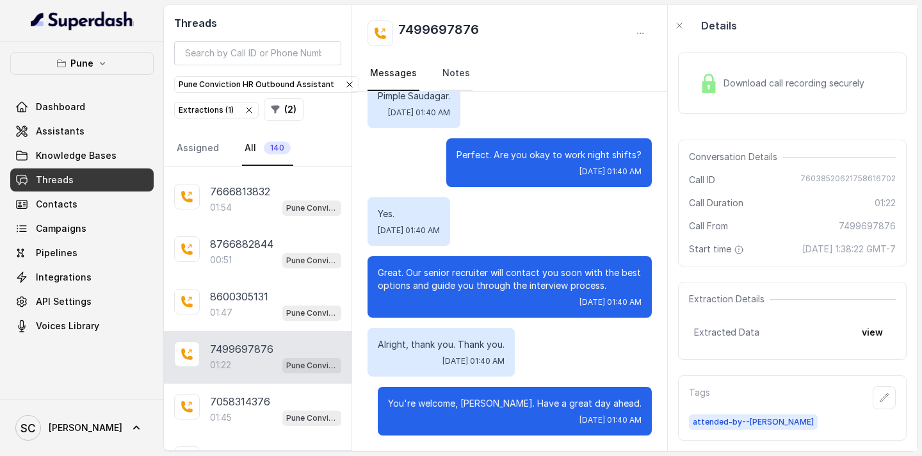
click at [455, 70] on link "Notes" at bounding box center [456, 73] width 33 height 35
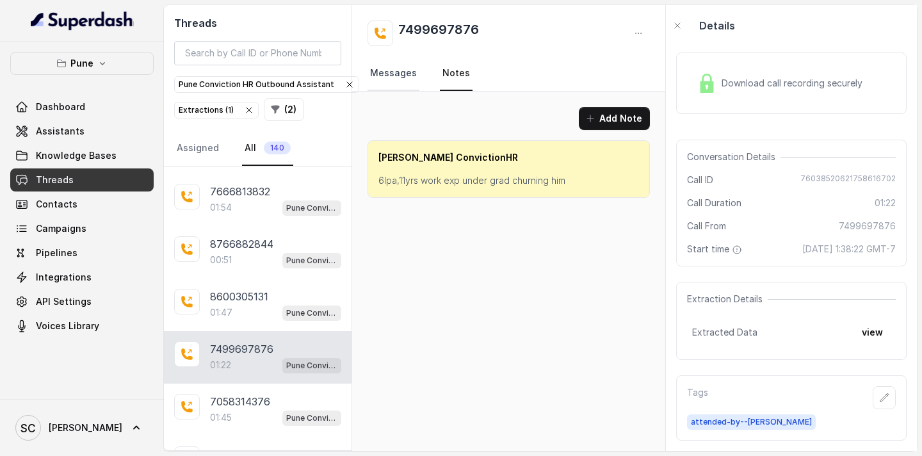
click at [402, 69] on link "Messages" at bounding box center [394, 73] width 52 height 35
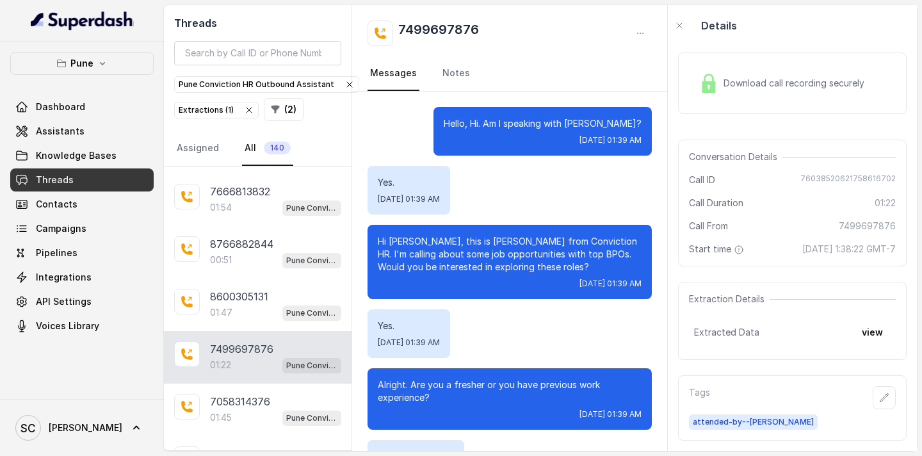
click at [410, 239] on p "Hi [PERSON_NAME], this is [PERSON_NAME] from Conviction HR. I'm calling about s…" at bounding box center [510, 254] width 264 height 38
drag, startPoint x: 492, startPoint y: 26, endPoint x: 398, endPoint y: 28, distance: 94.8
click at [398, 28] on div "7499697876" at bounding box center [510, 33] width 284 height 26
click at [450, 72] on link "Notes" at bounding box center [456, 73] width 33 height 35
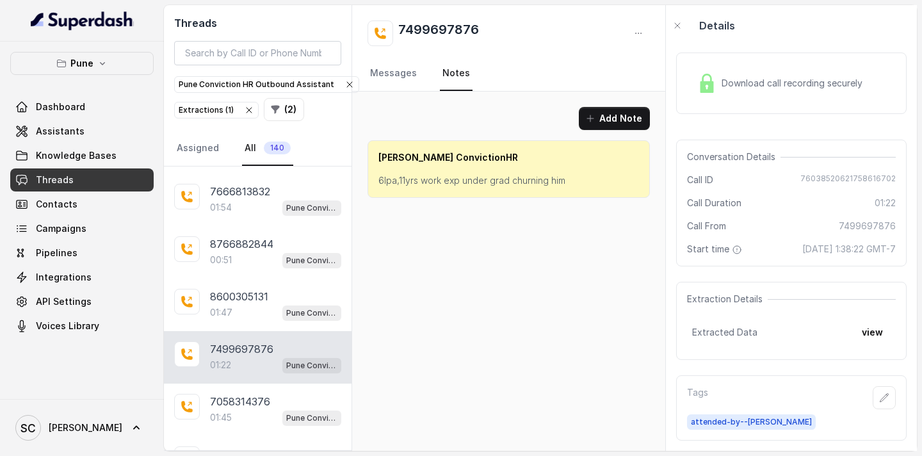
click at [487, 182] on p "6lpa,11yrs work exp under grad churning him" at bounding box center [508, 180] width 261 height 13
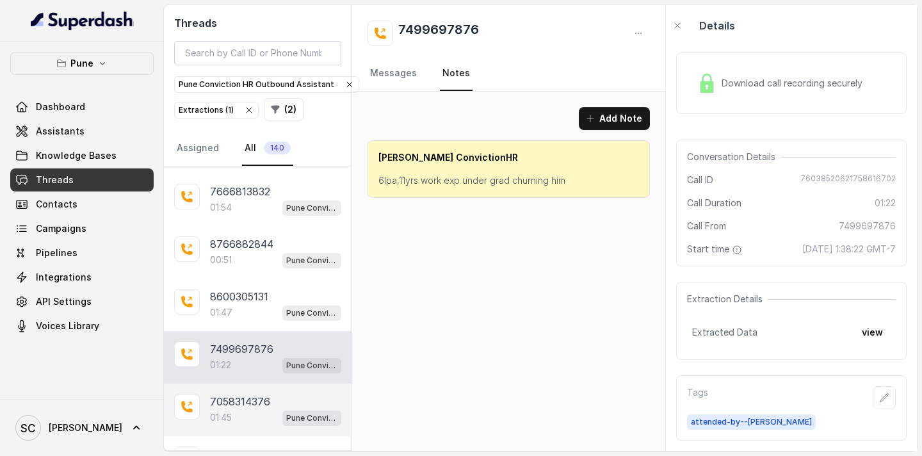
click at [267, 406] on p "7058314376" at bounding box center [240, 401] width 60 height 15
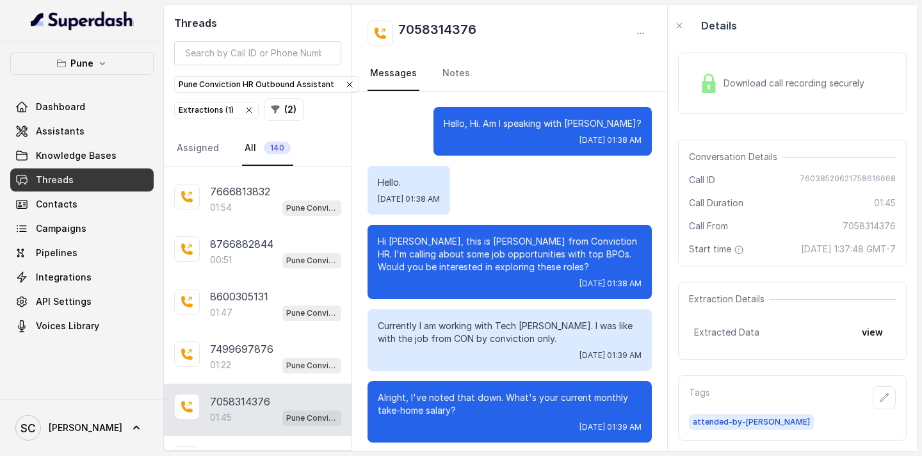
scroll to position [1131, 0]
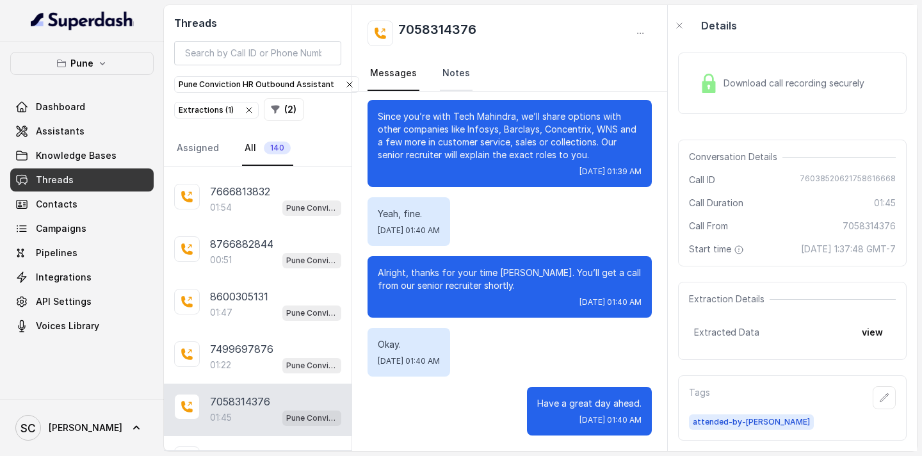
click at [449, 78] on link "Notes" at bounding box center [456, 73] width 33 height 35
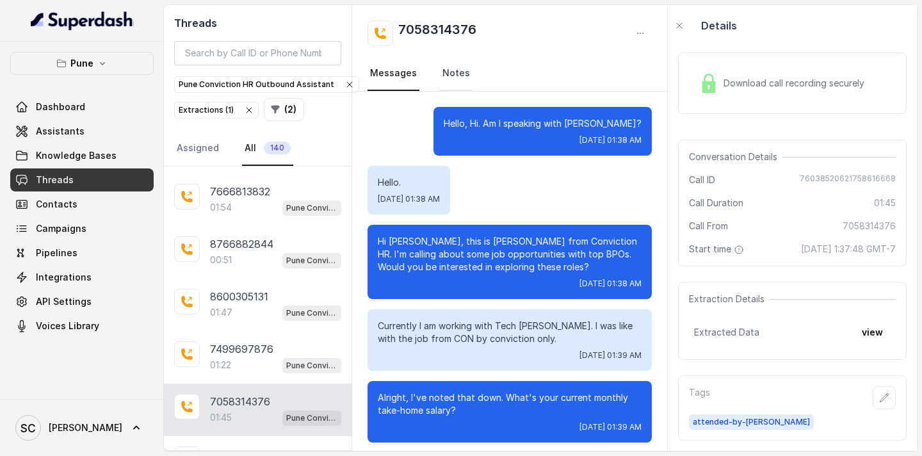
scroll to position [74, 0]
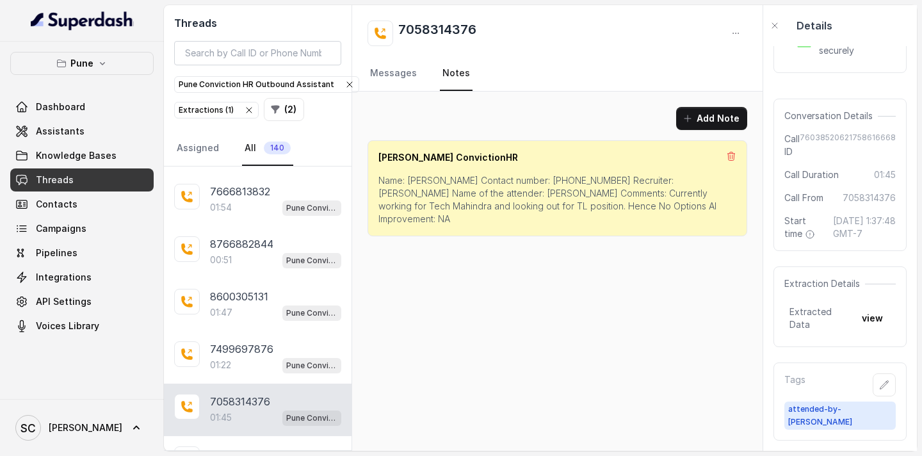
click at [422, 180] on p "Name: [PERSON_NAME] Contact number: [PHONE_NUMBER] Recruiter: [PERSON_NAME] Nam…" at bounding box center [557, 199] width 358 height 51
click at [540, 181] on p "Name: [PERSON_NAME] Contact number: [PHONE_NUMBER] Recruiter: [PERSON_NAME] Nam…" at bounding box center [557, 199] width 358 height 51
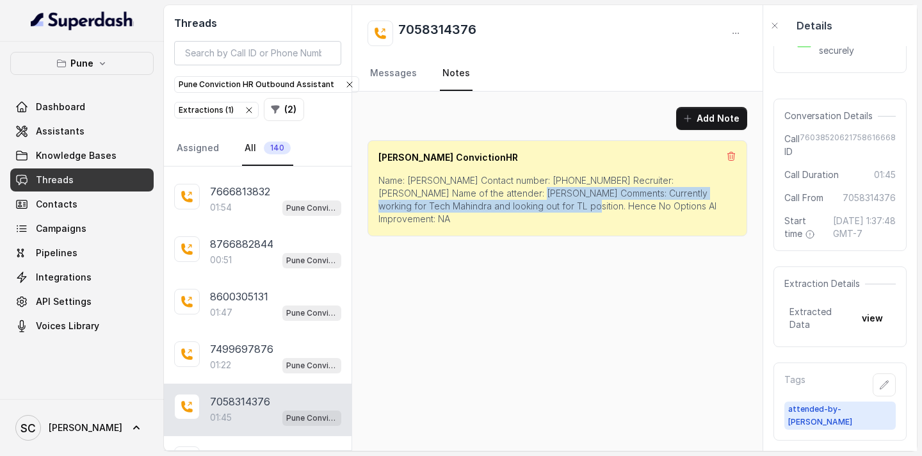
drag, startPoint x: 497, startPoint y: 193, endPoint x: 506, endPoint y: 207, distance: 17.0
click at [506, 207] on p "Name: [PERSON_NAME] Contact number: [PHONE_NUMBER] Recruiter: [PERSON_NAME] Nam…" at bounding box center [557, 199] width 358 height 51
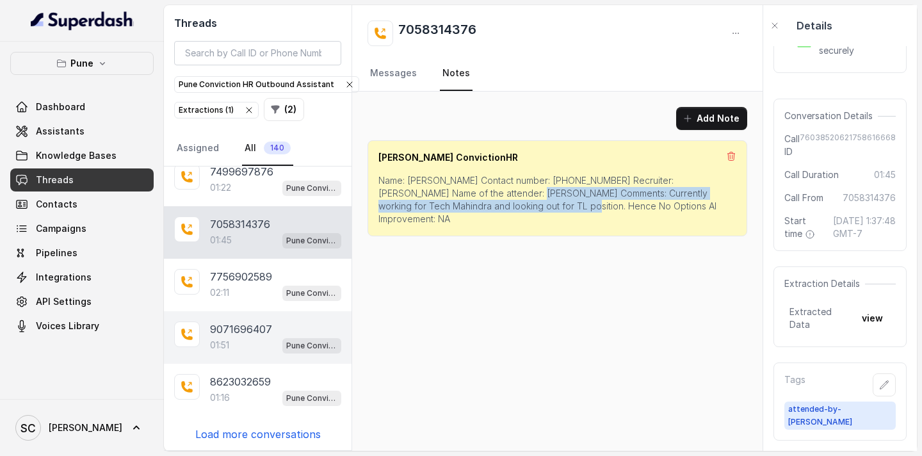
scroll to position [10253, 0]
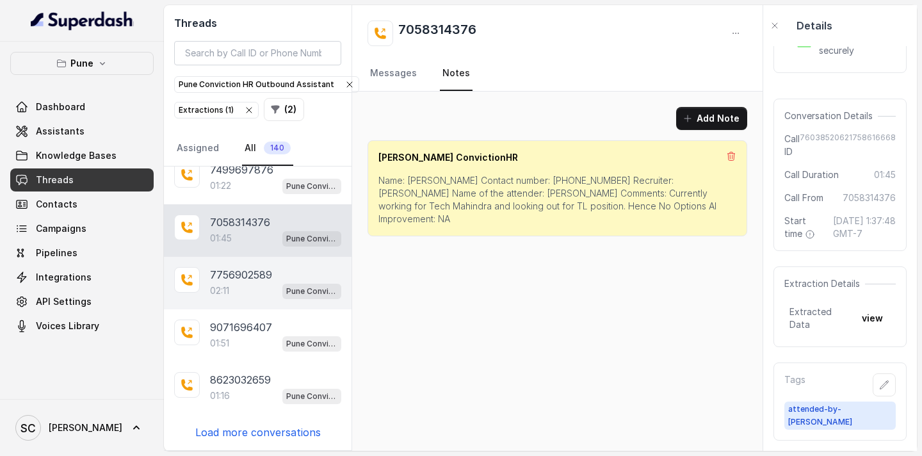
click at [257, 282] on div "02:11 Pune Conviction HR Outbound Assistant" at bounding box center [275, 290] width 131 height 17
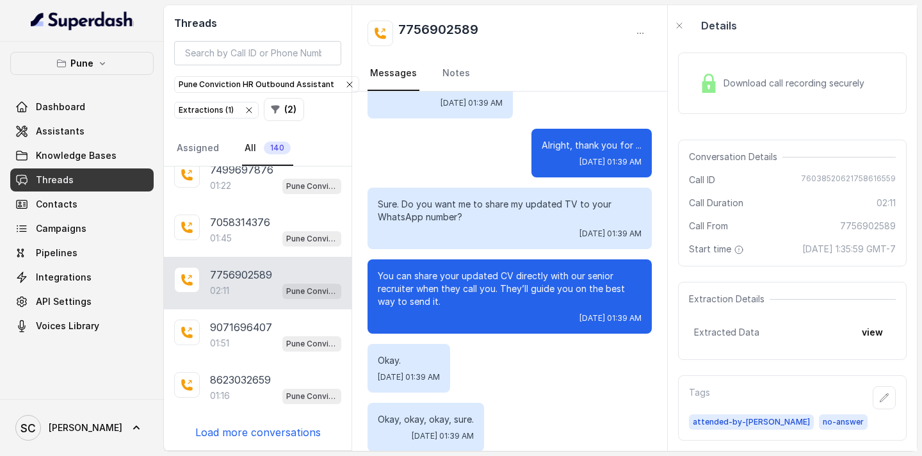
scroll to position [1330, 0]
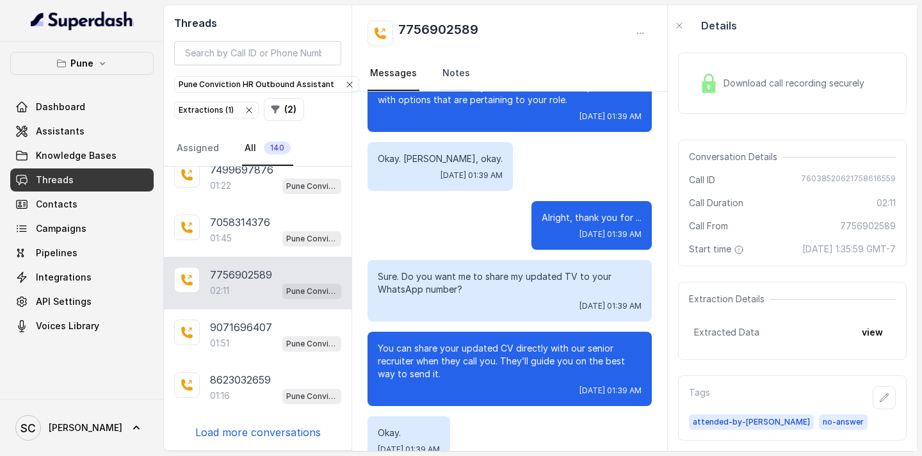
click at [450, 70] on link "Notes" at bounding box center [456, 73] width 33 height 35
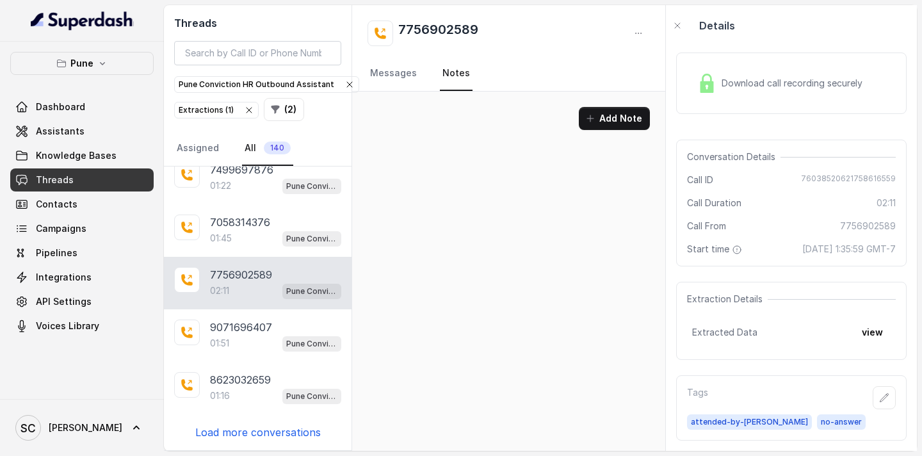
scroll to position [0, 0]
click at [417, 73] on nav "Messages Notes" at bounding box center [509, 73] width 282 height 35
click at [400, 76] on link "Messages" at bounding box center [394, 73] width 52 height 35
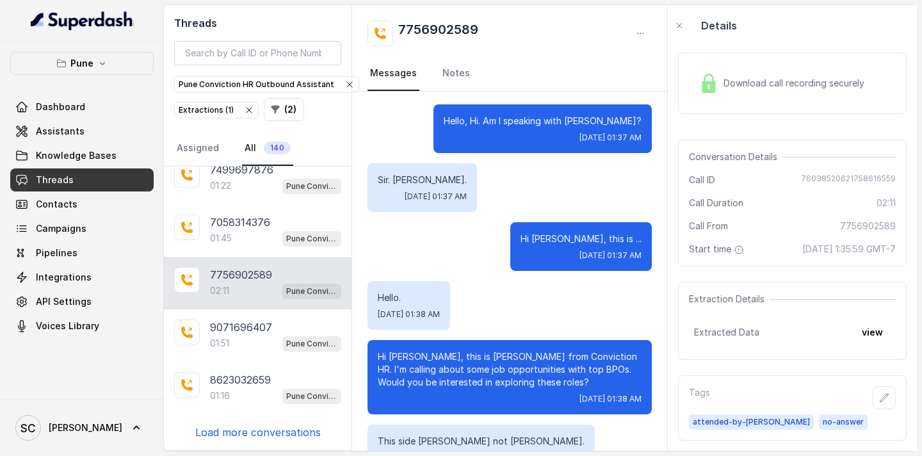
scroll to position [5, 0]
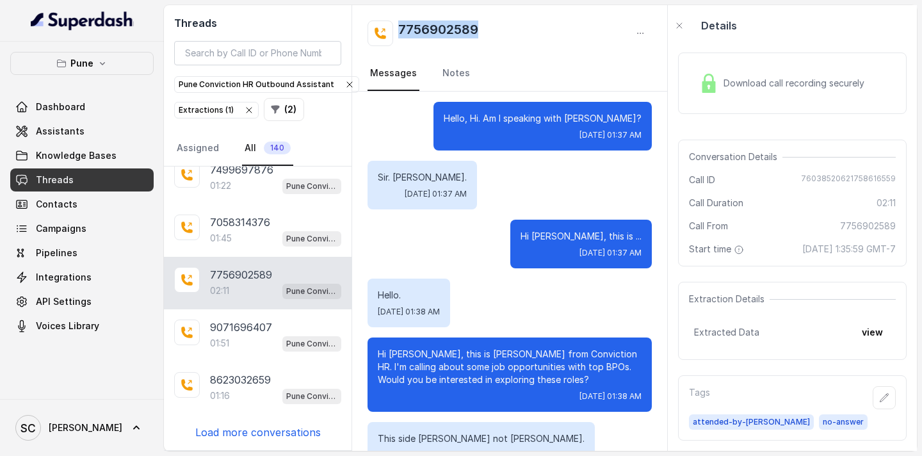
drag, startPoint x: 504, startPoint y: 33, endPoint x: 399, endPoint y: 32, distance: 105.0
click at [399, 32] on div "7756902589" at bounding box center [510, 33] width 284 height 26
click at [398, 174] on p "Sir. [PERSON_NAME]." at bounding box center [422, 177] width 89 height 13
click at [549, 238] on p "Hi [PERSON_NAME], this is ..." at bounding box center [581, 236] width 121 height 13
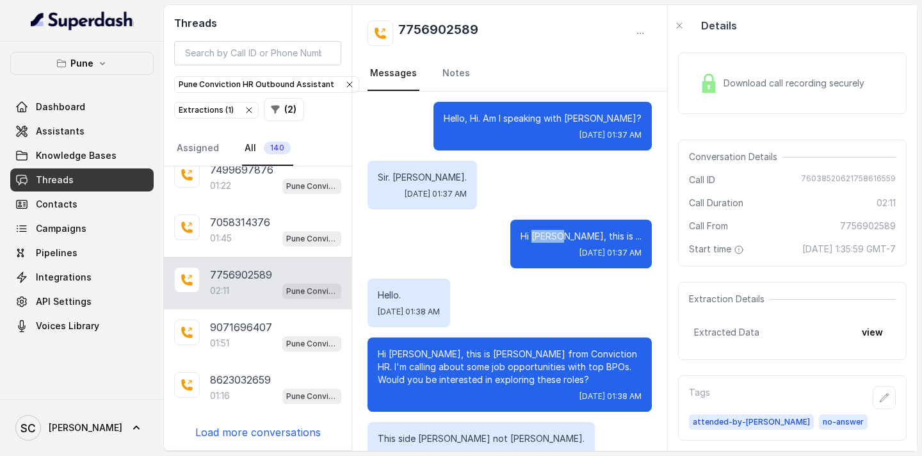
click at [549, 238] on p "Hi [PERSON_NAME], this is ..." at bounding box center [581, 236] width 121 height 13
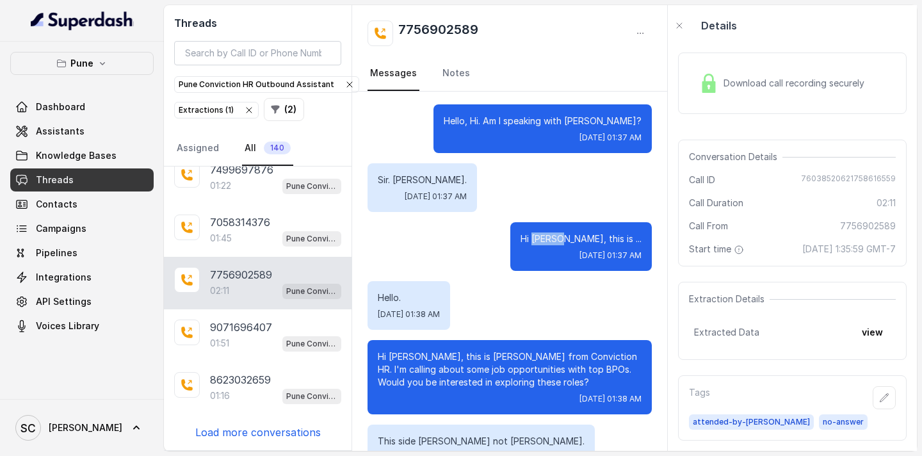
scroll to position [0, 0]
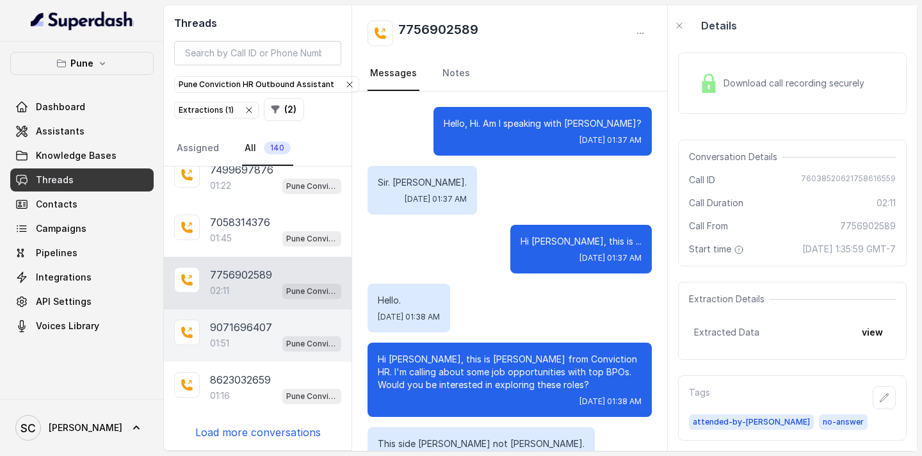
click at [247, 327] on p "9071696407" at bounding box center [241, 327] width 62 height 15
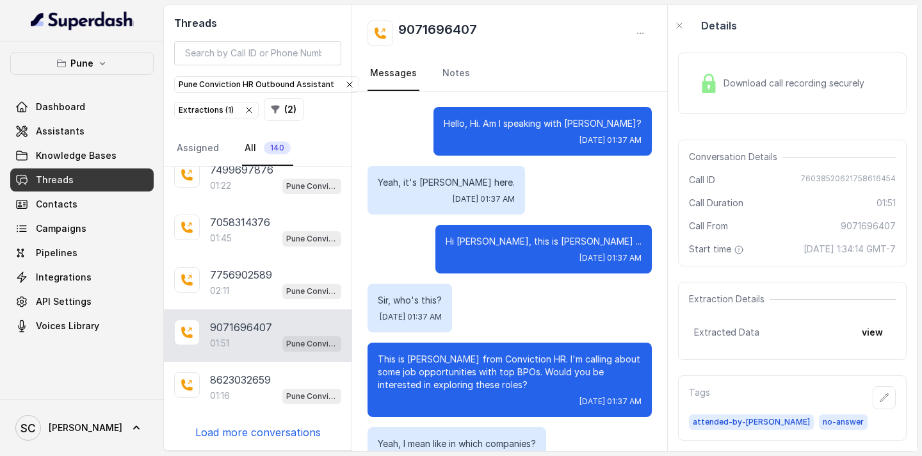
scroll to position [1275, 0]
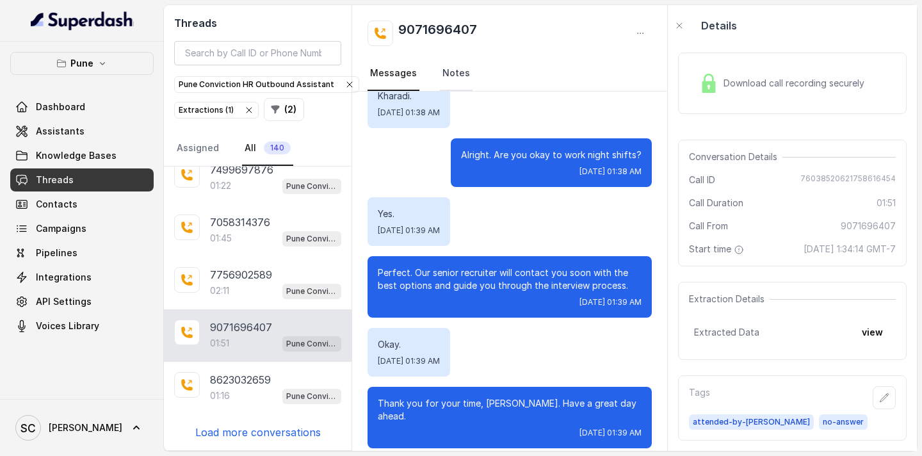
click at [451, 80] on link "Notes" at bounding box center [456, 73] width 33 height 35
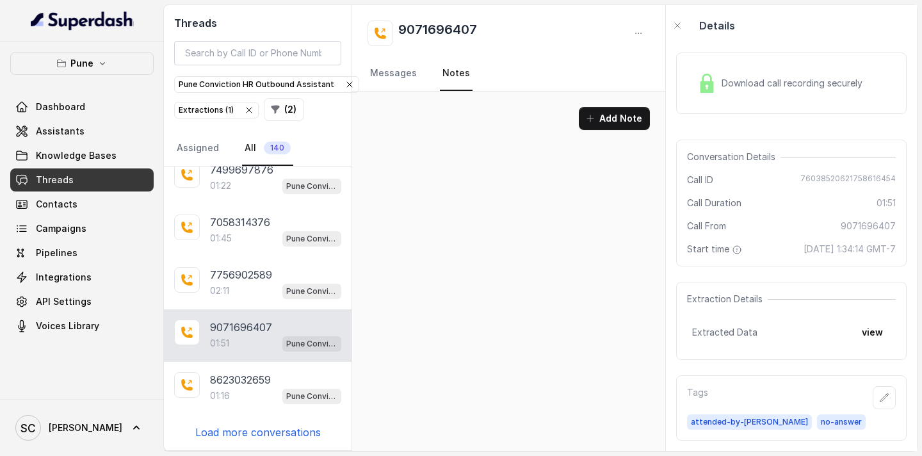
click at [421, 74] on nav "Messages Notes" at bounding box center [509, 73] width 282 height 35
click at [402, 74] on link "Messages" at bounding box center [394, 73] width 52 height 35
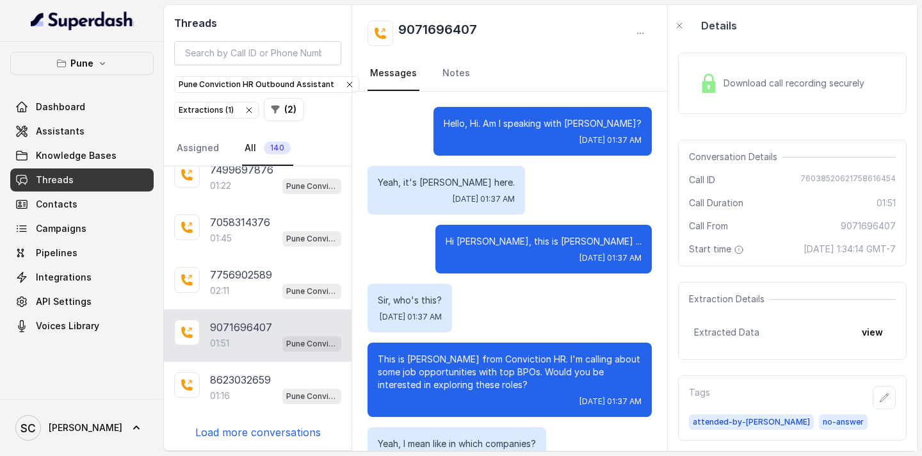
click at [549, 239] on p "Hi [PERSON_NAME], this is [PERSON_NAME] ..." at bounding box center [544, 241] width 196 height 13
click at [548, 241] on p "Hi [PERSON_NAME], this is [PERSON_NAME] ..." at bounding box center [544, 241] width 196 height 13
drag, startPoint x: 482, startPoint y: 24, endPoint x: 400, endPoint y: 24, distance: 82.0
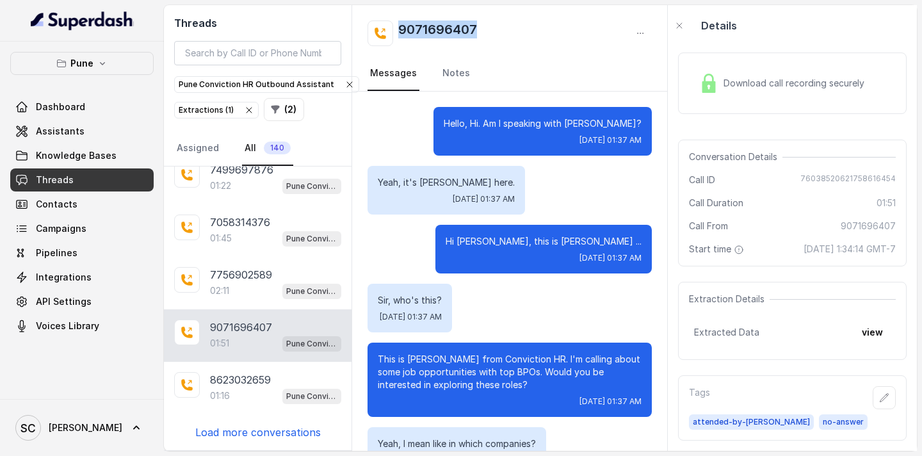
click at [400, 24] on div "9071696407" at bounding box center [510, 33] width 284 height 26
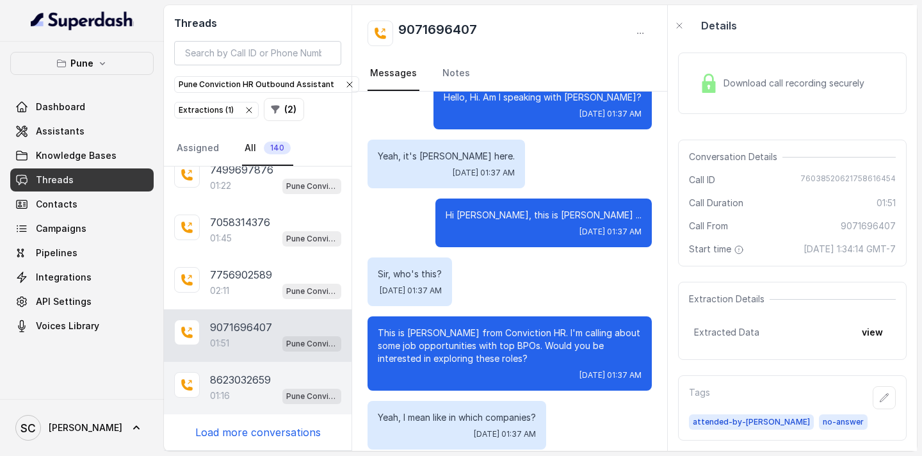
click at [282, 393] on span "Pune Conviction HR Outbound Assistant" at bounding box center [311, 396] width 59 height 15
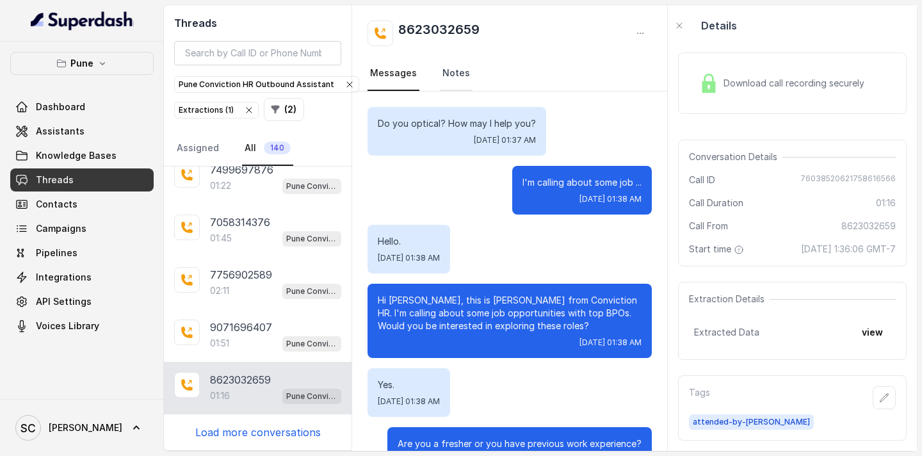
click at [461, 79] on link "Notes" at bounding box center [456, 73] width 33 height 35
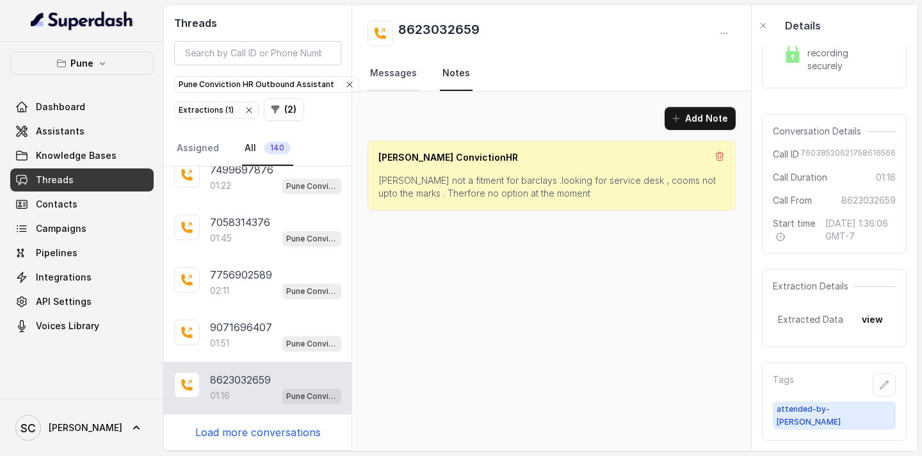
click at [406, 69] on link "Messages" at bounding box center [394, 73] width 52 height 35
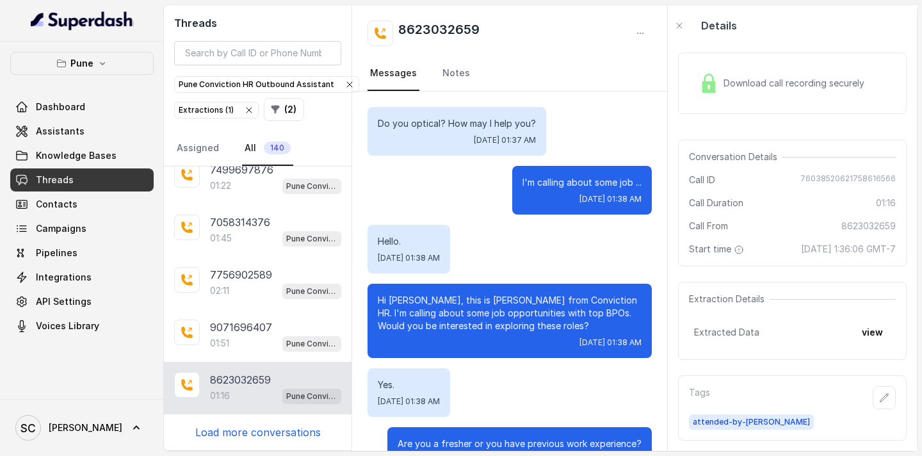
click at [405, 300] on p "Hi [PERSON_NAME], this is [PERSON_NAME] from Conviction HR. I'm calling about s…" at bounding box center [510, 313] width 264 height 38
drag, startPoint x: 492, startPoint y: 23, endPoint x: 398, endPoint y: 24, distance: 94.1
click at [398, 24] on div "8623032659" at bounding box center [510, 33] width 284 height 26
click at [446, 69] on link "Notes" at bounding box center [456, 73] width 33 height 35
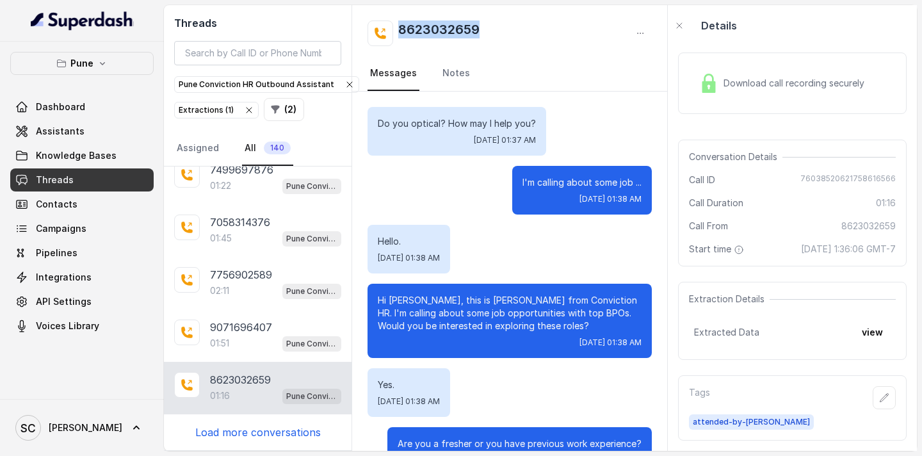
scroll to position [49, 0]
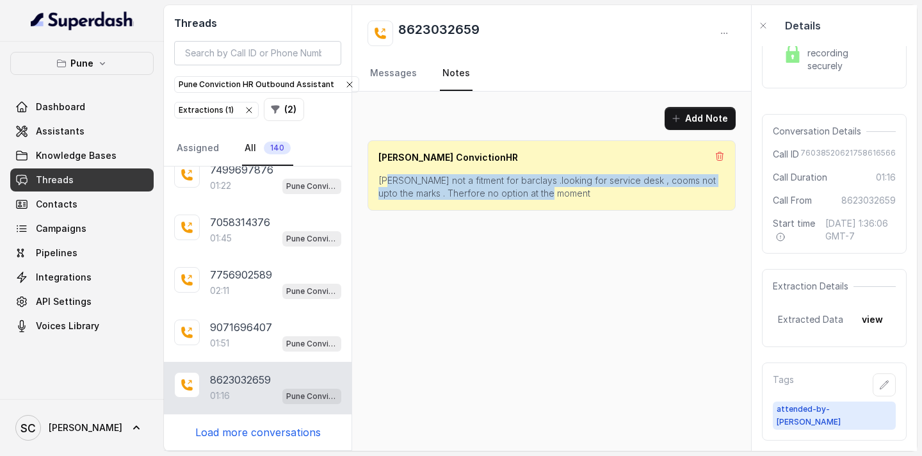
drag, startPoint x: 553, startPoint y: 195, endPoint x: 380, endPoint y: 180, distance: 174.2
click at [380, 180] on p "[PERSON_NAME] not a fitment for barclays .looking for service desk , cooms not …" at bounding box center [551, 187] width 346 height 26
click at [563, 200] on div "[PERSON_NAME] ConvictionHR rahul not a fitment for barclays .looking for servic…" at bounding box center [552, 175] width 368 height 70
drag, startPoint x: 567, startPoint y: 196, endPoint x: 376, endPoint y: 184, distance: 191.2
click at [376, 184] on div "[PERSON_NAME] ConvictionHR rahul not a fitment for barclays .looking for servic…" at bounding box center [552, 175] width 368 height 70
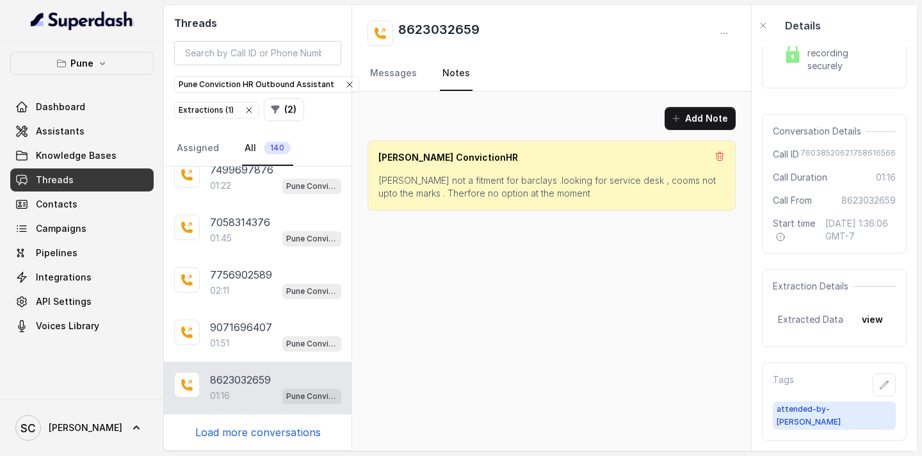
click at [273, 433] on p "Load more conversations" at bounding box center [257, 432] width 125 height 15
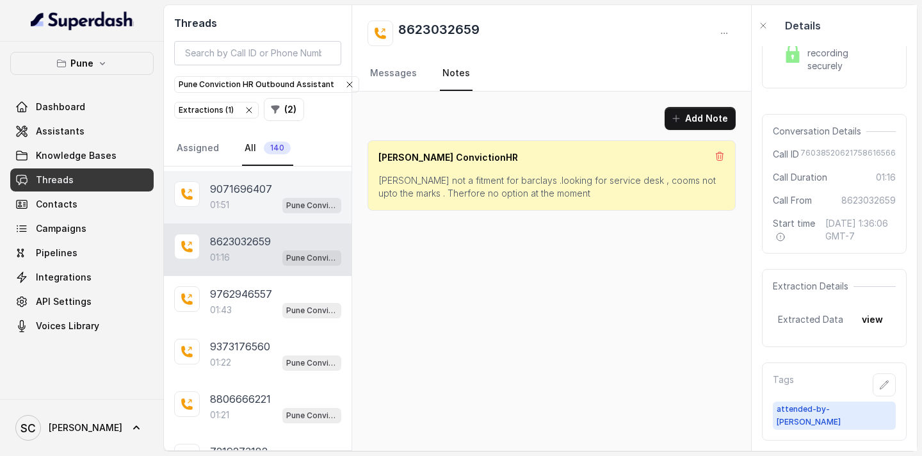
scroll to position [10453, 0]
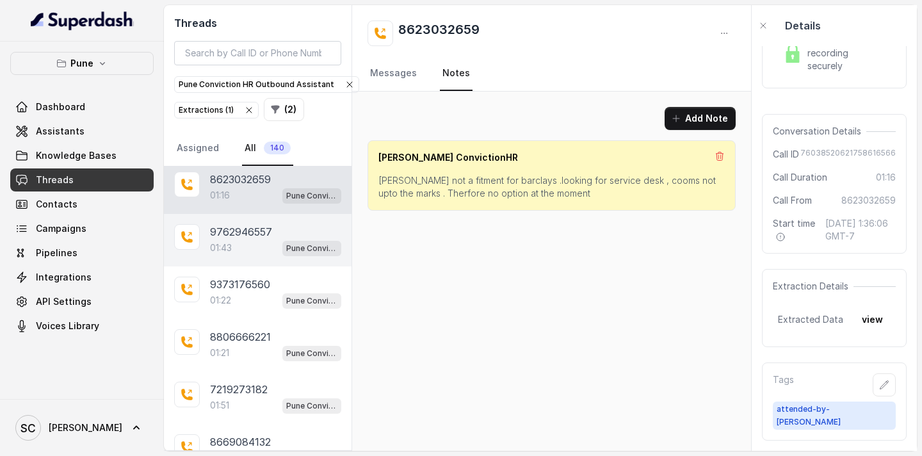
click at [243, 239] on div "01:43 Pune Conviction HR Outbound Assistant" at bounding box center [275, 247] width 131 height 17
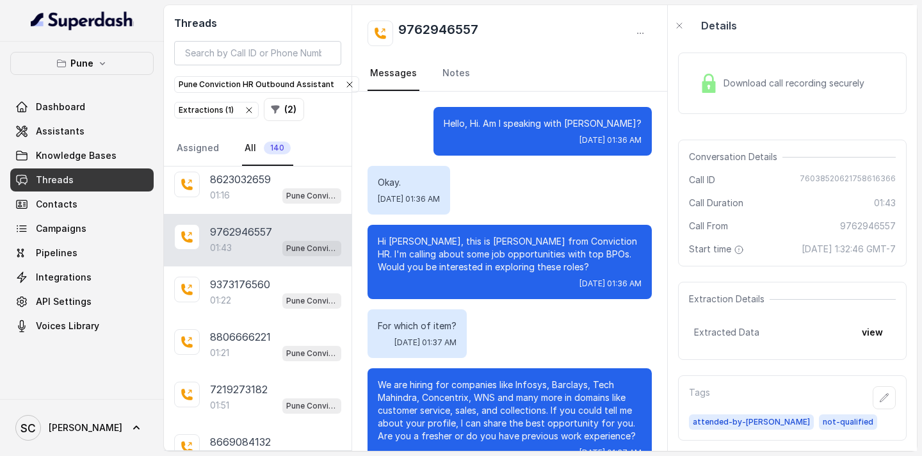
scroll to position [909, 0]
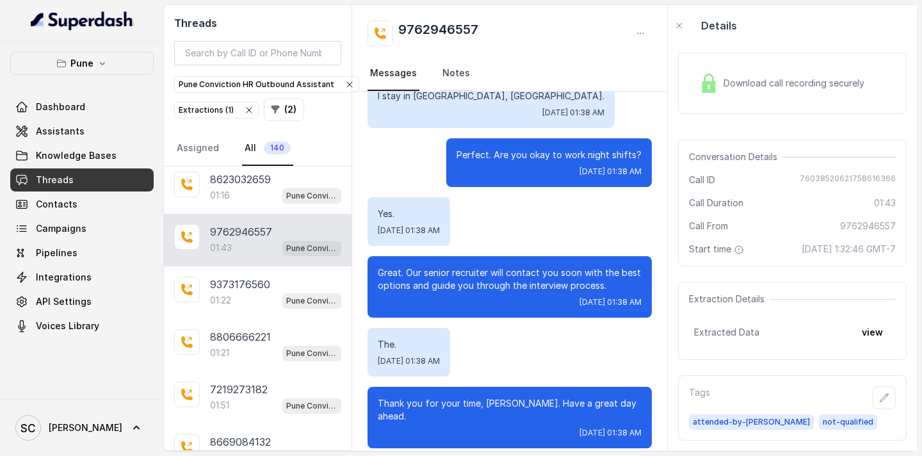
click at [447, 70] on link "Notes" at bounding box center [456, 73] width 33 height 35
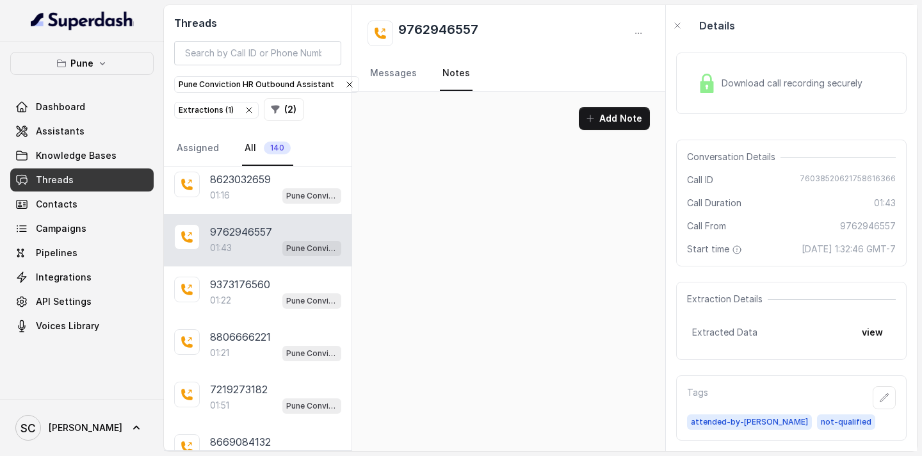
click at [417, 72] on nav "Messages Notes" at bounding box center [509, 73] width 282 height 35
click at [413, 74] on link "Messages" at bounding box center [394, 73] width 52 height 35
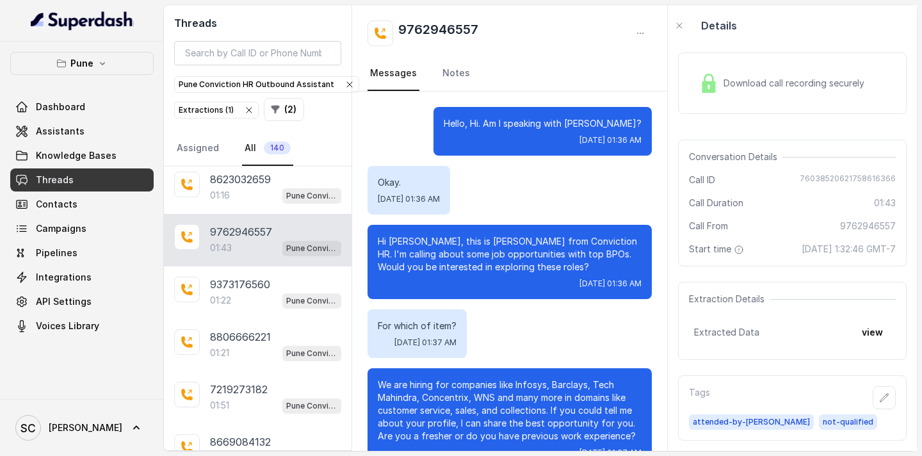
click at [413, 244] on p "Hi [PERSON_NAME], this is [PERSON_NAME] from Conviction HR. I'm calling about s…" at bounding box center [510, 254] width 264 height 38
drag, startPoint x: 497, startPoint y: 33, endPoint x: 394, endPoint y: 33, distance: 103.1
click at [394, 33] on div "9762946557" at bounding box center [510, 33] width 284 height 26
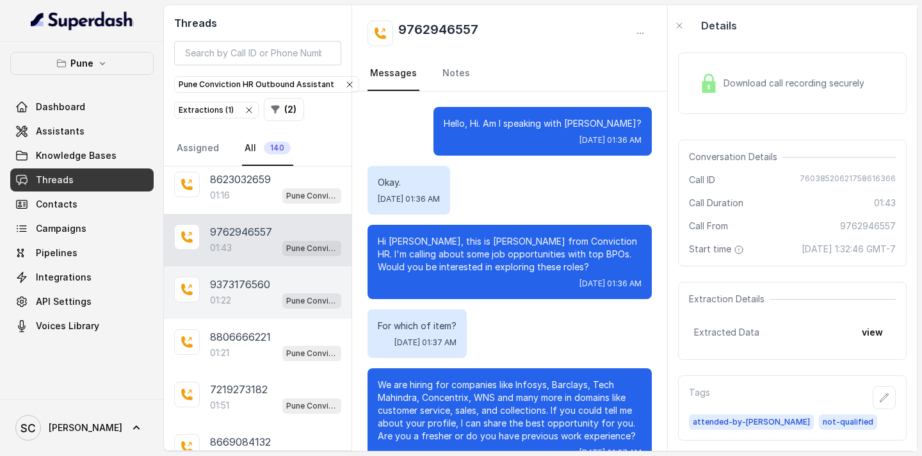
click at [248, 304] on div "01:22 Pune Conviction HR Outbound Assistant" at bounding box center [275, 300] width 131 height 17
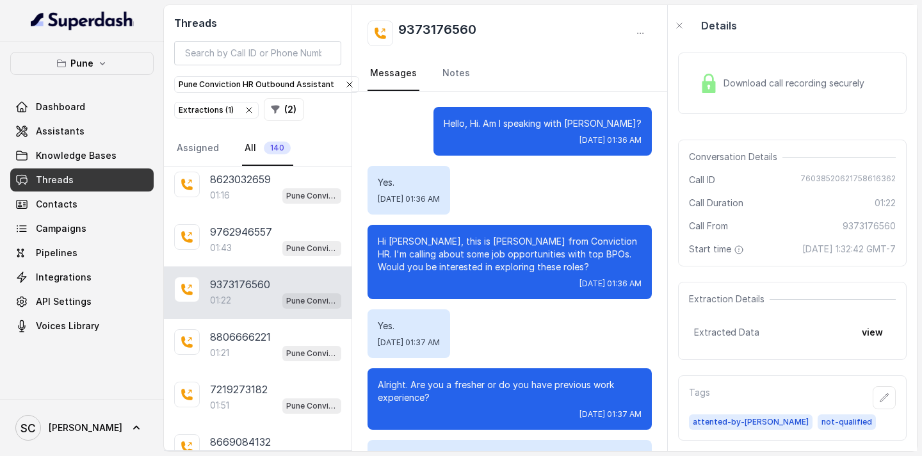
scroll to position [837, 0]
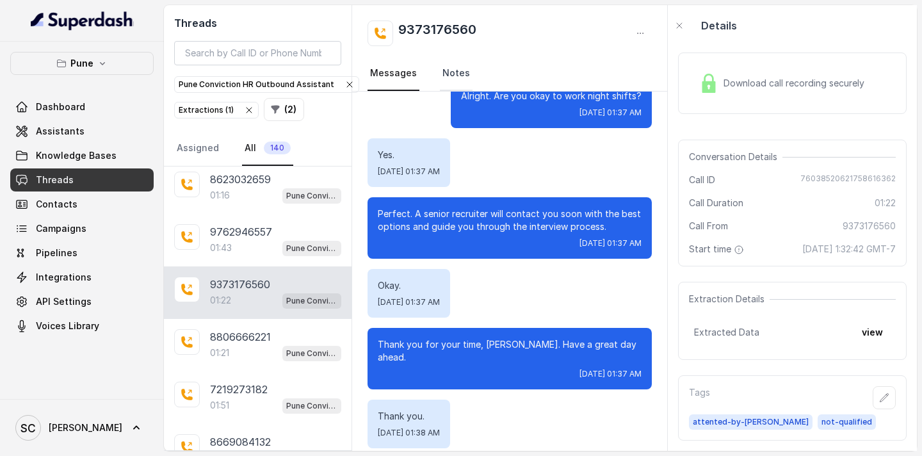
click at [443, 74] on link "Notes" at bounding box center [456, 73] width 33 height 35
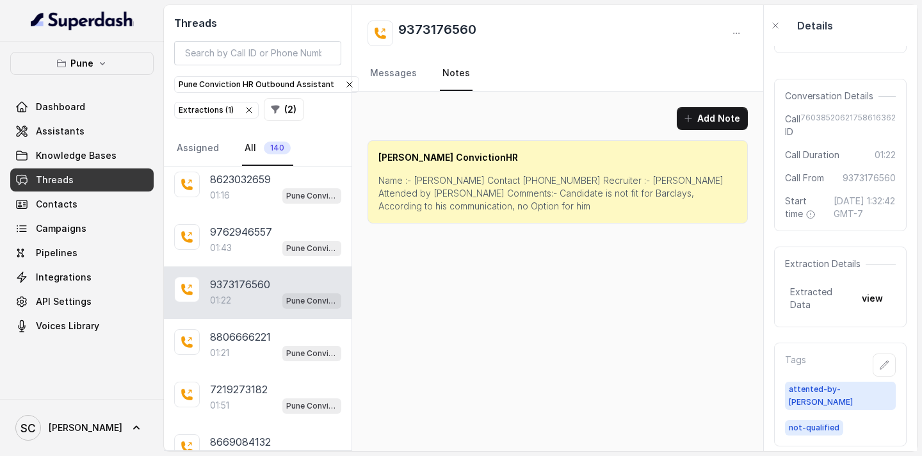
click at [441, 180] on p "Name :- [PERSON_NAME] Contact [PHONE_NUMBER] Recruiter :- [PERSON_NAME] Attende…" at bounding box center [557, 193] width 359 height 38
click at [533, 181] on p "Name :- [PERSON_NAME] Contact [PHONE_NUMBER] Recruiter :- [PERSON_NAME] Attende…" at bounding box center [557, 193] width 359 height 38
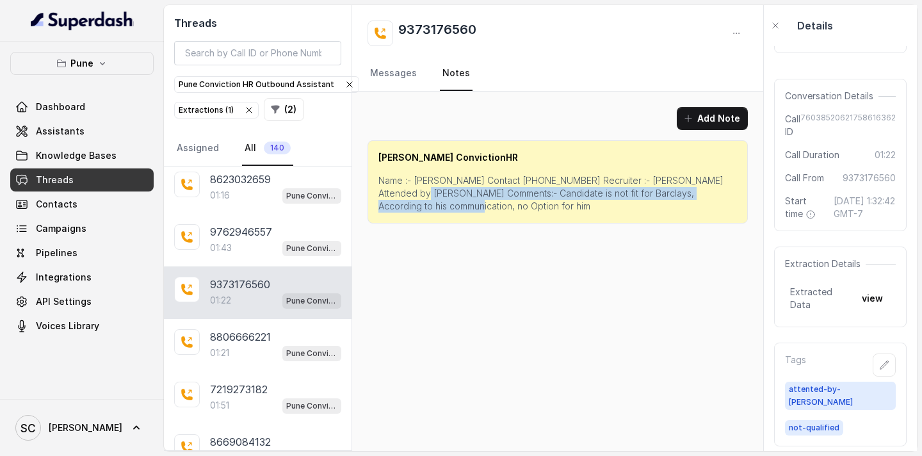
drag, startPoint x: 434, startPoint y: 193, endPoint x: 441, endPoint y: 205, distance: 13.5
click at [441, 205] on p "Name :- [PERSON_NAME] Contact [PHONE_NUMBER] Recruiter :- [PERSON_NAME] Attende…" at bounding box center [557, 193] width 359 height 38
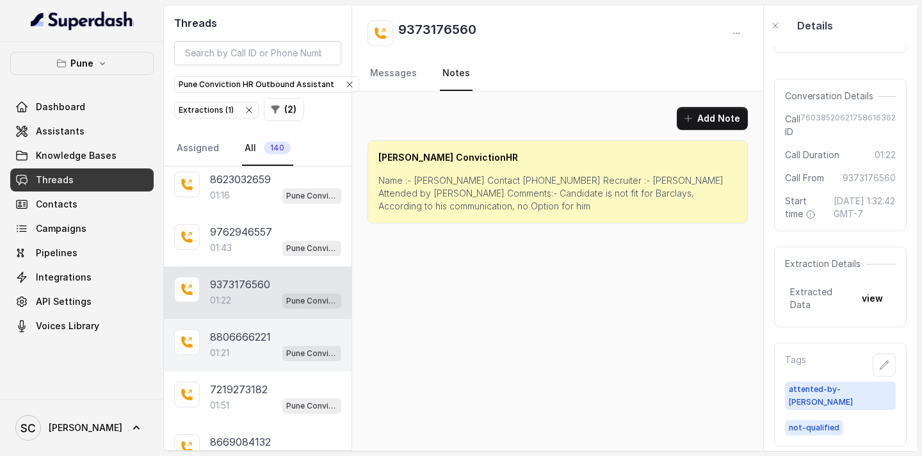
click at [251, 341] on p "8806666221" at bounding box center [240, 336] width 61 height 15
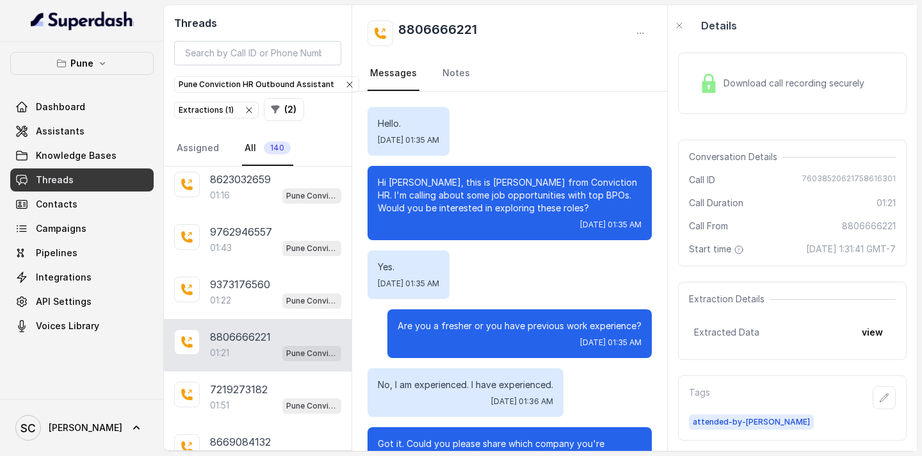
scroll to position [903, 0]
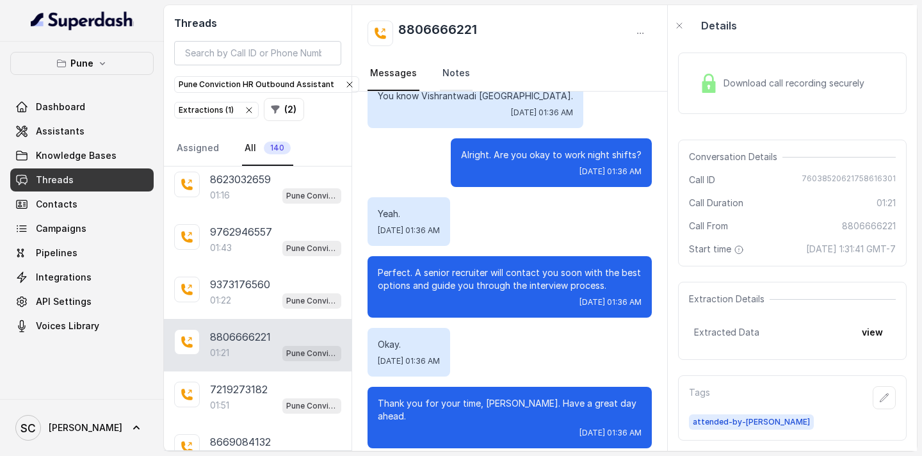
click at [446, 77] on link "Notes" at bounding box center [456, 73] width 33 height 35
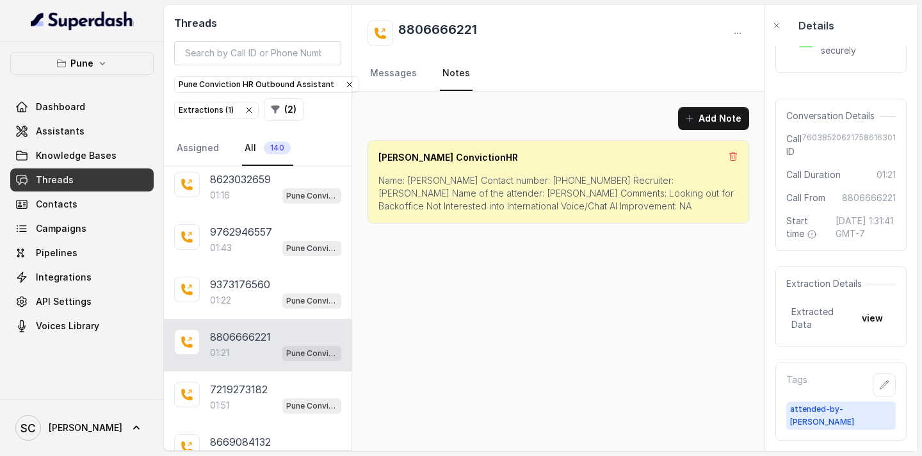
click at [428, 182] on p "Name: [PERSON_NAME] Contact number: [PHONE_NUMBER] Recruiter: [PERSON_NAME] Nam…" at bounding box center [558, 193] width 360 height 38
click at [533, 177] on p "Name: [PERSON_NAME] Contact number: [PHONE_NUMBER] Recruiter: [PERSON_NAME] Nam…" at bounding box center [558, 193] width 360 height 38
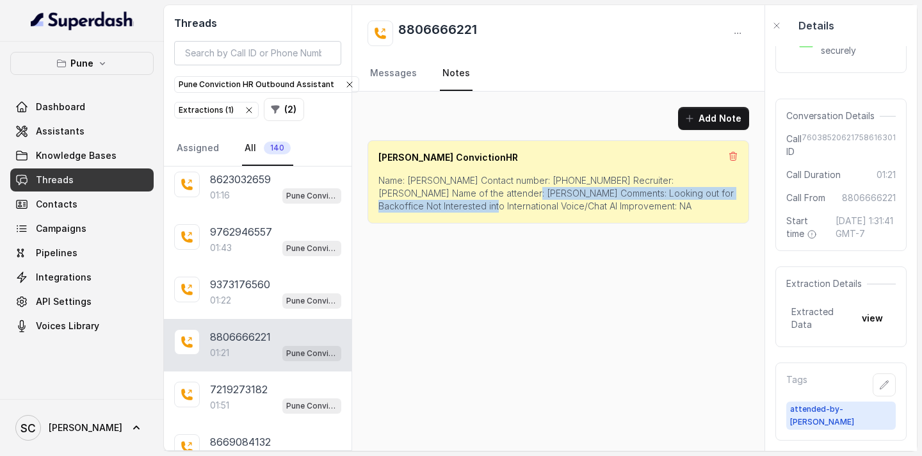
drag, startPoint x: 457, startPoint y: 195, endPoint x: 425, endPoint y: 207, distance: 34.2
click at [425, 207] on p "Name: [PERSON_NAME] Contact number: [PHONE_NUMBER] Recruiter: [PERSON_NAME] Nam…" at bounding box center [558, 193] width 360 height 38
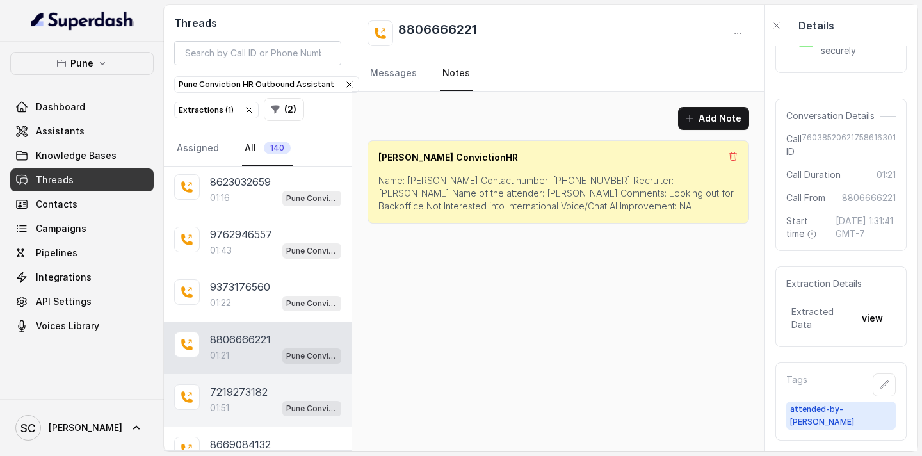
click at [252, 389] on p "7219273182" at bounding box center [239, 391] width 58 height 15
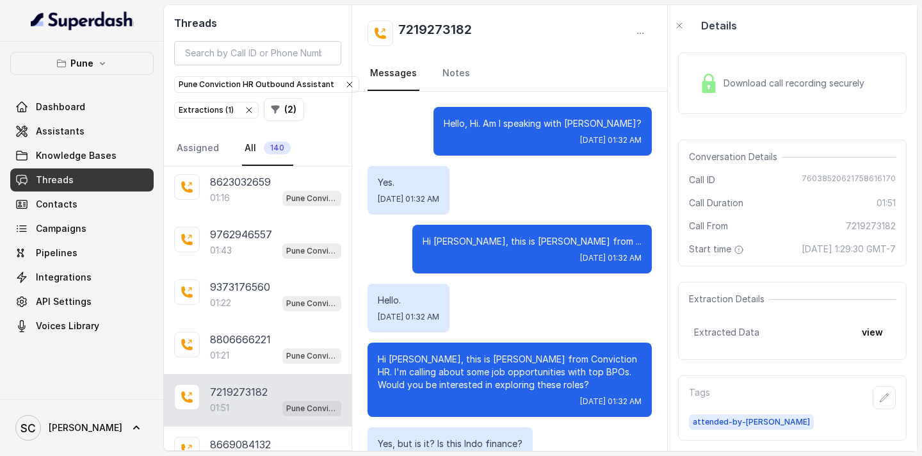
click at [402, 359] on p "Hi [PERSON_NAME], this is [PERSON_NAME] from Conviction HR. I'm calling about s…" at bounding box center [510, 372] width 264 height 38
drag, startPoint x: 492, startPoint y: 30, endPoint x: 385, endPoint y: 29, distance: 106.3
click at [385, 29] on div "7219273182" at bounding box center [510, 33] width 284 height 26
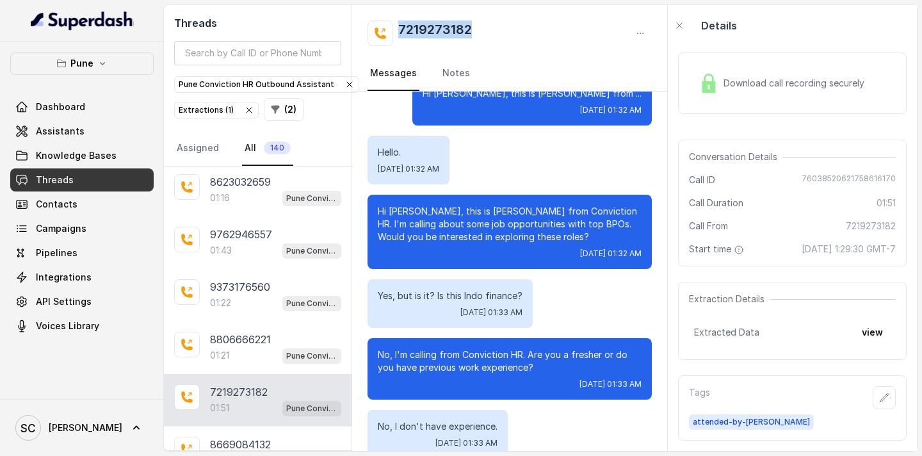
scroll to position [150, 0]
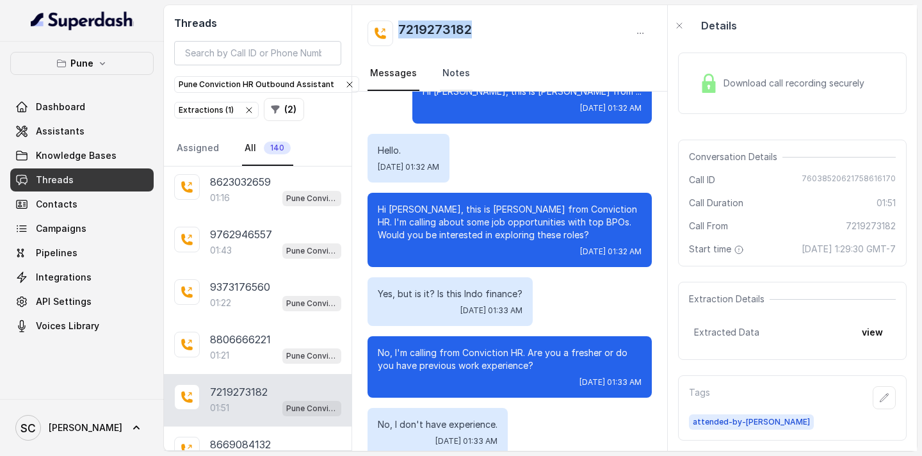
click at [457, 77] on link "Notes" at bounding box center [456, 73] width 33 height 35
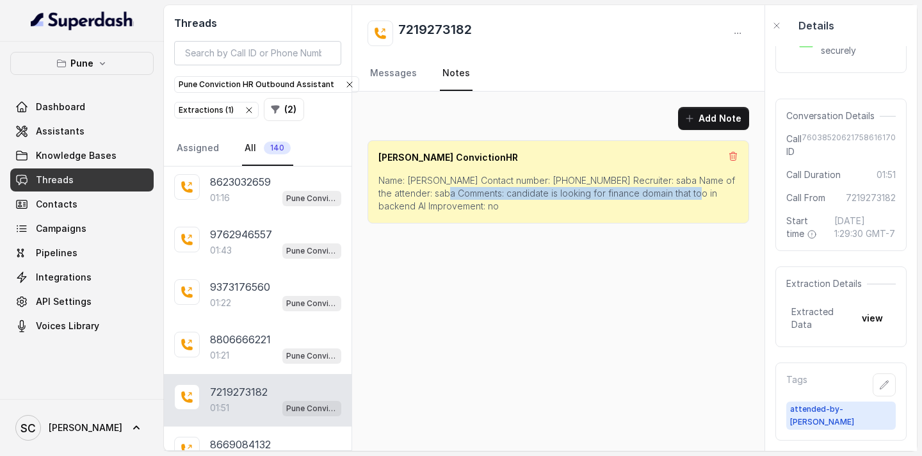
drag, startPoint x: 453, startPoint y: 193, endPoint x: 697, endPoint y: 195, distance: 244.0
click at [697, 195] on p "Name: [PERSON_NAME] Contact number: [PHONE_NUMBER] Recruiter: saba Name of the …" at bounding box center [558, 193] width 360 height 38
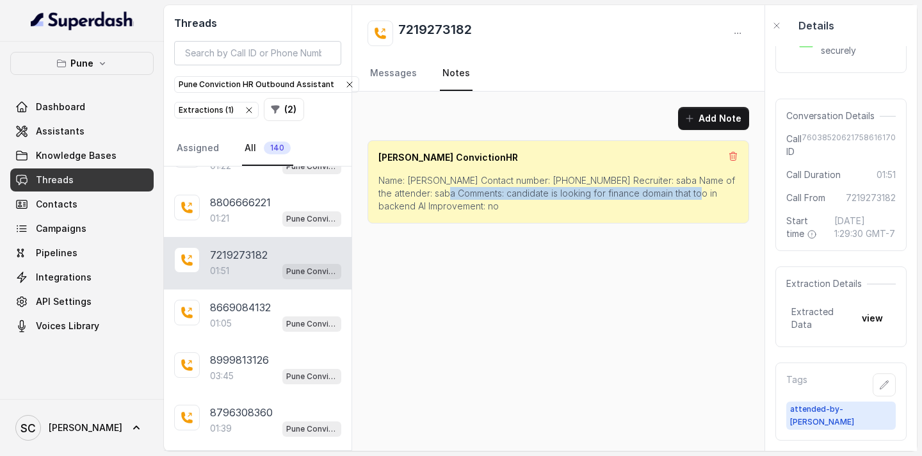
scroll to position [10613, 0]
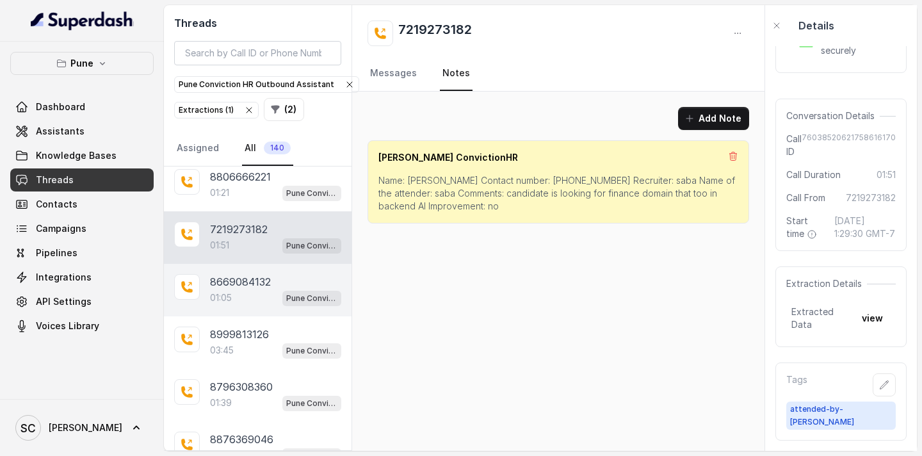
click at [250, 288] on p "8669084132" at bounding box center [240, 281] width 61 height 15
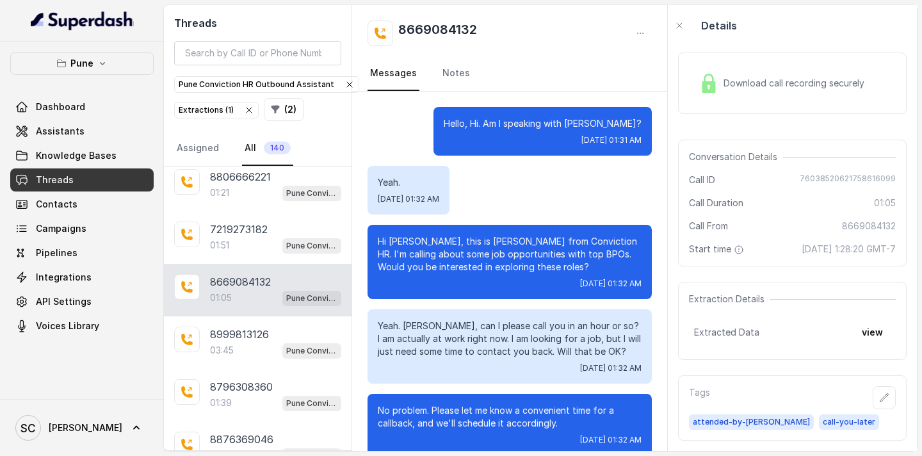
scroll to position [483, 0]
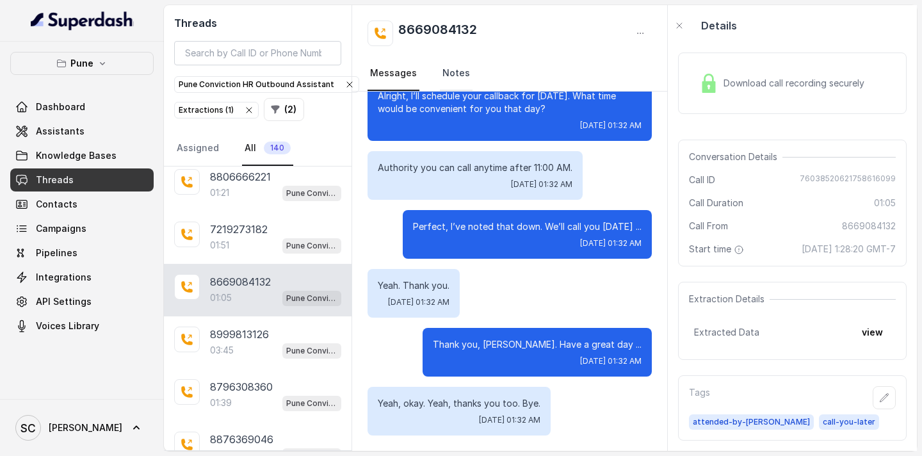
click at [442, 69] on link "Notes" at bounding box center [456, 73] width 33 height 35
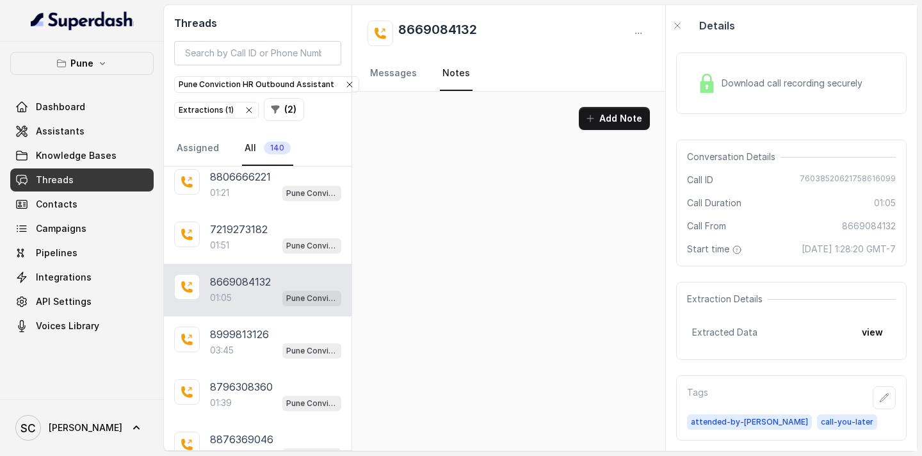
scroll to position [0, 0]
click at [405, 71] on link "Messages" at bounding box center [394, 73] width 52 height 35
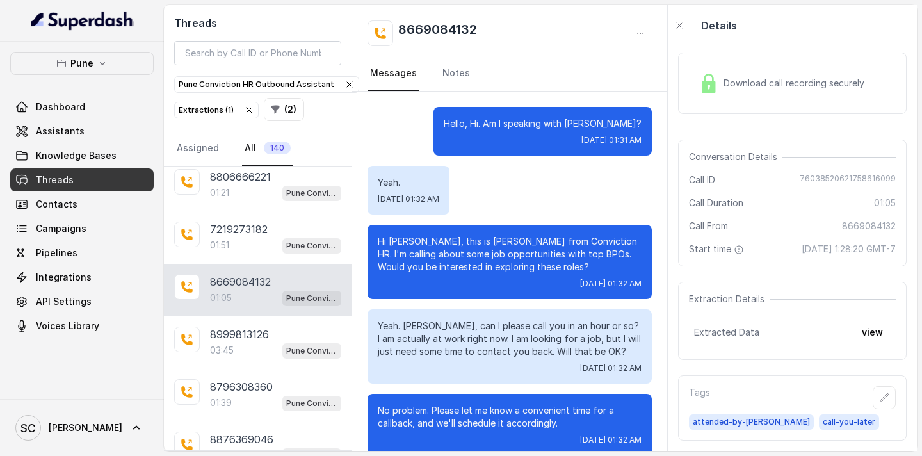
click at [408, 243] on p "Hi [PERSON_NAME], this is [PERSON_NAME] from Conviction HR. I'm calling about s…" at bounding box center [510, 254] width 264 height 38
drag, startPoint x: 482, startPoint y: 29, endPoint x: 392, endPoint y: 26, distance: 90.3
click at [392, 26] on div "8669084132" at bounding box center [510, 33] width 284 height 26
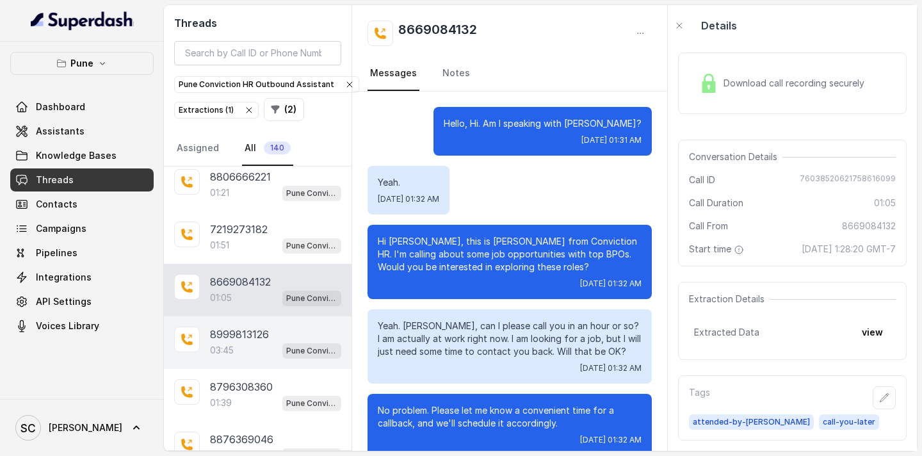
click at [245, 332] on p "8999813126" at bounding box center [239, 334] width 59 height 15
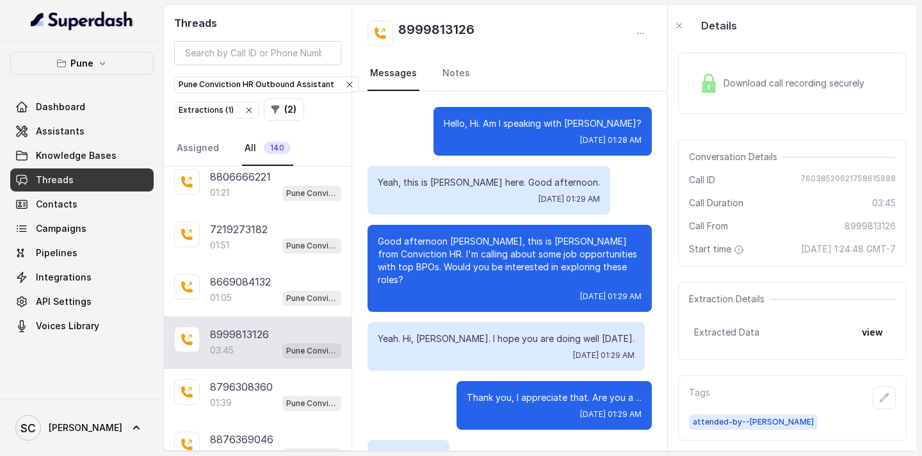
scroll to position [2499, 0]
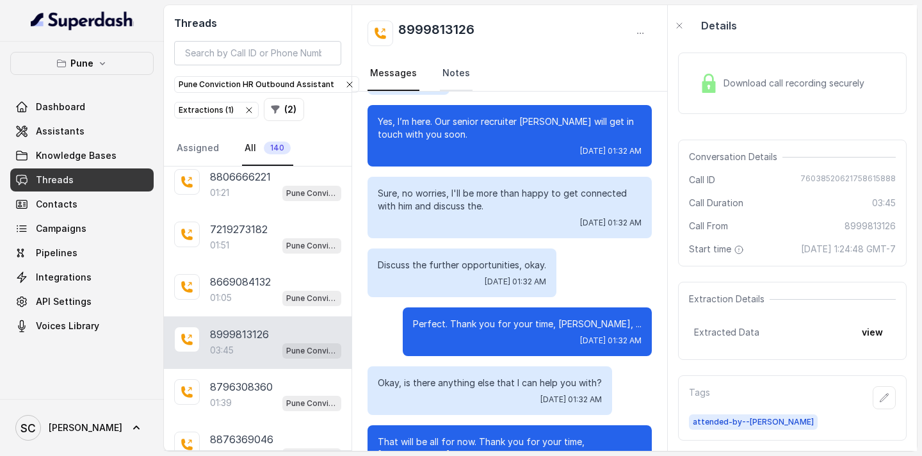
click at [462, 73] on link "Notes" at bounding box center [456, 73] width 33 height 35
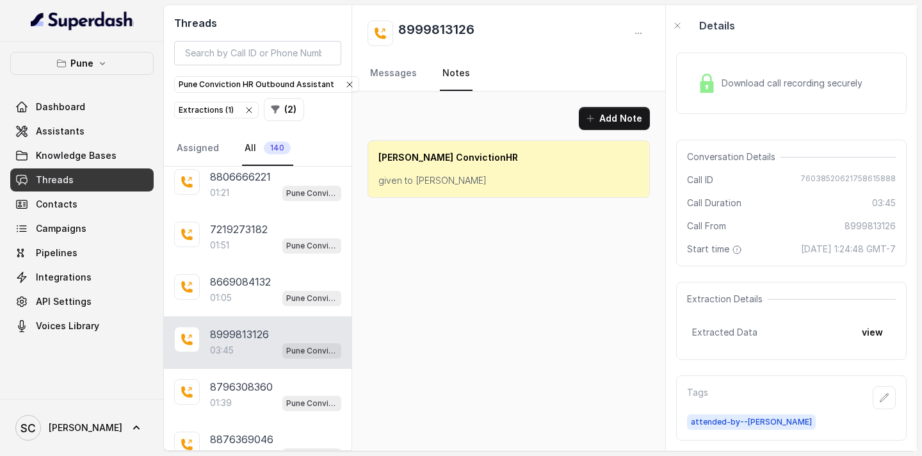
scroll to position [0, 0]
click at [399, 72] on link "Messages" at bounding box center [394, 73] width 52 height 35
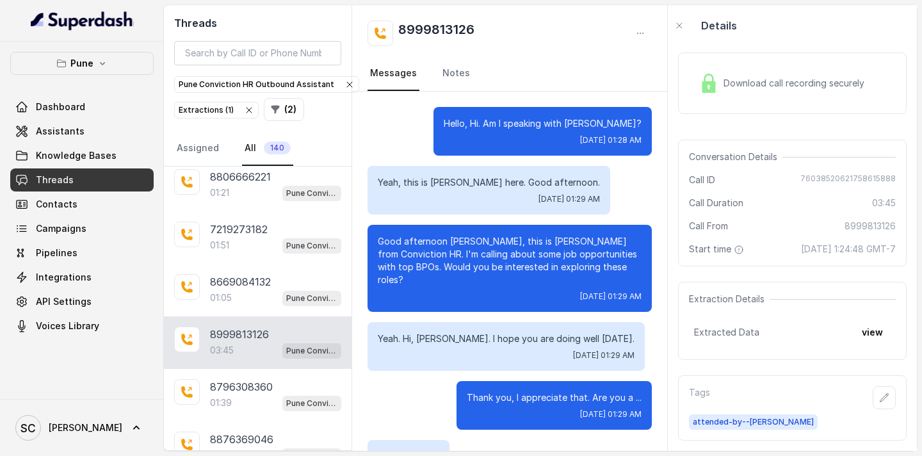
click at [449, 182] on p "Yeah, this is [PERSON_NAME] here. Good afternoon." at bounding box center [489, 182] width 222 height 13
drag, startPoint x: 487, startPoint y: 25, endPoint x: 389, endPoint y: 26, distance: 98.0
click at [389, 26] on div "8999813126" at bounding box center [510, 33] width 284 height 26
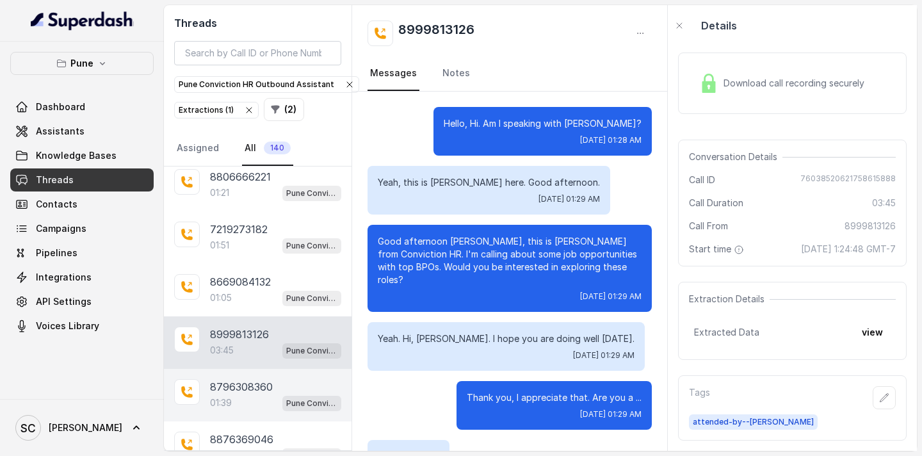
click at [241, 389] on p "8796308360" at bounding box center [241, 386] width 63 height 15
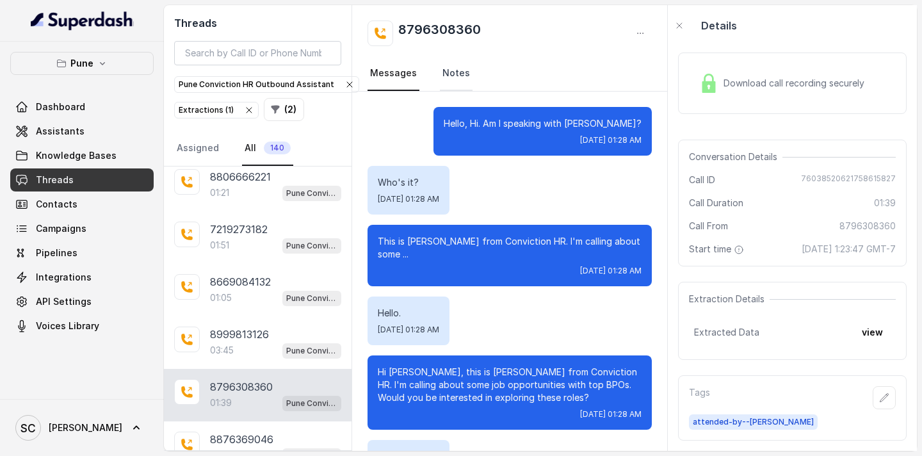
click at [455, 79] on link "Notes" at bounding box center [456, 73] width 33 height 35
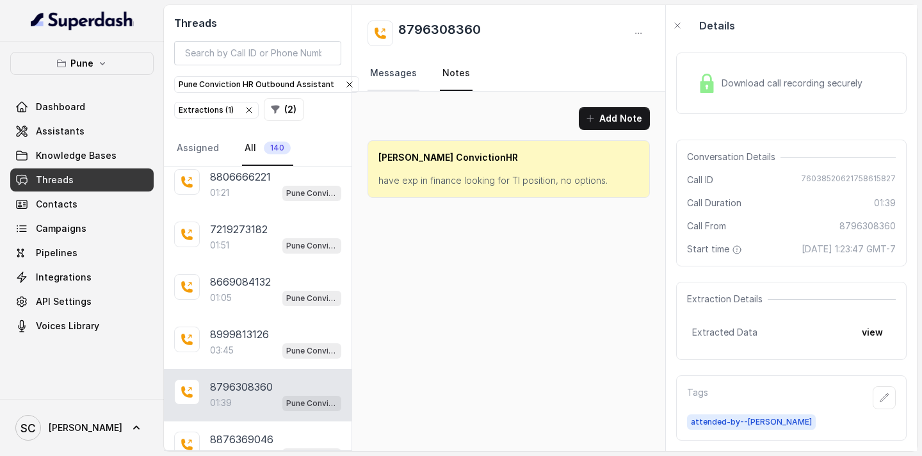
click at [396, 72] on link "Messages" at bounding box center [394, 73] width 52 height 35
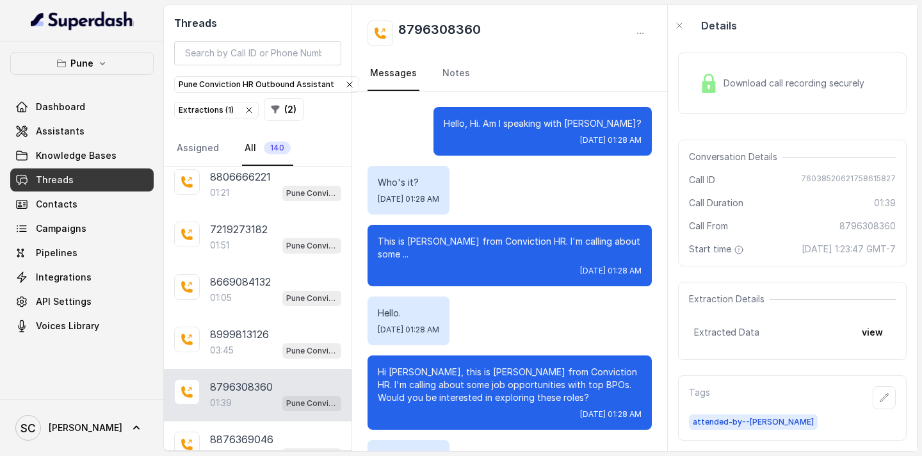
click at [429, 243] on p "This is [PERSON_NAME] from Conviction HR. I'm calling about some ..." at bounding box center [510, 248] width 264 height 26
drag, startPoint x: 494, startPoint y: 28, endPoint x: 391, endPoint y: 26, distance: 103.7
click at [391, 26] on div "8796308360" at bounding box center [510, 33] width 284 height 26
click at [456, 71] on link "Notes" at bounding box center [456, 73] width 33 height 35
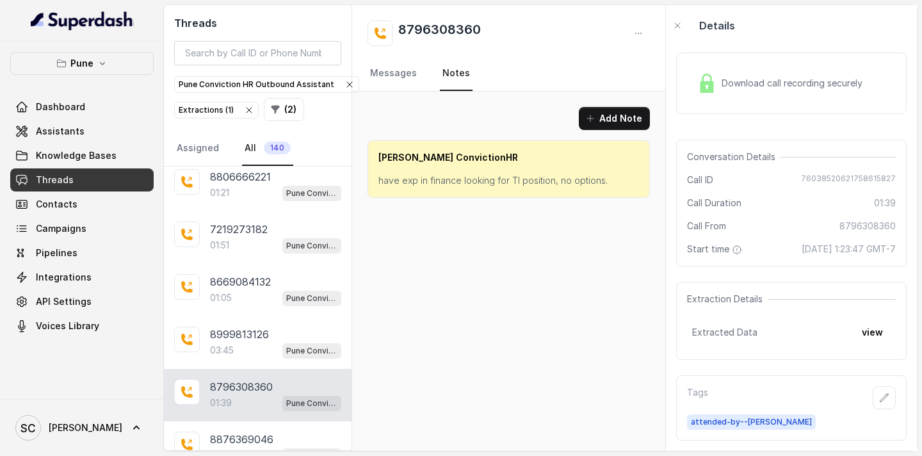
click at [497, 179] on p "have exp in finance looking for Tl position, no options." at bounding box center [508, 180] width 261 height 13
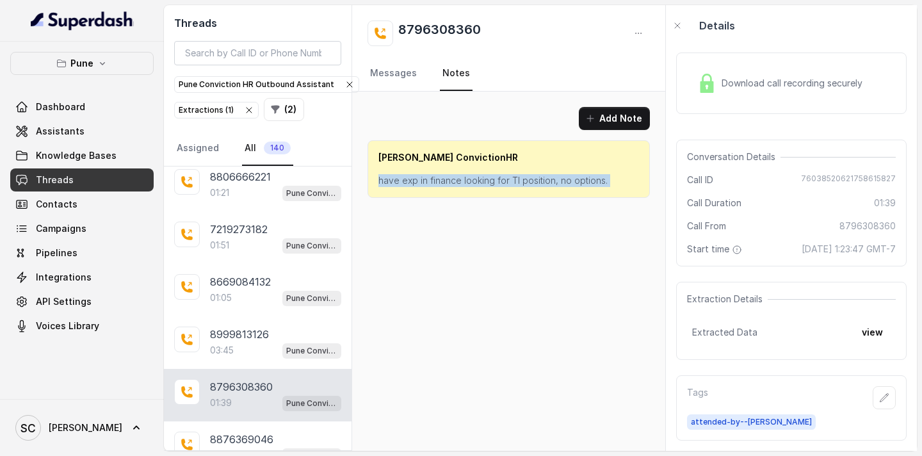
click at [497, 179] on p "have exp in finance looking for Tl position, no options." at bounding box center [508, 180] width 261 height 13
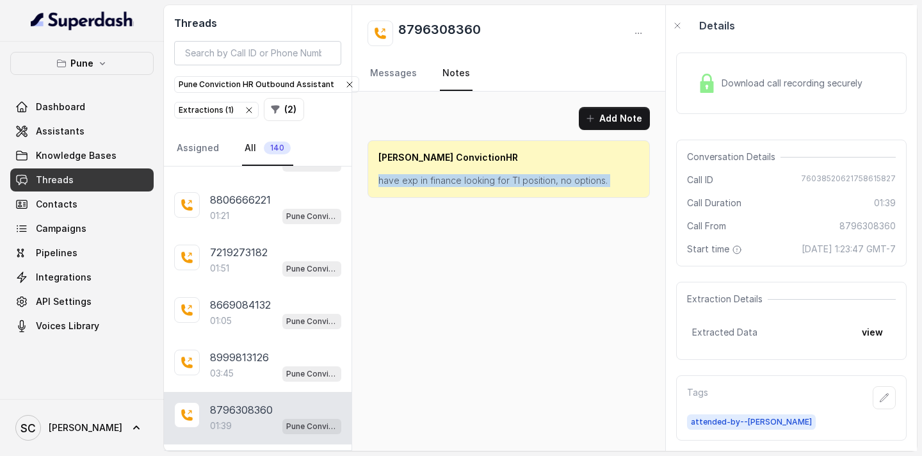
scroll to position [10778, 0]
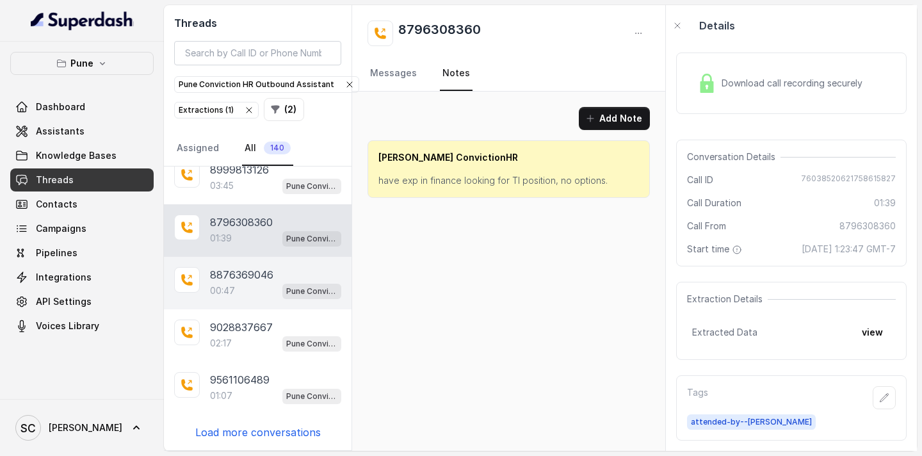
click at [244, 277] on p "8876369046" at bounding box center [241, 274] width 63 height 15
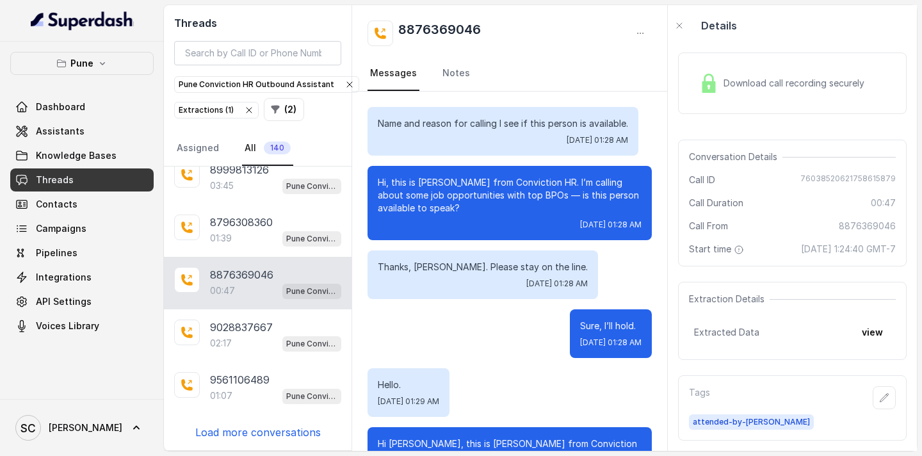
scroll to position [125, 0]
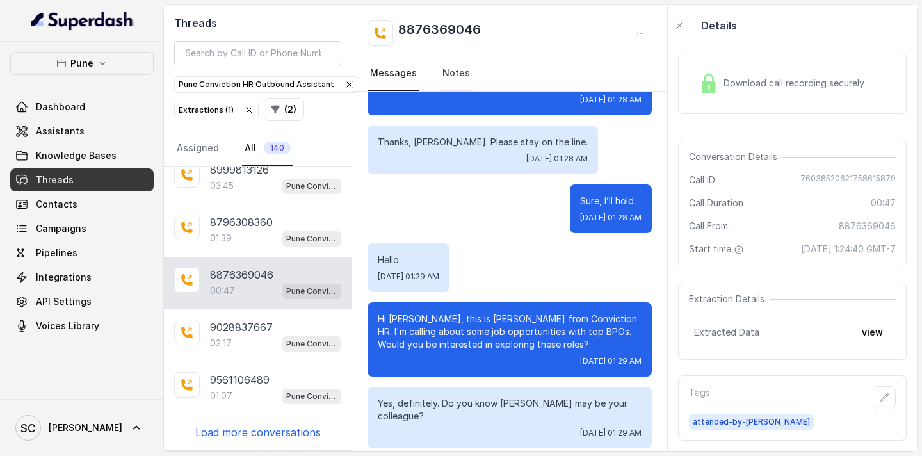
click at [449, 70] on link "Notes" at bounding box center [456, 73] width 33 height 35
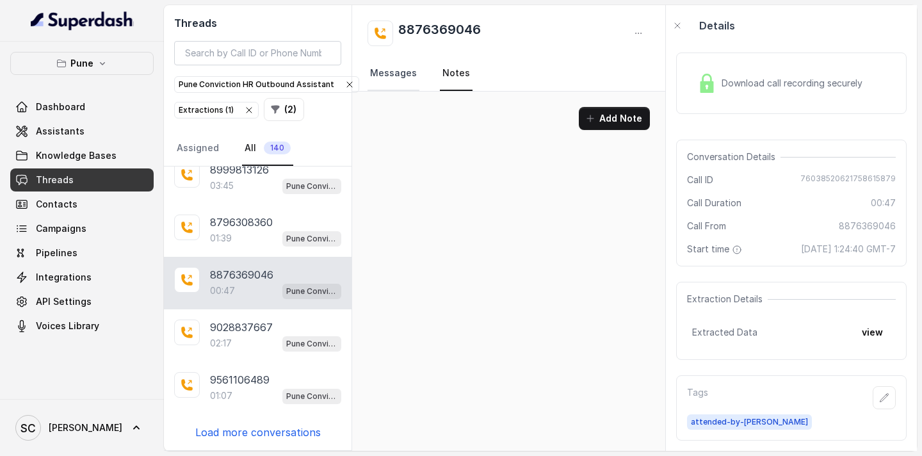
click at [403, 72] on link "Messages" at bounding box center [394, 73] width 52 height 35
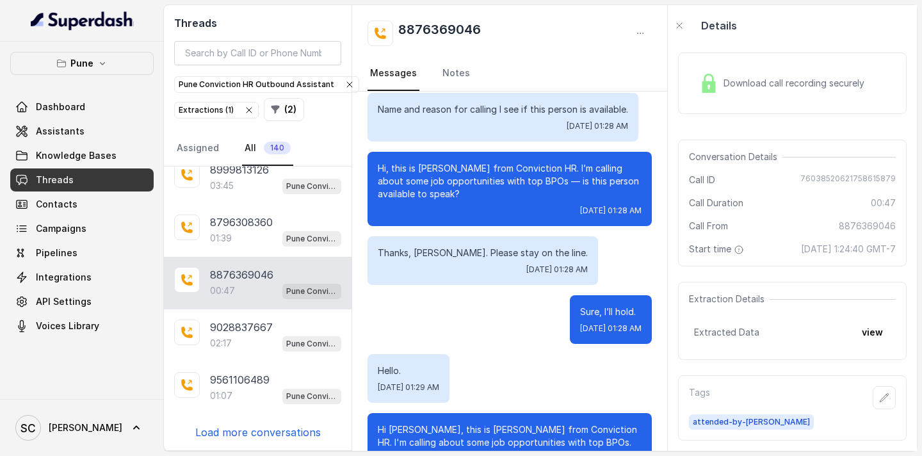
scroll to position [9, 0]
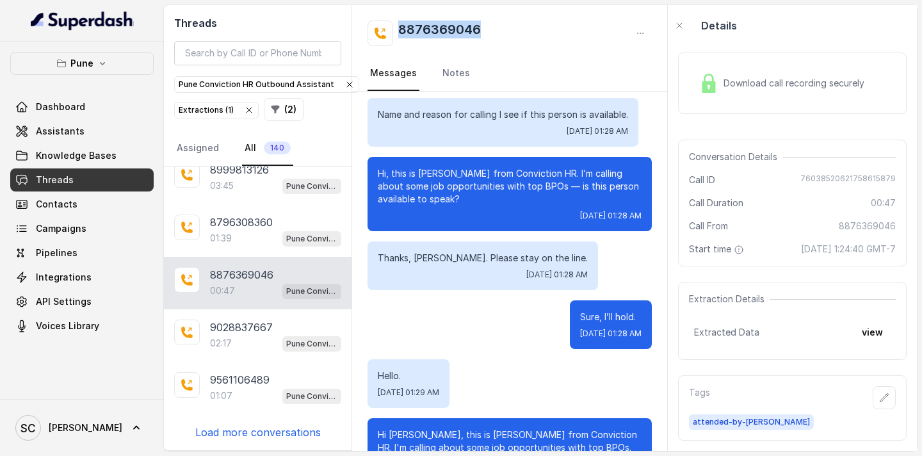
drag, startPoint x: 494, startPoint y: 33, endPoint x: 398, endPoint y: 30, distance: 96.7
click at [398, 30] on div "8876369046" at bounding box center [510, 33] width 284 height 26
click at [430, 174] on p "Hi, this is [PERSON_NAME] from Conviction HR. I’m calling about some job opport…" at bounding box center [510, 186] width 264 height 38
click at [458, 77] on link "Notes" at bounding box center [456, 73] width 33 height 35
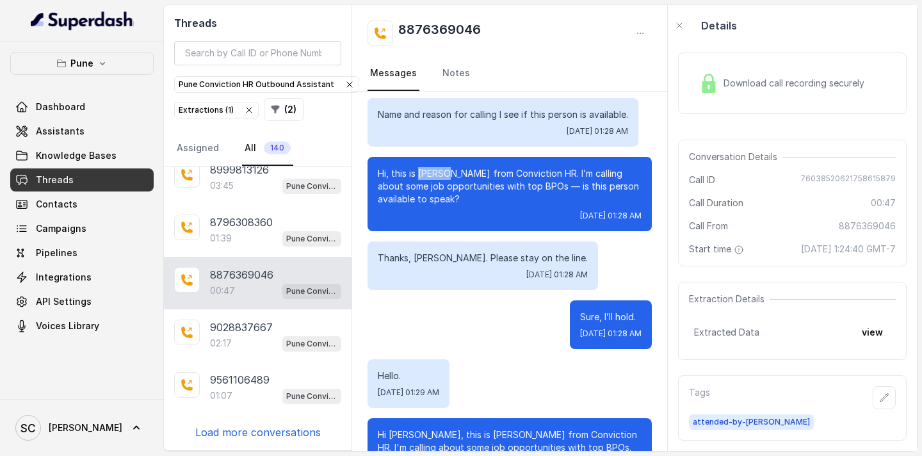
scroll to position [0, 0]
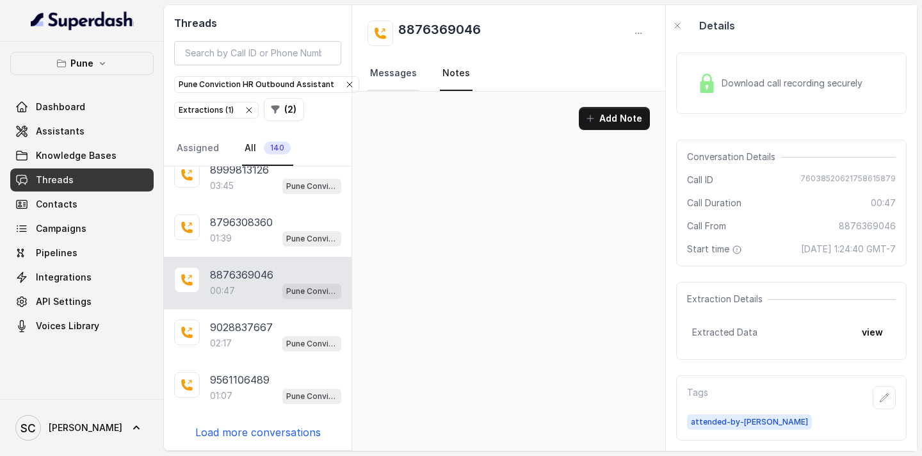
click at [398, 77] on link "Messages" at bounding box center [394, 73] width 52 height 35
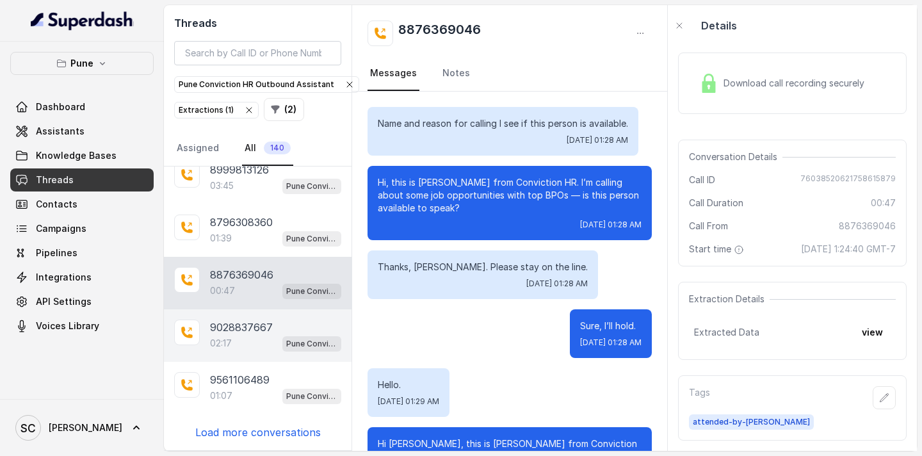
click at [244, 323] on p "9028837667" at bounding box center [241, 327] width 63 height 15
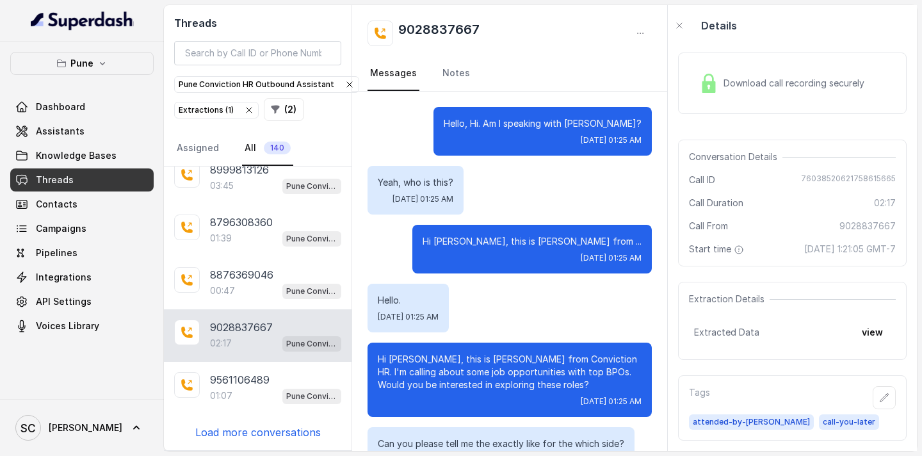
scroll to position [1444, 0]
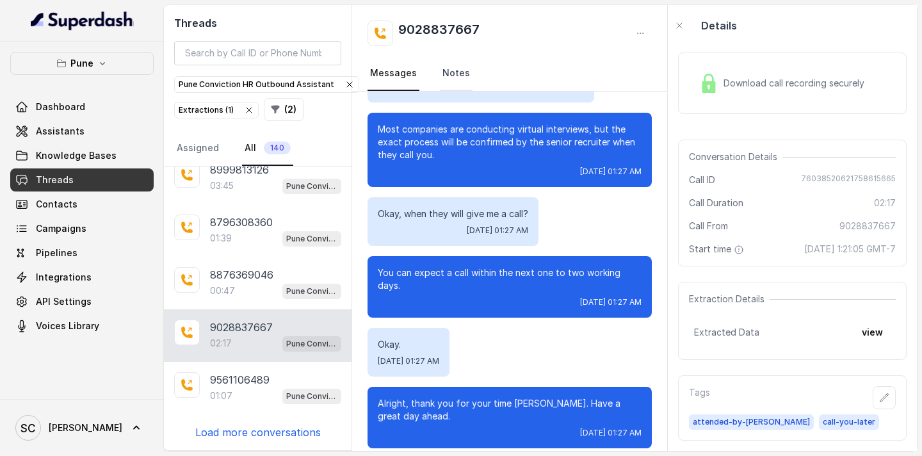
click at [449, 76] on link "Notes" at bounding box center [456, 73] width 33 height 35
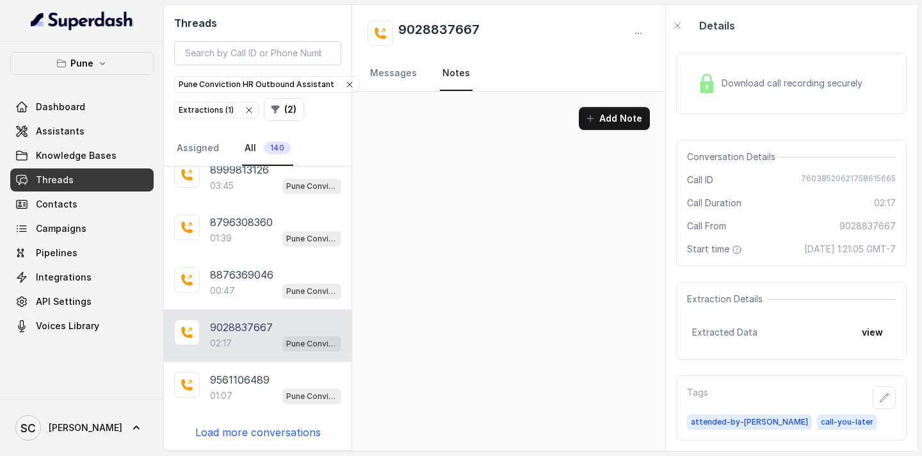
scroll to position [0, 0]
click at [398, 73] on link "Messages" at bounding box center [394, 73] width 52 height 35
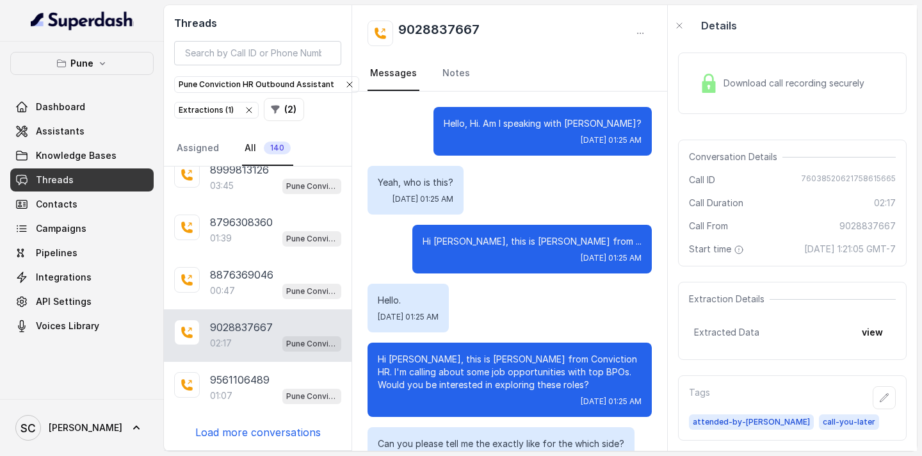
click at [616, 122] on p "Hello, Hi. Am I speaking with [PERSON_NAME]?" at bounding box center [543, 123] width 198 height 13
drag, startPoint x: 491, startPoint y: 31, endPoint x: 399, endPoint y: 31, distance: 92.2
click at [399, 31] on div "9028837667" at bounding box center [510, 33] width 284 height 26
click at [449, 69] on link "Notes" at bounding box center [456, 73] width 33 height 35
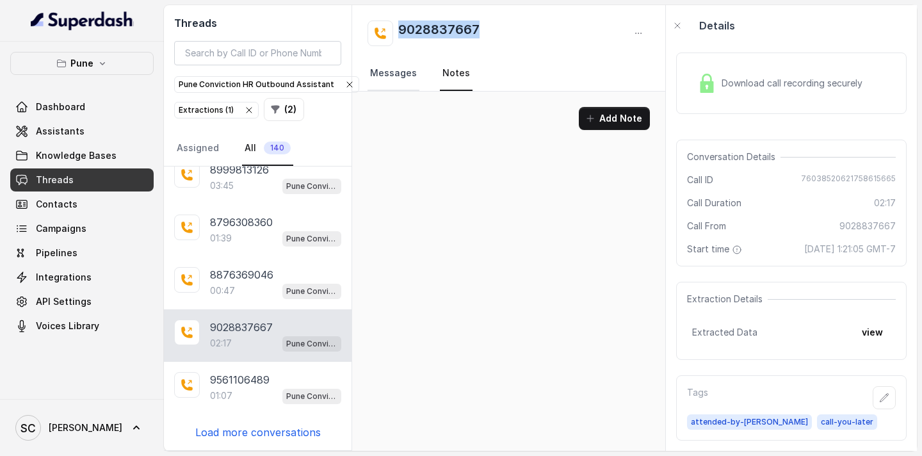
click at [400, 70] on link "Messages" at bounding box center [394, 73] width 52 height 35
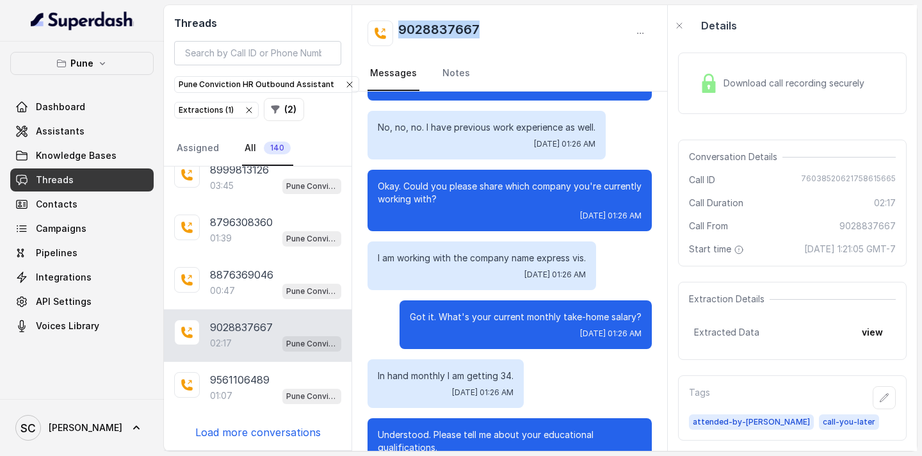
scroll to position [604, 0]
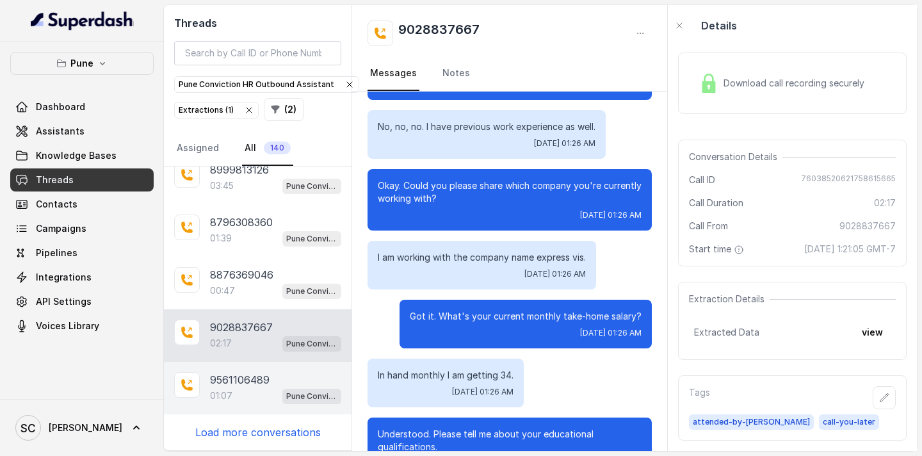
click at [247, 381] on p "9561106489" at bounding box center [240, 379] width 60 height 15
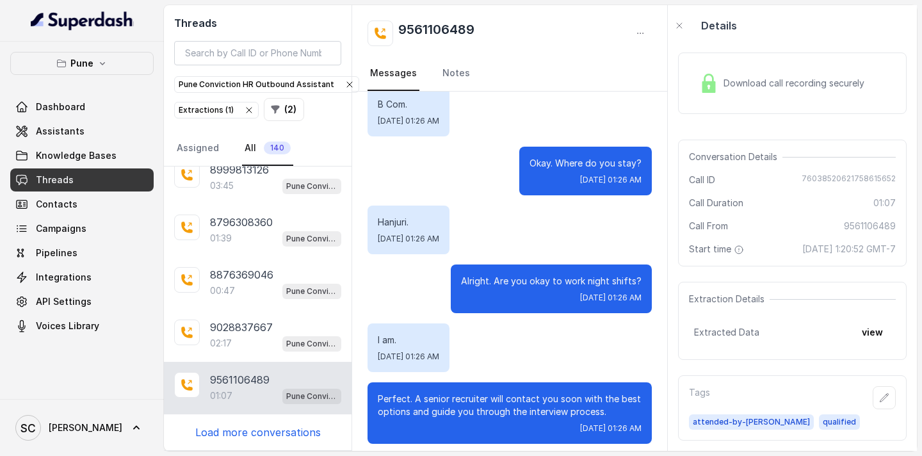
scroll to position [603, 0]
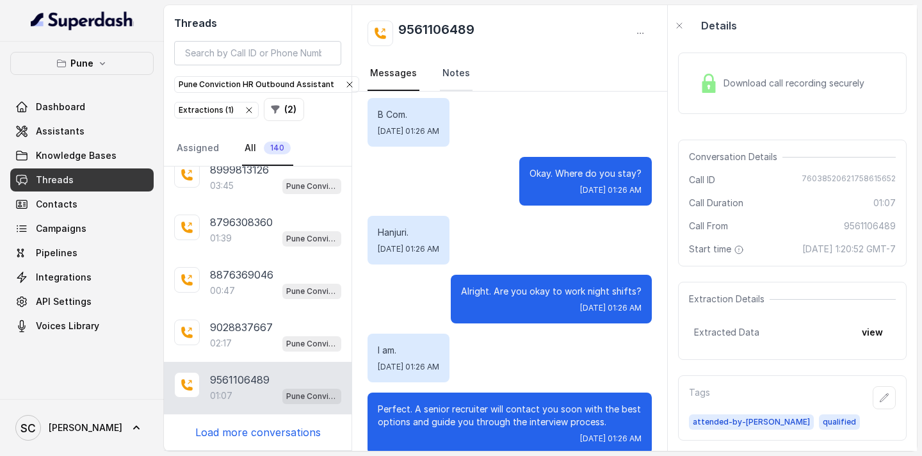
click at [440, 78] on link "Notes" at bounding box center [456, 73] width 33 height 35
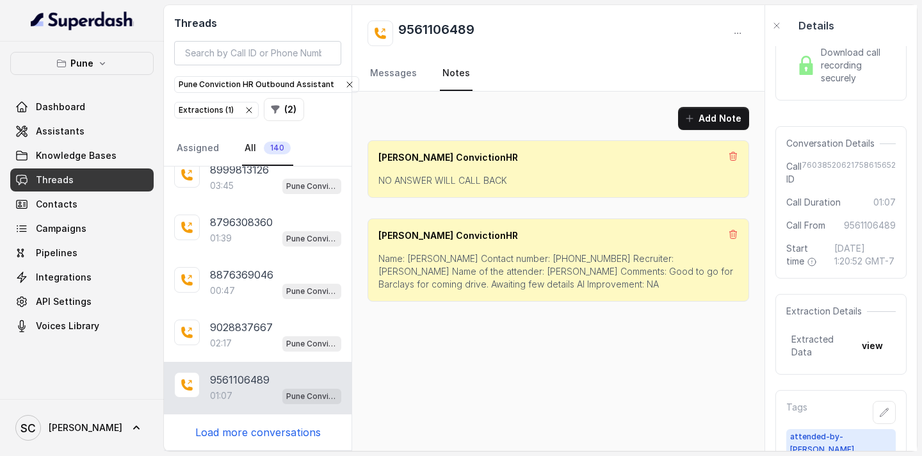
scroll to position [84, 0]
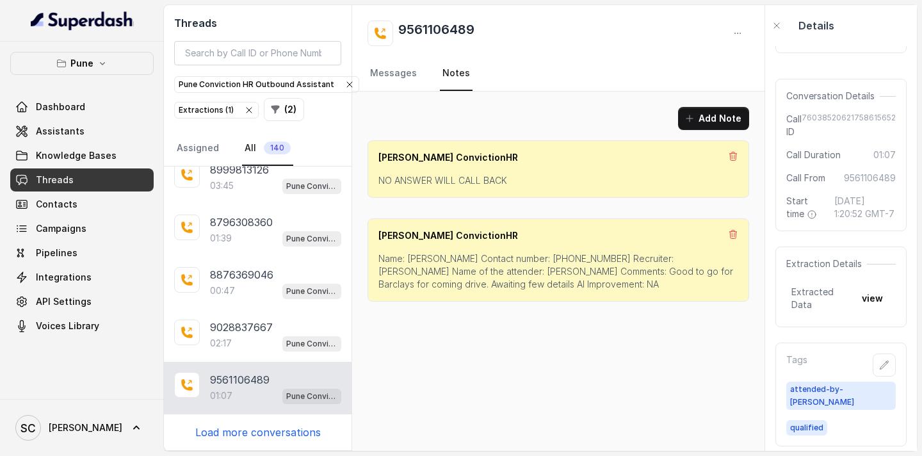
click at [423, 258] on p "Name: [PERSON_NAME] Contact number: [PHONE_NUMBER] Recruiter: [PERSON_NAME] Nam…" at bounding box center [558, 271] width 360 height 38
click at [474, 182] on p "NO ANSWER WILL CALL BACK" at bounding box center [558, 180] width 360 height 13
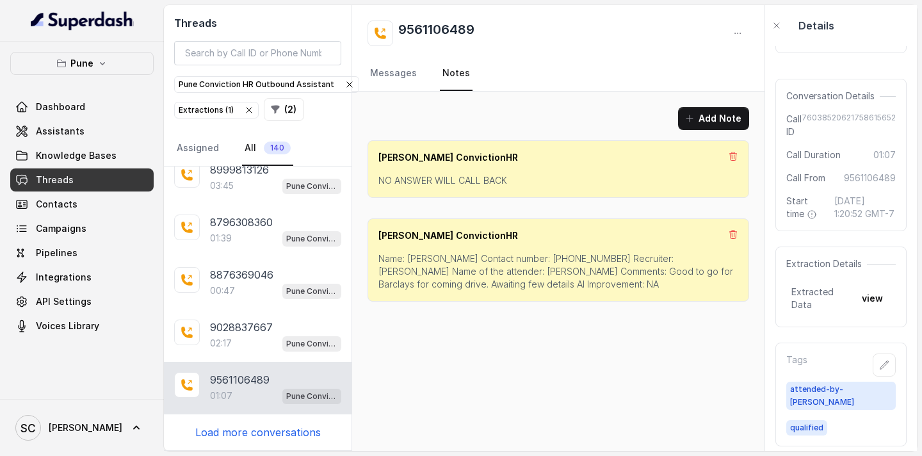
click at [425, 259] on p "Name: [PERSON_NAME] Contact number: [PHONE_NUMBER] Recruiter: [PERSON_NAME] Nam…" at bounding box center [558, 271] width 360 height 38
click at [435, 262] on p "Name: [PERSON_NAME] Contact number: [PHONE_NUMBER] Recruiter: [PERSON_NAME] Nam…" at bounding box center [558, 271] width 360 height 38
click at [552, 254] on p "Name: [PERSON_NAME] Contact number: [PHONE_NUMBER] Recruiter: [PERSON_NAME] Nam…" at bounding box center [558, 271] width 360 height 38
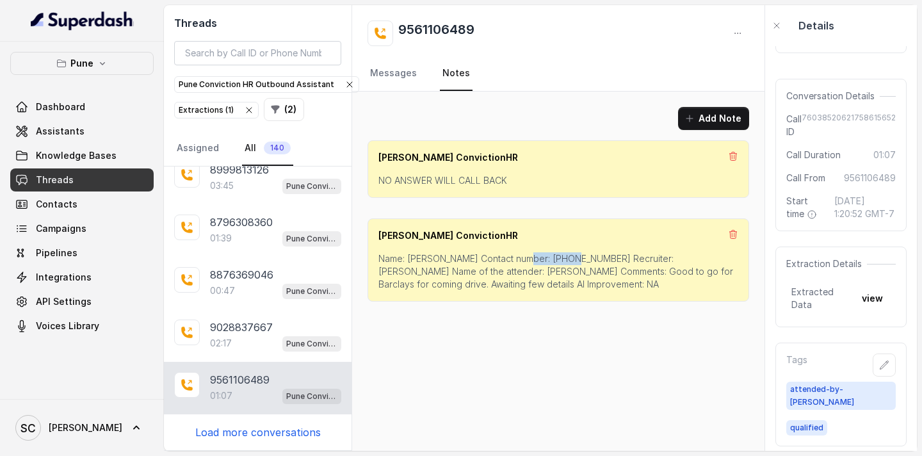
click at [552, 254] on p "Name: [PERSON_NAME] Contact number: [PHONE_NUMBER] Recruiter: [PERSON_NAME] Nam…" at bounding box center [558, 271] width 360 height 38
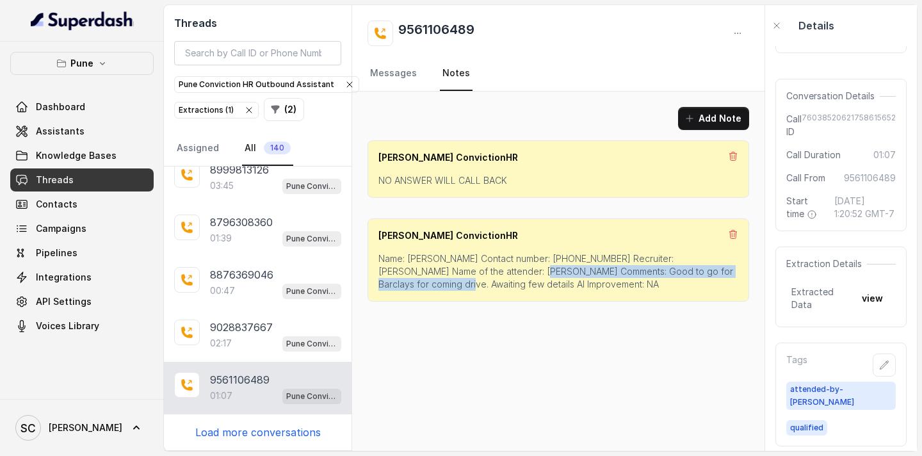
drag, startPoint x: 496, startPoint y: 272, endPoint x: 402, endPoint y: 280, distance: 94.5
click at [403, 280] on p "Name: [PERSON_NAME] Contact number: [PHONE_NUMBER] Recruiter: [PERSON_NAME] Nam…" at bounding box center [558, 271] width 360 height 38
click at [282, 430] on p "Load more conversations" at bounding box center [257, 432] width 125 height 15
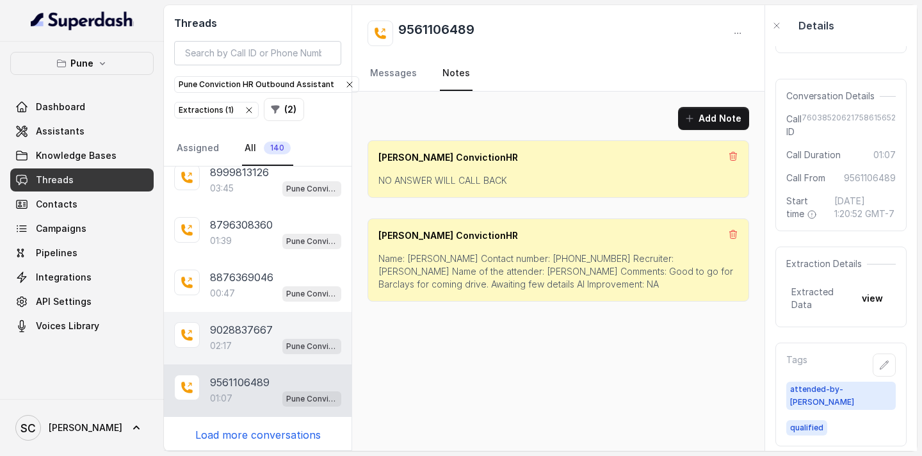
scroll to position [10778, 0]
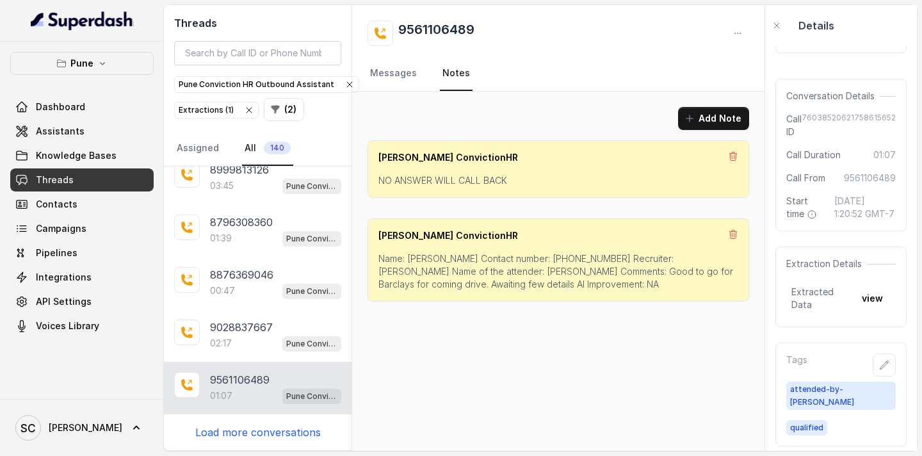
click at [286, 432] on p "Load more conversations" at bounding box center [257, 432] width 125 height 15
click at [284, 432] on p "Load more conversations" at bounding box center [257, 432] width 125 height 15
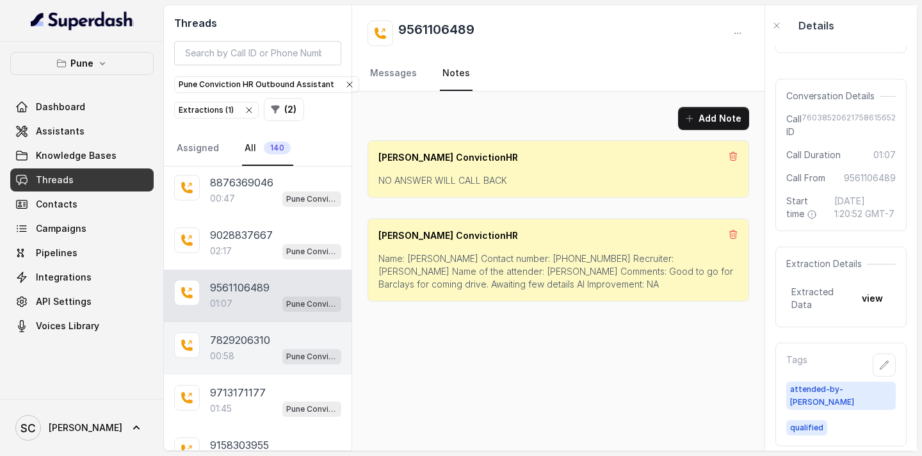
scroll to position [10886, 0]
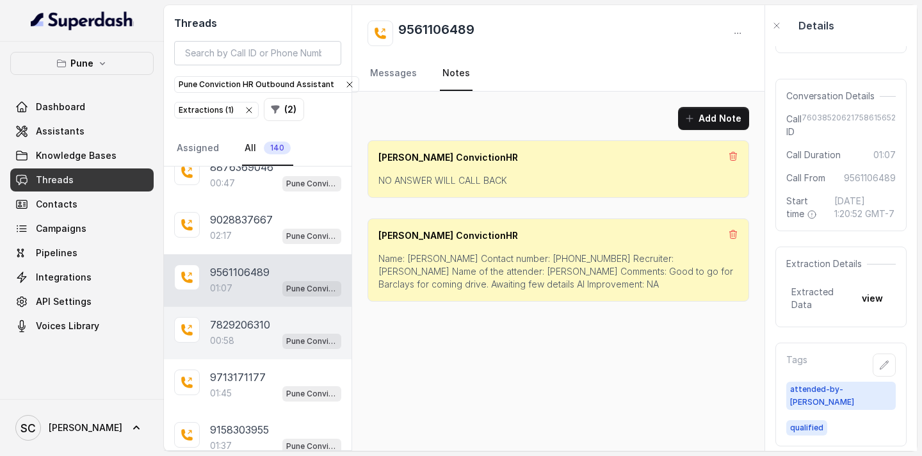
click at [255, 332] on div "00:58 Pune Conviction HR Outbound Assistant" at bounding box center [275, 340] width 131 height 17
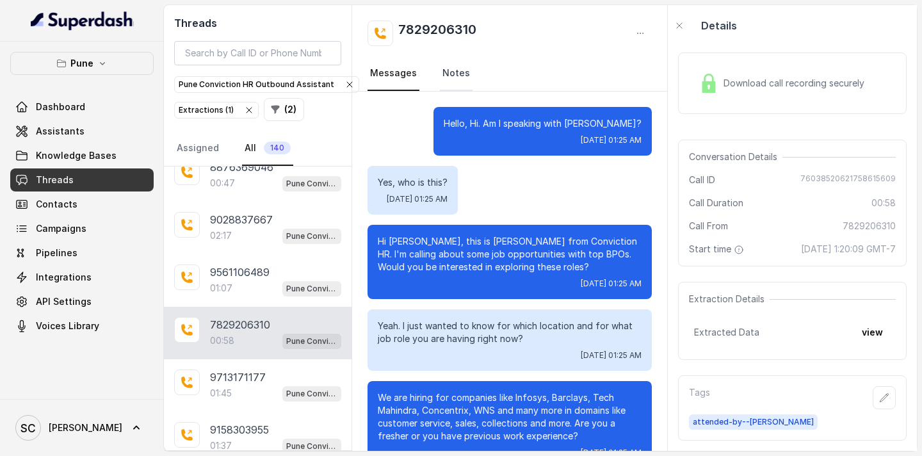
click at [441, 82] on link "Notes" at bounding box center [456, 73] width 33 height 35
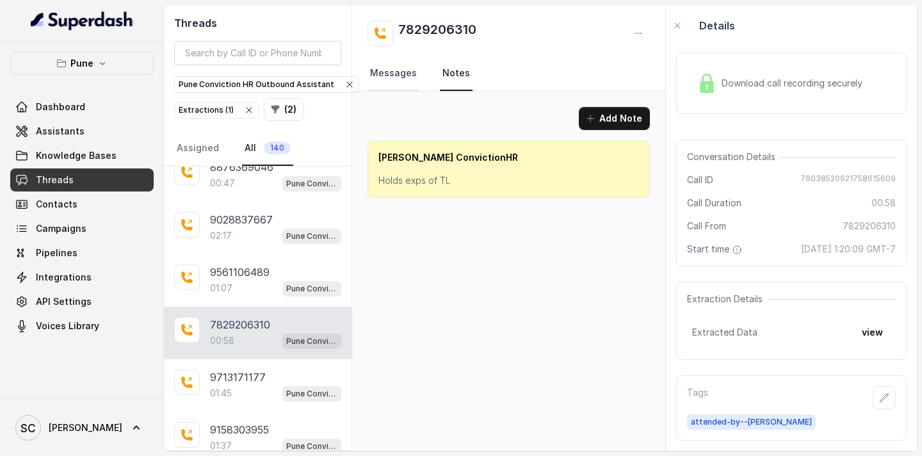
click at [391, 72] on link "Messages" at bounding box center [394, 73] width 52 height 35
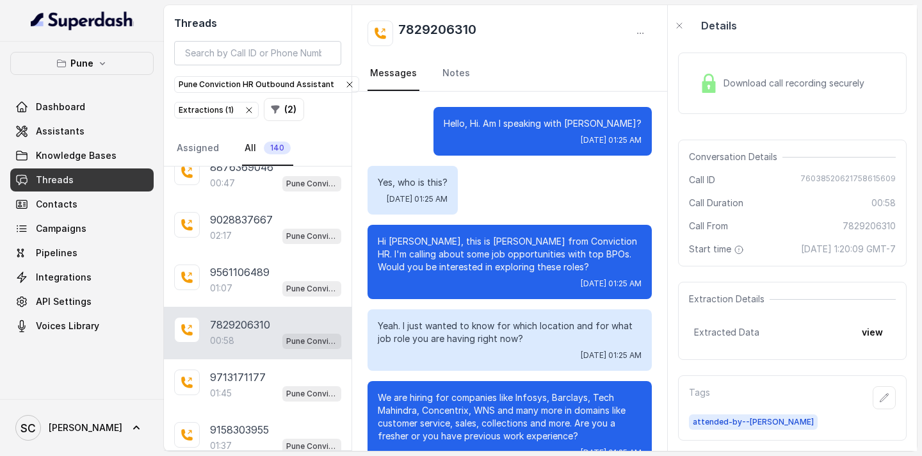
click at [613, 124] on p "Hello, Hi. Am I speaking with [PERSON_NAME]?" at bounding box center [543, 123] width 198 height 13
click at [624, 121] on p "Hello, Hi. Am I speaking with [PERSON_NAME]?" at bounding box center [543, 123] width 198 height 13
click at [618, 124] on p "Hello, Hi. Am I speaking with [PERSON_NAME]?" at bounding box center [543, 123] width 198 height 13
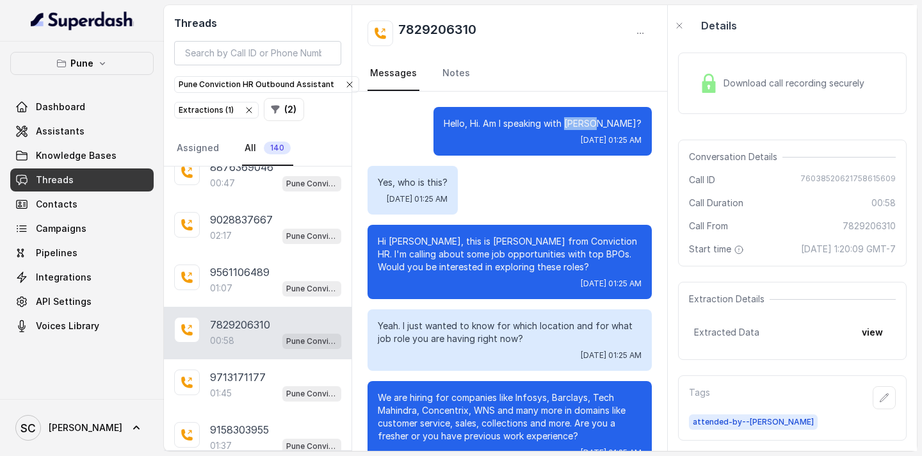
click at [618, 124] on p "Hello, Hi. Am I speaking with [PERSON_NAME]?" at bounding box center [543, 123] width 198 height 13
drag, startPoint x: 498, startPoint y: 26, endPoint x: 399, endPoint y: 28, distance: 99.3
click at [399, 28] on div "7829206310" at bounding box center [510, 33] width 284 height 26
click at [455, 72] on link "Notes" at bounding box center [456, 73] width 33 height 35
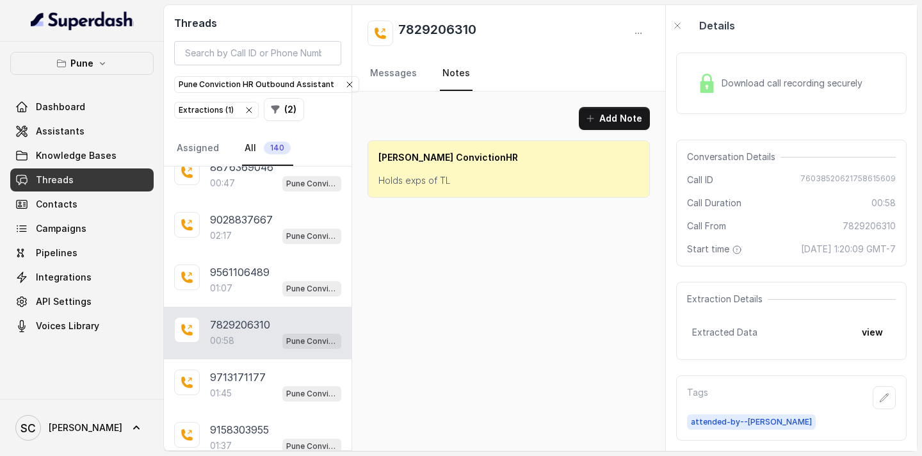
click at [417, 177] on p "Holds exps of TL" at bounding box center [508, 180] width 261 height 13
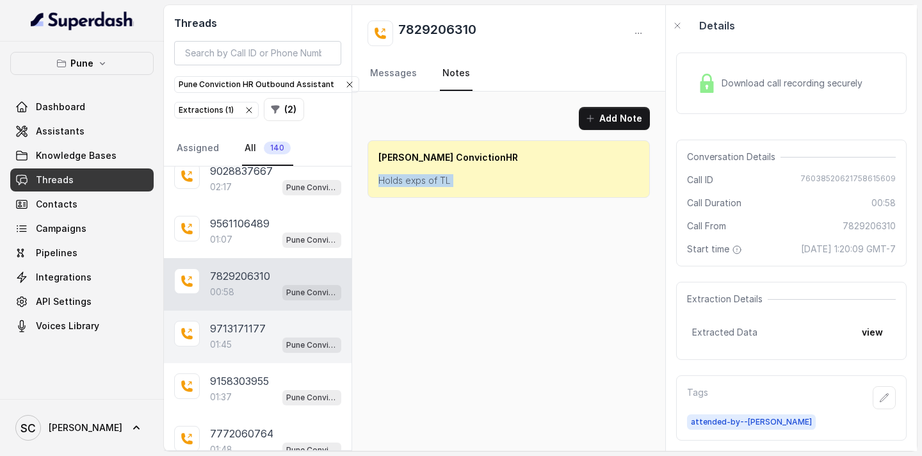
scroll to position [10935, 0]
click at [261, 334] on p "9713171177" at bounding box center [238, 327] width 56 height 15
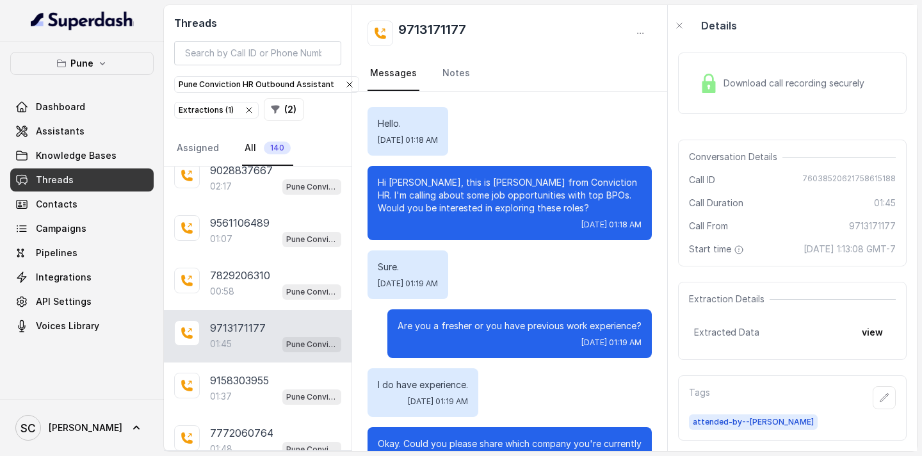
scroll to position [1060, 0]
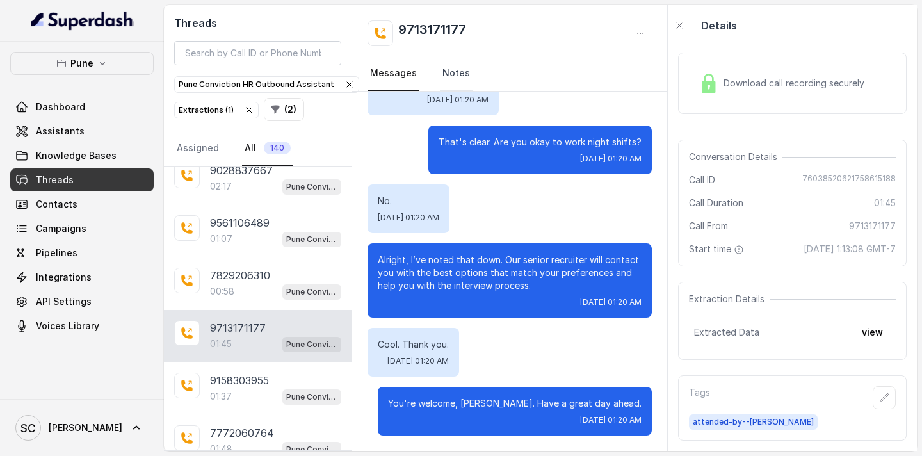
click at [440, 70] on link "Notes" at bounding box center [456, 73] width 33 height 35
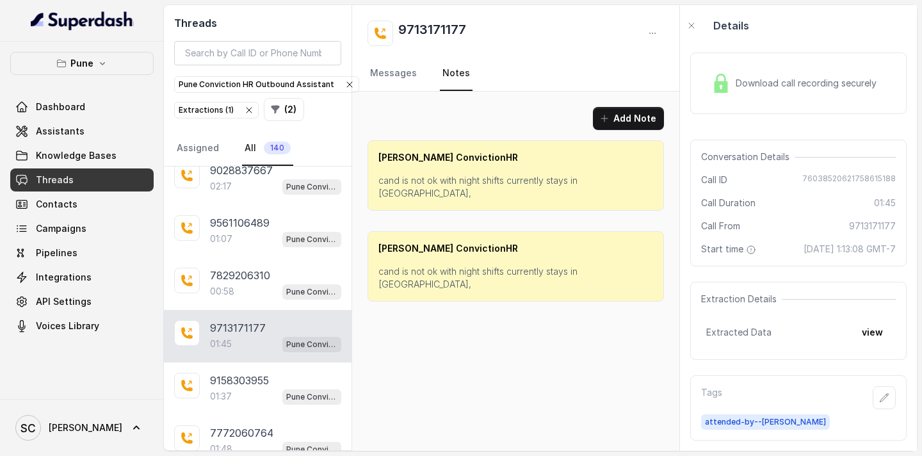
click at [453, 179] on p "cand is not ok with night shifts currently stays in [GEOGRAPHIC_DATA]," at bounding box center [515, 187] width 275 height 26
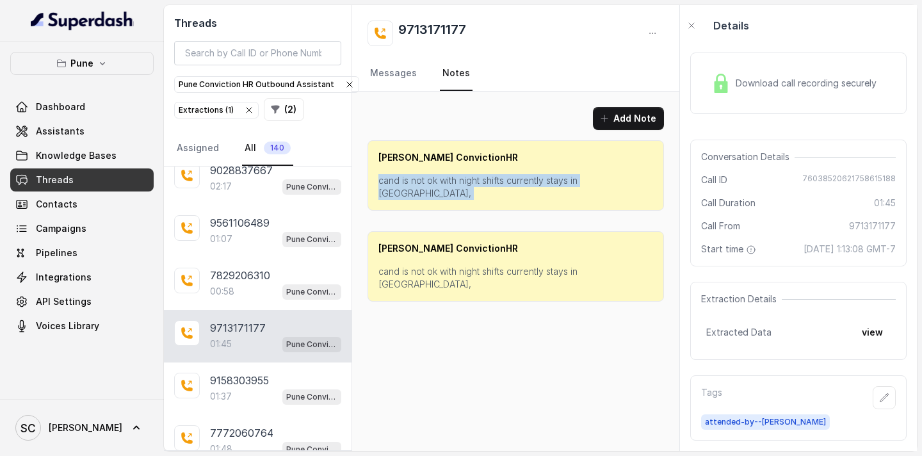
click at [453, 179] on p "cand is not ok with night shifts currently stays in [GEOGRAPHIC_DATA]," at bounding box center [515, 187] width 275 height 26
click at [394, 72] on link "Messages" at bounding box center [394, 73] width 52 height 35
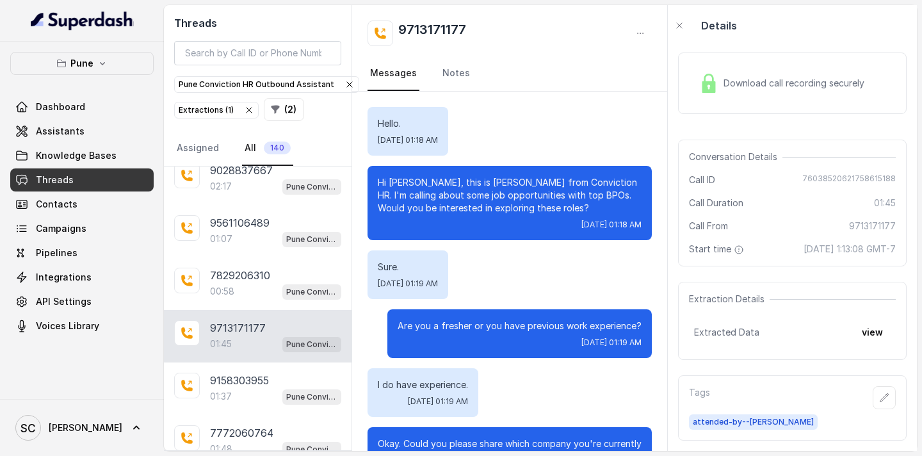
click at [405, 180] on p "Hi [PERSON_NAME], this is [PERSON_NAME] from Conviction HR. I'm calling about s…" at bounding box center [510, 195] width 264 height 38
drag, startPoint x: 487, startPoint y: 26, endPoint x: 392, endPoint y: 26, distance: 95.4
click at [392, 26] on div "9713171177" at bounding box center [510, 33] width 284 height 26
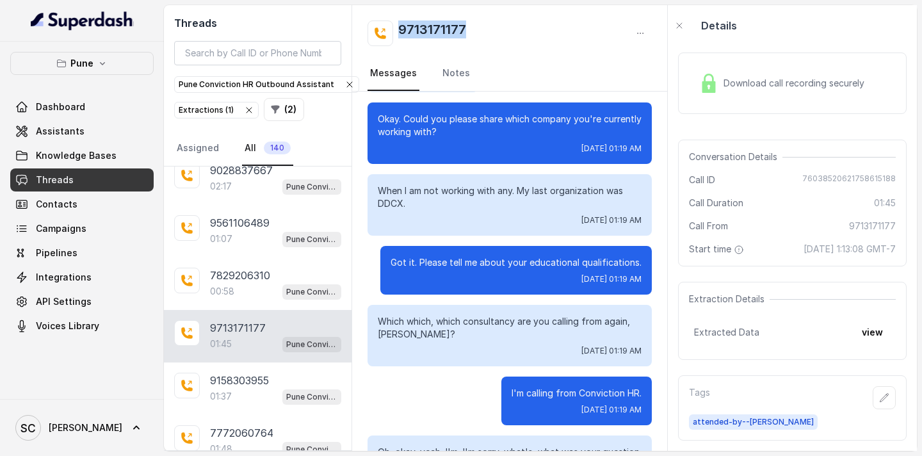
scroll to position [590, 0]
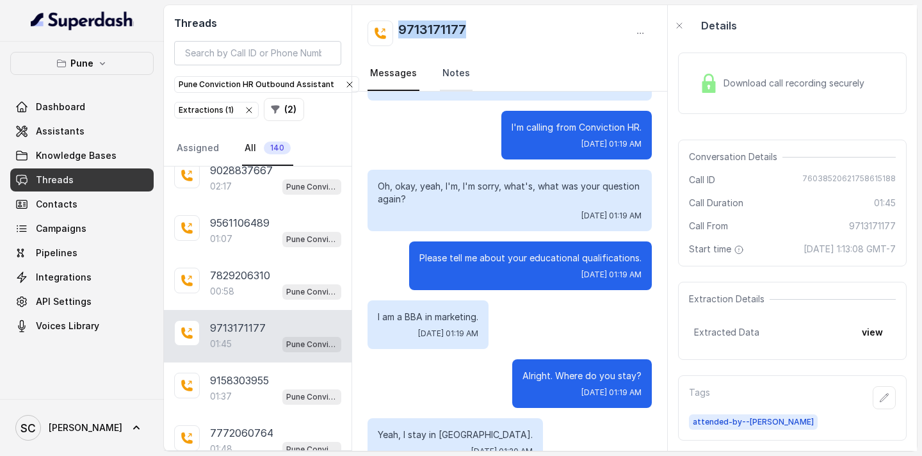
click at [449, 74] on link "Notes" at bounding box center [456, 73] width 33 height 35
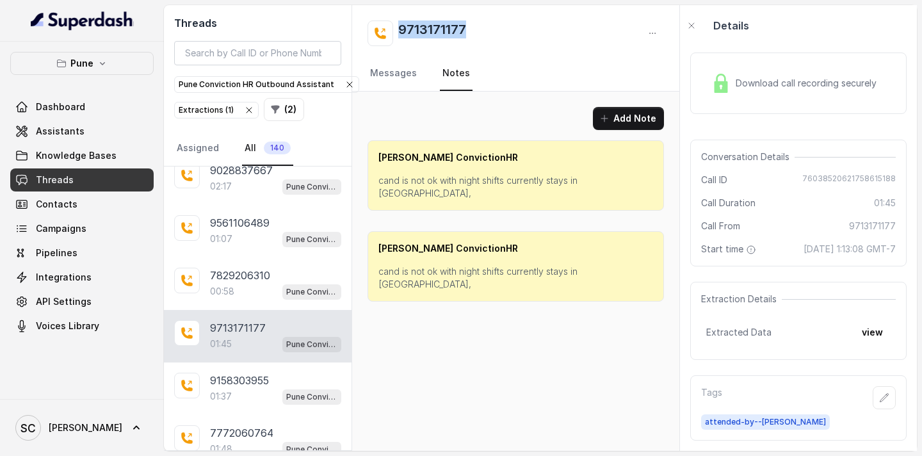
scroll to position [0, 0]
click at [428, 265] on p "cand is not ok with night shifts currently stays in [GEOGRAPHIC_DATA]," at bounding box center [515, 278] width 275 height 26
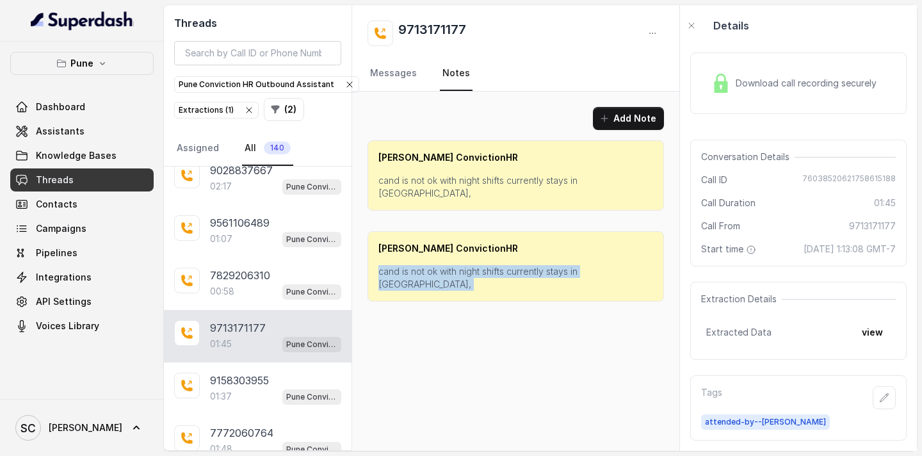
click at [428, 265] on p "cand is not ok with night shifts currently stays in [GEOGRAPHIC_DATA]," at bounding box center [515, 278] width 275 height 26
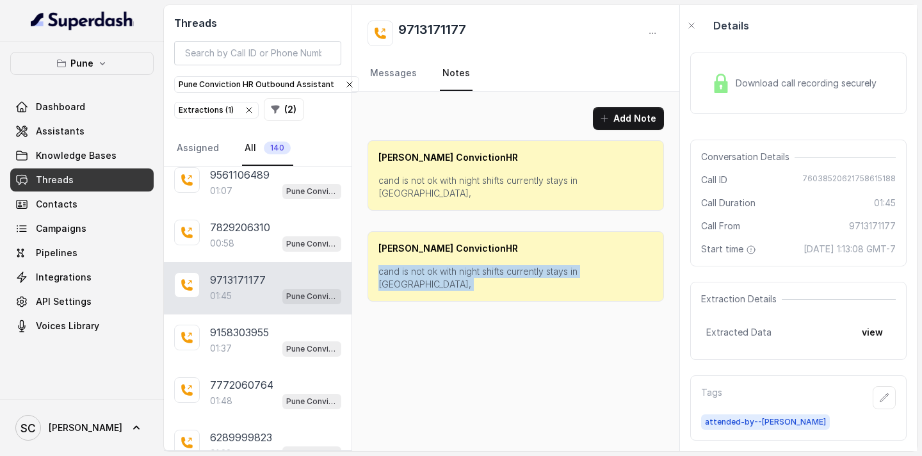
scroll to position [10985, 0]
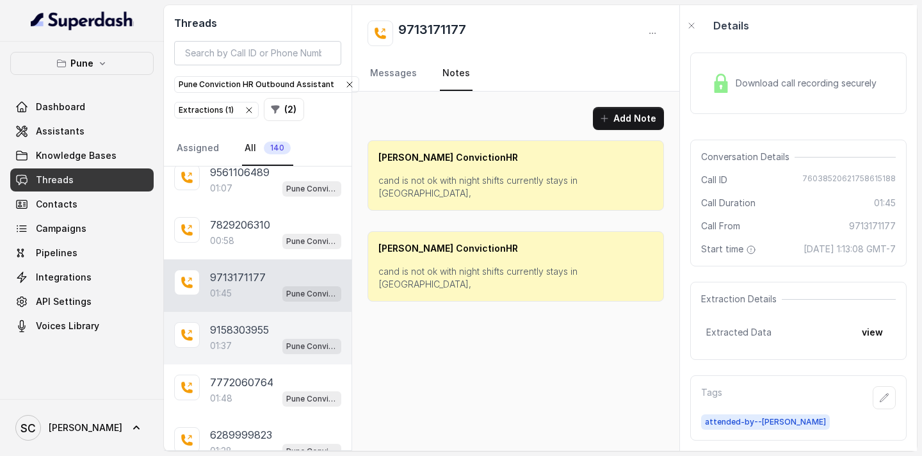
click at [248, 343] on div "01:37 Pune Conviction HR Outbound Assistant" at bounding box center [275, 345] width 131 height 17
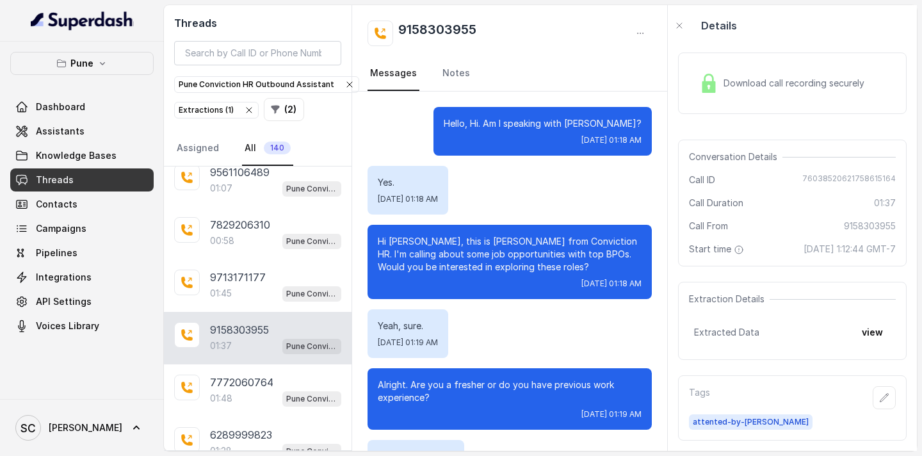
scroll to position [896, 0]
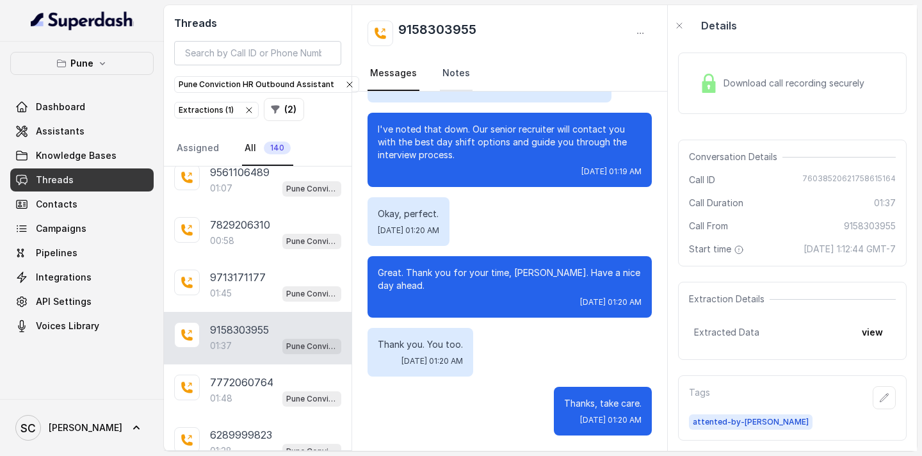
click at [460, 76] on link "Notes" at bounding box center [456, 73] width 33 height 35
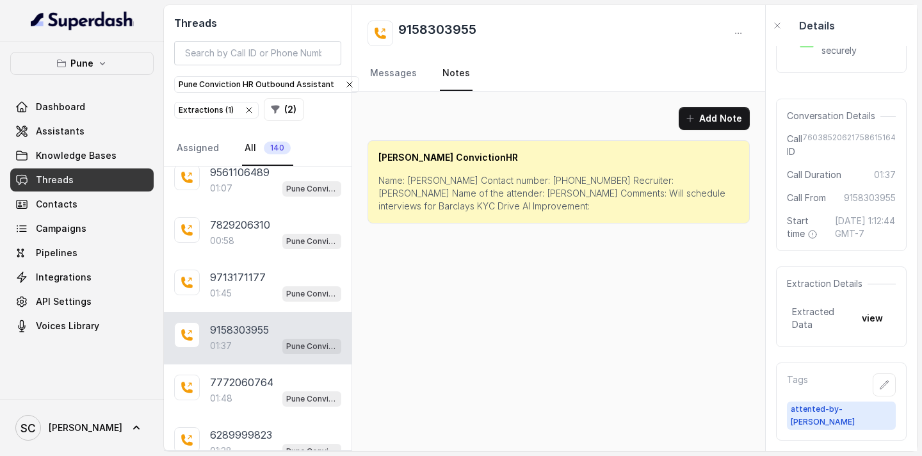
click at [426, 179] on p "Name: [PERSON_NAME] Contact number: [PHONE_NUMBER] Recruiter: [PERSON_NAME] Nam…" at bounding box center [558, 193] width 360 height 38
click at [555, 177] on p "Name: [PERSON_NAME] Contact number: [PHONE_NUMBER] Recruiter: [PERSON_NAME] Nam…" at bounding box center [558, 193] width 360 height 38
drag, startPoint x: 501, startPoint y: 192, endPoint x: 690, endPoint y: 216, distance: 189.8
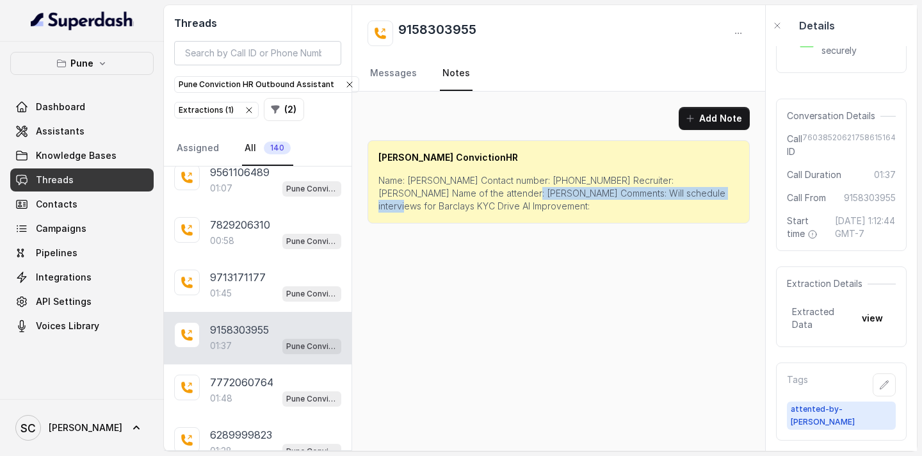
click at [695, 196] on p "Name: [PERSON_NAME] Contact number: [PHONE_NUMBER] Recruiter: [PERSON_NAME] Nam…" at bounding box center [558, 193] width 360 height 38
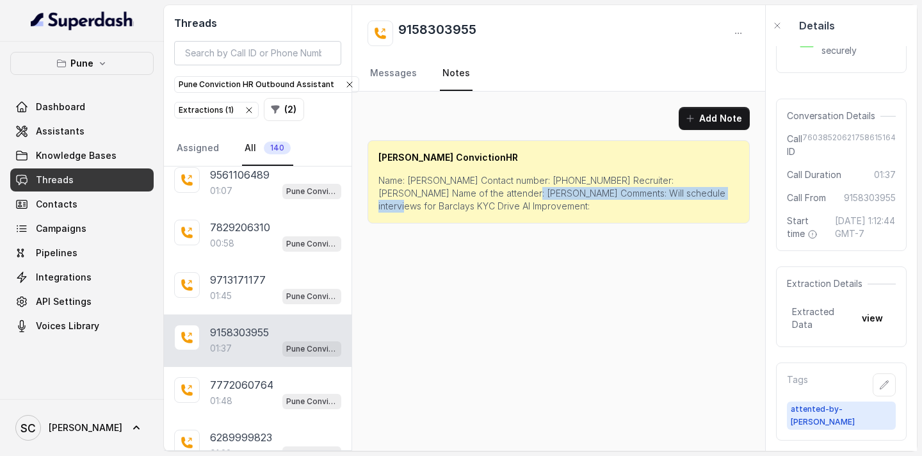
scroll to position [10980, 0]
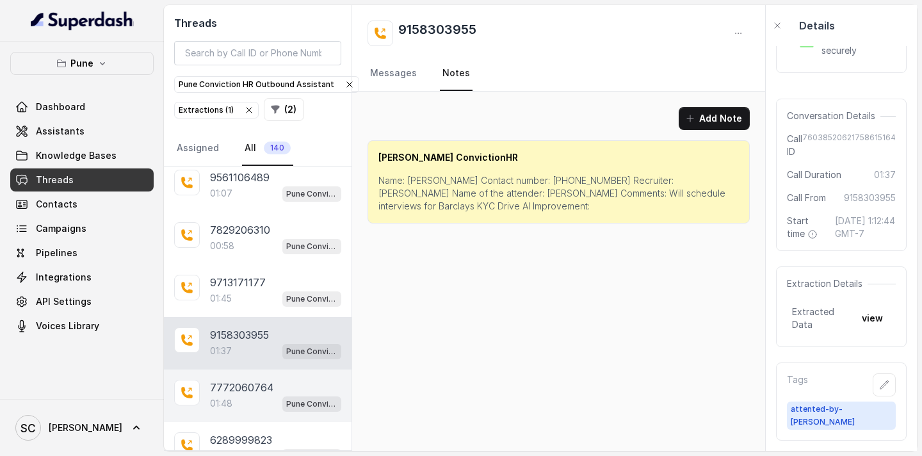
click at [261, 389] on p "7772060764" at bounding box center [241, 387] width 63 height 15
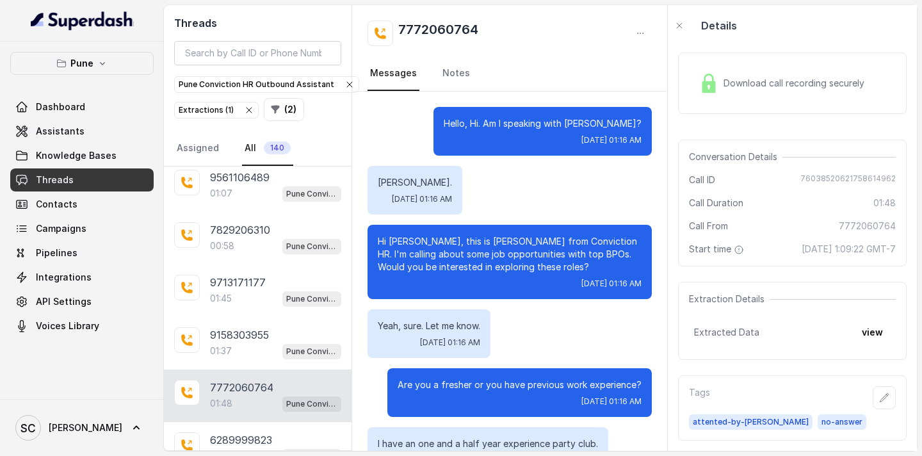
scroll to position [975, 0]
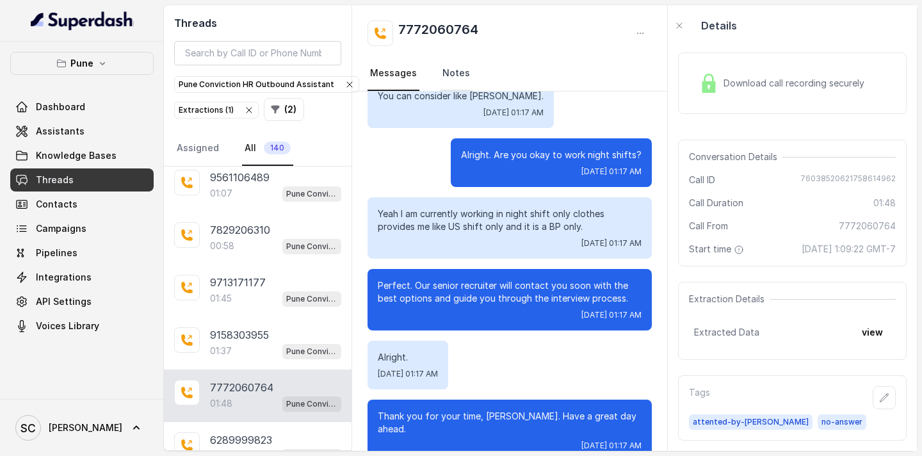
click at [440, 79] on link "Notes" at bounding box center [456, 73] width 33 height 35
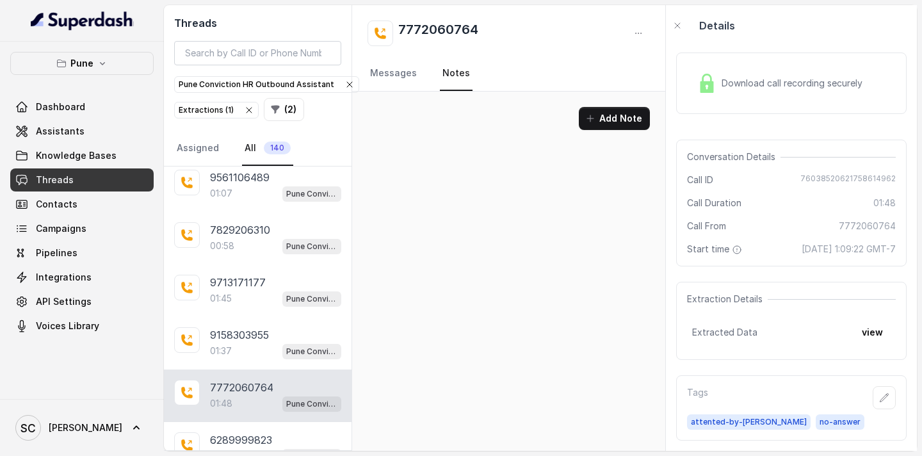
scroll to position [0, 0]
click at [400, 72] on link "Messages" at bounding box center [394, 73] width 52 height 35
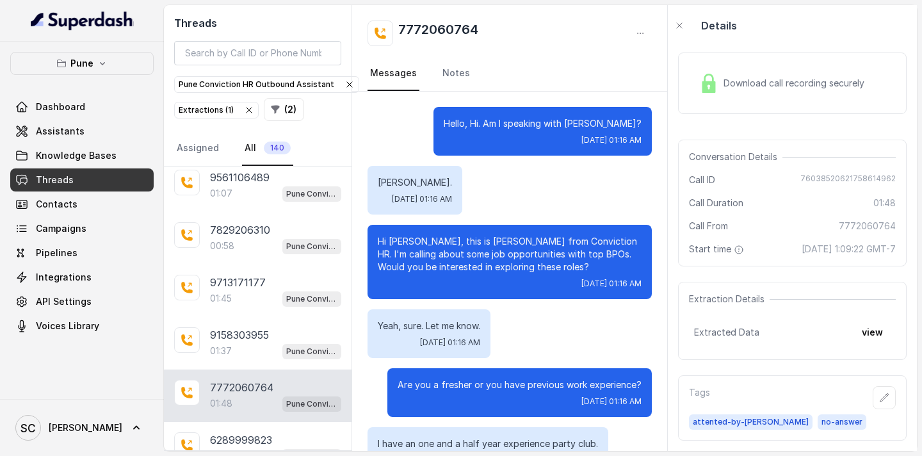
click at [400, 242] on p "Hi [PERSON_NAME], this is [PERSON_NAME] from Conviction HR. I'm calling about s…" at bounding box center [510, 254] width 264 height 38
click at [414, 245] on p "Hi [PERSON_NAME], this is [PERSON_NAME] from Conviction HR. I'm calling about s…" at bounding box center [510, 254] width 264 height 38
drag, startPoint x: 492, startPoint y: 33, endPoint x: 398, endPoint y: 32, distance: 94.1
click at [398, 32] on div "7772060764" at bounding box center [510, 33] width 284 height 26
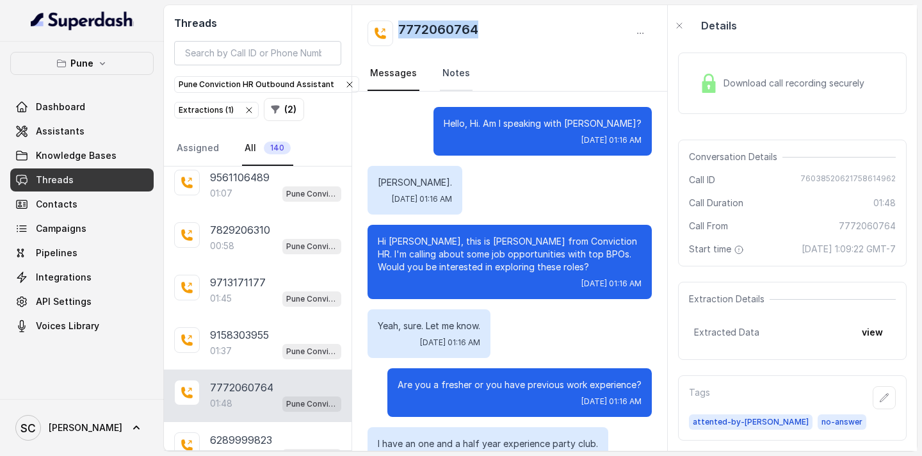
click at [449, 77] on link "Notes" at bounding box center [456, 73] width 33 height 35
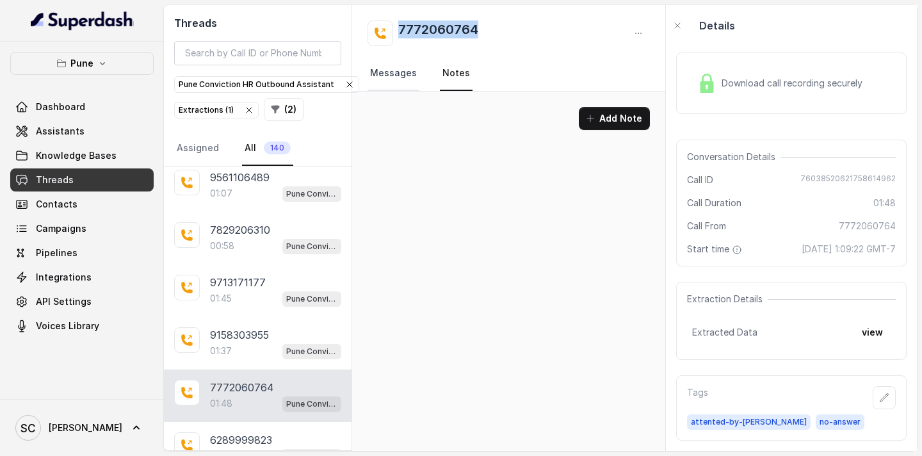
click at [397, 73] on link "Messages" at bounding box center [394, 73] width 52 height 35
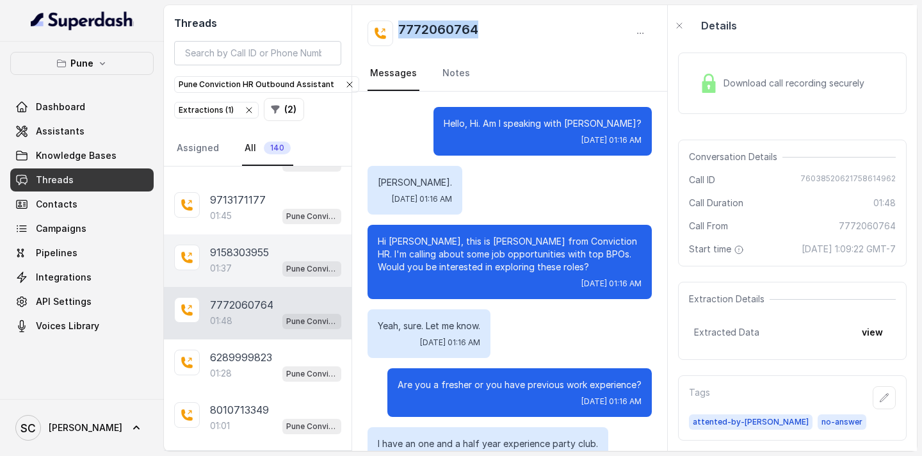
scroll to position [11094, 0]
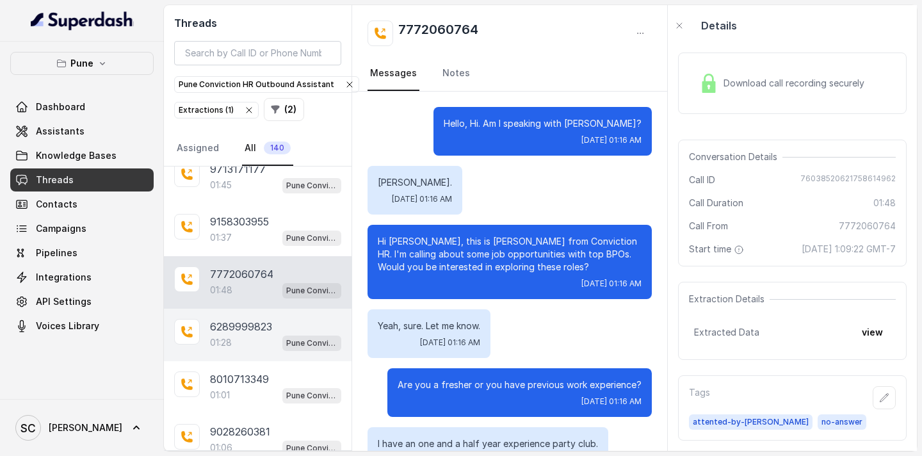
click at [259, 332] on p "6289999823" at bounding box center [241, 326] width 62 height 15
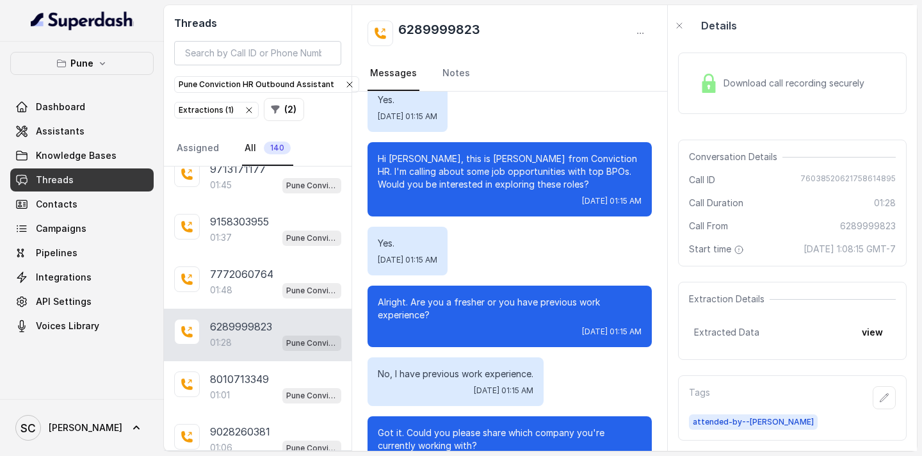
scroll to position [80, 0]
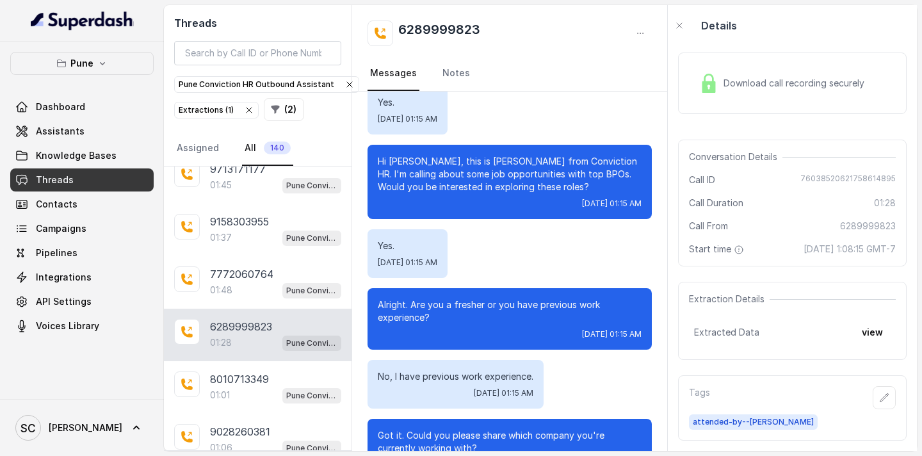
click at [403, 163] on p "Hi [PERSON_NAME], this is [PERSON_NAME] from Conviction HR. I'm calling about s…" at bounding box center [510, 174] width 264 height 38
click at [449, 69] on link "Notes" at bounding box center [456, 73] width 33 height 35
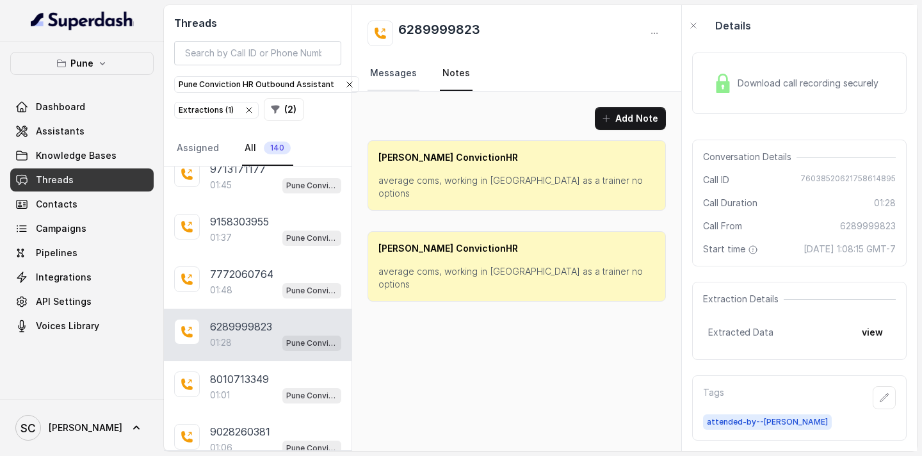
click at [401, 72] on link "Messages" at bounding box center [394, 73] width 52 height 35
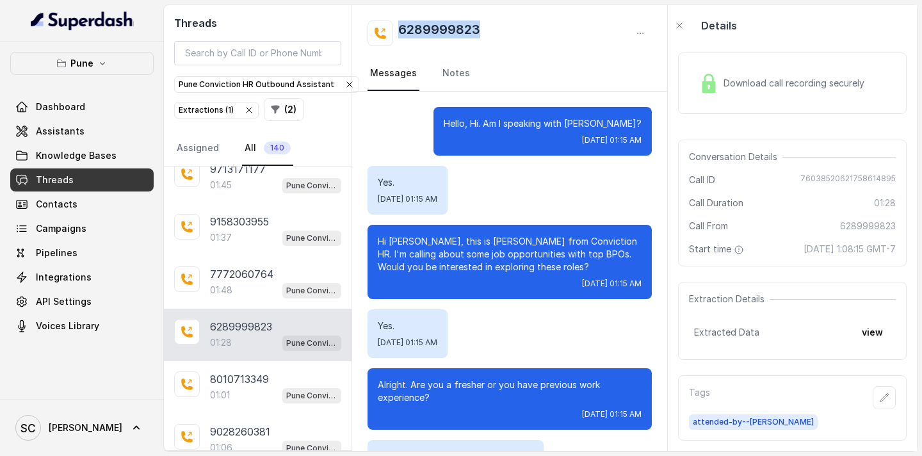
drag, startPoint x: 502, startPoint y: 24, endPoint x: 394, endPoint y: 28, distance: 108.3
click at [394, 28] on div "6289999823" at bounding box center [510, 33] width 284 height 26
click at [457, 79] on link "Notes" at bounding box center [456, 73] width 33 height 35
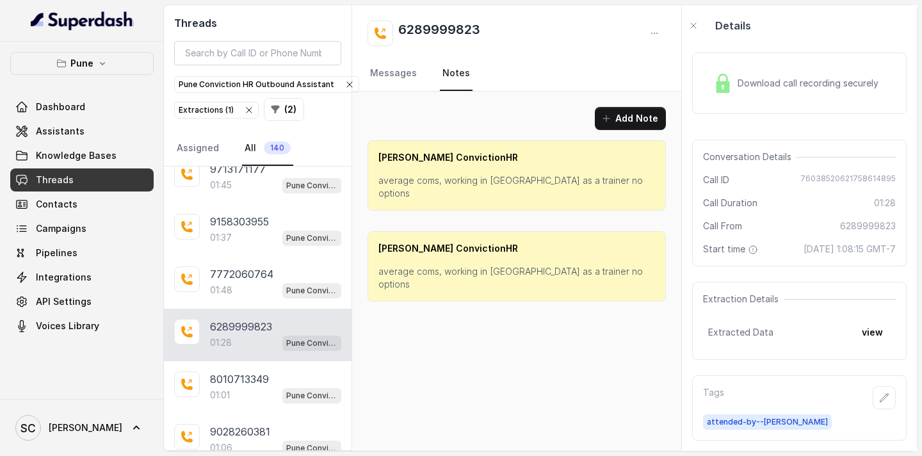
click at [437, 265] on p "average coms, working in [GEOGRAPHIC_DATA] as a trainer no options" at bounding box center [516, 278] width 277 height 26
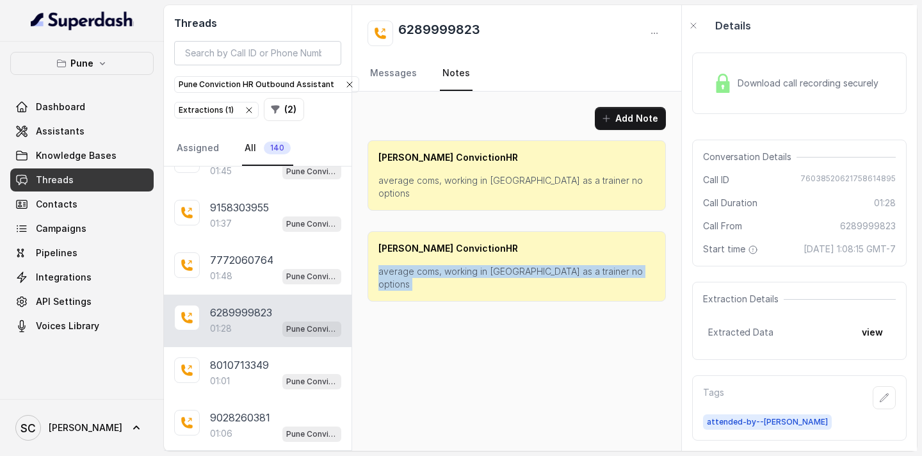
scroll to position [11130, 0]
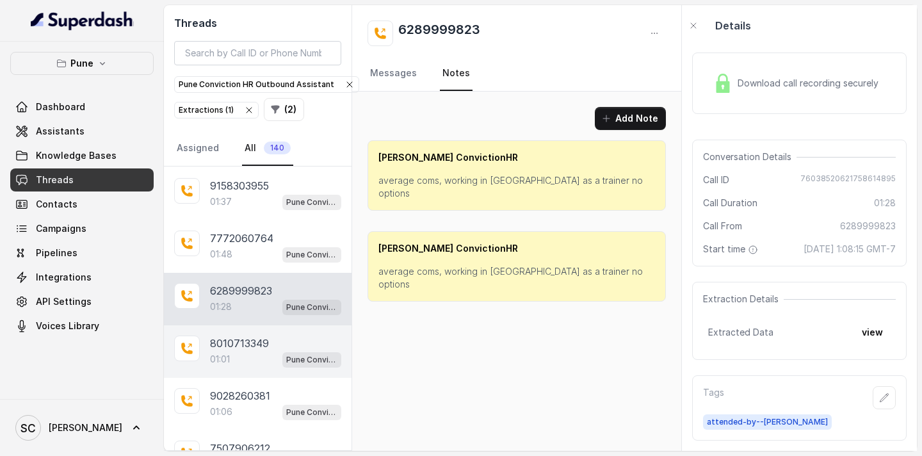
click at [248, 351] on div "01:01 Pune Conviction HR Outbound Assistant" at bounding box center [275, 359] width 131 height 17
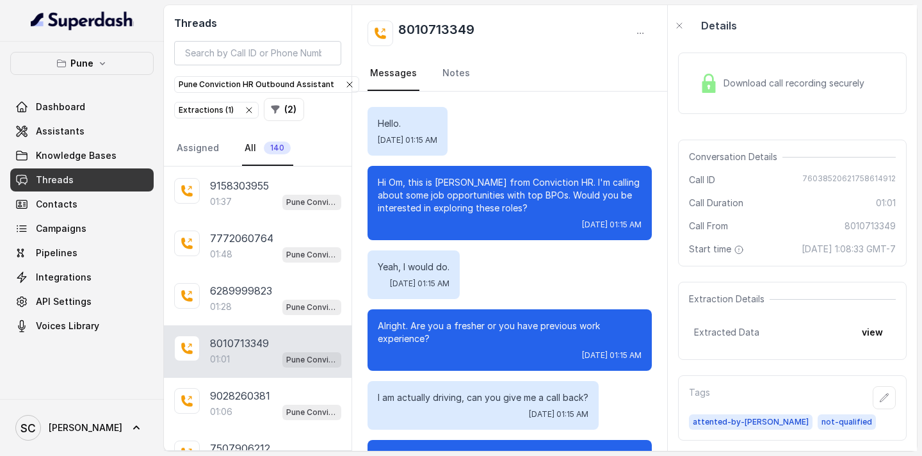
scroll to position [445, 0]
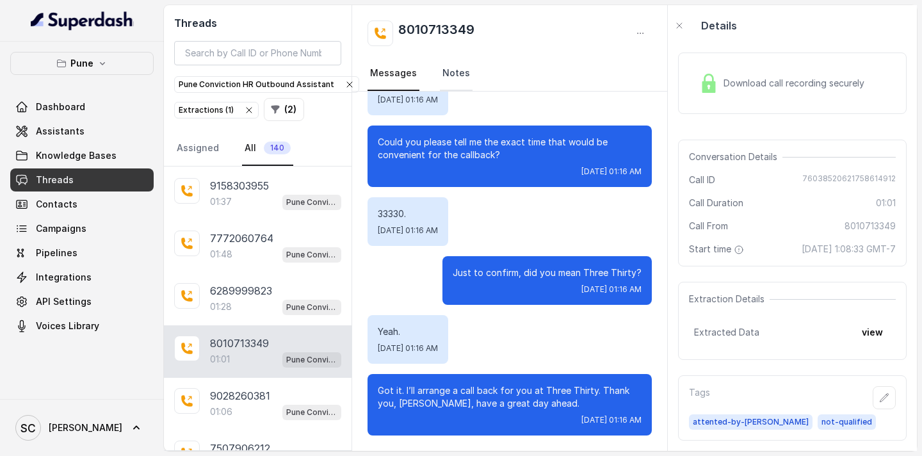
click at [453, 82] on link "Notes" at bounding box center [456, 73] width 33 height 35
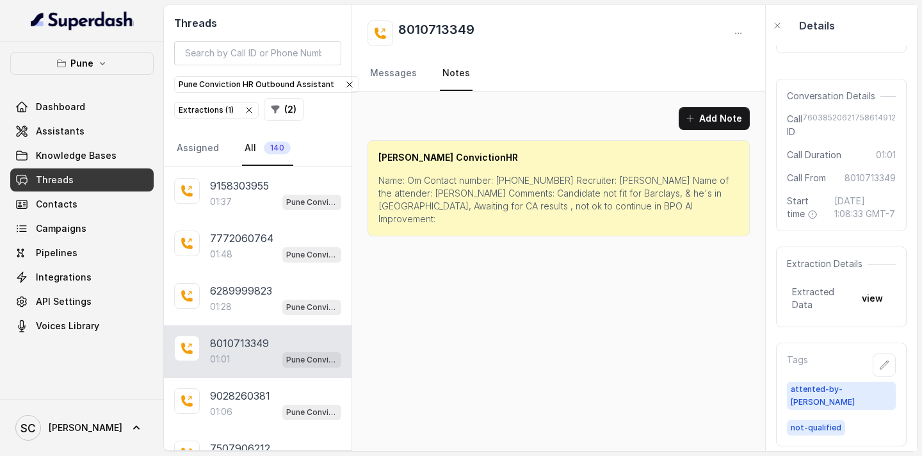
click at [416, 183] on p "Name: Om Contact number: [PHONE_NUMBER] Recruiter: [PERSON_NAME] Name of the at…" at bounding box center [558, 199] width 360 height 51
click at [510, 179] on p "Name: Om Contact number: [PHONE_NUMBER] Recruiter: [PERSON_NAME] Name of the at…" at bounding box center [558, 199] width 360 height 51
click at [604, 179] on p "Name: Om Contact number: [PHONE_NUMBER] Recruiter: [PERSON_NAME] Name of the at…" at bounding box center [558, 199] width 360 height 51
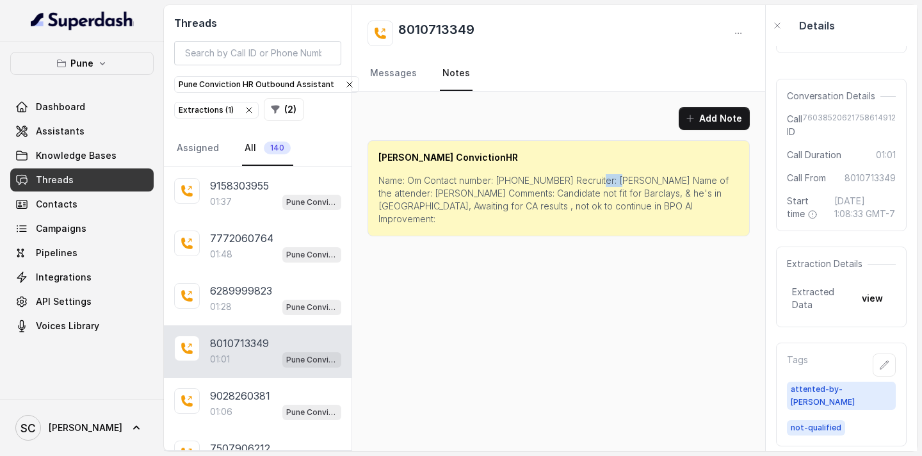
click at [604, 179] on p "Name: Om Contact number: [PHONE_NUMBER] Recruiter: [PERSON_NAME] Name of the at…" at bounding box center [558, 199] width 360 height 51
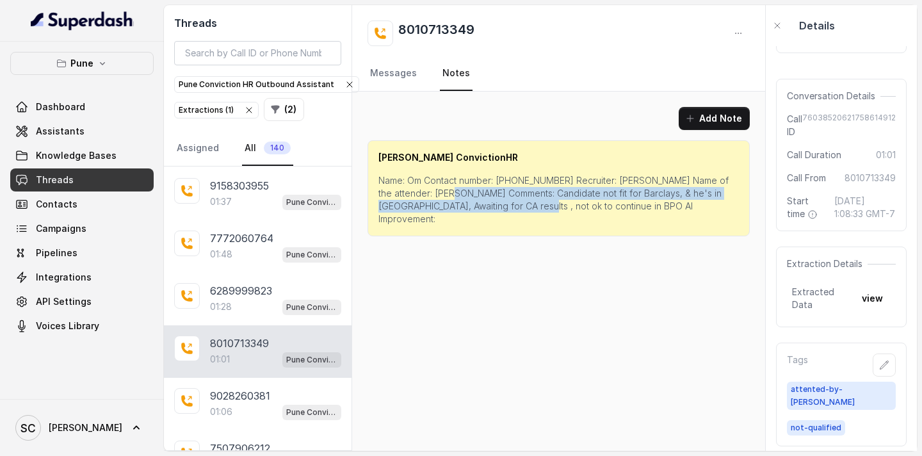
drag, startPoint x: 455, startPoint y: 193, endPoint x: 517, endPoint y: 206, distance: 64.0
click at [517, 206] on p "Name: Om Contact number: [PHONE_NUMBER] Recruiter: [PERSON_NAME] Name of the at…" at bounding box center [558, 199] width 360 height 51
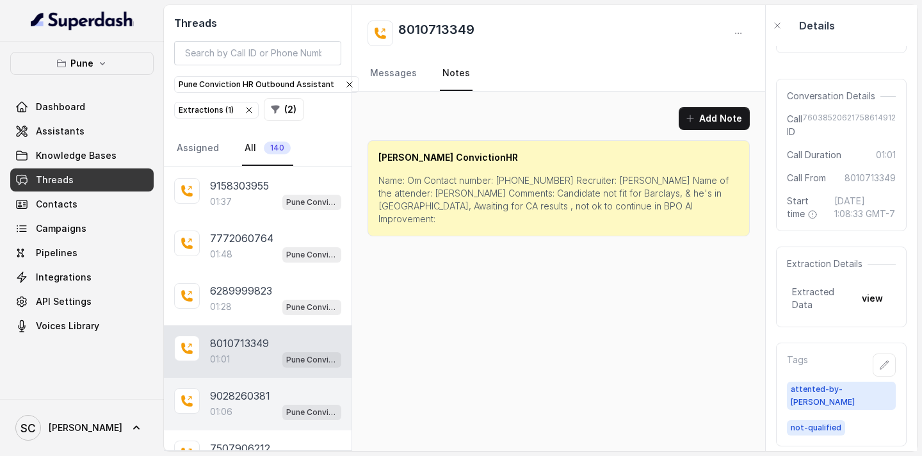
click at [276, 398] on div "9028260381" at bounding box center [275, 395] width 131 height 15
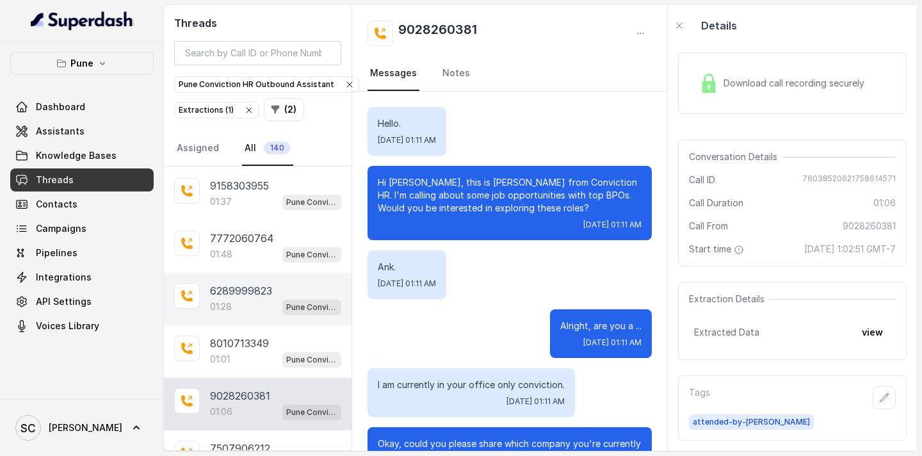
scroll to position [786, 0]
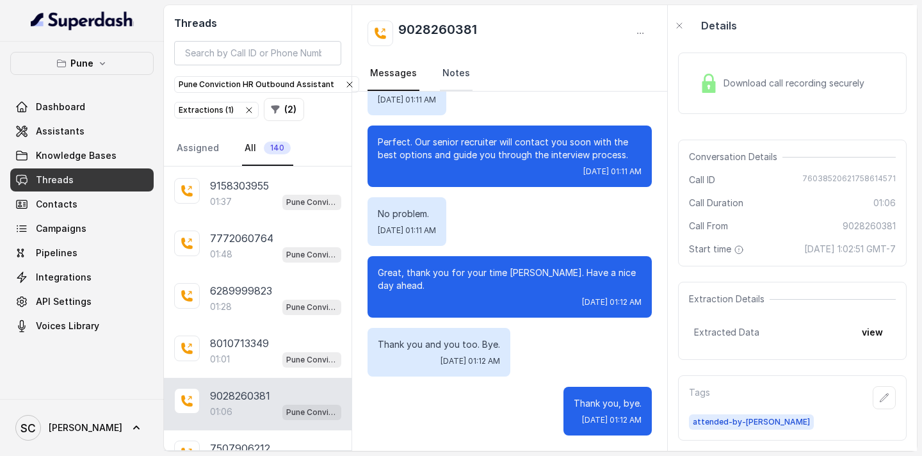
click at [455, 81] on link "Notes" at bounding box center [456, 73] width 33 height 35
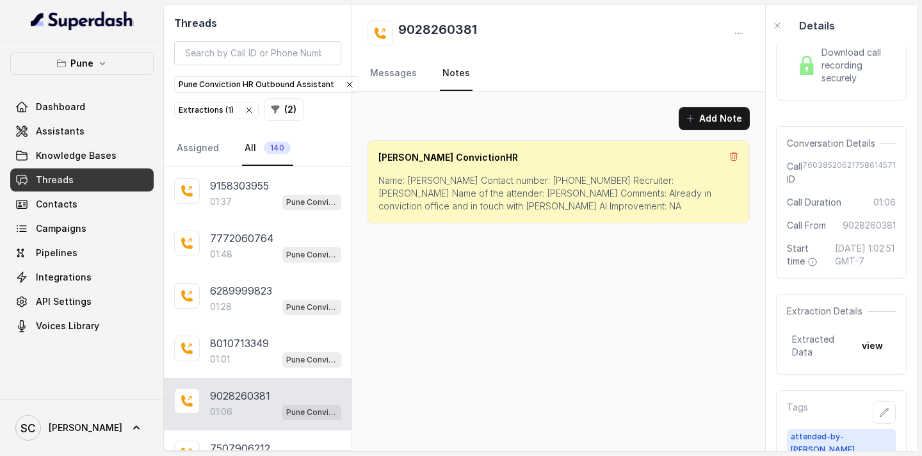
scroll to position [74, 0]
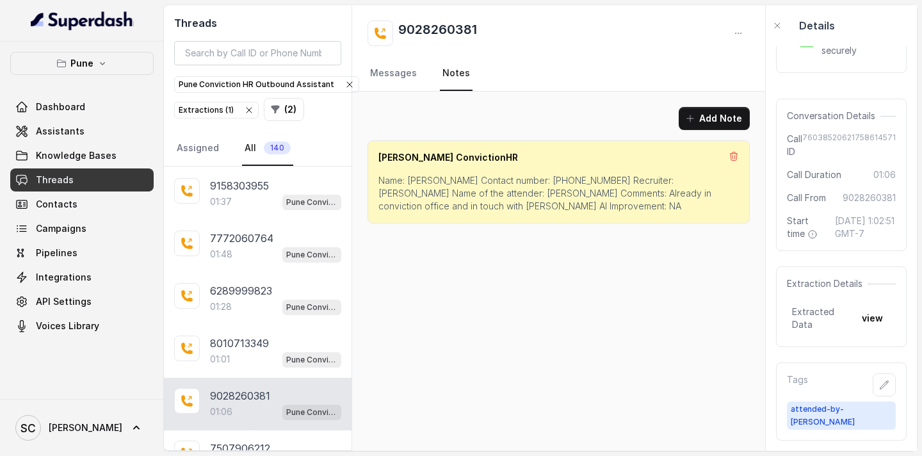
click at [415, 180] on p "Name: [PERSON_NAME] Contact number: [PHONE_NUMBER] Recruiter: [PERSON_NAME] Nam…" at bounding box center [558, 193] width 360 height 38
click at [539, 177] on p "Name: [PERSON_NAME] Contact number: [PHONE_NUMBER] Recruiter: [PERSON_NAME] Nam…" at bounding box center [558, 193] width 360 height 38
click at [631, 181] on p "Name: [PERSON_NAME] Contact number: [PHONE_NUMBER] Recruiter: [PERSON_NAME] Nam…" at bounding box center [558, 193] width 360 height 38
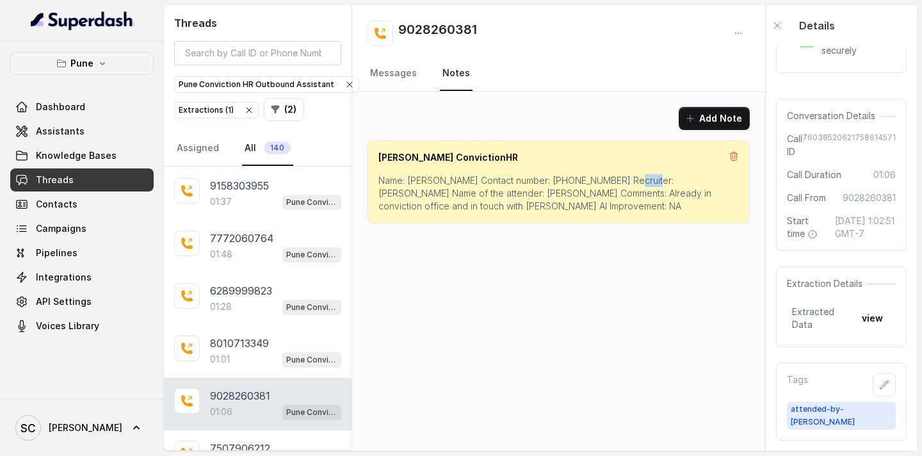
click at [631, 181] on p "Name: [PERSON_NAME] Contact number: [PHONE_NUMBER] Recruiter: [PERSON_NAME] Nam…" at bounding box center [558, 193] width 360 height 38
drag, startPoint x: 495, startPoint y: 194, endPoint x: 713, endPoint y: 197, distance: 218.4
click at [713, 197] on p "Name: [PERSON_NAME] Contact number: [PHONE_NUMBER] Recruiter: [PERSON_NAME] Nam…" at bounding box center [558, 193] width 360 height 38
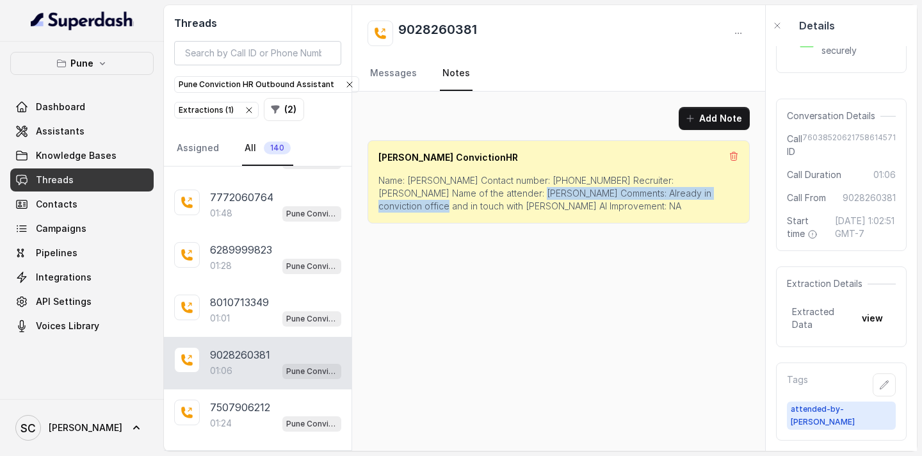
scroll to position [11174, 0]
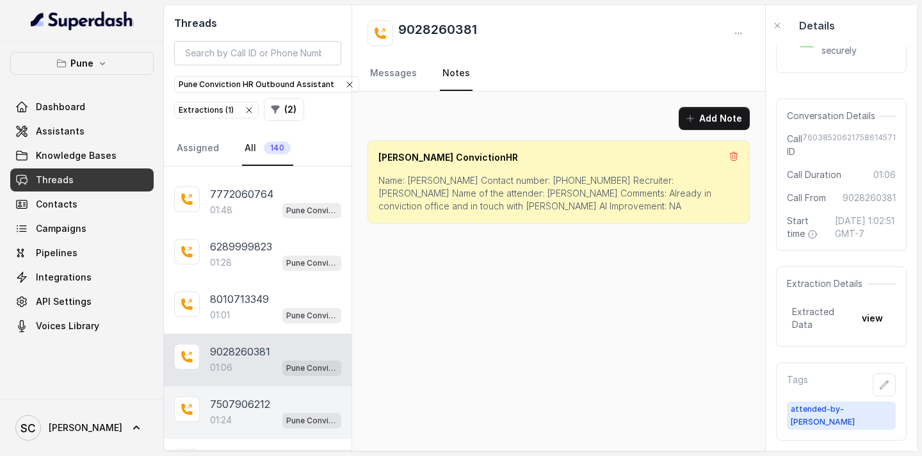
click at [259, 401] on p "7507906212" at bounding box center [240, 403] width 60 height 15
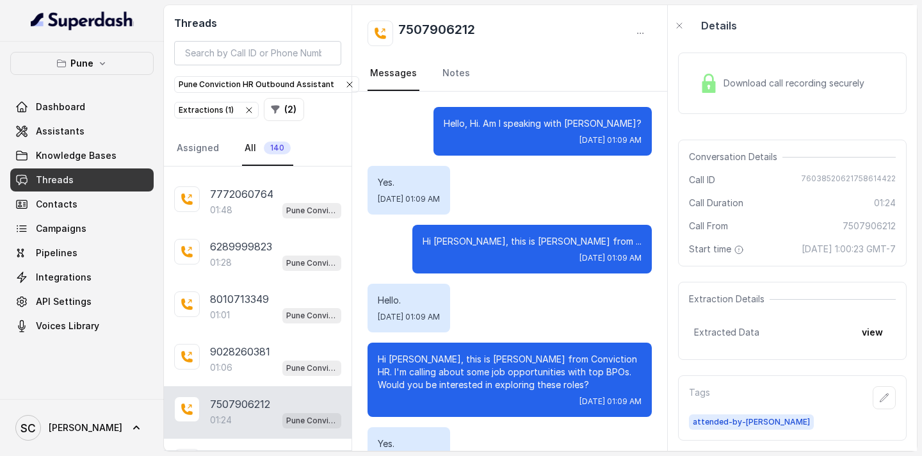
click at [619, 125] on p "Hello, Hi. Am I speaking with [PERSON_NAME]?" at bounding box center [543, 123] width 198 height 13
drag, startPoint x: 482, startPoint y: 27, endPoint x: 391, endPoint y: 29, distance: 90.9
click at [391, 29] on div "7507906212" at bounding box center [510, 33] width 284 height 26
click at [446, 76] on link "Notes" at bounding box center [456, 73] width 33 height 35
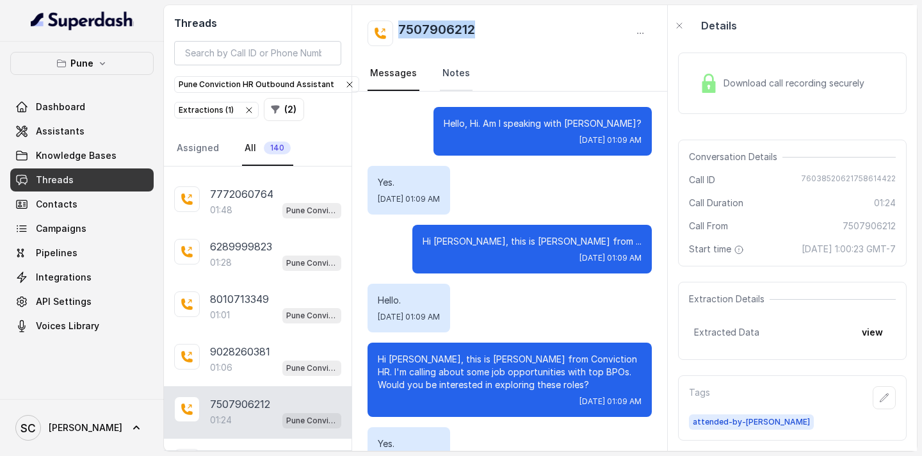
scroll to position [74, 0]
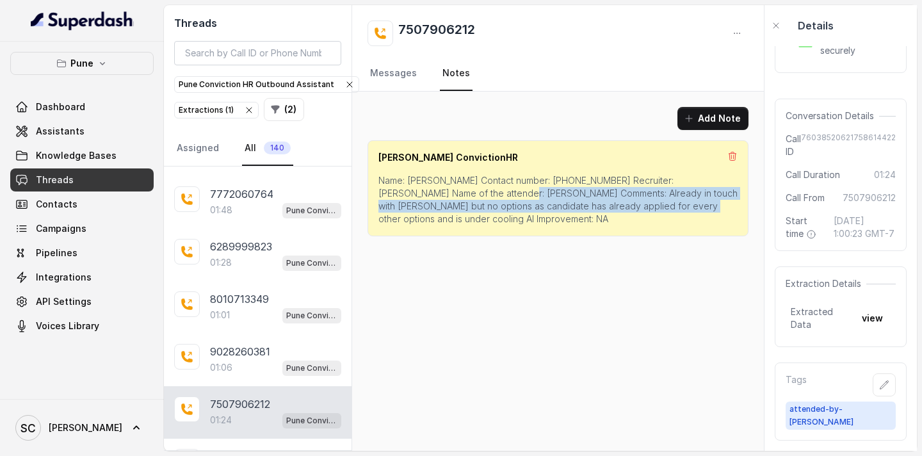
drag, startPoint x: 457, startPoint y: 195, endPoint x: 626, endPoint y: 209, distance: 169.6
click at [626, 209] on p "Name: [PERSON_NAME] Contact number: [PHONE_NUMBER] Recruiter: [PERSON_NAME] Nam…" at bounding box center [557, 199] width 359 height 51
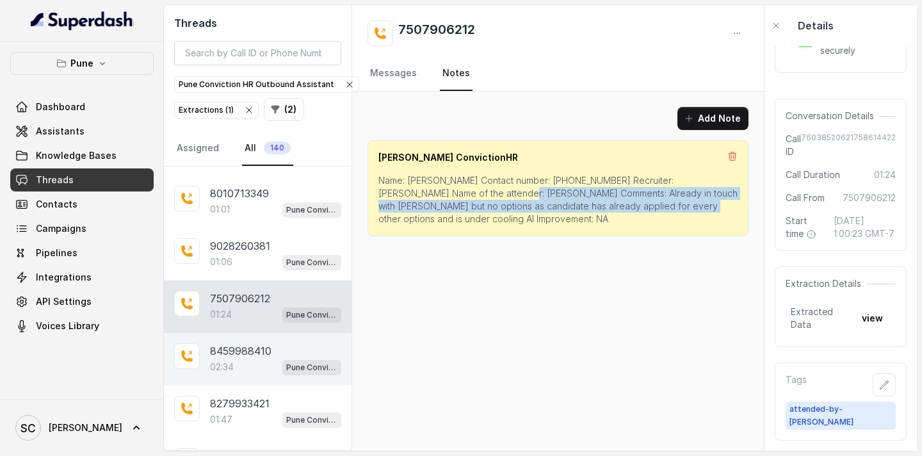
scroll to position [11294, 0]
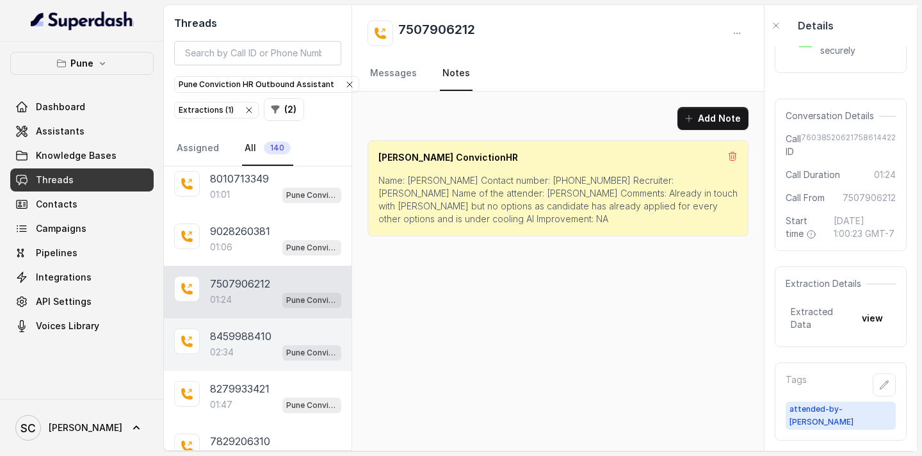
click at [265, 341] on p "8459988410" at bounding box center [240, 335] width 61 height 15
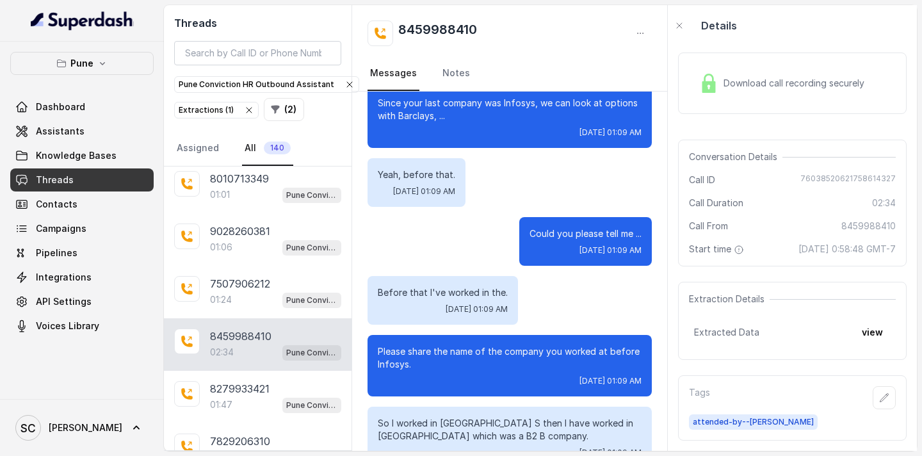
scroll to position [1542, 0]
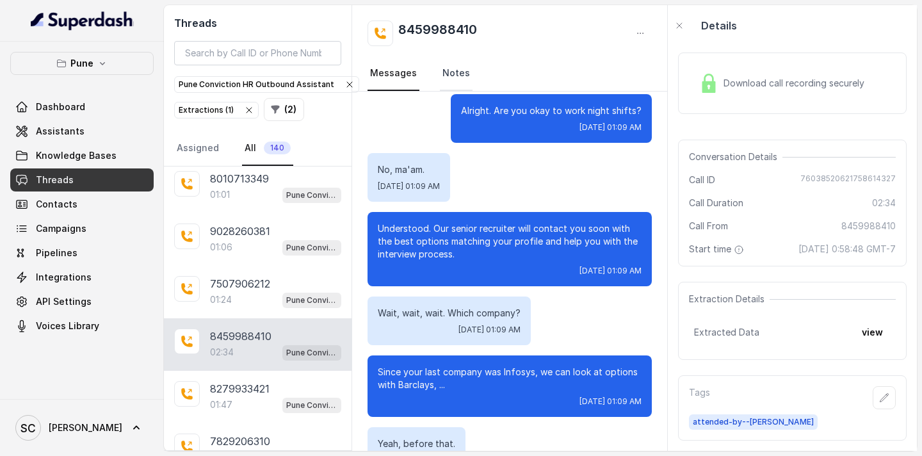
click at [453, 81] on link "Notes" at bounding box center [456, 73] width 33 height 35
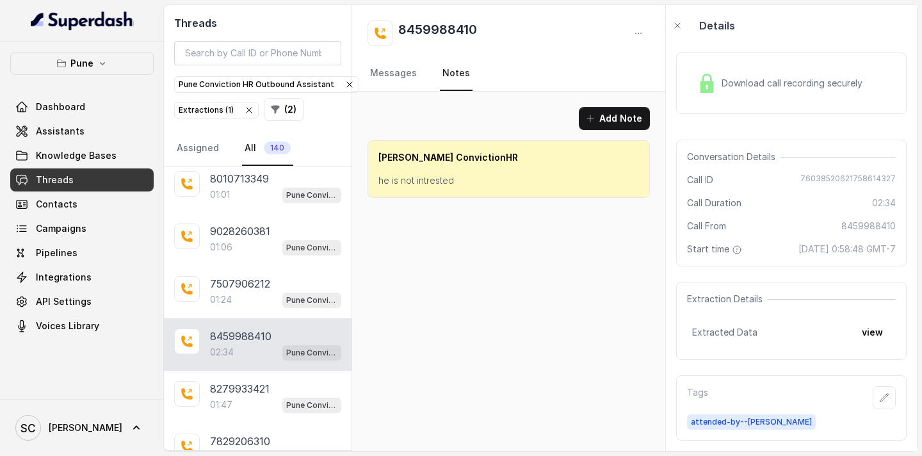
scroll to position [0, 0]
click at [407, 76] on link "Messages" at bounding box center [394, 73] width 52 height 35
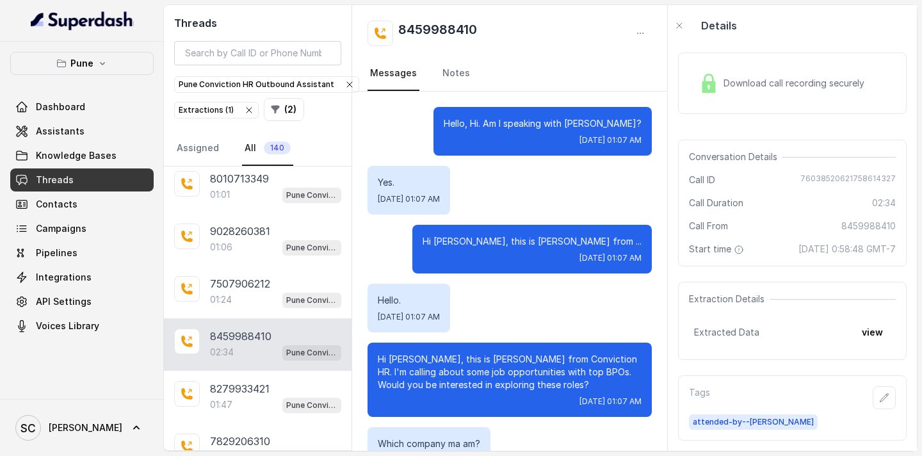
click at [534, 243] on p "Hi [PERSON_NAME], this is [PERSON_NAME] from ..." at bounding box center [532, 241] width 219 height 13
click at [455, 76] on link "Notes" at bounding box center [456, 73] width 33 height 35
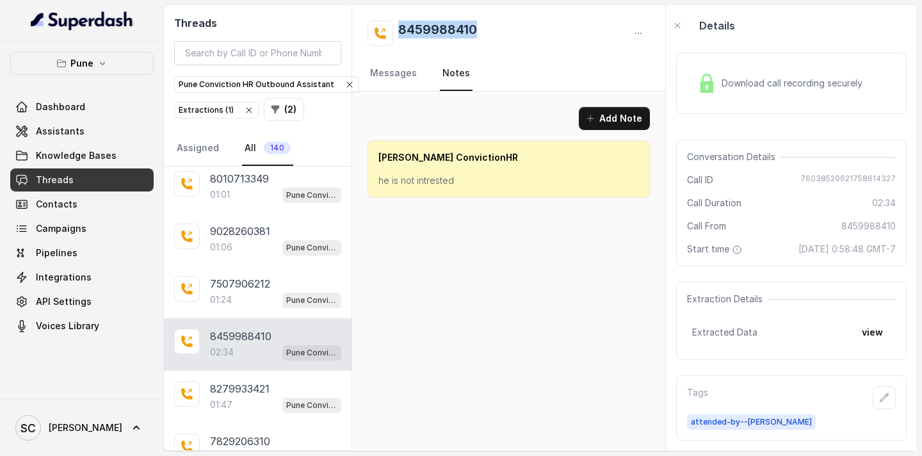
drag, startPoint x: 493, startPoint y: 27, endPoint x: 401, endPoint y: 20, distance: 92.4
click at [401, 20] on div "8459988410" at bounding box center [509, 33] width 282 height 26
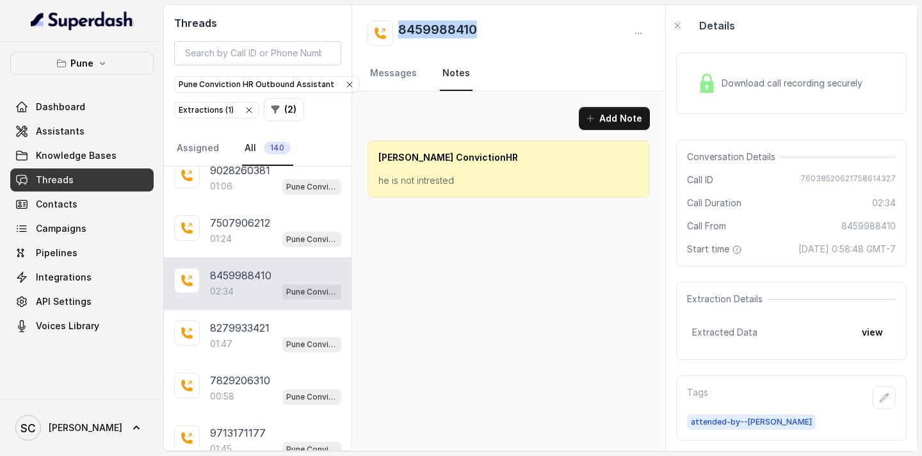
scroll to position [11357, 0]
click at [236, 337] on div "01:47 Pune Conviction HR Outbound Assistant" at bounding box center [275, 342] width 131 height 17
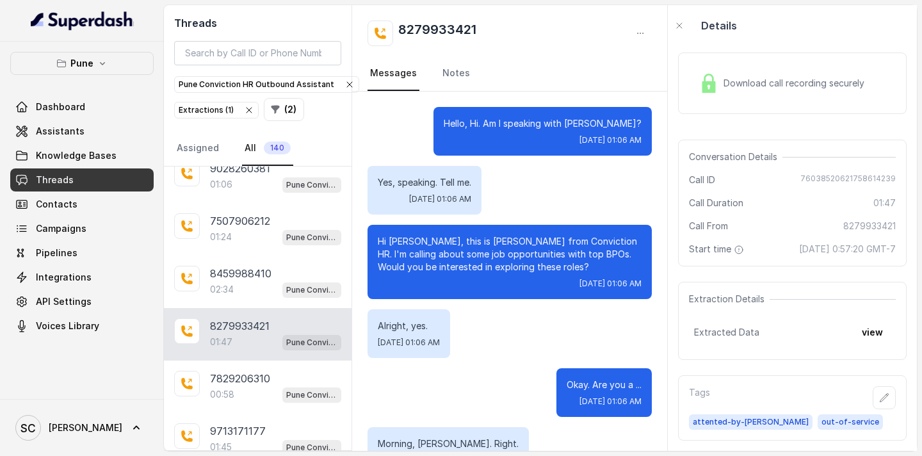
scroll to position [1295, 0]
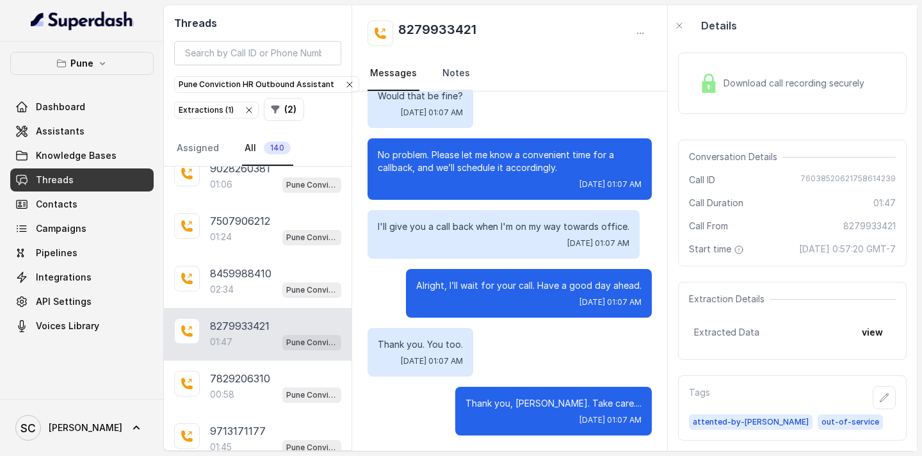
click at [449, 70] on link "Notes" at bounding box center [456, 73] width 33 height 35
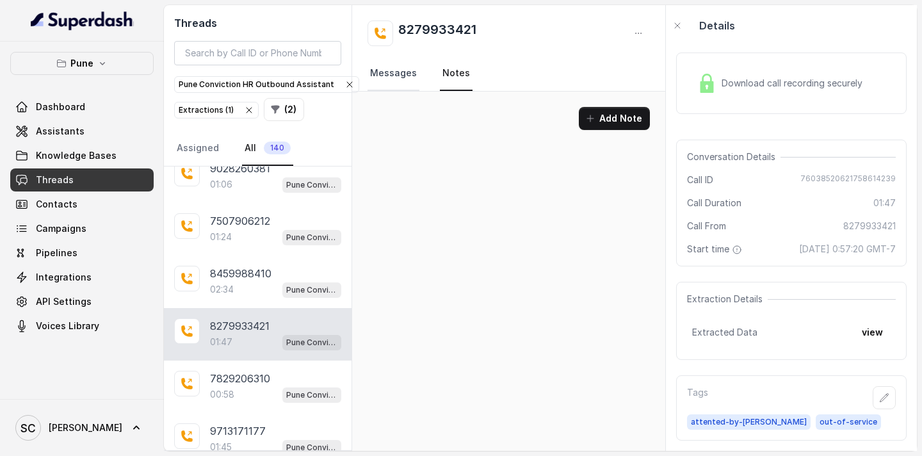
click at [412, 70] on link "Messages" at bounding box center [394, 73] width 52 height 35
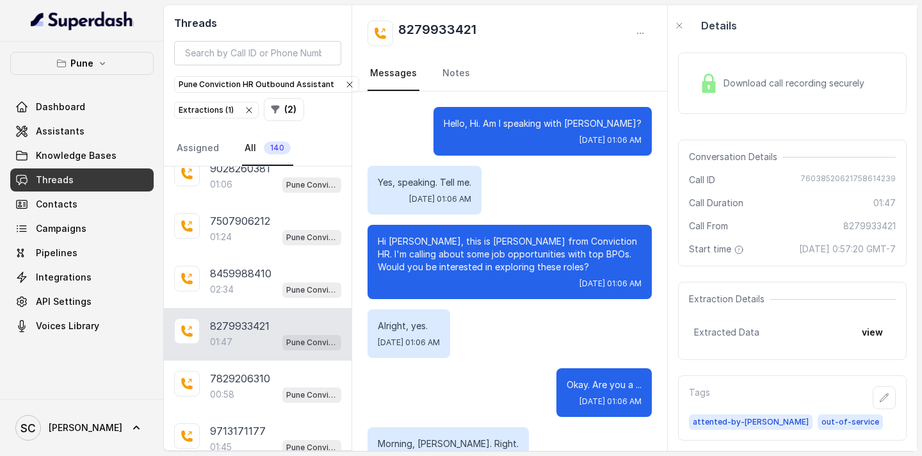
click at [398, 242] on p "Hi [PERSON_NAME], this is [PERSON_NAME] from Conviction HR. I'm calling about s…" at bounding box center [510, 254] width 264 height 38
drag, startPoint x: 485, startPoint y: 33, endPoint x: 398, endPoint y: 29, distance: 87.2
click at [398, 29] on div "8279933421" at bounding box center [510, 33] width 284 height 26
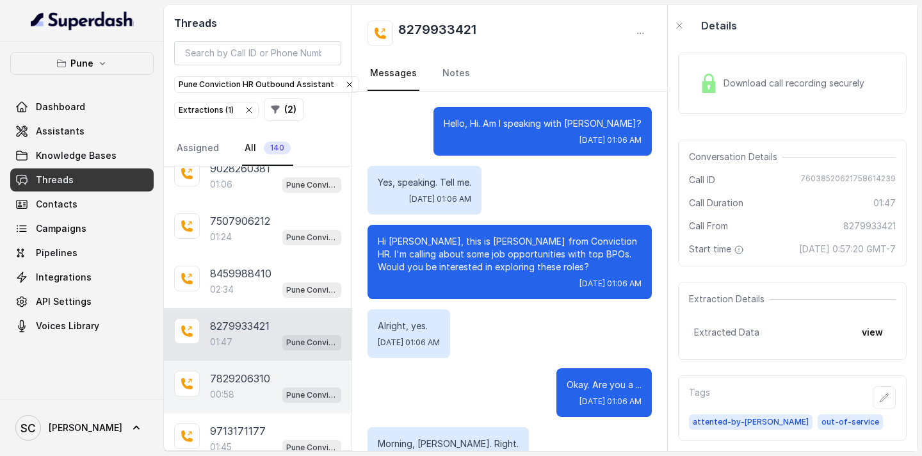
click at [251, 378] on p "7829206310" at bounding box center [240, 378] width 60 height 15
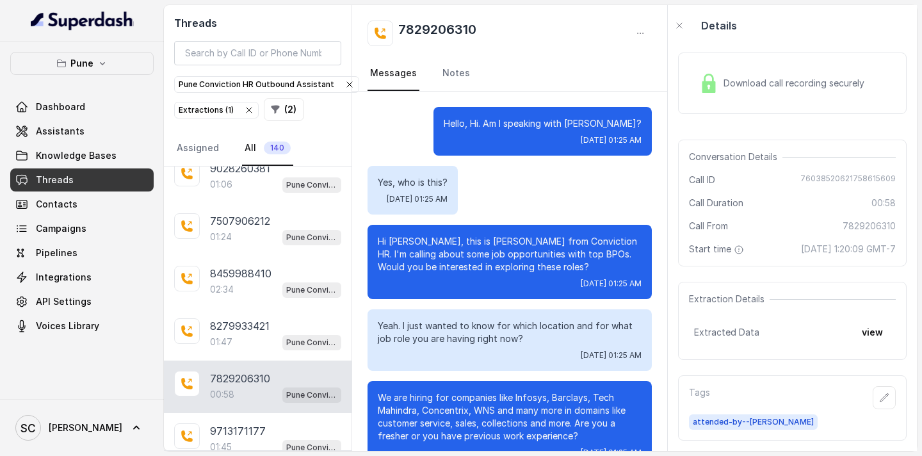
scroll to position [222, 0]
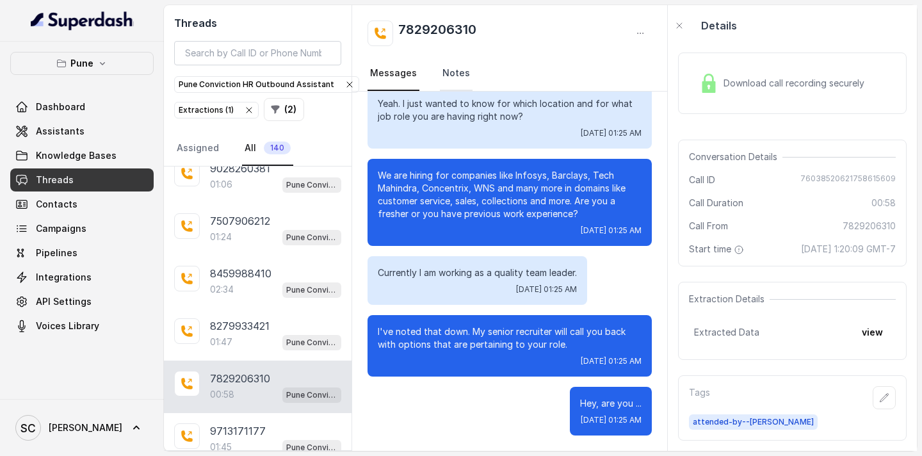
click at [448, 77] on link "Notes" at bounding box center [456, 73] width 33 height 35
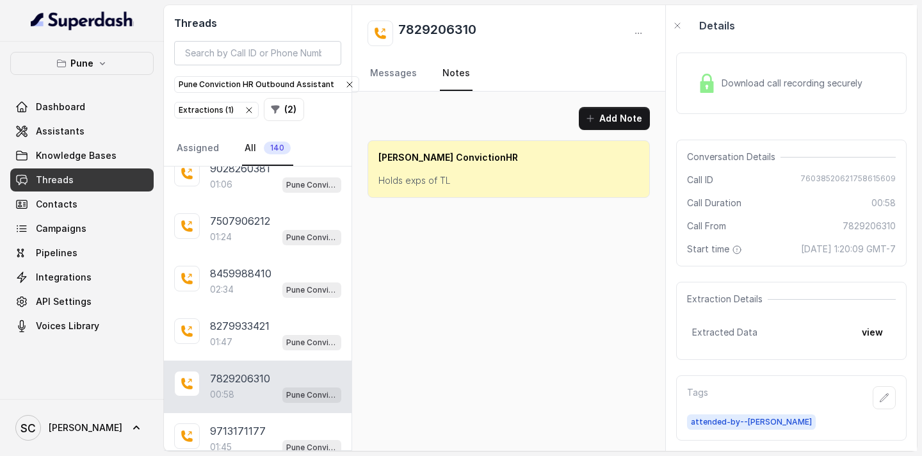
scroll to position [0, 0]
click at [410, 76] on link "Messages" at bounding box center [394, 73] width 52 height 35
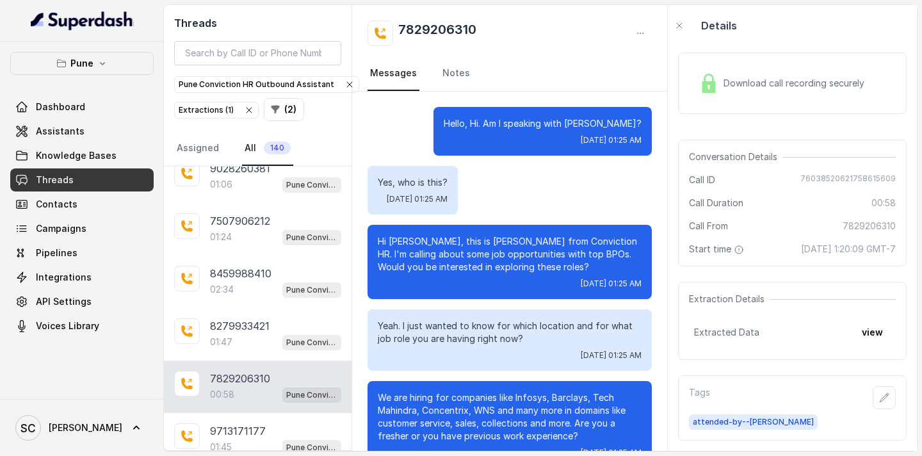
click at [401, 243] on p "Hi [PERSON_NAME], this is [PERSON_NAME] from Conviction HR. I'm calling about s…" at bounding box center [510, 254] width 264 height 38
click at [442, 72] on link "Notes" at bounding box center [456, 73] width 33 height 35
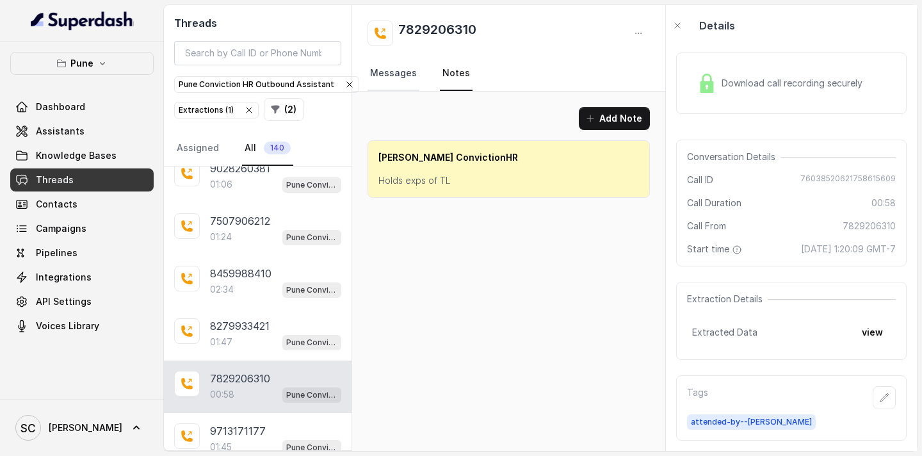
click at [412, 73] on link "Messages" at bounding box center [394, 73] width 52 height 35
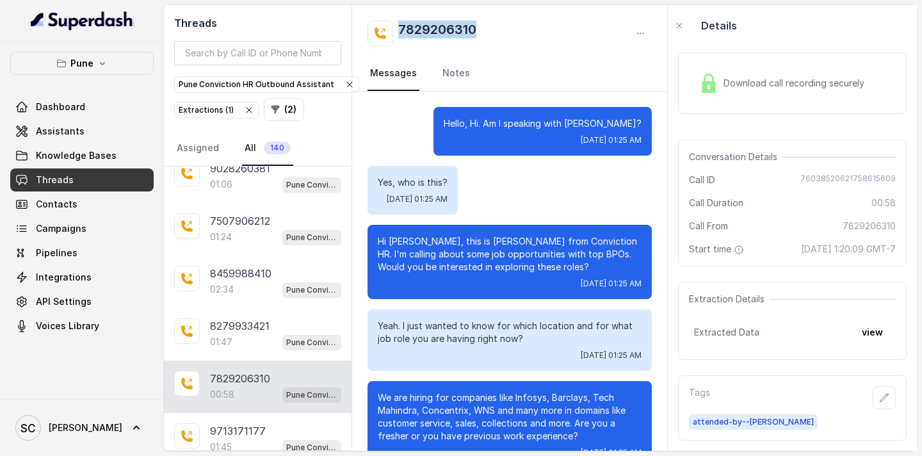
drag, startPoint x: 504, startPoint y: 32, endPoint x: 400, endPoint y: 31, distance: 103.7
click at [400, 31] on div "7829206310" at bounding box center [510, 33] width 284 height 26
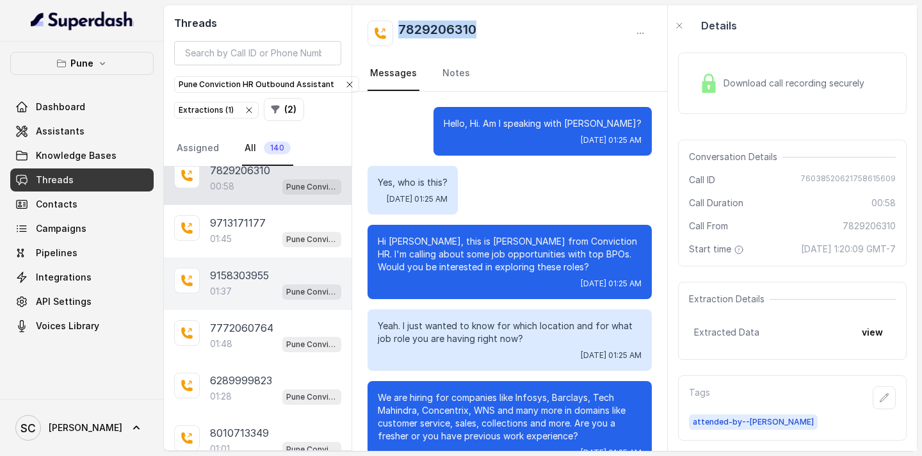
scroll to position [11566, 0]
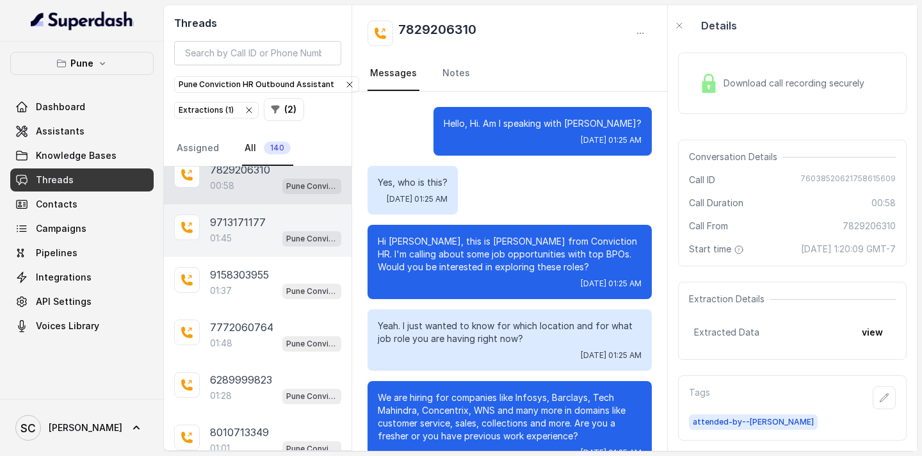
click at [239, 236] on div "01:45 Pune Conviction HR Outbound Assistant" at bounding box center [275, 238] width 131 height 17
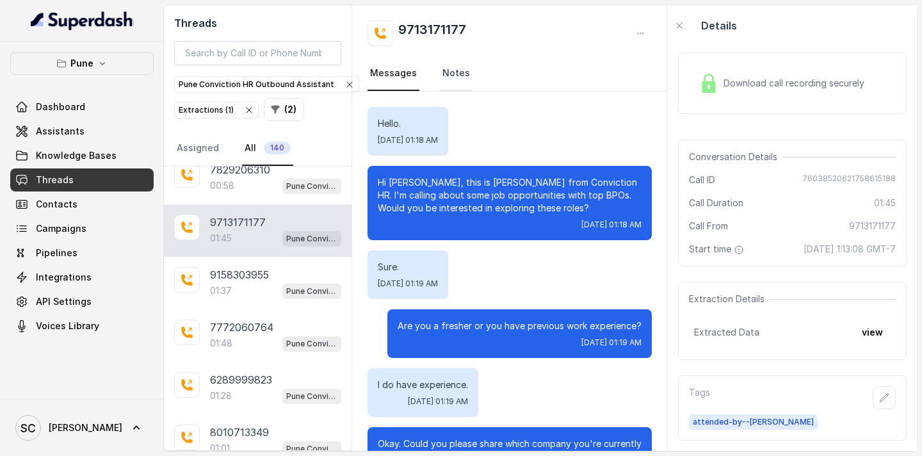
drag, startPoint x: 449, startPoint y: 74, endPoint x: 443, endPoint y: 75, distance: 6.5
click at [449, 74] on link "Notes" at bounding box center [456, 73] width 33 height 35
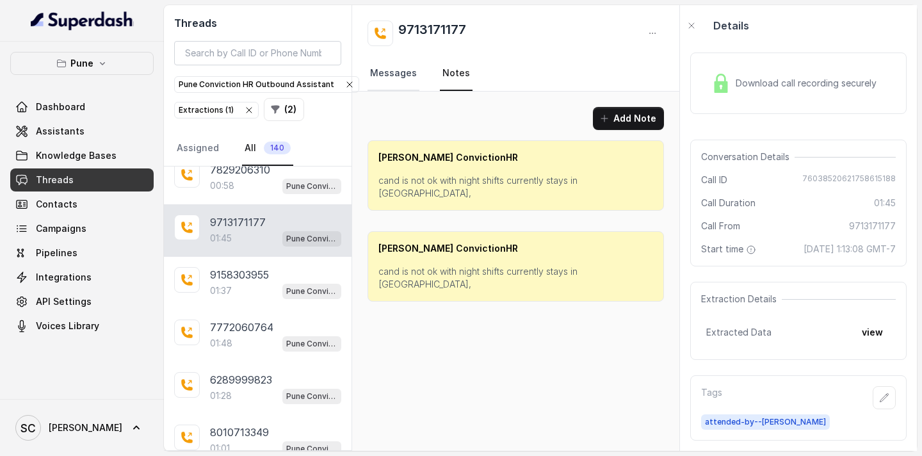
click at [400, 72] on link "Messages" at bounding box center [394, 73] width 52 height 35
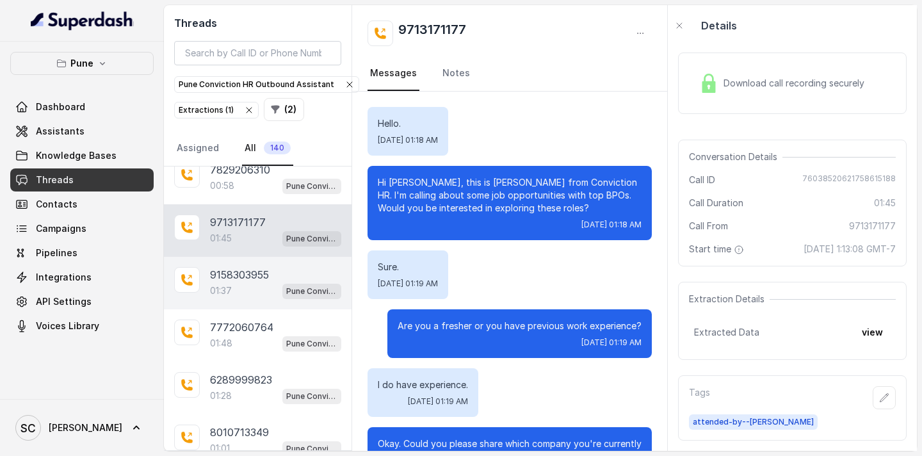
click at [258, 268] on p "9158303955" at bounding box center [239, 274] width 59 height 15
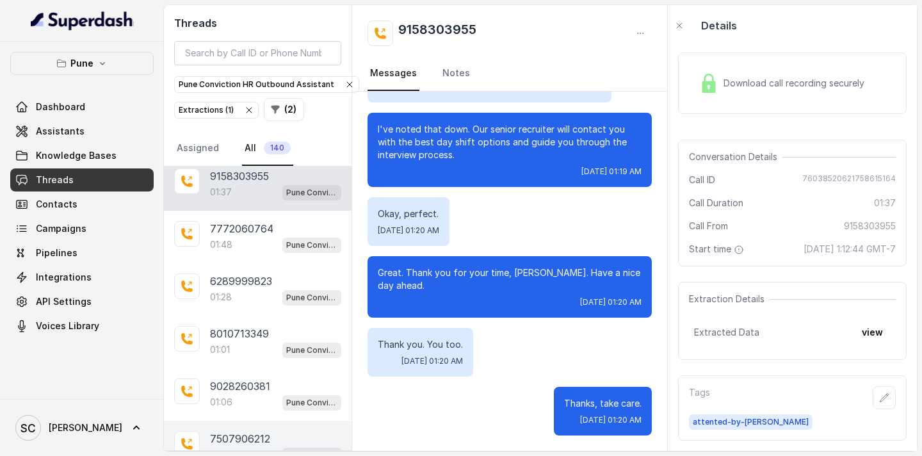
scroll to position [12055, 0]
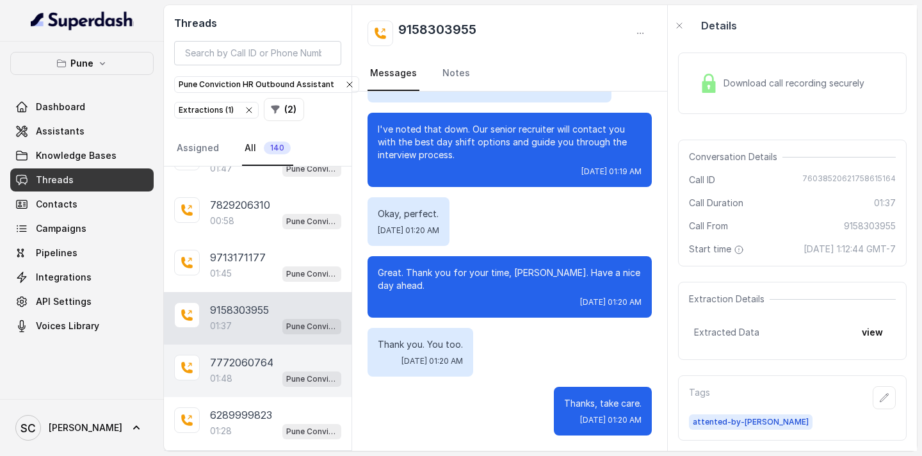
click at [236, 361] on p "7772060764" at bounding box center [241, 362] width 63 height 15
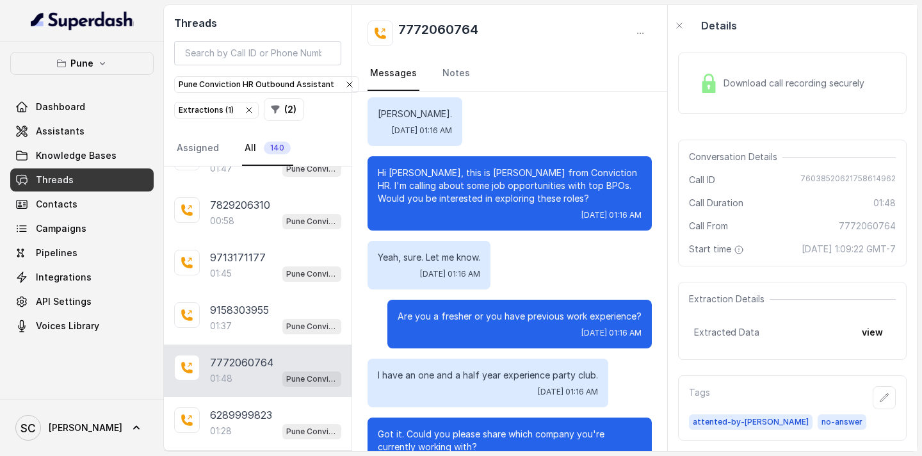
scroll to position [82, 0]
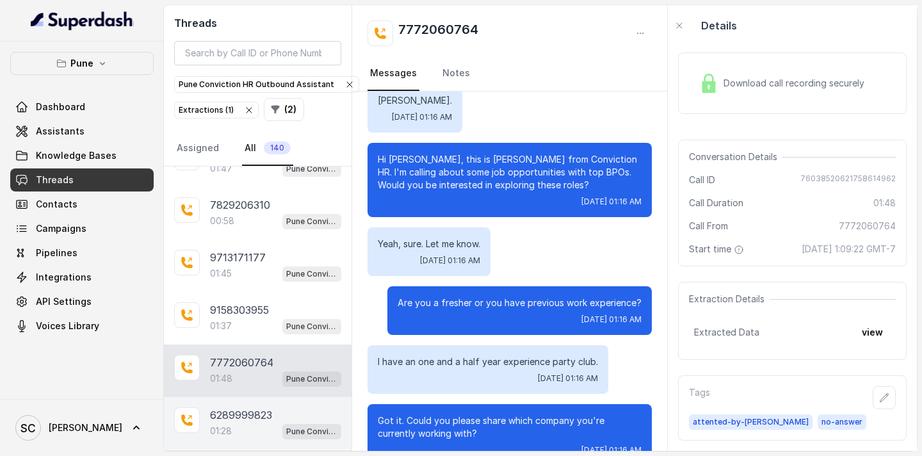
click at [232, 414] on p "6289999823" at bounding box center [241, 414] width 62 height 15
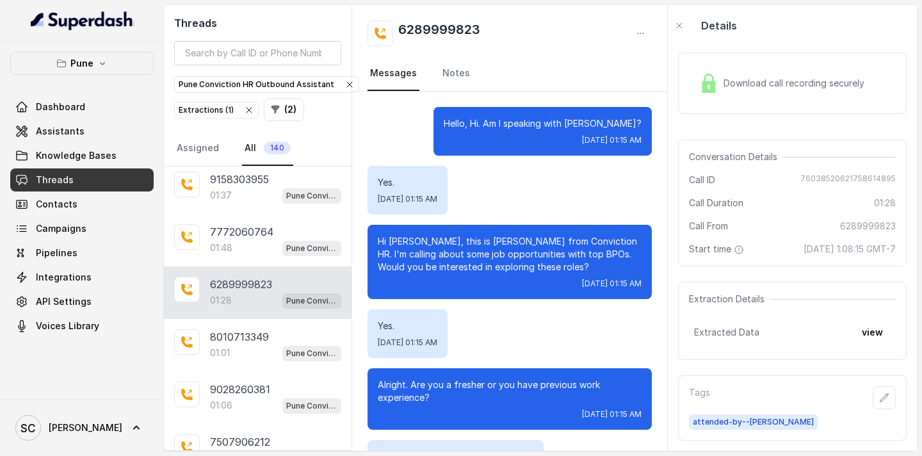
scroll to position [12189, 0]
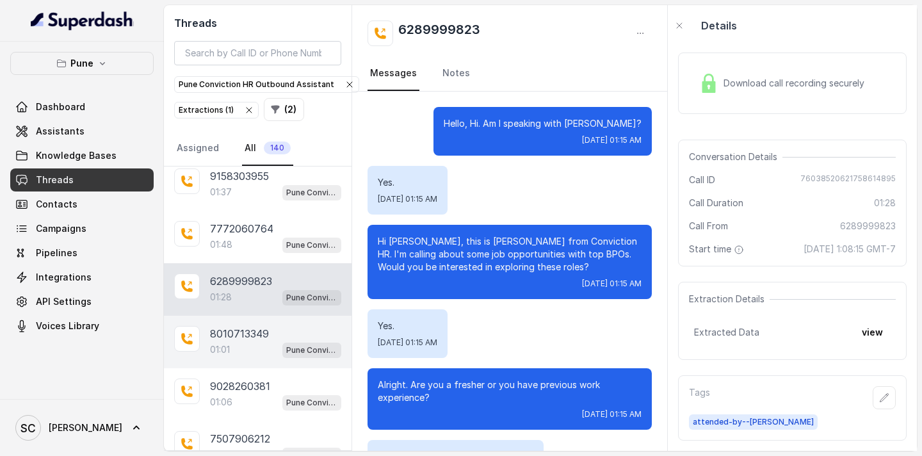
click at [239, 346] on div "01:01 Pune Conviction HR Outbound Assistant" at bounding box center [275, 349] width 131 height 17
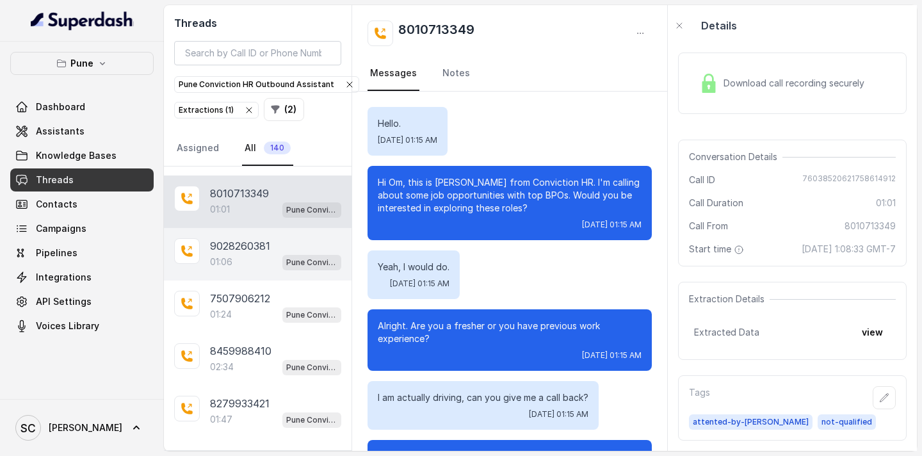
scroll to position [12353, 0]
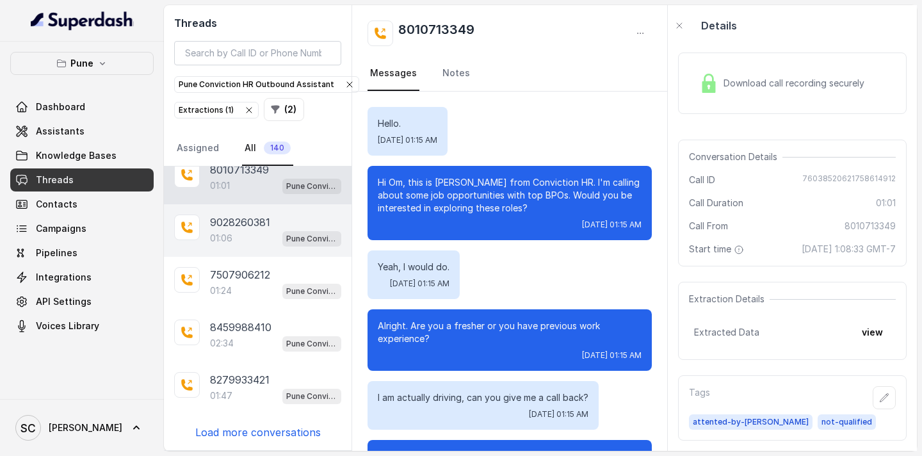
click at [234, 238] on div "01:06 Pune Conviction HR Outbound Assistant" at bounding box center [275, 238] width 131 height 17
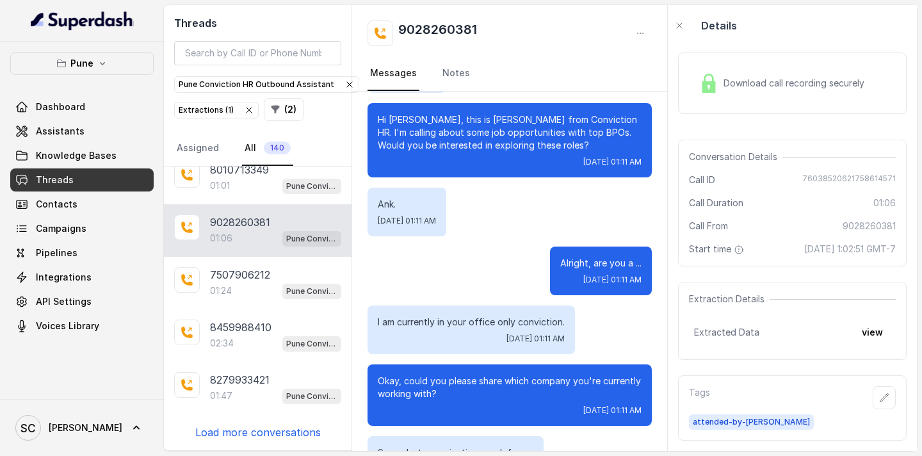
scroll to position [58, 0]
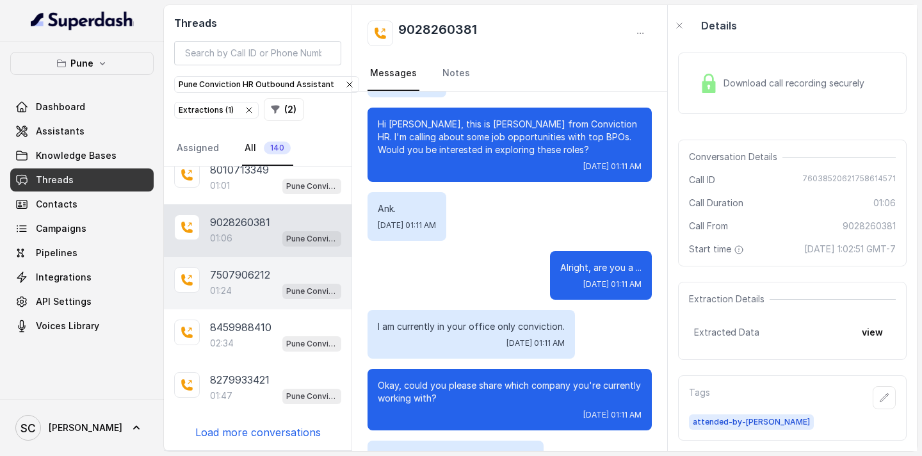
click at [242, 293] on div "01:24 Pune Conviction HR Outbound Assistant" at bounding box center [275, 290] width 131 height 17
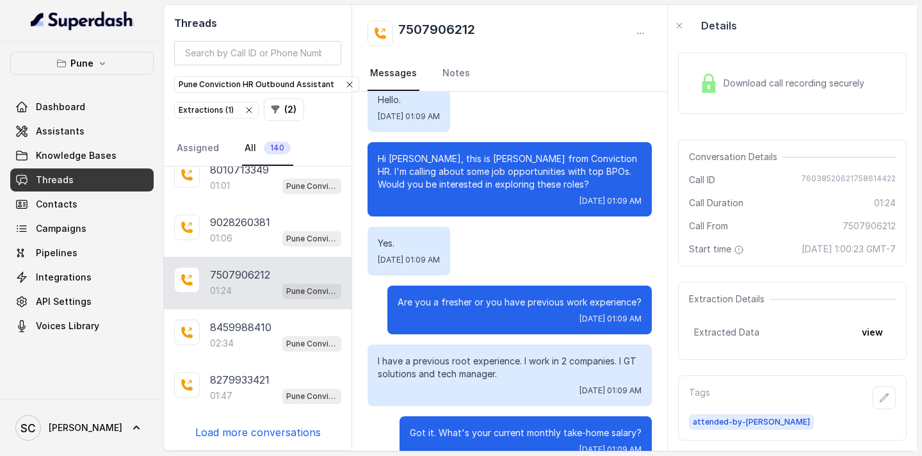
scroll to position [198, 0]
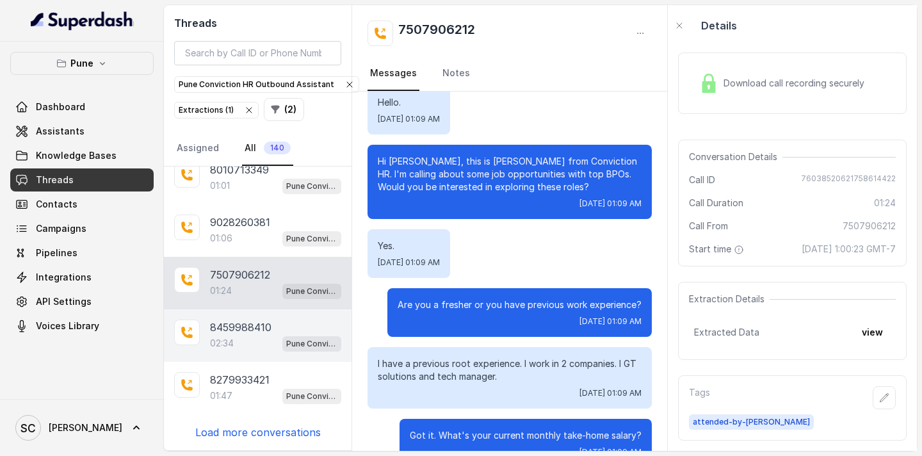
click at [223, 341] on p "02:34" at bounding box center [222, 343] width 24 height 13
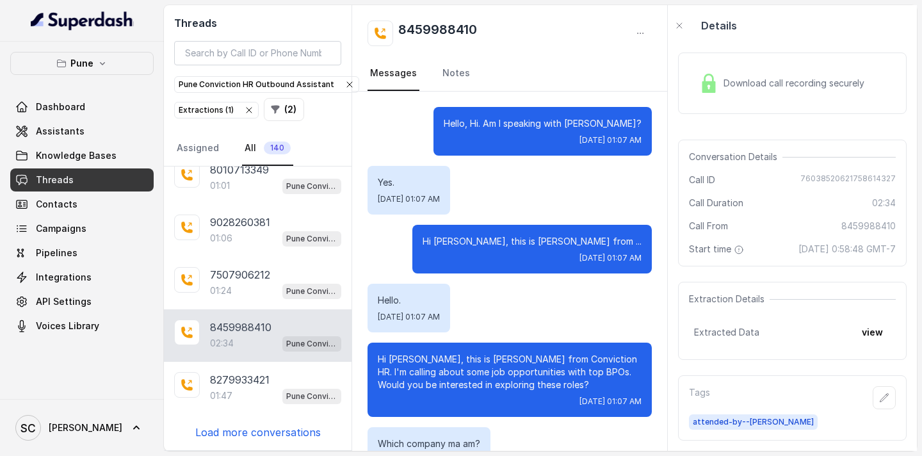
click at [527, 243] on p "Hi [PERSON_NAME], this is [PERSON_NAME] from ..." at bounding box center [532, 241] width 219 height 13
click at [259, 386] on p "8279933421" at bounding box center [240, 379] width 60 height 15
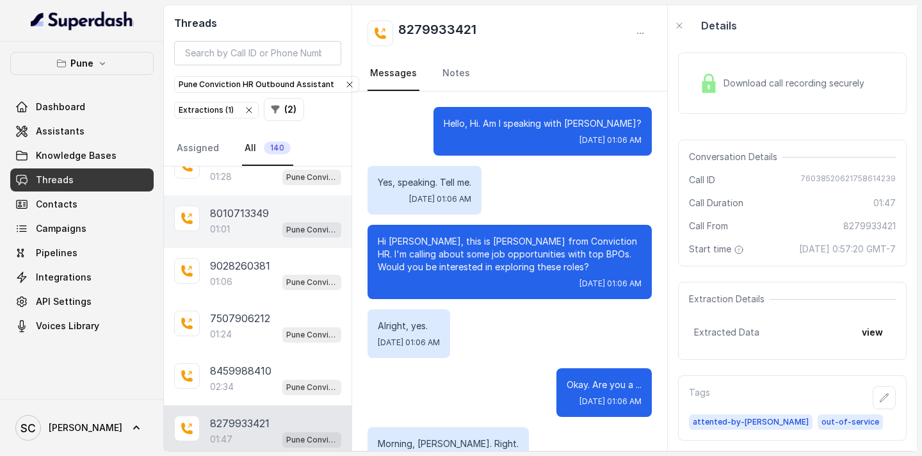
scroll to position [12353, 0]
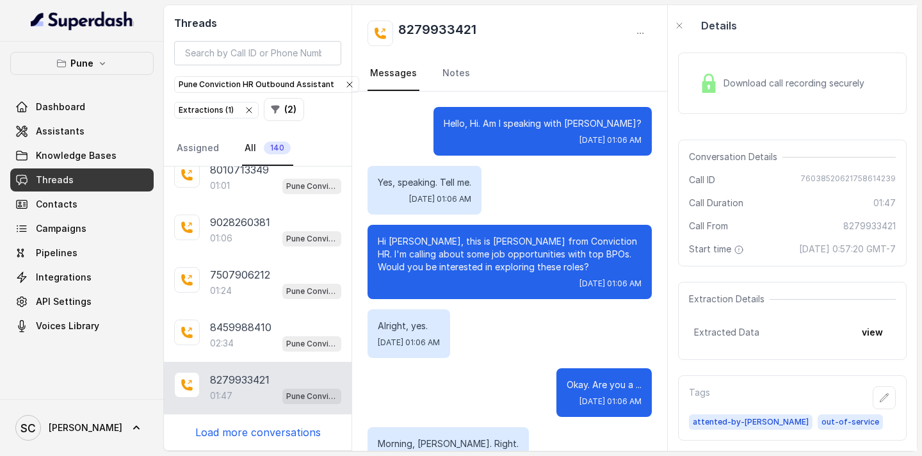
click at [255, 428] on p "Load more conversations" at bounding box center [257, 432] width 125 height 15
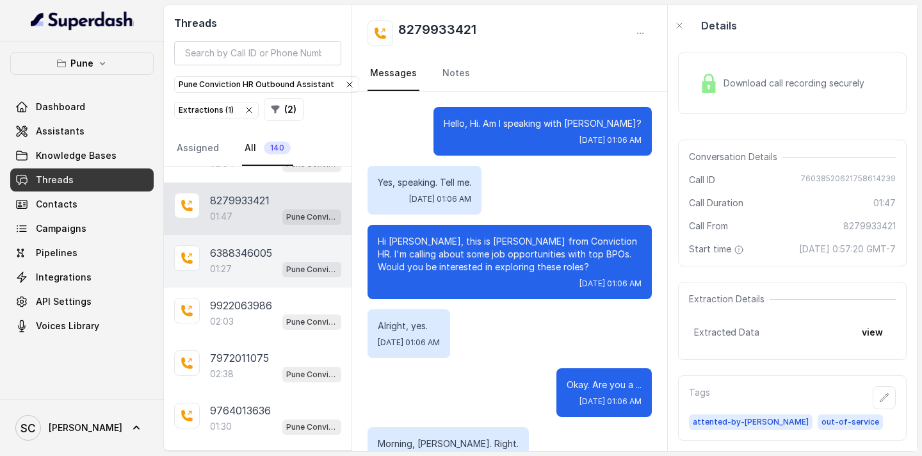
scroll to position [12543, 0]
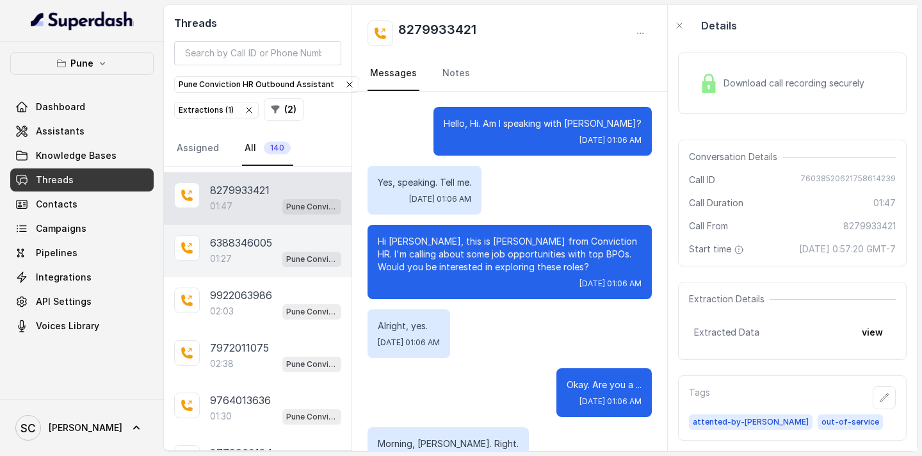
click at [246, 250] on div "01:27 Pune Conviction HR Outbound Assistant" at bounding box center [275, 258] width 131 height 17
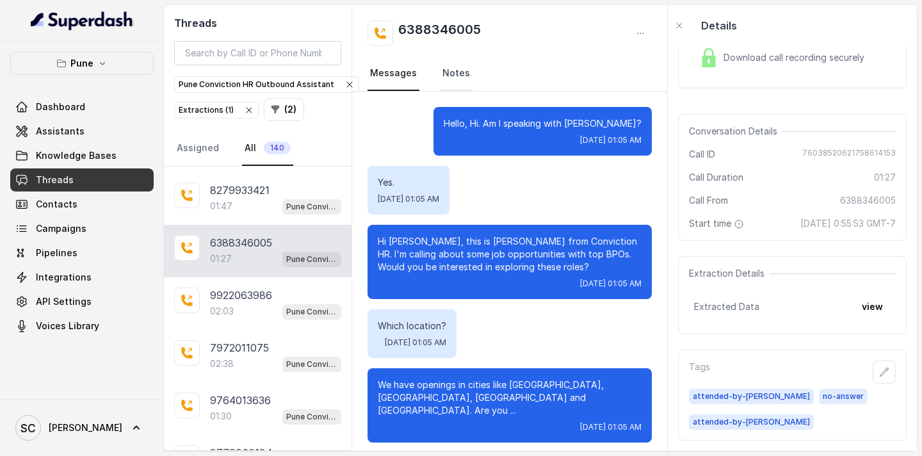
click at [450, 76] on link "Notes" at bounding box center [456, 73] width 33 height 35
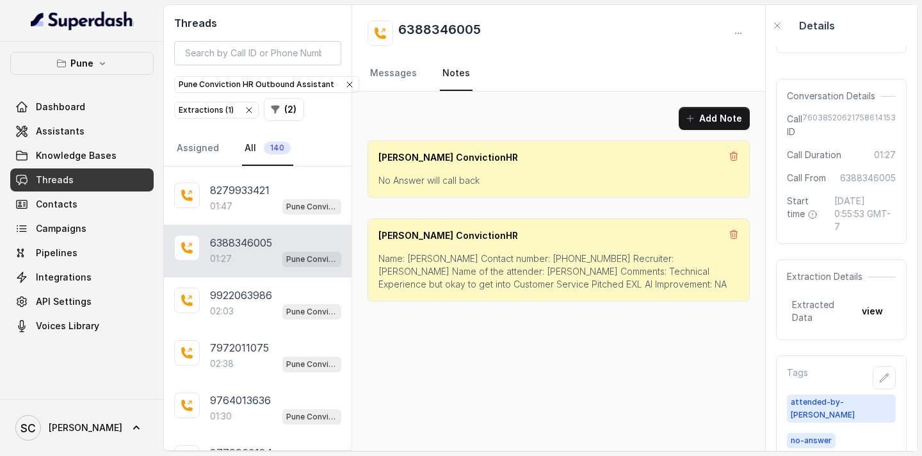
click at [413, 259] on p "Name: [PERSON_NAME] Contact number: [PHONE_NUMBER] Recruiter: [PERSON_NAME] Nam…" at bounding box center [558, 271] width 360 height 38
drag, startPoint x: 493, startPoint y: 26, endPoint x: 398, endPoint y: 29, distance: 95.5
click at [398, 29] on div "6388346005" at bounding box center [559, 33] width 382 height 26
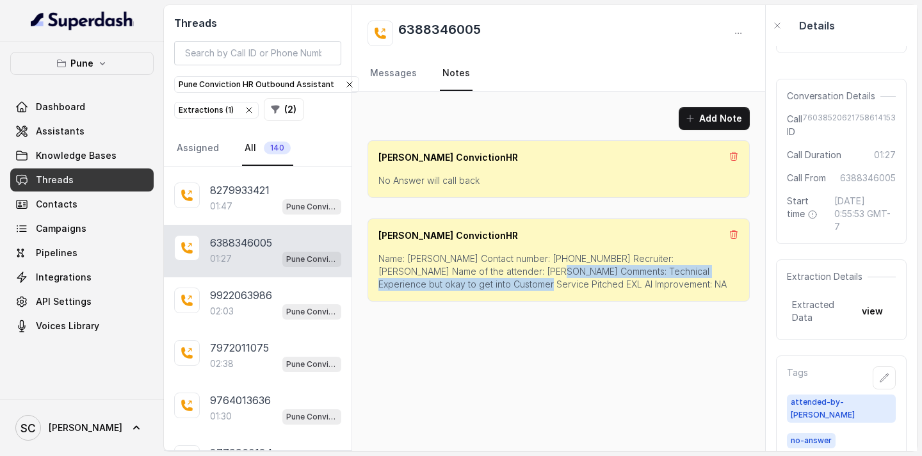
drag, startPoint x: 496, startPoint y: 270, endPoint x: 461, endPoint y: 282, distance: 37.1
click at [461, 282] on p "Name: [PERSON_NAME] Contact number: [PHONE_NUMBER] Recruiter: [PERSON_NAME] Nam…" at bounding box center [558, 271] width 360 height 38
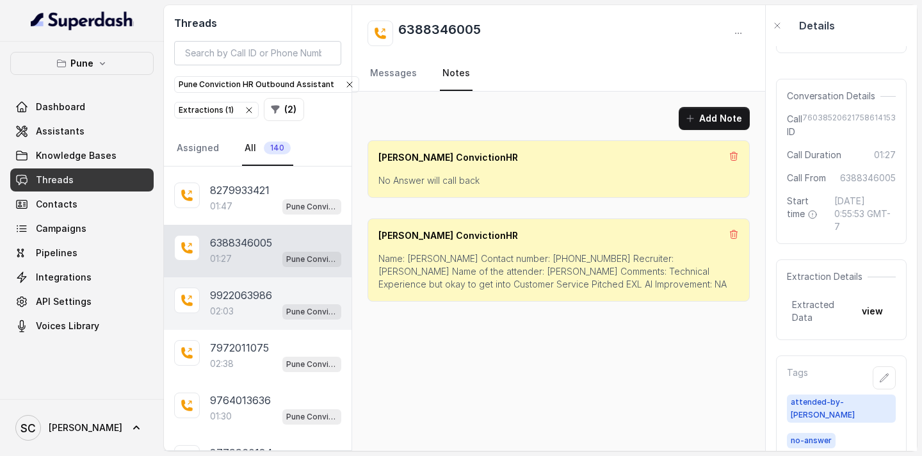
click at [237, 303] on div "02:03 Pune Conviction HR Outbound Assistant" at bounding box center [275, 311] width 131 height 17
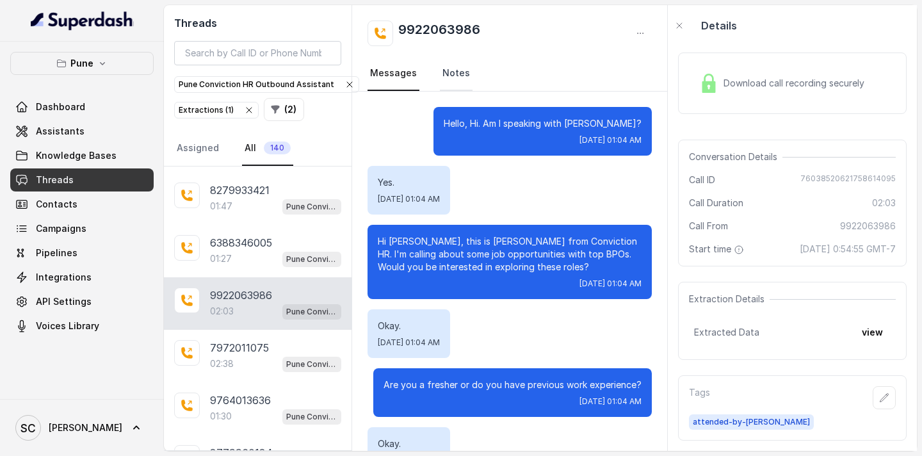
click at [456, 77] on link "Notes" at bounding box center [456, 73] width 33 height 35
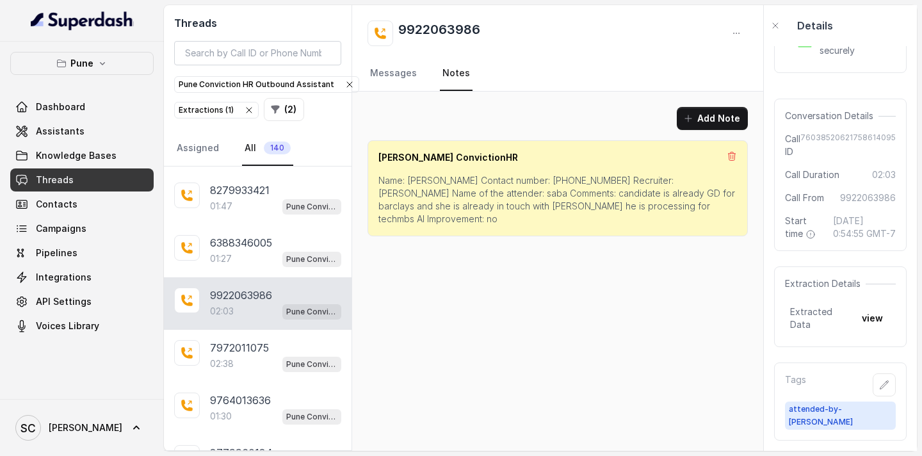
click at [421, 179] on p "Name: [PERSON_NAME] Contact number: [PHONE_NUMBER] Recruiter: [PERSON_NAME] Nam…" at bounding box center [557, 199] width 359 height 51
click at [551, 181] on p "Name: [PERSON_NAME] Contact number: [PHONE_NUMBER] Recruiter: [PERSON_NAME] Nam…" at bounding box center [557, 199] width 359 height 51
click at [624, 182] on p "Name: [PERSON_NAME] Contact number: [PHONE_NUMBER] Recruiter: [PERSON_NAME] Nam…" at bounding box center [557, 199] width 359 height 51
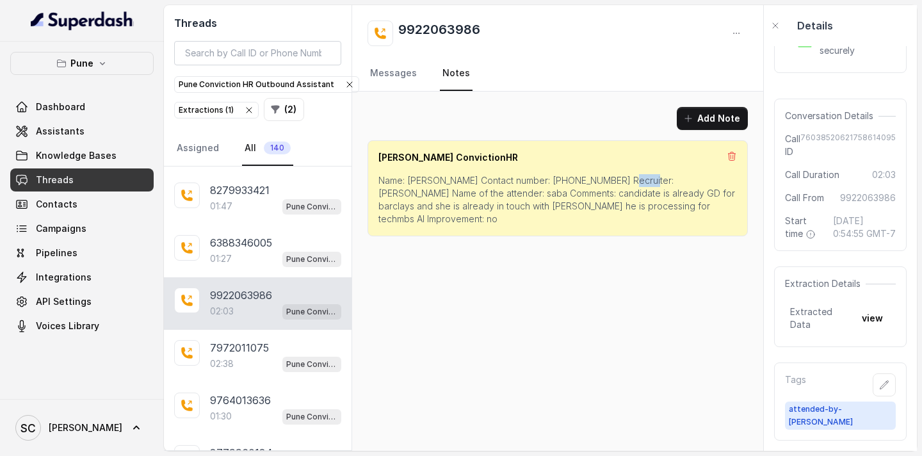
click at [624, 182] on p "Name: [PERSON_NAME] Contact number: [PHONE_NUMBER] Recruiter: [PERSON_NAME] Nam…" at bounding box center [557, 199] width 359 height 51
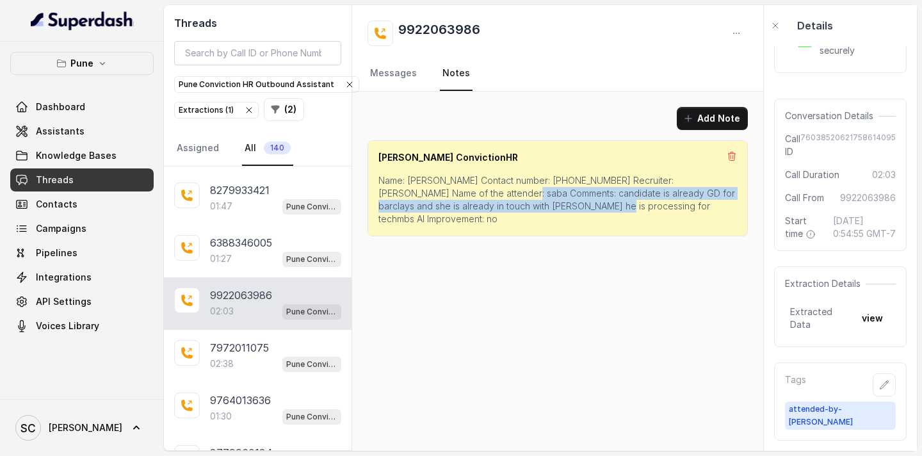
drag, startPoint x: 491, startPoint y: 195, endPoint x: 569, endPoint y: 208, distance: 78.5
click at [569, 208] on p "Name: [PERSON_NAME] Contact number: [PHONE_NUMBER] Recruiter: [PERSON_NAME] Nam…" at bounding box center [557, 199] width 359 height 51
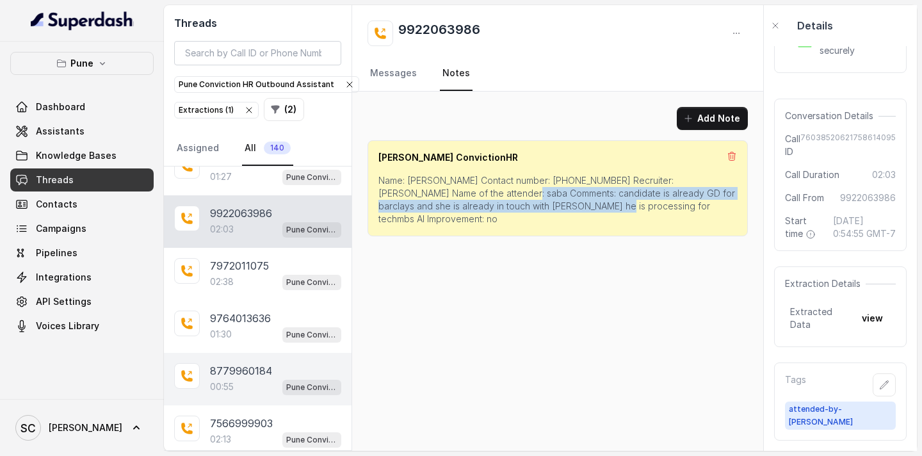
scroll to position [12624, 0]
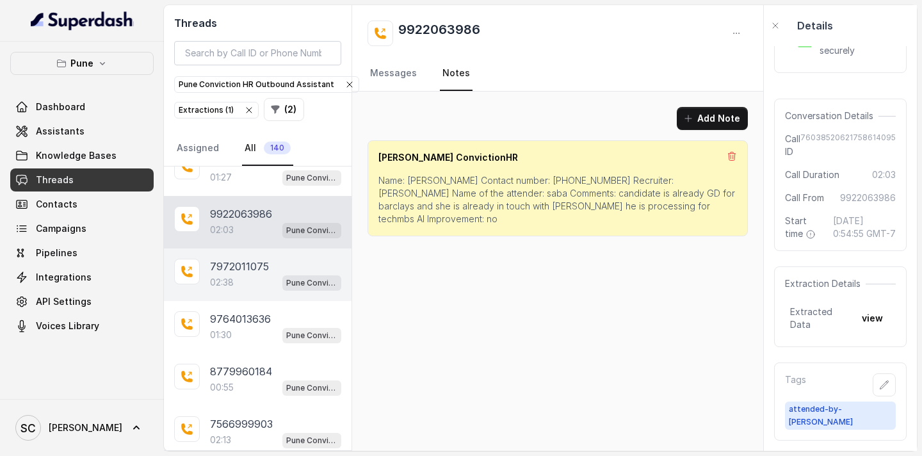
click at [247, 274] on div "02:38 Pune Conviction HR Outbound Assistant" at bounding box center [275, 282] width 131 height 17
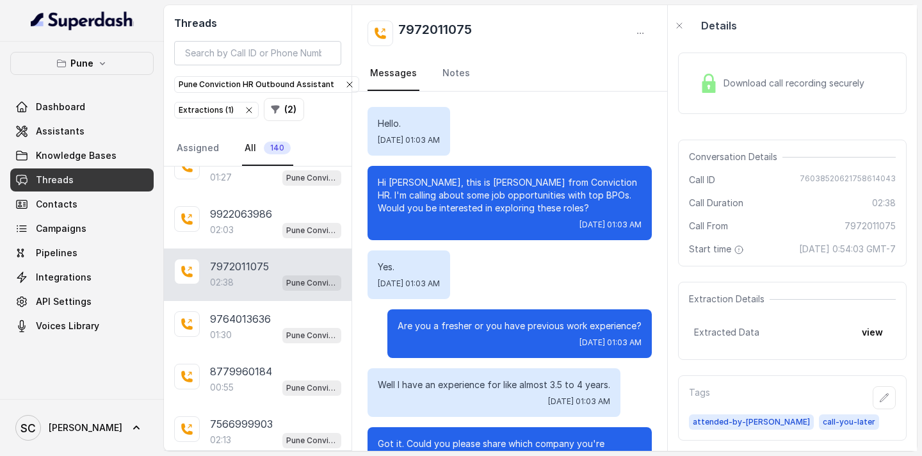
scroll to position [1687, 0]
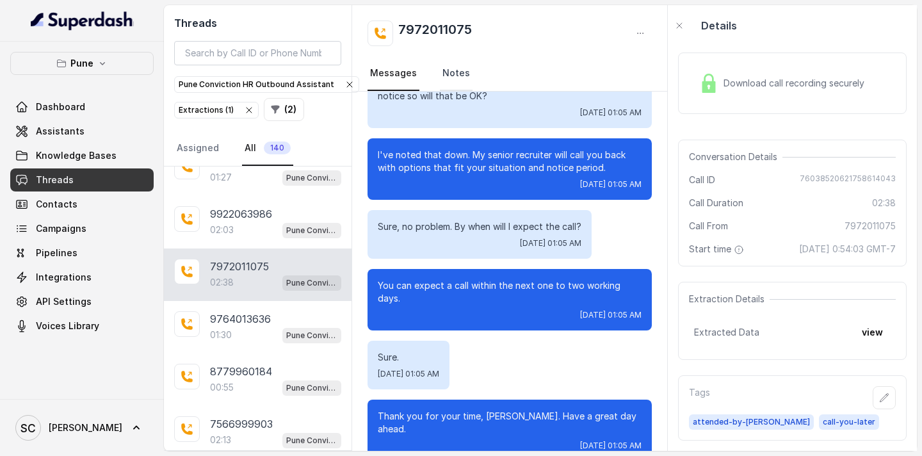
click at [464, 78] on link "Notes" at bounding box center [456, 73] width 33 height 35
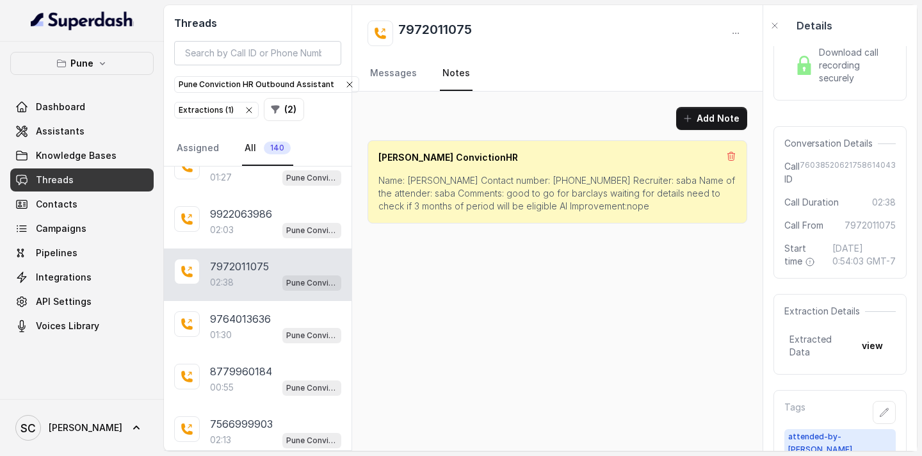
scroll to position [84, 0]
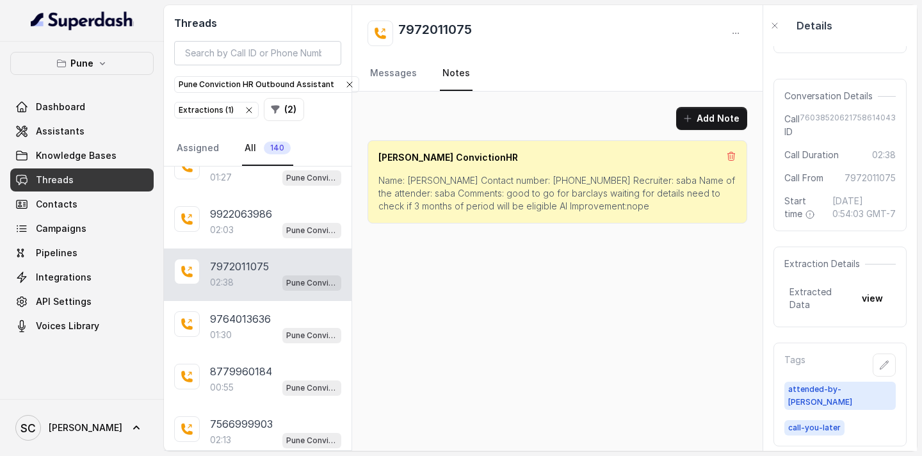
click at [430, 182] on p "Name: [PERSON_NAME] Contact number: [PHONE_NUMBER] Recruiter: saba Name of the …" at bounding box center [557, 193] width 358 height 38
click at [539, 179] on p "Name: [PERSON_NAME] Contact number: [PHONE_NUMBER] Recruiter: saba Name of the …" at bounding box center [557, 193] width 358 height 38
click at [617, 182] on p "Name: [PERSON_NAME] Contact number: [PHONE_NUMBER] Recruiter: saba Name of the …" at bounding box center [557, 193] width 358 height 38
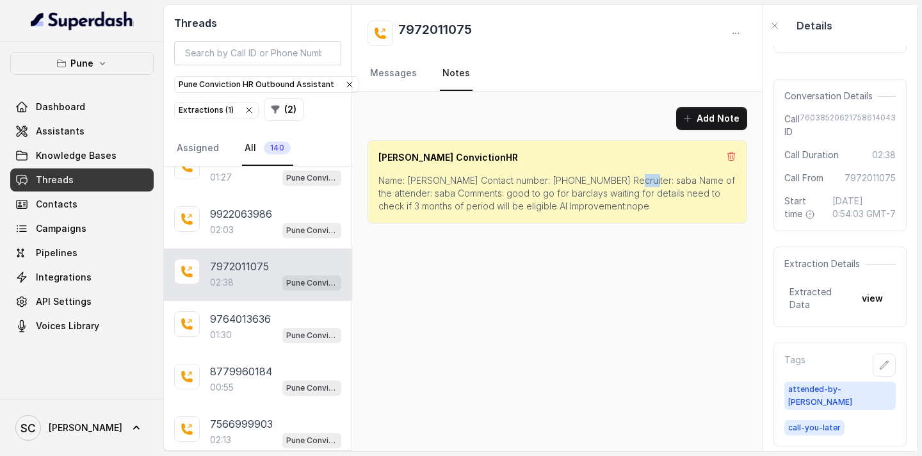
click at [617, 182] on p "Name: [PERSON_NAME] Contact number: [PHONE_NUMBER] Recruiter: saba Name of the …" at bounding box center [557, 193] width 358 height 38
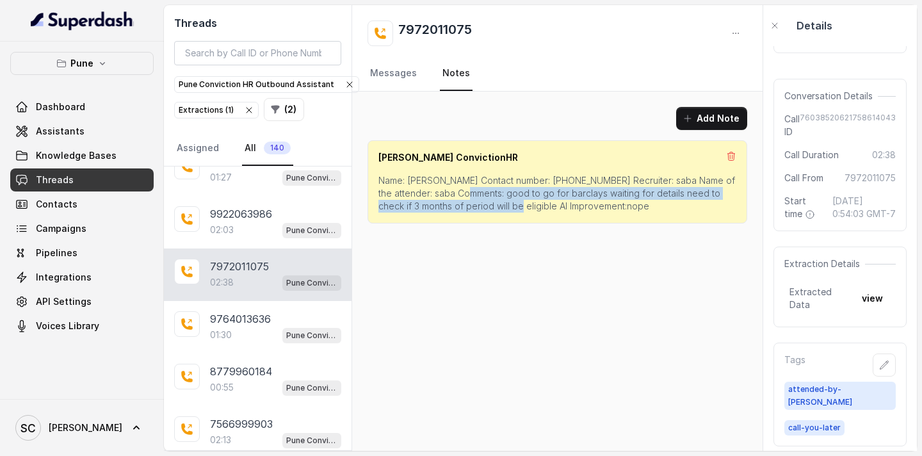
drag, startPoint x: 451, startPoint y: 195, endPoint x: 510, endPoint y: 207, distance: 60.9
click at [510, 207] on p "Name: [PERSON_NAME] Contact number: [PHONE_NUMBER] Recruiter: saba Name of the …" at bounding box center [557, 193] width 358 height 38
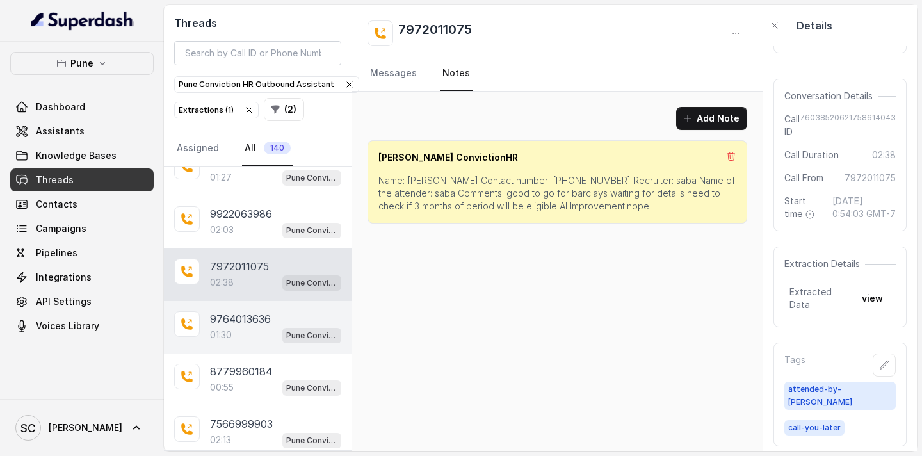
click at [248, 321] on p "9764013636" at bounding box center [240, 318] width 61 height 15
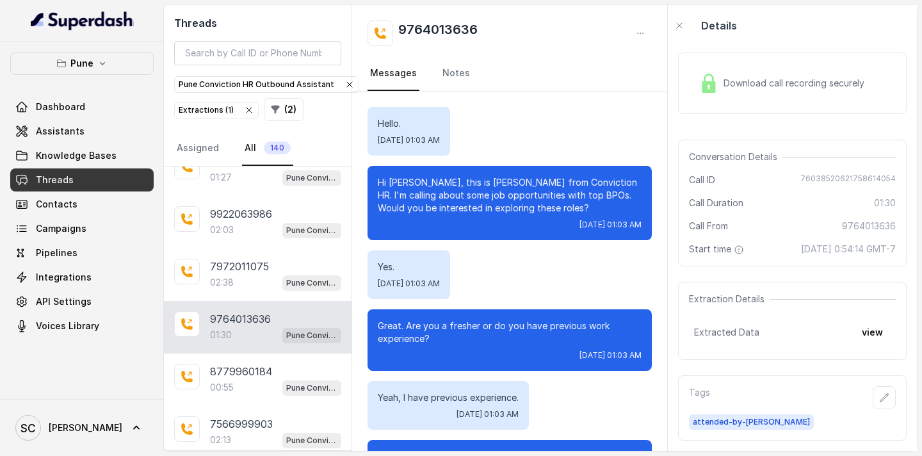
scroll to position [916, 0]
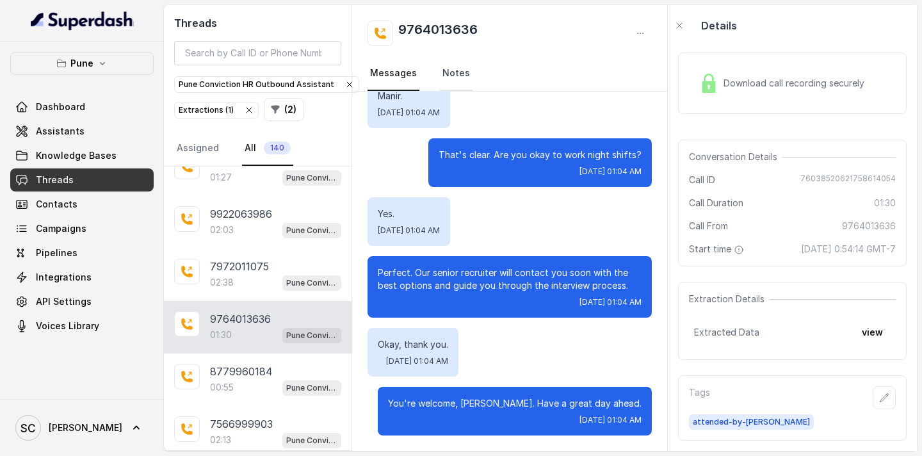
click at [459, 79] on link "Notes" at bounding box center [456, 73] width 33 height 35
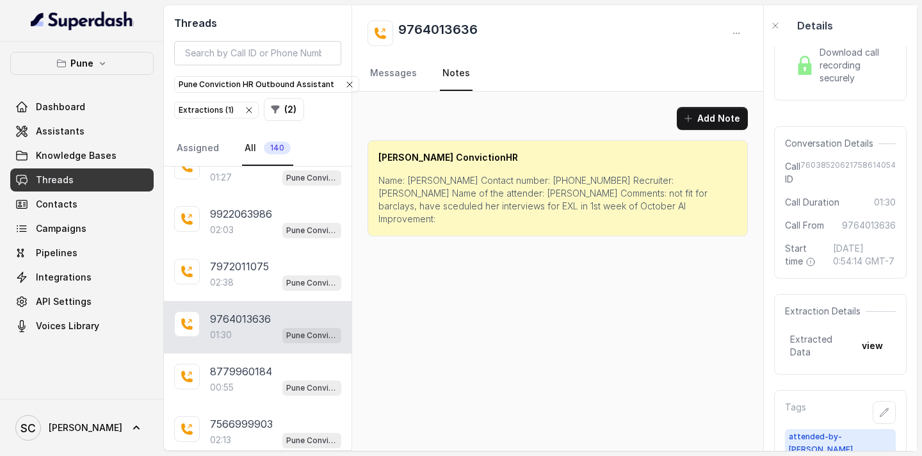
scroll to position [74, 0]
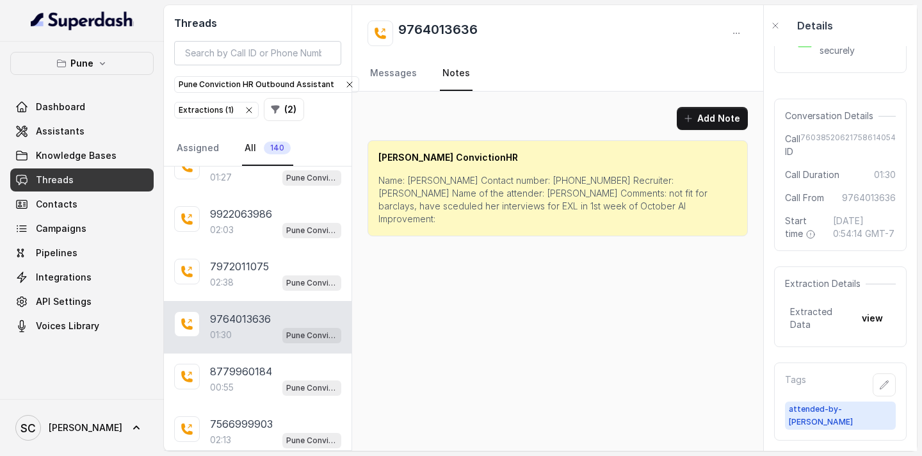
click at [423, 182] on p "Name: [PERSON_NAME] Contact number: [PHONE_NUMBER] Recruiter: [PERSON_NAME] Nam…" at bounding box center [557, 199] width 359 height 51
click at [879, 387] on icon "button" at bounding box center [884, 385] width 10 height 10
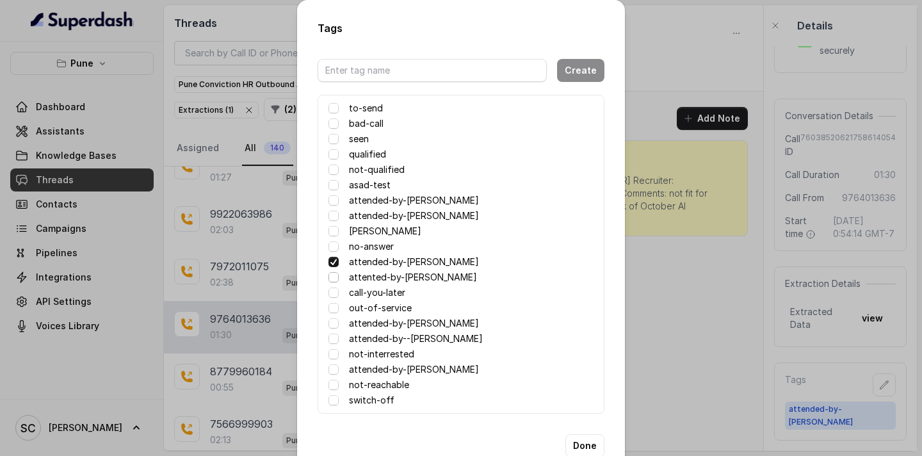
click at [329, 275] on span at bounding box center [333, 277] width 10 height 10
click at [330, 261] on span at bounding box center [333, 262] width 10 height 10
click at [587, 442] on button "Done" at bounding box center [584, 445] width 39 height 23
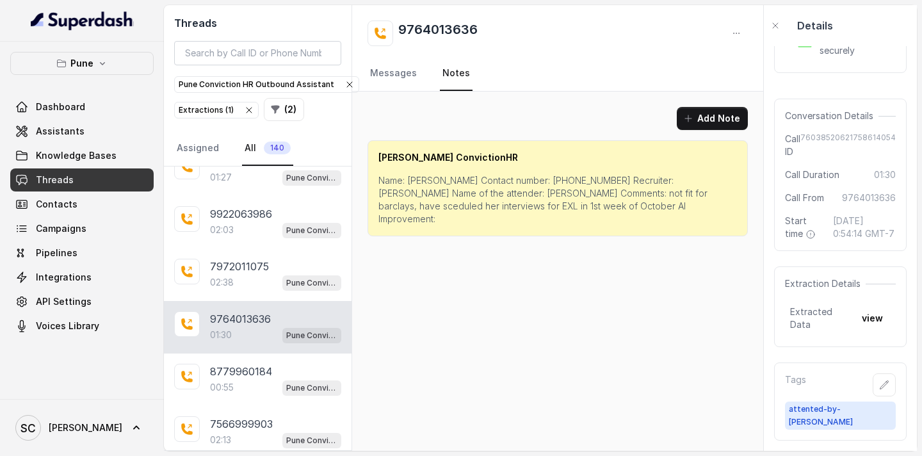
click at [414, 181] on p "Name: [PERSON_NAME] Contact number: [PHONE_NUMBER] Recruiter: [PERSON_NAME] Nam…" at bounding box center [557, 199] width 359 height 51
click at [514, 182] on p "Name: [PERSON_NAME] Contact number: [PHONE_NUMBER] Recruiter: [PERSON_NAME] Nam…" at bounding box center [557, 199] width 359 height 51
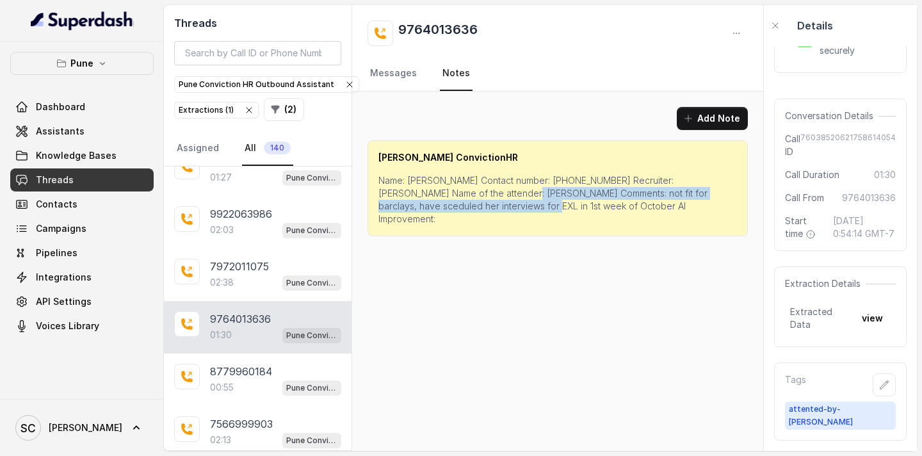
drag, startPoint x: 455, startPoint y: 195, endPoint x: 447, endPoint y: 202, distance: 11.3
click at [447, 202] on p "Name: [PERSON_NAME] Contact number: [PHONE_NUMBER] Recruiter: [PERSON_NAME] Nam…" at bounding box center [557, 199] width 359 height 51
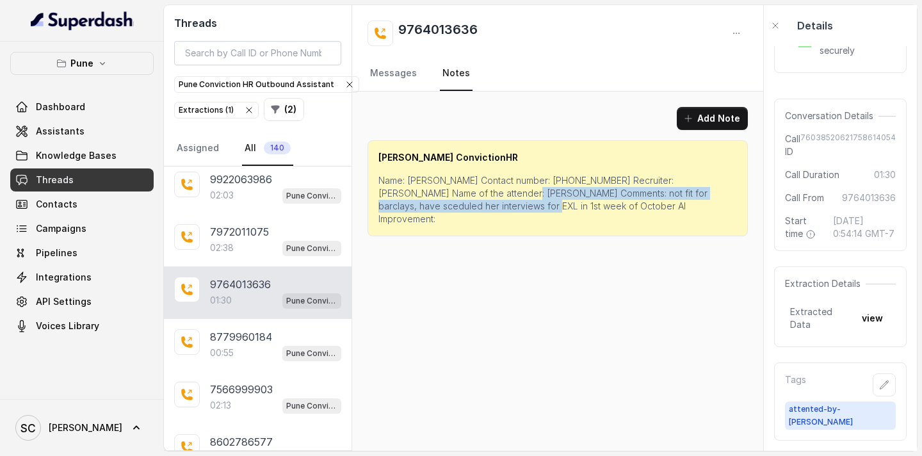
scroll to position [12657, 0]
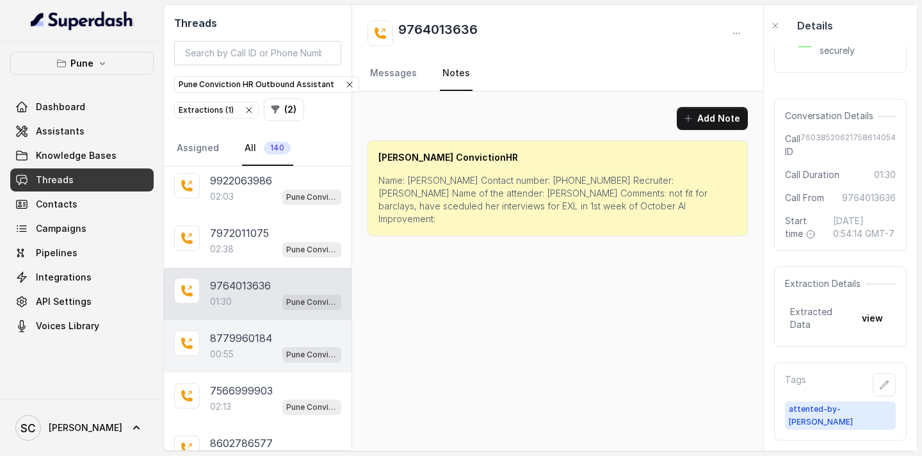
click at [235, 344] on p "8779960184" at bounding box center [241, 337] width 62 height 15
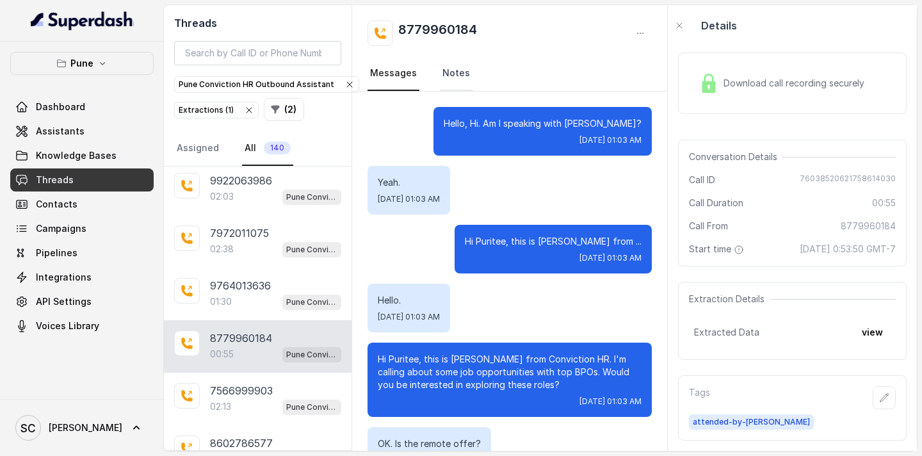
click at [455, 69] on link "Notes" at bounding box center [456, 73] width 33 height 35
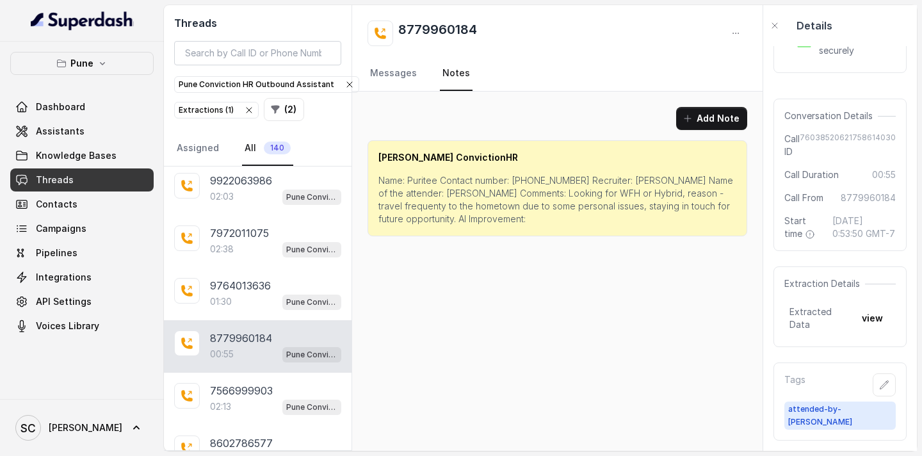
click at [426, 184] on p "Name: Puritee Contact number: [PHONE_NUMBER] Recruiter: [PERSON_NAME] Name of t…" at bounding box center [557, 199] width 358 height 51
click at [525, 179] on p "Name: Puritee Contact number: [PHONE_NUMBER] Recruiter: [PERSON_NAME] Name of t…" at bounding box center [557, 199] width 358 height 51
click at [632, 181] on p "Name: Puritee Contact number: [PHONE_NUMBER] Recruiter: [PERSON_NAME] Name of t…" at bounding box center [557, 199] width 358 height 51
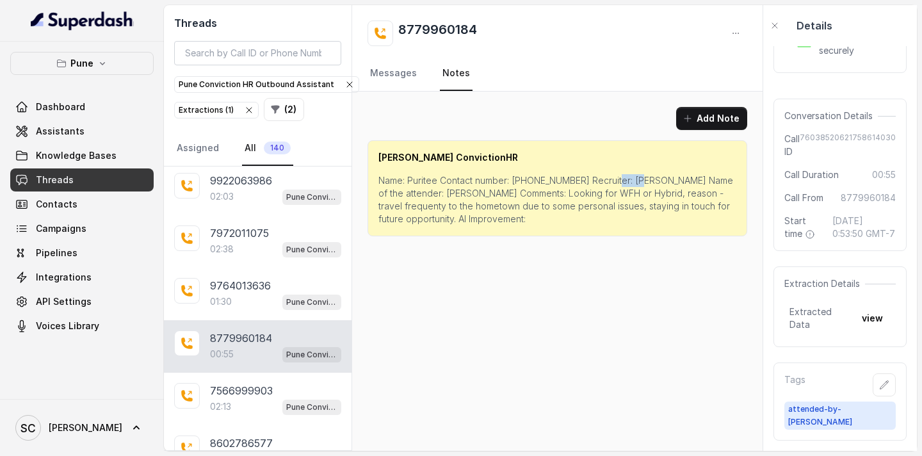
click at [632, 181] on p "Name: Puritee Contact number: [PHONE_NUMBER] Recruiter: [PERSON_NAME] Name of t…" at bounding box center [557, 199] width 358 height 51
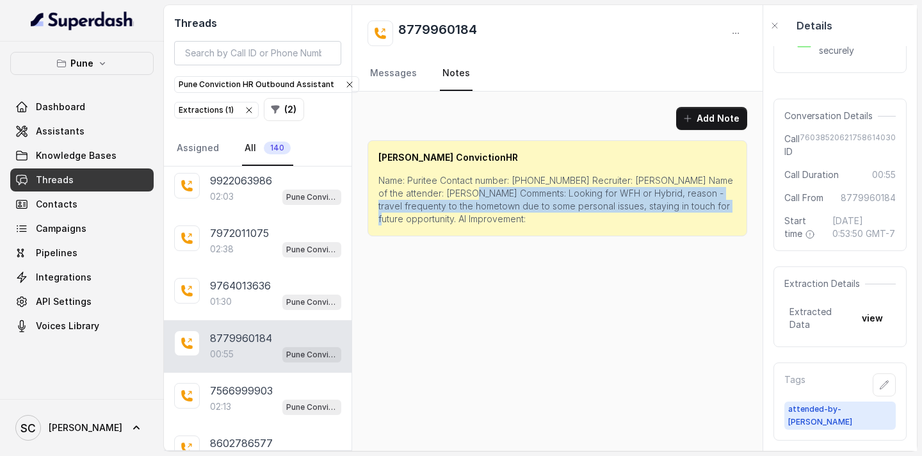
drag, startPoint x: 501, startPoint y: 194, endPoint x: 729, endPoint y: 207, distance: 228.9
click at [729, 207] on p "Name: Puritee Contact number: [PHONE_NUMBER] Recruiter: [PERSON_NAME] Name of t…" at bounding box center [557, 199] width 358 height 51
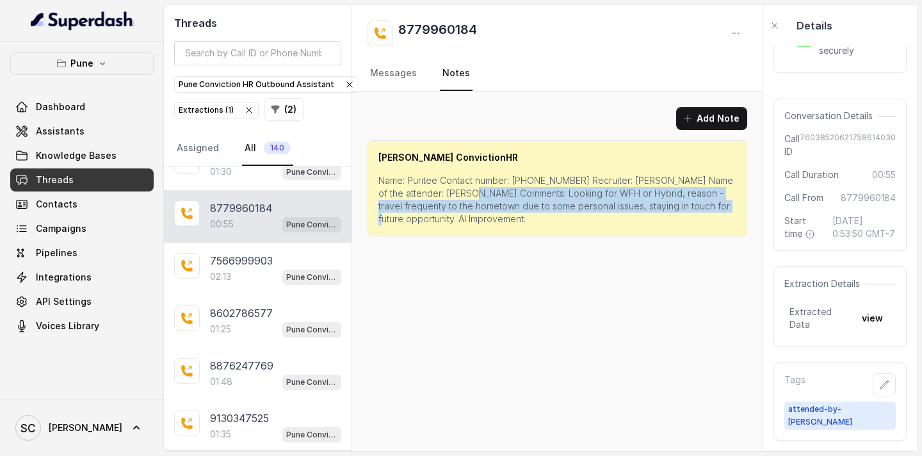
scroll to position [12804, 0]
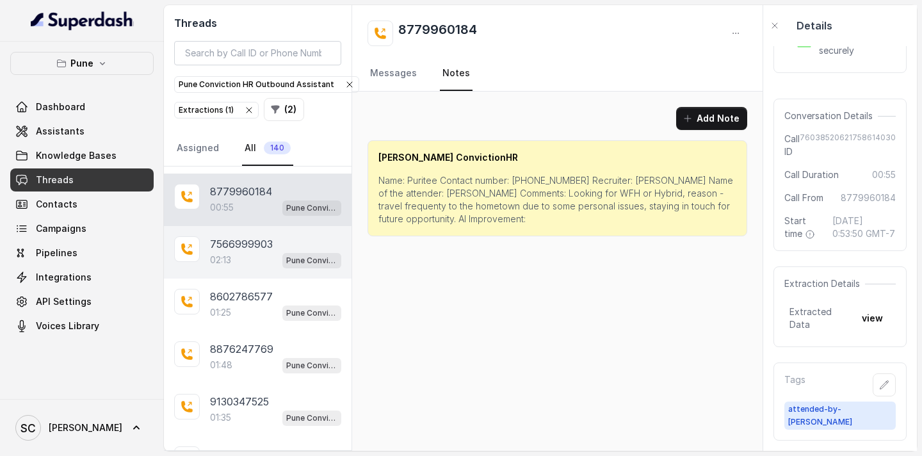
click at [249, 250] on p "7566999903" at bounding box center [241, 243] width 63 height 15
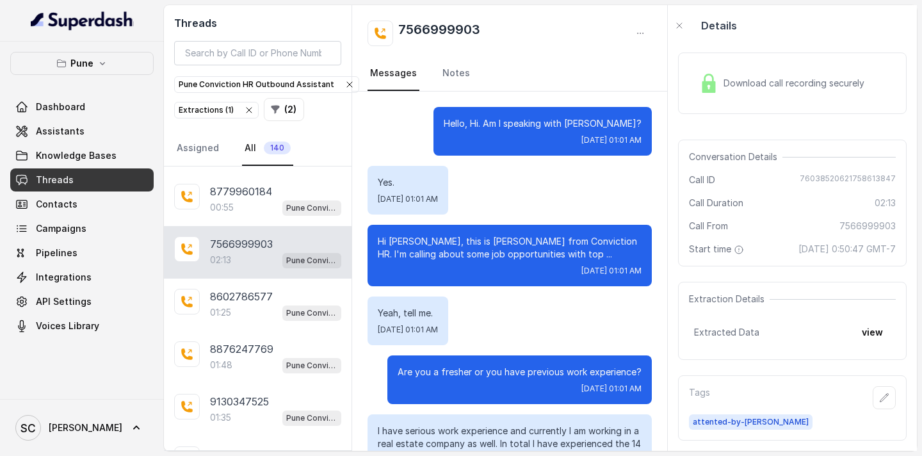
scroll to position [1216, 0]
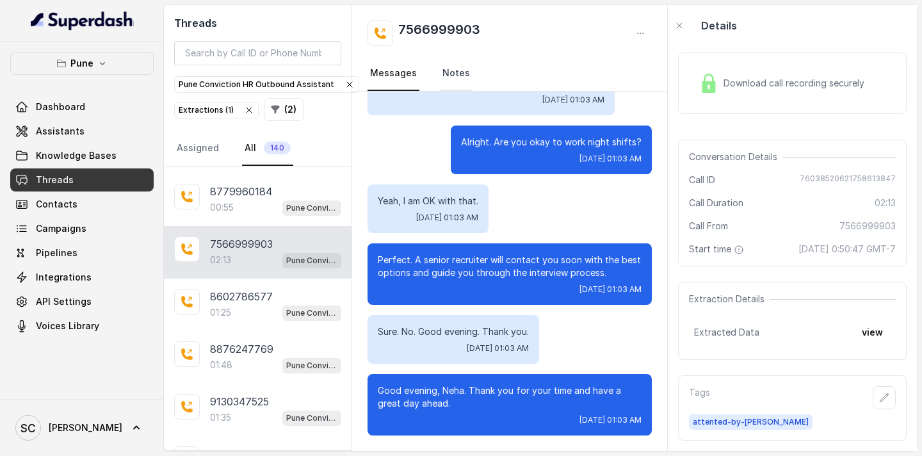
click at [444, 76] on link "Notes" at bounding box center [456, 73] width 33 height 35
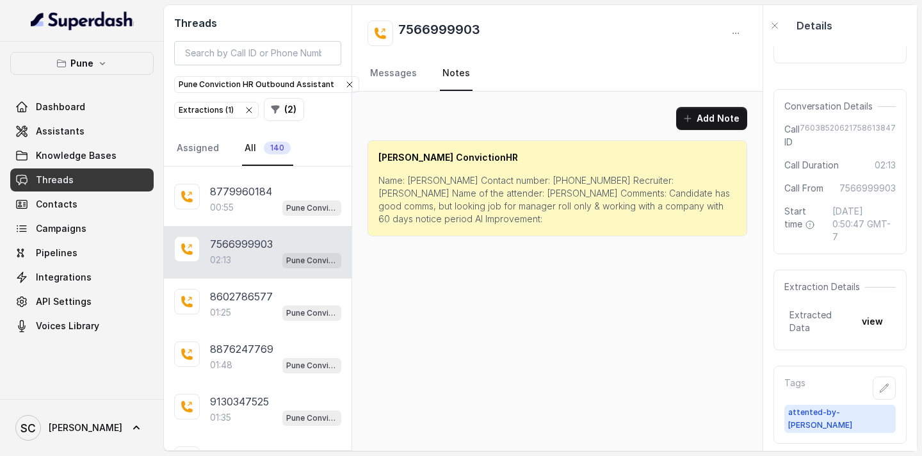
click at [418, 177] on p "Name: [PERSON_NAME] Contact number: [PHONE_NUMBER] Recruiter:[PERSON_NAME] Name…" at bounding box center [557, 199] width 358 height 51
click at [535, 178] on p "Name: [PERSON_NAME] Contact number: [PHONE_NUMBER] Recruiter:[PERSON_NAME] Name…" at bounding box center [557, 199] width 358 height 51
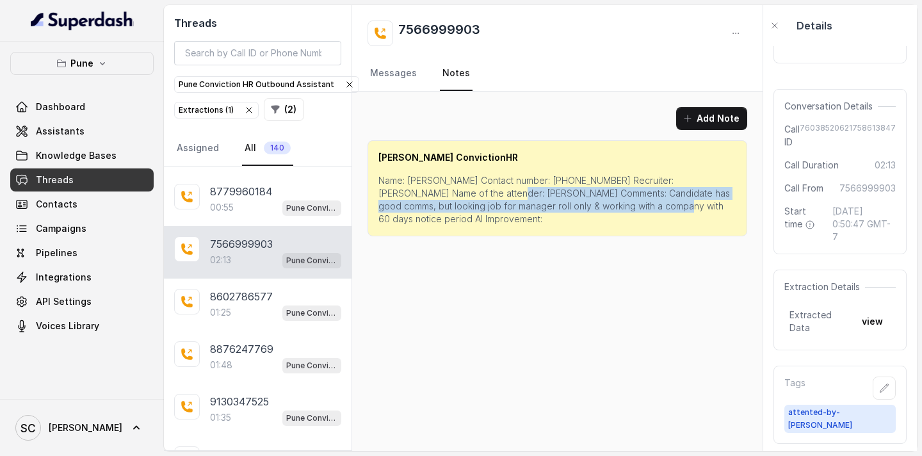
drag, startPoint x: 462, startPoint y: 193, endPoint x: 600, endPoint y: 209, distance: 138.6
click at [600, 209] on p "Name: [PERSON_NAME] Contact number: [PHONE_NUMBER] Recruiter:[PERSON_NAME] Name…" at bounding box center [557, 199] width 358 height 51
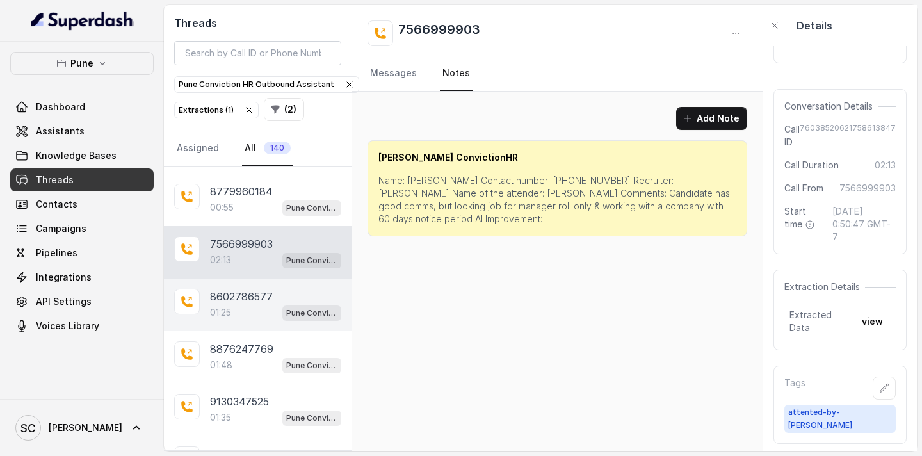
click at [252, 305] on div "01:25 Pune Conviction HR Outbound Assistant" at bounding box center [275, 312] width 131 height 17
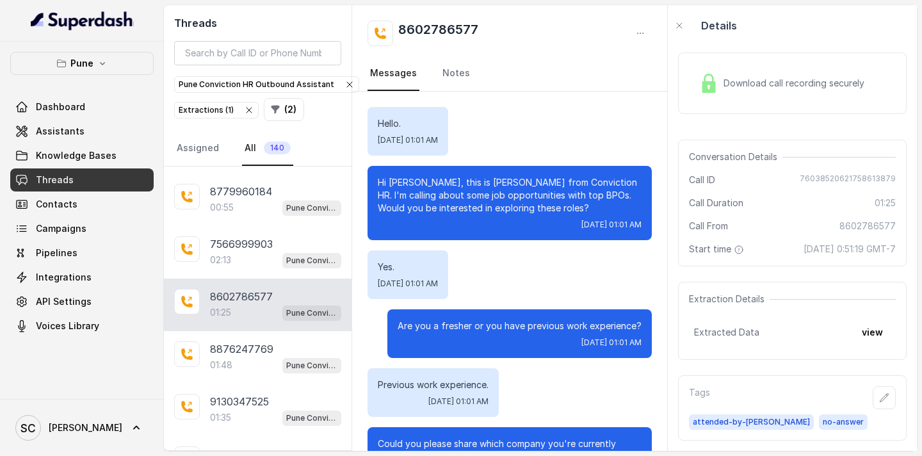
scroll to position [832, 0]
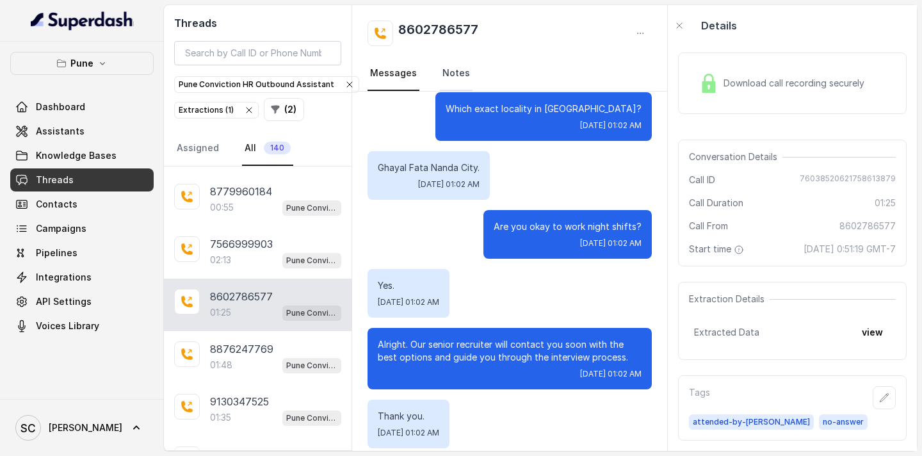
click at [452, 70] on link "Notes" at bounding box center [456, 73] width 33 height 35
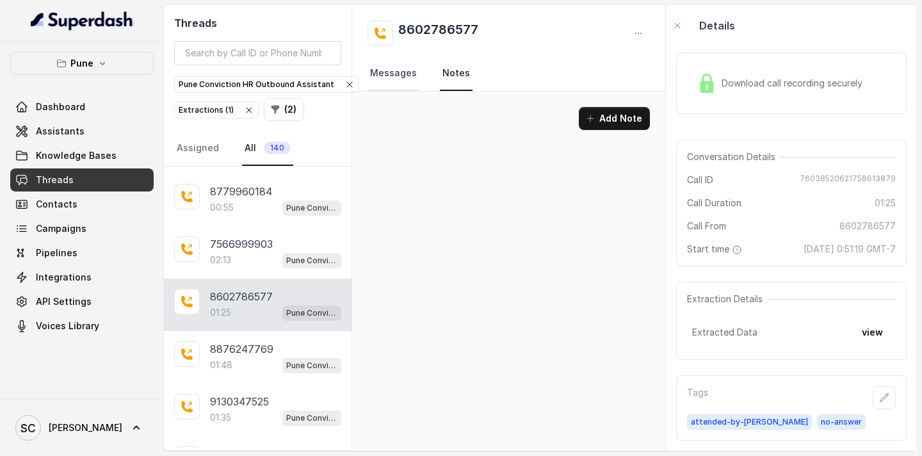
click at [409, 80] on link "Messages" at bounding box center [394, 73] width 52 height 35
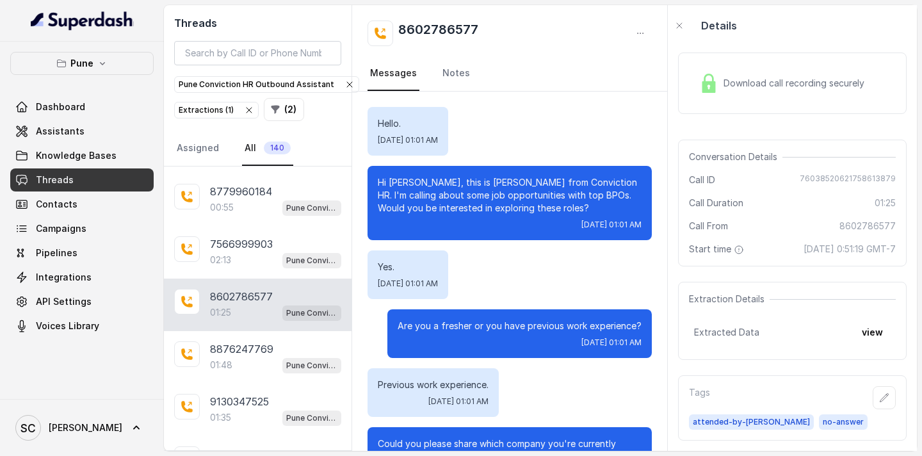
click at [416, 184] on p "Hi [PERSON_NAME], this is [PERSON_NAME] from Conviction HR. I'm calling about s…" at bounding box center [510, 195] width 264 height 38
click at [407, 182] on p "Hi [PERSON_NAME], this is [PERSON_NAME] from Conviction HR. I'm calling about s…" at bounding box center [510, 195] width 264 height 38
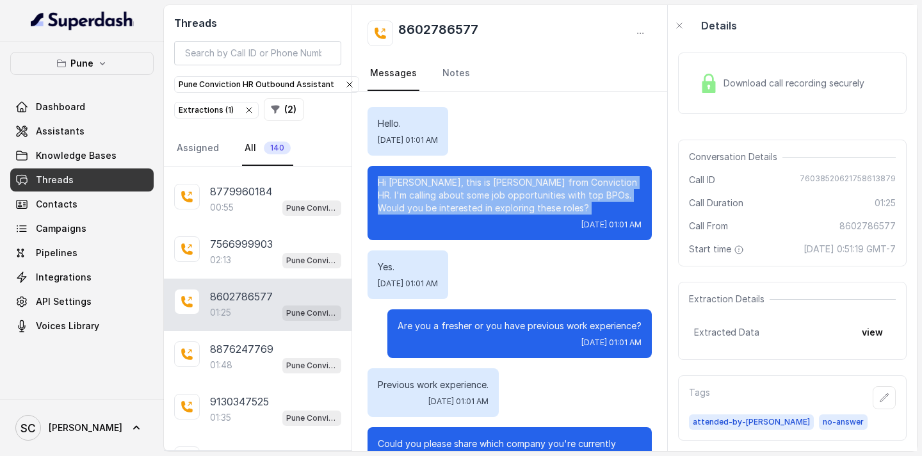
click at [407, 182] on p "Hi [PERSON_NAME], this is [PERSON_NAME] from Conviction HR. I'm calling about s…" at bounding box center [510, 195] width 264 height 38
click at [405, 184] on p "Hi [PERSON_NAME], this is [PERSON_NAME] from Conviction HR. I'm calling about s…" at bounding box center [510, 195] width 264 height 38
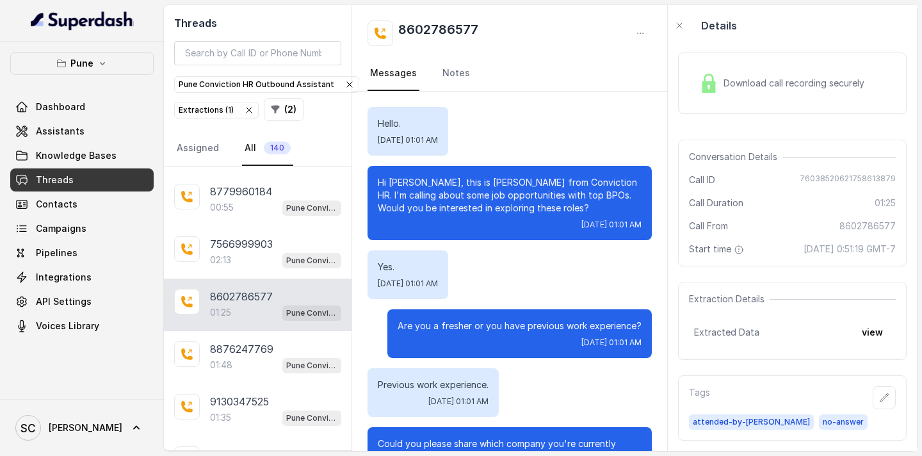
click at [405, 181] on p "Hi [PERSON_NAME], this is [PERSON_NAME] from Conviction HR. I'm calling about s…" at bounding box center [510, 195] width 264 height 38
drag, startPoint x: 512, startPoint y: 31, endPoint x: 400, endPoint y: 32, distance: 112.7
click at [400, 32] on div "8602786577" at bounding box center [510, 33] width 284 height 26
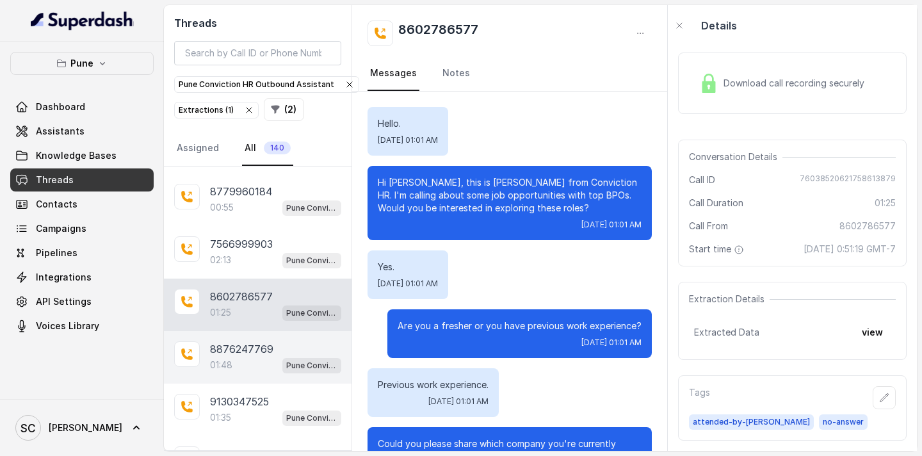
click at [247, 344] on p "8876247769" at bounding box center [241, 348] width 63 height 15
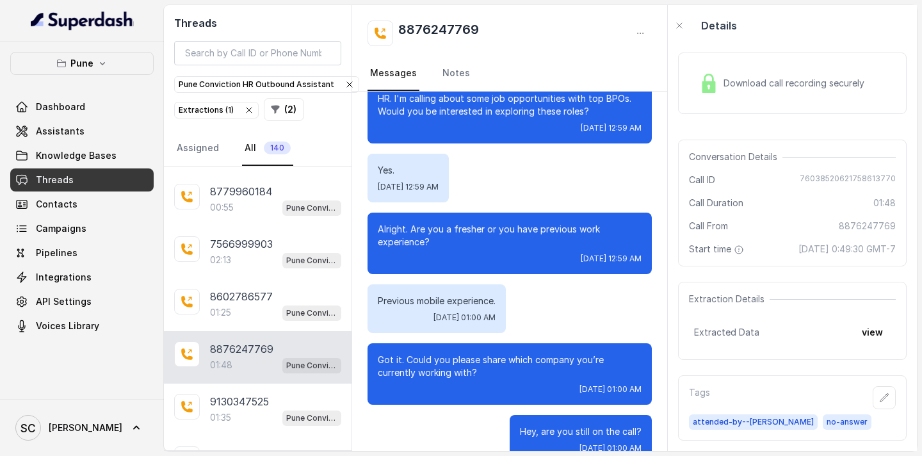
scroll to position [96, 0]
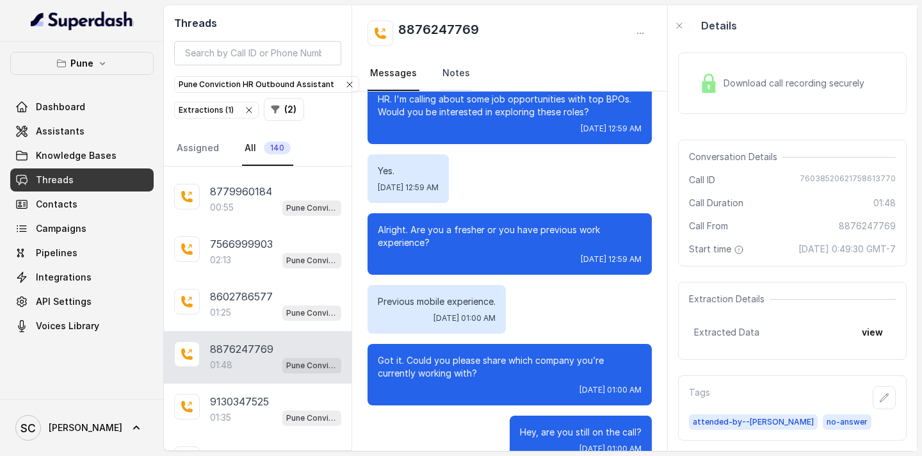
click at [455, 84] on link "Notes" at bounding box center [456, 73] width 33 height 35
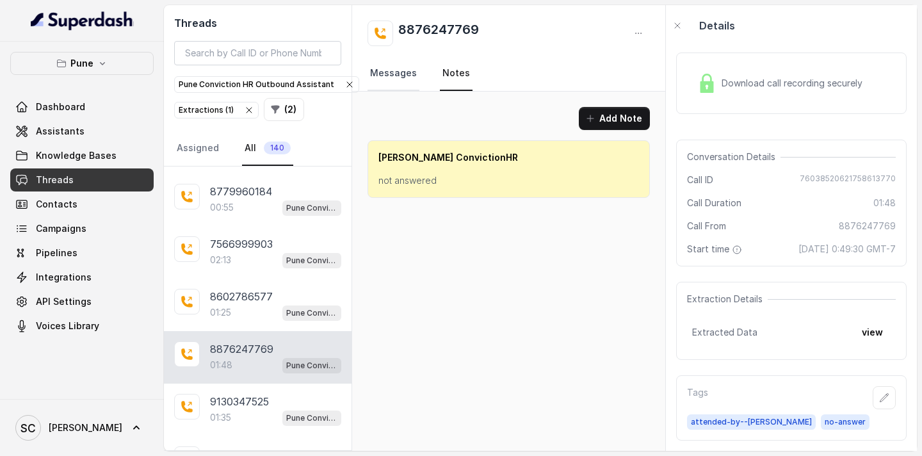
click at [393, 75] on link "Messages" at bounding box center [394, 73] width 52 height 35
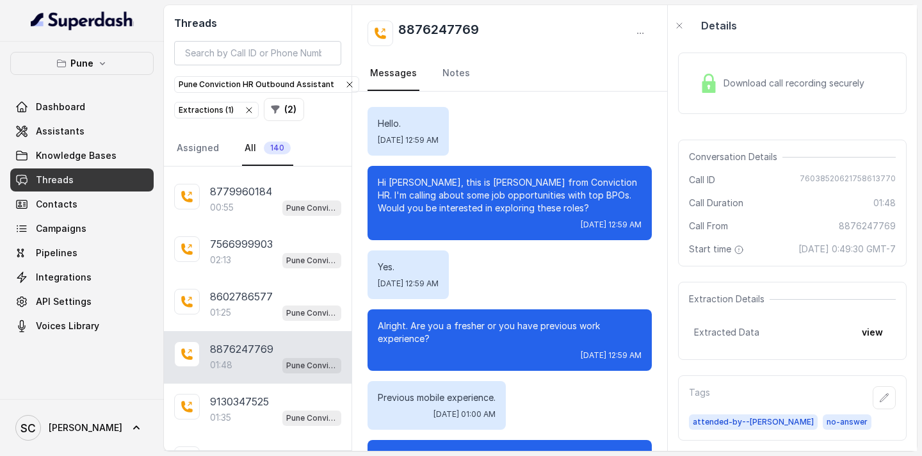
click at [403, 183] on p "Hi [PERSON_NAME], this is [PERSON_NAME] from Conviction HR. I'm calling about s…" at bounding box center [510, 195] width 264 height 38
drag, startPoint x: 489, startPoint y: 28, endPoint x: 401, endPoint y: 29, distance: 88.4
click at [401, 29] on div "8876247769" at bounding box center [510, 33] width 284 height 26
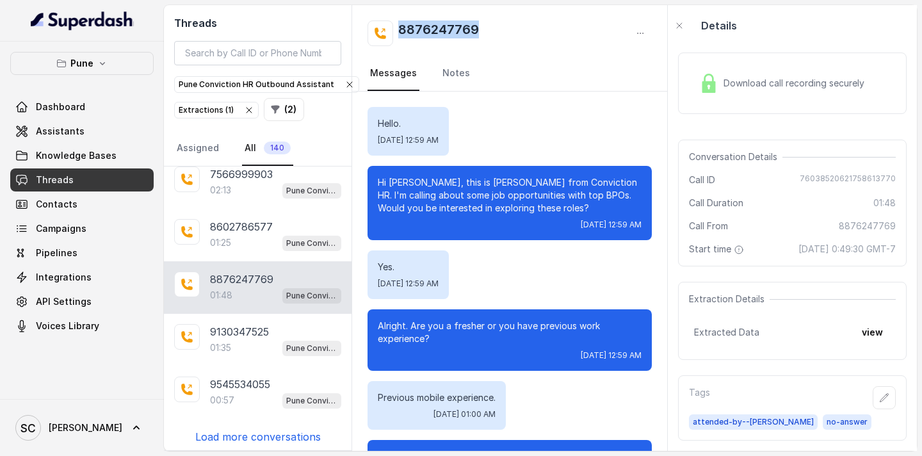
scroll to position [12878, 0]
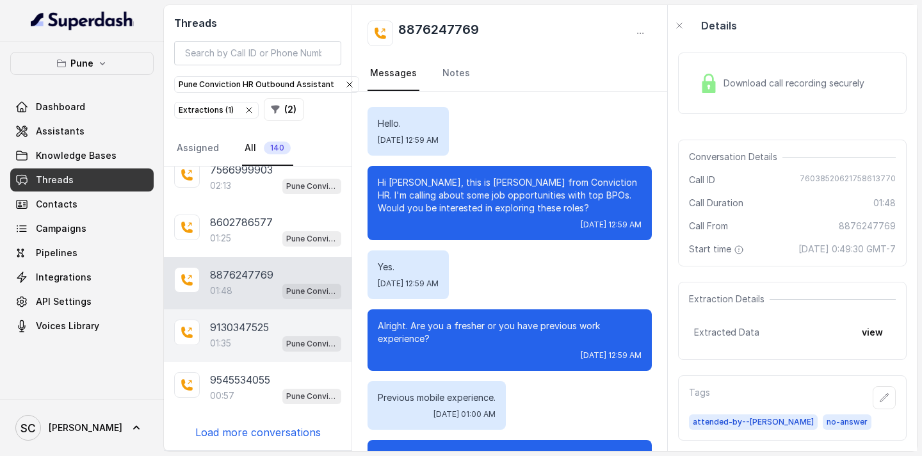
click at [254, 324] on p "9130347525" at bounding box center [239, 327] width 59 height 15
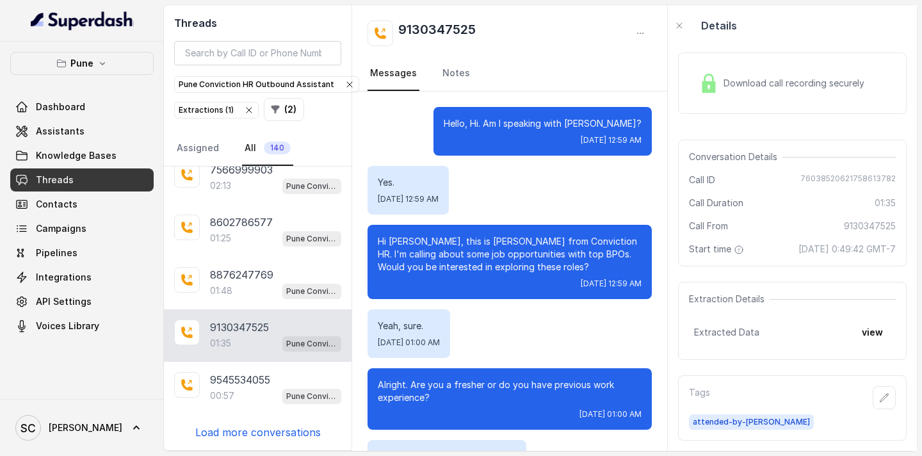
click at [400, 239] on p "Hi [PERSON_NAME], this is [PERSON_NAME] from Conviction HR. I'm calling about s…" at bounding box center [510, 254] width 264 height 38
click at [435, 68] on nav "Messages Notes" at bounding box center [510, 73] width 284 height 35
click at [441, 69] on link "Notes" at bounding box center [456, 73] width 33 height 35
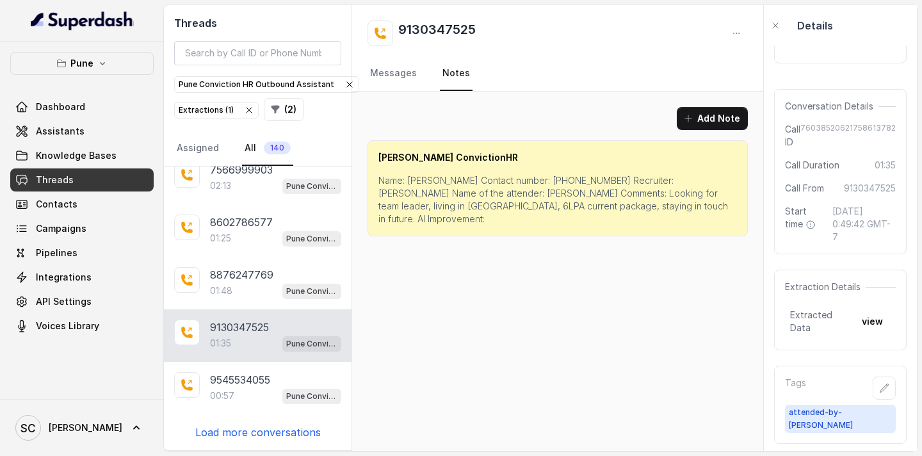
click at [420, 181] on p "Name: [PERSON_NAME] Contact number: [PHONE_NUMBER] Recruiter: [PERSON_NAME] Nam…" at bounding box center [557, 199] width 359 height 51
click at [523, 181] on p "Name: [PERSON_NAME] Contact number: [PHONE_NUMBER] Recruiter: [PERSON_NAME] Nam…" at bounding box center [557, 199] width 359 height 51
click at [630, 181] on p "Name: [PERSON_NAME] Contact number: [PHONE_NUMBER] Recruiter: [PERSON_NAME] Nam…" at bounding box center [557, 199] width 359 height 51
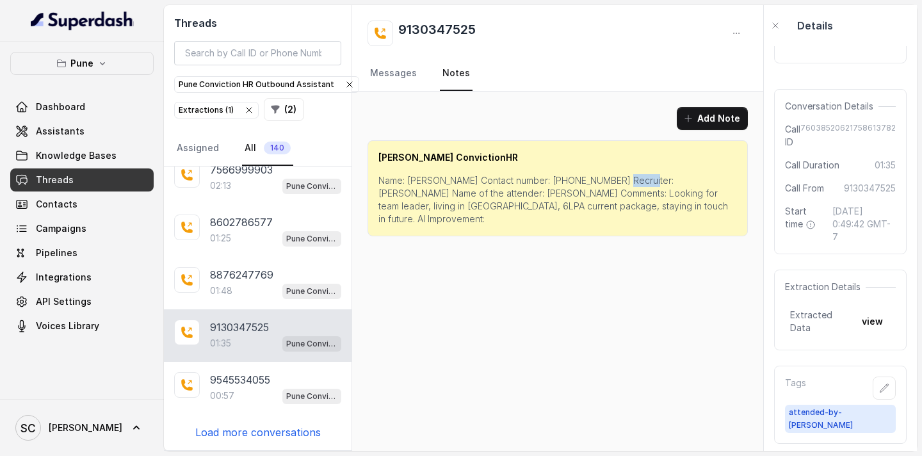
click at [630, 181] on p "Name: [PERSON_NAME] Contact number: [PHONE_NUMBER] Recruiter: [PERSON_NAME] Nam…" at bounding box center [557, 199] width 359 height 51
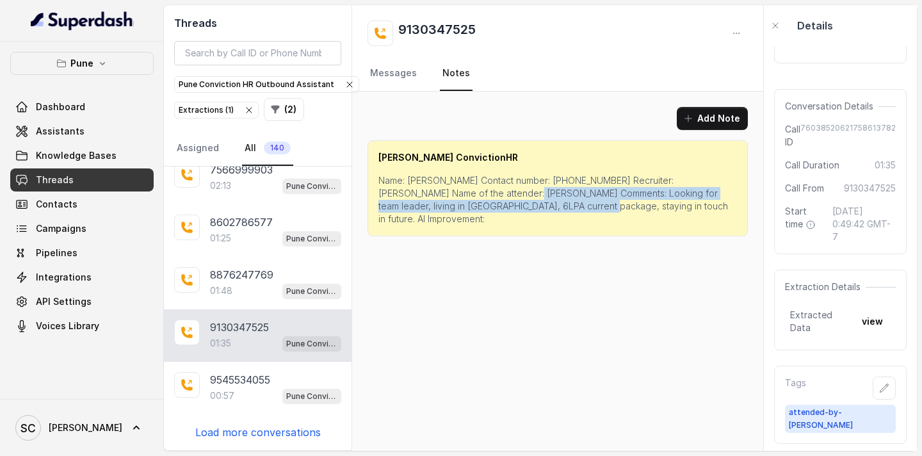
drag, startPoint x: 499, startPoint y: 193, endPoint x: 523, endPoint y: 205, distance: 26.6
click at [524, 205] on p "Name: [PERSON_NAME] Contact number: [PHONE_NUMBER] Recruiter: [PERSON_NAME] Nam…" at bounding box center [557, 199] width 359 height 51
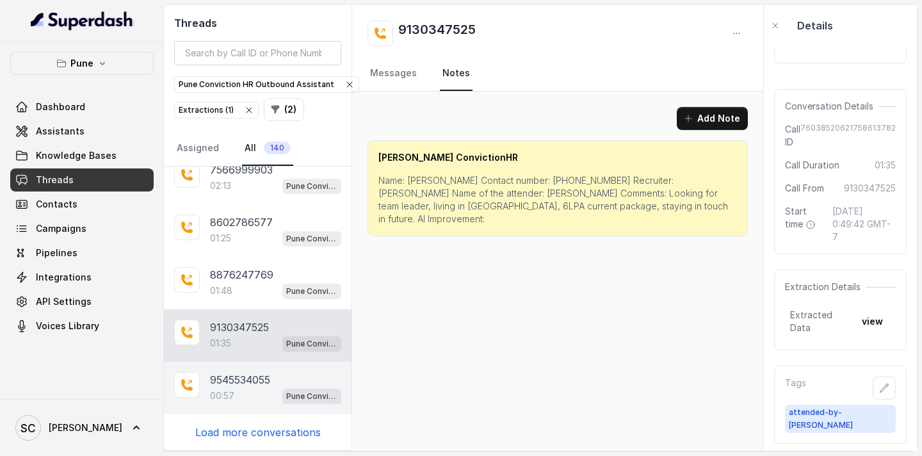
click at [269, 396] on div "00:57 Pune Conviction HR Outbound Assistant" at bounding box center [275, 395] width 131 height 17
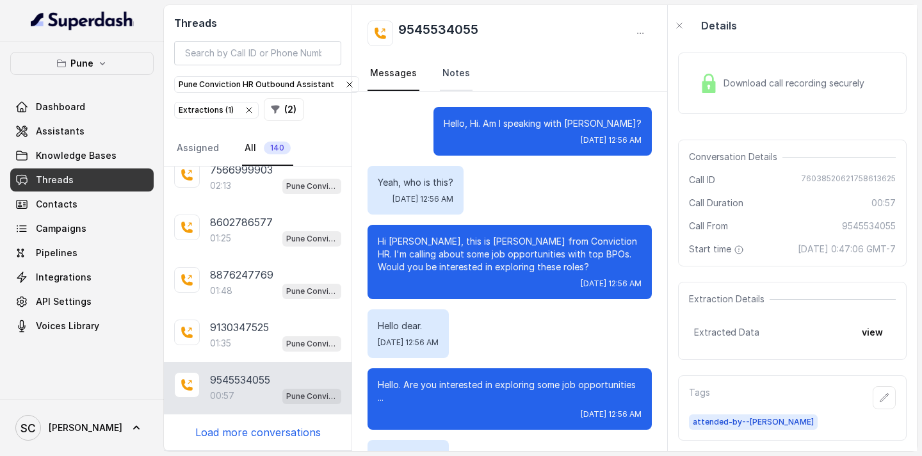
click at [458, 66] on link "Notes" at bounding box center [456, 73] width 33 height 35
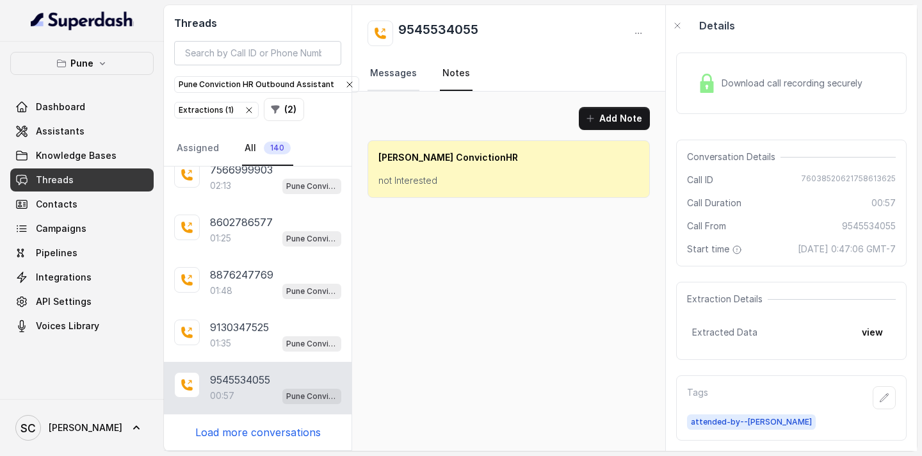
click at [401, 71] on link "Messages" at bounding box center [394, 73] width 52 height 35
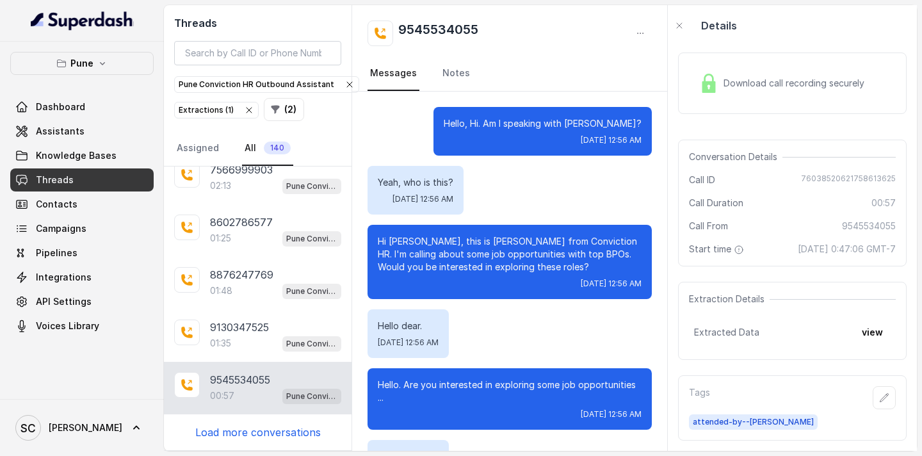
click at [405, 244] on p "Hi [PERSON_NAME], this is [PERSON_NAME] from Conviction HR. I'm calling about s…" at bounding box center [510, 254] width 264 height 38
drag, startPoint x: 490, startPoint y: 25, endPoint x: 398, endPoint y: 25, distance: 92.2
click at [398, 25] on div "9545534055" at bounding box center [510, 33] width 284 height 26
click at [452, 86] on link "Notes" at bounding box center [456, 73] width 33 height 35
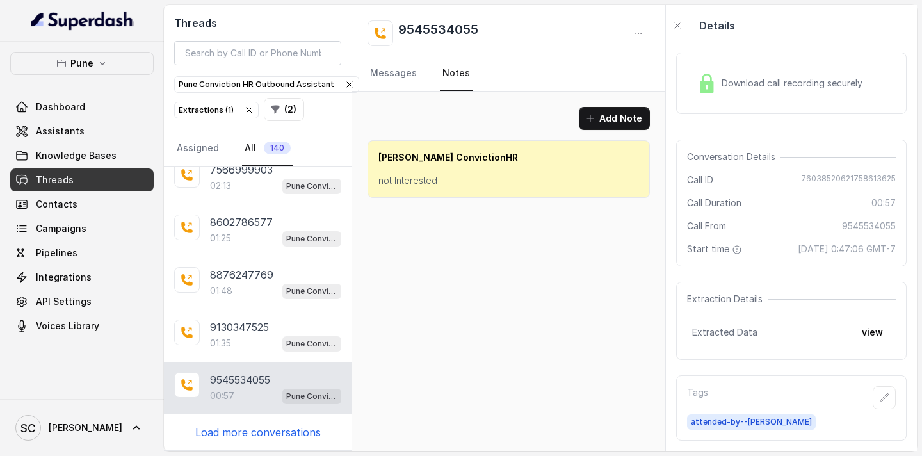
click at [404, 181] on p "not Interested" at bounding box center [508, 180] width 261 height 13
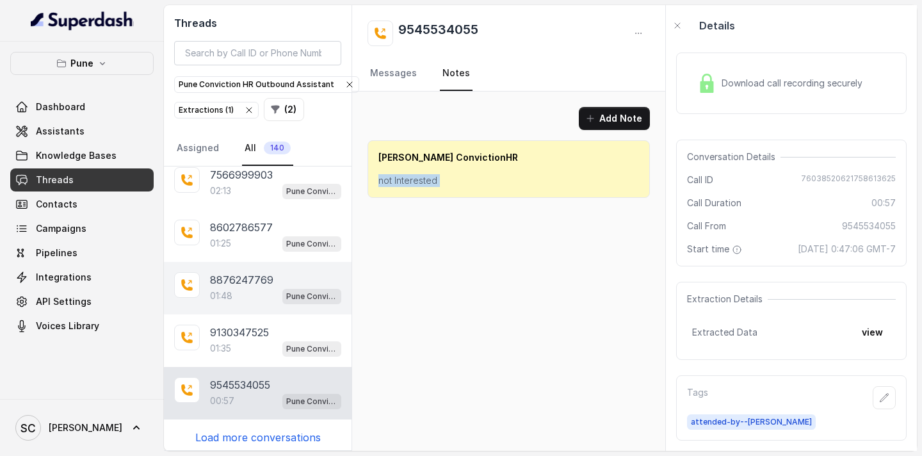
scroll to position [12878, 0]
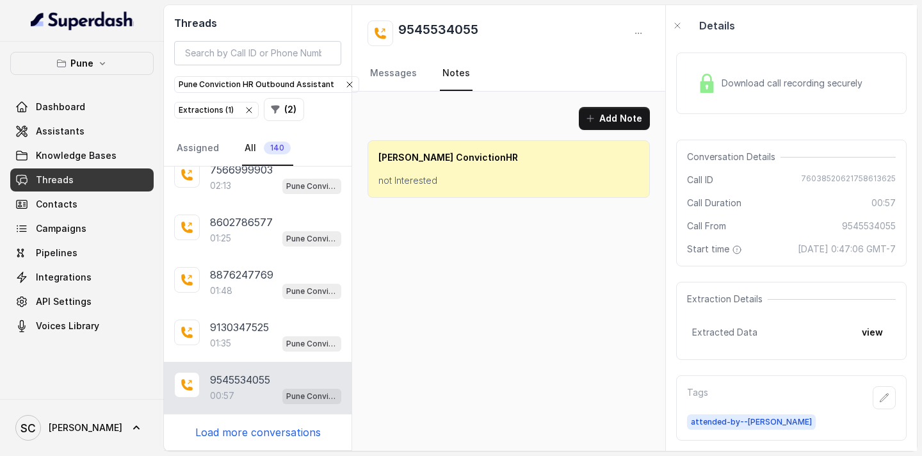
click at [280, 430] on p "Load more conversations" at bounding box center [257, 432] width 125 height 15
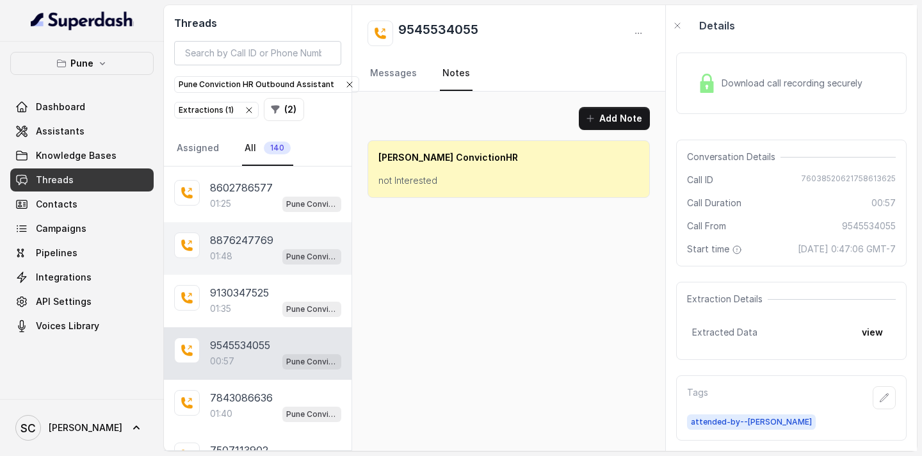
scroll to position [13075, 0]
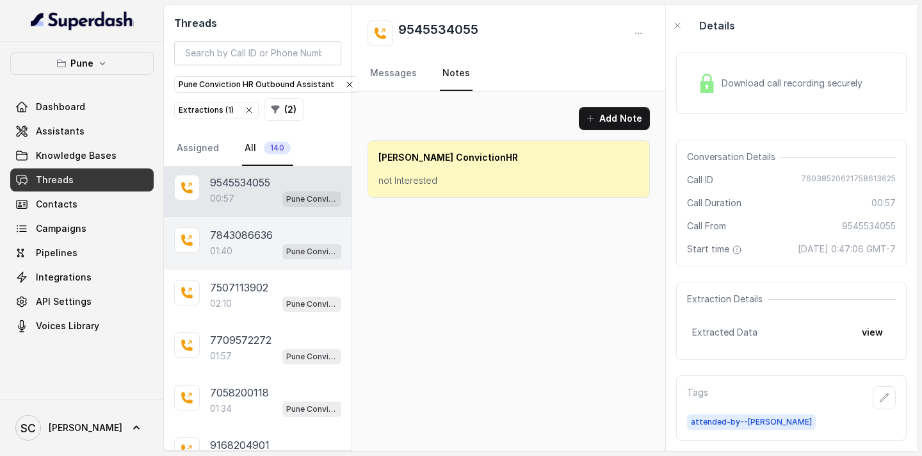
click at [247, 238] on p "7843086636" at bounding box center [241, 234] width 63 height 15
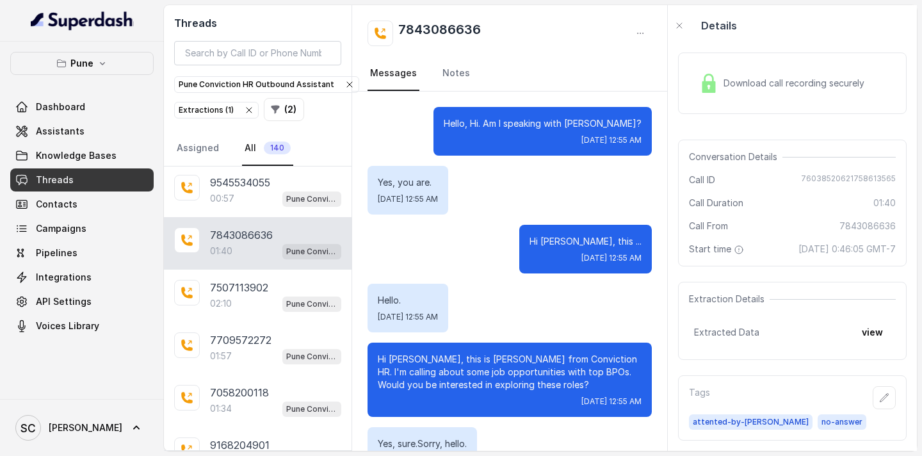
click at [610, 123] on p "Hello, Hi. Am I speaking with [PERSON_NAME]?" at bounding box center [543, 123] width 198 height 13
click at [446, 78] on link "Notes" at bounding box center [456, 73] width 33 height 35
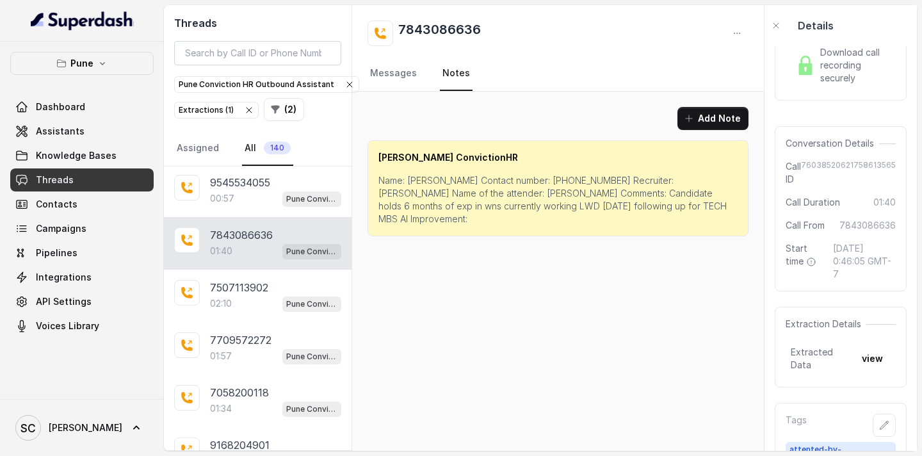
scroll to position [74, 0]
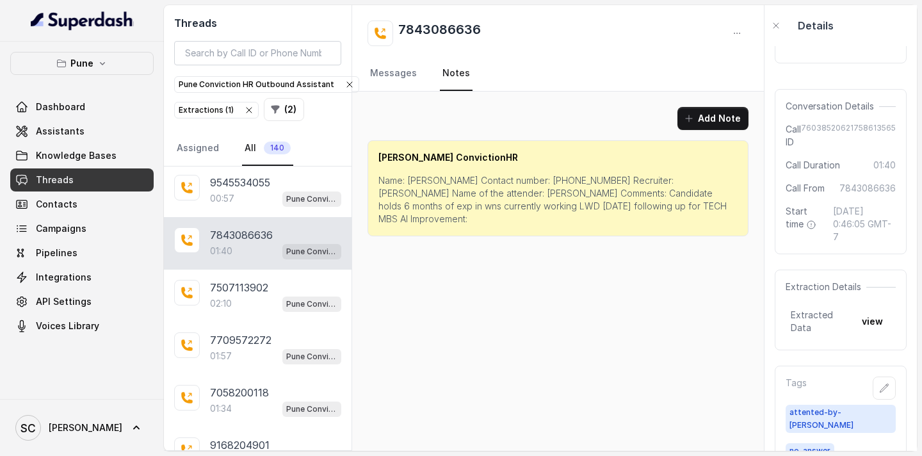
click at [528, 180] on p "Name: [PERSON_NAME] Contact number: [PHONE_NUMBER] Recruiter: [PERSON_NAME] Nam…" at bounding box center [557, 199] width 359 height 51
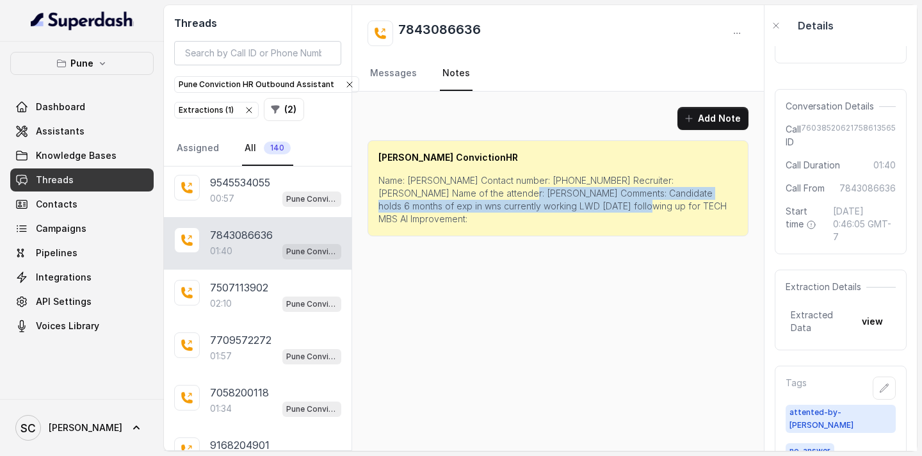
drag, startPoint x: 457, startPoint y: 194, endPoint x: 553, endPoint y: 208, distance: 97.1
click at [553, 208] on p "Name: [PERSON_NAME] Contact number: [PHONE_NUMBER] Recruiter: [PERSON_NAME] Nam…" at bounding box center [557, 199] width 359 height 51
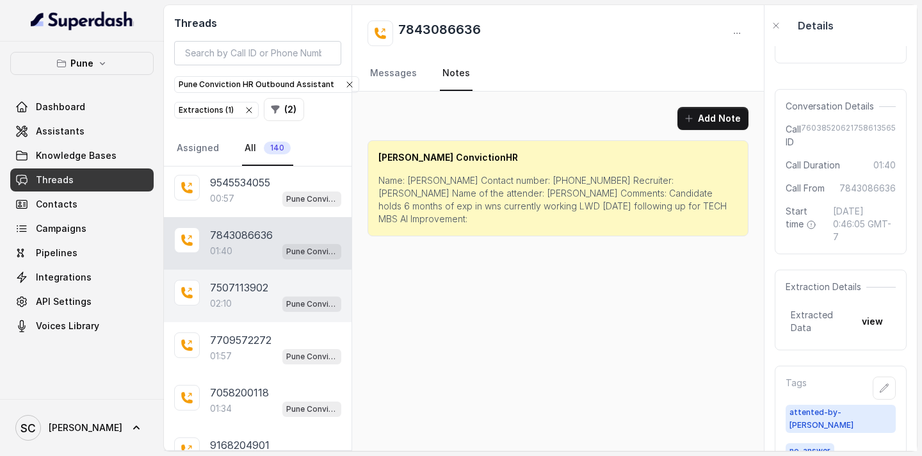
click at [239, 302] on div "02:10 Pune Conviction HR Outbound Assistant" at bounding box center [275, 303] width 131 height 17
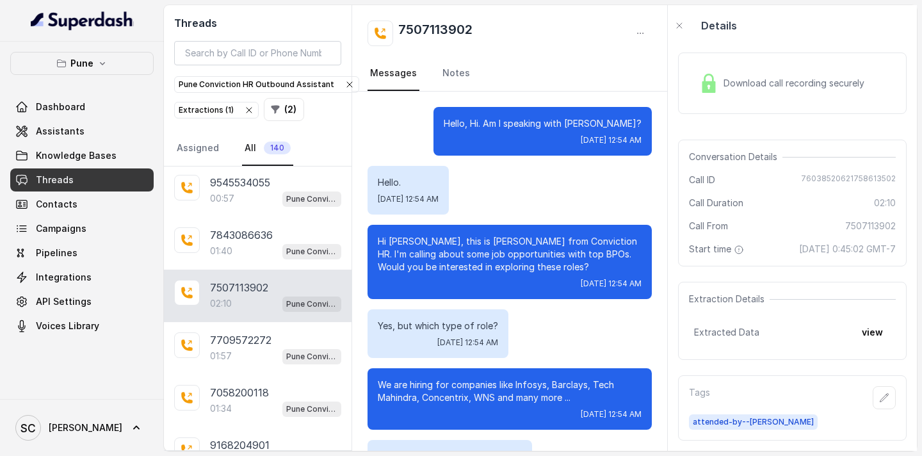
scroll to position [1359, 0]
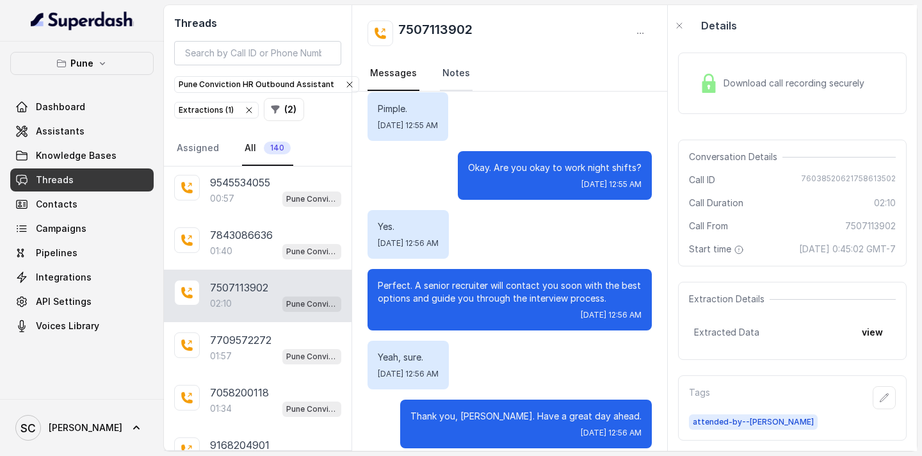
click at [461, 83] on link "Notes" at bounding box center [456, 73] width 33 height 35
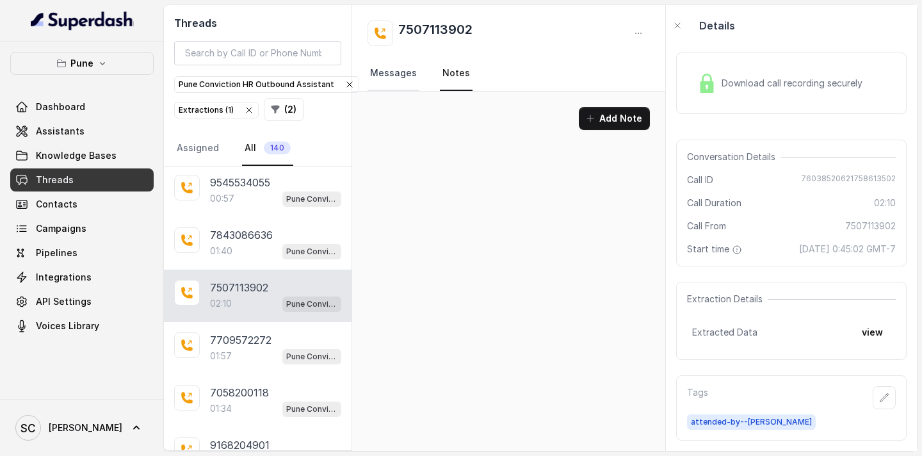
click at [397, 76] on link "Messages" at bounding box center [394, 73] width 52 height 35
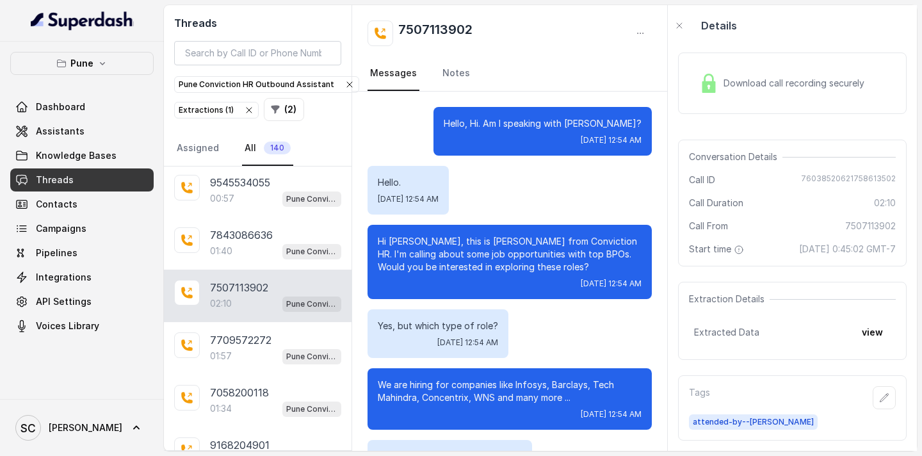
click at [407, 243] on p "Hi [PERSON_NAME], this is [PERSON_NAME] from Conviction HR. I'm calling about s…" at bounding box center [510, 254] width 264 height 38
drag, startPoint x: 497, startPoint y: 28, endPoint x: 400, endPoint y: 28, distance: 96.7
click at [400, 28] on div "7507113902" at bounding box center [510, 33] width 284 height 26
click at [449, 77] on link "Notes" at bounding box center [456, 73] width 33 height 35
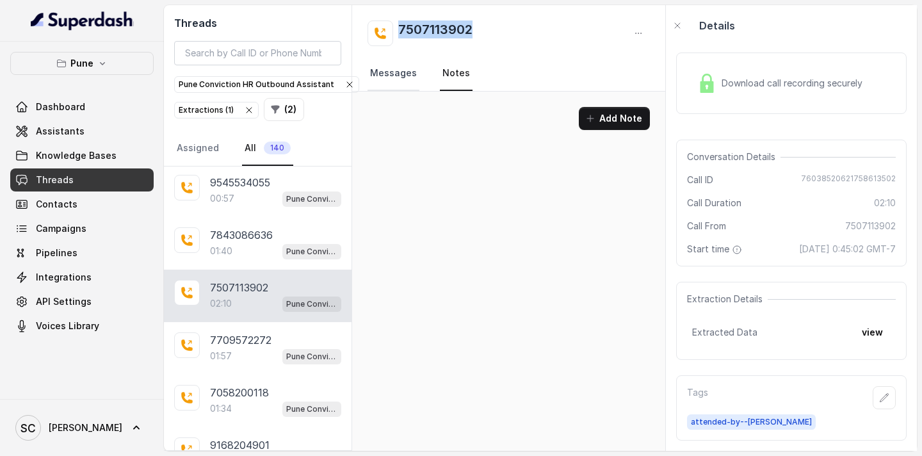
click at [410, 78] on link "Messages" at bounding box center [394, 73] width 52 height 35
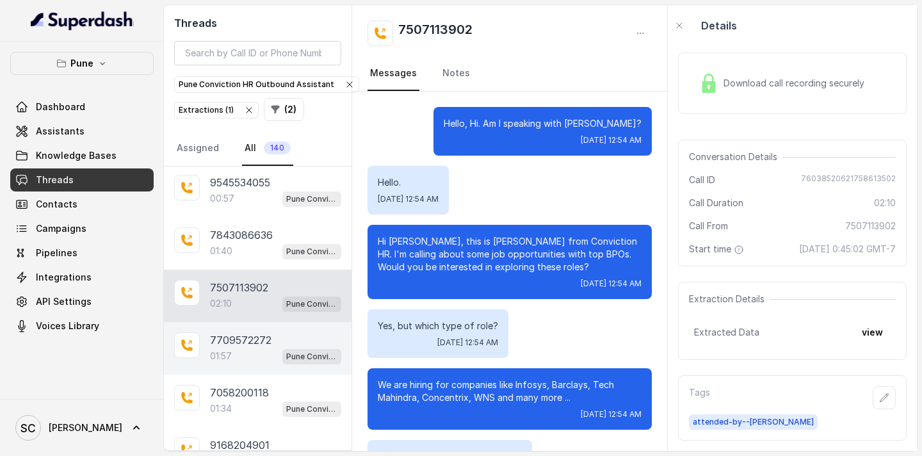
click at [261, 343] on p "7709572272" at bounding box center [240, 339] width 61 height 15
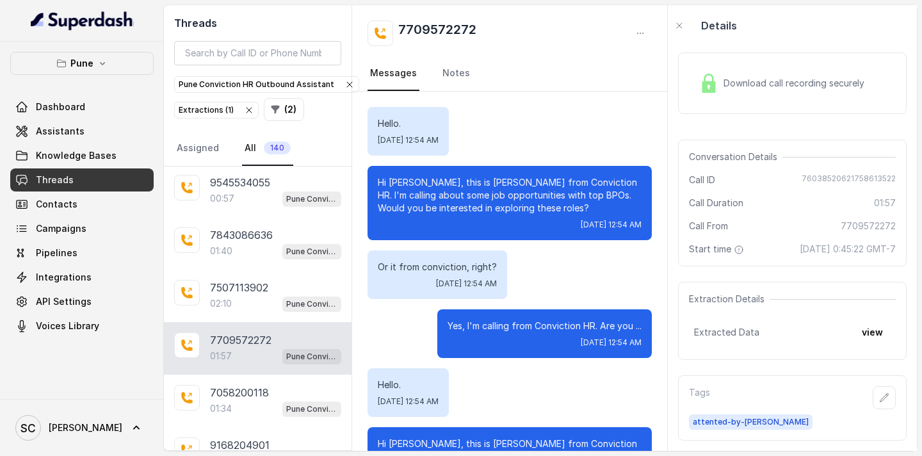
scroll to position [1464, 0]
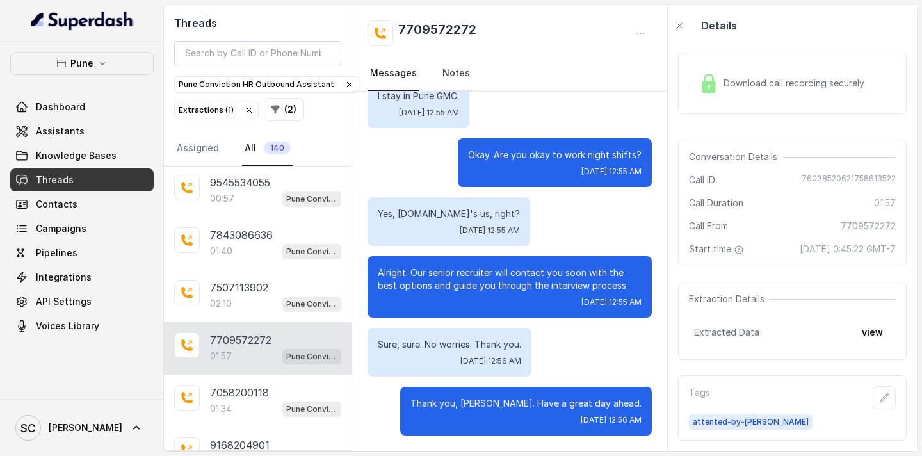
click at [444, 77] on link "Notes" at bounding box center [456, 73] width 33 height 35
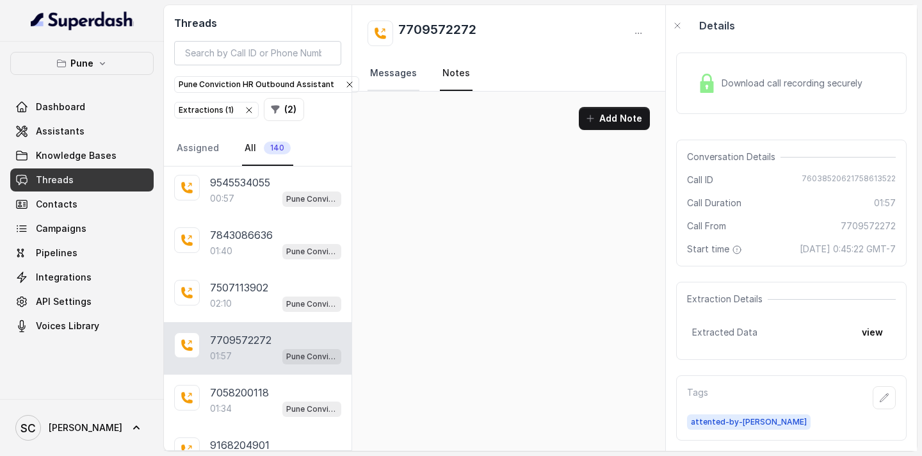
click at [405, 77] on link "Messages" at bounding box center [394, 73] width 52 height 35
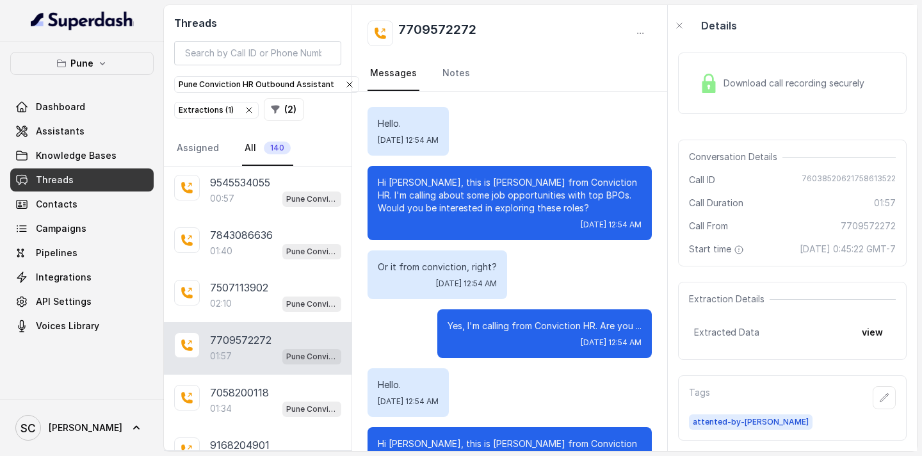
click at [419, 185] on p "Hi [PERSON_NAME], this is [PERSON_NAME] from Conviction HR. I'm calling about s…" at bounding box center [510, 195] width 264 height 38
drag, startPoint x: 488, startPoint y: 23, endPoint x: 400, endPoint y: 27, distance: 88.4
click at [400, 27] on div "7709572272" at bounding box center [510, 33] width 284 height 26
click at [458, 70] on link "Notes" at bounding box center [456, 73] width 33 height 35
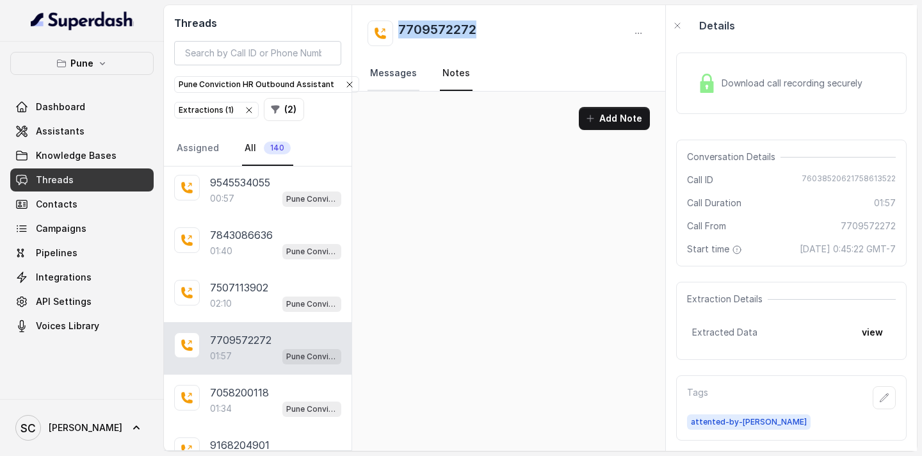
click at [404, 79] on link "Messages" at bounding box center [394, 73] width 52 height 35
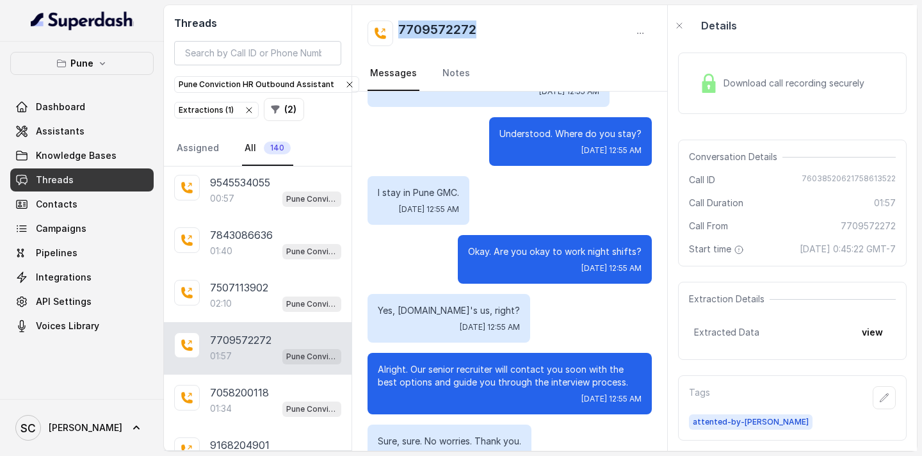
scroll to position [1464, 0]
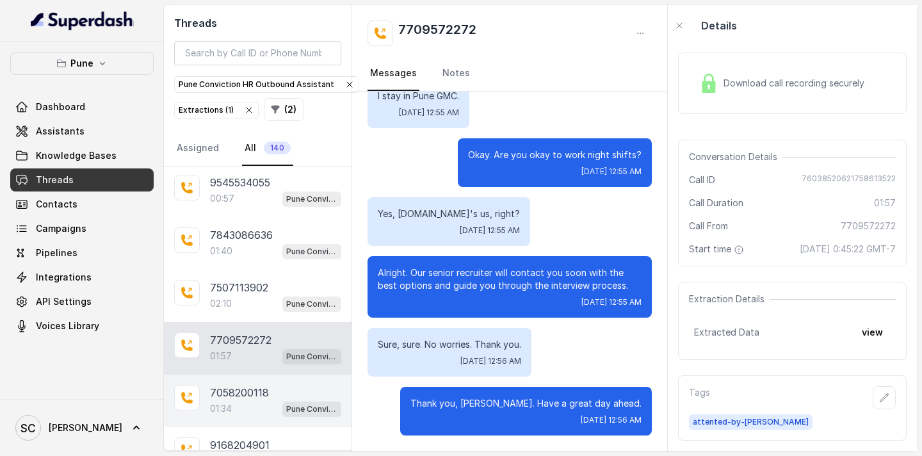
click at [252, 403] on div "01:34 Pune Conviction HR Outbound Assistant" at bounding box center [275, 408] width 131 height 17
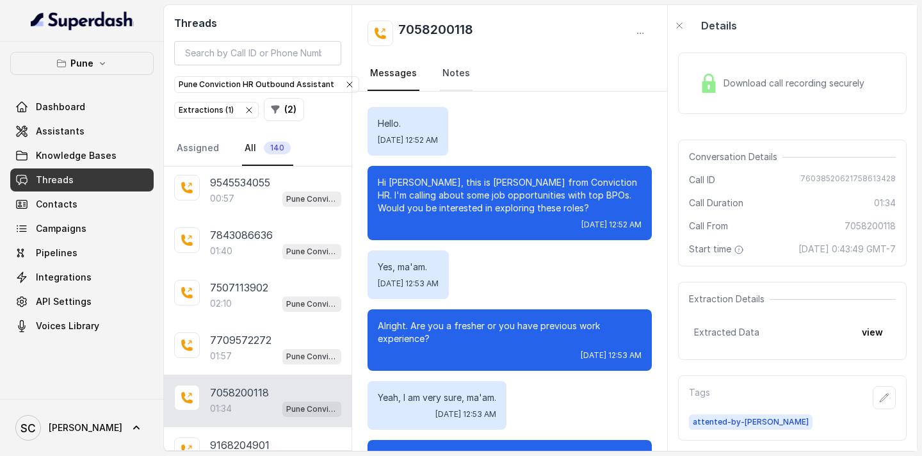
click at [454, 81] on link "Notes" at bounding box center [456, 73] width 33 height 35
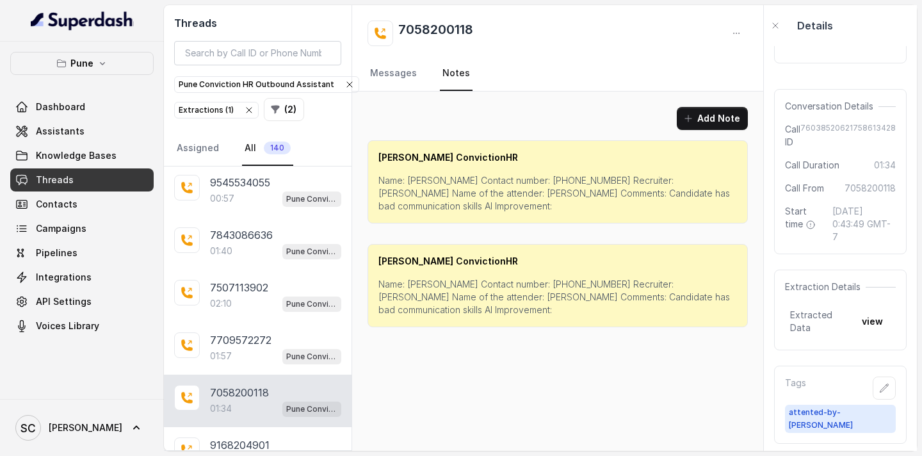
click at [416, 180] on p "Name: [PERSON_NAME] Contact number: [PHONE_NUMBER] Recruiter: [PERSON_NAME] Nam…" at bounding box center [557, 193] width 359 height 38
click at [513, 177] on p "Name: [PERSON_NAME] Contact number: [PHONE_NUMBER] Recruiter: [PERSON_NAME] Nam…" at bounding box center [557, 193] width 359 height 38
click at [619, 181] on p "Name: [PERSON_NAME] Contact number: [PHONE_NUMBER] Recruiter: [PERSON_NAME] Nam…" at bounding box center [557, 193] width 359 height 38
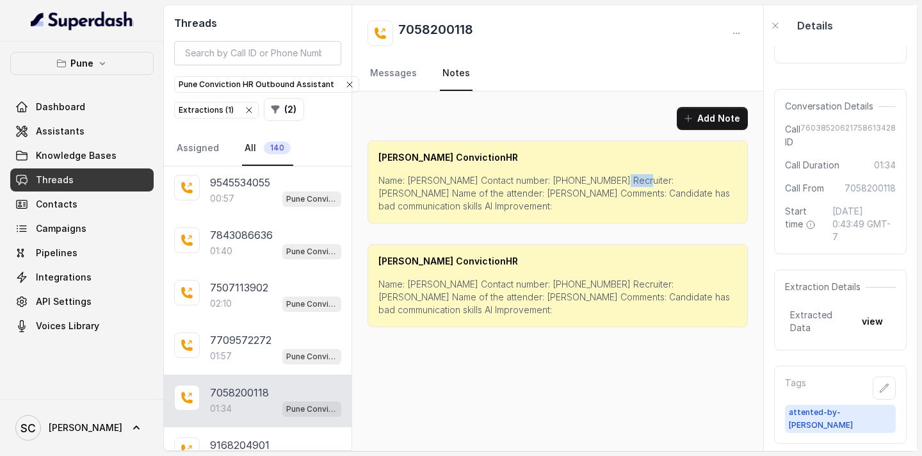
click at [619, 181] on p "Name: [PERSON_NAME] Contact number: [PHONE_NUMBER] Recruiter: [PERSON_NAME] Nam…" at bounding box center [557, 193] width 359 height 38
drag, startPoint x: 455, startPoint y: 195, endPoint x: 600, endPoint y: 196, distance: 144.7
click at [600, 196] on p "Name: [PERSON_NAME] Contact number: [PHONE_NUMBER] Recruiter: [PERSON_NAME] Nam…" at bounding box center [557, 193] width 359 height 38
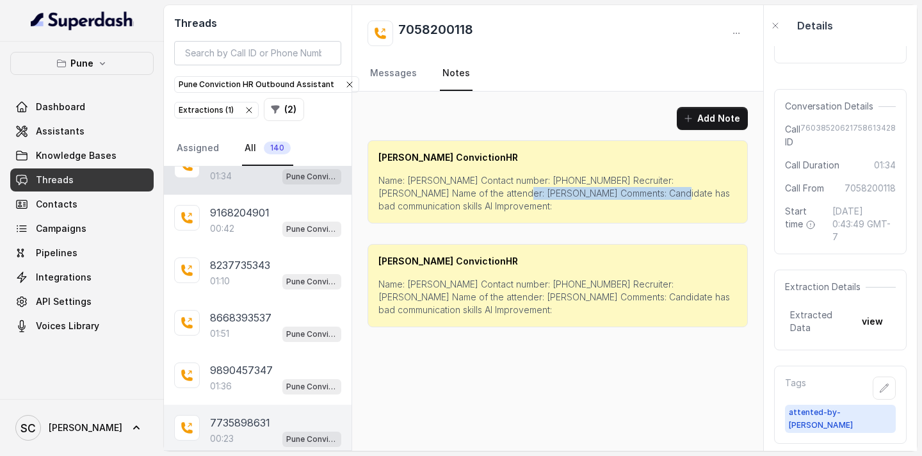
scroll to position [13210, 0]
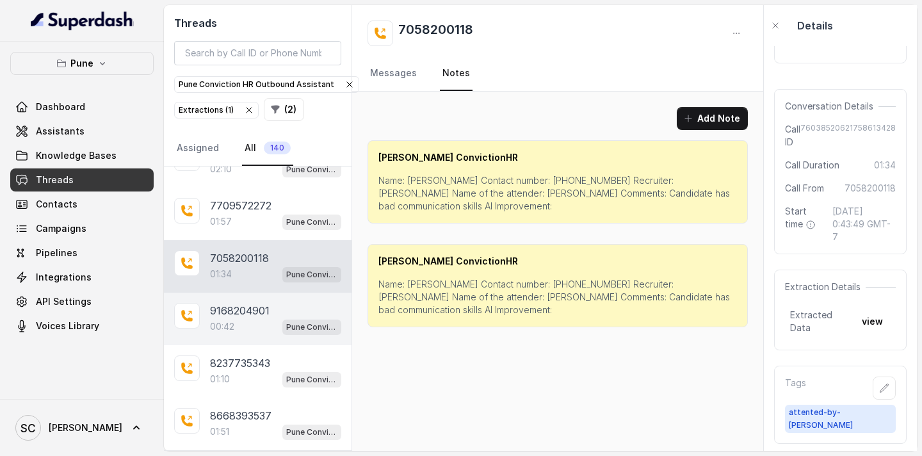
click at [228, 310] on p "9168204901" at bounding box center [240, 310] width 60 height 15
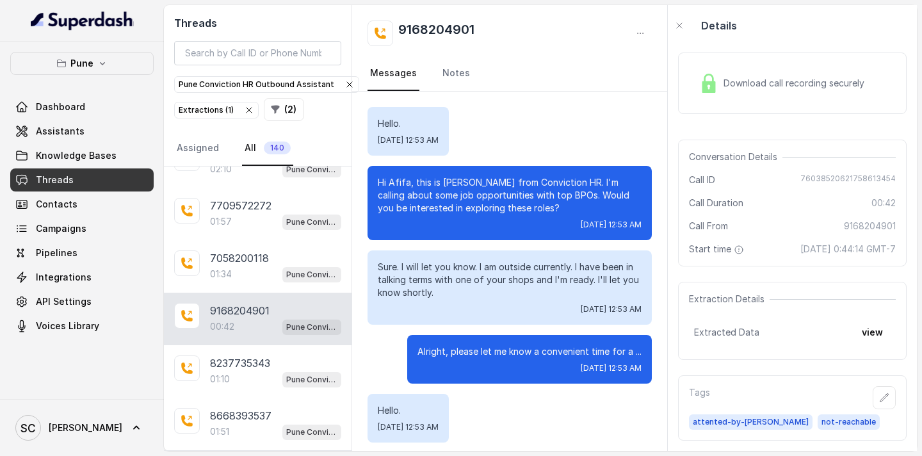
click at [393, 184] on p "Hi Afifa, this is [PERSON_NAME] from Conviction HR. I'm calling about some job …" at bounding box center [510, 195] width 264 height 38
drag, startPoint x: 457, startPoint y: 72, endPoint x: 432, endPoint y: 76, distance: 25.9
click at [457, 72] on link "Notes" at bounding box center [456, 73] width 33 height 35
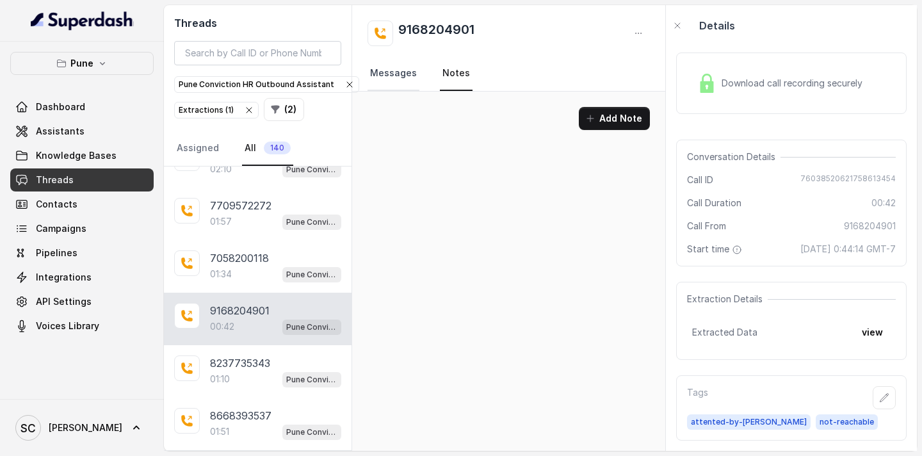
click at [414, 77] on link "Messages" at bounding box center [394, 73] width 52 height 35
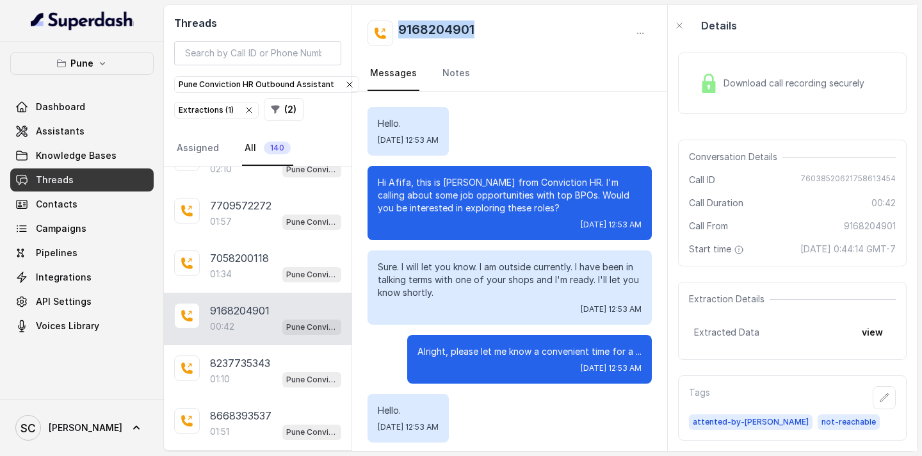
drag, startPoint x: 482, startPoint y: 25, endPoint x: 398, endPoint y: 28, distance: 84.6
click at [398, 28] on div "9168204901" at bounding box center [510, 33] width 284 height 26
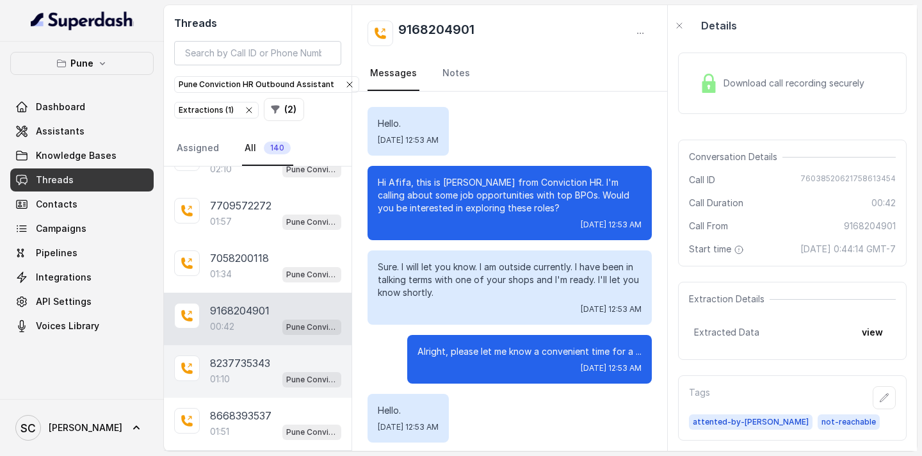
click at [248, 356] on p "8237735343" at bounding box center [240, 362] width 60 height 15
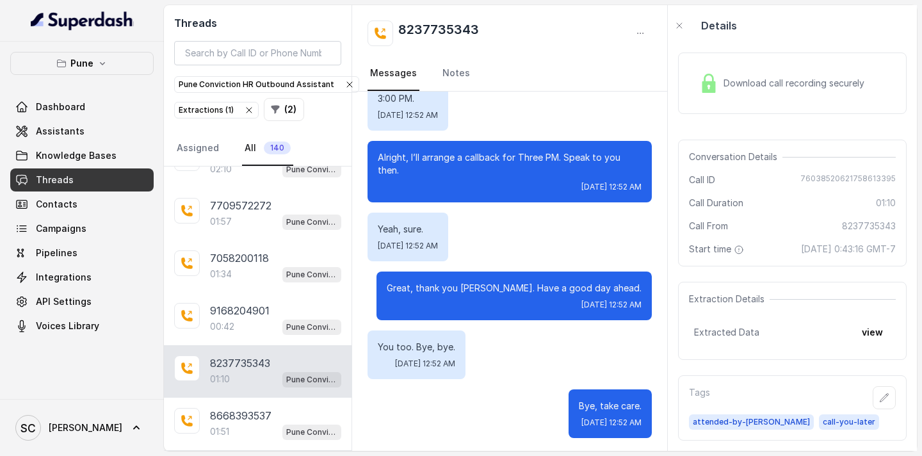
scroll to position [798, 0]
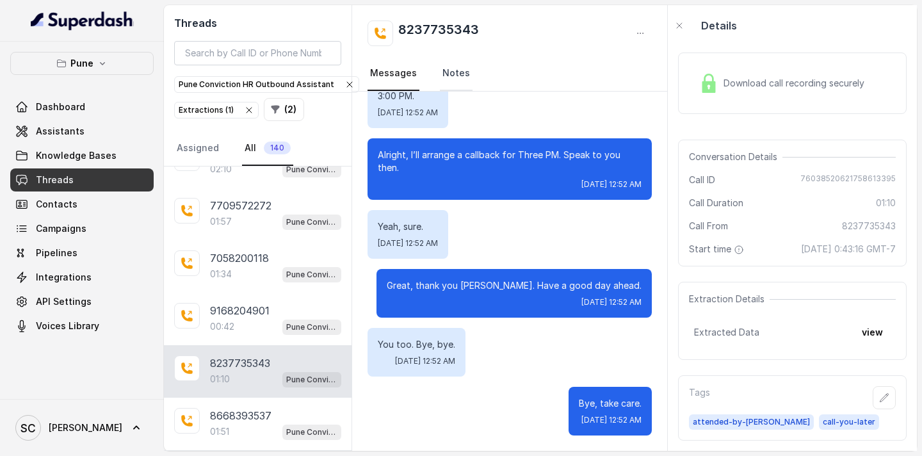
click at [445, 80] on link "Notes" at bounding box center [456, 73] width 33 height 35
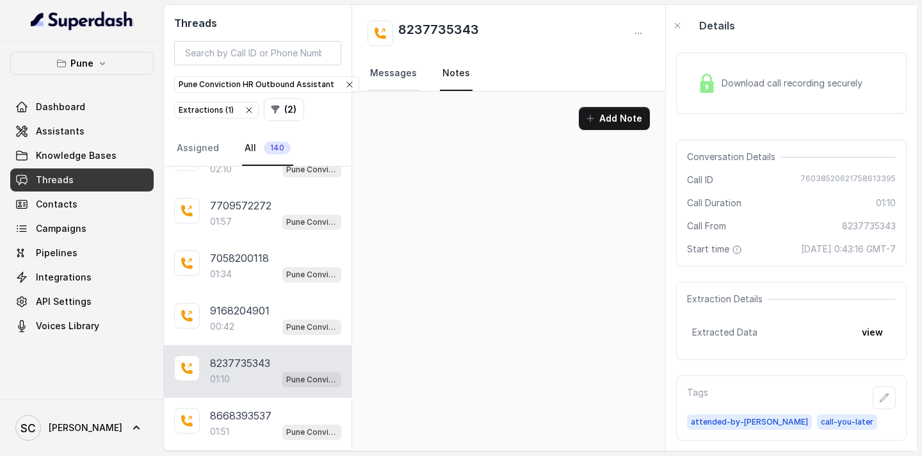
click at [390, 76] on link "Messages" at bounding box center [394, 73] width 52 height 35
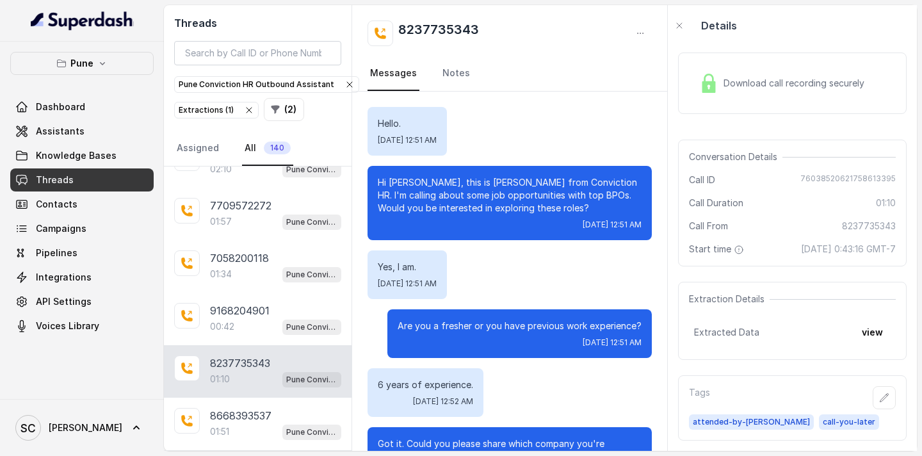
click at [405, 180] on p "Hi [PERSON_NAME], this is [PERSON_NAME] from Conviction HR. I'm calling about s…" at bounding box center [510, 195] width 264 height 38
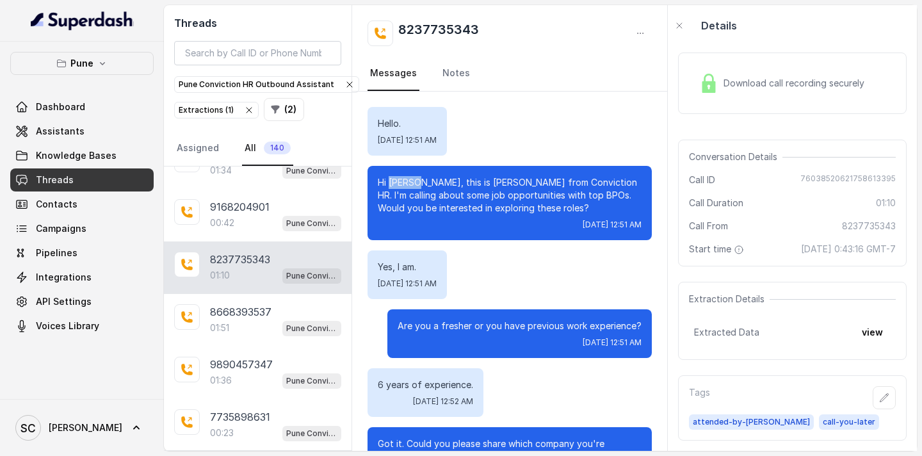
scroll to position [13403, 0]
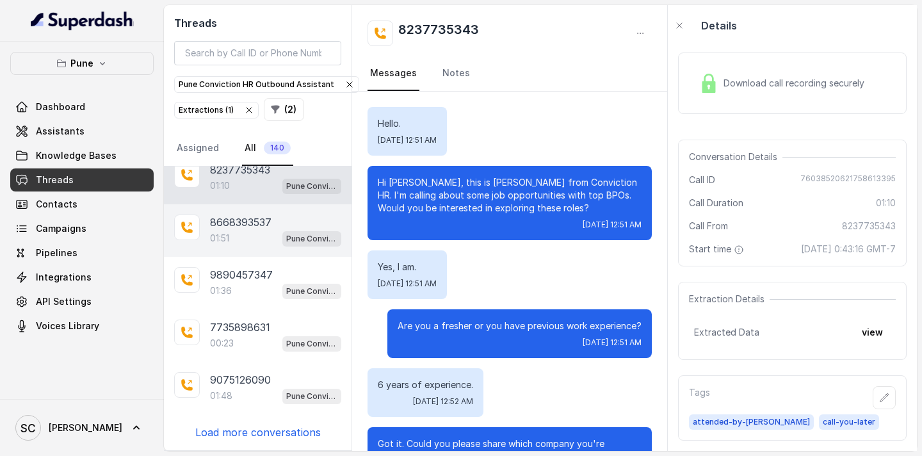
click at [241, 229] on p "8668393537" at bounding box center [240, 221] width 61 height 15
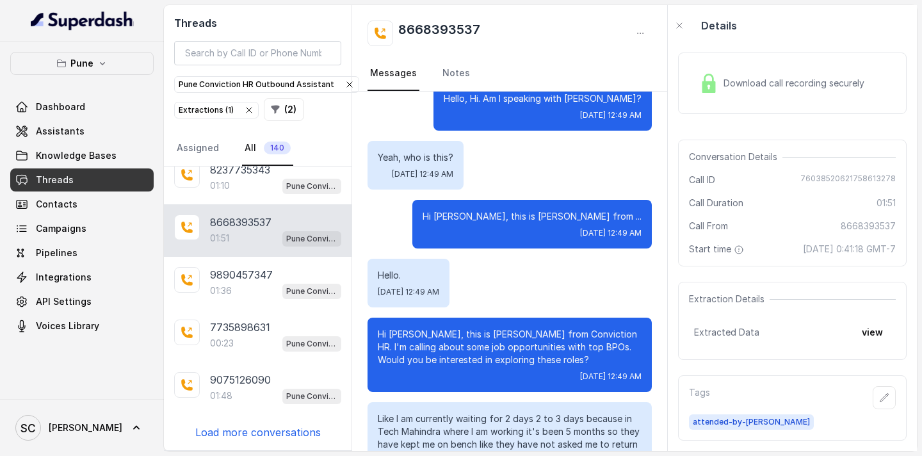
scroll to position [120, 0]
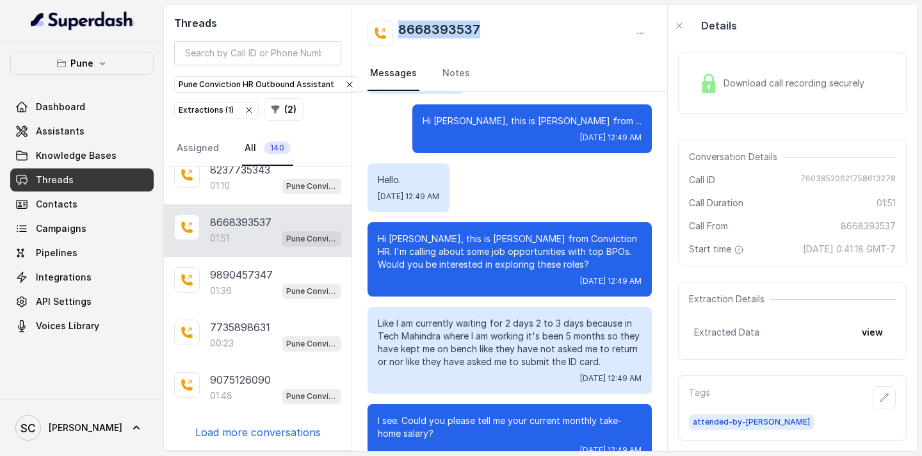
drag, startPoint x: 499, startPoint y: 26, endPoint x: 401, endPoint y: 32, distance: 98.2
click at [401, 32] on div "8668393537" at bounding box center [510, 33] width 284 height 26
click at [407, 236] on p "Hi [PERSON_NAME], this is [PERSON_NAME] from Conviction HR. I'm calling about s…" at bounding box center [510, 251] width 264 height 38
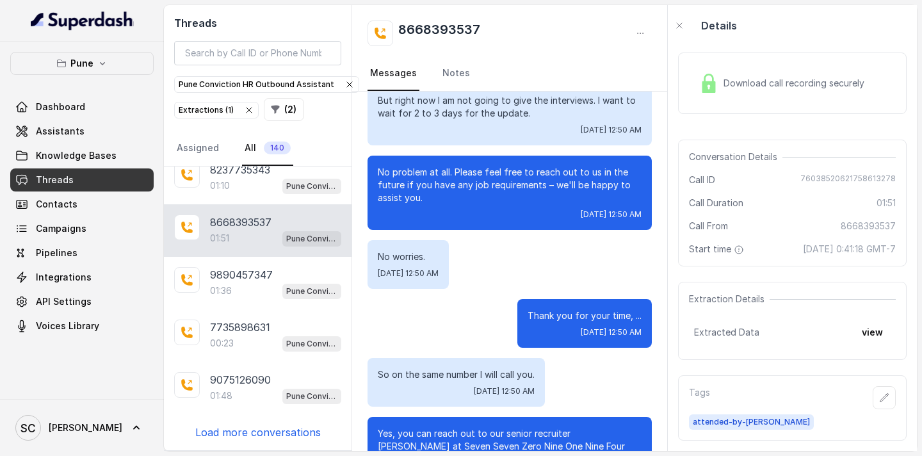
scroll to position [1472, 0]
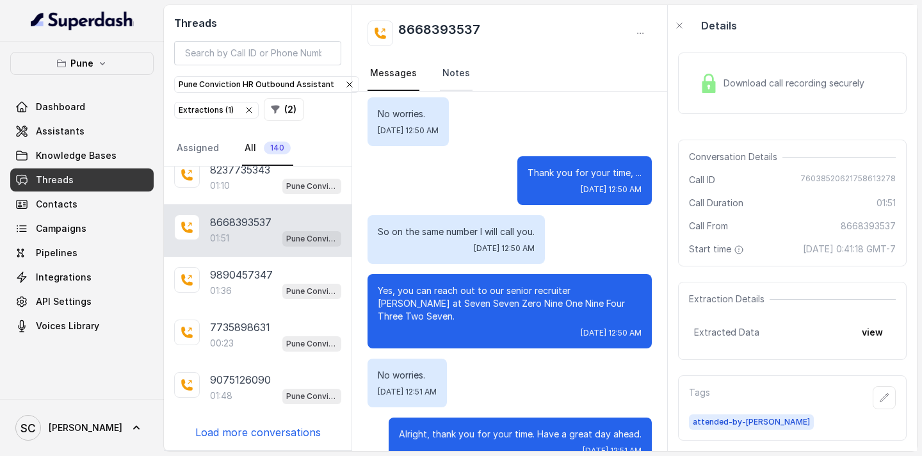
click at [451, 77] on link "Notes" at bounding box center [456, 73] width 33 height 35
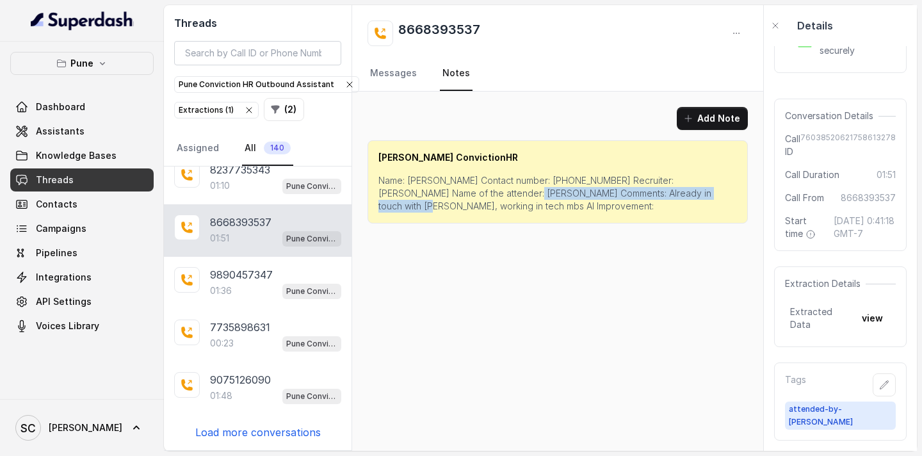
drag, startPoint x: 503, startPoint y: 193, endPoint x: 708, endPoint y: 197, distance: 205.6
click at [708, 197] on p "Name: [PERSON_NAME] Contact number: [PHONE_NUMBER] Recruiter: [PERSON_NAME] Nam…" at bounding box center [557, 193] width 359 height 38
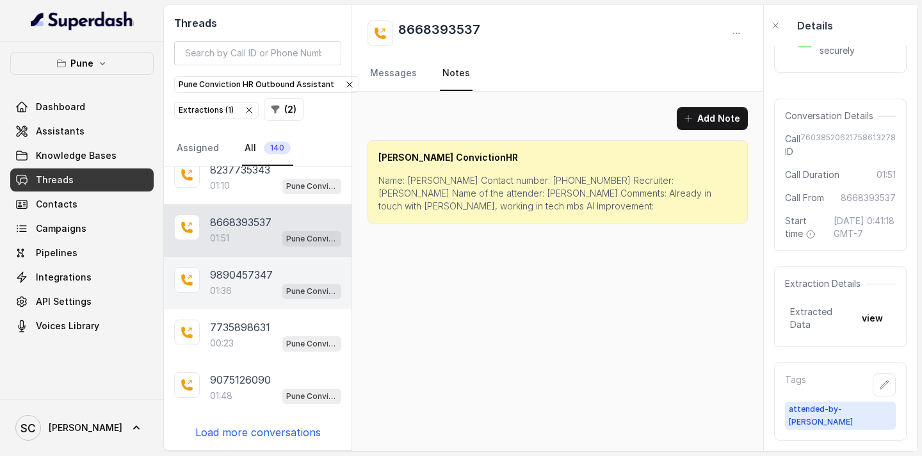
click at [218, 279] on p "9890457347" at bounding box center [241, 274] width 63 height 15
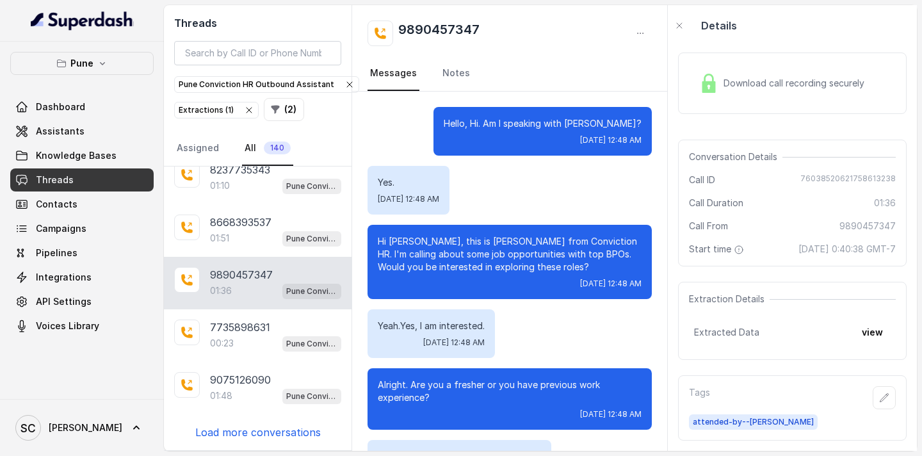
click at [403, 243] on p "Hi [PERSON_NAME], this is [PERSON_NAME] from Conviction HR. I'm calling about s…" at bounding box center [510, 254] width 264 height 38
drag, startPoint x: 515, startPoint y: 26, endPoint x: 400, endPoint y: 31, distance: 115.4
click at [400, 30] on div "9890457347" at bounding box center [510, 33] width 284 height 26
click at [443, 76] on link "Notes" at bounding box center [456, 73] width 33 height 35
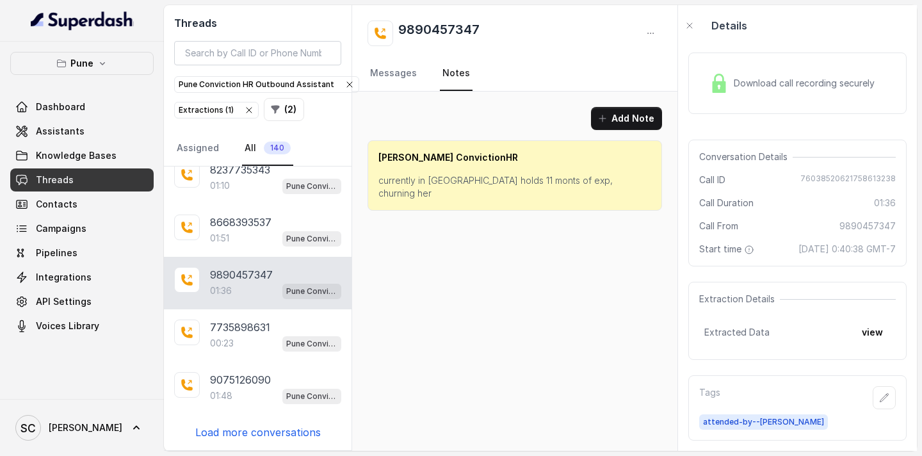
click at [547, 181] on p "currently in [GEOGRAPHIC_DATA] holds 11 monts of exp, churning her" at bounding box center [514, 187] width 273 height 26
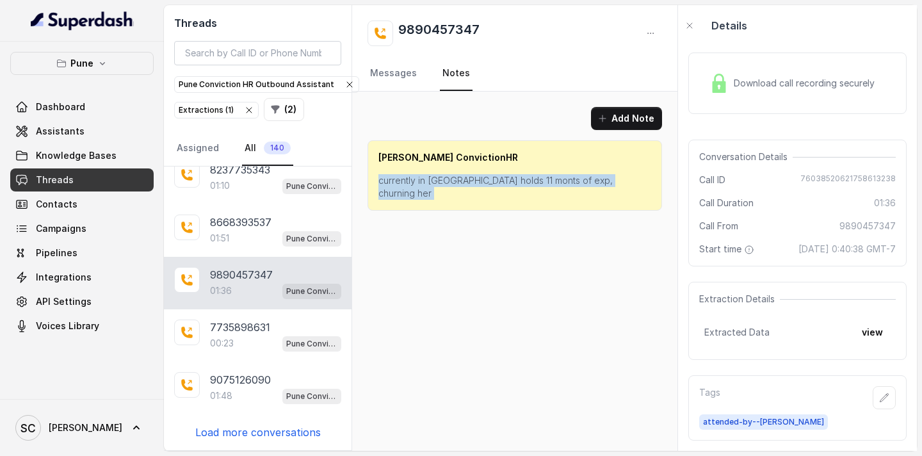
click at [547, 181] on p "currently in [GEOGRAPHIC_DATA] holds 11 monts of exp, churning her" at bounding box center [514, 187] width 273 height 26
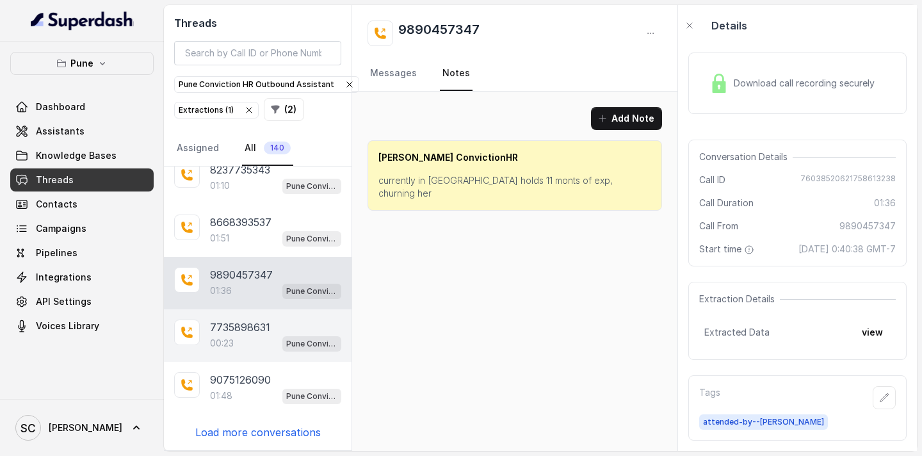
click at [248, 343] on div "00:23 Pune Conviction HR Outbound Assistant" at bounding box center [275, 343] width 131 height 17
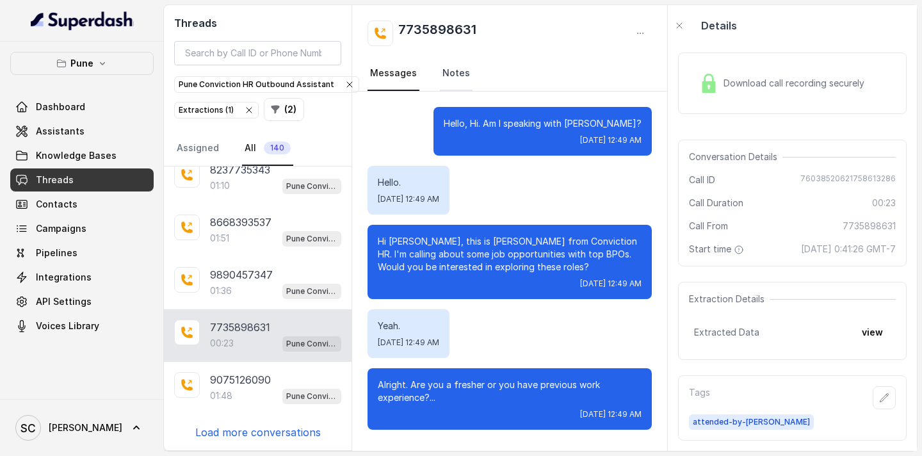
click at [448, 74] on link "Notes" at bounding box center [456, 73] width 33 height 35
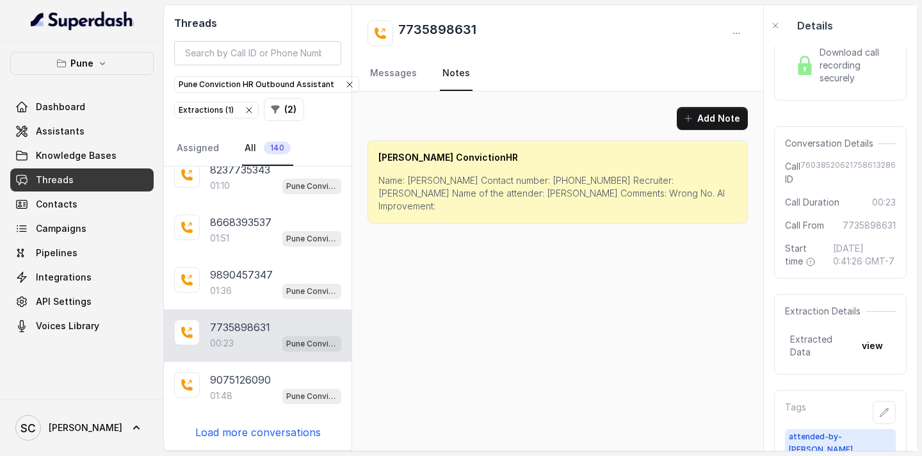
scroll to position [71, 0]
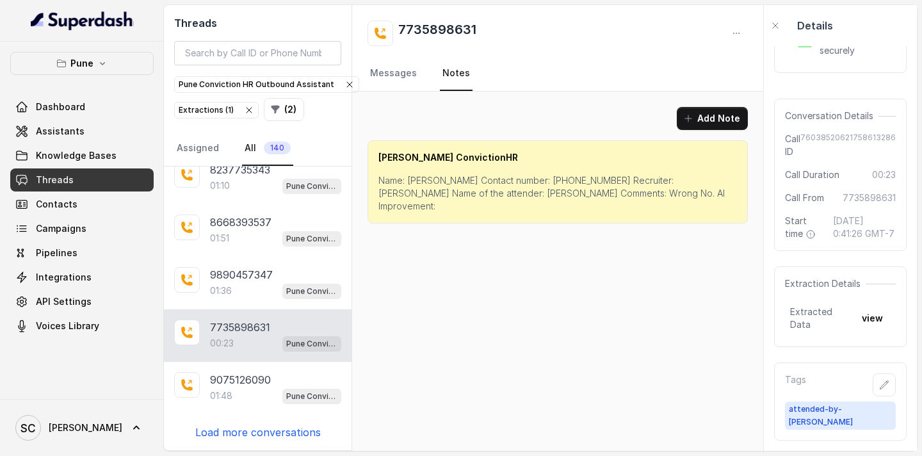
click at [416, 182] on p "Name: [PERSON_NAME] Contact number: [PHONE_NUMBER] Recruiter: [PERSON_NAME] Nam…" at bounding box center [557, 193] width 359 height 38
click at [513, 177] on p "Name: [PERSON_NAME] Contact number: [PHONE_NUMBER] Recruiter: [PERSON_NAME] Nam…" at bounding box center [557, 193] width 359 height 38
click at [609, 178] on p "Name: [PERSON_NAME] Contact number: [PHONE_NUMBER] Recruiter: [PERSON_NAME] Nam…" at bounding box center [557, 193] width 359 height 38
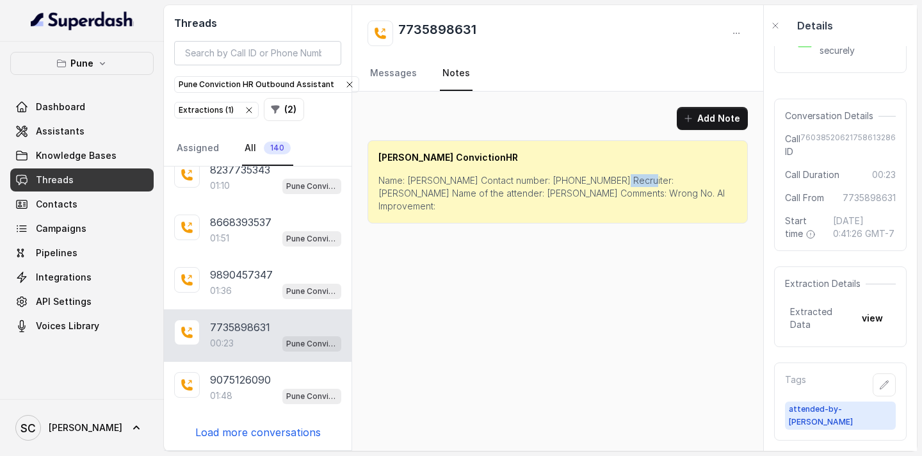
click at [609, 178] on p "Name: [PERSON_NAME] Contact number: [PHONE_NUMBER] Recruiter: [PERSON_NAME] Nam…" at bounding box center [557, 193] width 359 height 38
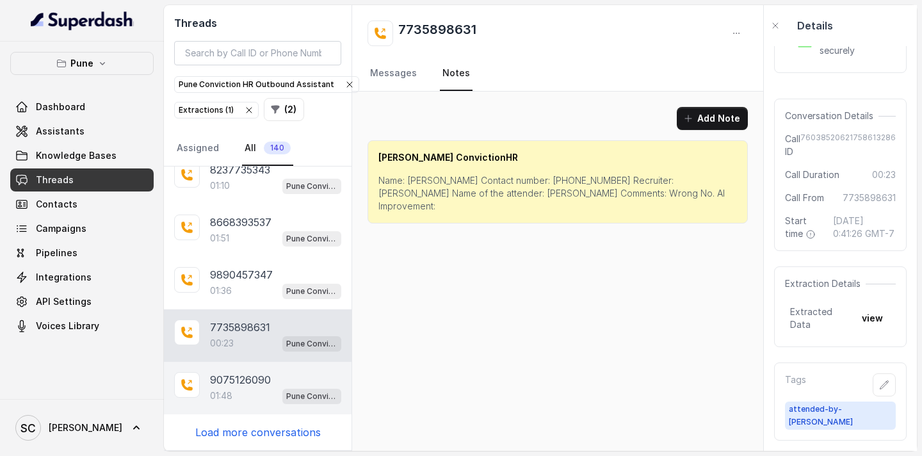
click at [234, 378] on p "9075126090" at bounding box center [240, 379] width 61 height 15
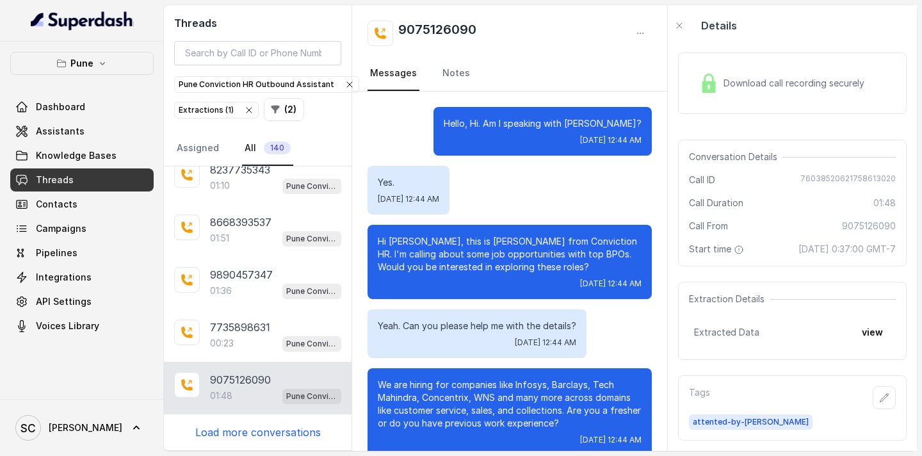
click at [399, 240] on p "Hi [PERSON_NAME], this is [PERSON_NAME] from Conviction HR. I'm calling about s…" at bounding box center [510, 254] width 264 height 38
drag, startPoint x: 497, startPoint y: 27, endPoint x: 387, endPoint y: 30, distance: 109.5
click at [387, 30] on div "9075126090" at bounding box center [510, 33] width 284 height 26
click at [451, 68] on link "Notes" at bounding box center [456, 73] width 33 height 35
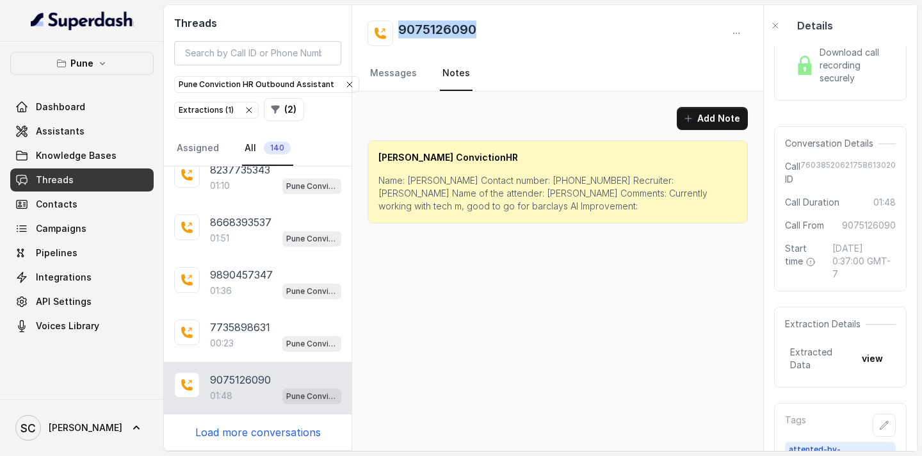
scroll to position [74, 0]
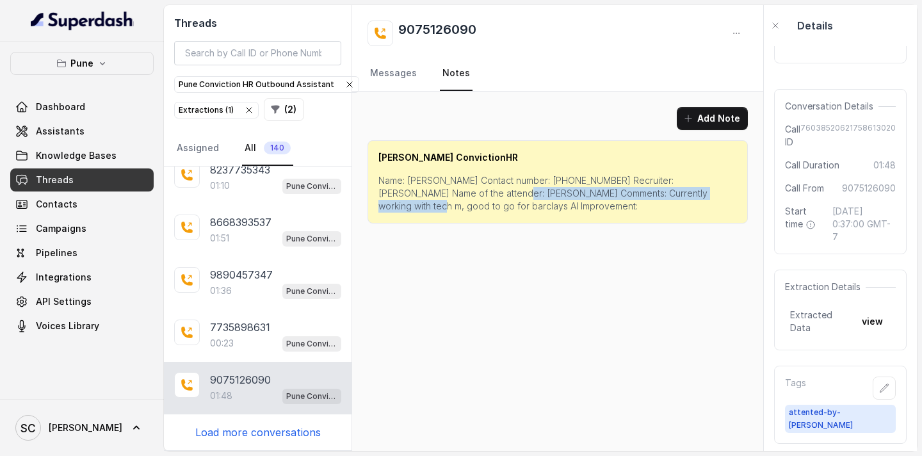
drag, startPoint x: 455, startPoint y: 194, endPoint x: 679, endPoint y: 201, distance: 224.2
click at [682, 195] on p "Name: [PERSON_NAME] Contact number: [PHONE_NUMBER] Recruiter: [PERSON_NAME] Nam…" at bounding box center [557, 193] width 359 height 38
click at [261, 436] on p "Load more conversations" at bounding box center [257, 432] width 125 height 15
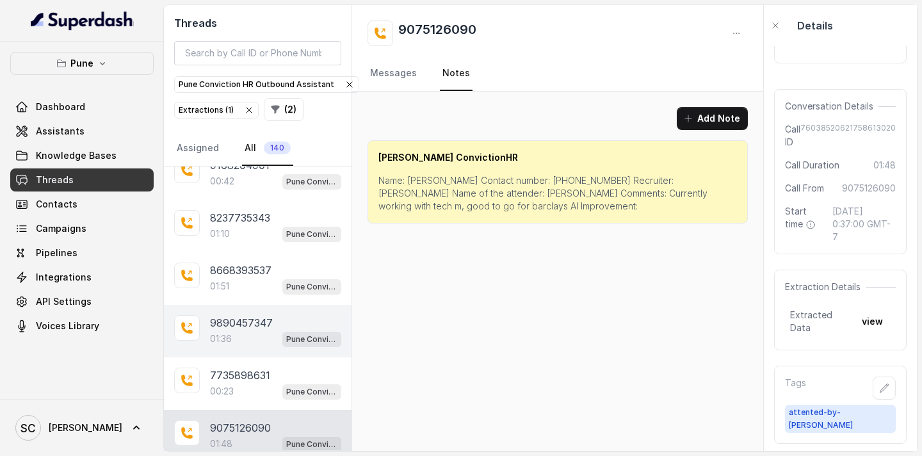
scroll to position [13403, 0]
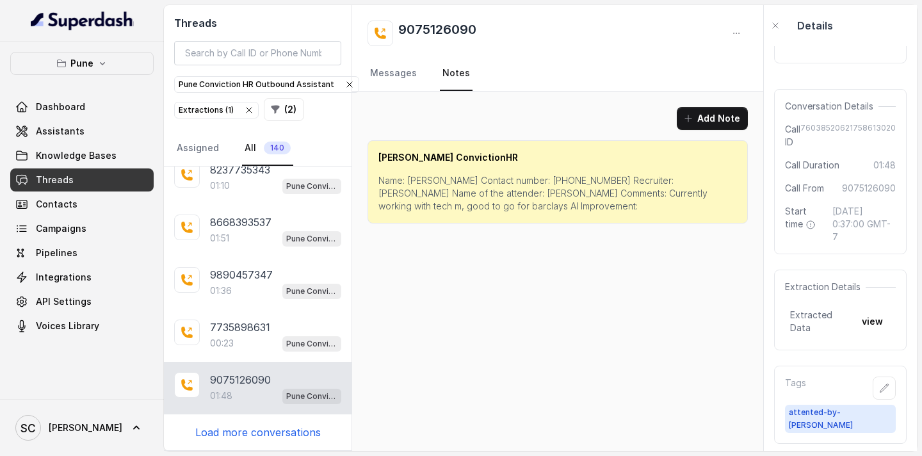
click at [261, 436] on p "Load more conversations" at bounding box center [257, 432] width 125 height 15
click at [259, 430] on p "Load more conversations" at bounding box center [257, 432] width 125 height 15
click at [260, 432] on p "Load more conversations" at bounding box center [257, 432] width 125 height 15
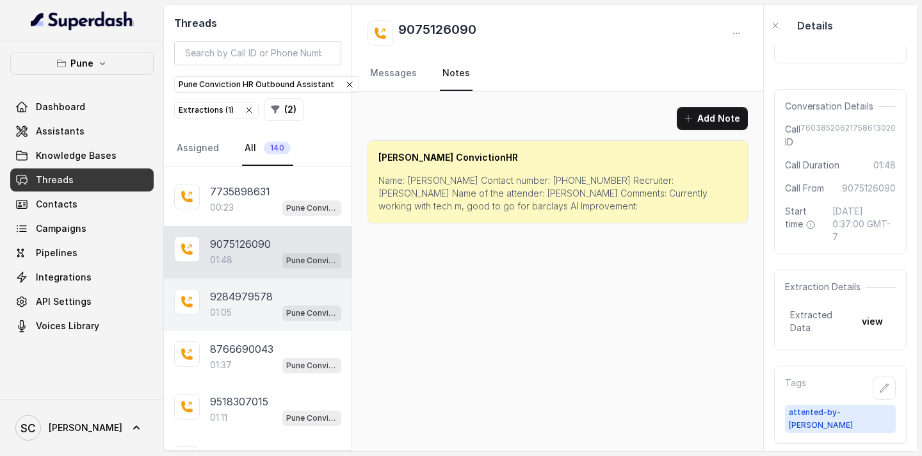
scroll to position [13536, 0]
click at [254, 314] on div "01:05 Pune Conviction HR Outbound Assistant" at bounding box center [275, 315] width 131 height 17
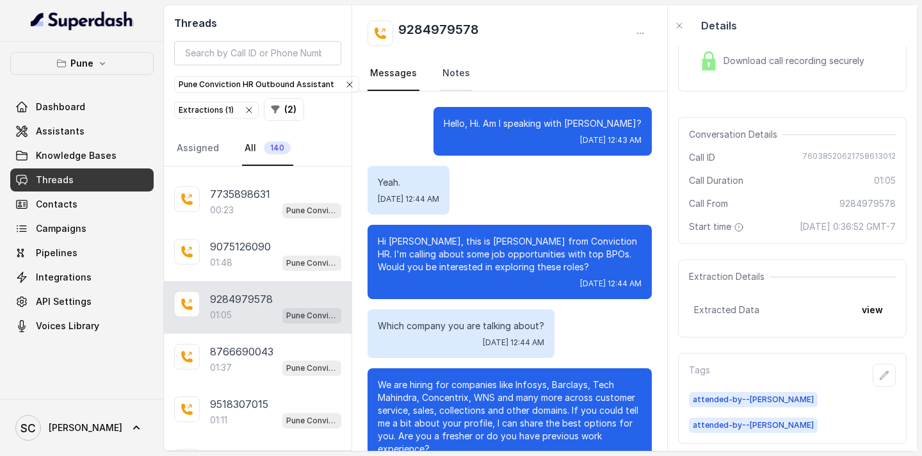
click at [447, 78] on link "Notes" at bounding box center [456, 73] width 33 height 35
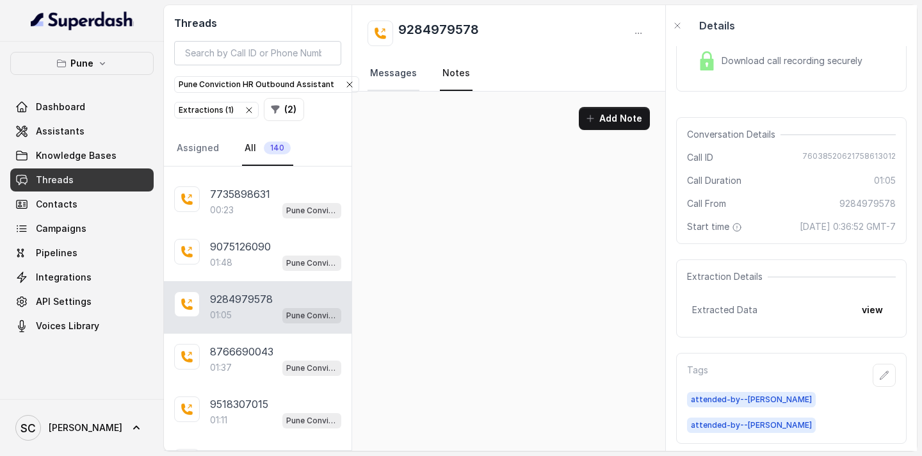
click at [403, 77] on link "Messages" at bounding box center [394, 73] width 52 height 35
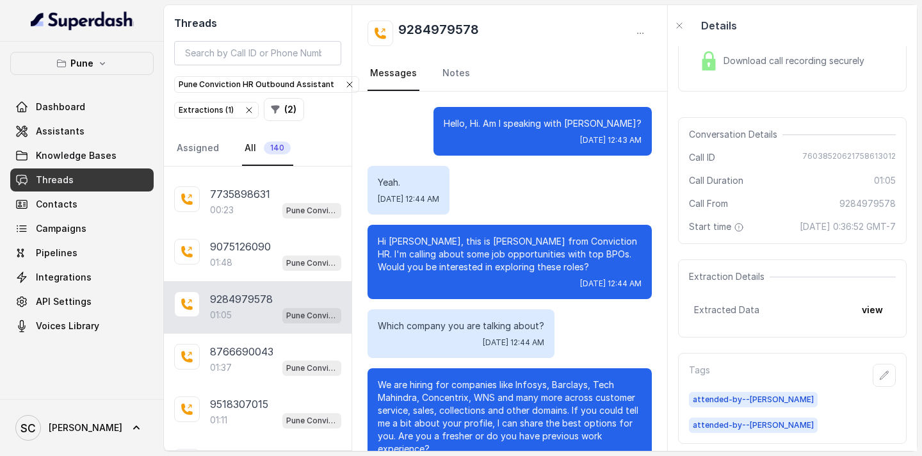
click at [405, 242] on p "Hi [PERSON_NAME], this is [PERSON_NAME] from Conviction HR. I'm calling about s…" at bounding box center [510, 254] width 264 height 38
drag, startPoint x: 498, startPoint y: 33, endPoint x: 402, endPoint y: 32, distance: 96.0
click at [402, 32] on div "9284979578" at bounding box center [510, 33] width 284 height 26
click at [403, 243] on p "Hi [PERSON_NAME], this is [PERSON_NAME] from Conviction HR. I'm calling about s…" at bounding box center [510, 254] width 264 height 38
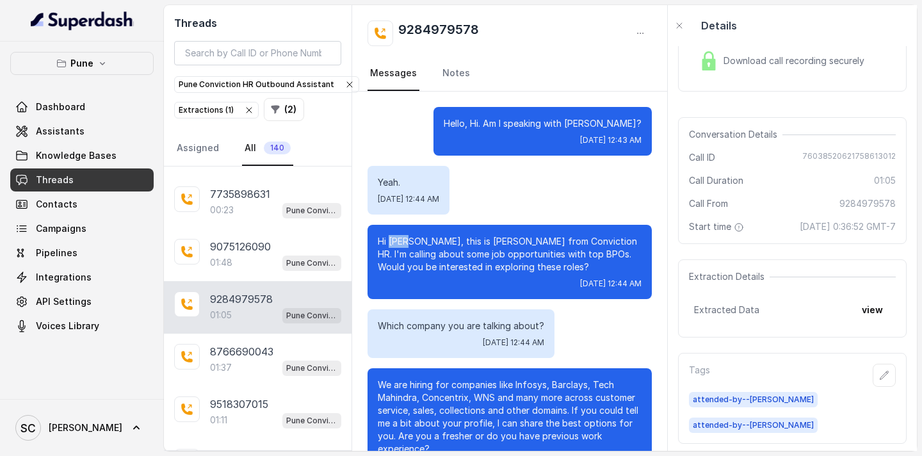
click at [403, 243] on p "Hi [PERSON_NAME], this is [PERSON_NAME] from Conviction HR. I'm calling about s…" at bounding box center [510, 254] width 264 height 38
click at [455, 76] on link "Notes" at bounding box center [456, 73] width 33 height 35
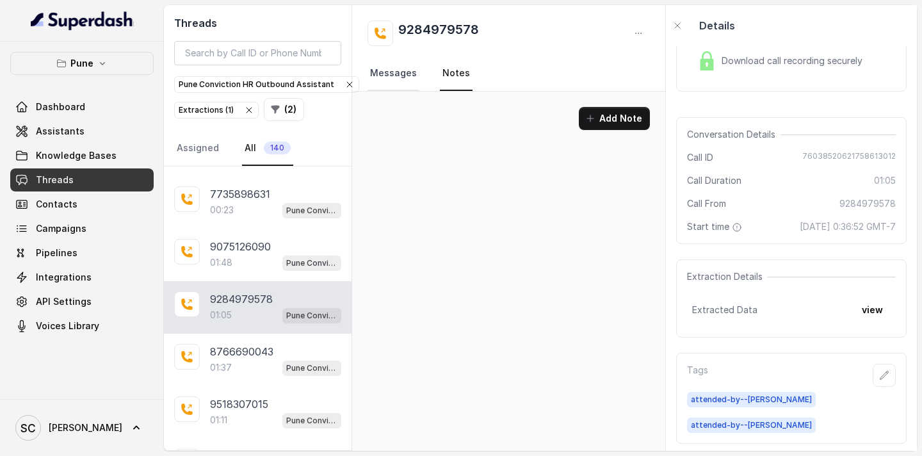
click at [386, 83] on link "Messages" at bounding box center [394, 73] width 52 height 35
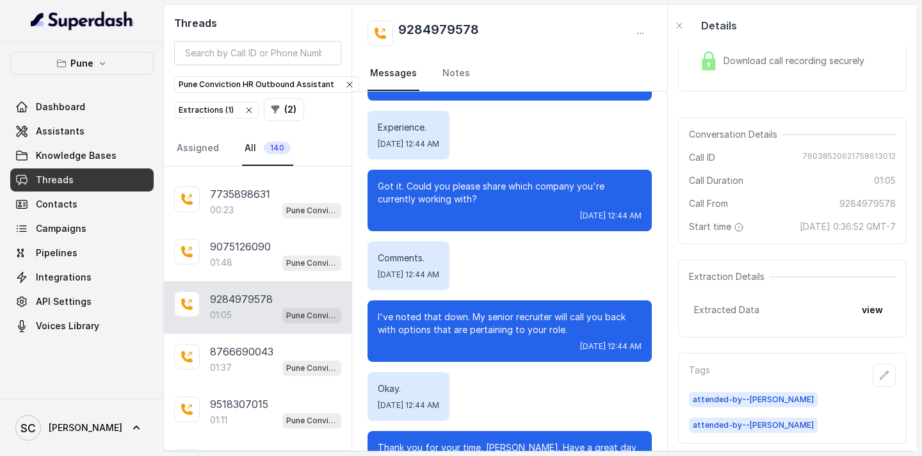
scroll to position [425, 0]
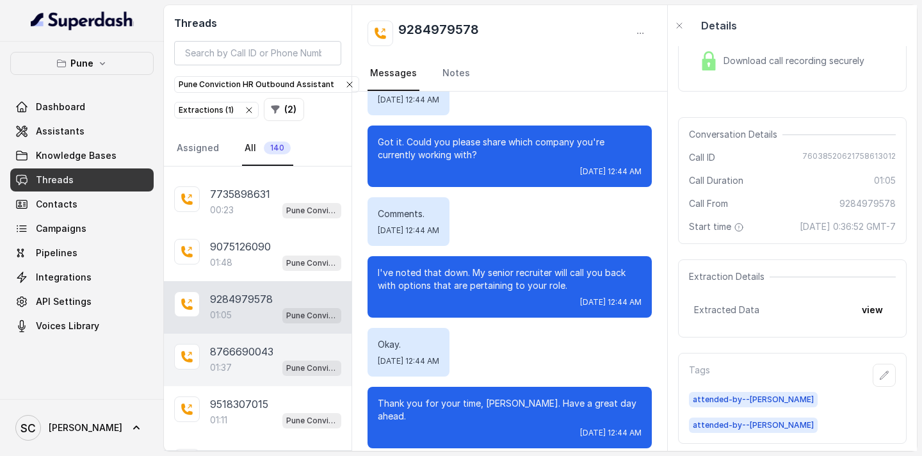
click at [238, 365] on div "01:37 Pune Conviction HR Outbound Assistant" at bounding box center [275, 367] width 131 height 17
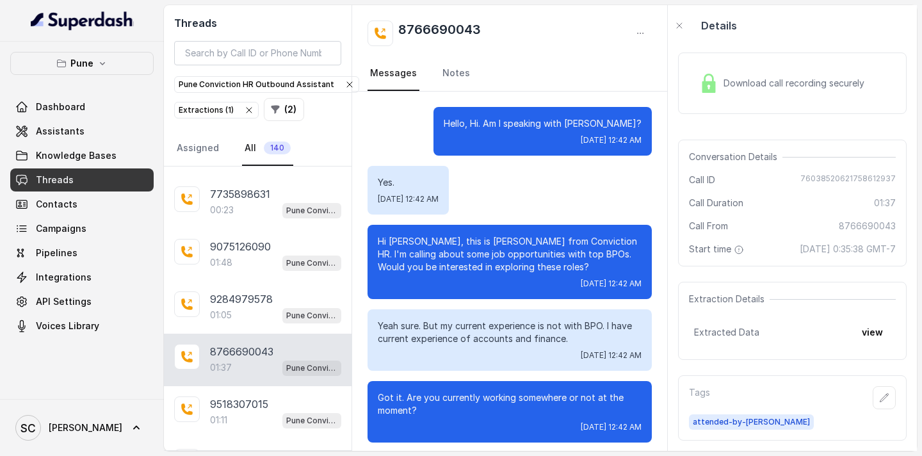
scroll to position [1060, 0]
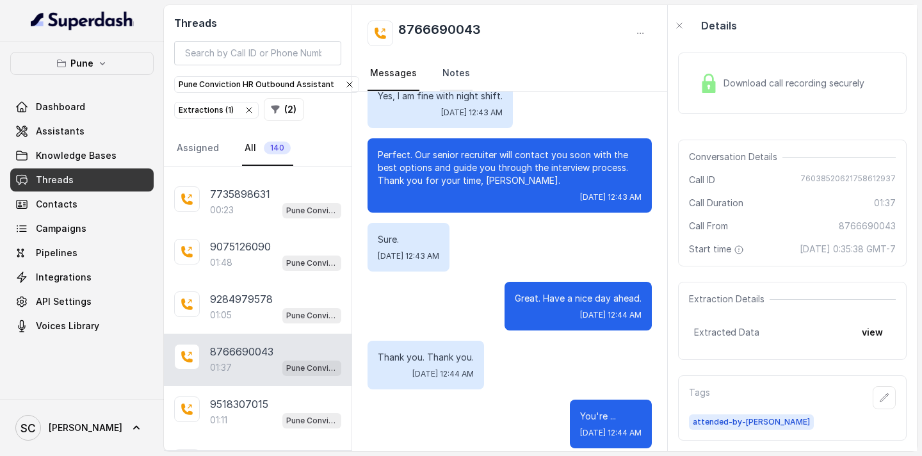
click at [448, 83] on link "Notes" at bounding box center [456, 73] width 33 height 35
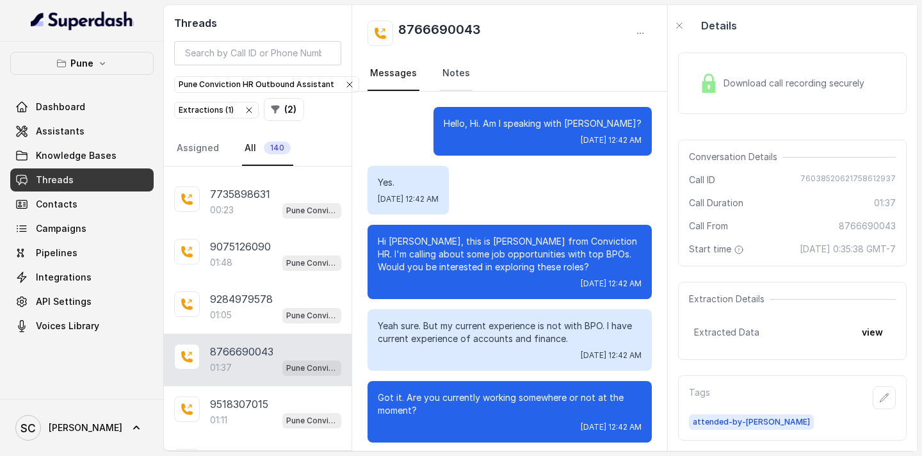
scroll to position [74, 0]
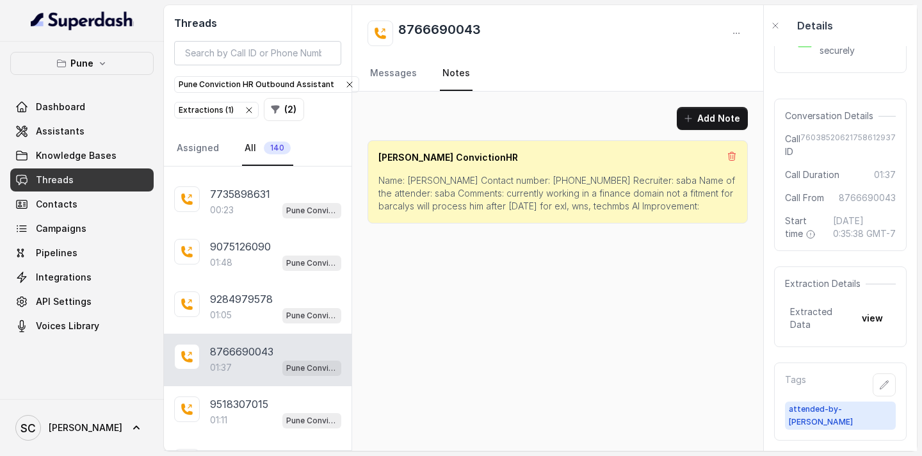
click at [418, 179] on p "Name: [PERSON_NAME] Contact number: [PHONE_NUMBER] Recruiter: saba Name of the …" at bounding box center [557, 193] width 359 height 38
click at [532, 179] on p "Name: [PERSON_NAME] Contact number: [PHONE_NUMBER] Recruiter: saba Name of the …" at bounding box center [557, 193] width 359 height 38
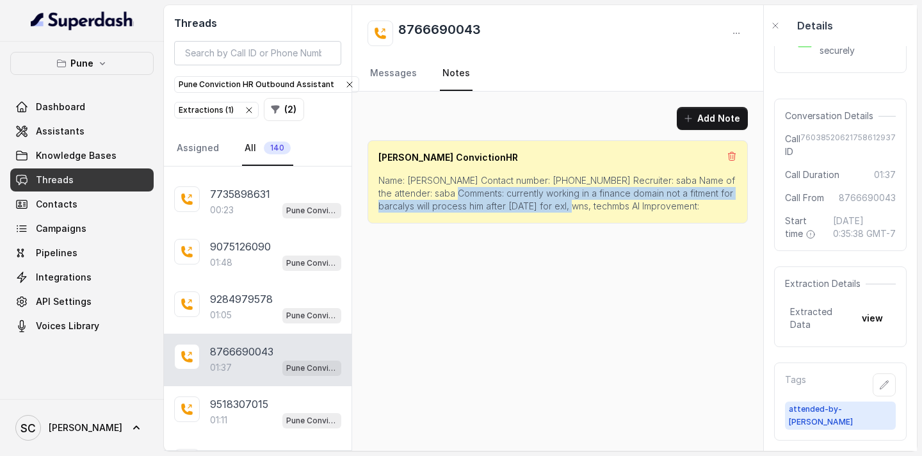
drag, startPoint x: 451, startPoint y: 192, endPoint x: 565, endPoint y: 211, distance: 116.2
click at [565, 211] on p "Name: [PERSON_NAME] Contact number: [PHONE_NUMBER] Recruiter: saba Name of the …" at bounding box center [557, 193] width 359 height 38
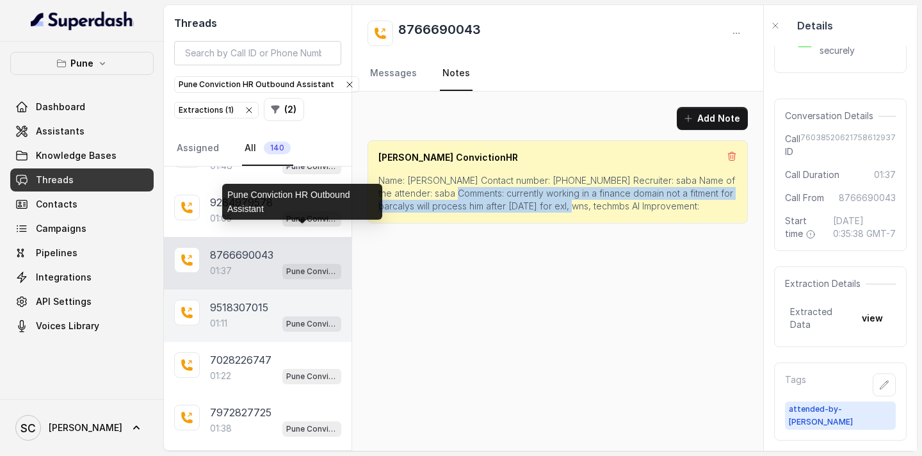
scroll to position [13634, 0]
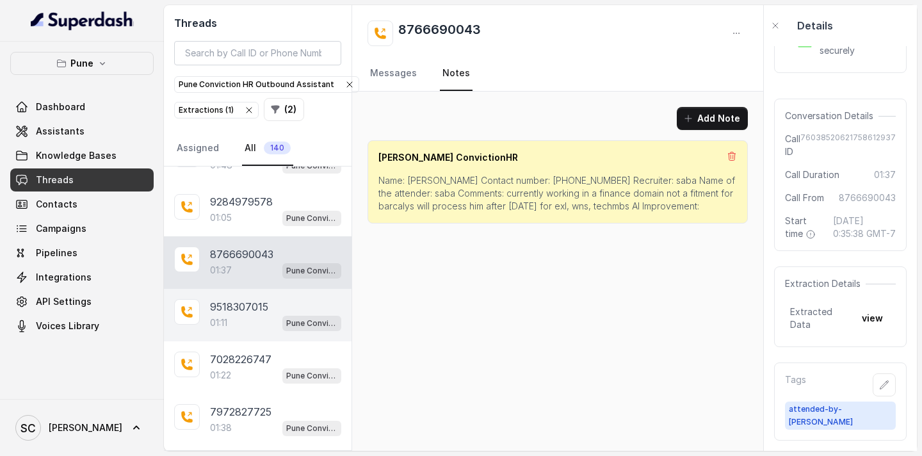
click at [262, 314] on div "01:11 Pune Conviction HR Outbound Assistant" at bounding box center [275, 322] width 131 height 17
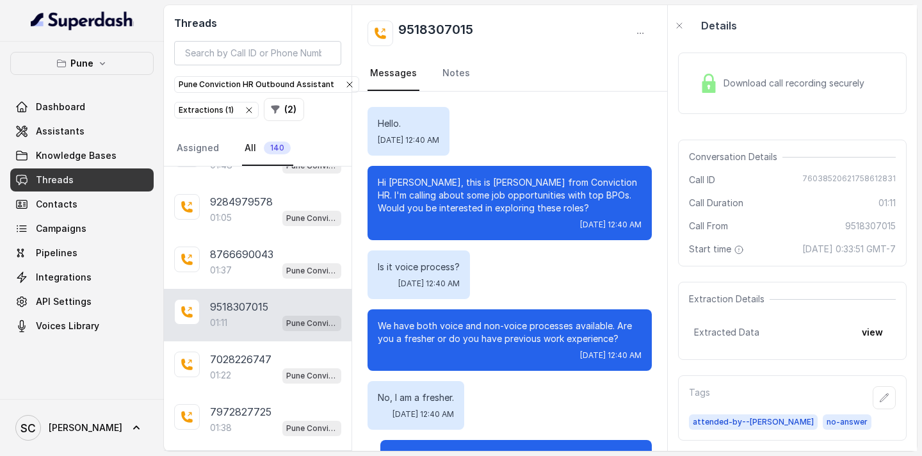
click at [408, 186] on p "Hi [PERSON_NAME], this is [PERSON_NAME] from Conviction HR. I'm calling about s…" at bounding box center [510, 195] width 264 height 38
drag, startPoint x: 475, startPoint y: 28, endPoint x: 394, endPoint y: 28, distance: 80.7
click at [394, 28] on div "9518307015" at bounding box center [510, 33] width 284 height 26
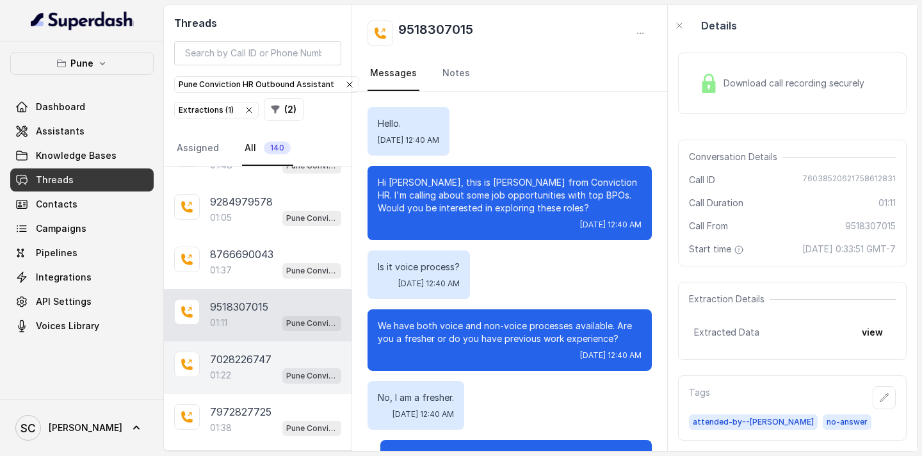
click at [256, 367] on div "01:22 Pune Conviction HR Outbound Assistant" at bounding box center [275, 375] width 131 height 17
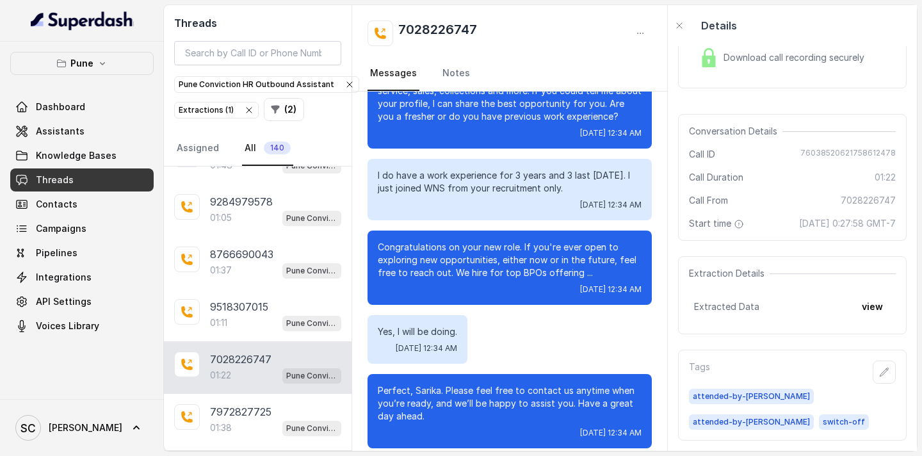
scroll to position [501, 0]
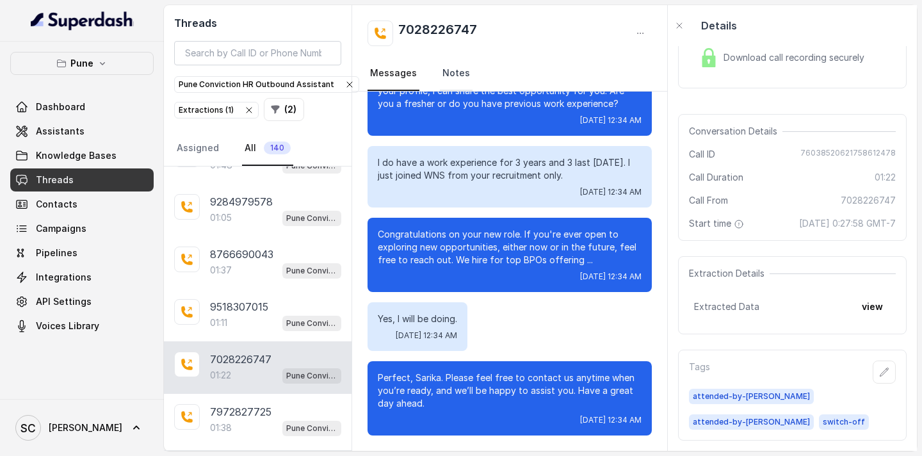
click at [446, 83] on link "Notes" at bounding box center [456, 73] width 33 height 35
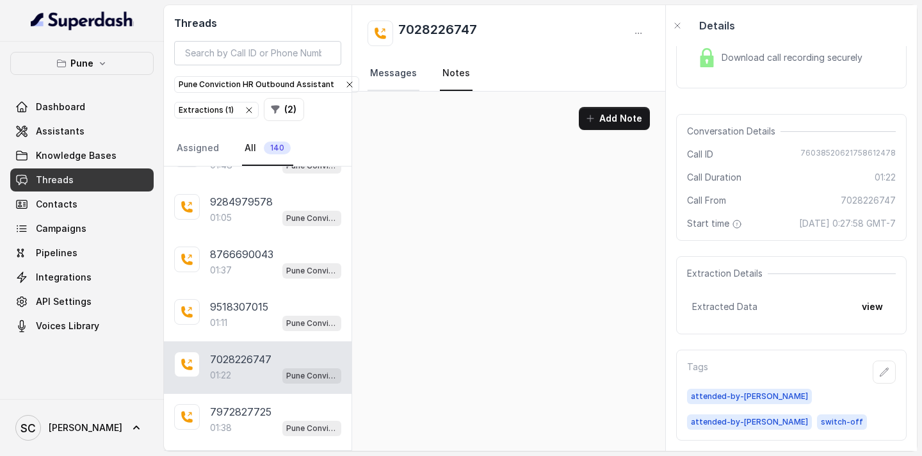
click at [394, 81] on link "Messages" at bounding box center [394, 73] width 52 height 35
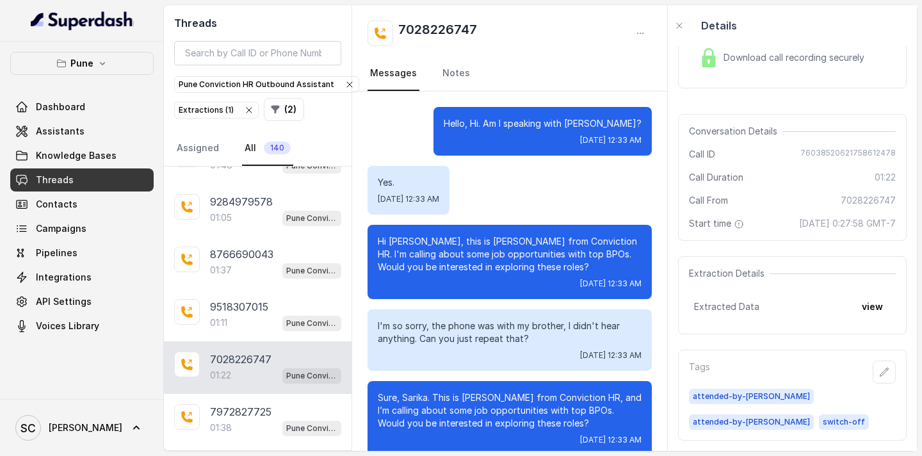
click at [401, 241] on p "Hi [PERSON_NAME], this is [PERSON_NAME] from Conviction HR. I'm calling about s…" at bounding box center [510, 254] width 264 height 38
drag, startPoint x: 505, startPoint y: 33, endPoint x: 401, endPoint y: 31, distance: 104.4
click at [401, 31] on div "7028226747" at bounding box center [510, 33] width 284 height 26
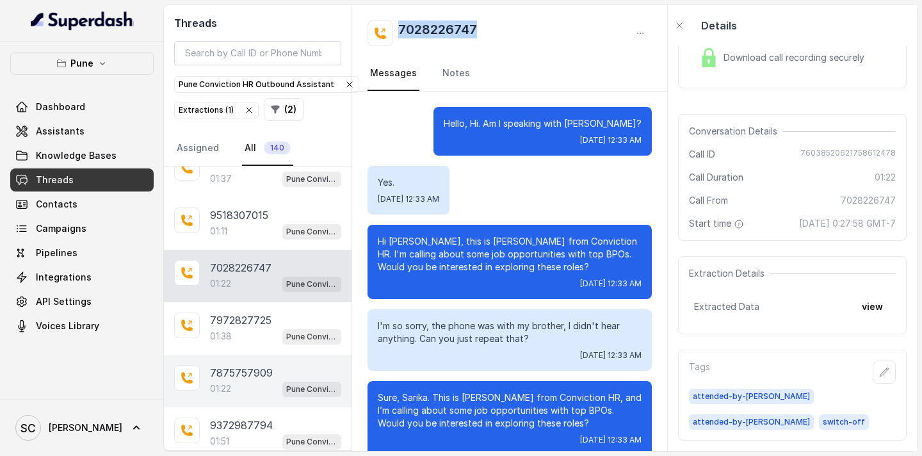
scroll to position [13733, 0]
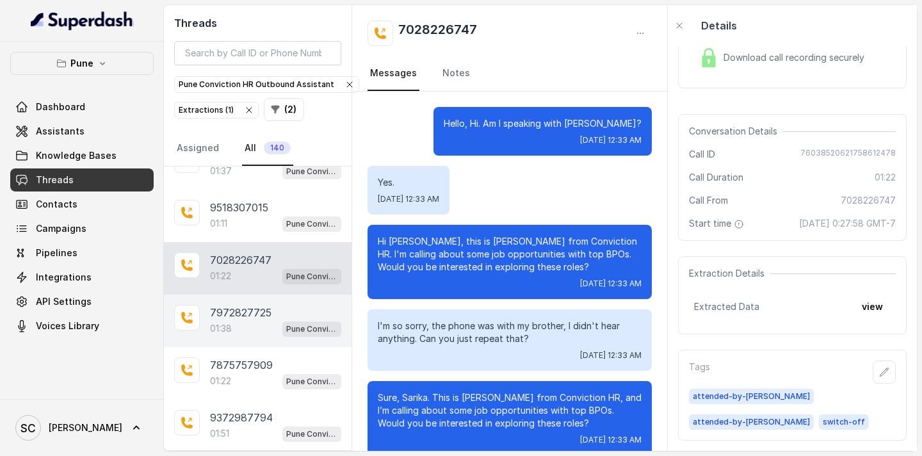
click at [248, 319] on p "7972827725" at bounding box center [240, 312] width 61 height 15
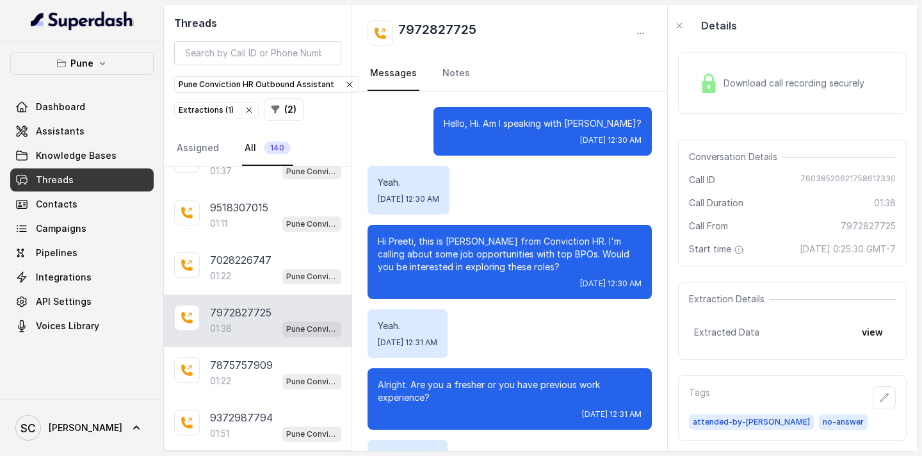
scroll to position [1021, 0]
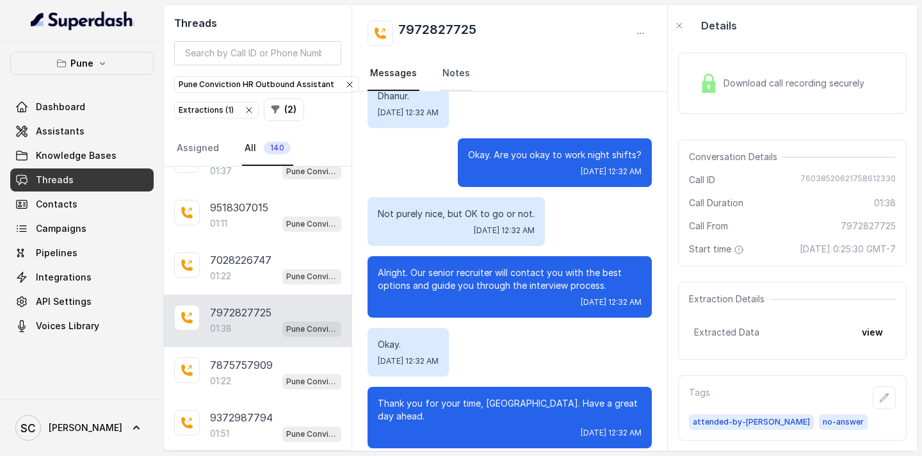
click at [442, 72] on link "Notes" at bounding box center [456, 73] width 33 height 35
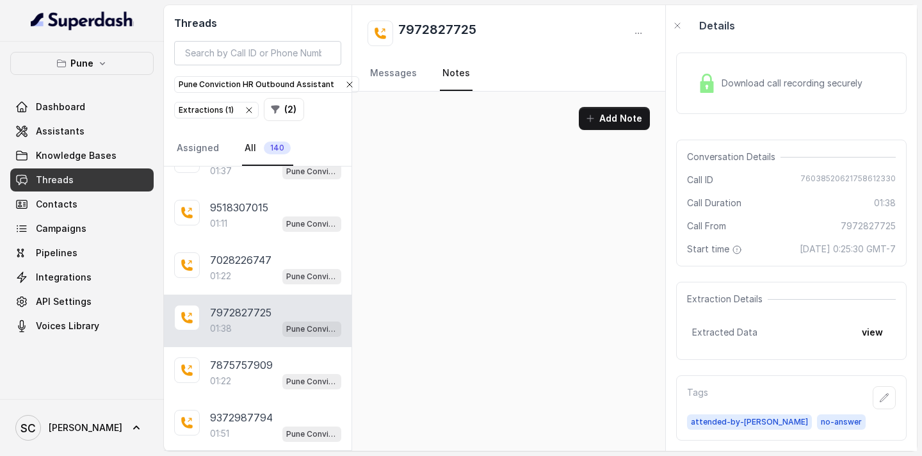
scroll to position [0, 0]
click at [401, 72] on link "Messages" at bounding box center [394, 73] width 52 height 35
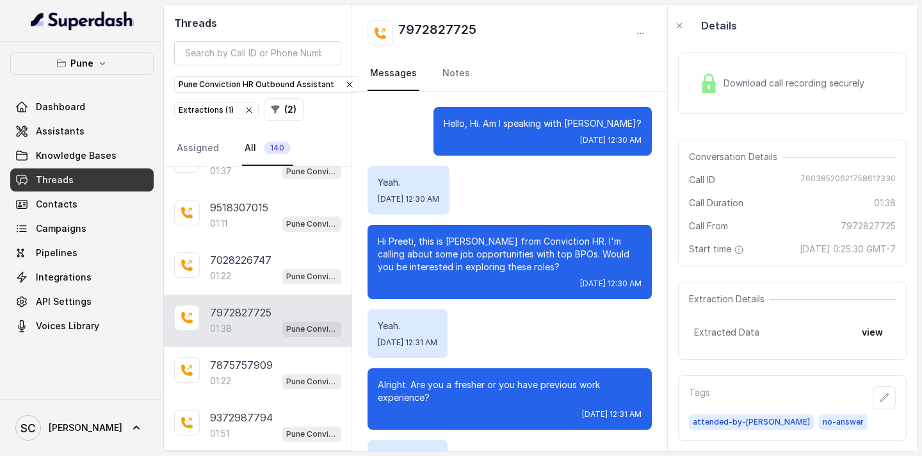
click at [402, 239] on p "Hi Preeti, this is [PERSON_NAME] from Conviction HR. I'm calling about some job…" at bounding box center [510, 254] width 264 height 38
drag, startPoint x: 489, startPoint y: 32, endPoint x: 399, endPoint y: 33, distance: 90.3
click at [399, 33] on div "7972827725" at bounding box center [510, 33] width 284 height 26
click at [456, 74] on link "Notes" at bounding box center [456, 73] width 33 height 35
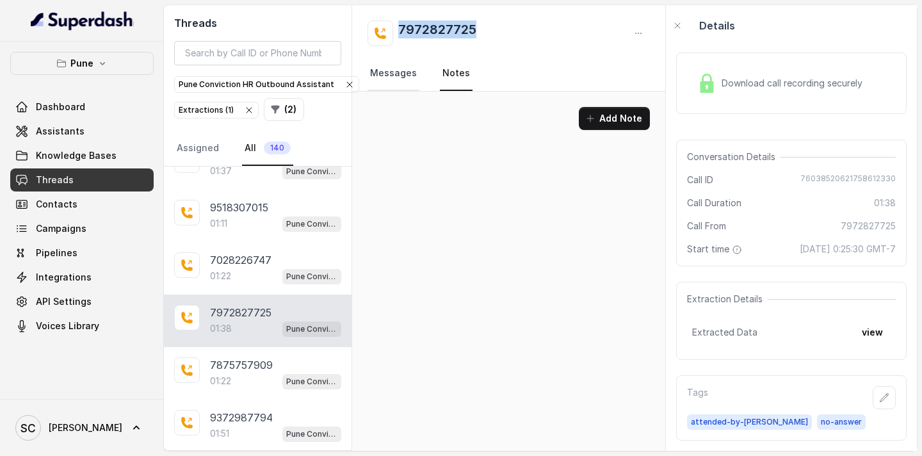
click at [403, 72] on link "Messages" at bounding box center [394, 73] width 52 height 35
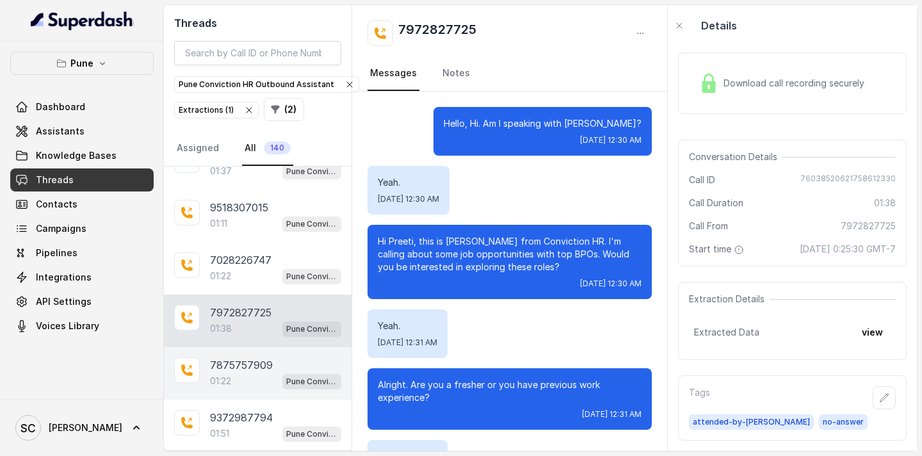
click at [261, 361] on p "7875757909" at bounding box center [241, 364] width 63 height 15
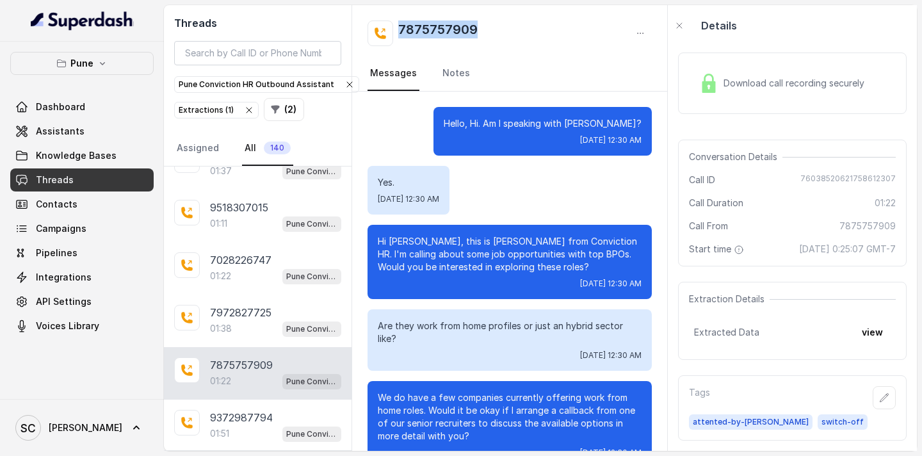
drag, startPoint x: 487, startPoint y: 29, endPoint x: 401, endPoint y: 33, distance: 86.5
click at [401, 33] on div "7875757909" at bounding box center [510, 33] width 284 height 26
click at [408, 241] on p "Hi [PERSON_NAME], this is [PERSON_NAME] from Conviction HR. I'm calling about s…" at bounding box center [510, 254] width 264 height 38
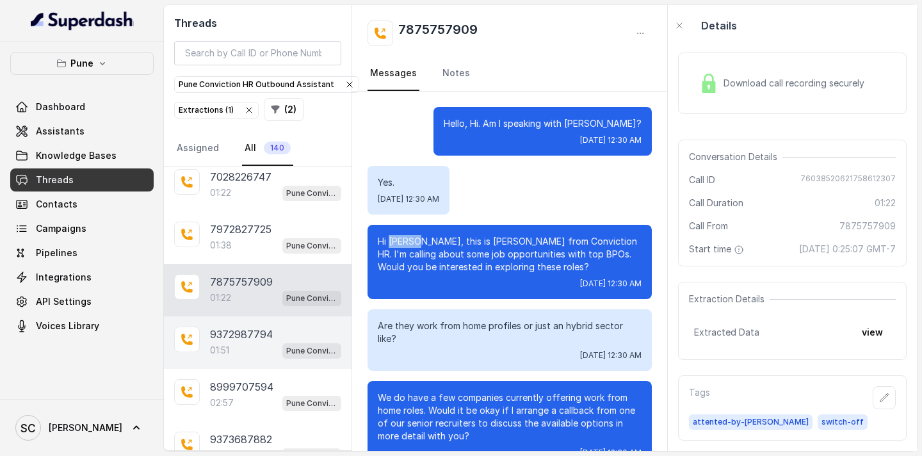
scroll to position [13819, 0]
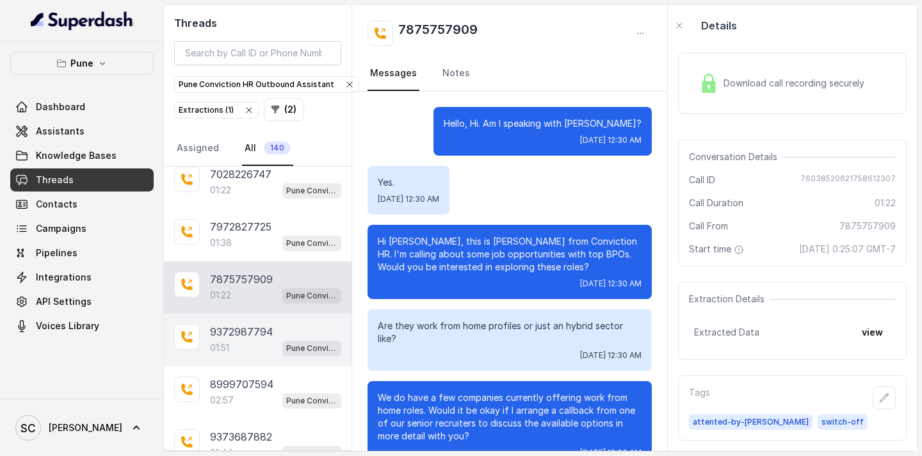
click at [248, 325] on p "9372987794" at bounding box center [241, 331] width 63 height 15
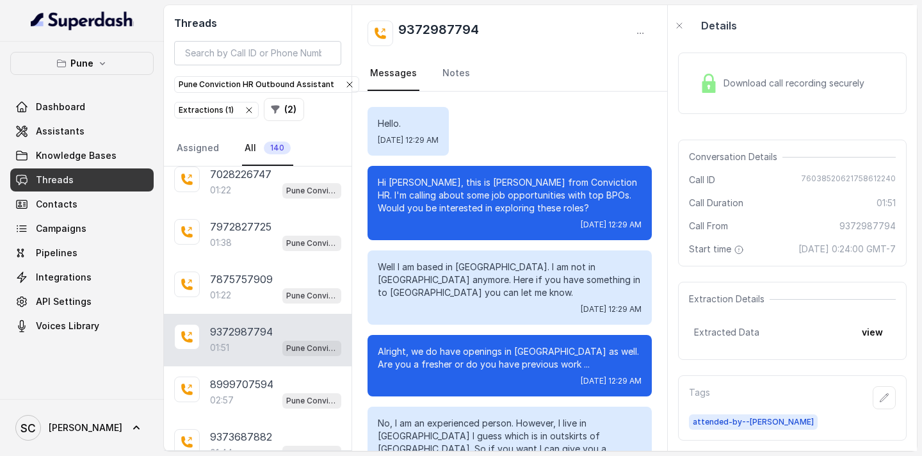
click at [392, 181] on p "Hi [PERSON_NAME], this is [PERSON_NAME] from Conviction HR. I'm calling about s…" at bounding box center [510, 195] width 264 height 38
click at [444, 69] on link "Notes" at bounding box center [456, 73] width 33 height 35
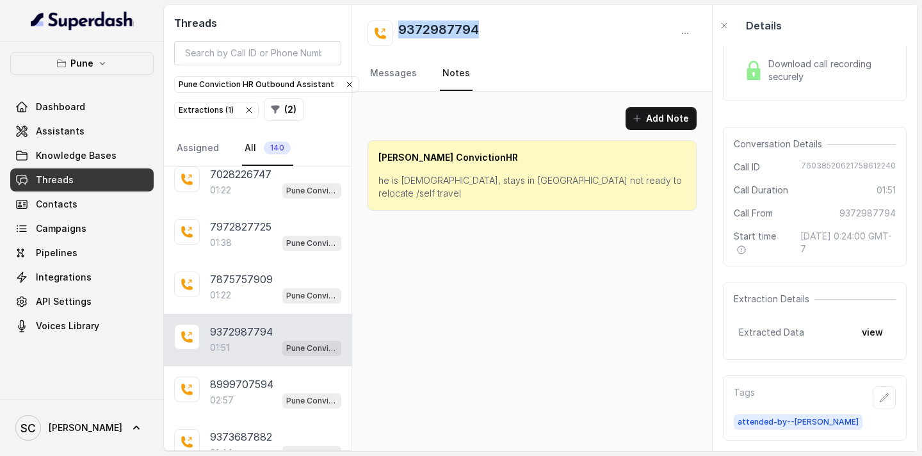
drag, startPoint x: 485, startPoint y: 26, endPoint x: 398, endPoint y: 26, distance: 87.7
click at [398, 26] on div "9372987794" at bounding box center [532, 33] width 329 height 26
click at [484, 174] on p "he is [DEMOGRAPHIC_DATA], stays in [GEOGRAPHIC_DATA] not ready to relocate /sel…" at bounding box center [531, 187] width 307 height 26
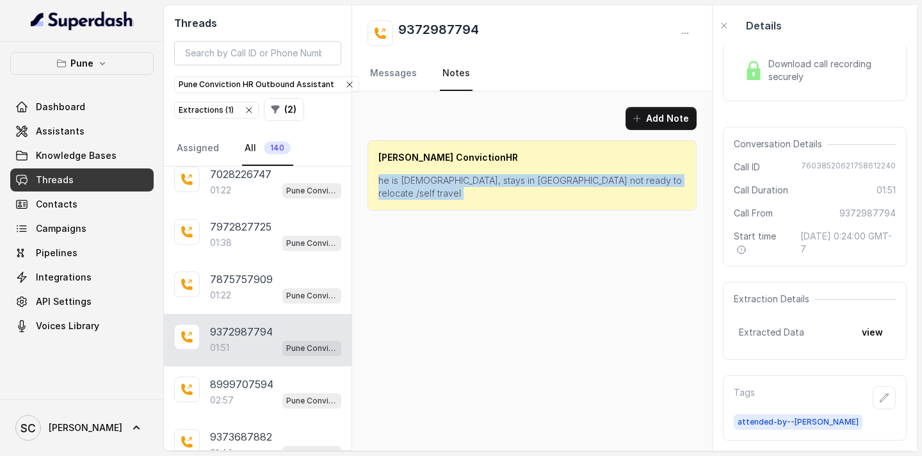
click at [484, 174] on p "he is [DEMOGRAPHIC_DATA], stays in [GEOGRAPHIC_DATA] not ready to relocate /sel…" at bounding box center [531, 187] width 307 height 26
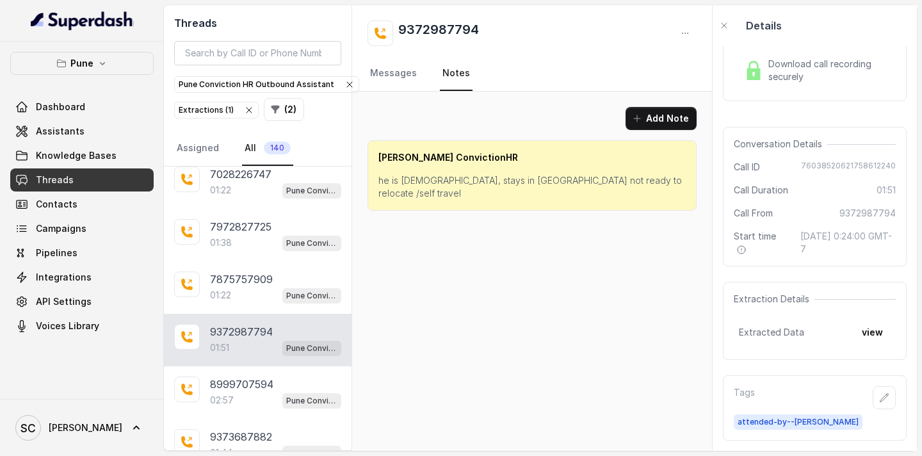
drag, startPoint x: 235, startPoint y: 377, endPoint x: 277, endPoint y: 323, distance: 68.0
click at [234, 377] on p "8999707594" at bounding box center [241, 383] width 63 height 15
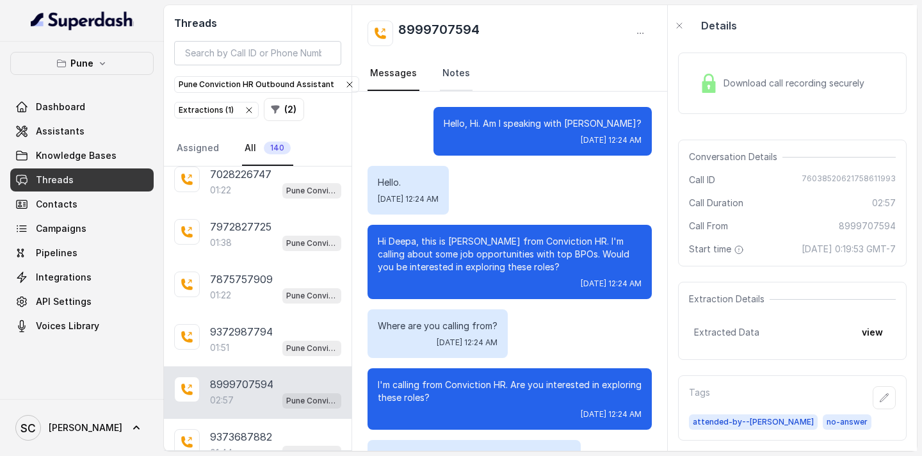
click at [454, 78] on link "Notes" at bounding box center [456, 73] width 33 height 35
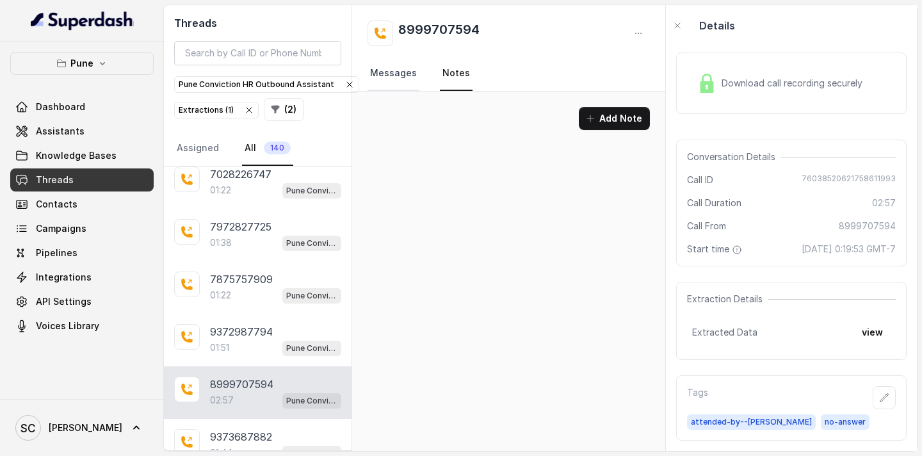
click at [394, 78] on link "Messages" at bounding box center [394, 73] width 52 height 35
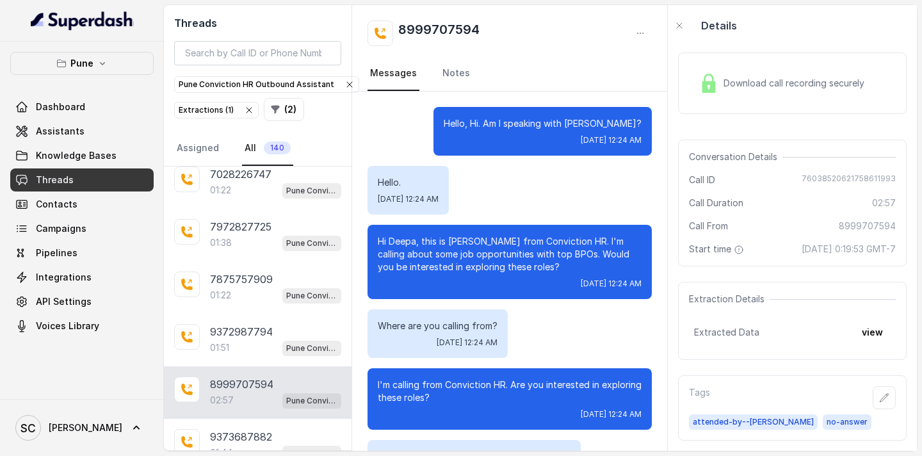
click at [407, 242] on p "Hi Deepa, this is [PERSON_NAME] from Conviction HR. I'm calling about some job …" at bounding box center [510, 254] width 264 height 38
drag, startPoint x: 501, startPoint y: 33, endPoint x: 398, endPoint y: 33, distance: 103.1
click at [398, 33] on div "8999707594" at bounding box center [510, 33] width 284 height 26
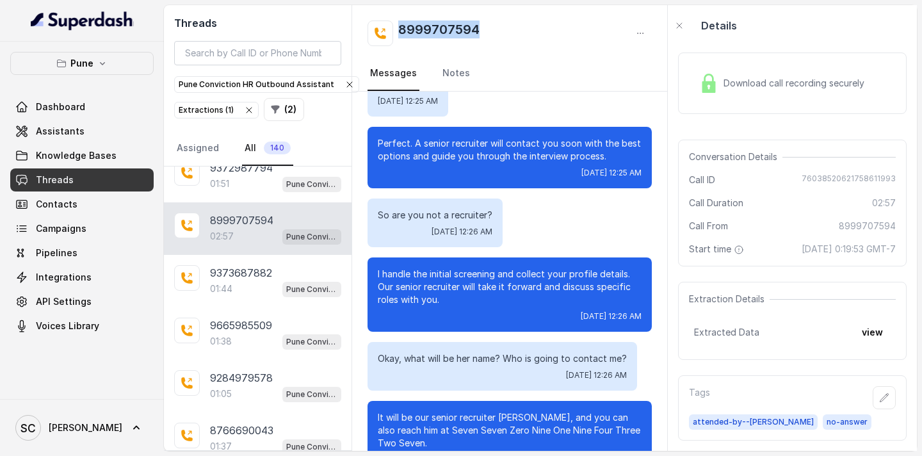
scroll to position [13984, 0]
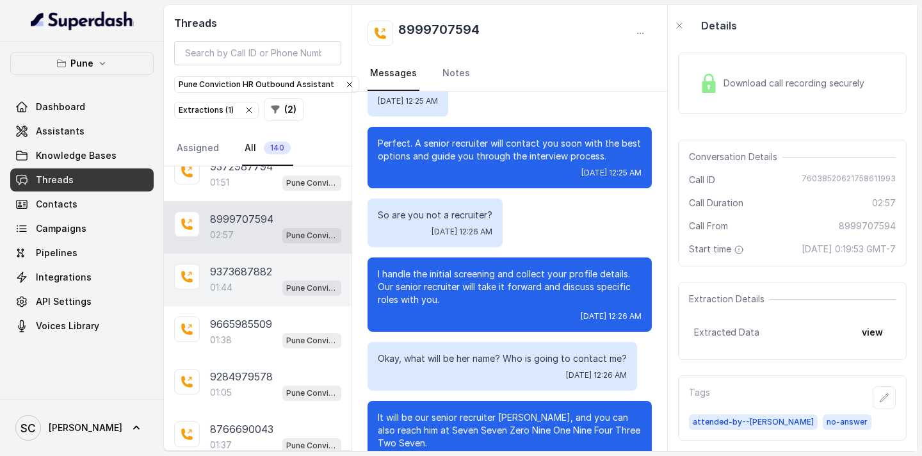
click at [245, 276] on p "9373687882" at bounding box center [241, 271] width 62 height 15
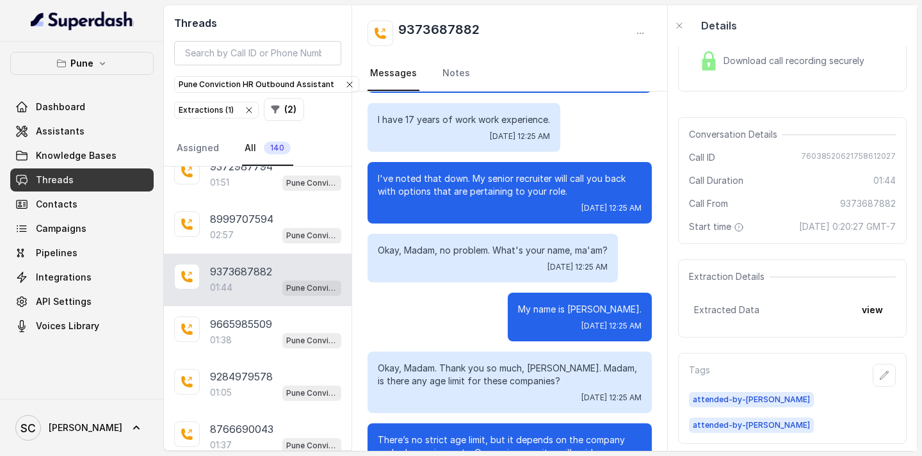
scroll to position [486, 0]
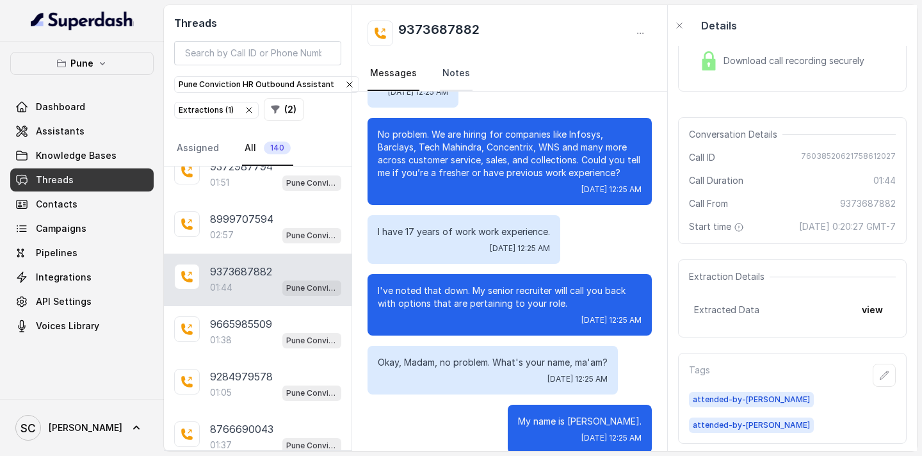
click at [459, 65] on link "Notes" at bounding box center [456, 73] width 33 height 35
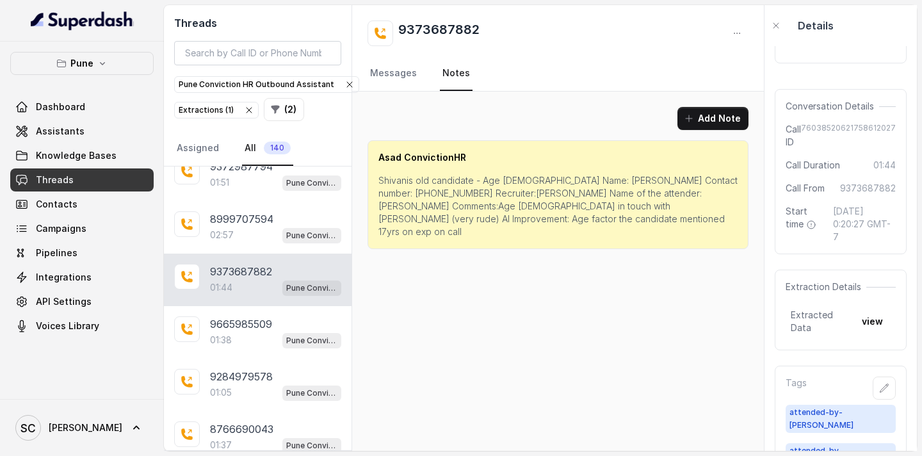
click at [555, 181] on p "Shivanis old candidate - Age [DEMOGRAPHIC_DATA] Name: [PERSON_NAME] Contact num…" at bounding box center [557, 206] width 359 height 64
click at [394, 74] on link "Messages" at bounding box center [394, 73] width 52 height 35
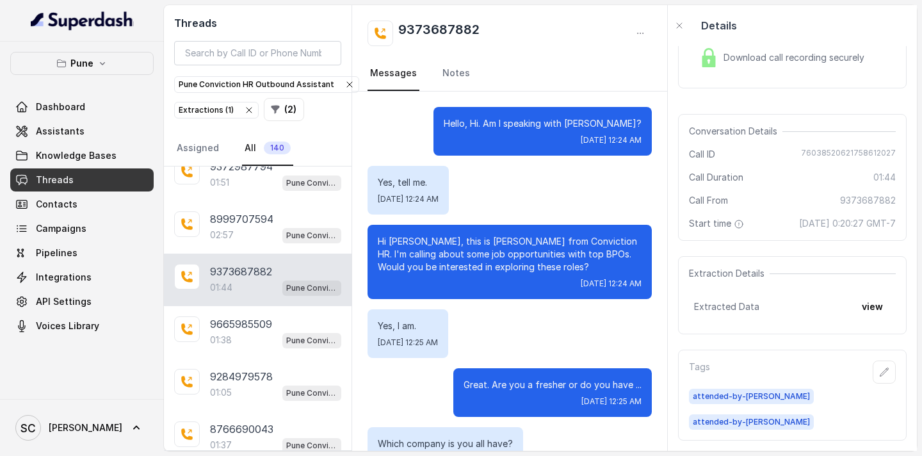
scroll to position [36, 0]
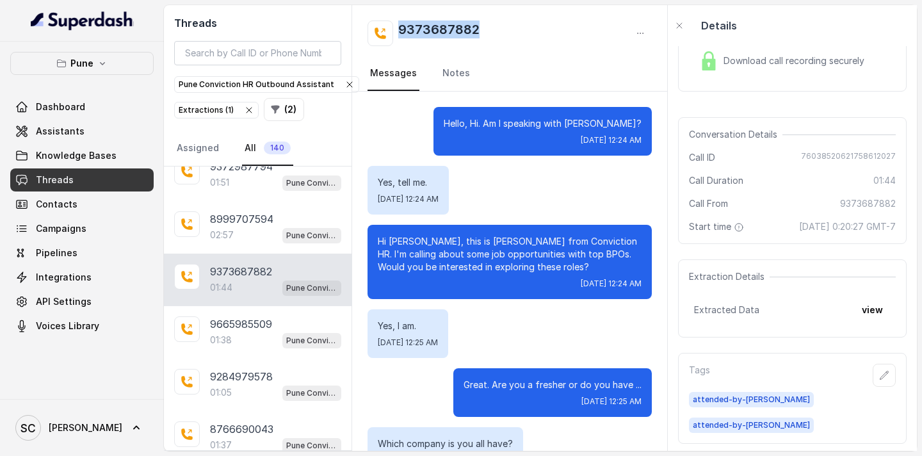
drag, startPoint x: 492, startPoint y: 38, endPoint x: 401, endPoint y: 31, distance: 91.8
click at [401, 31] on div "9373687882" at bounding box center [510, 33] width 284 height 26
click at [444, 72] on link "Notes" at bounding box center [456, 73] width 33 height 35
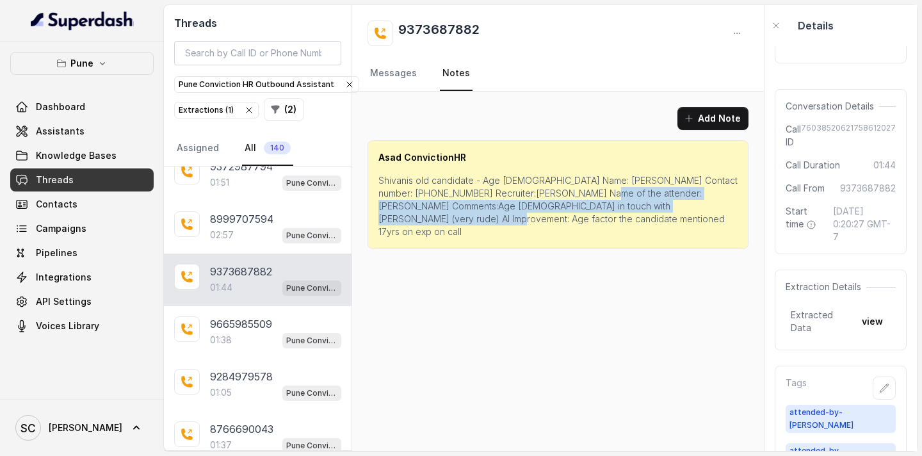
drag, startPoint x: 615, startPoint y: 195, endPoint x: 736, endPoint y: 209, distance: 122.5
click at [736, 209] on div "Asad ConvictionHR Shivanis old candidate - Age [DEMOGRAPHIC_DATA] Name: [PERSON…" at bounding box center [558, 194] width 381 height 109
click at [628, 194] on p "Shivanis old candidate - Age [DEMOGRAPHIC_DATA] Name: [PERSON_NAME] Contact num…" at bounding box center [557, 206] width 359 height 64
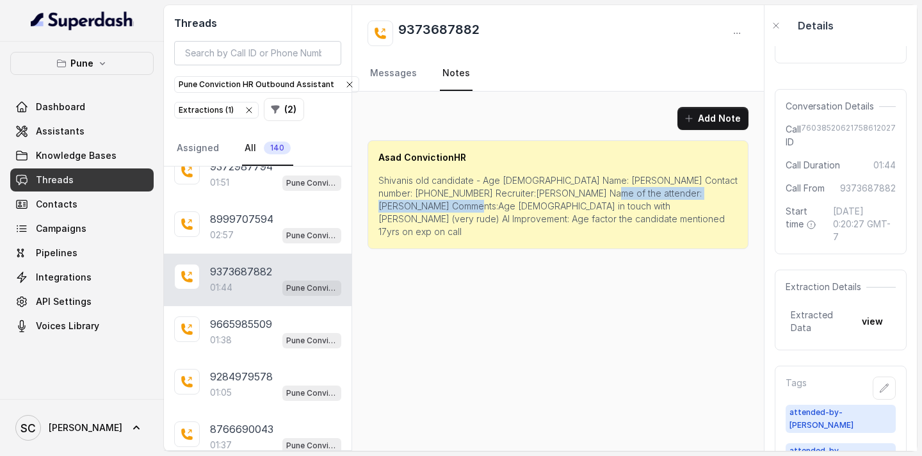
drag, startPoint x: 614, startPoint y: 195, endPoint x: 422, endPoint y: 205, distance: 192.4
click at [422, 205] on p "Shivanis old candidate - Age [DEMOGRAPHIC_DATA] Name: [PERSON_NAME] Contact num…" at bounding box center [557, 206] width 359 height 64
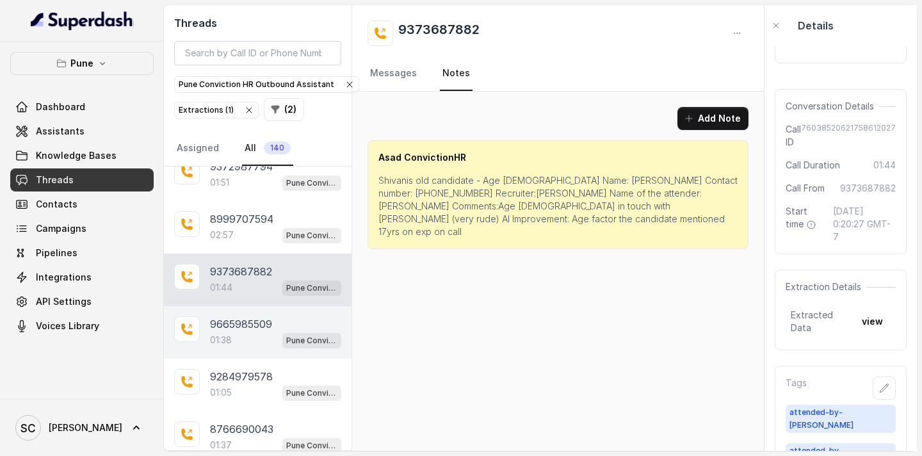
click at [238, 327] on p "9665985509" at bounding box center [241, 323] width 62 height 15
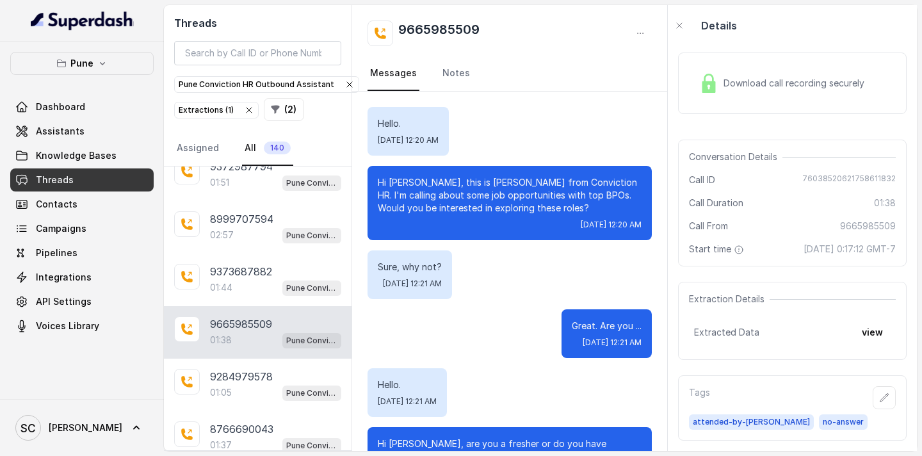
click at [408, 184] on p "Hi [PERSON_NAME], this is [PERSON_NAME] from Conviction HR. I'm calling about s…" at bounding box center [510, 195] width 264 height 38
click at [450, 74] on link "Notes" at bounding box center [456, 73] width 33 height 35
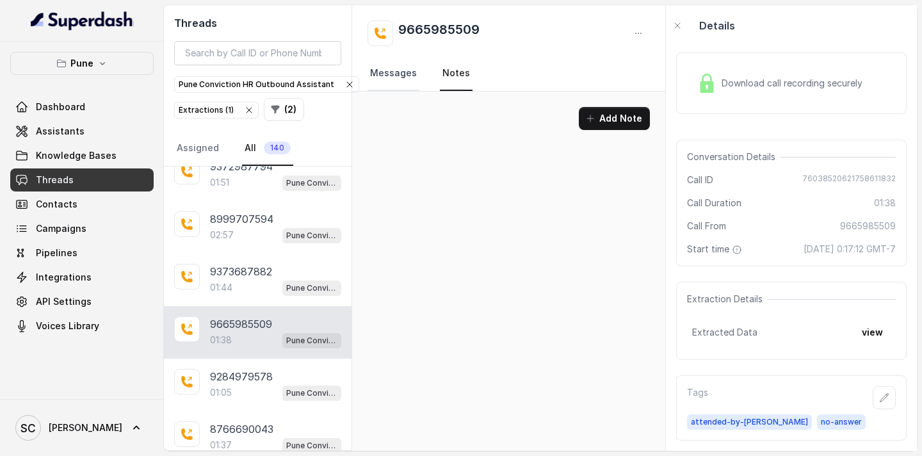
click at [405, 76] on link "Messages" at bounding box center [394, 73] width 52 height 35
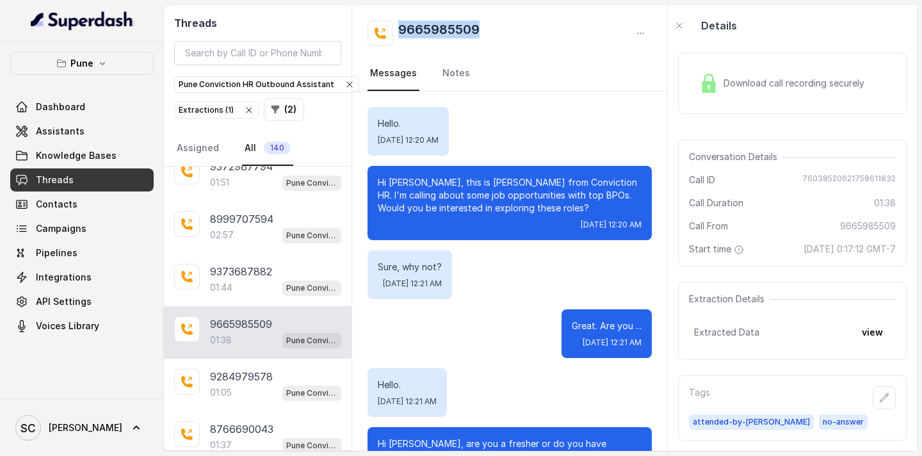
drag, startPoint x: 487, startPoint y: 30, endPoint x: 400, endPoint y: 33, distance: 87.8
click at [400, 33] on div "9665985509" at bounding box center [510, 33] width 284 height 26
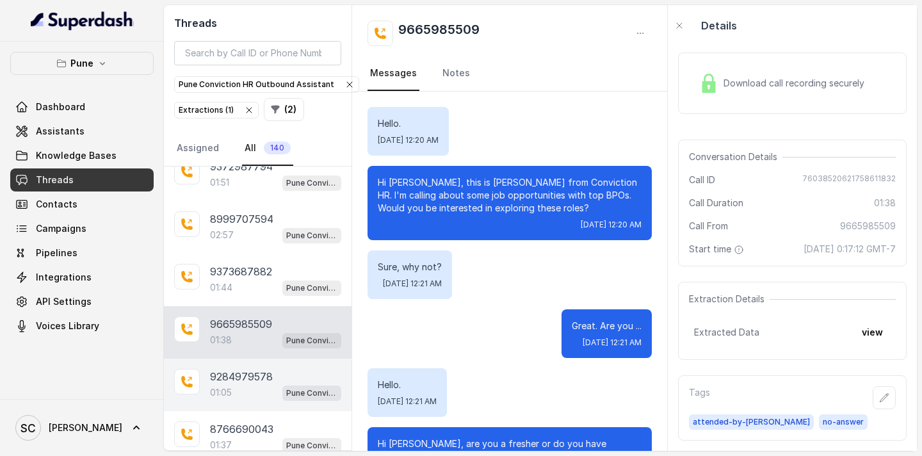
click at [235, 382] on p "9284979578" at bounding box center [241, 376] width 63 height 15
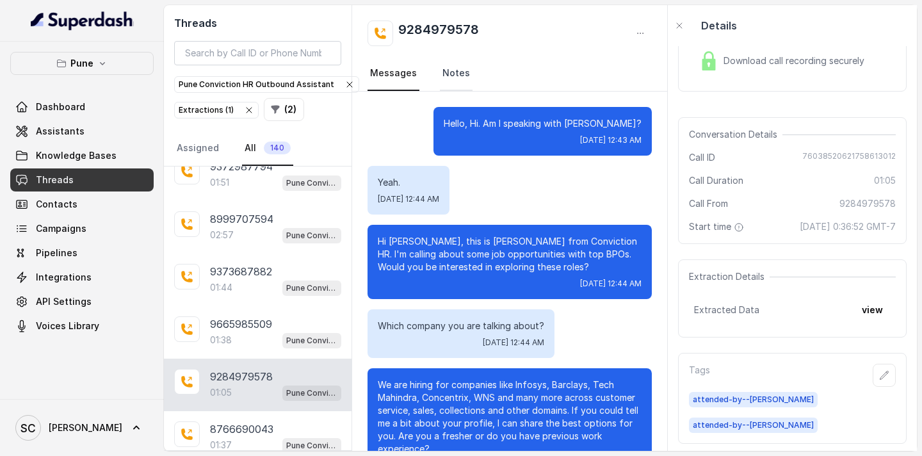
click at [451, 80] on link "Notes" at bounding box center [456, 73] width 33 height 35
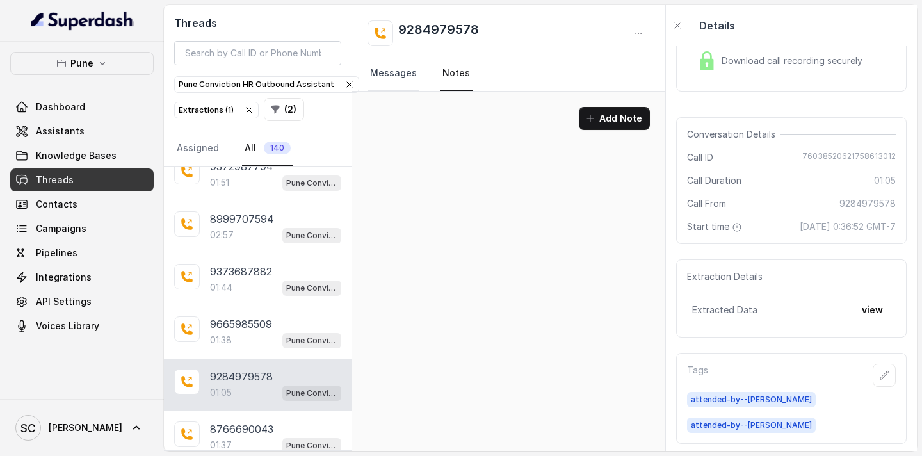
click at [395, 77] on link "Messages" at bounding box center [394, 73] width 52 height 35
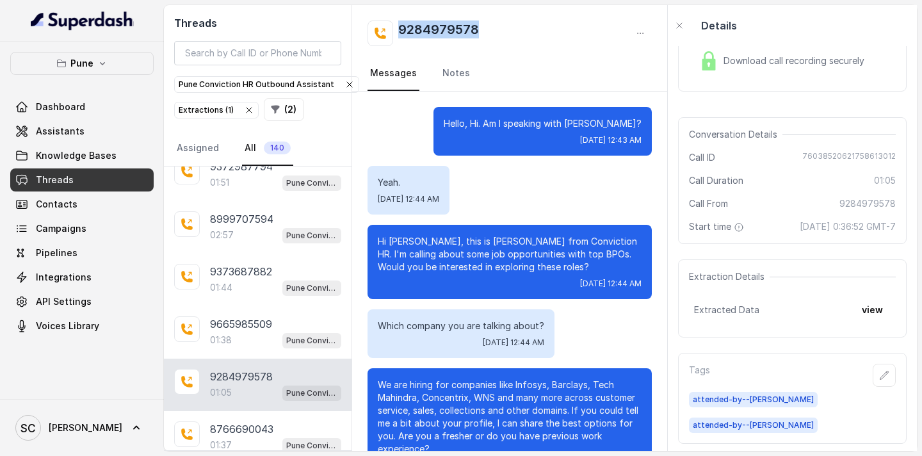
drag, startPoint x: 498, startPoint y: 27, endPoint x: 392, endPoint y: 26, distance: 105.0
click at [392, 26] on div "9284979578" at bounding box center [510, 33] width 284 height 26
click at [250, 444] on div "01:37 Pune Conviction HR Outbound Assistant" at bounding box center [275, 445] width 131 height 17
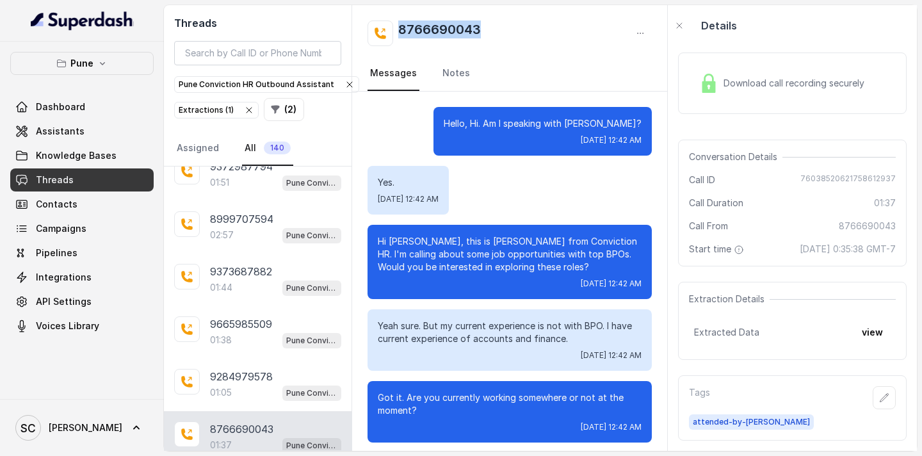
drag, startPoint x: 499, startPoint y: 29, endPoint x: 401, endPoint y: 30, distance: 98.0
click at [401, 30] on div "8766690043" at bounding box center [510, 33] width 284 height 26
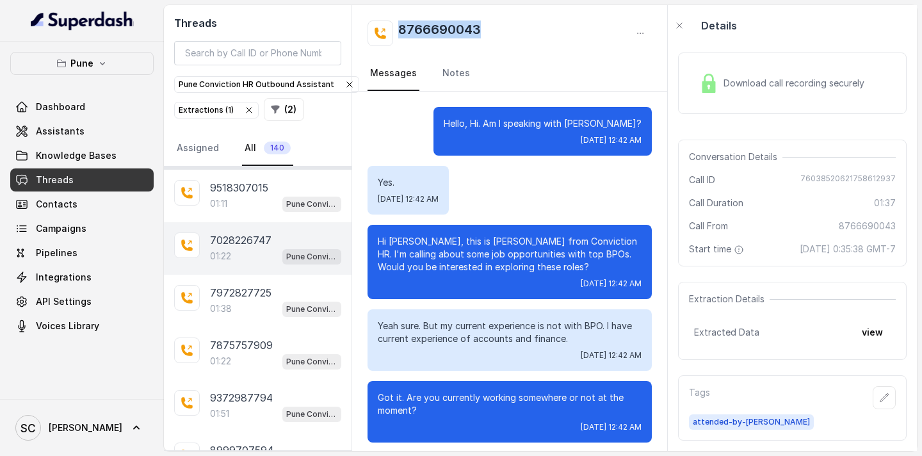
scroll to position [14279, 0]
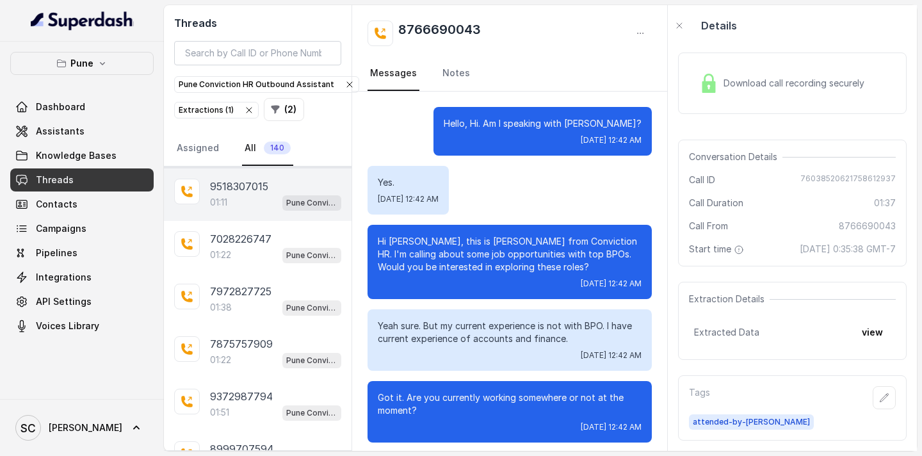
click at [241, 189] on p "9518307015" at bounding box center [239, 186] width 58 height 15
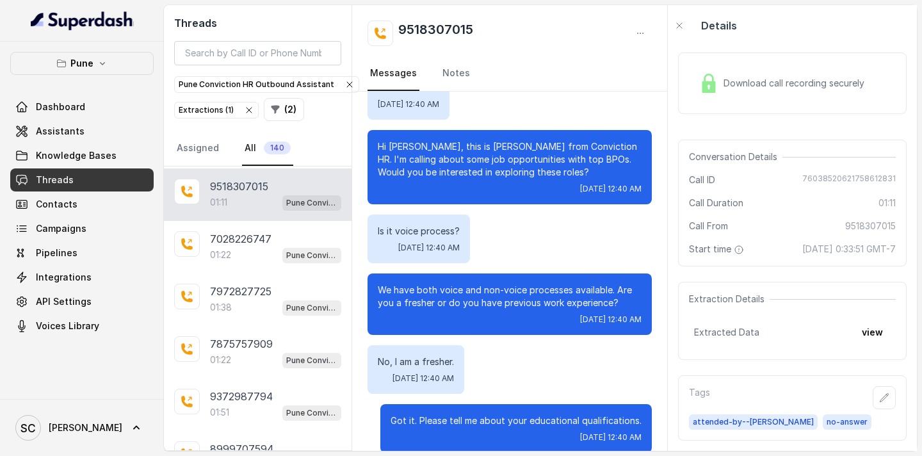
scroll to position [7, 0]
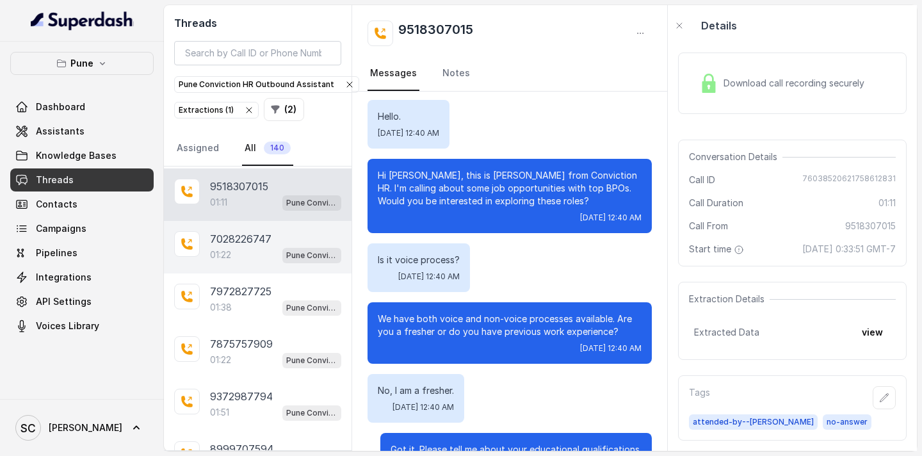
click at [229, 249] on p "01:22" at bounding box center [220, 254] width 21 height 13
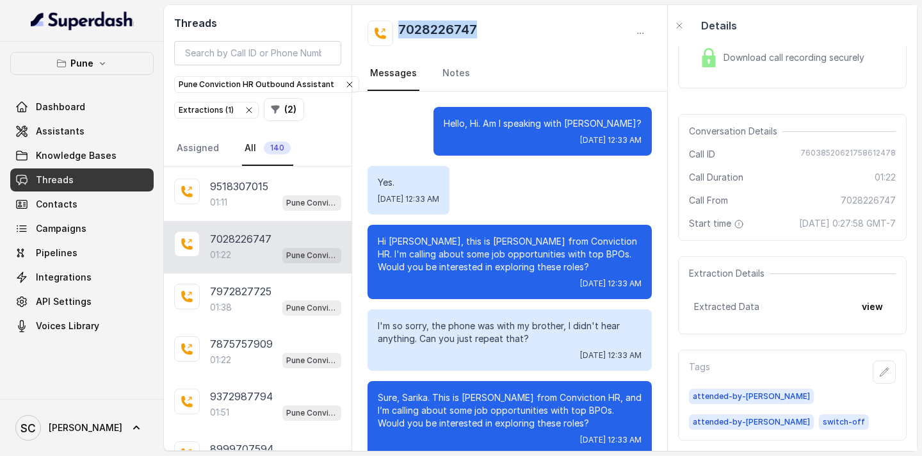
drag, startPoint x: 508, startPoint y: 36, endPoint x: 401, endPoint y: 33, distance: 107.0
click at [401, 33] on div "7028226747" at bounding box center [510, 33] width 284 height 26
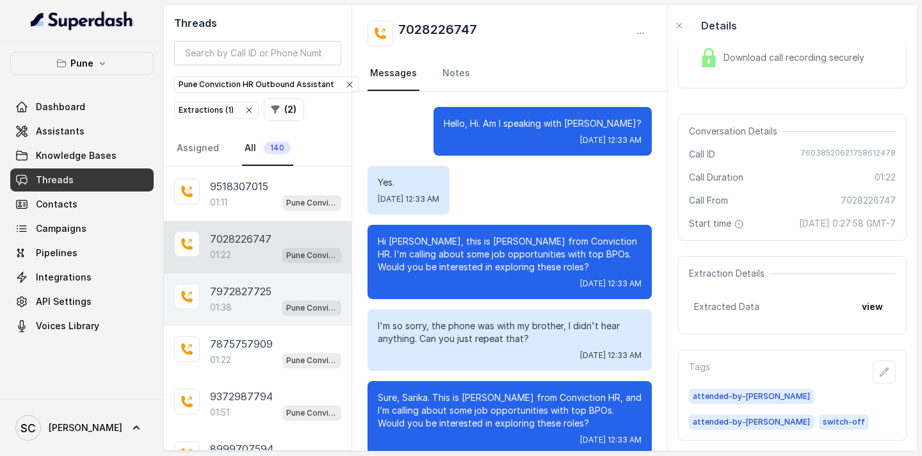
click at [229, 302] on p "01:38" at bounding box center [221, 307] width 22 height 13
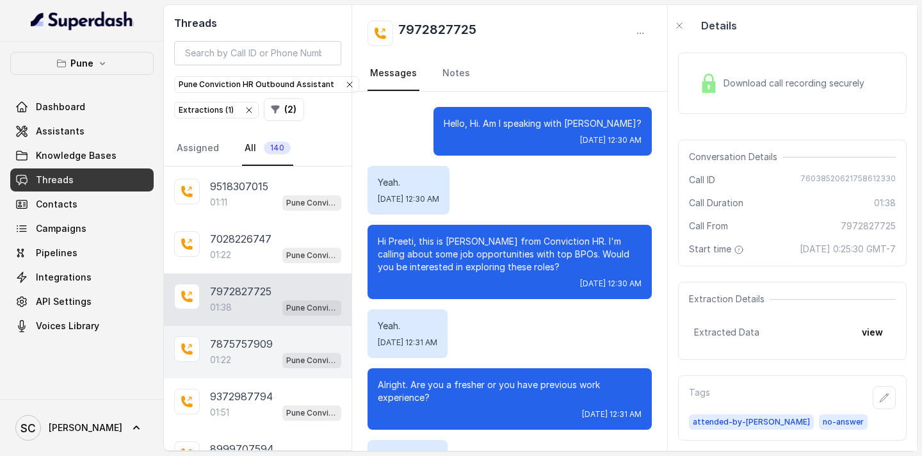
click at [252, 344] on p "7875757909" at bounding box center [241, 343] width 63 height 15
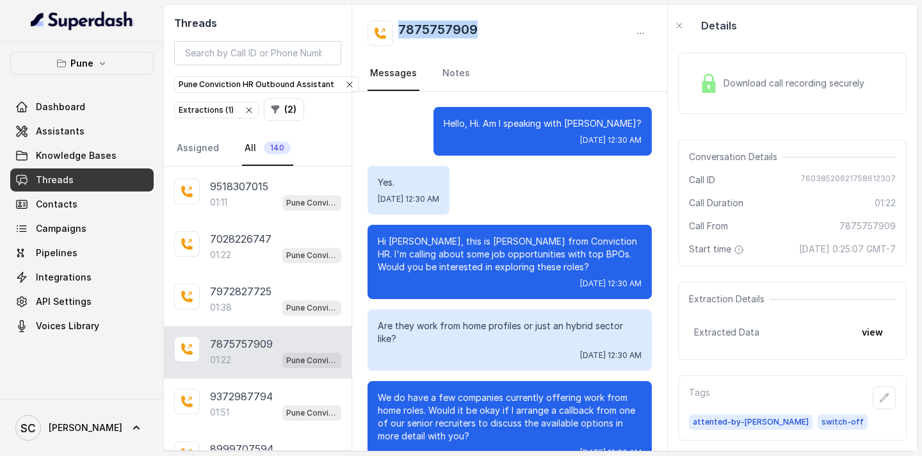
drag, startPoint x: 484, startPoint y: 36, endPoint x: 401, endPoint y: 35, distance: 82.6
click at [401, 35] on div "7875757909" at bounding box center [510, 33] width 284 height 26
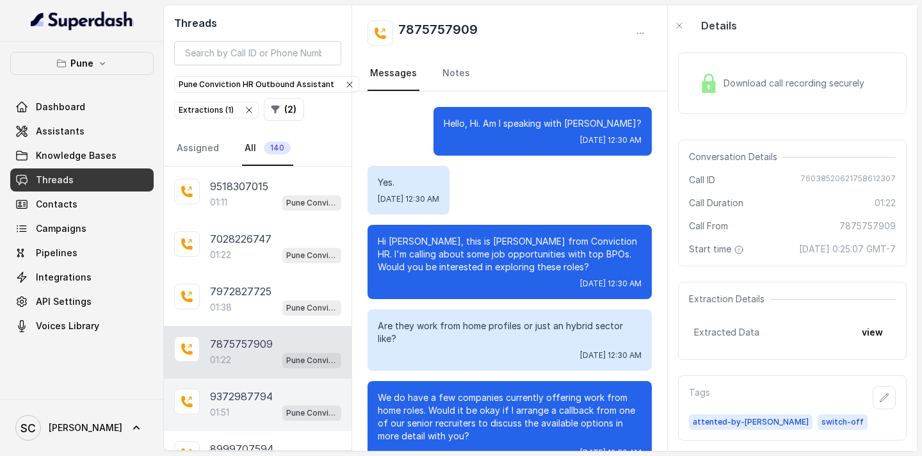
click at [244, 412] on div "01:51 Pune Conviction HR Outbound Assistant" at bounding box center [275, 412] width 131 height 17
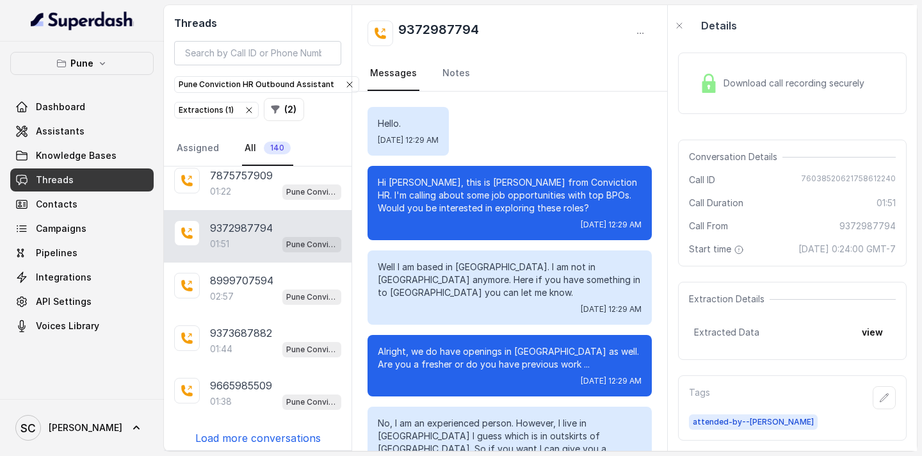
scroll to position [14453, 0]
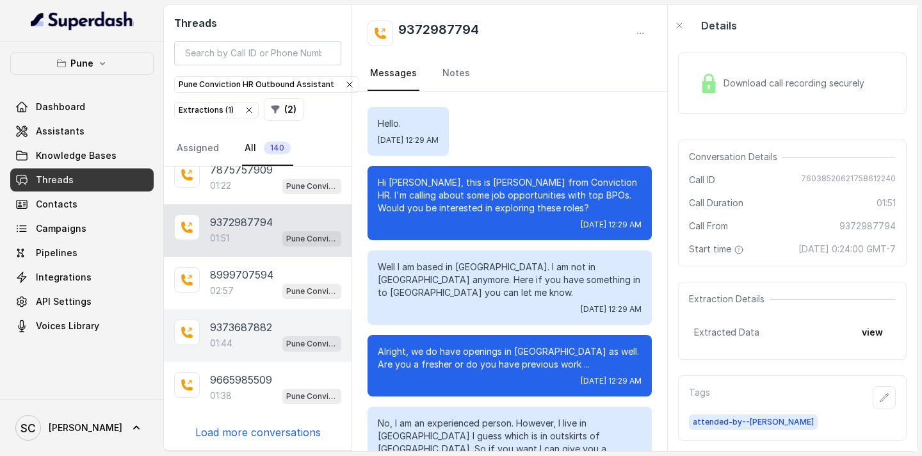
click at [251, 329] on p "9373687882" at bounding box center [241, 327] width 62 height 15
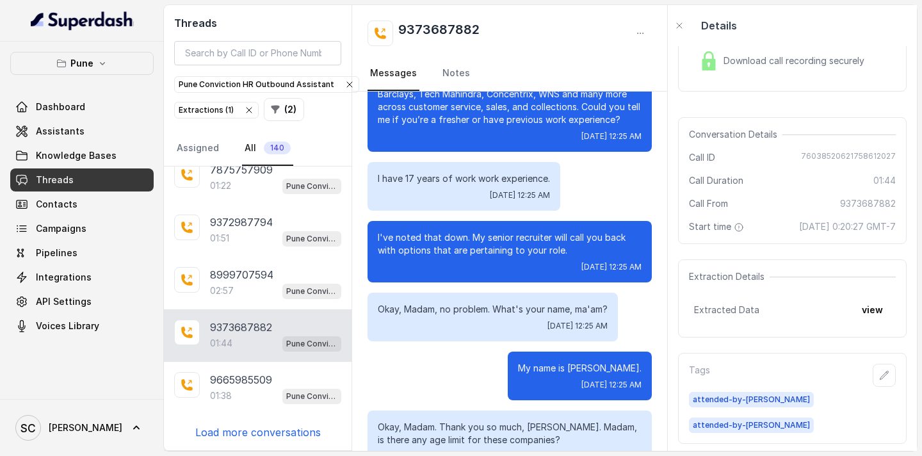
scroll to position [19, 0]
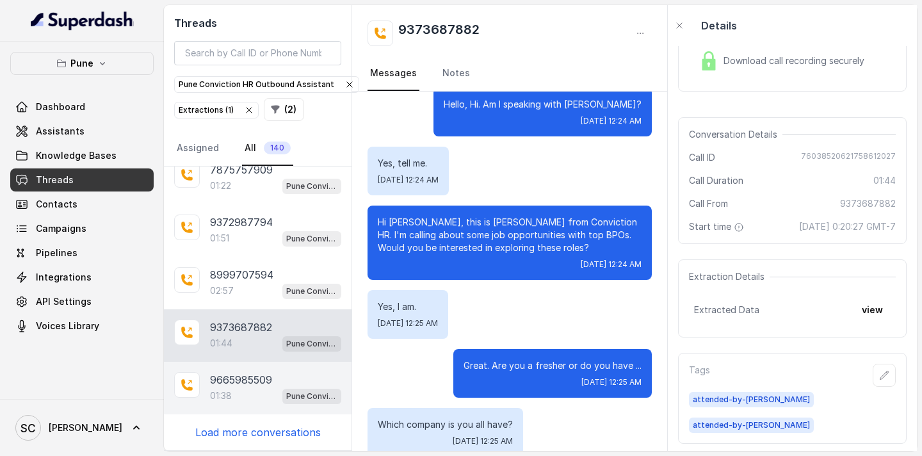
click at [231, 386] on p "9665985509" at bounding box center [241, 379] width 62 height 15
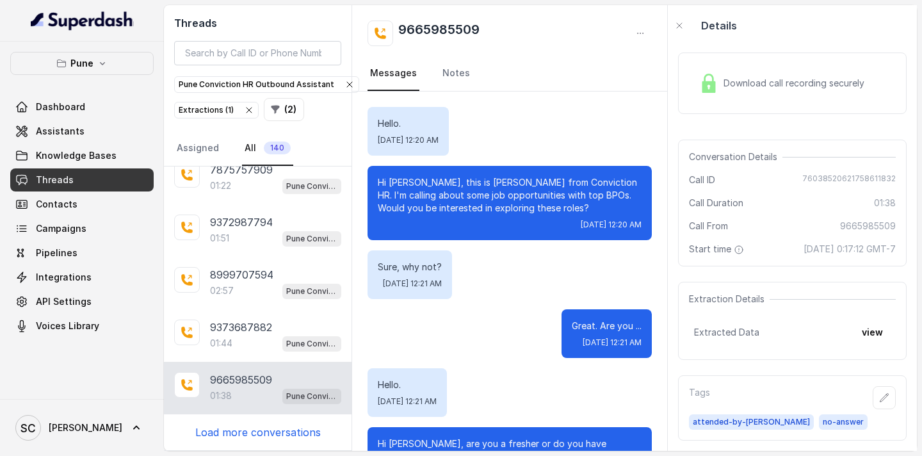
click at [256, 432] on p "Load more conversations" at bounding box center [257, 432] width 125 height 15
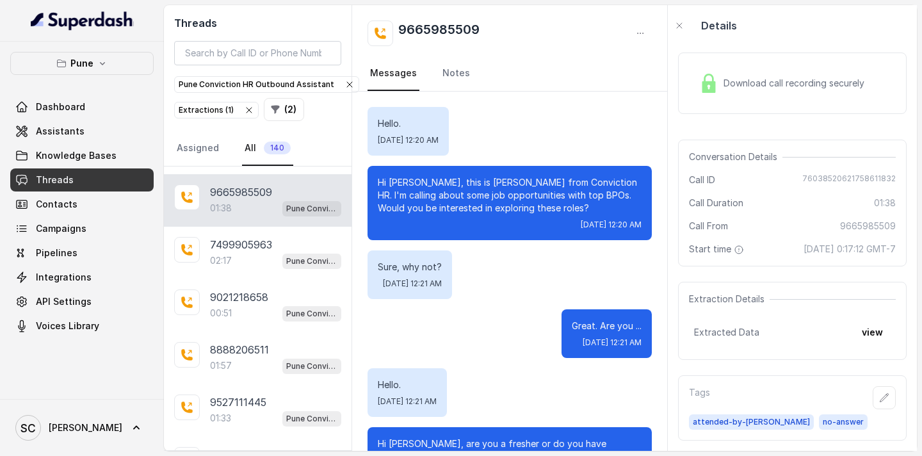
scroll to position [14583, 0]
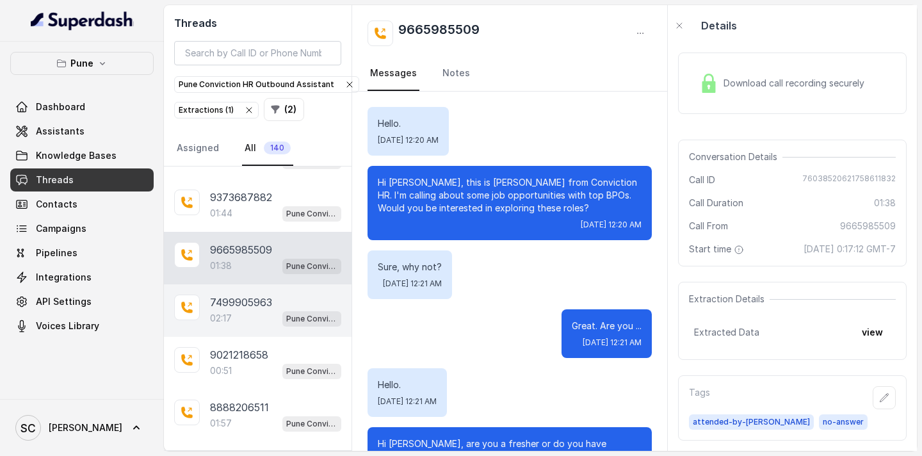
click at [246, 310] on div "02:17 Pune Conviction HR Outbound Assistant" at bounding box center [275, 318] width 131 height 17
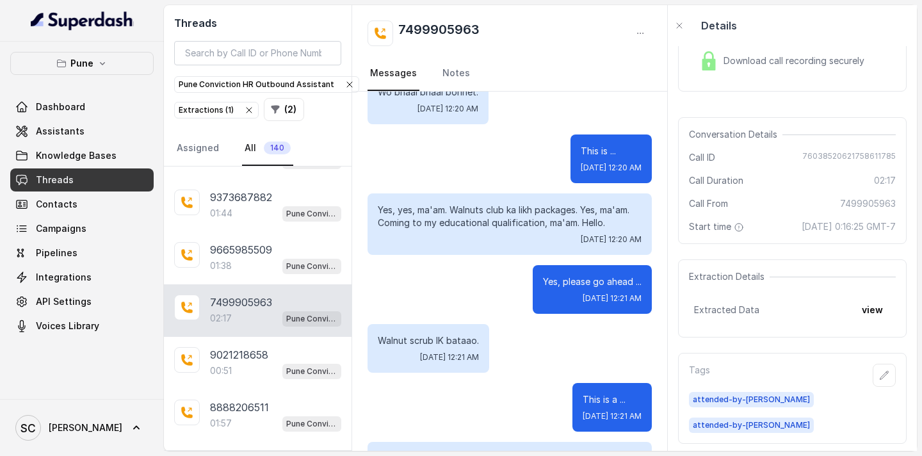
scroll to position [266, 0]
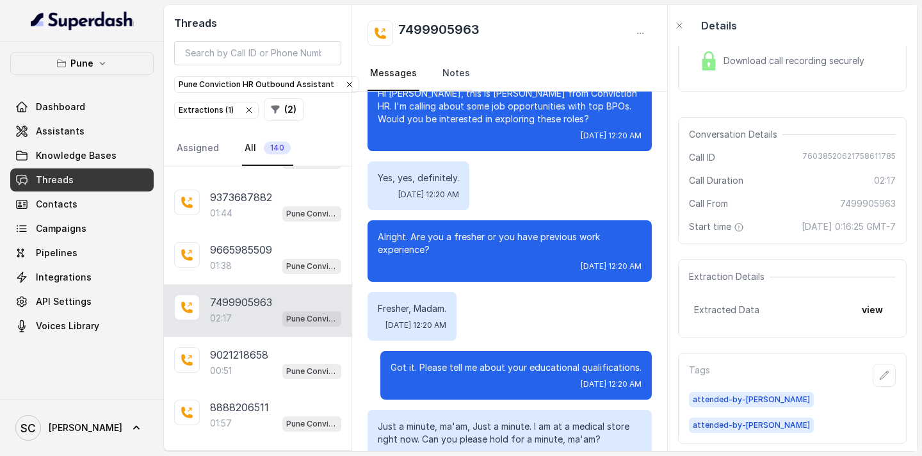
click at [448, 78] on link "Notes" at bounding box center [456, 73] width 33 height 35
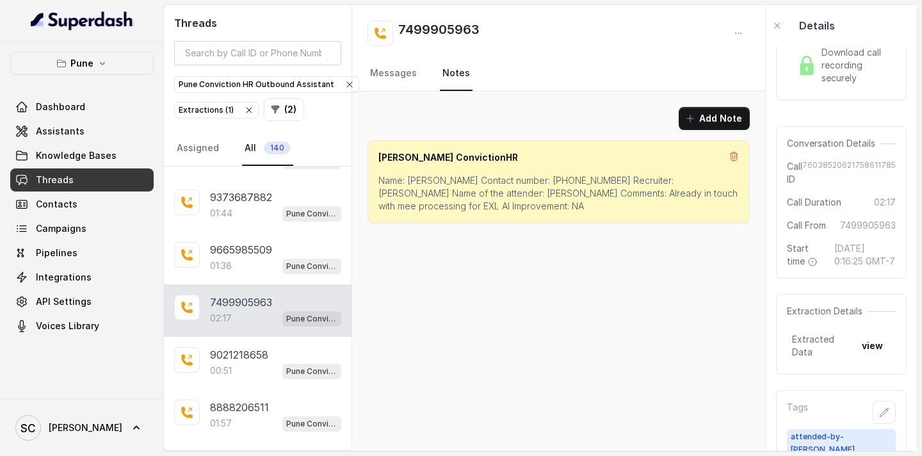
scroll to position [74, 0]
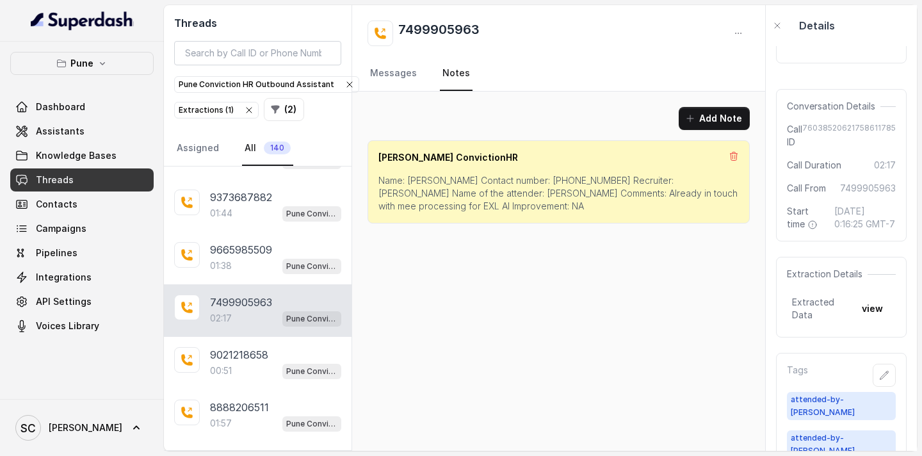
click at [414, 182] on p "Name: [PERSON_NAME] Contact number: [PHONE_NUMBER] Recruiter: [PERSON_NAME] Nam…" at bounding box center [558, 193] width 360 height 38
click at [551, 181] on p "Name: [PERSON_NAME] Contact number: [PHONE_NUMBER] Recruiter: [PERSON_NAME] Nam…" at bounding box center [558, 193] width 360 height 38
drag, startPoint x: 498, startPoint y: 192, endPoint x: 685, endPoint y: 193, distance: 187.6
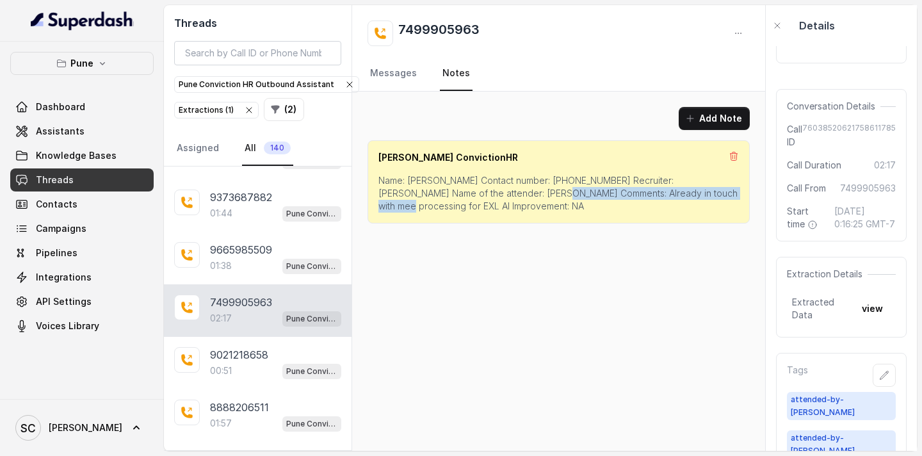
click at [685, 193] on p "Name: [PERSON_NAME] Contact number: [PHONE_NUMBER] Recruiter: [PERSON_NAME] Nam…" at bounding box center [558, 193] width 360 height 38
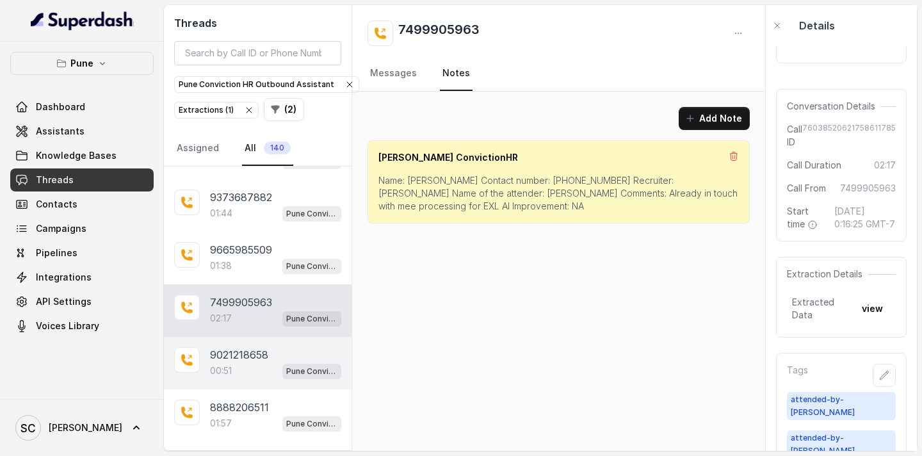
click at [243, 353] on p "9021218658" at bounding box center [239, 354] width 58 height 15
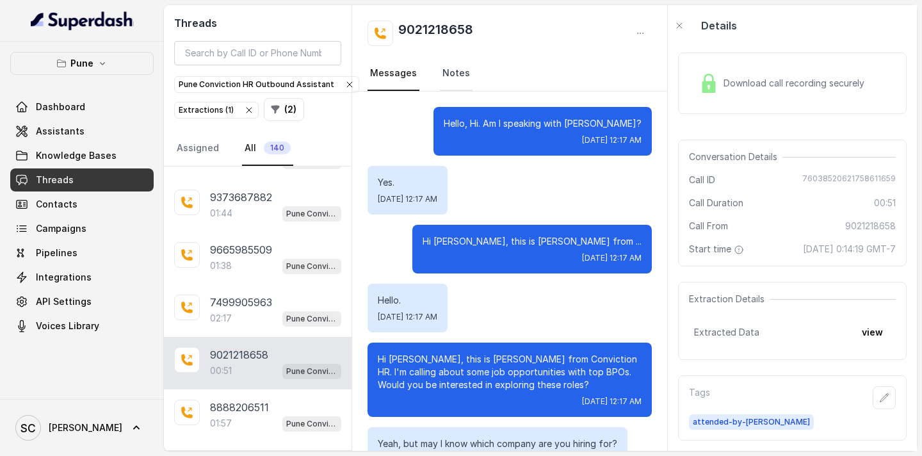
click at [444, 86] on link "Notes" at bounding box center [456, 73] width 33 height 35
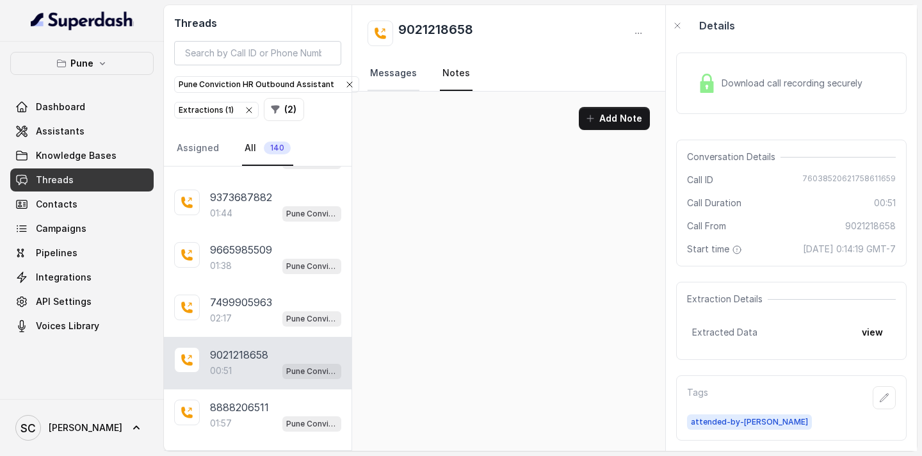
click at [406, 79] on link "Messages" at bounding box center [394, 73] width 52 height 35
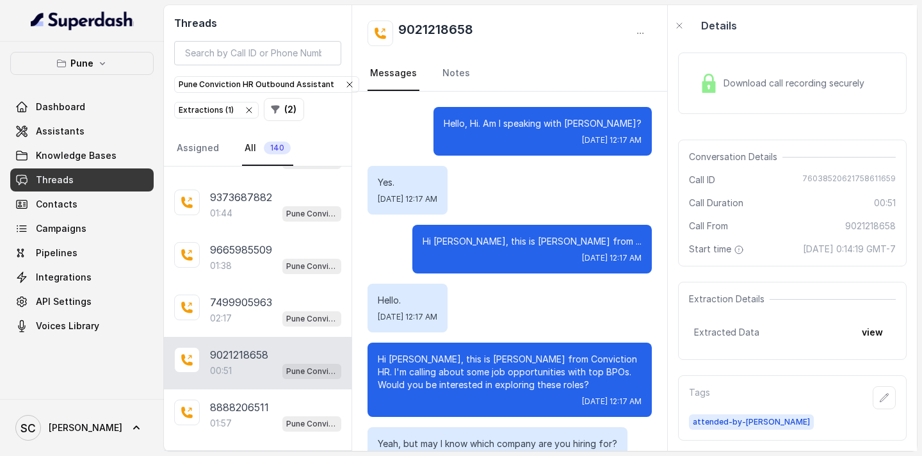
click at [401, 360] on p "Hi [PERSON_NAME], this is [PERSON_NAME] from Conviction HR. I'm calling about s…" at bounding box center [510, 372] width 264 height 38
drag, startPoint x: 491, startPoint y: 29, endPoint x: 394, endPoint y: 26, distance: 97.4
click at [394, 26] on div "9021218658" at bounding box center [510, 33] width 284 height 26
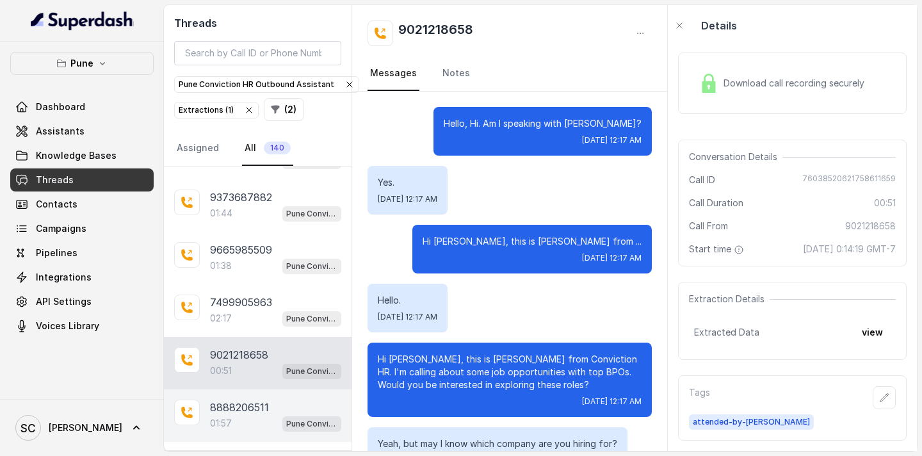
click at [232, 414] on p "8888206511" at bounding box center [239, 407] width 59 height 15
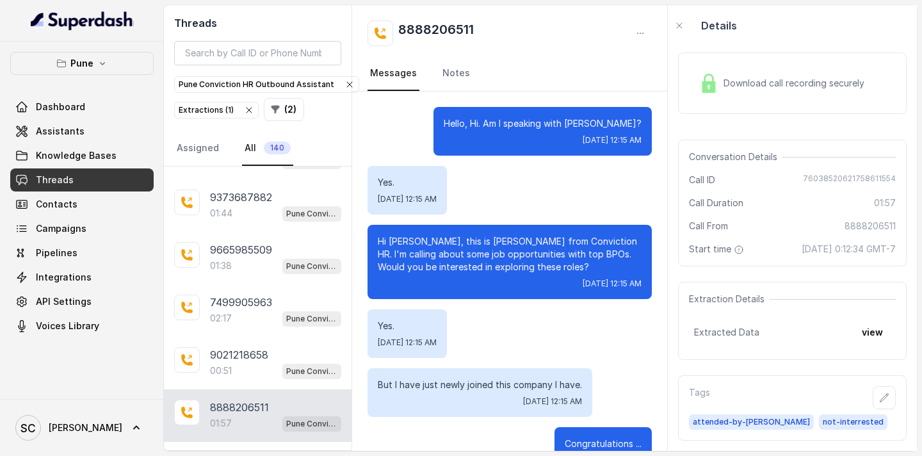
click at [415, 241] on p "Hi [PERSON_NAME], this is [PERSON_NAME] from Conviction HR. I'm calling about s…" at bounding box center [510, 254] width 264 height 38
click at [441, 72] on link "Notes" at bounding box center [456, 73] width 33 height 35
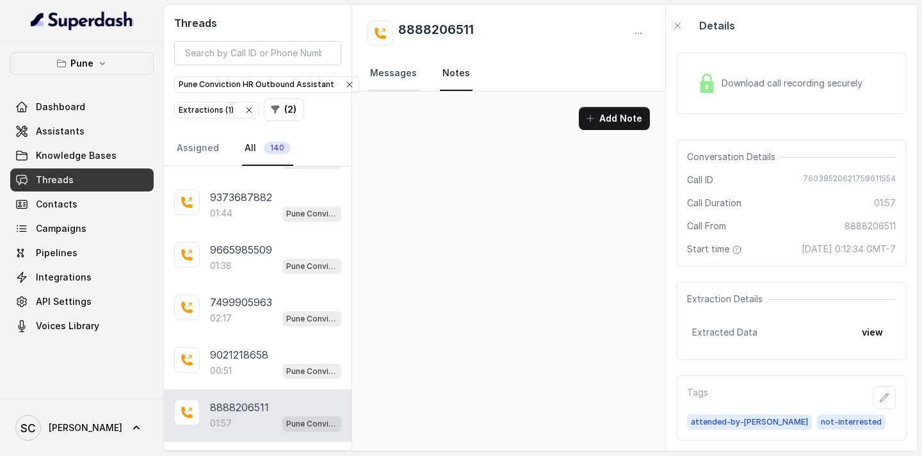
click at [408, 73] on link "Messages" at bounding box center [394, 73] width 52 height 35
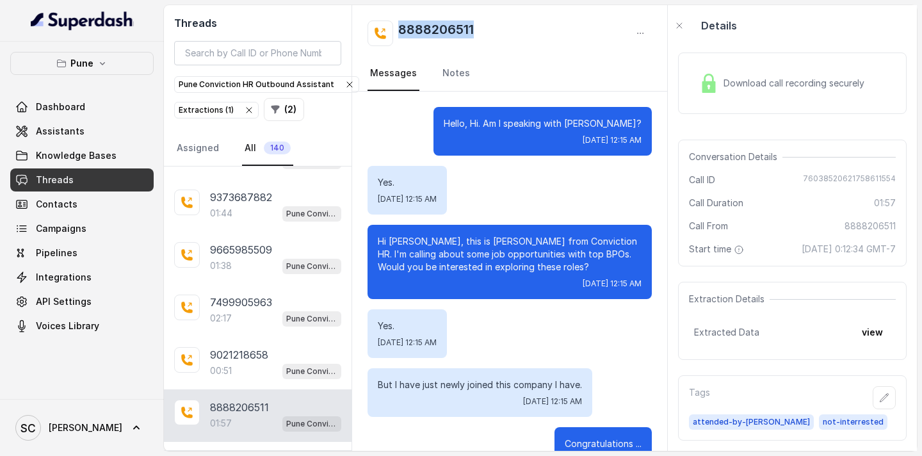
drag, startPoint x: 492, startPoint y: 31, endPoint x: 391, endPoint y: 31, distance: 101.2
click at [391, 31] on div "8888206511" at bounding box center [510, 33] width 284 height 26
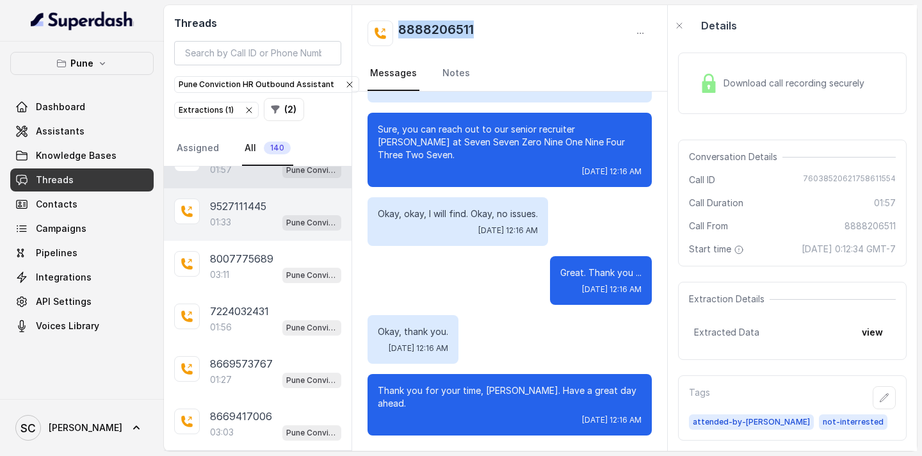
scroll to position [14831, 0]
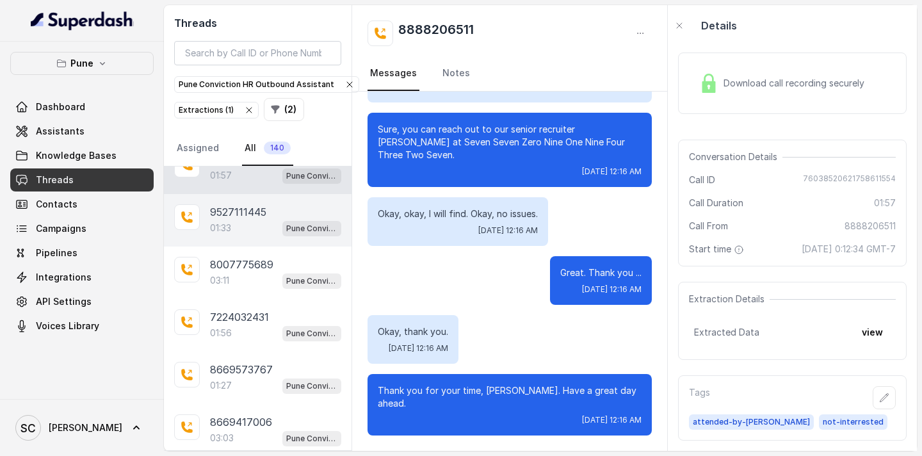
click at [240, 225] on div "01:33 Pune Conviction HR Outbound Assistant" at bounding box center [275, 228] width 131 height 17
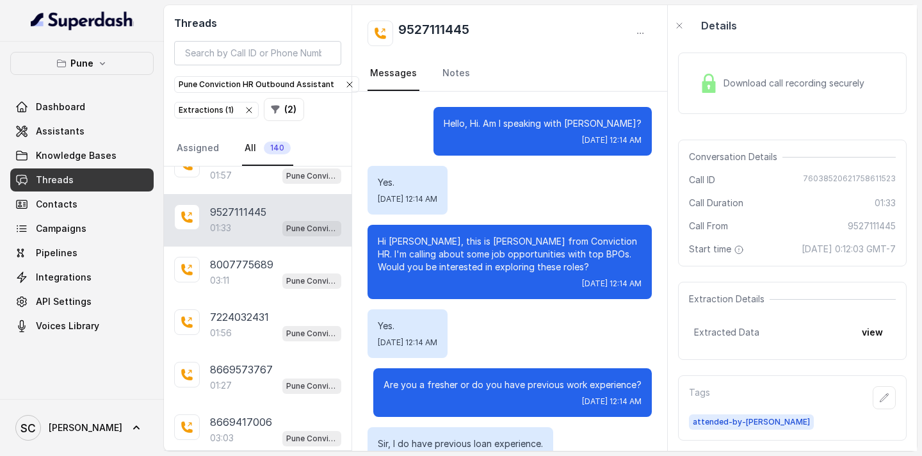
click at [398, 243] on p "Hi [PERSON_NAME], this is [PERSON_NAME] from Conviction HR. I'm calling about s…" at bounding box center [510, 254] width 264 height 38
drag, startPoint x: 494, startPoint y: 31, endPoint x: 396, endPoint y: 28, distance: 98.0
click at [396, 28] on div "9527111445" at bounding box center [510, 33] width 284 height 26
click at [456, 72] on link "Notes" at bounding box center [456, 73] width 33 height 35
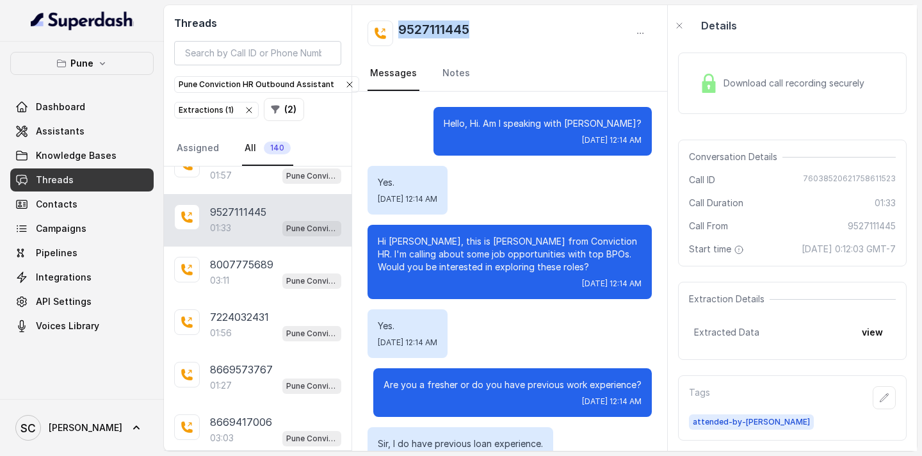
scroll to position [74, 0]
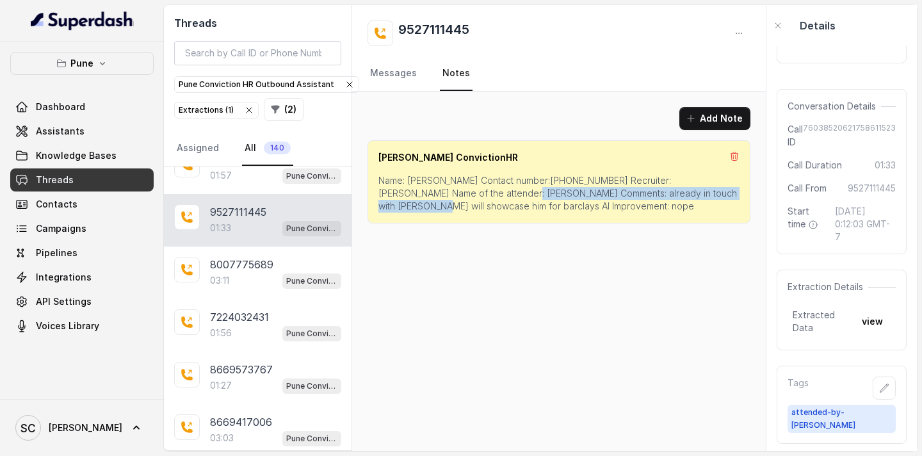
drag, startPoint x: 451, startPoint y: 195, endPoint x: 697, endPoint y: 195, distance: 245.9
click at [697, 195] on p "Name: [PERSON_NAME] Contact number:[PHONE_NUMBER] Recruiter: [PERSON_NAME] Name…" at bounding box center [558, 193] width 361 height 38
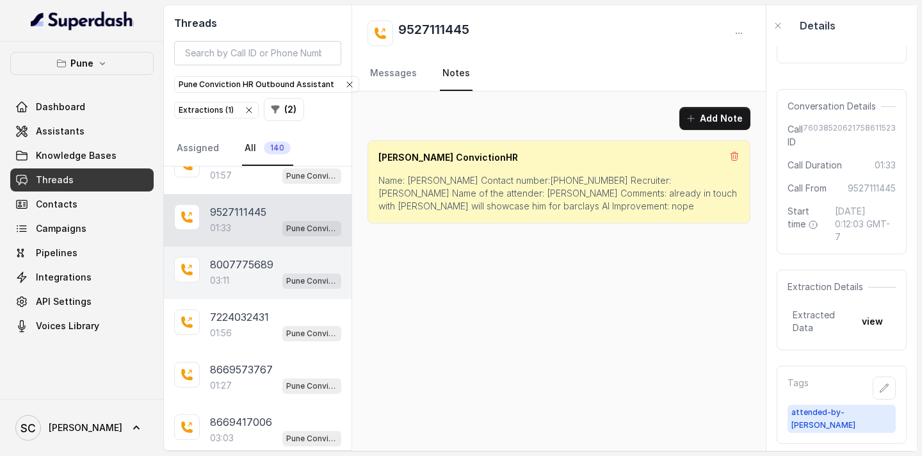
click at [257, 264] on p "8007775689" at bounding box center [241, 264] width 63 height 15
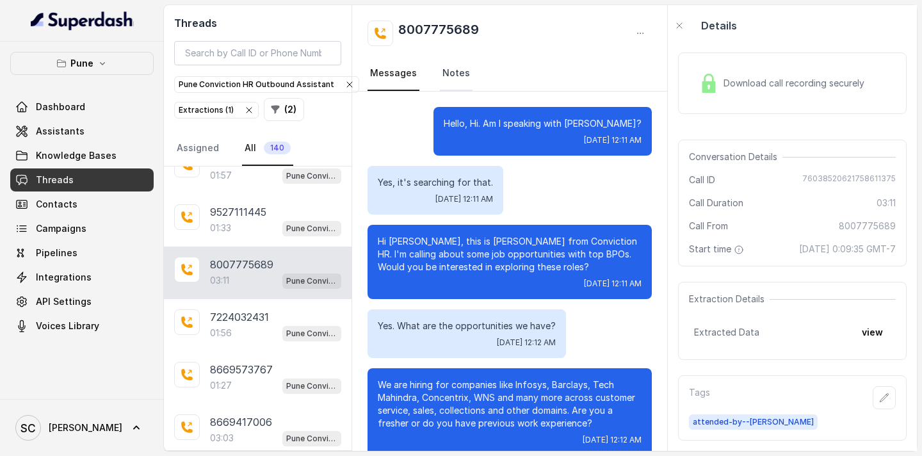
click at [455, 69] on link "Notes" at bounding box center [456, 73] width 33 height 35
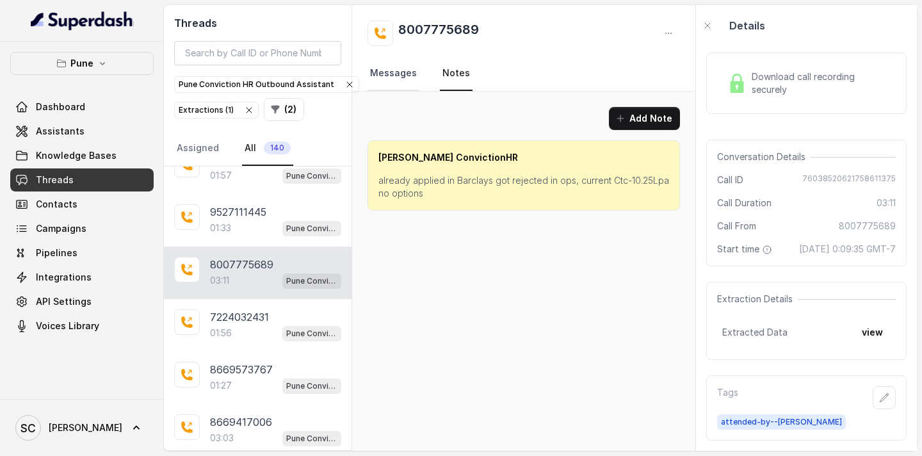
click at [394, 67] on link "Messages" at bounding box center [394, 73] width 52 height 35
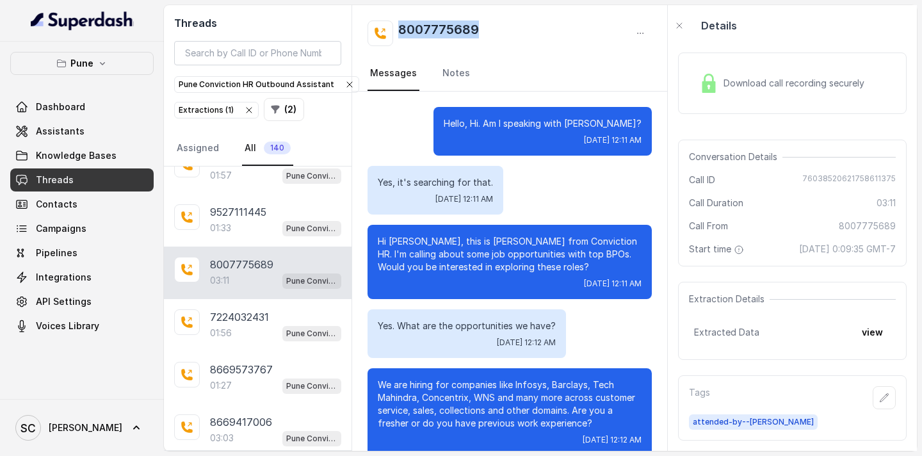
drag, startPoint x: 492, startPoint y: 28, endPoint x: 400, endPoint y: 30, distance: 92.2
click at [400, 30] on div "8007775689" at bounding box center [510, 33] width 284 height 26
click at [622, 125] on p "Hello, Hi. Am I speaking with [PERSON_NAME]?" at bounding box center [543, 123] width 198 height 13
click at [405, 243] on p "Hi [PERSON_NAME], this is [PERSON_NAME] from Conviction HR. I'm calling about s…" at bounding box center [510, 254] width 264 height 38
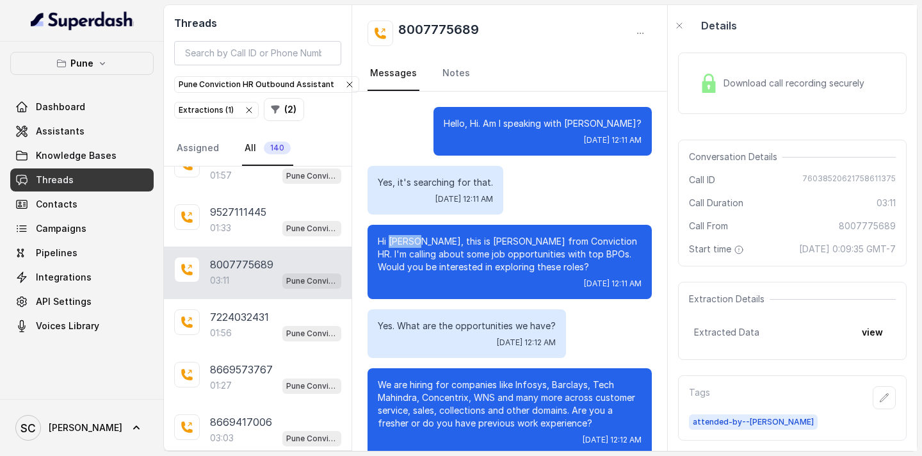
click at [405, 243] on p "Hi [PERSON_NAME], this is [PERSON_NAME] from Conviction HR. I'm calling about s…" at bounding box center [510, 254] width 264 height 38
click at [451, 75] on link "Notes" at bounding box center [456, 73] width 33 height 35
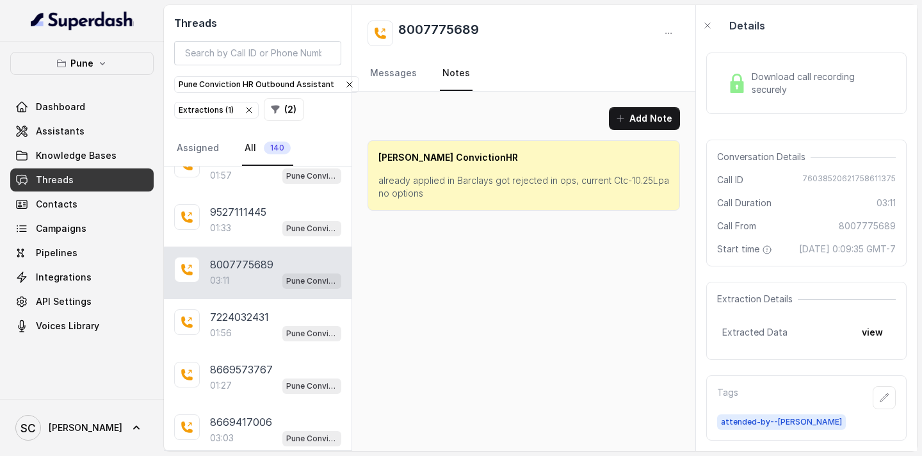
click at [512, 179] on p "already applied in Barclays got rejected in ops, current Ctc-10.25Lpa no options" at bounding box center [523, 187] width 291 height 26
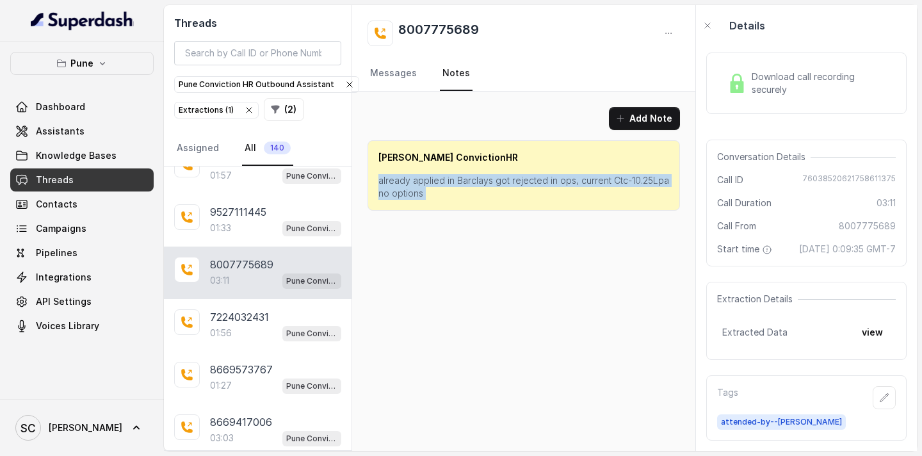
click at [512, 179] on p "already applied in Barclays got rejected in ops, current Ctc-10.25Lpa no options" at bounding box center [523, 187] width 291 height 26
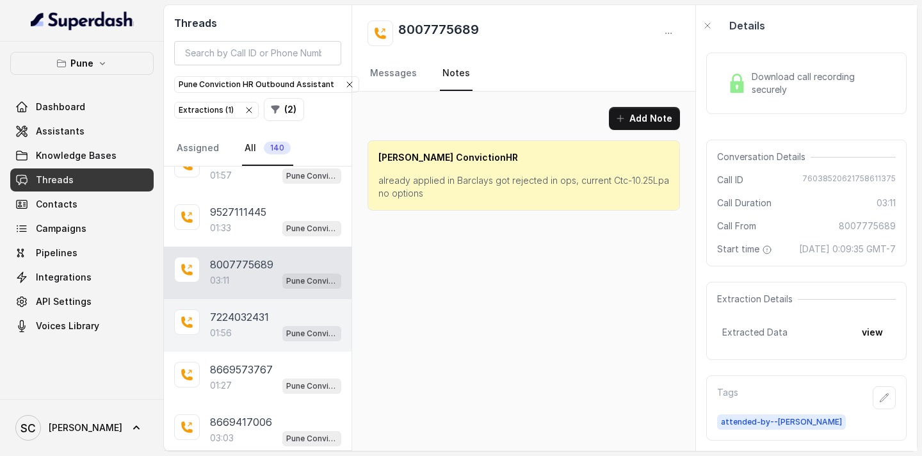
click at [259, 320] on p "7224032431" at bounding box center [239, 316] width 59 height 15
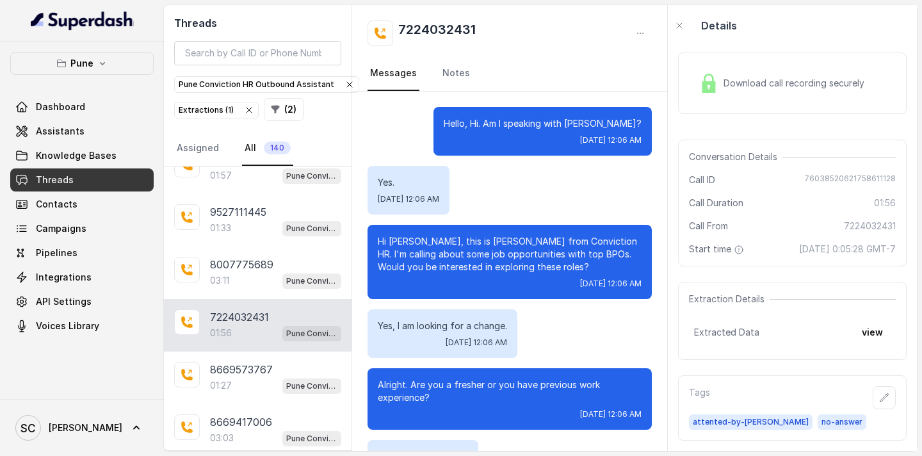
scroll to position [1413, 0]
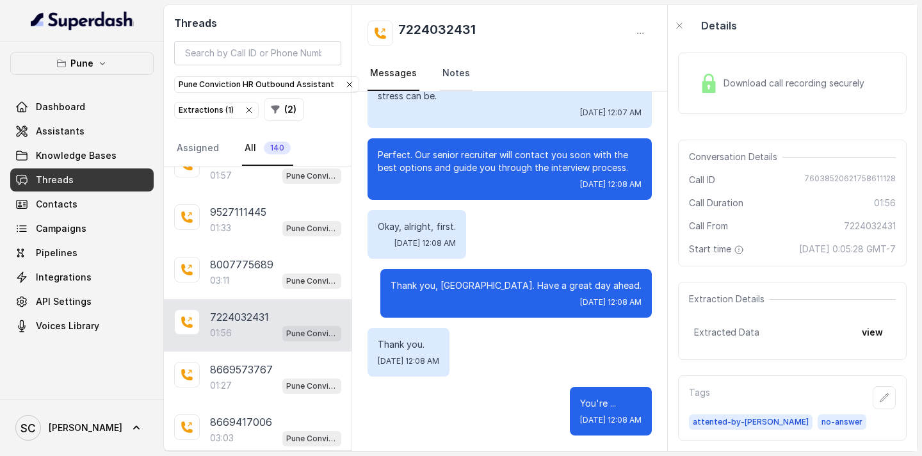
click at [452, 70] on link "Notes" at bounding box center [456, 73] width 33 height 35
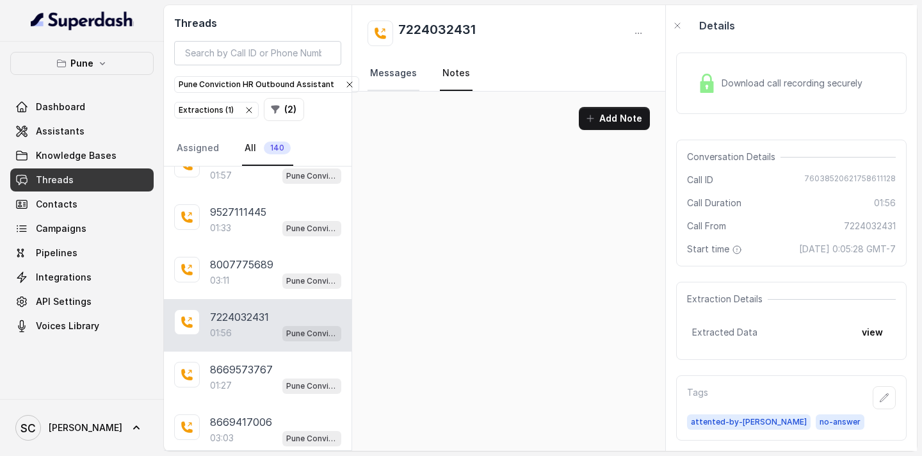
click at [405, 73] on link "Messages" at bounding box center [394, 73] width 52 height 35
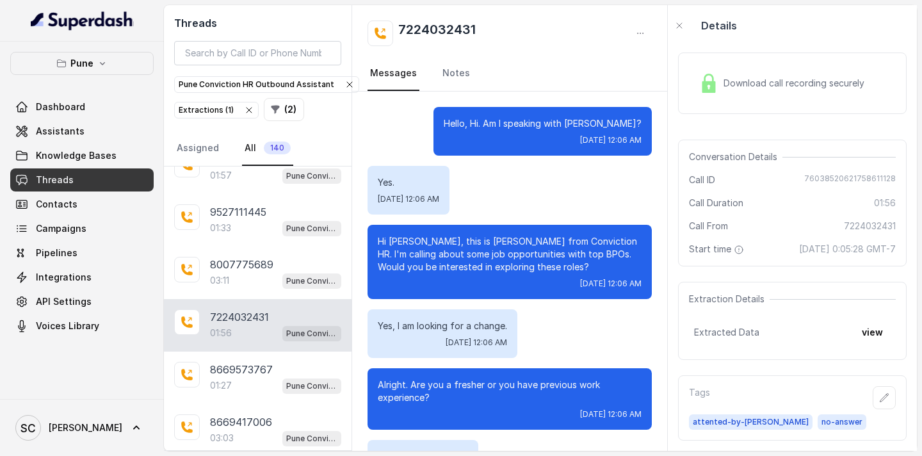
click at [409, 241] on p "Hi [PERSON_NAME], this is [PERSON_NAME] from Conviction HR. I'm calling about s…" at bounding box center [510, 254] width 264 height 38
drag, startPoint x: 490, startPoint y: 31, endPoint x: 385, endPoint y: 24, distance: 105.2
click at [385, 24] on div "7224032431" at bounding box center [510, 33] width 284 height 26
click at [492, 35] on div "7224032431" at bounding box center [510, 33] width 284 height 26
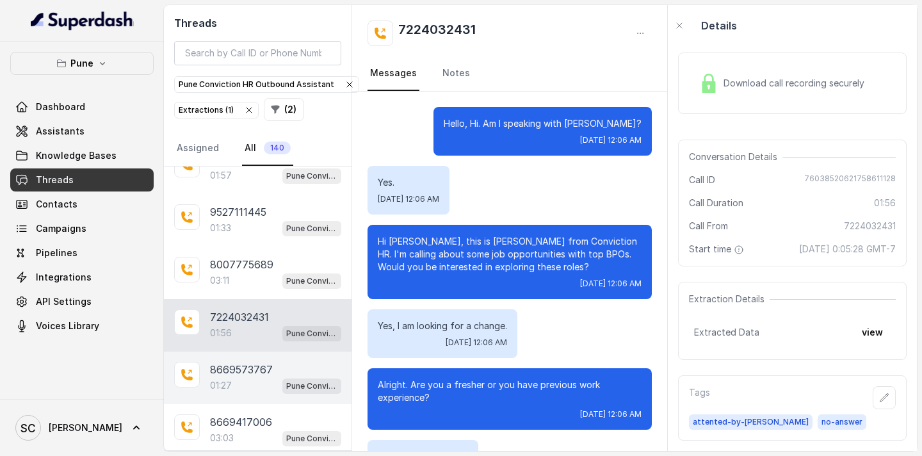
click at [286, 386] on p "Pune Conviction HR Outbound Assistant" at bounding box center [311, 386] width 51 height 13
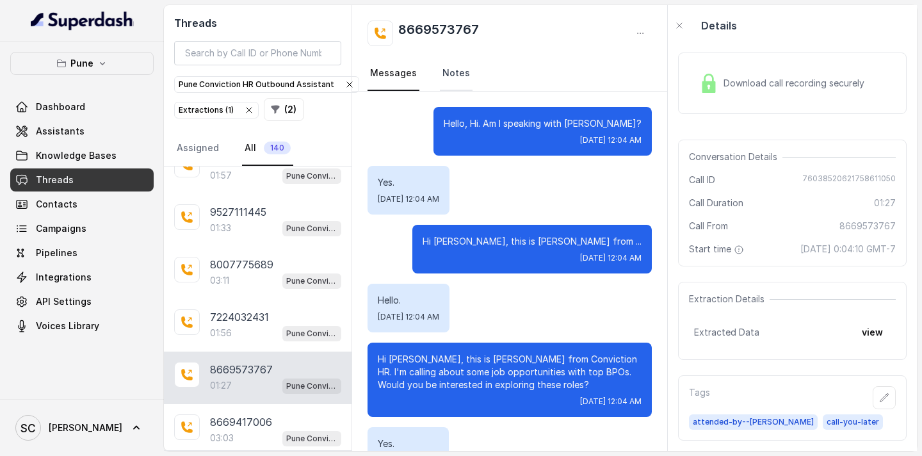
click at [449, 83] on link "Notes" at bounding box center [456, 73] width 33 height 35
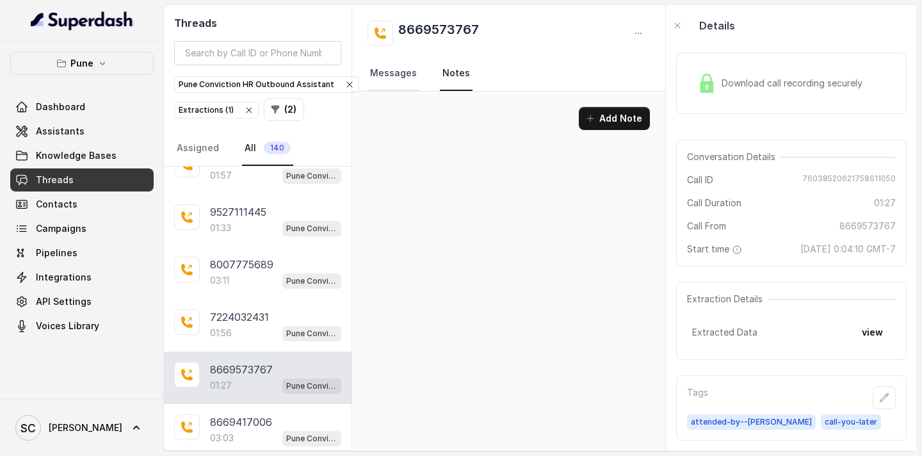
click at [406, 71] on link "Messages" at bounding box center [394, 73] width 52 height 35
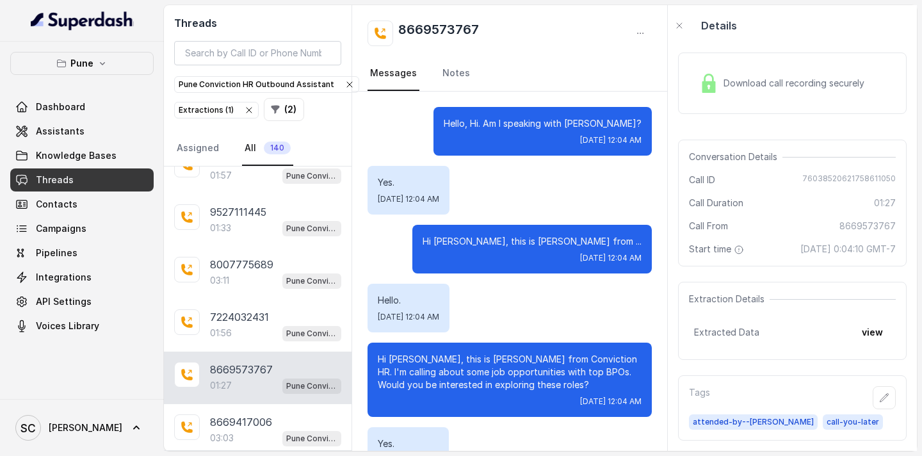
click at [419, 361] on p "Hi [PERSON_NAME], this is [PERSON_NAME] from Conviction HR. I'm calling about s…" at bounding box center [510, 372] width 264 height 38
drag, startPoint x: 487, startPoint y: 21, endPoint x: 392, endPoint y: 22, distance: 94.8
click at [392, 22] on div "8669573767" at bounding box center [510, 33] width 284 height 26
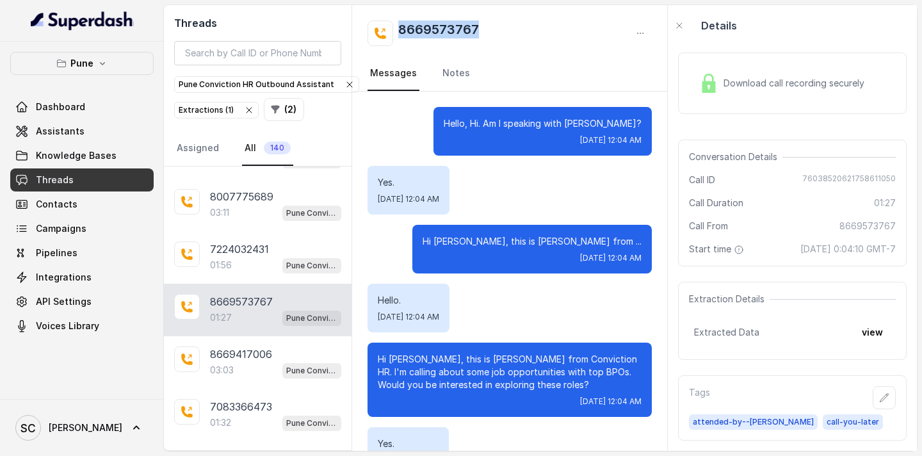
scroll to position [14943, 0]
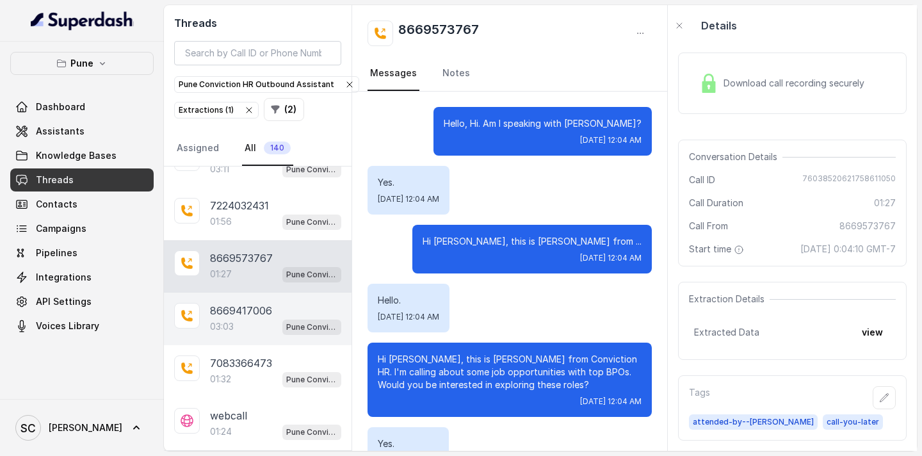
click at [251, 325] on div "03:03 Pune Conviction HR Outbound Assistant" at bounding box center [275, 326] width 131 height 17
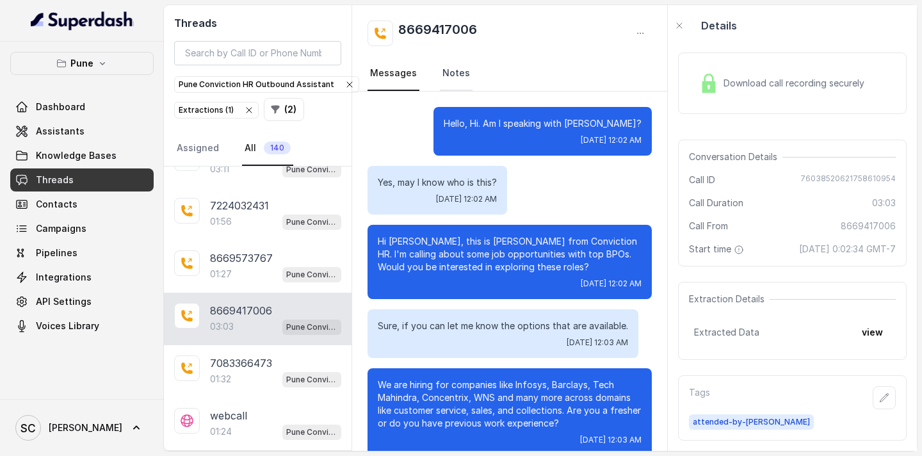
click at [441, 76] on link "Notes" at bounding box center [456, 73] width 33 height 35
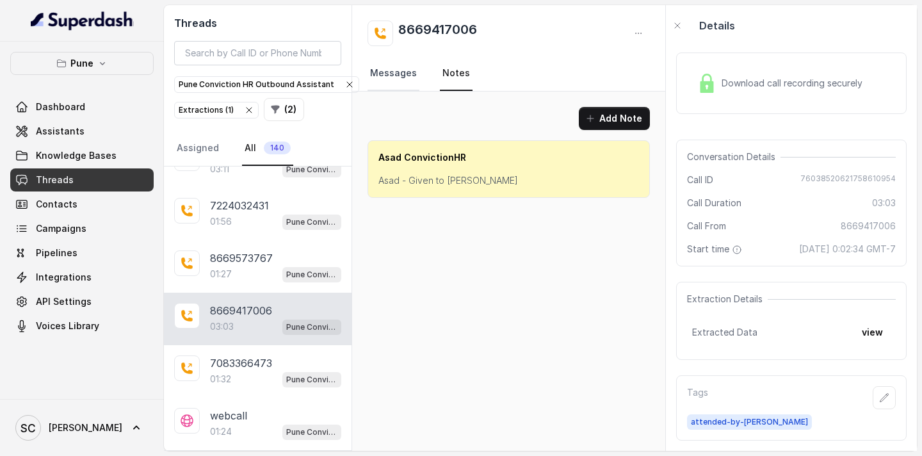
click at [409, 76] on link "Messages" at bounding box center [394, 73] width 52 height 35
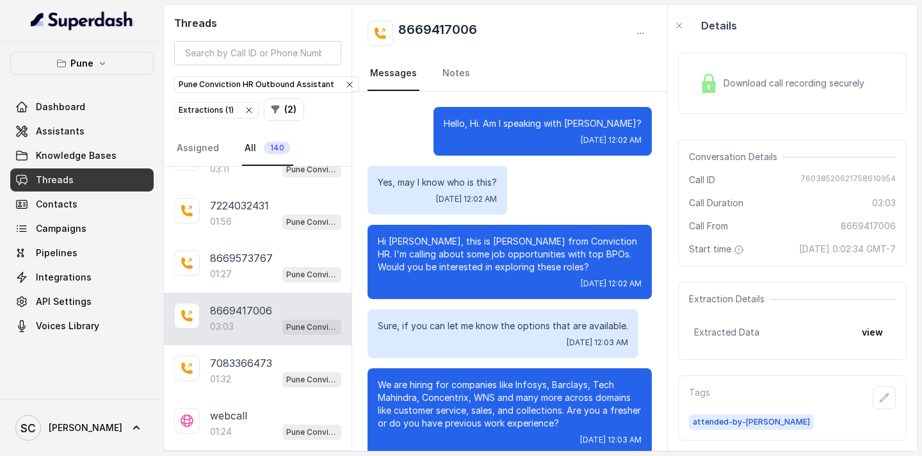
click at [398, 244] on p "Hi [PERSON_NAME], this is [PERSON_NAME] from Conviction HR. I'm calling about s…" at bounding box center [510, 254] width 264 height 38
drag, startPoint x: 487, startPoint y: 32, endPoint x: 401, endPoint y: 27, distance: 86.0
click at [401, 27] on div "8669417006" at bounding box center [510, 33] width 284 height 26
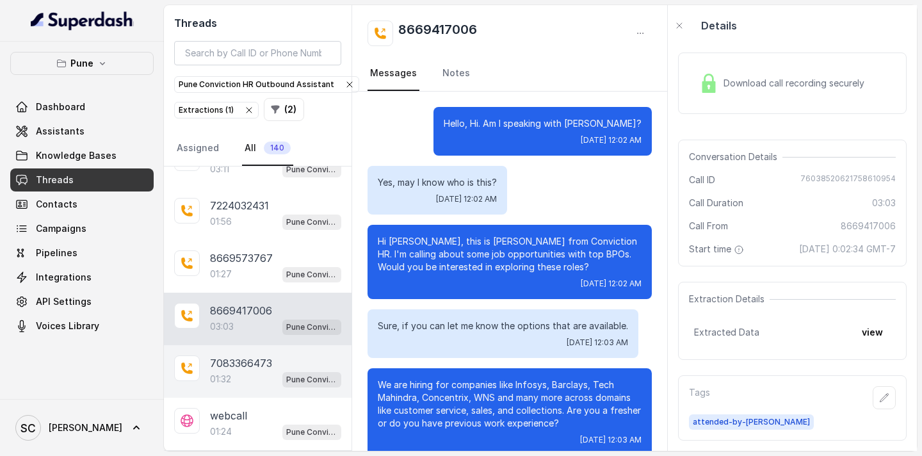
click at [250, 369] on p "7083366473" at bounding box center [241, 362] width 62 height 15
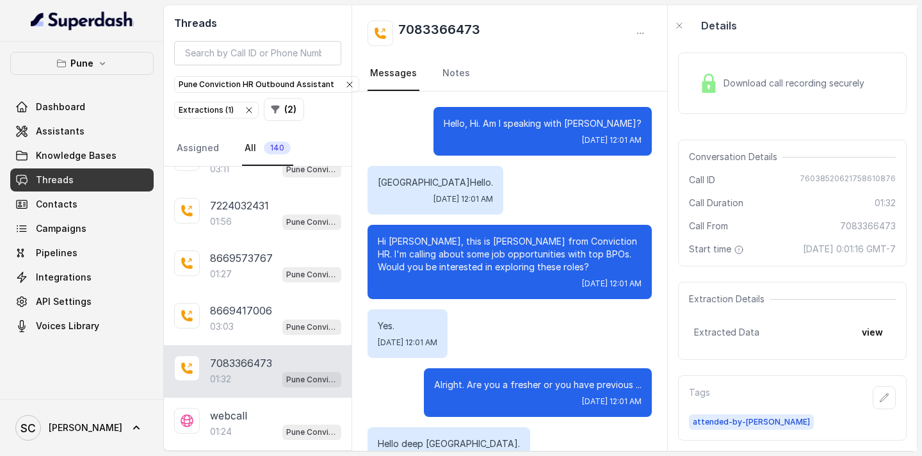
click at [404, 240] on p "Hi [PERSON_NAME], this is [PERSON_NAME] from Conviction HR. I'm calling about s…" at bounding box center [510, 254] width 264 height 38
drag, startPoint x: 498, startPoint y: 27, endPoint x: 401, endPoint y: 28, distance: 97.3
click at [401, 28] on div "7083366473" at bounding box center [510, 33] width 284 height 26
click at [440, 69] on link "Notes" at bounding box center [456, 73] width 33 height 35
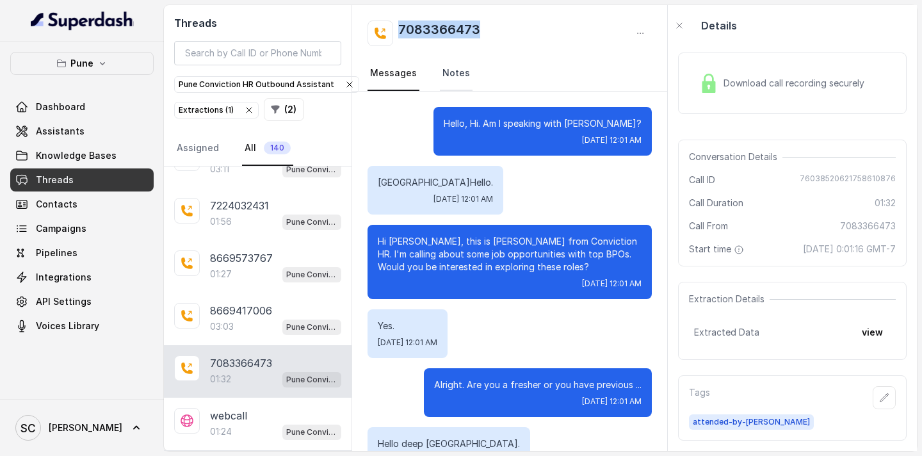
scroll to position [74, 0]
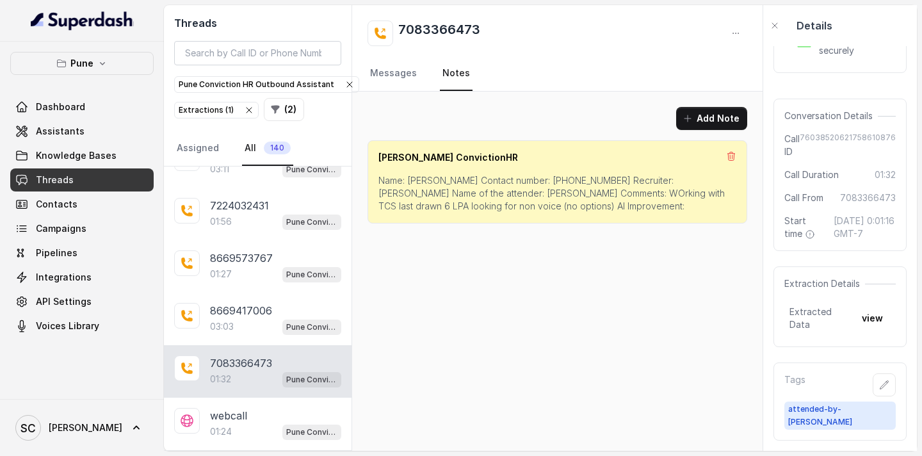
click at [550, 179] on p "Name: [PERSON_NAME] Contact number: [PHONE_NUMBER] Recruiter: [PERSON_NAME] Nam…" at bounding box center [557, 193] width 358 height 38
click at [622, 179] on p "Name: [PERSON_NAME] Contact number: [PHONE_NUMBER] Recruiter: [PERSON_NAME] Nam…" at bounding box center [557, 193] width 358 height 38
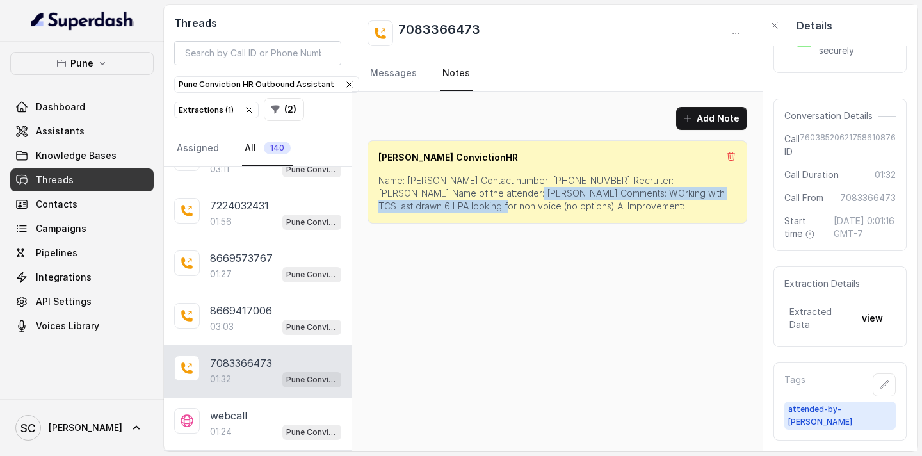
drag, startPoint x: 457, startPoint y: 193, endPoint x: 412, endPoint y: 209, distance: 48.4
click at [412, 207] on p "Name: [PERSON_NAME] Contact number: [PHONE_NUMBER] Recruiter: [PERSON_NAME] Nam…" at bounding box center [557, 193] width 358 height 38
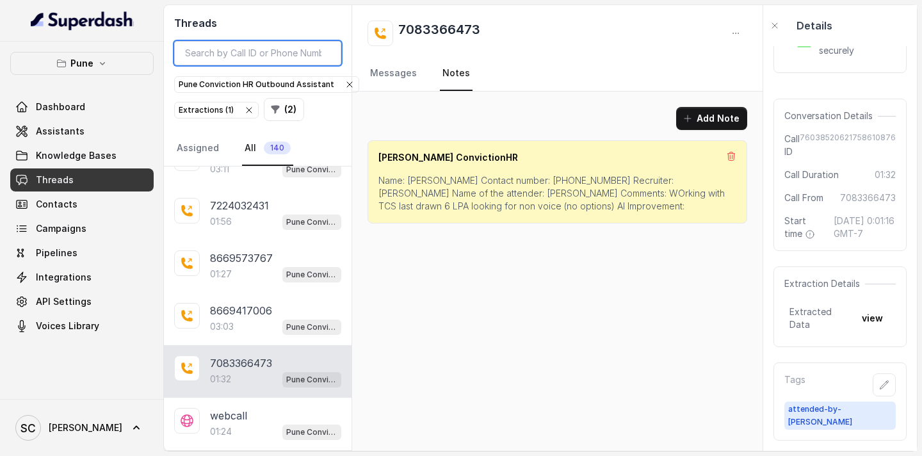
click at [277, 48] on input "search" at bounding box center [257, 53] width 167 height 24
paste input "8009266699"
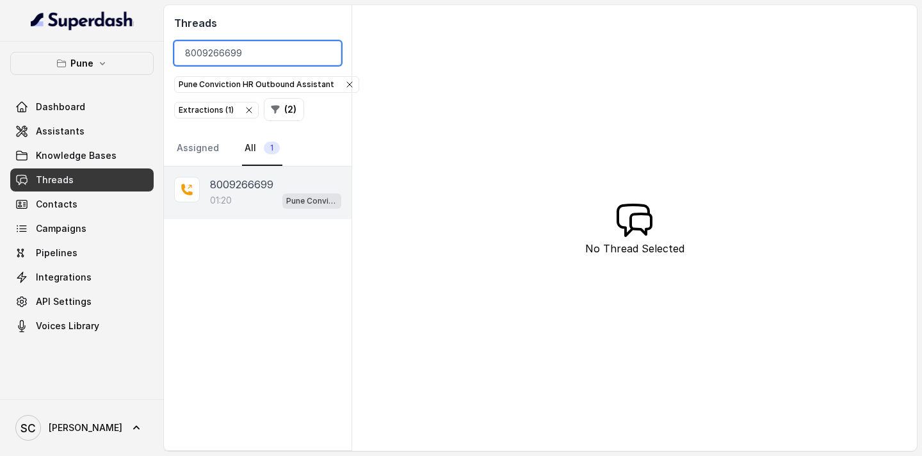
type input "8009266699"
click at [257, 193] on div "01:20 Pune Conviction HR Outbound Assistant" at bounding box center [275, 200] width 131 height 17
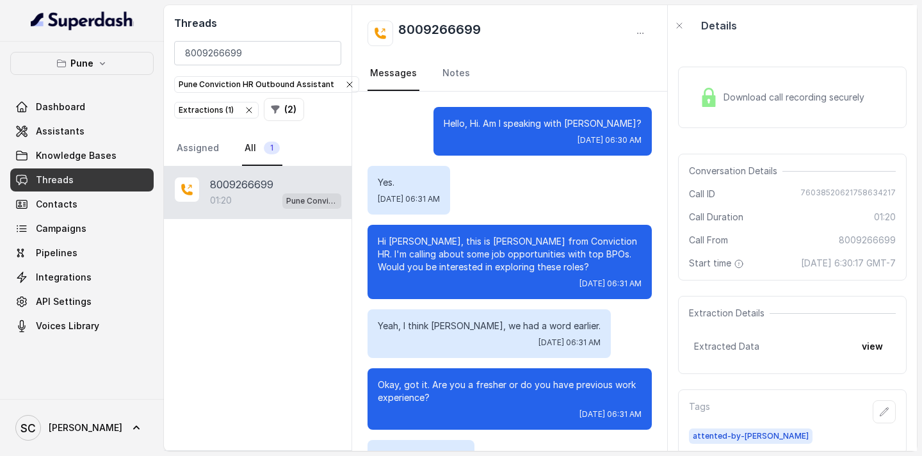
scroll to position [1080, 0]
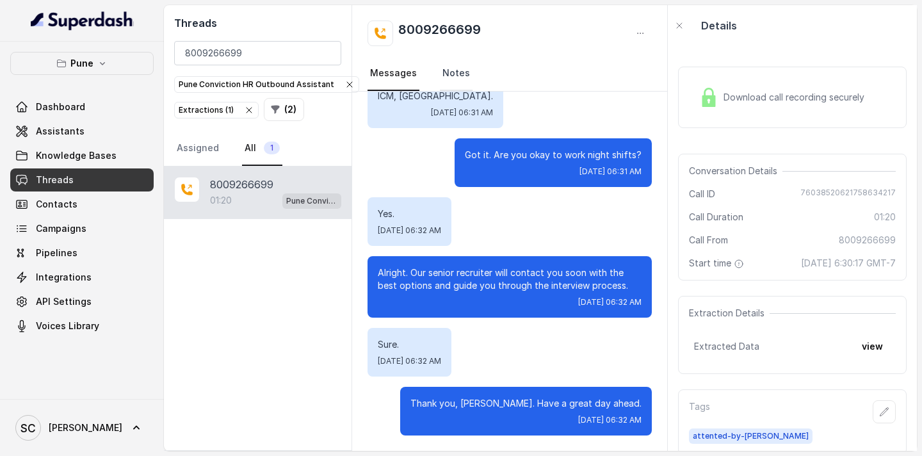
click at [452, 77] on link "Notes" at bounding box center [456, 73] width 33 height 35
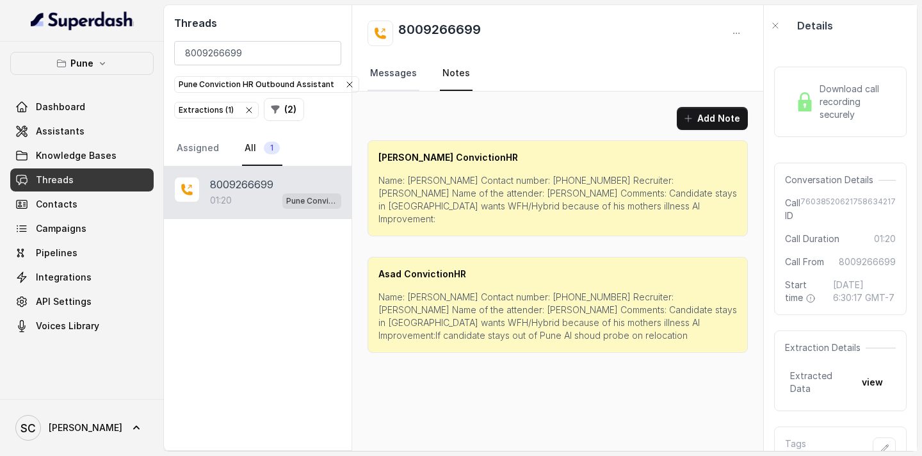
click at [405, 69] on link "Messages" at bounding box center [394, 73] width 52 height 35
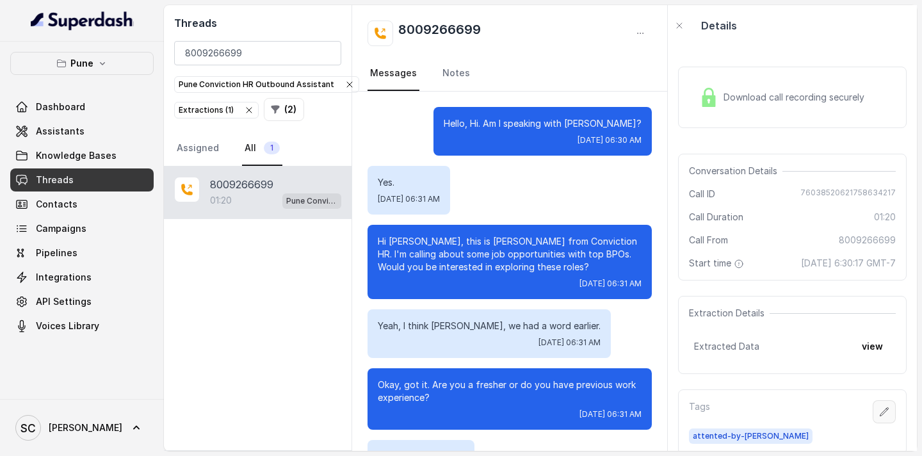
click at [873, 421] on button "button" at bounding box center [884, 411] width 23 height 23
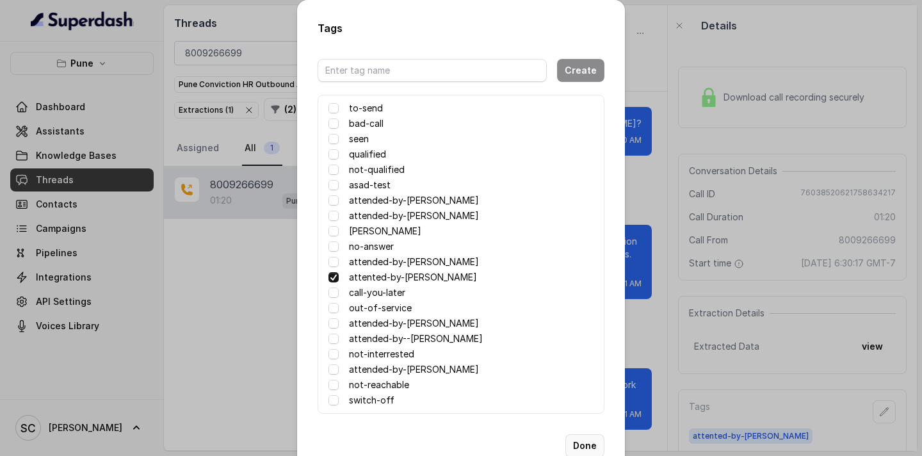
click at [590, 446] on button "Done" at bounding box center [584, 445] width 39 height 23
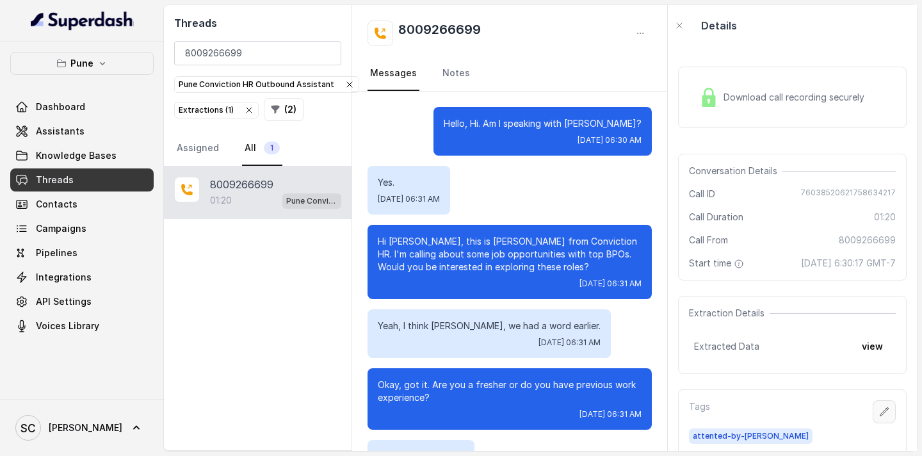
click at [879, 417] on icon "button" at bounding box center [884, 412] width 10 height 10
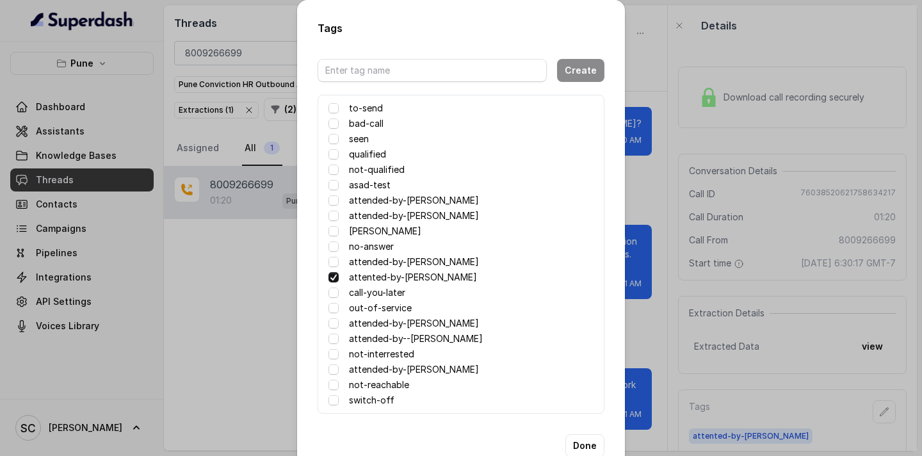
click at [329, 280] on span at bounding box center [333, 277] width 10 height 10
click at [570, 443] on button "Done" at bounding box center [584, 445] width 39 height 23
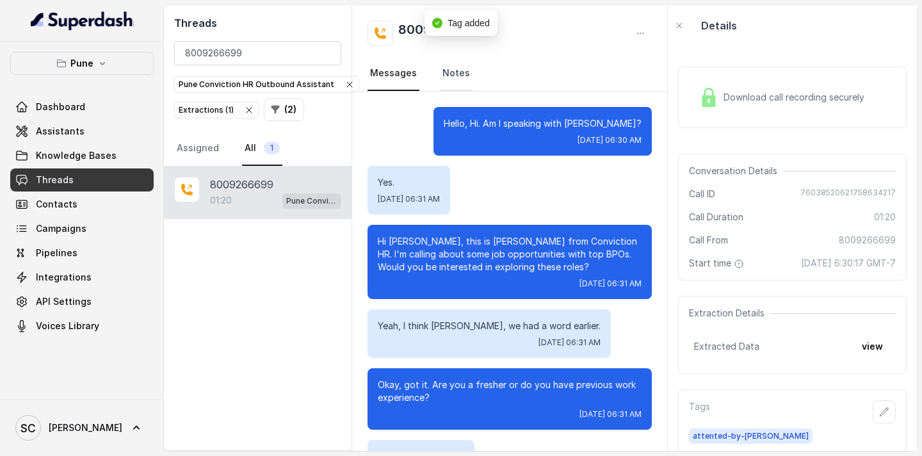
click at [446, 72] on link "Notes" at bounding box center [456, 73] width 33 height 35
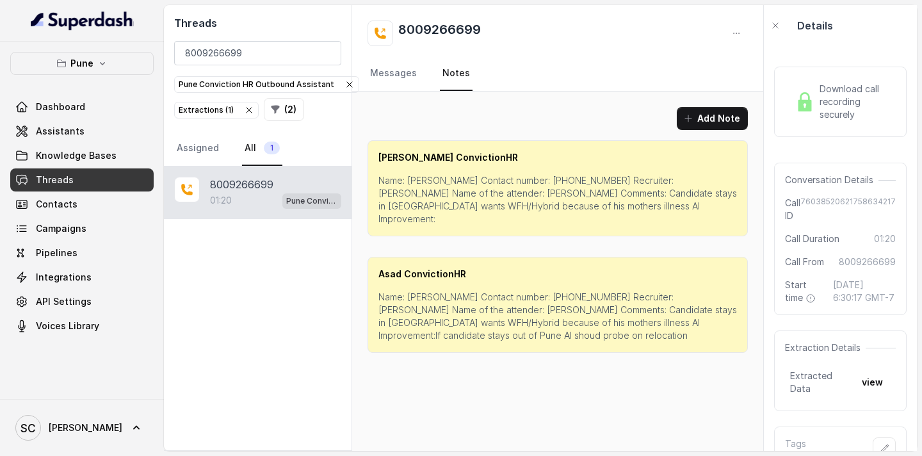
click at [423, 179] on p "Name: [PERSON_NAME] Contact number: [PHONE_NUMBER] Recruiter: [PERSON_NAME] Nam…" at bounding box center [557, 199] width 359 height 51
click at [494, 36] on div "8009266699" at bounding box center [558, 33] width 380 height 26
drag, startPoint x: 494, startPoint y: 31, endPoint x: 401, endPoint y: 29, distance: 93.5
click at [401, 29] on div "8009266699" at bounding box center [558, 33] width 380 height 26
